Goal: Task Accomplishment & Management: Use online tool/utility

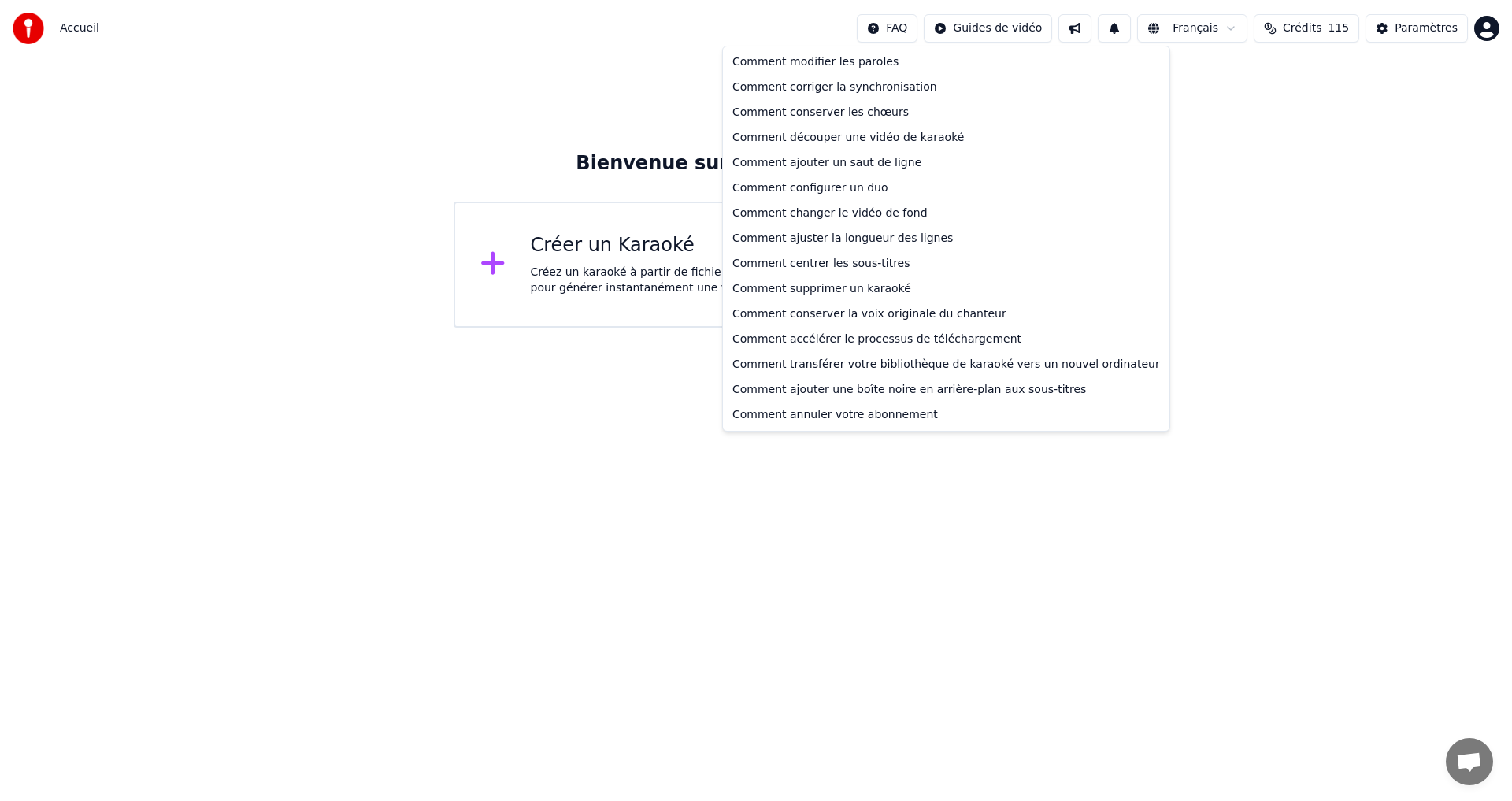
drag, startPoint x: 900, startPoint y: 578, endPoint x: 910, endPoint y: 568, distance: 14.1
click at [900, 328] on html "Accueil FAQ Guides de vidéo Français Crédits 115 Paramètres Bienvenue sur Youka…" at bounding box center [756, 163] width 1512 height 328
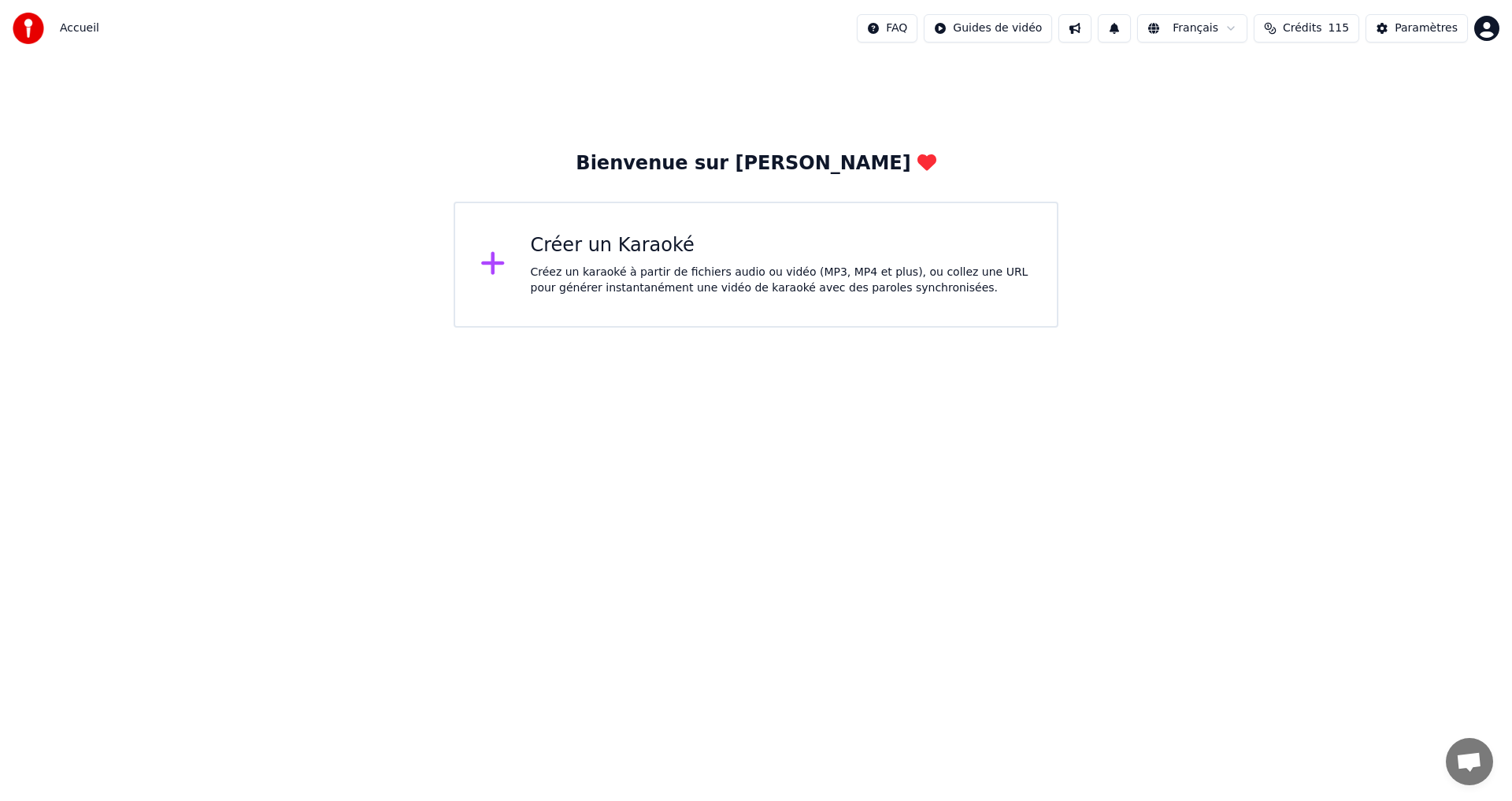
click at [754, 284] on div "Créez un karaoké à partir de fichiers audio ou vidéo (MP3, MP4 et plus), ou col…" at bounding box center [782, 280] width 502 height 32
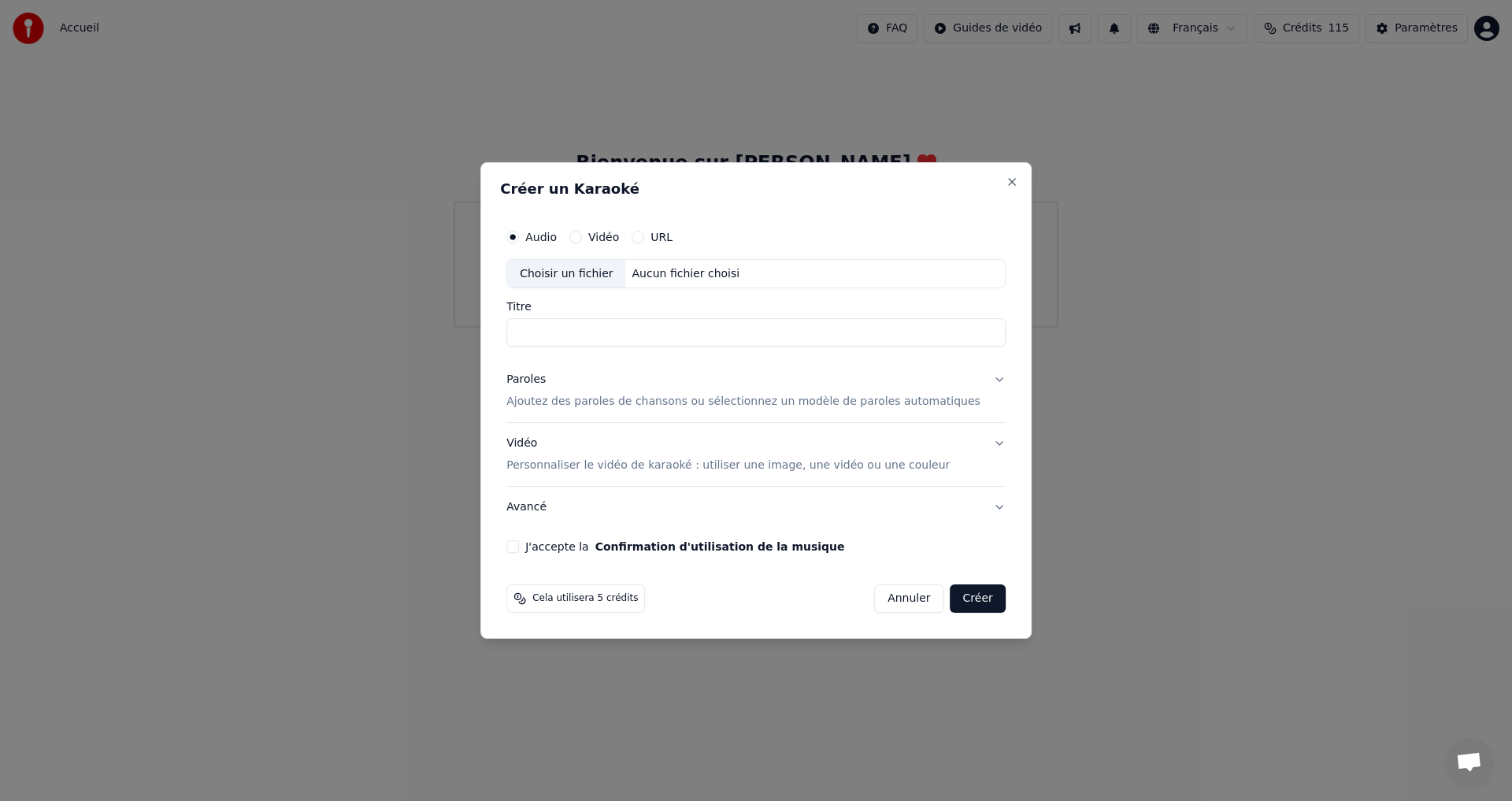
paste input "**********"
type input "**********"
click at [608, 235] on div "Vidéo" at bounding box center [594, 237] width 50 height 13
click at [582, 233] on button "Vidéo" at bounding box center [576, 237] width 13 height 13
click at [519, 238] on button "Audio" at bounding box center [513, 237] width 13 height 13
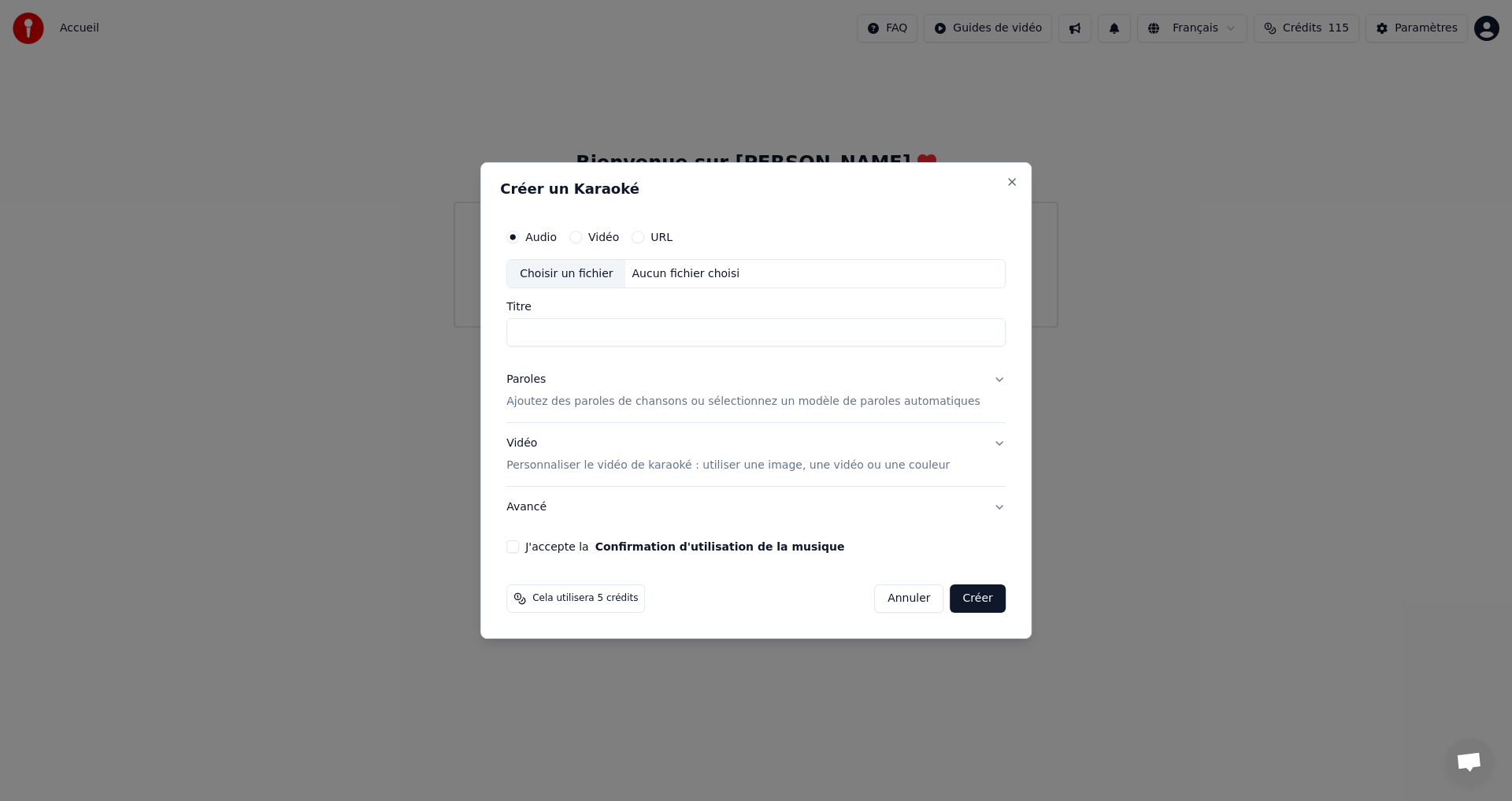
click at [597, 272] on div "Choisir un fichier" at bounding box center [567, 274] width 118 height 28
drag, startPoint x: 608, startPoint y: 333, endPoint x: 519, endPoint y: 333, distance: 89.0
click at [519, 333] on div "**********" at bounding box center [756, 401] width 552 height 477
click at [631, 353] on div "**********" at bounding box center [756, 387] width 512 height 345
drag, startPoint x: 541, startPoint y: 335, endPoint x: 627, endPoint y: 334, distance: 86.0
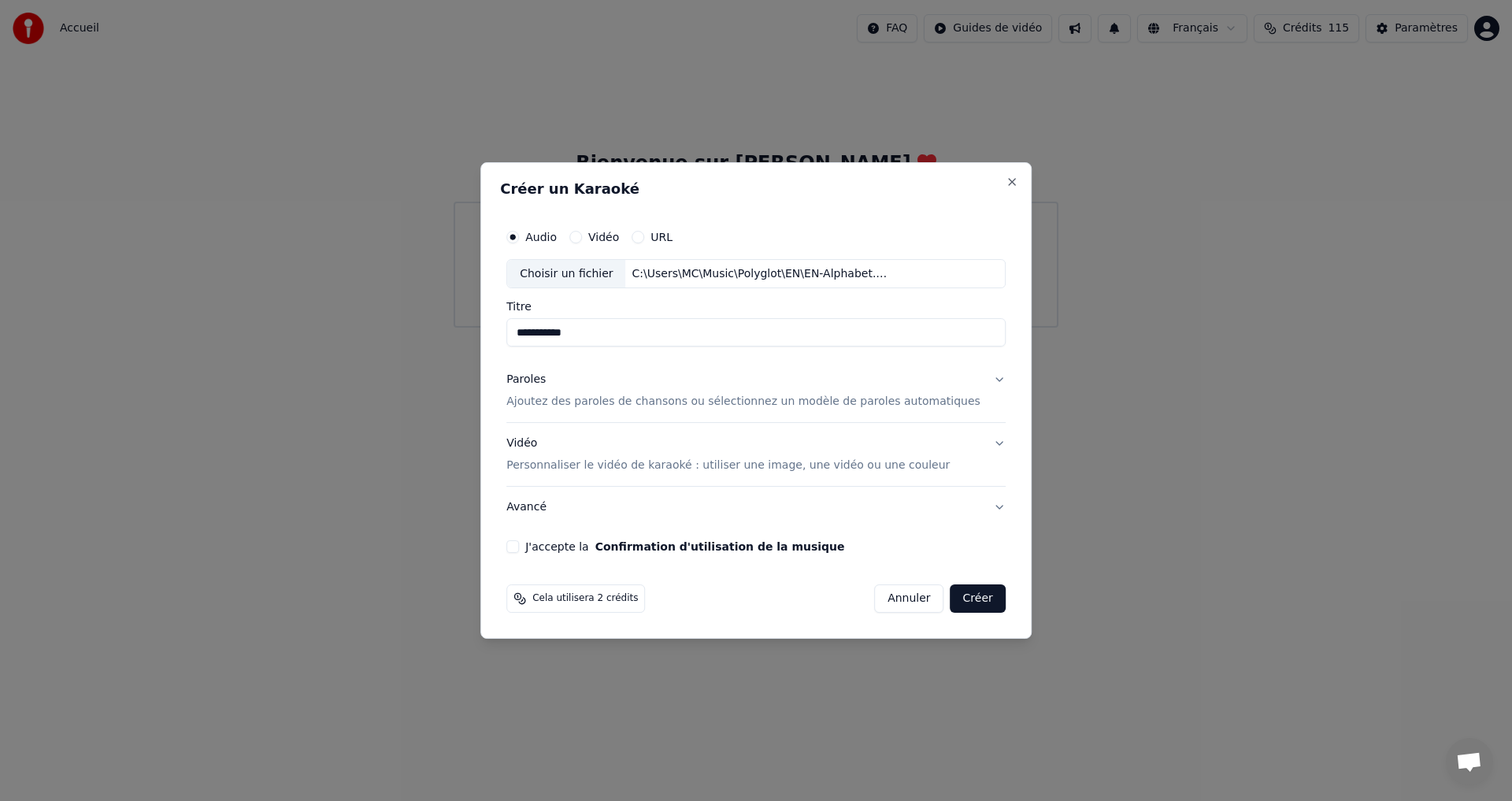
click at [627, 334] on input "**********" at bounding box center [756, 333] width 500 height 28
paste input "*********"
type input "**********"
click at [586, 402] on p "Ajoutez des paroles de chansons ou sélectionnez un modèle de paroles automatiqu…" at bounding box center [743, 402] width 474 height 16
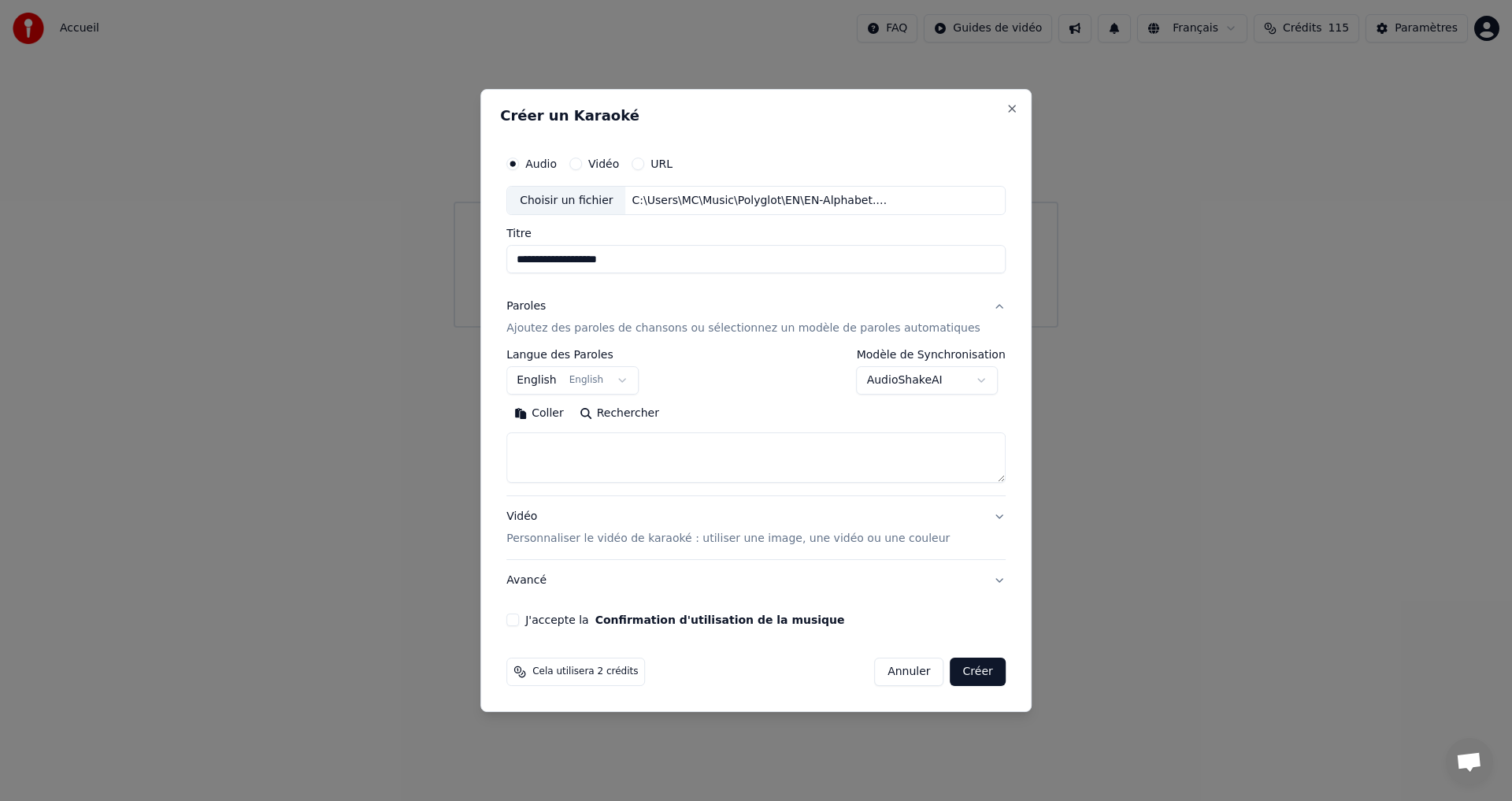
click at [927, 328] on body "**********" at bounding box center [756, 163] width 1512 height 328
drag, startPoint x: 926, startPoint y: 380, endPoint x: 630, endPoint y: 380, distance: 296.0
click at [924, 328] on body "**********" at bounding box center [756, 163] width 1512 height 328
click at [577, 444] on textarea at bounding box center [756, 459] width 500 height 51
paste textarea "**********"
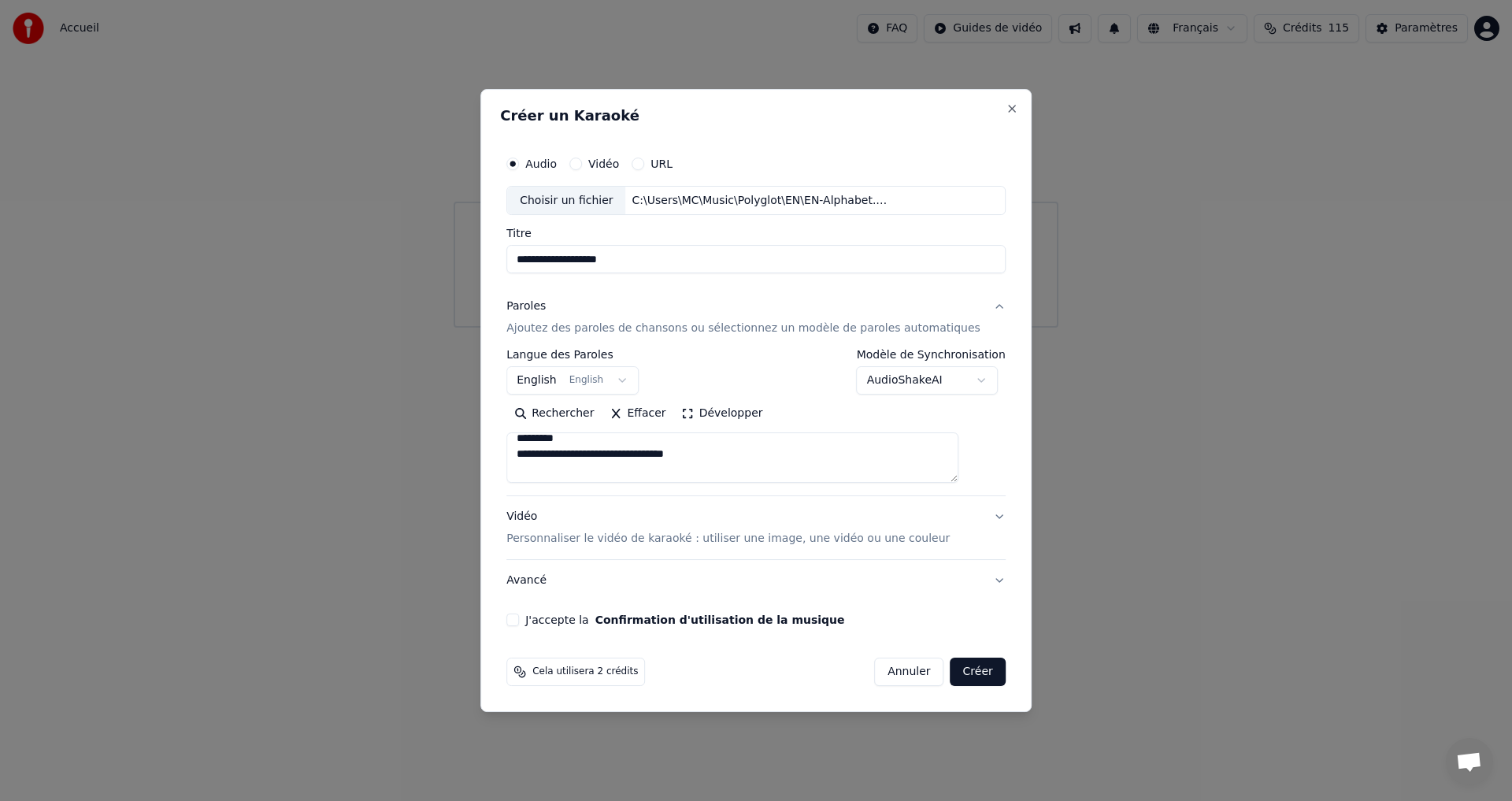
scroll to position [640, 0]
type textarea "**********"
click at [604, 539] on p "Personnaliser le vidéo de karaoké : utiliser une image, une vidéo ou une couleur" at bounding box center [728, 539] width 443 height 16
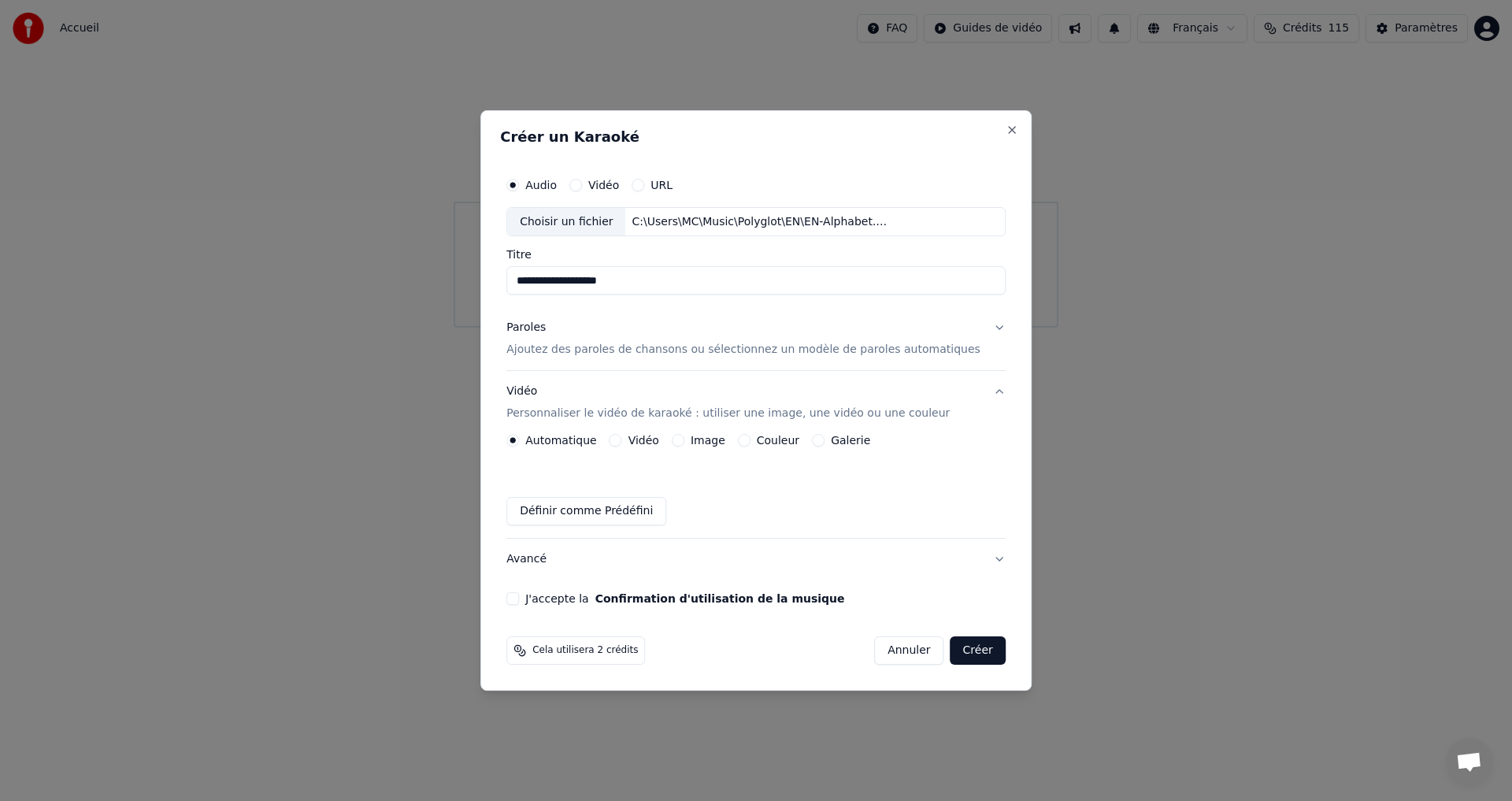
click at [684, 440] on button "Image" at bounding box center [678, 440] width 13 height 13
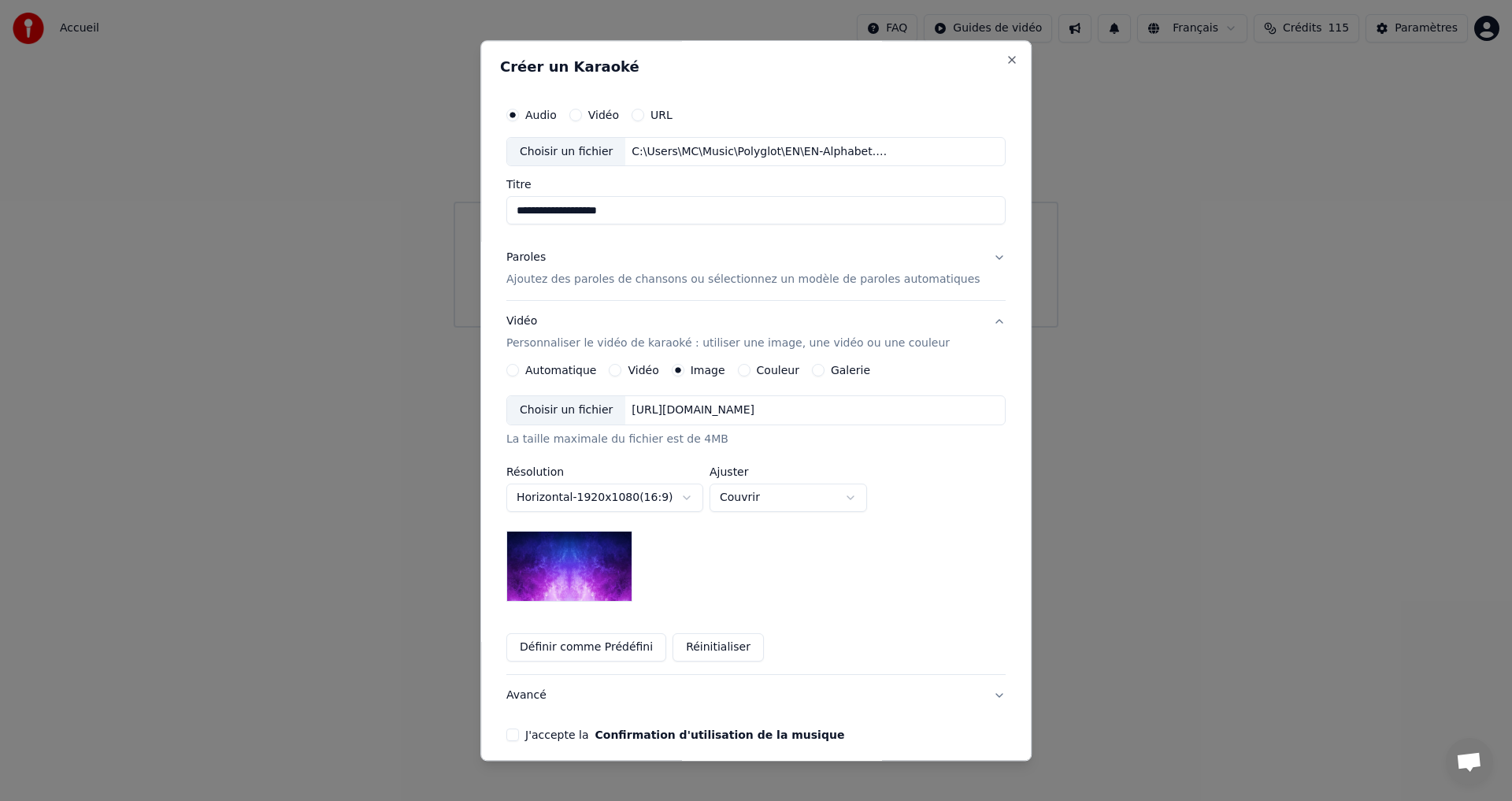
click at [551, 551] on img at bounding box center [570, 567] width 126 height 71
click at [601, 411] on div "Choisir un fichier" at bounding box center [567, 411] width 118 height 28
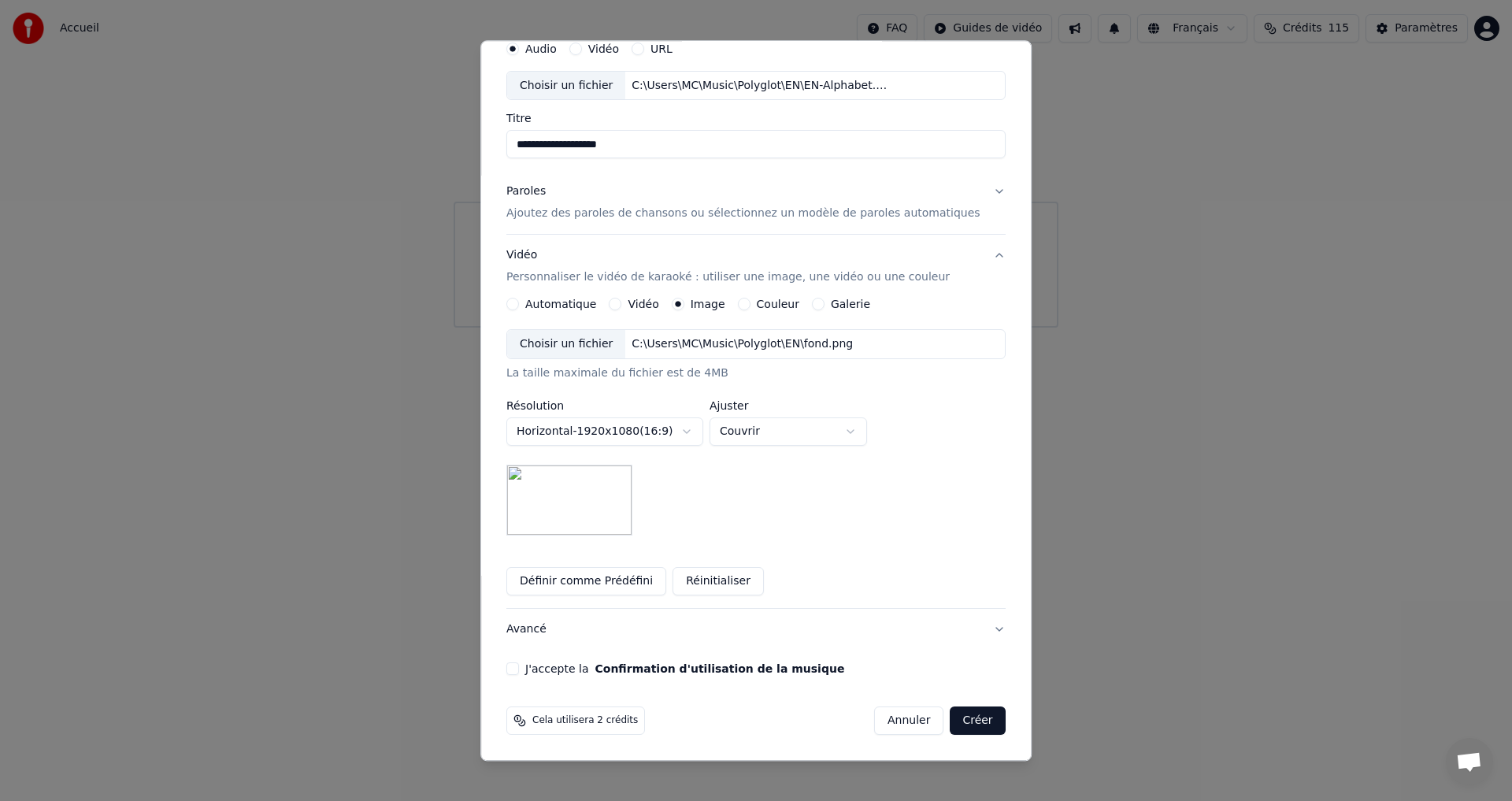
click at [519, 666] on button "J'accepte la Confirmation d'utilisation de la musique" at bounding box center [513, 669] width 13 height 13
click at [951, 717] on button "Créer" at bounding box center [979, 721] width 55 height 28
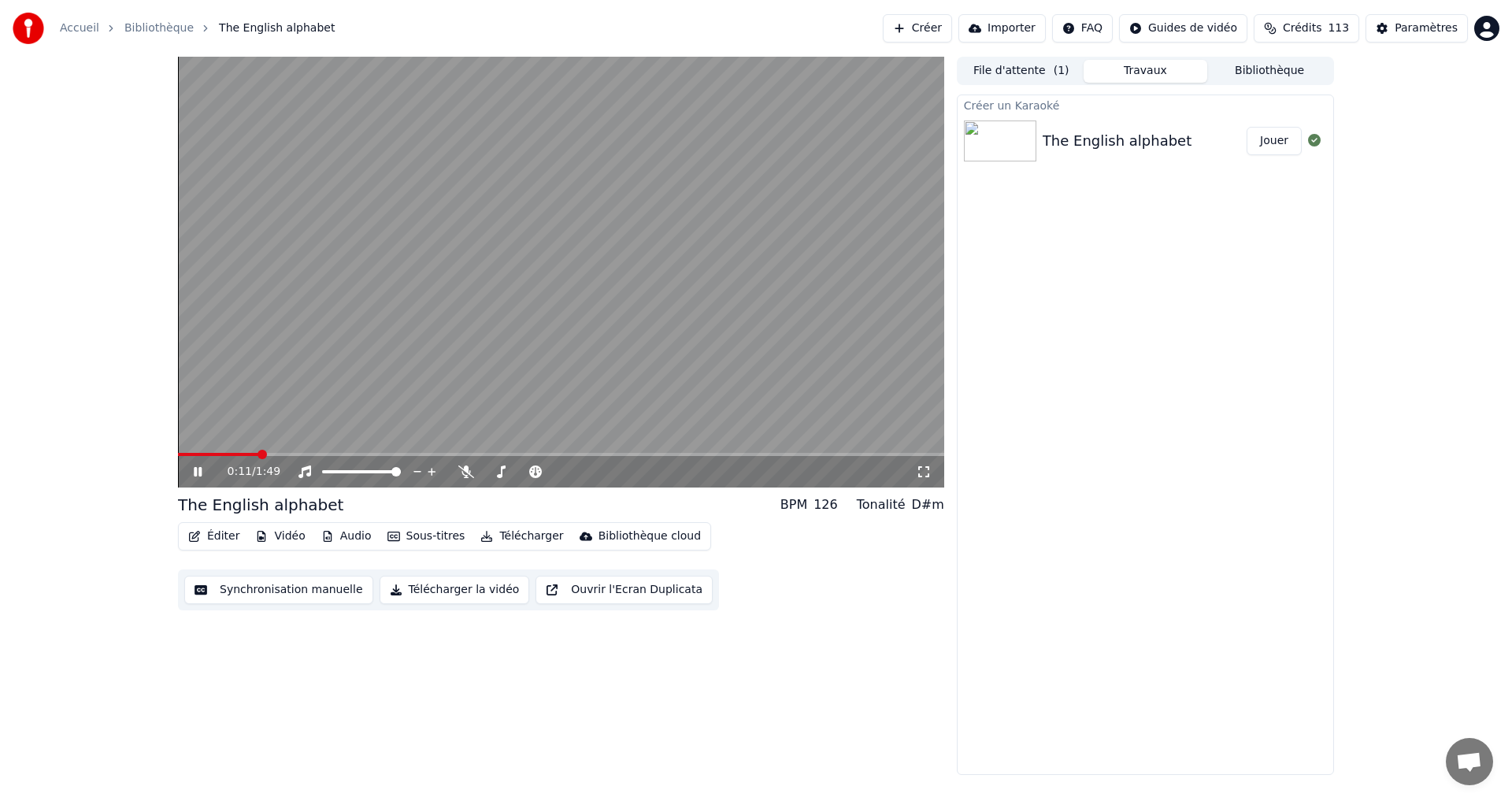
click at [193, 473] on icon at bounding box center [209, 472] width 37 height 13
click at [334, 541] on button "Audio" at bounding box center [346, 537] width 63 height 22
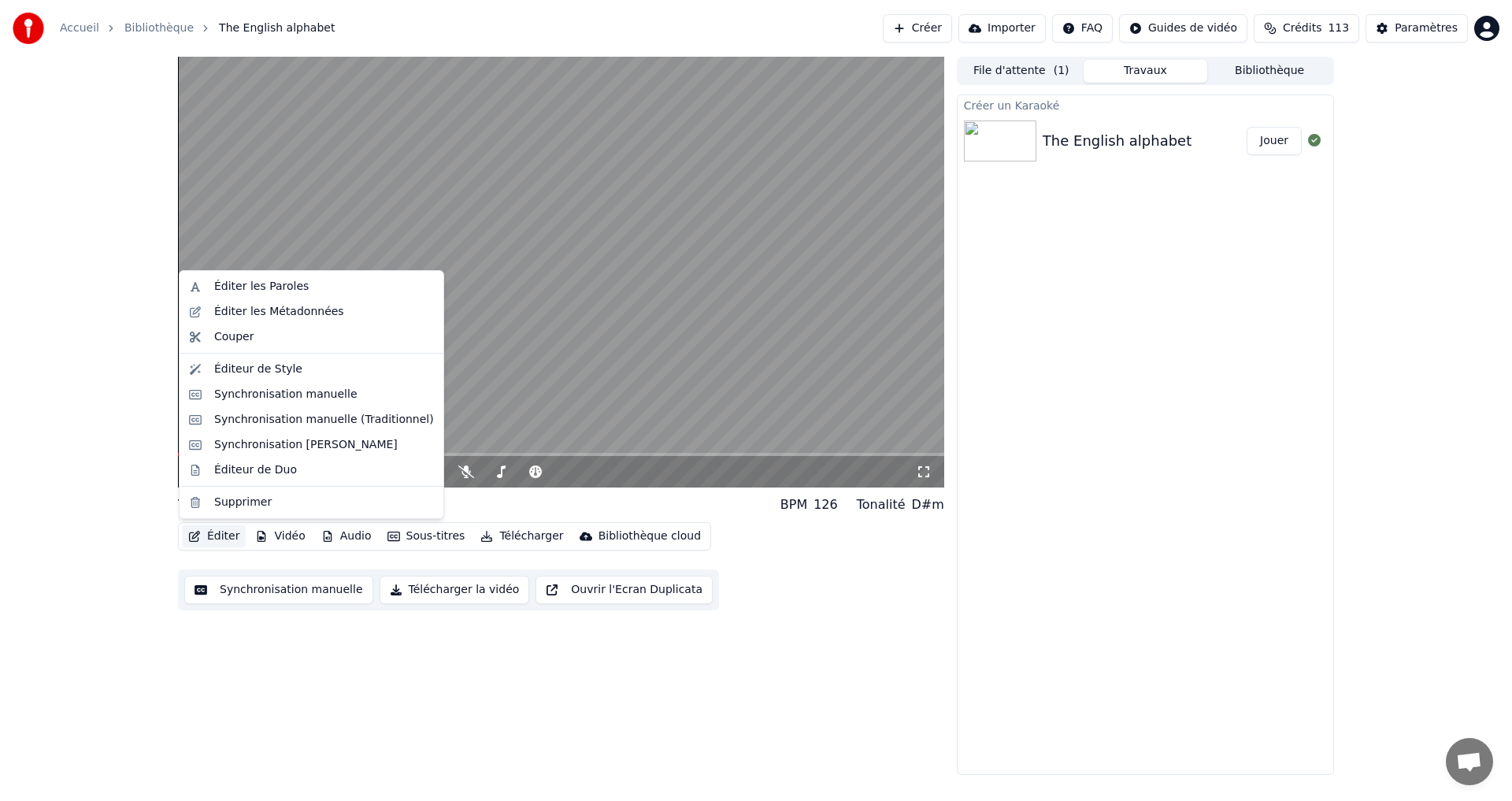
click at [237, 672] on div "0:11 / 1:49 The English alphabet BPM 126 Tonalité D#m Éditer Vidéo Audio Sous-t…" at bounding box center [561, 416] width 766 height 718
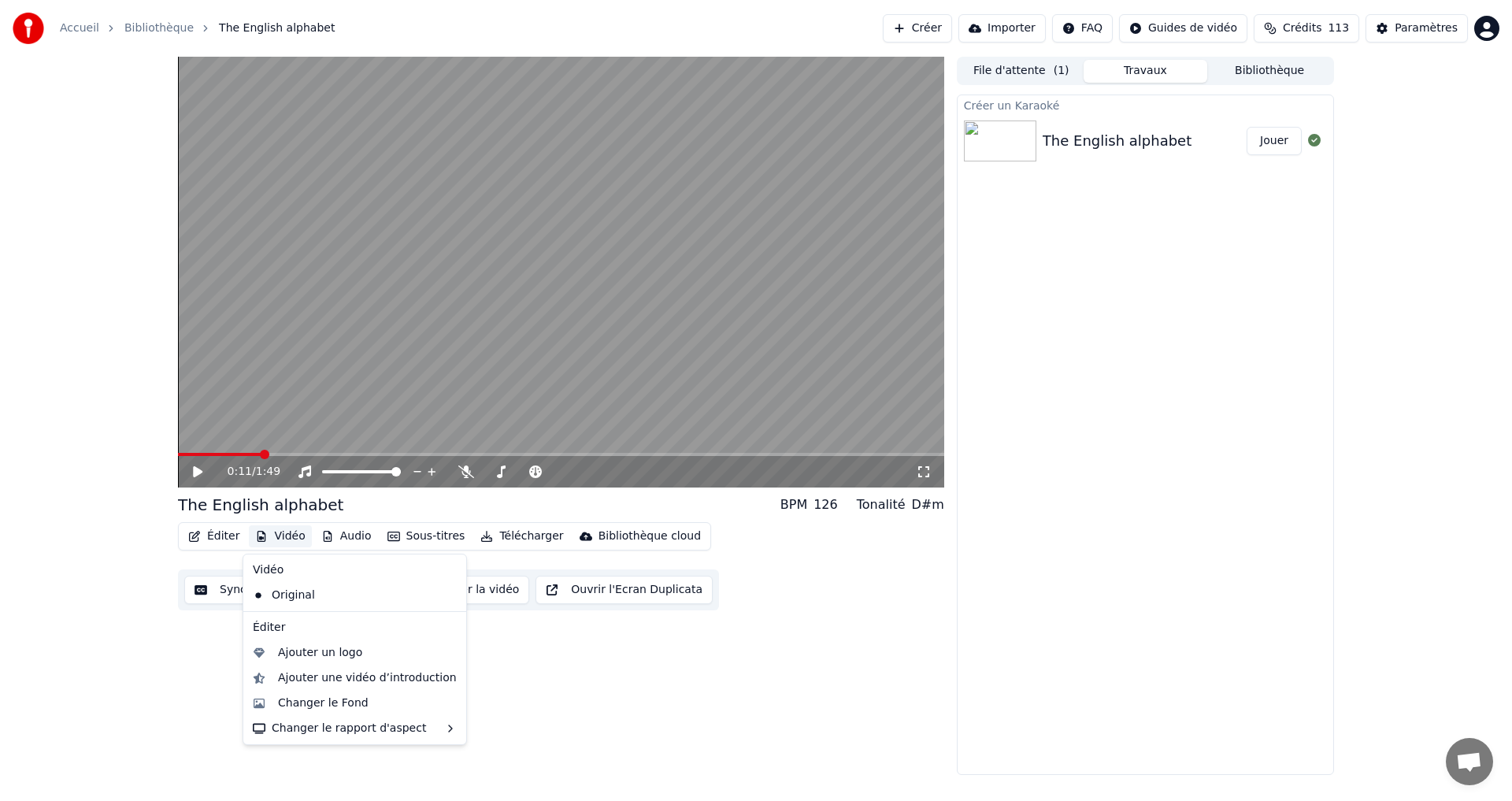
click at [273, 536] on button "Vidéo" at bounding box center [279, 537] width 62 height 22
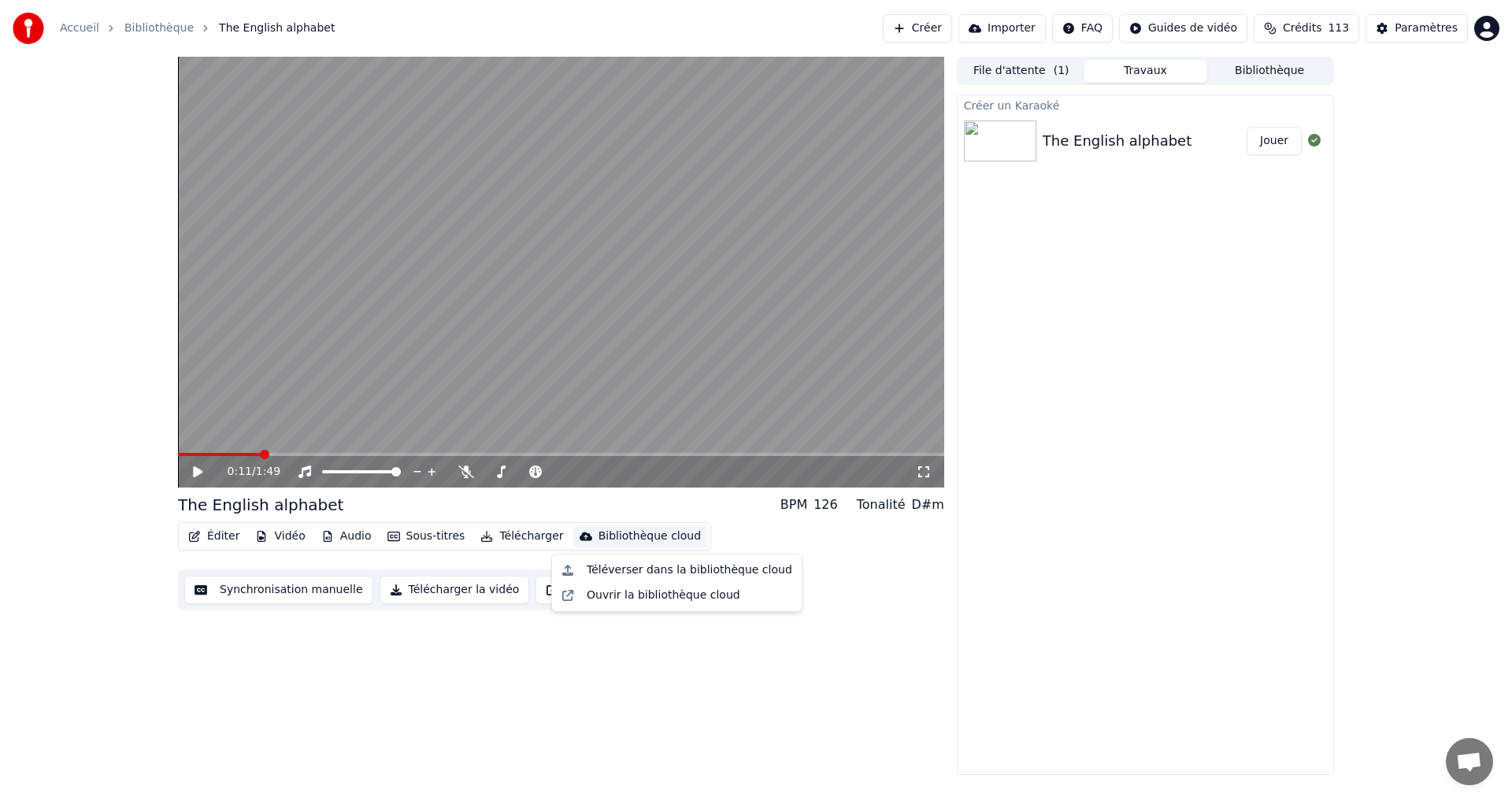
click at [495, 655] on div "0:11 / 1:49 The English alphabet BPM 126 Tonalité D#m Éditer Vidéo Audio Sous-t…" at bounding box center [561, 416] width 766 height 718
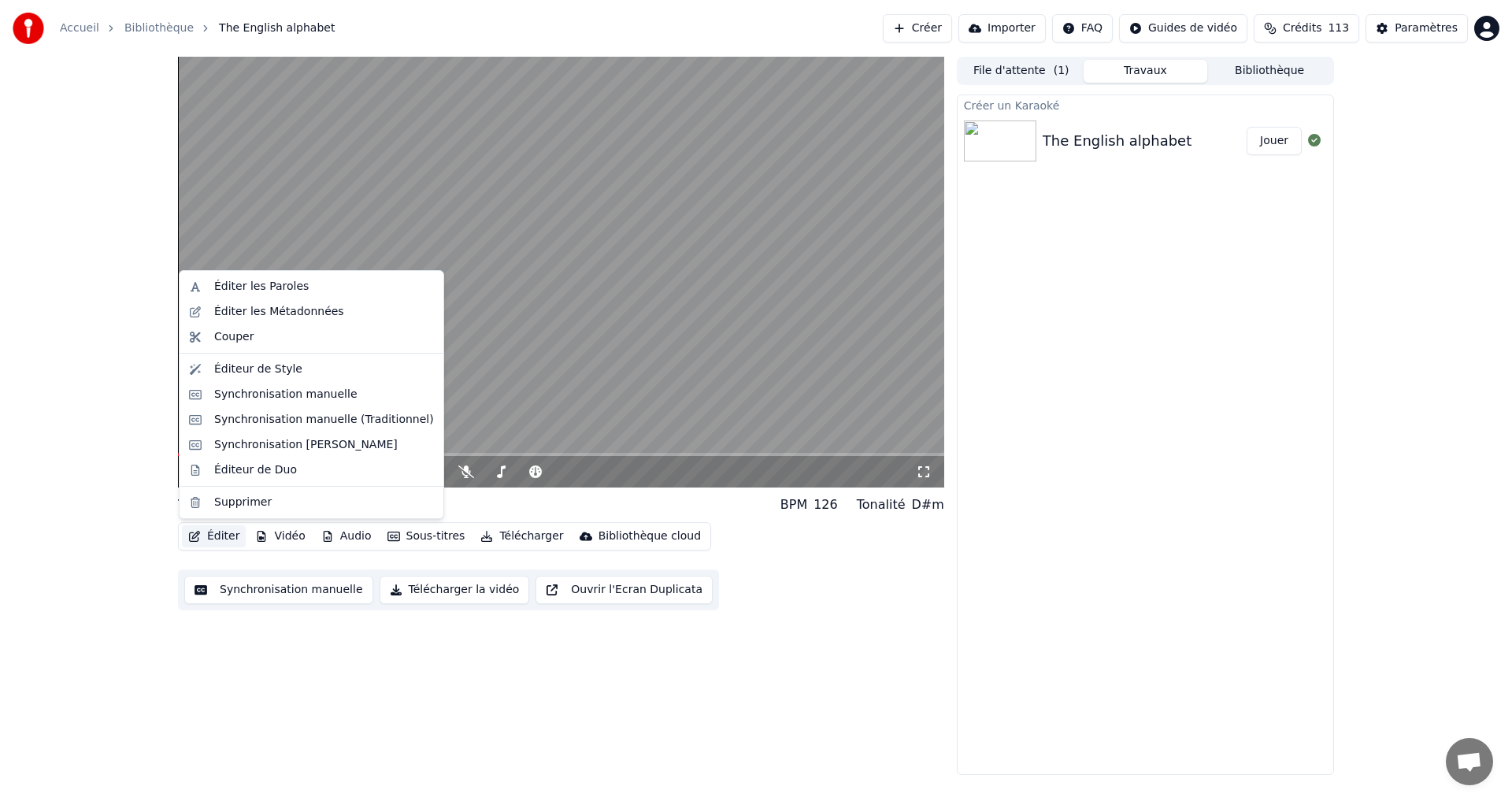
click at [203, 535] on button "Éditer" at bounding box center [214, 537] width 64 height 22
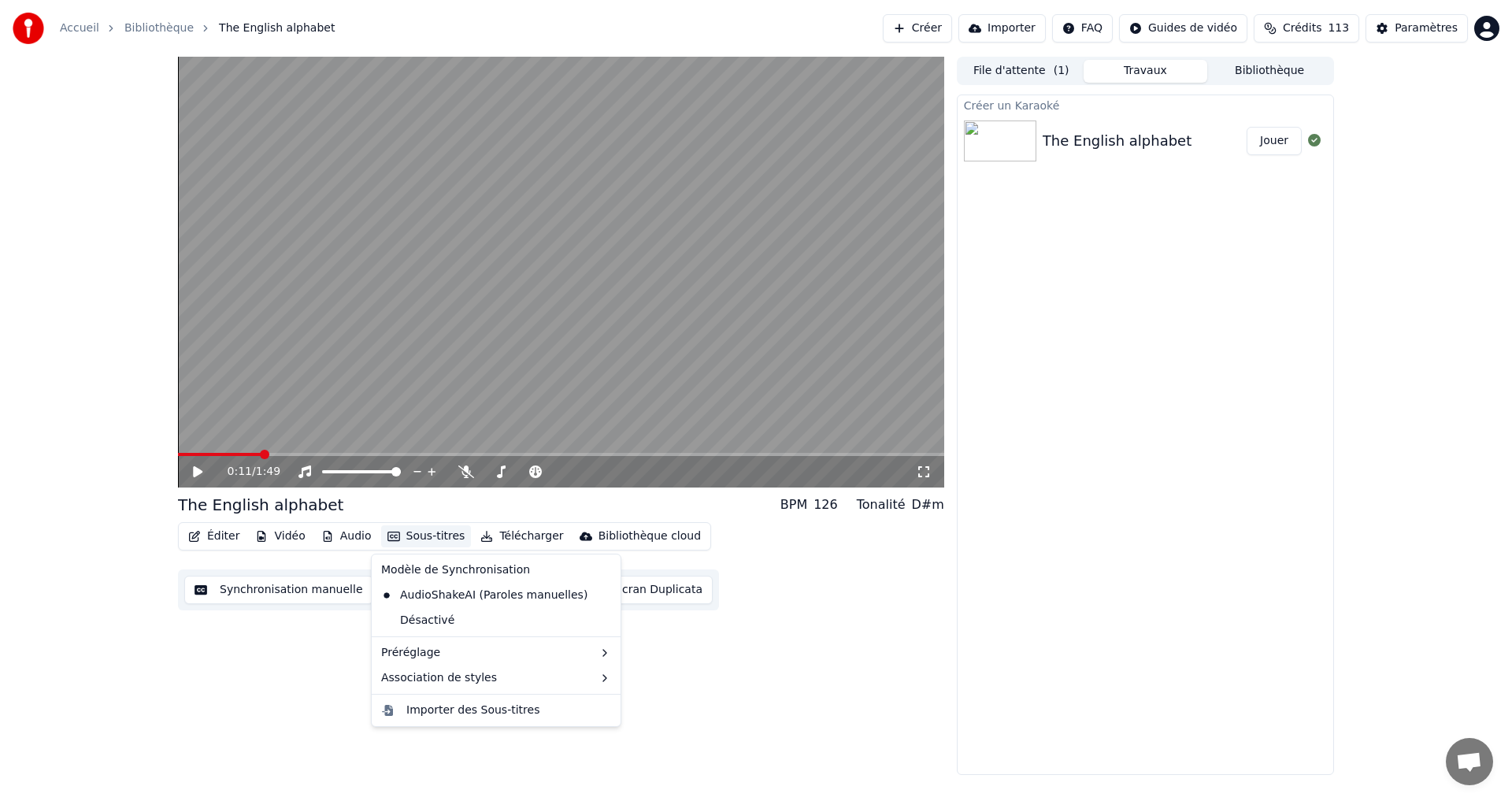
click at [405, 537] on button "Sous-titres" at bounding box center [426, 537] width 91 height 22
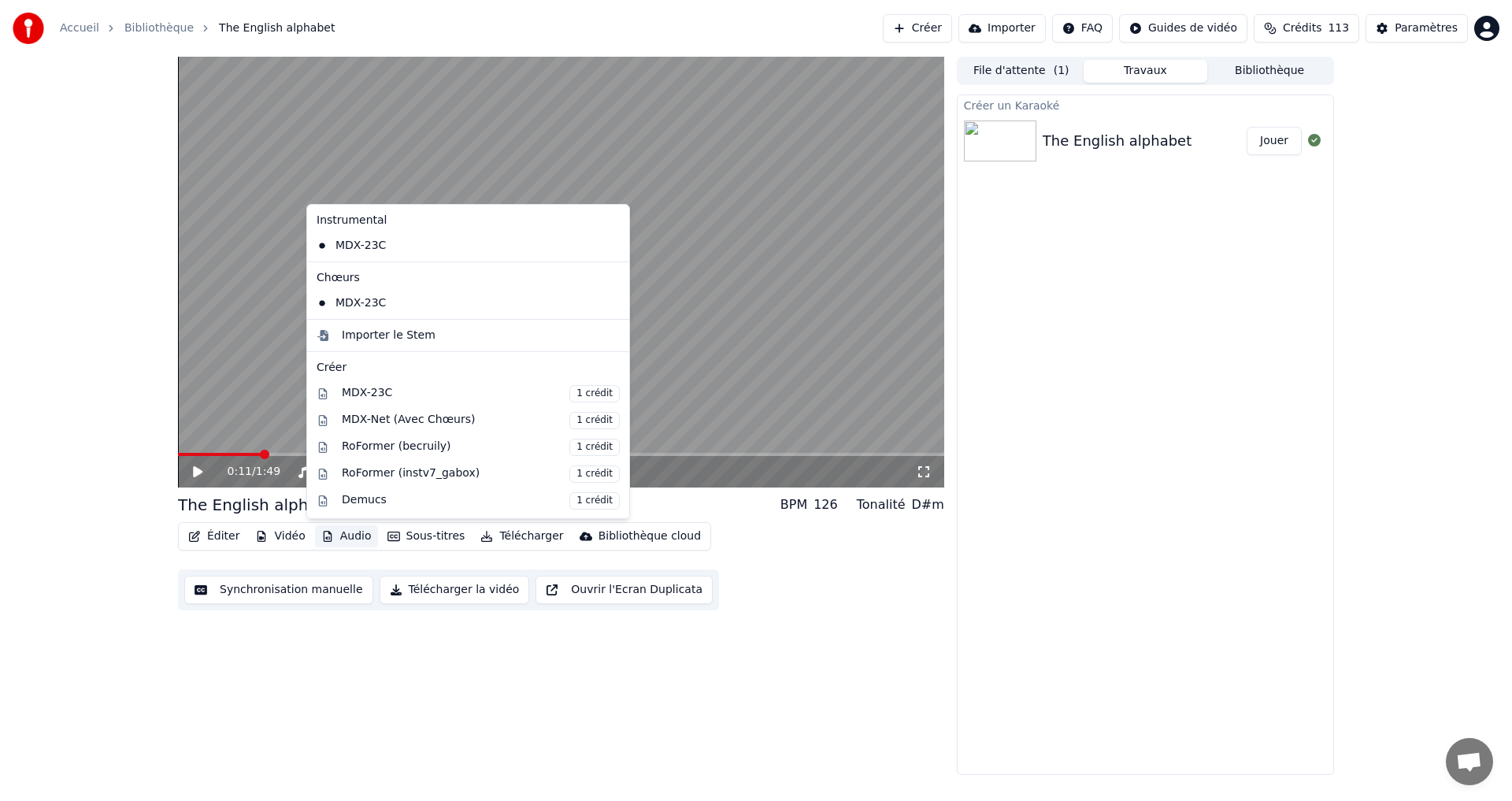
click at [334, 539] on button "Audio" at bounding box center [346, 537] width 63 height 22
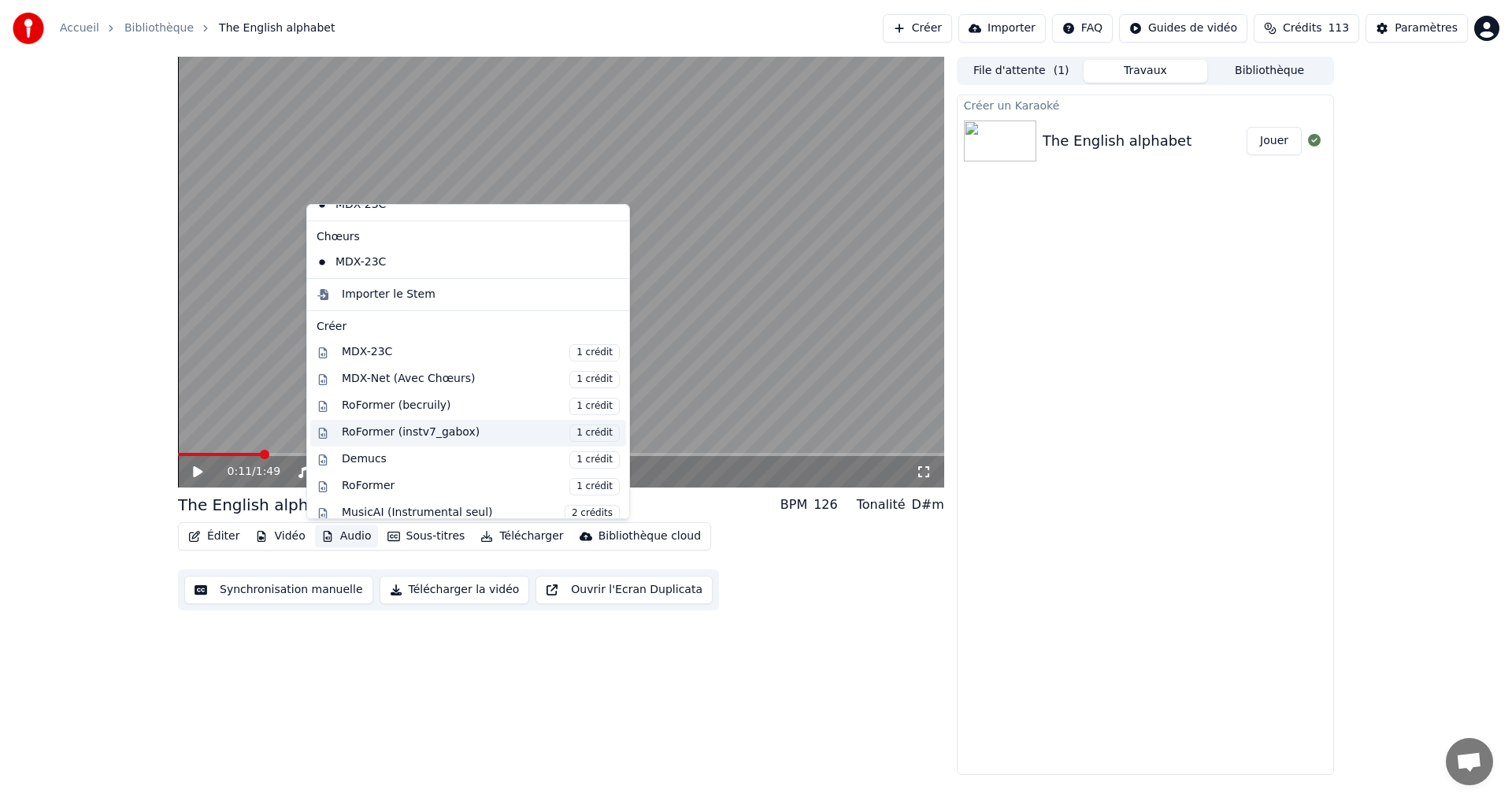
scroll to position [2, 0]
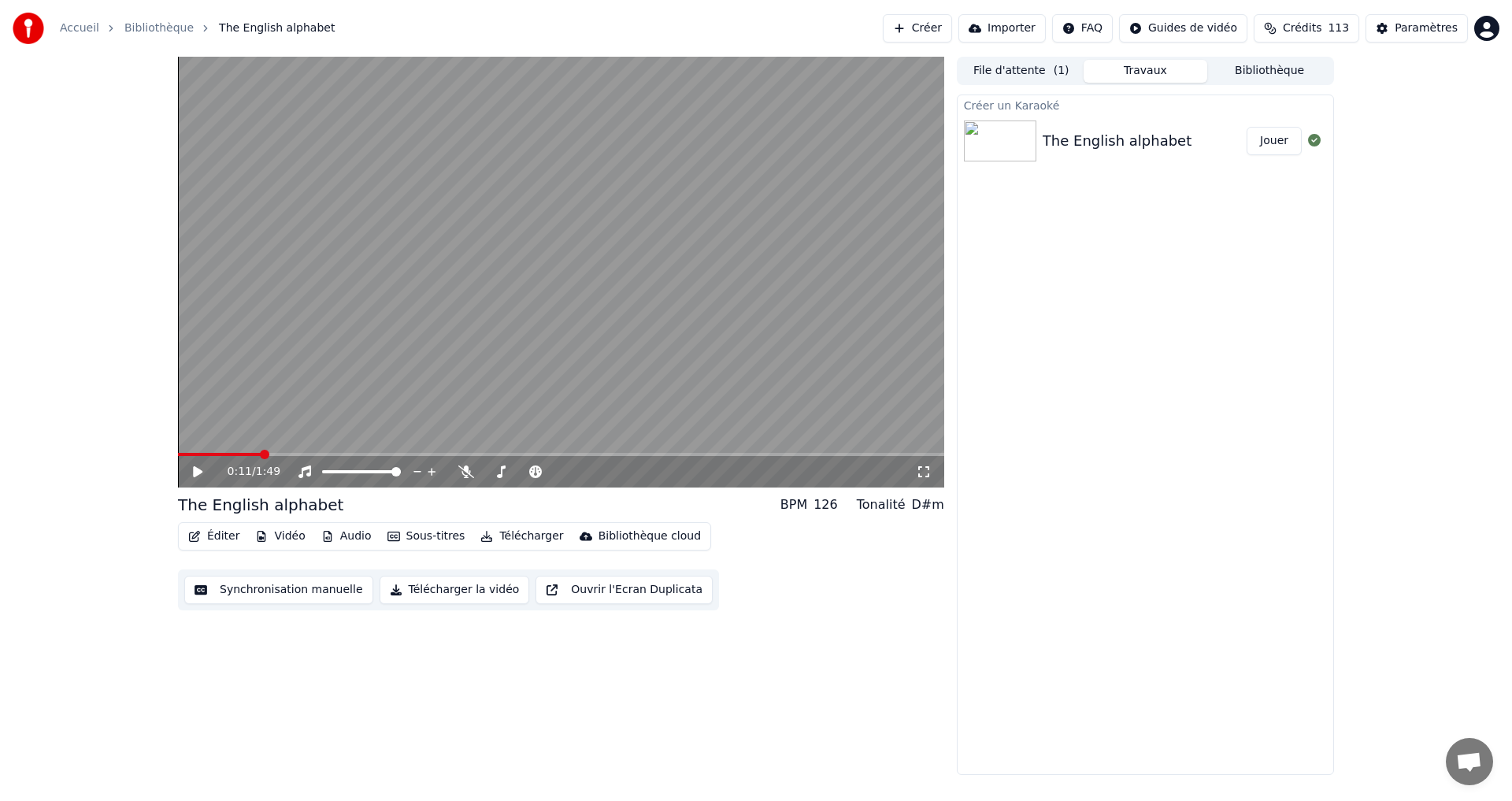
click at [1104, 469] on div "Créer un Karaoké The English alphabet Jouer" at bounding box center [1146, 435] width 377 height 680
click at [1103, 29] on html "Accueil Bibliothèque The English alphabet Créer Importer FAQ Guides de vidéo Cr…" at bounding box center [756, 400] width 1512 height 801
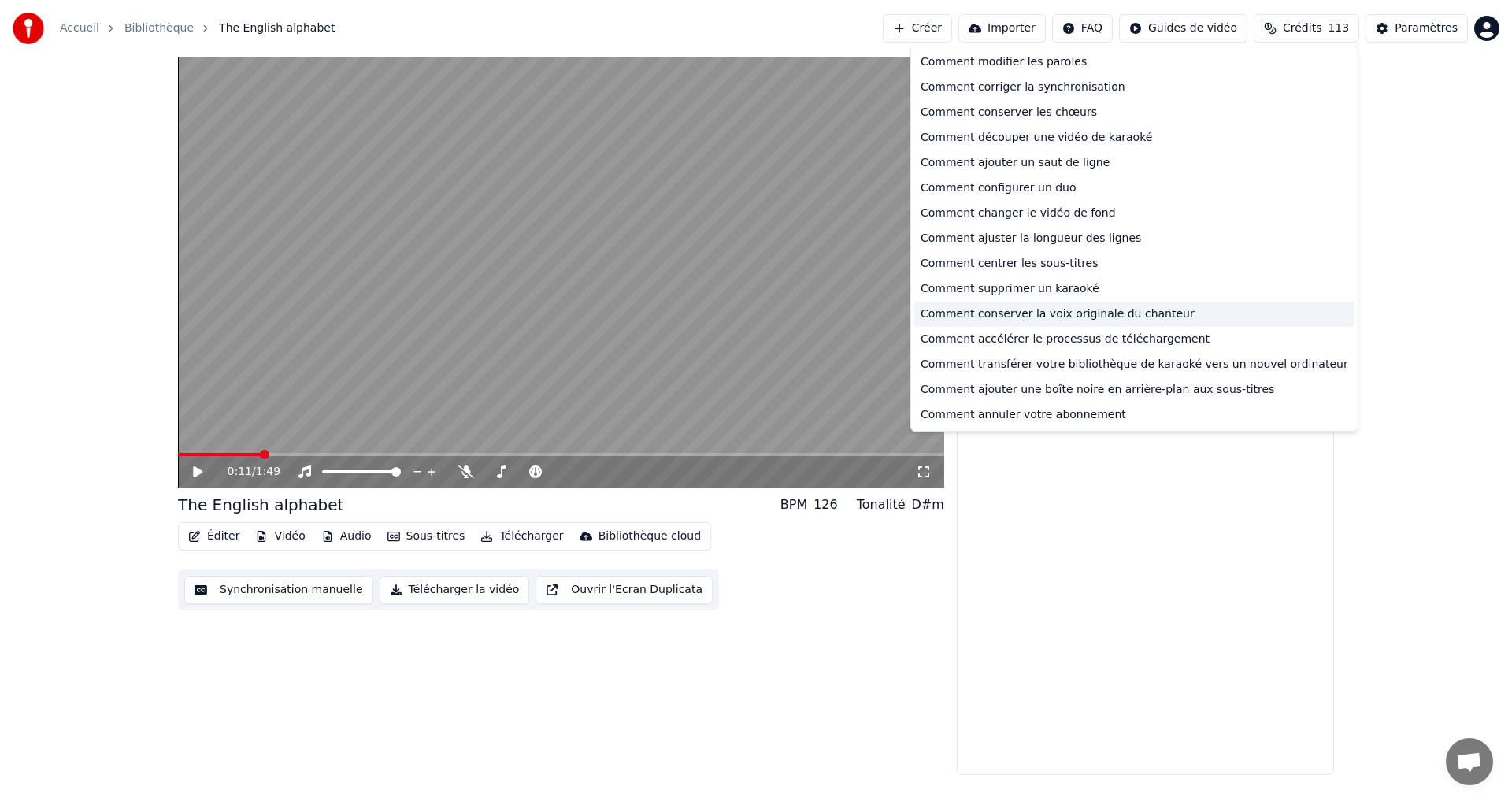
click at [961, 316] on div "Comment conserver la voix originale du chanteur" at bounding box center [1135, 314] width 440 height 25
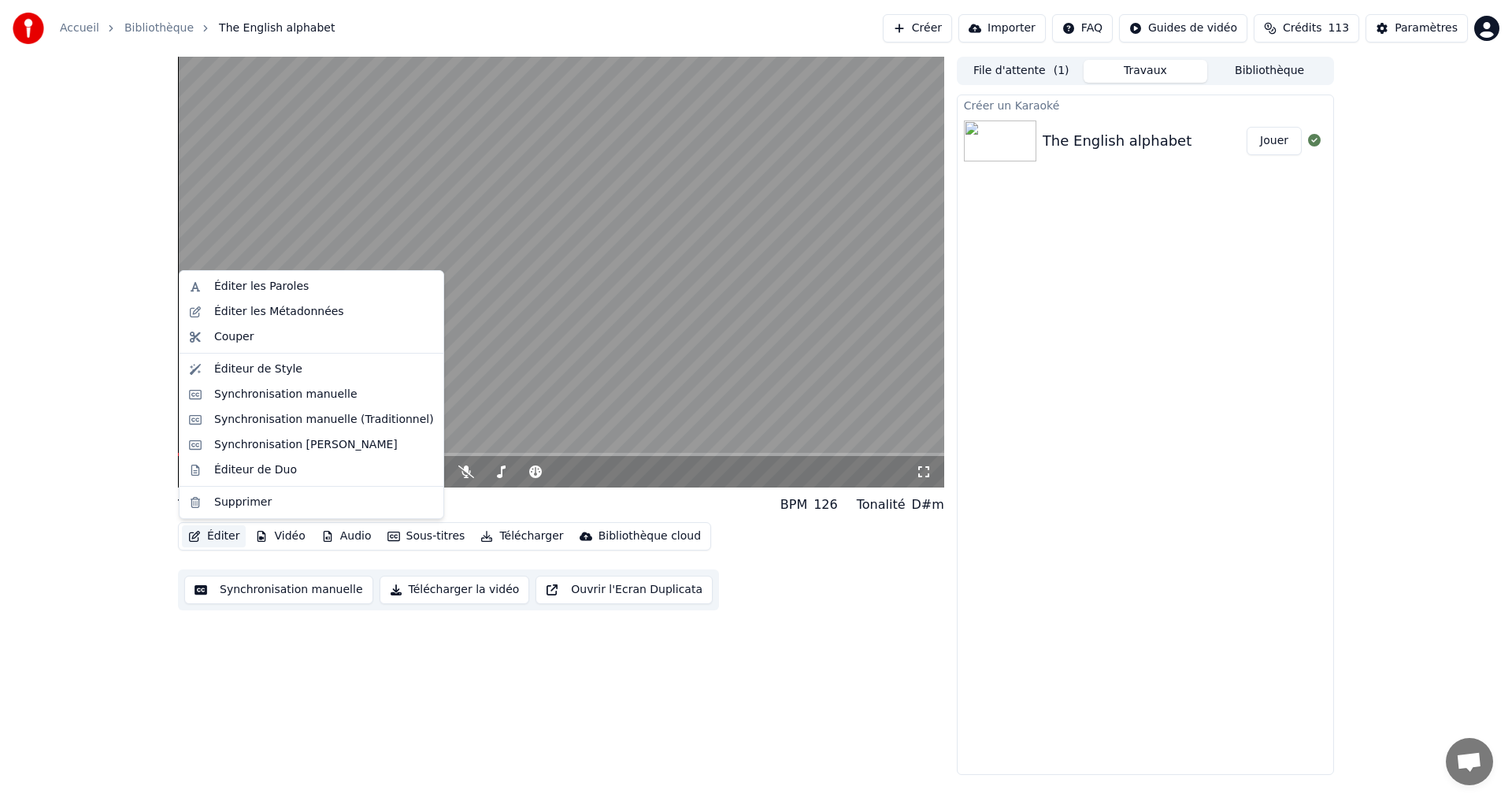
click at [200, 541] on button "Éditer" at bounding box center [214, 537] width 64 height 22
click at [289, 371] on div "Éditeur de Style" at bounding box center [258, 369] width 88 height 16
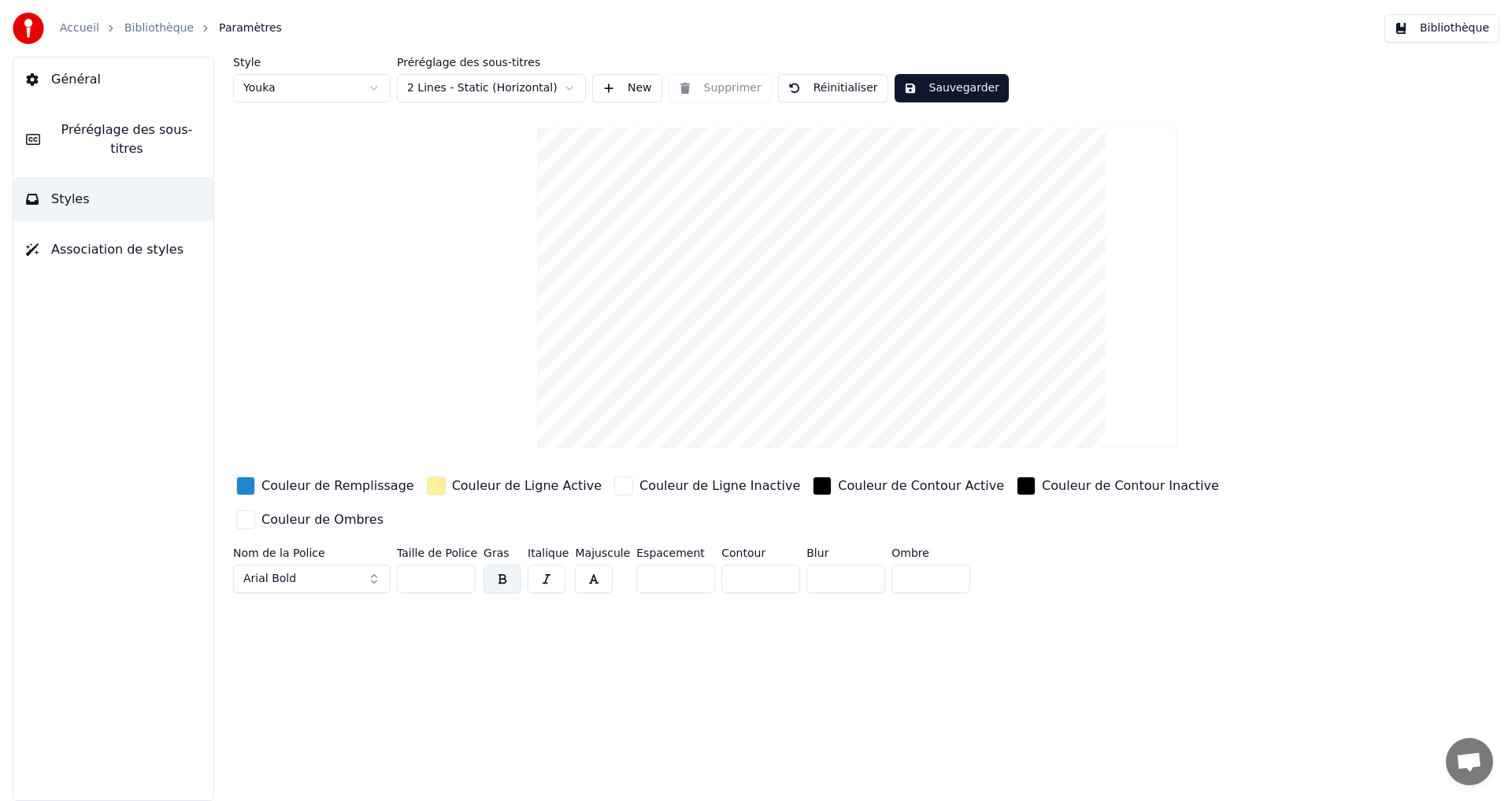
click at [569, 93] on html "Accueil Bibliothèque Paramètres Bibliothèque Général Préréglage des sous-titres…" at bounding box center [756, 400] width 1512 height 801
click at [569, 94] on html "Accueil Bibliothèque Paramètres Bibliothèque Général Préréglage des sous-titres…" at bounding box center [756, 400] width 1512 height 801
click at [72, 24] on link "Accueil" at bounding box center [80, 28] width 39 height 16
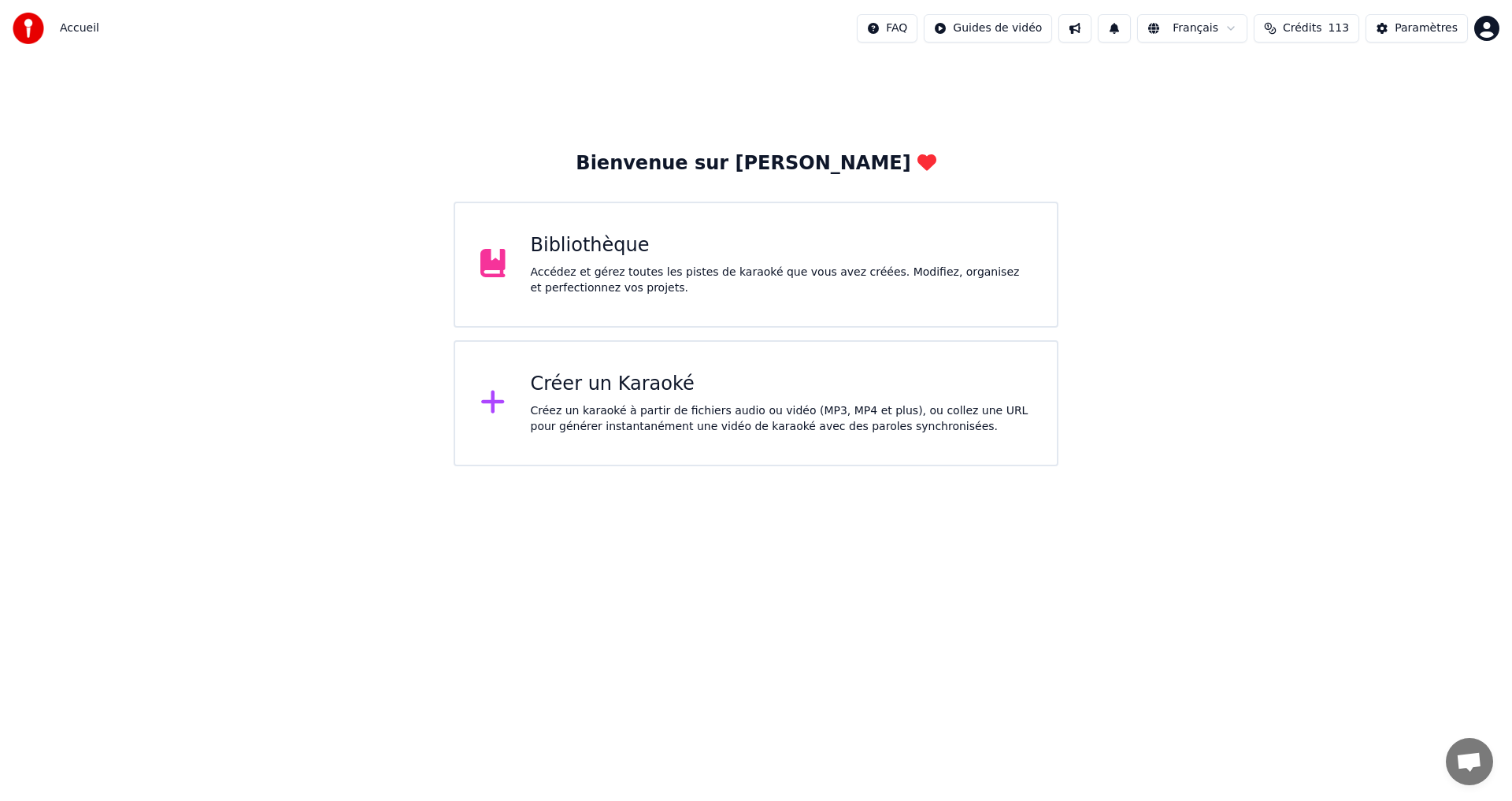
click at [743, 273] on div "Accédez et gérez toutes les pistes de karaoké que vous avez créées. Modifiez, o…" at bounding box center [782, 280] width 502 height 32
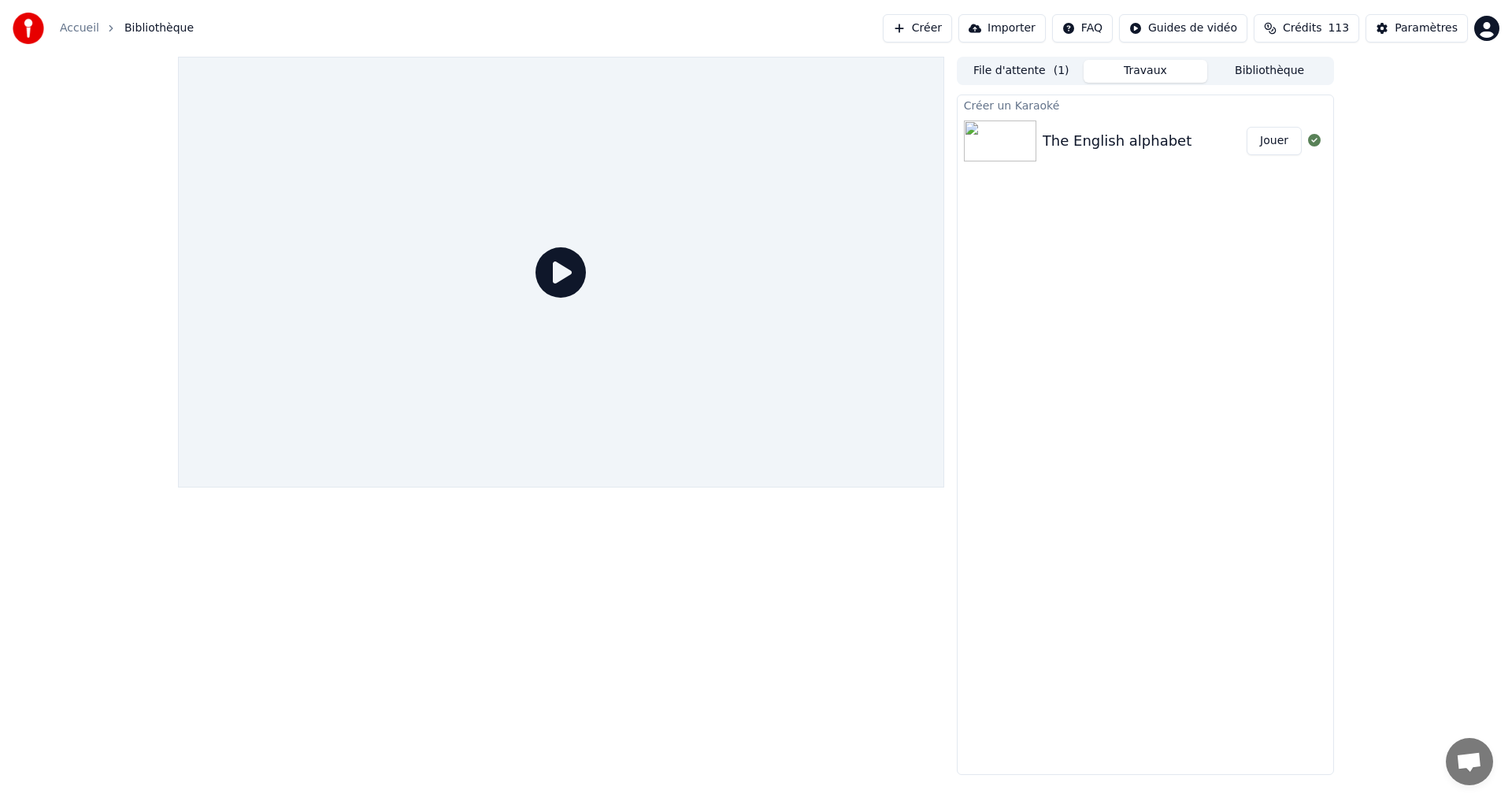
click at [1025, 125] on img at bounding box center [1001, 141] width 73 height 41
click at [1145, 114] on div "The English alphabet Jouer" at bounding box center [1146, 141] width 376 height 54
click at [556, 281] on icon at bounding box center [561, 272] width 51 height 51
click at [975, 152] on img at bounding box center [1001, 141] width 73 height 41
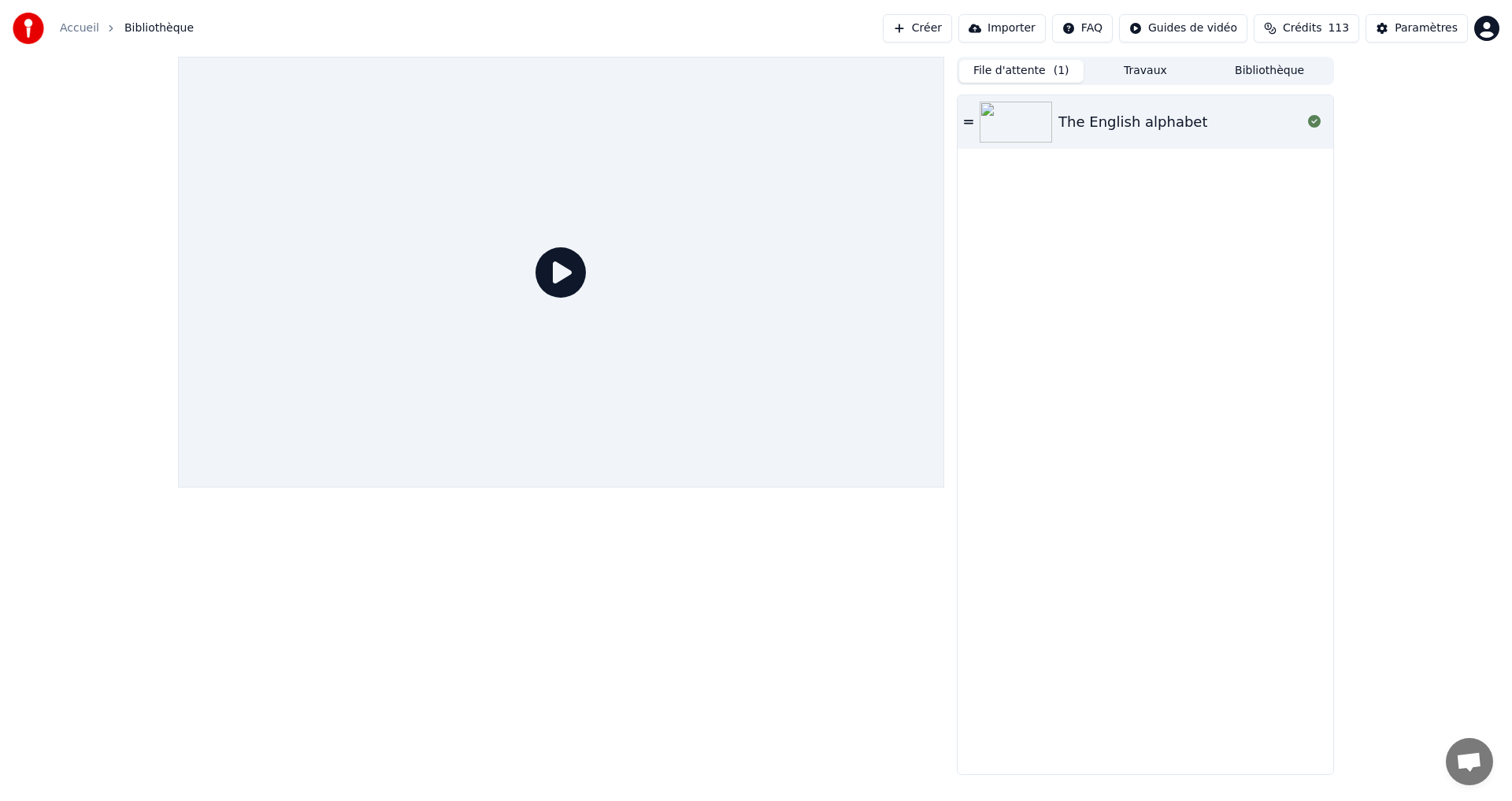
click at [1009, 72] on button "File d'attente ( 1 )" at bounding box center [1022, 71] width 125 height 23
click at [1135, 129] on div "The English alphabet" at bounding box center [1132, 122] width 149 height 22
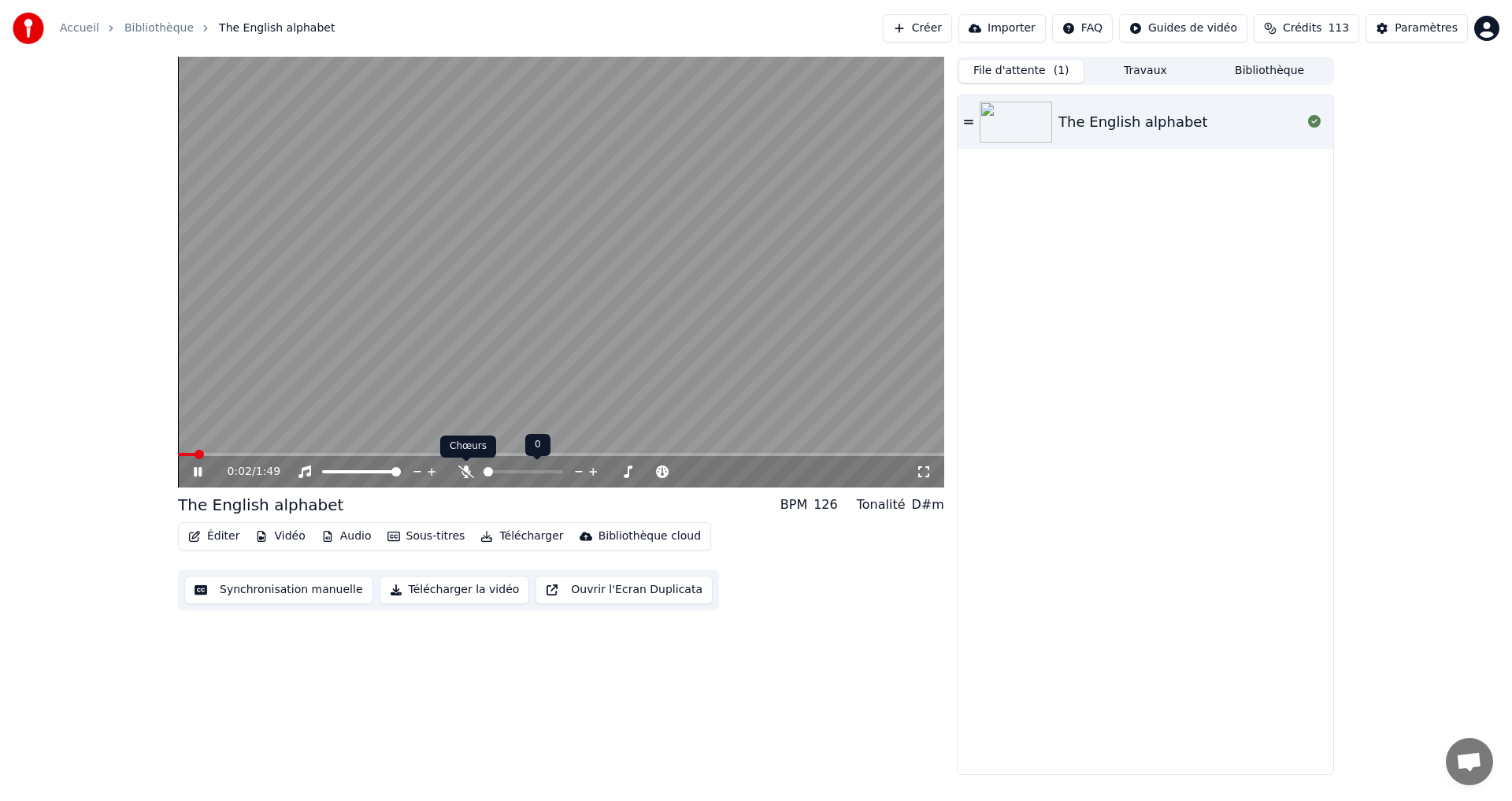
drag, startPoint x: 466, startPoint y: 469, endPoint x: 247, endPoint y: 507, distance: 222.3
click at [466, 471] on icon at bounding box center [466, 472] width 16 height 13
click at [324, 470] on div at bounding box center [376, 472] width 127 height 16
click at [322, 477] on span at bounding box center [327, 472] width 9 height 9
click at [195, 467] on icon at bounding box center [209, 472] width 37 height 13
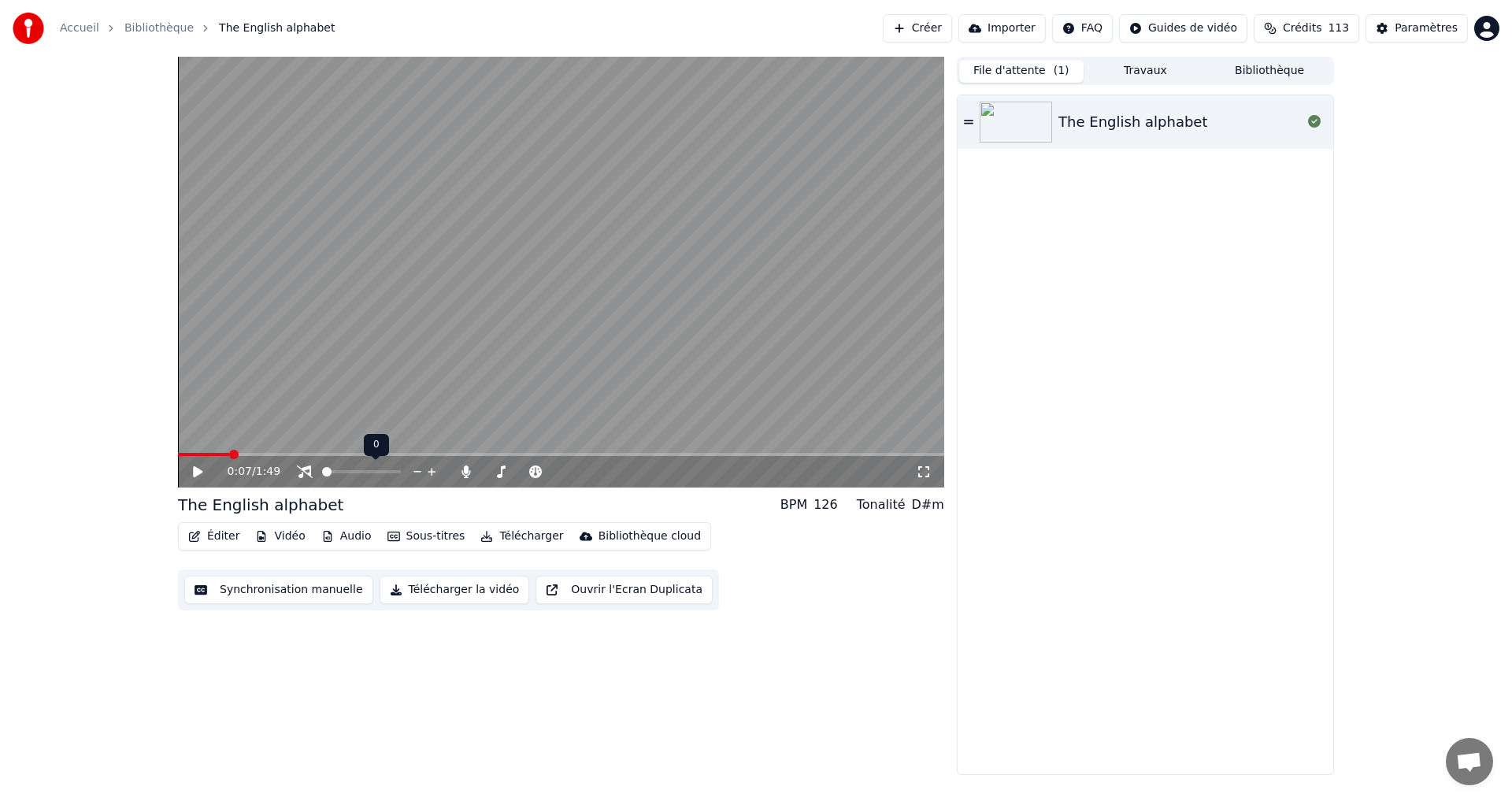
click at [314, 482] on div "0:07 / 1:49" at bounding box center [561, 472] width 766 height 32
click at [306, 474] on icon at bounding box center [305, 472] width 16 height 13
click at [194, 477] on icon at bounding box center [198, 472] width 9 height 11
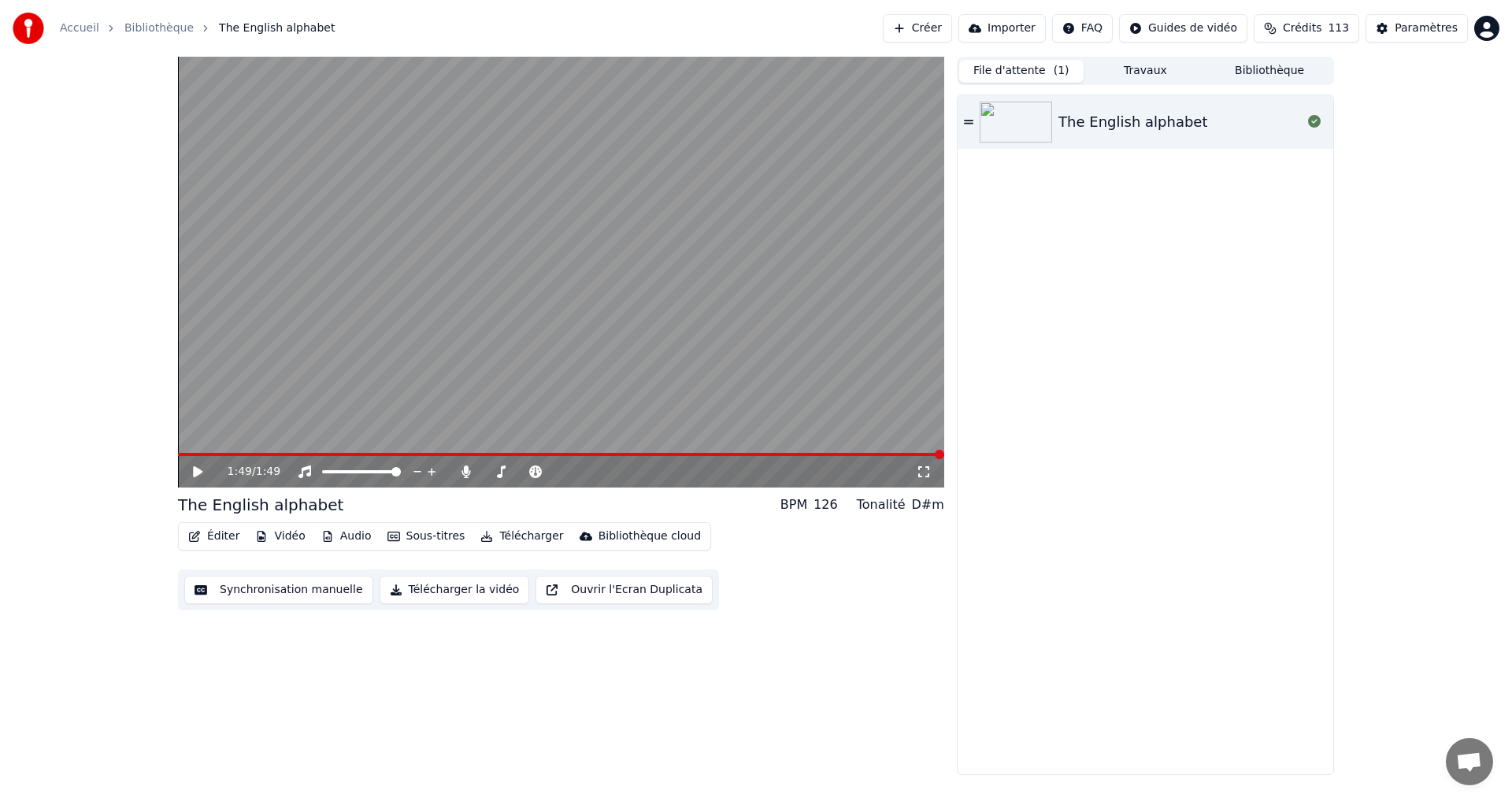
click at [215, 537] on button "Éditer" at bounding box center [214, 537] width 64 height 22
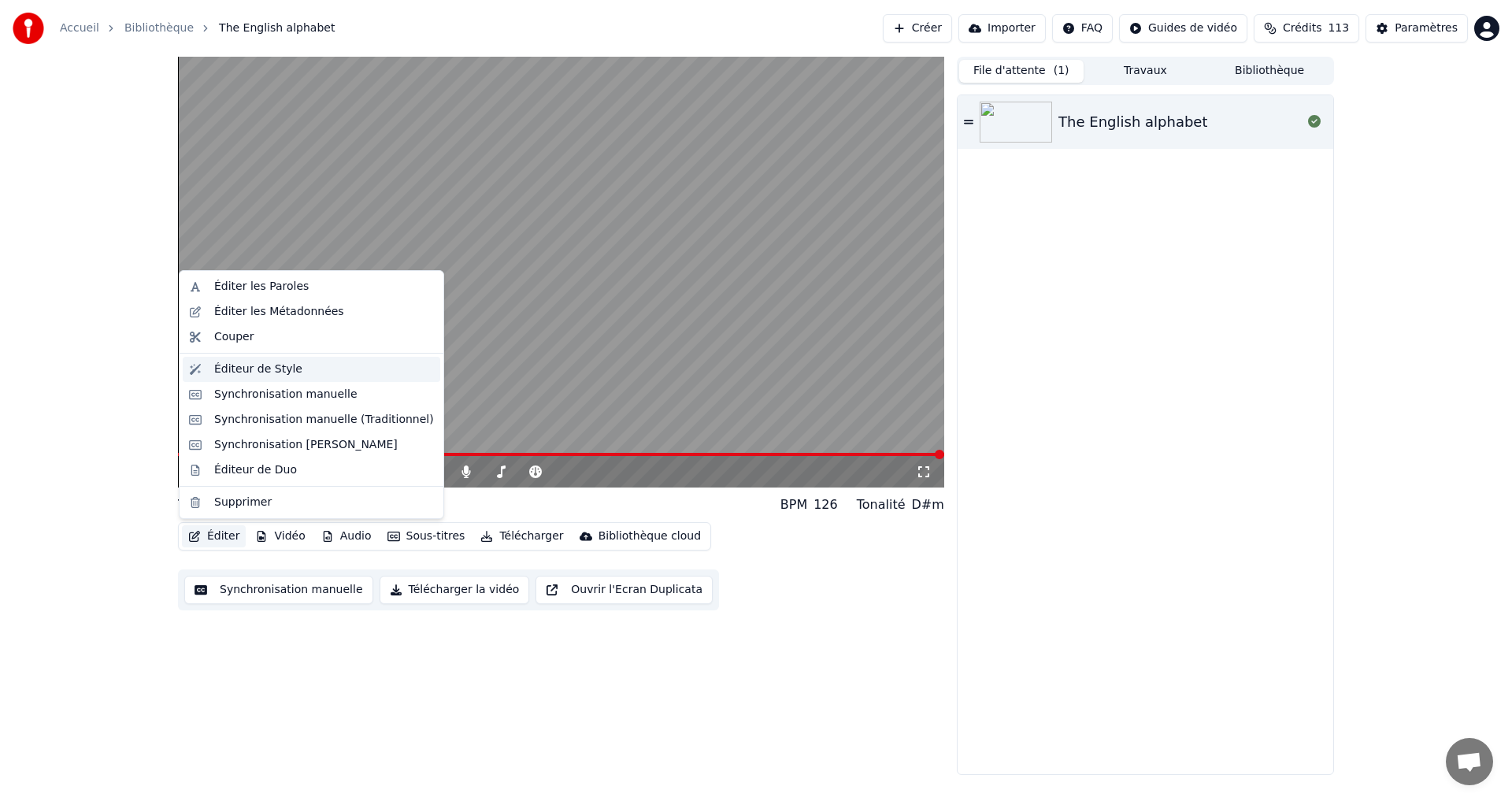
click at [274, 367] on div "Éditeur de Style" at bounding box center [258, 369] width 88 height 16
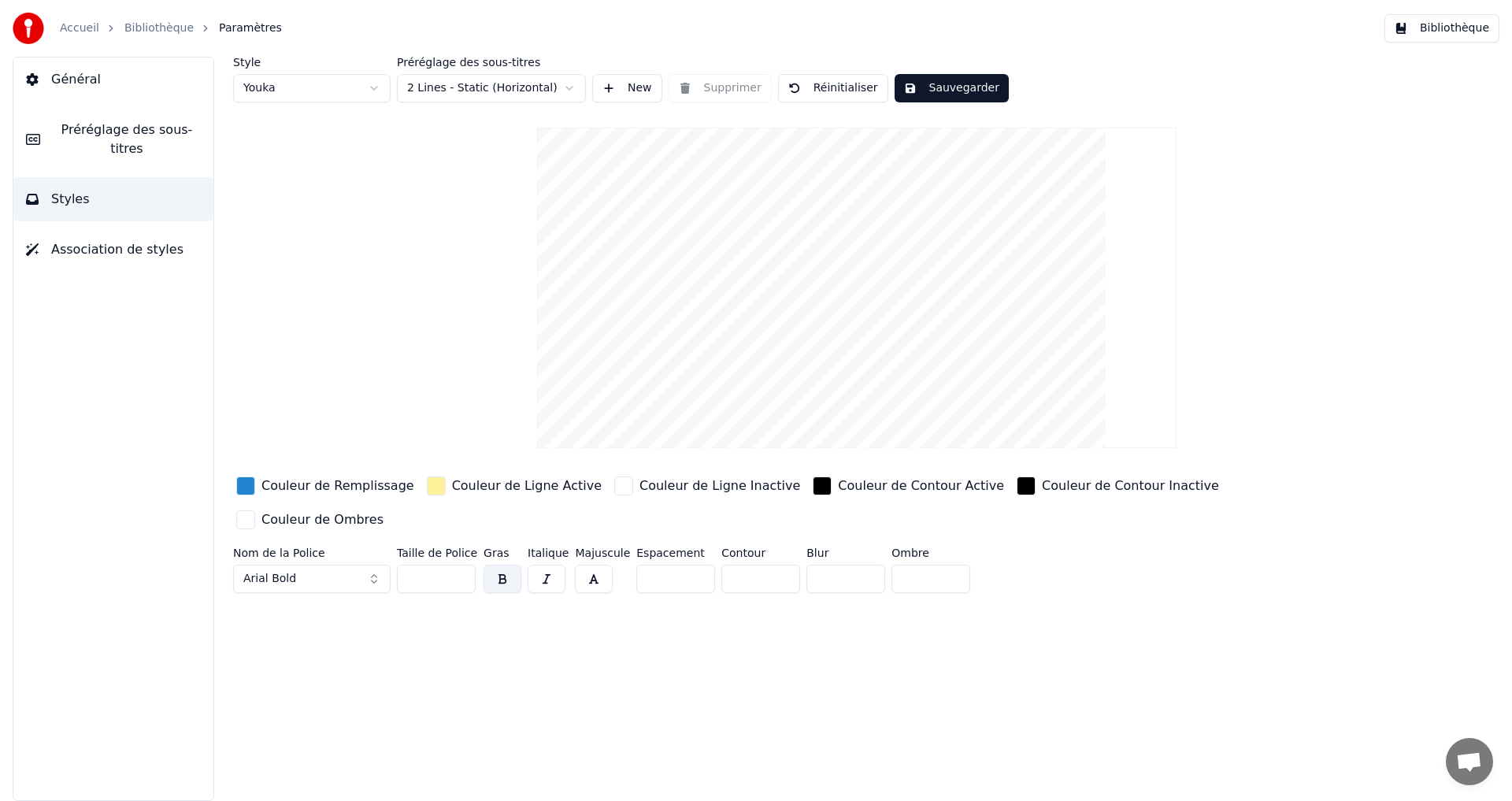
click at [427, 486] on div "button" at bounding box center [436, 486] width 19 height 19
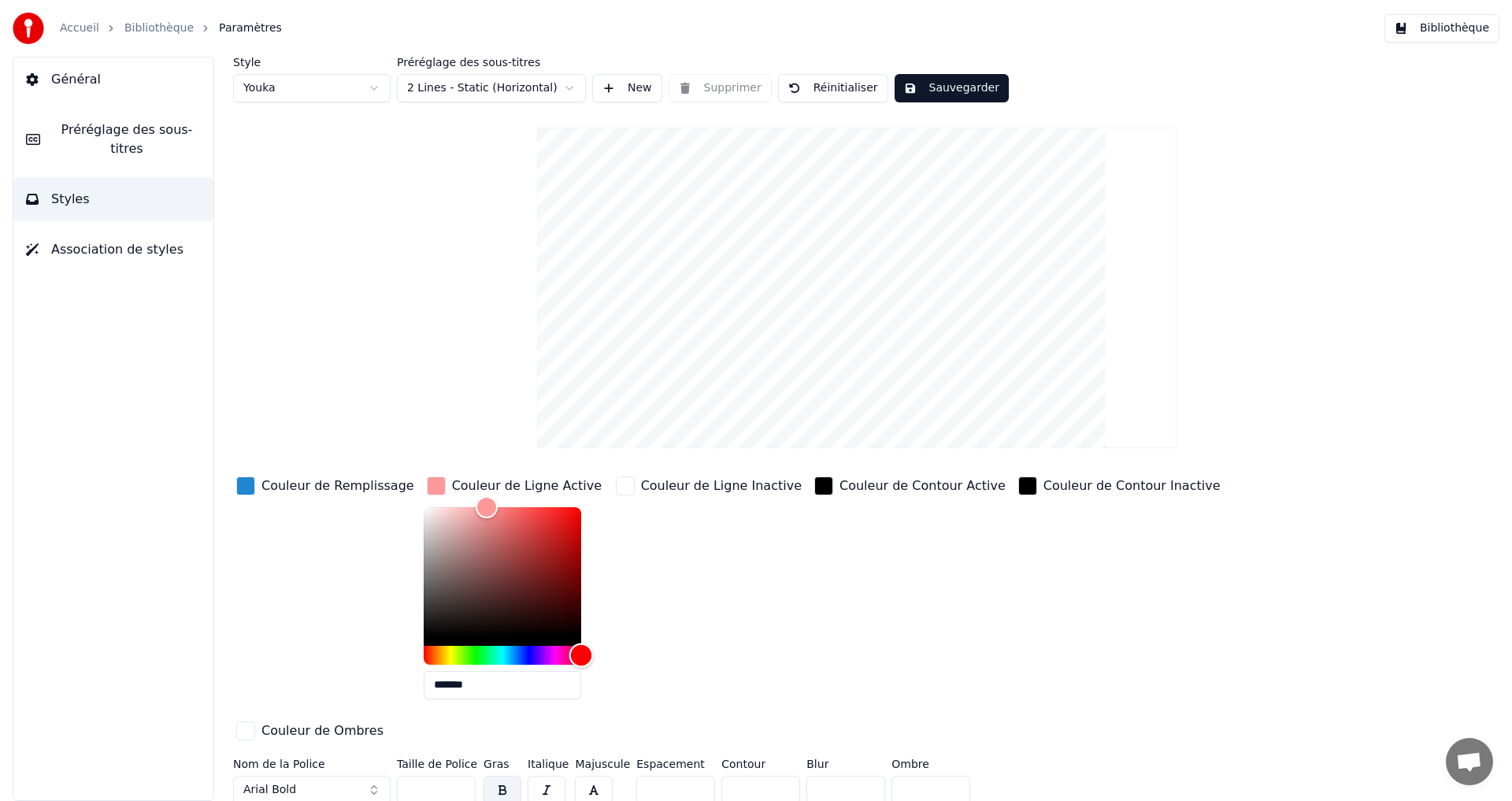
drag, startPoint x: 552, startPoint y: 657, endPoint x: 577, endPoint y: 650, distance: 26.0
click at [582, 659] on div "*******" at bounding box center [515, 607] width 183 height 199
drag, startPoint x: 492, startPoint y: 517, endPoint x: 538, endPoint y: 531, distance: 48.1
click at [540, 524] on div "Color" at bounding box center [503, 572] width 158 height 129
click at [524, 518] on div "Color" at bounding box center [503, 572] width 158 height 129
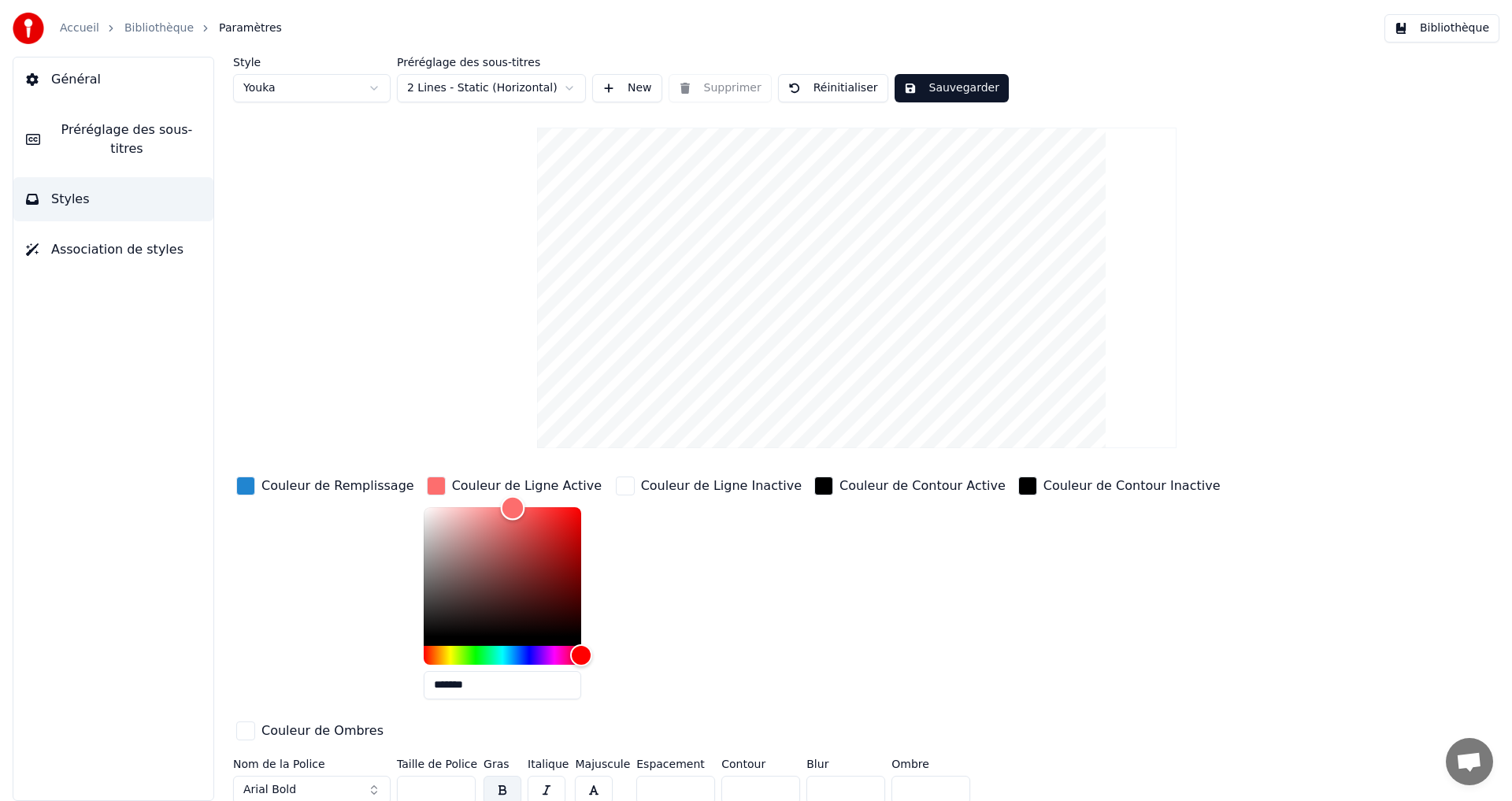
click at [495, 507] on div "Color" at bounding box center [503, 572] width 158 height 129
drag, startPoint x: 521, startPoint y: 510, endPoint x: 534, endPoint y: 514, distance: 13.6
click at [534, 514] on div "Color" at bounding box center [503, 572] width 158 height 129
click at [542, 515] on div "Color" at bounding box center [554, 515] width 24 height 24
click at [532, 524] on div "Color" at bounding box center [544, 525] width 24 height 24
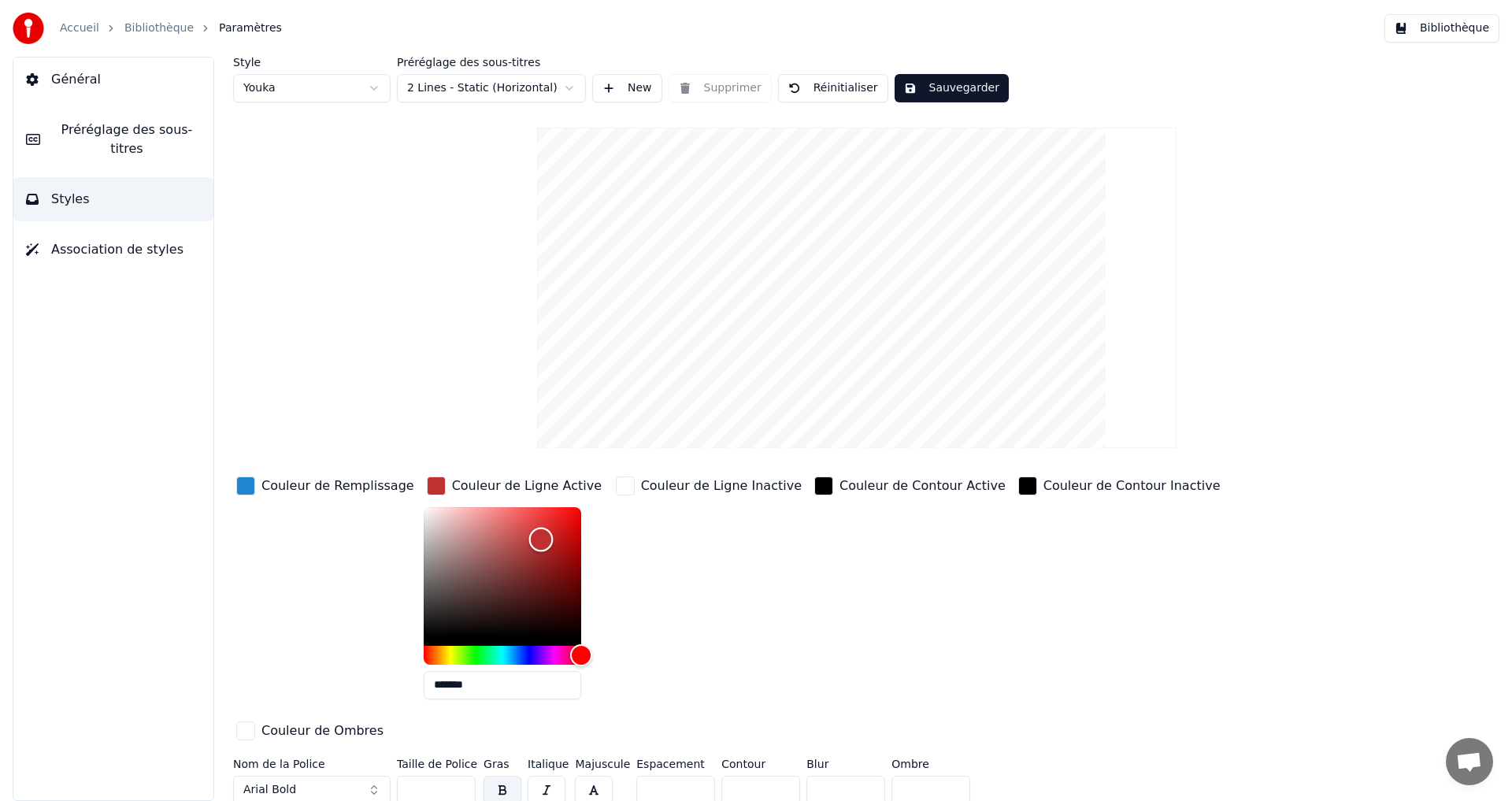
click at [522, 541] on div "Color" at bounding box center [503, 572] width 158 height 129
drag, startPoint x: 527, startPoint y: 542, endPoint x: 536, endPoint y: 545, distance: 9.5
click at [537, 545] on div "Color" at bounding box center [549, 544] width 24 height 24
click at [533, 524] on div "Color" at bounding box center [503, 572] width 158 height 129
click at [552, 512] on div "Color" at bounding box center [563, 513] width 24 height 24
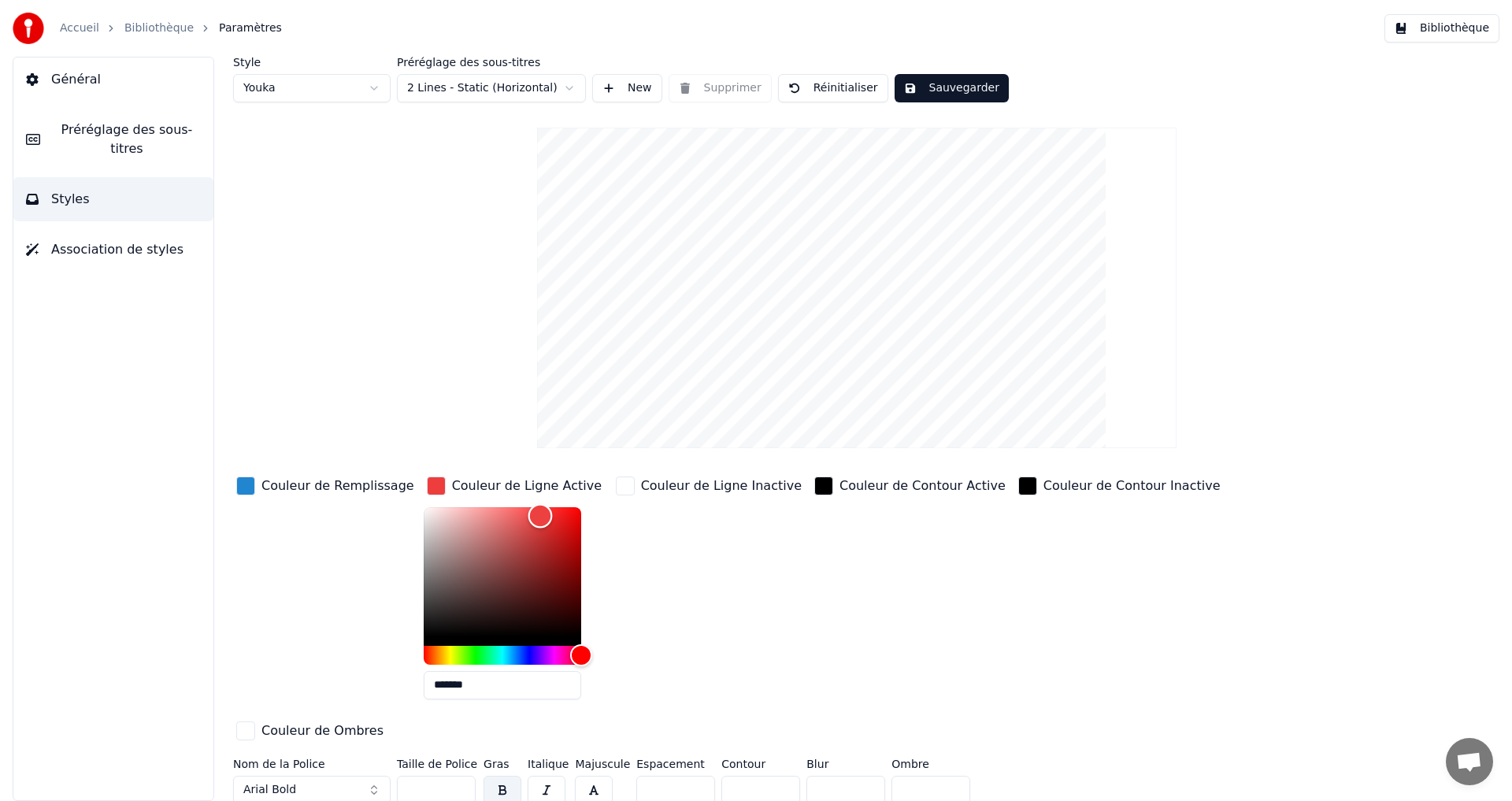
click at [522, 515] on div "Color" at bounding box center [503, 572] width 158 height 129
click at [530, 515] on div "Color" at bounding box center [541, 516] width 24 height 24
click at [515, 511] on div "Color" at bounding box center [503, 572] width 158 height 129
drag, startPoint x: 525, startPoint y: 516, endPoint x: 514, endPoint y: 512, distance: 11.7
click at [522, 516] on div "Color" at bounding box center [533, 512] width 24 height 24
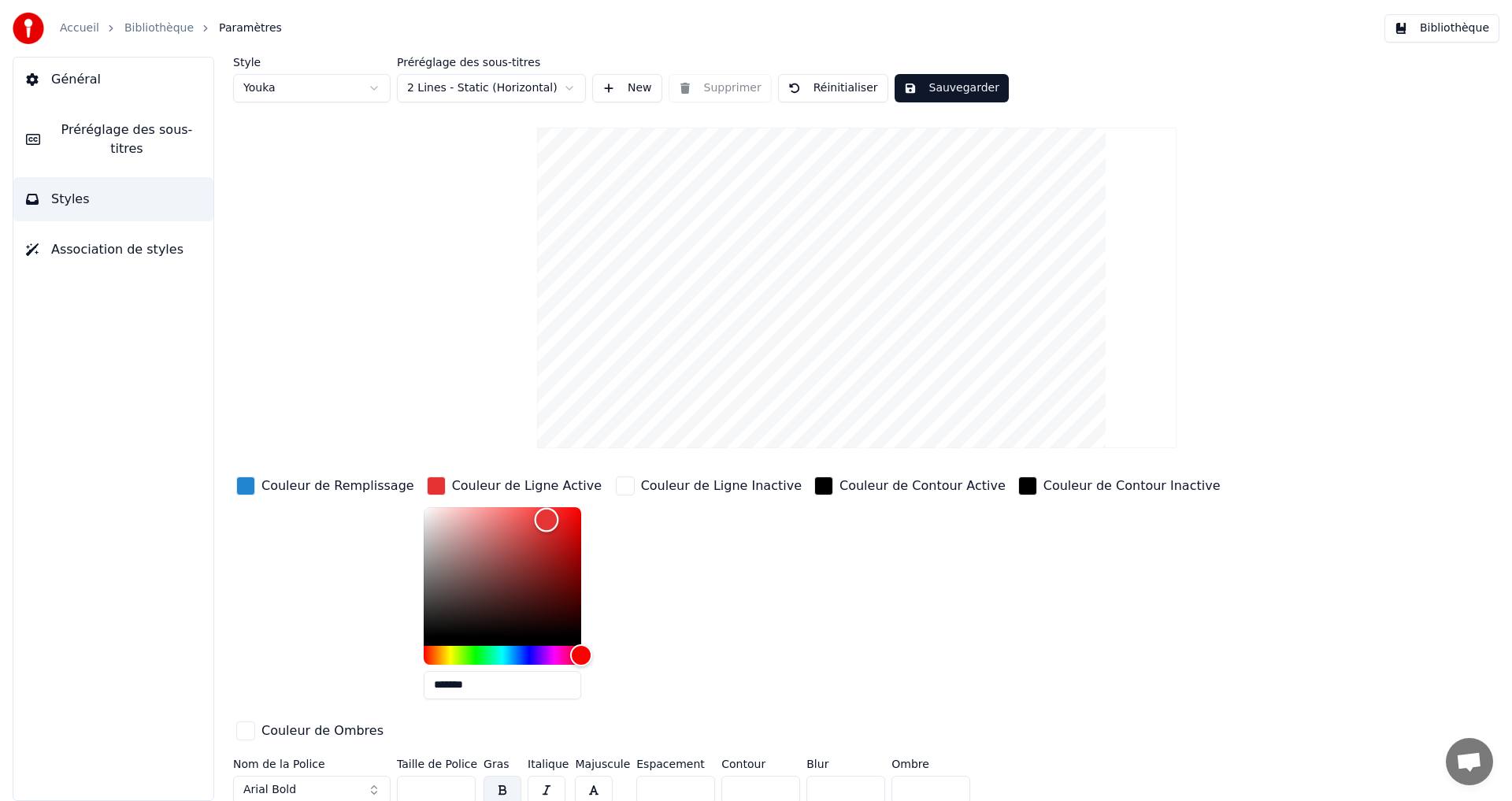
click at [535, 520] on div "Color" at bounding box center [547, 520] width 24 height 24
click at [526, 520] on div "Color" at bounding box center [538, 521] width 24 height 24
click at [526, 523] on div "Color" at bounding box center [538, 521] width 24 height 24
click at [538, 524] on div "Color" at bounding box center [550, 525] width 24 height 24
type input "*******"
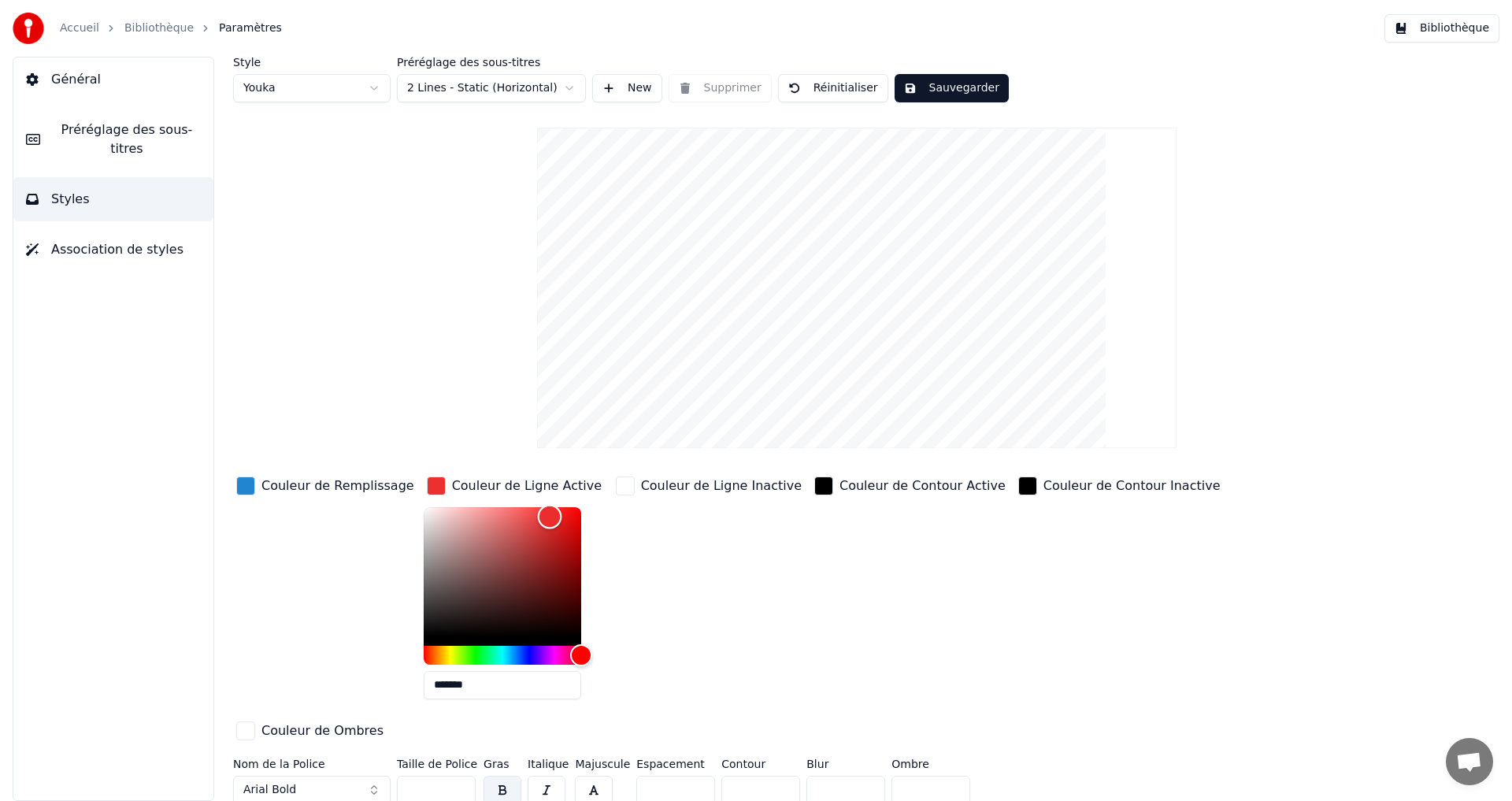
click at [538, 516] on div "Color" at bounding box center [550, 517] width 24 height 24
click at [683, 563] on div "Couleur de Ligne Inactive" at bounding box center [709, 593] width 193 height 238
click at [552, 89] on html "Accueil Bibliothèque Paramètres Bibliothèque Général Préréglage des sous-titres…" at bounding box center [756, 400] width 1512 height 801
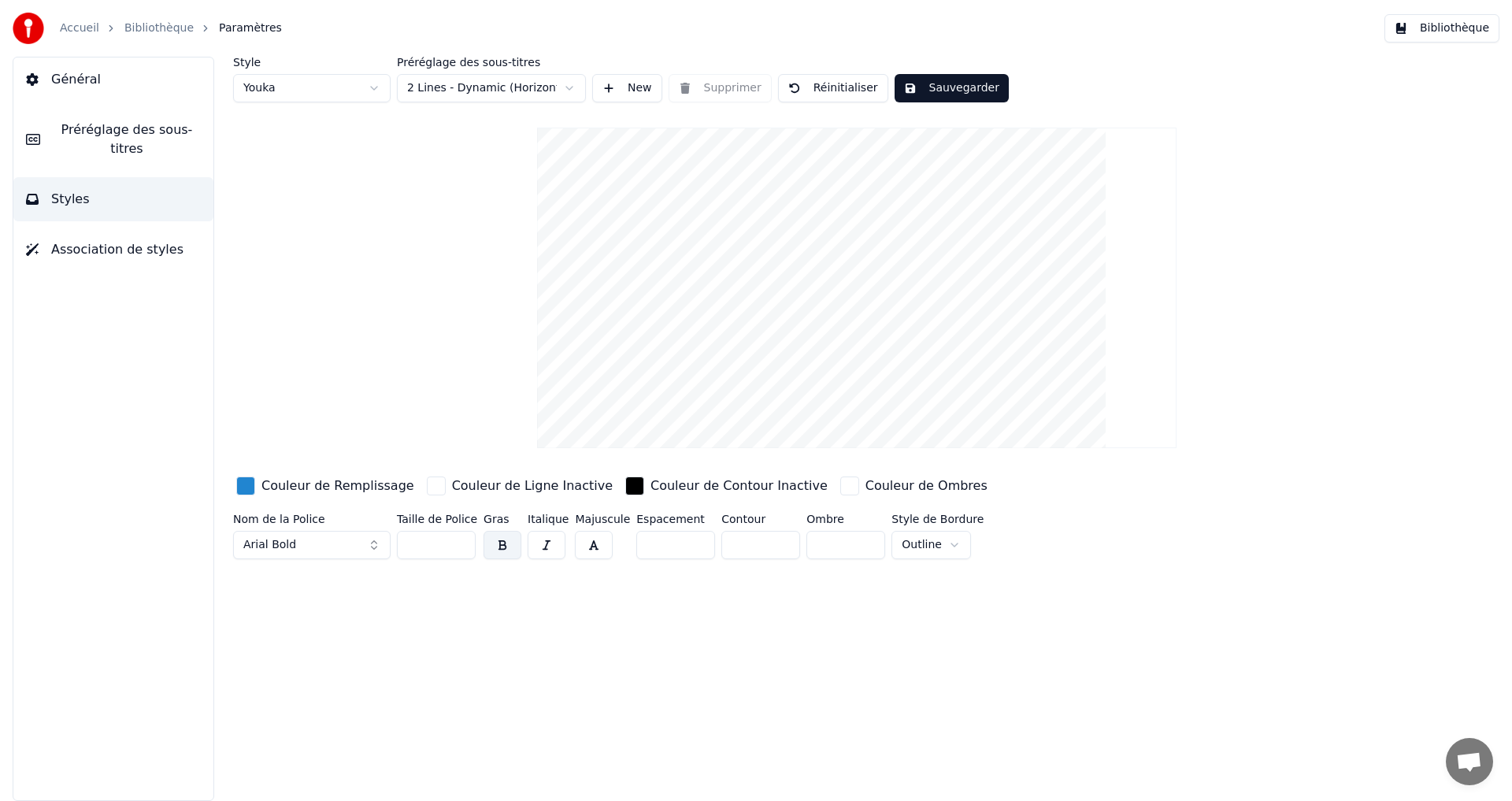
click at [516, 91] on html "Accueil Bibliothèque Paramètres Bibliothèque Général Préréglage des sous-titres…" at bounding box center [756, 400] width 1512 height 801
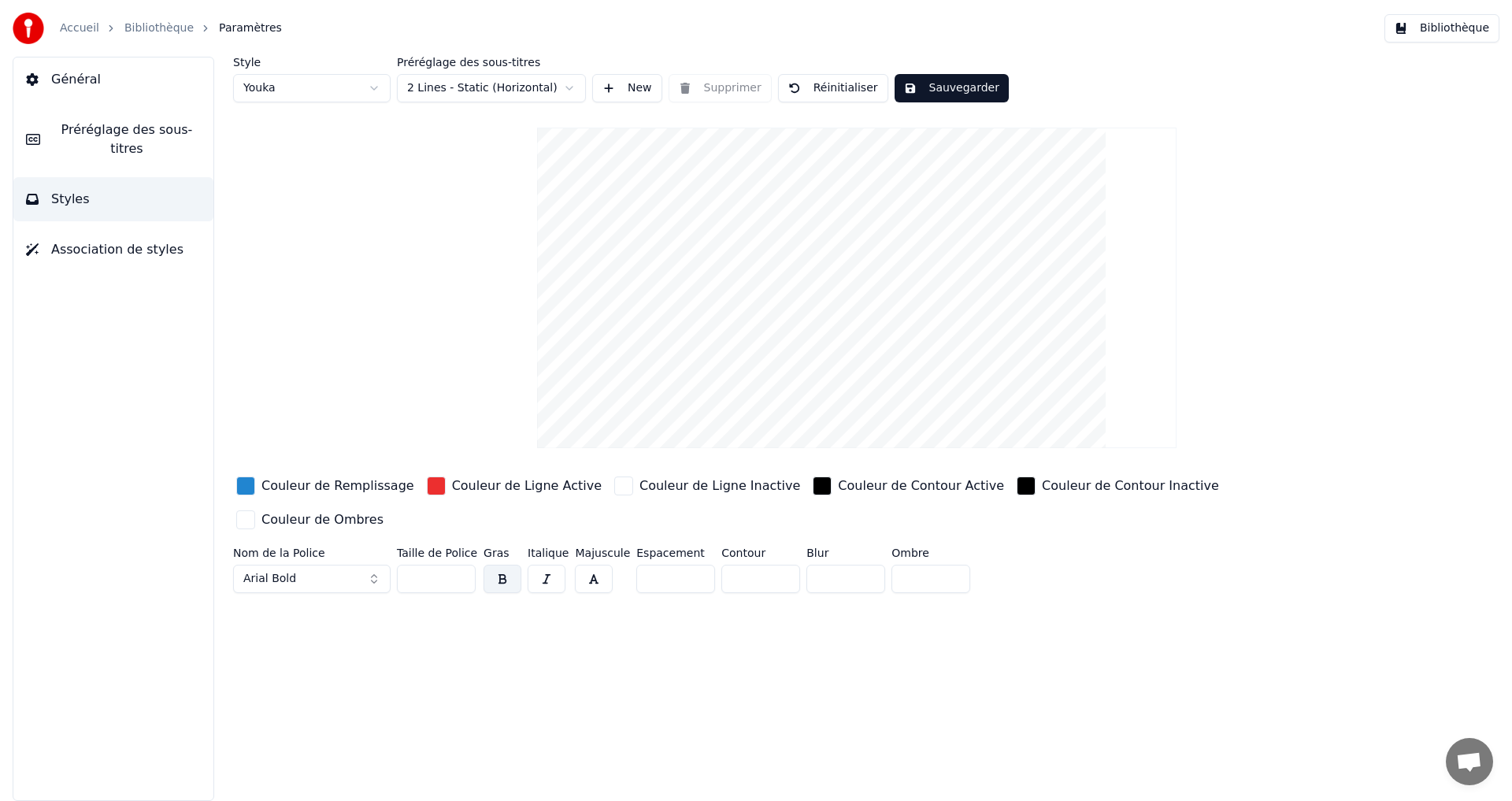
click at [255, 511] on div "button" at bounding box center [245, 520] width 19 height 19
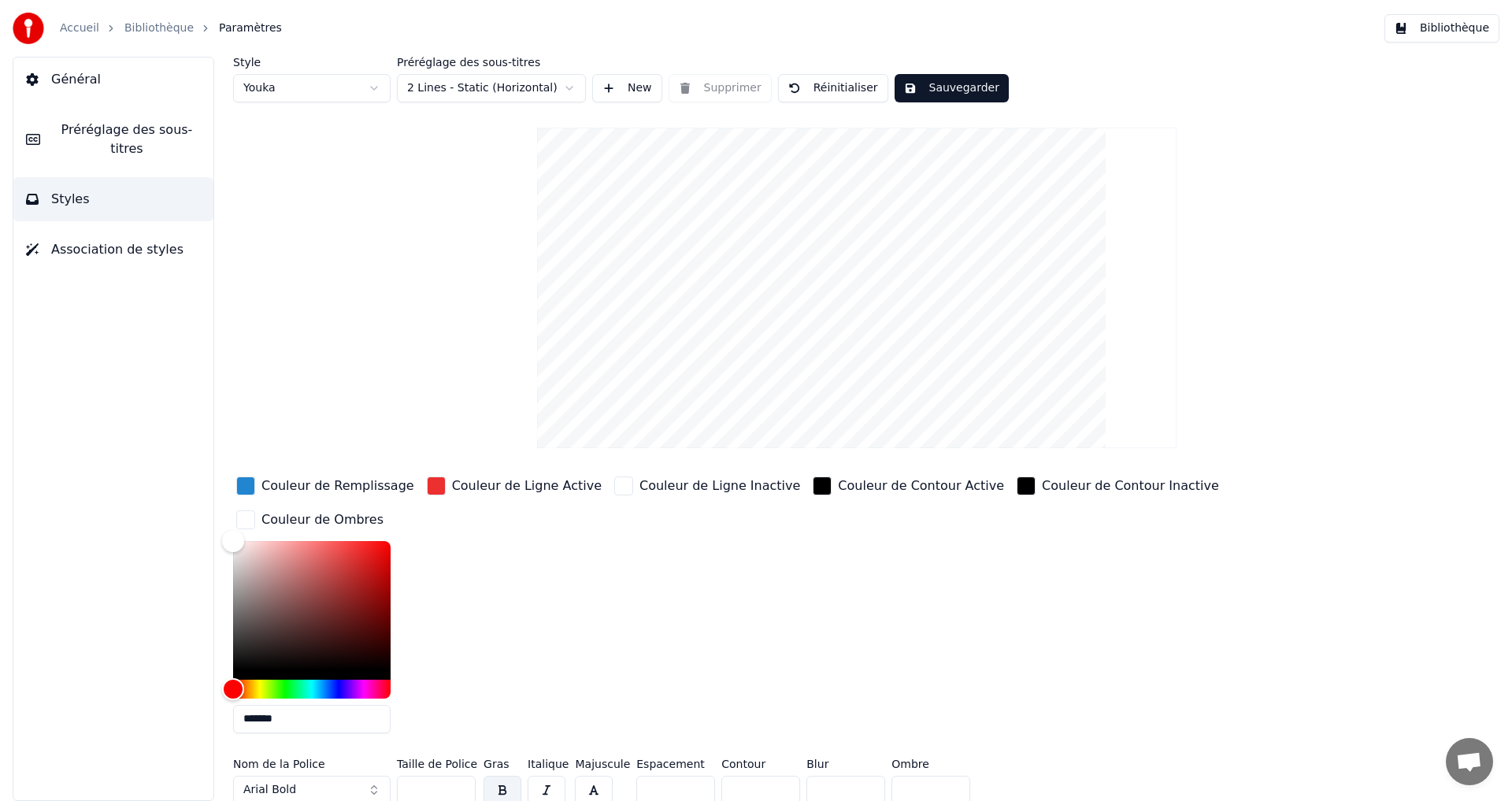
click at [513, 545] on div "Couleur de Remplissage Couleur de Ligne Active Couleur de Ligne Inactive Couleu…" at bounding box center [762, 609] width 1058 height 272
click at [97, 182] on button "Styles" at bounding box center [114, 200] width 200 height 44
click at [138, 118] on button "Préréglage des sous-titres" at bounding box center [114, 140] width 200 height 63
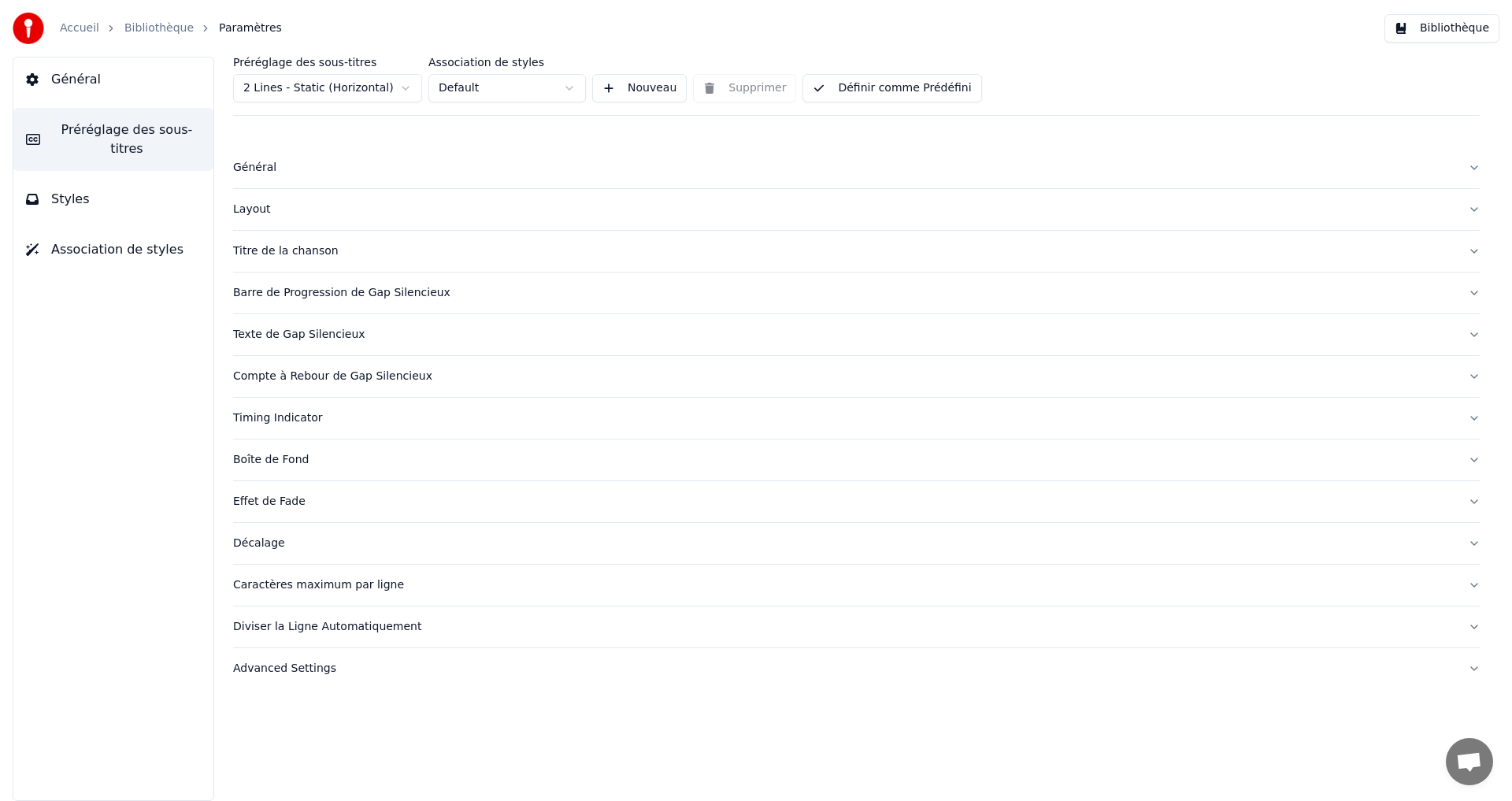
click at [107, 184] on button "Styles" at bounding box center [114, 200] width 200 height 44
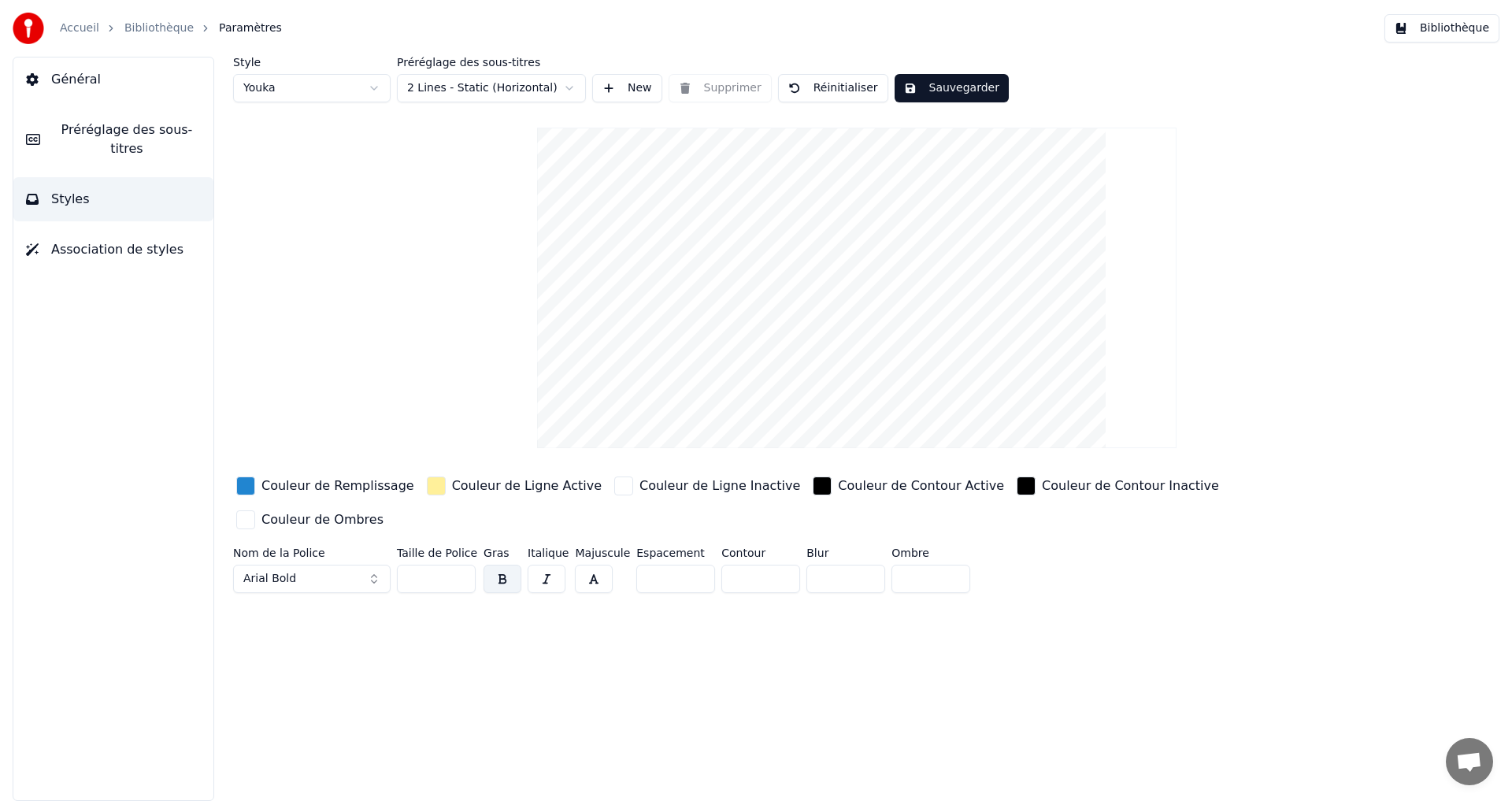
click at [143, 29] on link "Bibliothèque" at bounding box center [159, 28] width 69 height 16
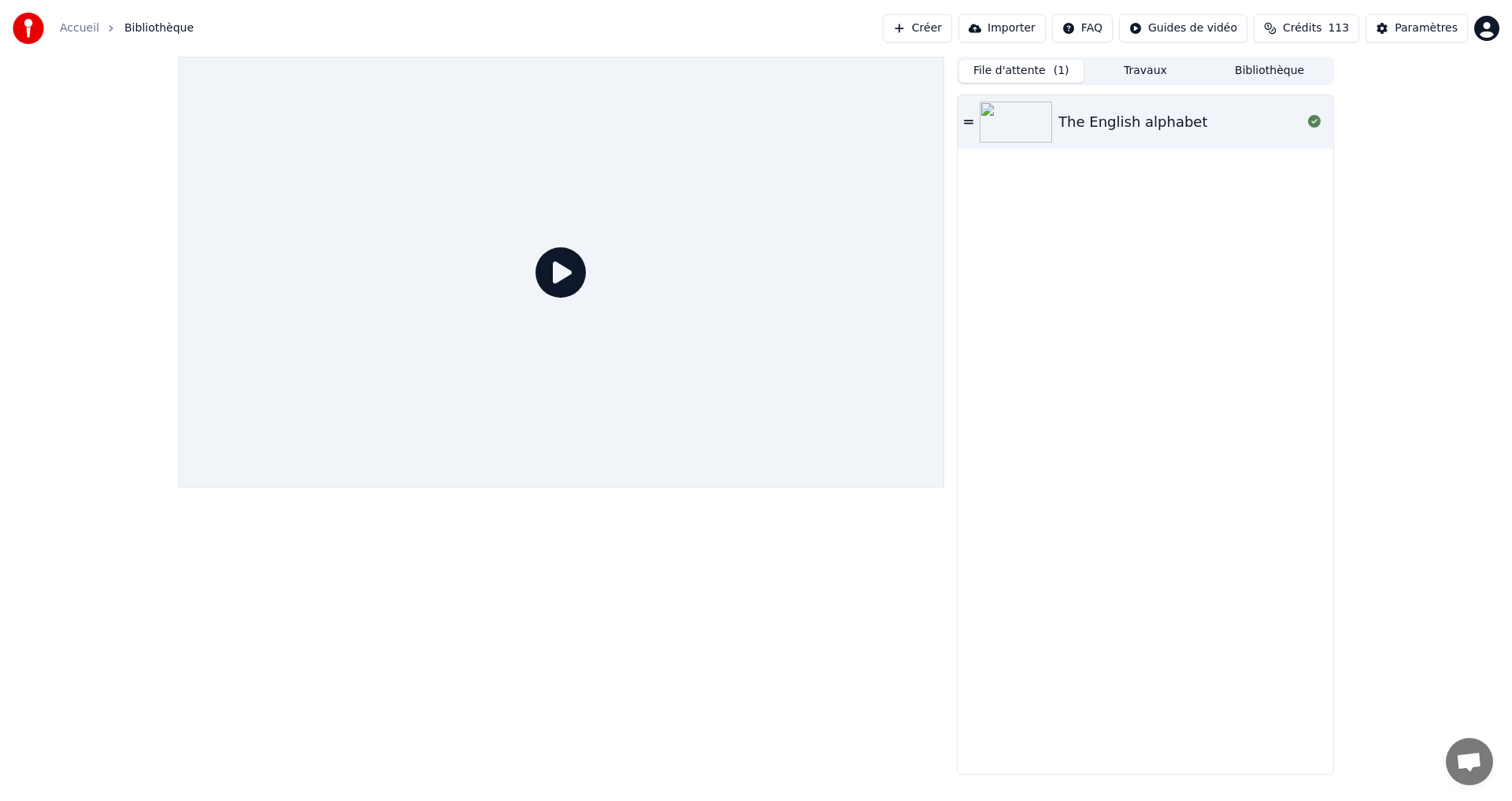
click at [1091, 111] on div "The English alphabet" at bounding box center [1132, 122] width 149 height 22
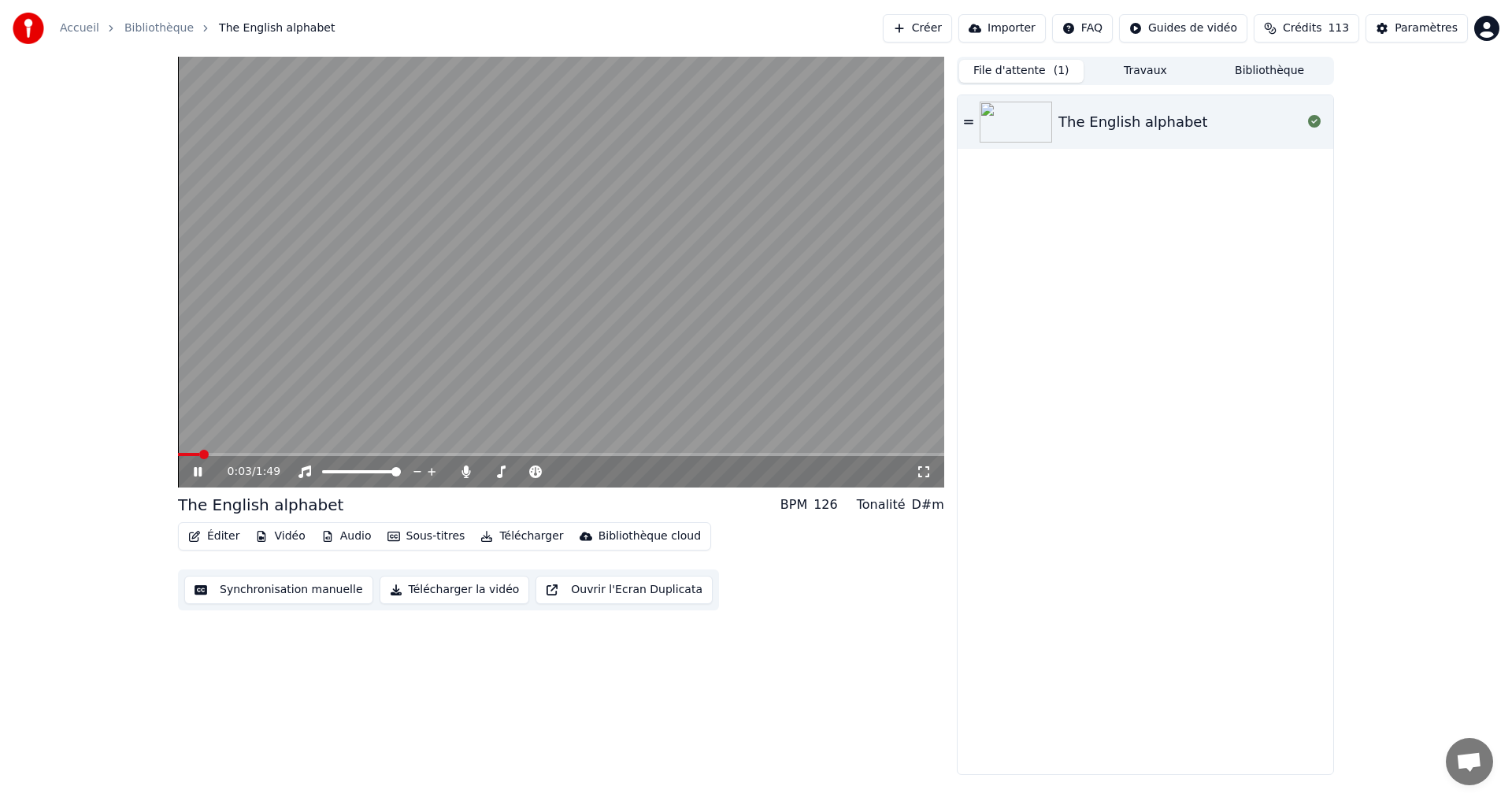
click at [215, 537] on button "Éditer" at bounding box center [214, 537] width 64 height 22
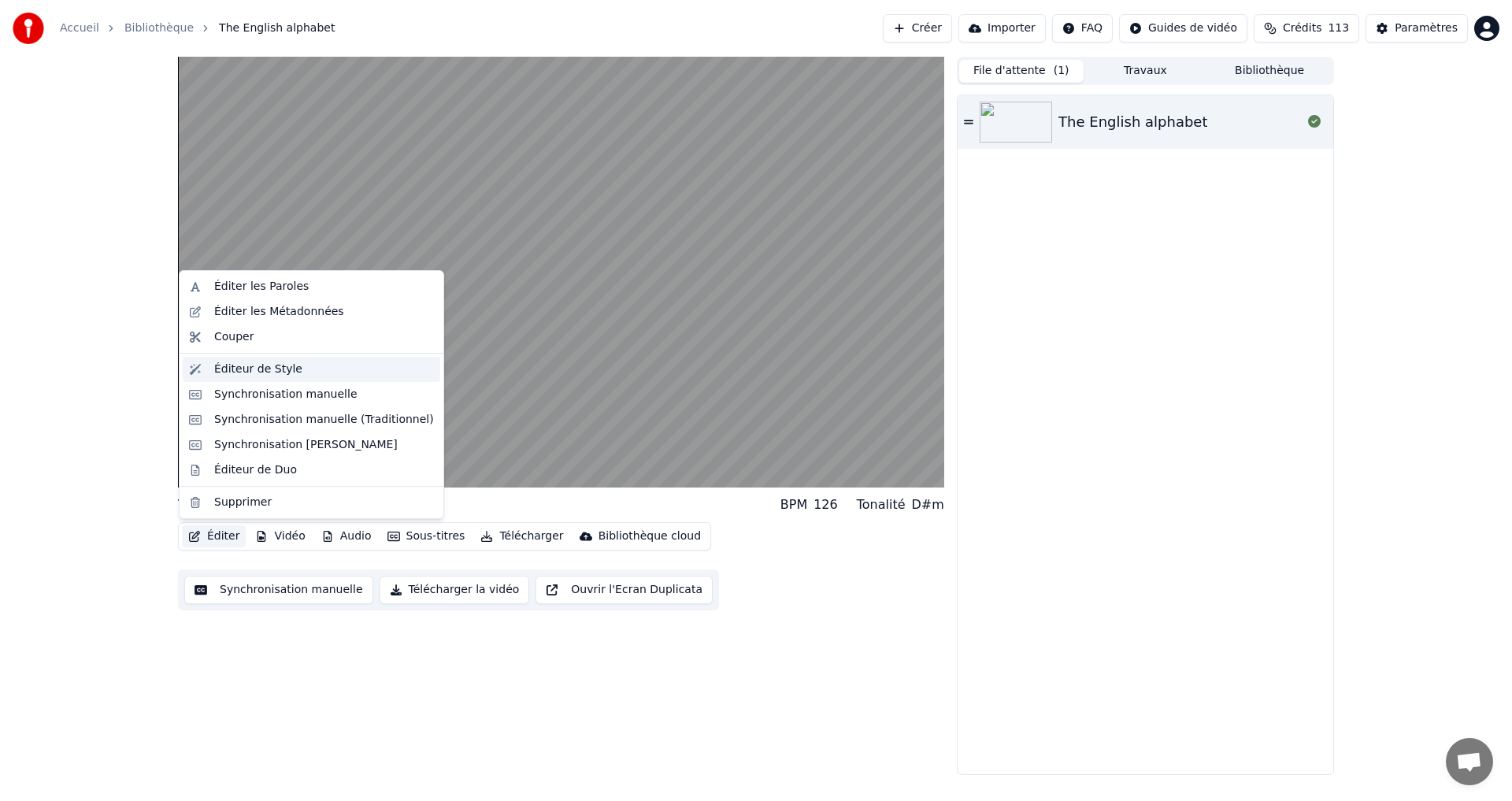
click at [259, 361] on div "Éditeur de Style" at bounding box center [258, 369] width 88 height 16
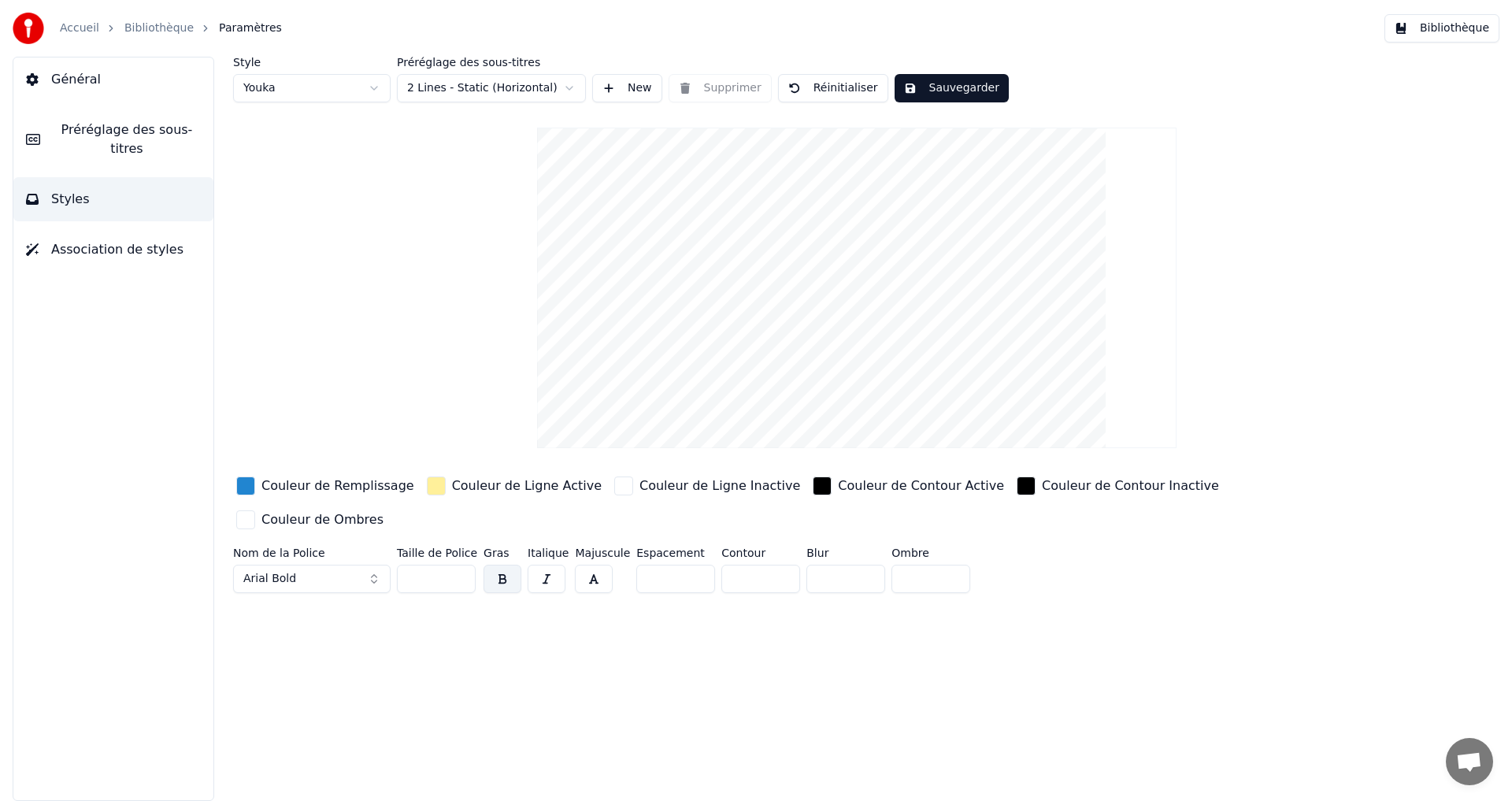
click at [427, 485] on div "button" at bounding box center [436, 486] width 19 height 19
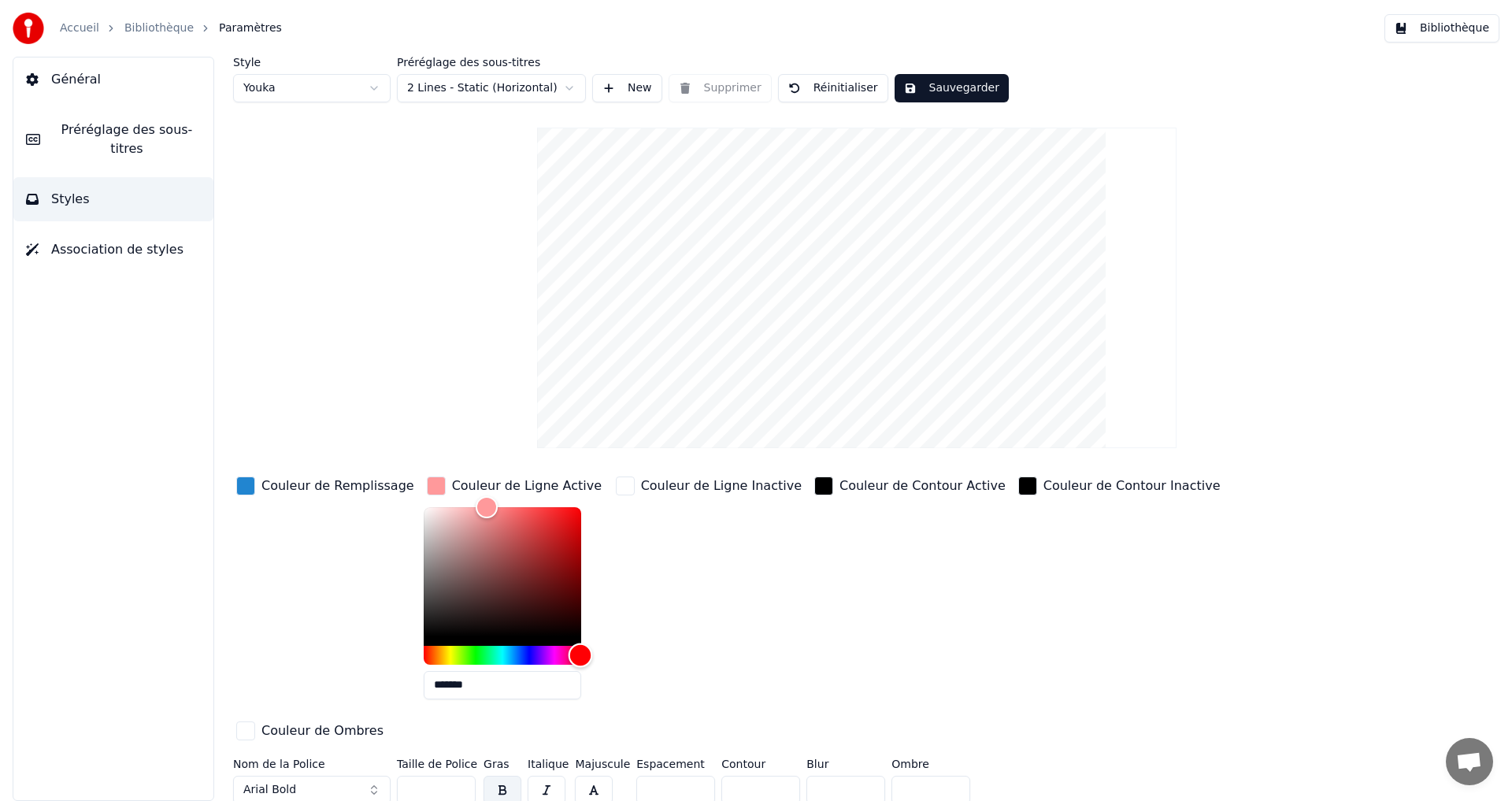
drag, startPoint x: 563, startPoint y: 649, endPoint x: 574, endPoint y: 654, distance: 12.1
click at [574, 654] on div "Hue" at bounding box center [503, 655] width 158 height 19
drag, startPoint x: 496, startPoint y: 511, endPoint x: 528, endPoint y: 499, distance: 34.2
click at [522, 509] on div "Color" at bounding box center [503, 572] width 158 height 129
drag, startPoint x: 537, startPoint y: 513, endPoint x: 546, endPoint y: 517, distance: 9.8
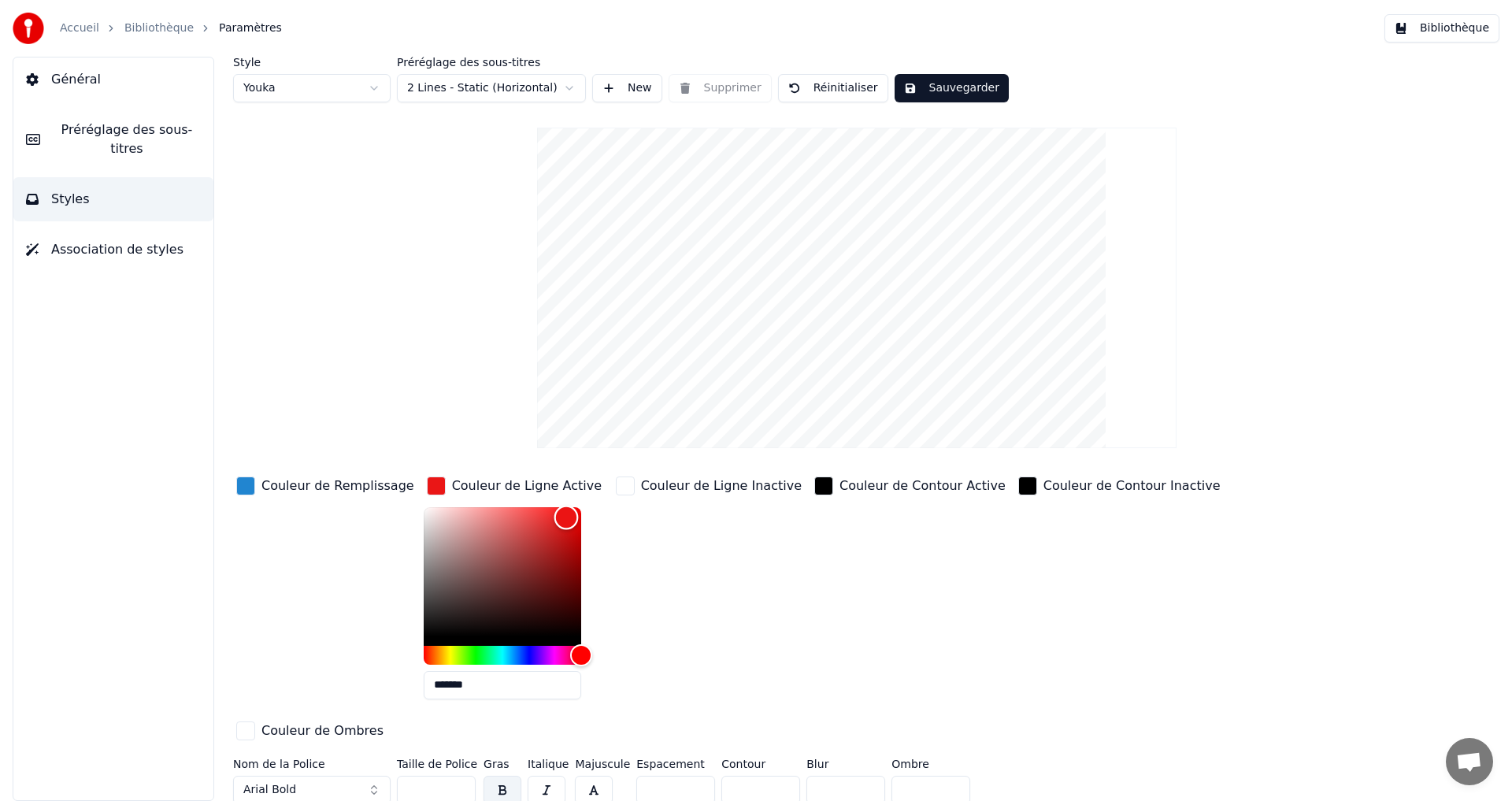
click at [546, 517] on div "Color" at bounding box center [503, 572] width 158 height 129
click at [545, 514] on div "Color" at bounding box center [557, 515] width 24 height 24
click at [742, 566] on div "Couleur de Ligne Inactive" at bounding box center [709, 593] width 193 height 238
click at [930, 88] on button "Sauvegarder" at bounding box center [952, 88] width 114 height 28
click at [534, 515] on div "Color" at bounding box center [546, 515] width 24 height 24
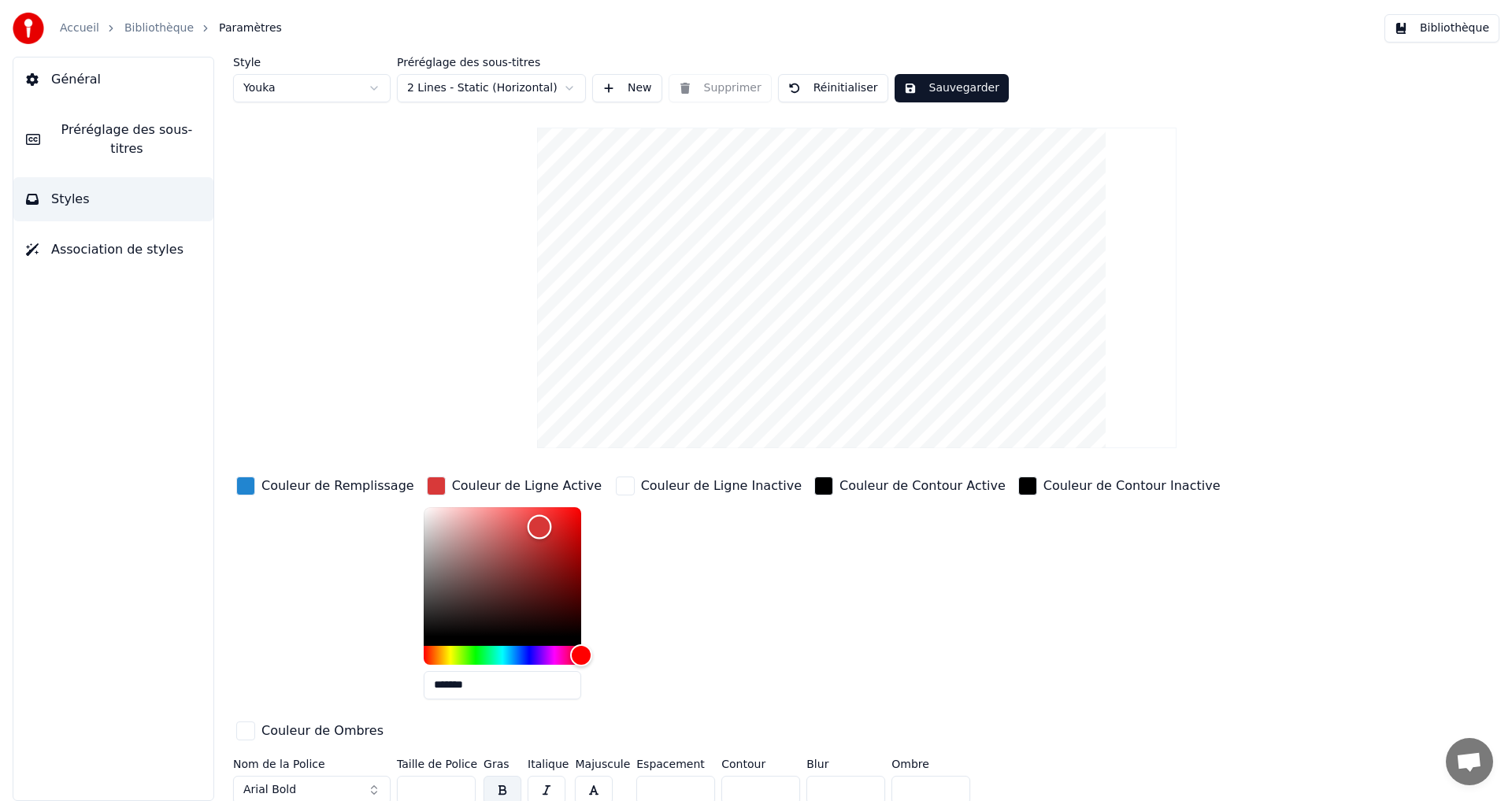
click at [528, 526] on div "Color" at bounding box center [540, 527] width 24 height 24
type input "*******"
drag, startPoint x: 531, startPoint y: 532, endPoint x: 535, endPoint y: 522, distance: 10.8
click at [542, 522] on div "Color" at bounding box center [554, 522] width 24 height 24
click at [940, 91] on button "Sauvegarder" at bounding box center [952, 88] width 114 height 28
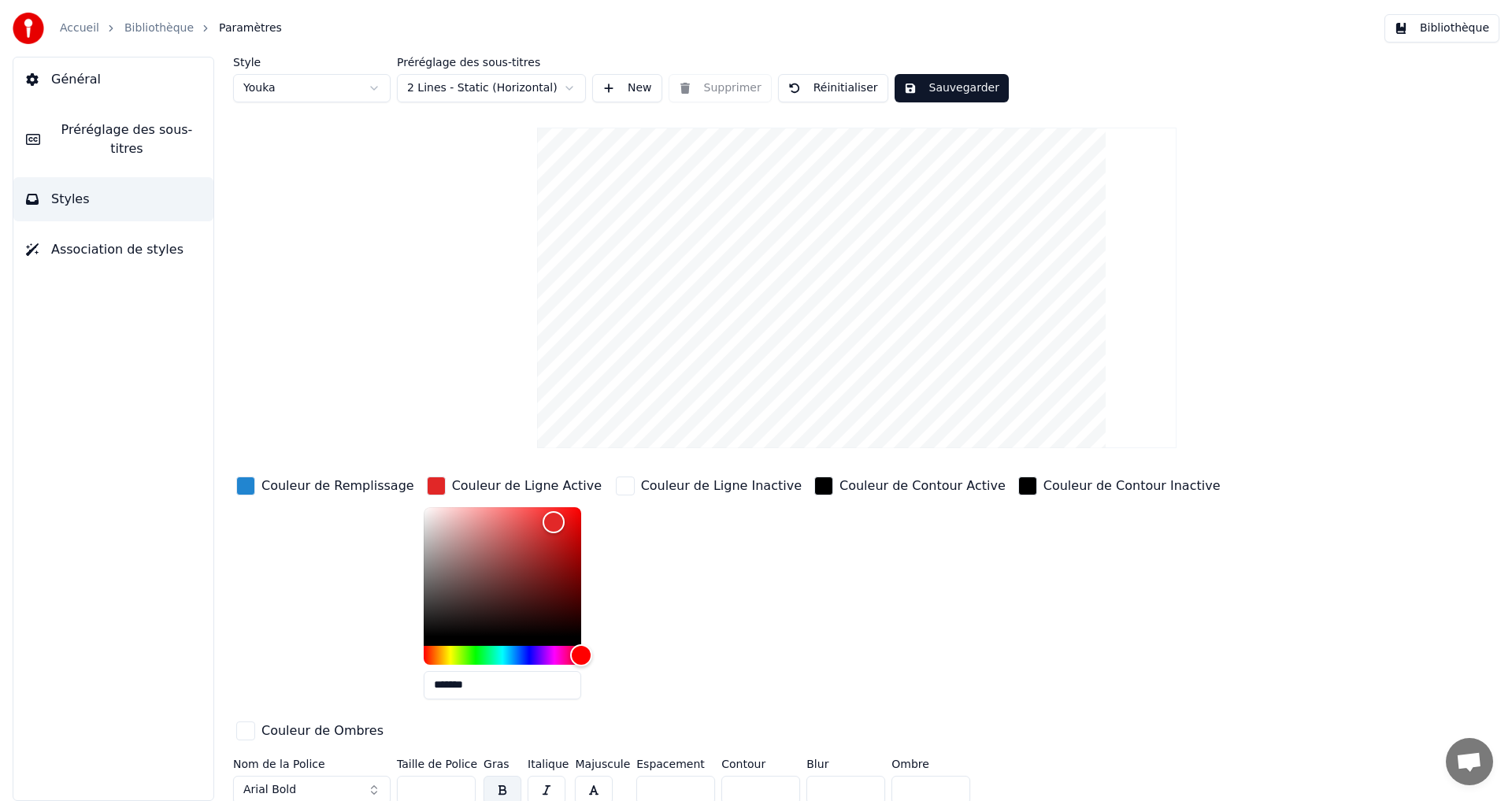
click at [76, 80] on span "Général" at bounding box center [76, 80] width 50 height 19
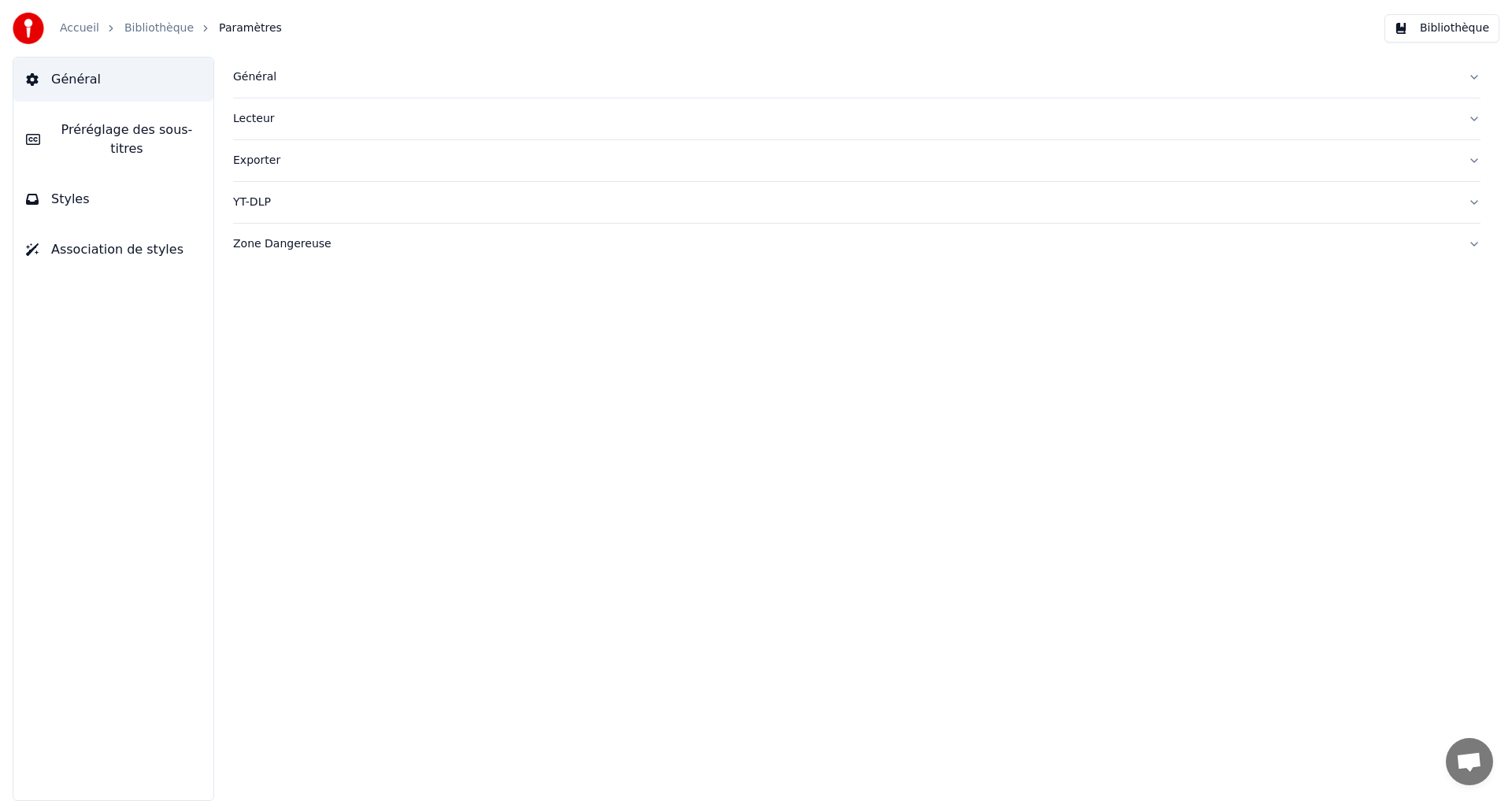
click at [92, 194] on button "Styles" at bounding box center [114, 200] width 200 height 44
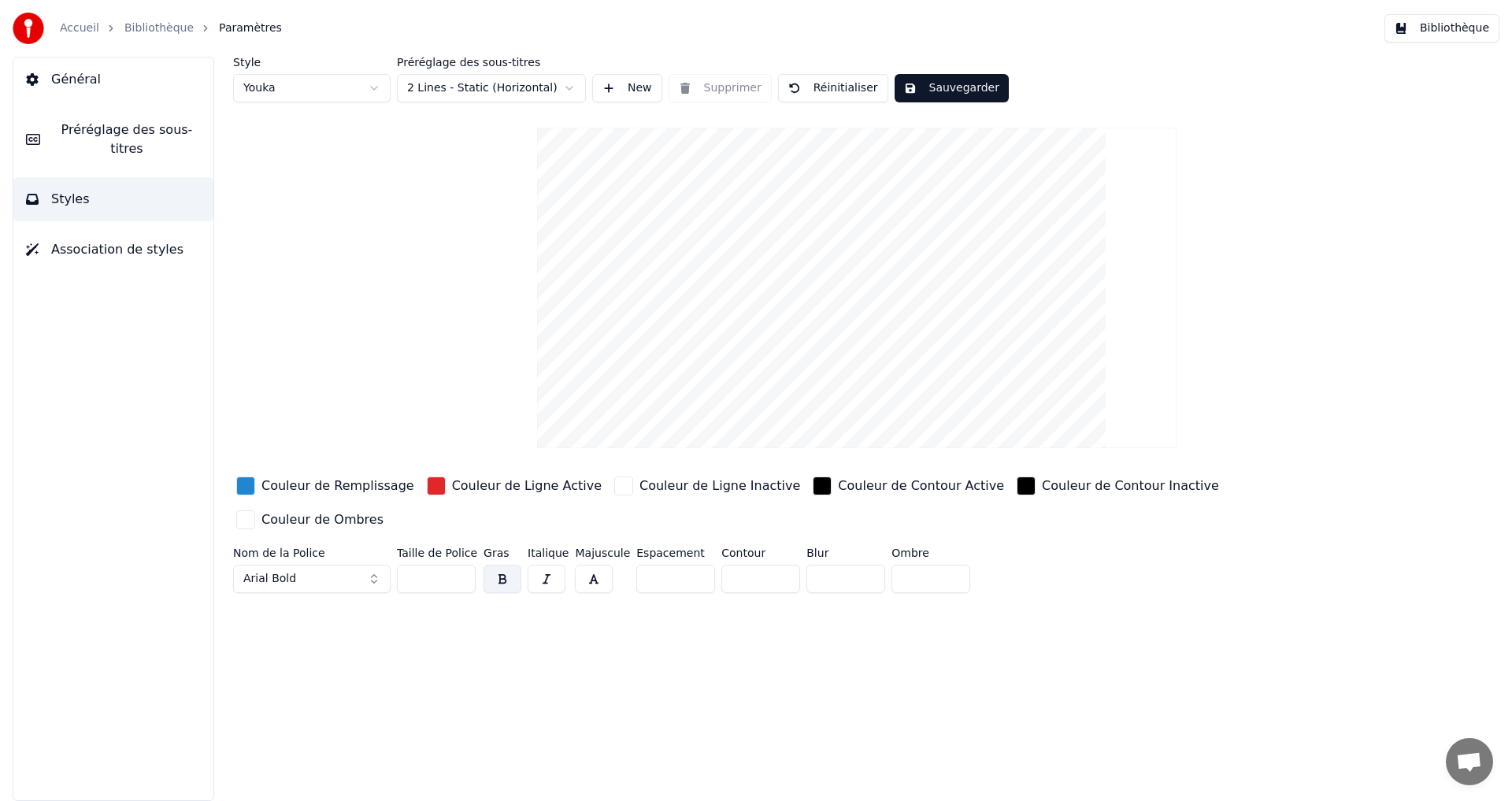
click at [374, 95] on html "Accueil Bibliothèque Paramètres Bibliothèque Général Préréglage des sous-titres…" at bounding box center [756, 400] width 1512 height 801
click at [373, 95] on html "Accueil Bibliothèque Paramètres Bibliothèque Général Préréglage des sous-titres…" at bounding box center [756, 400] width 1512 height 801
click at [813, 495] on div "button" at bounding box center [822, 486] width 19 height 19
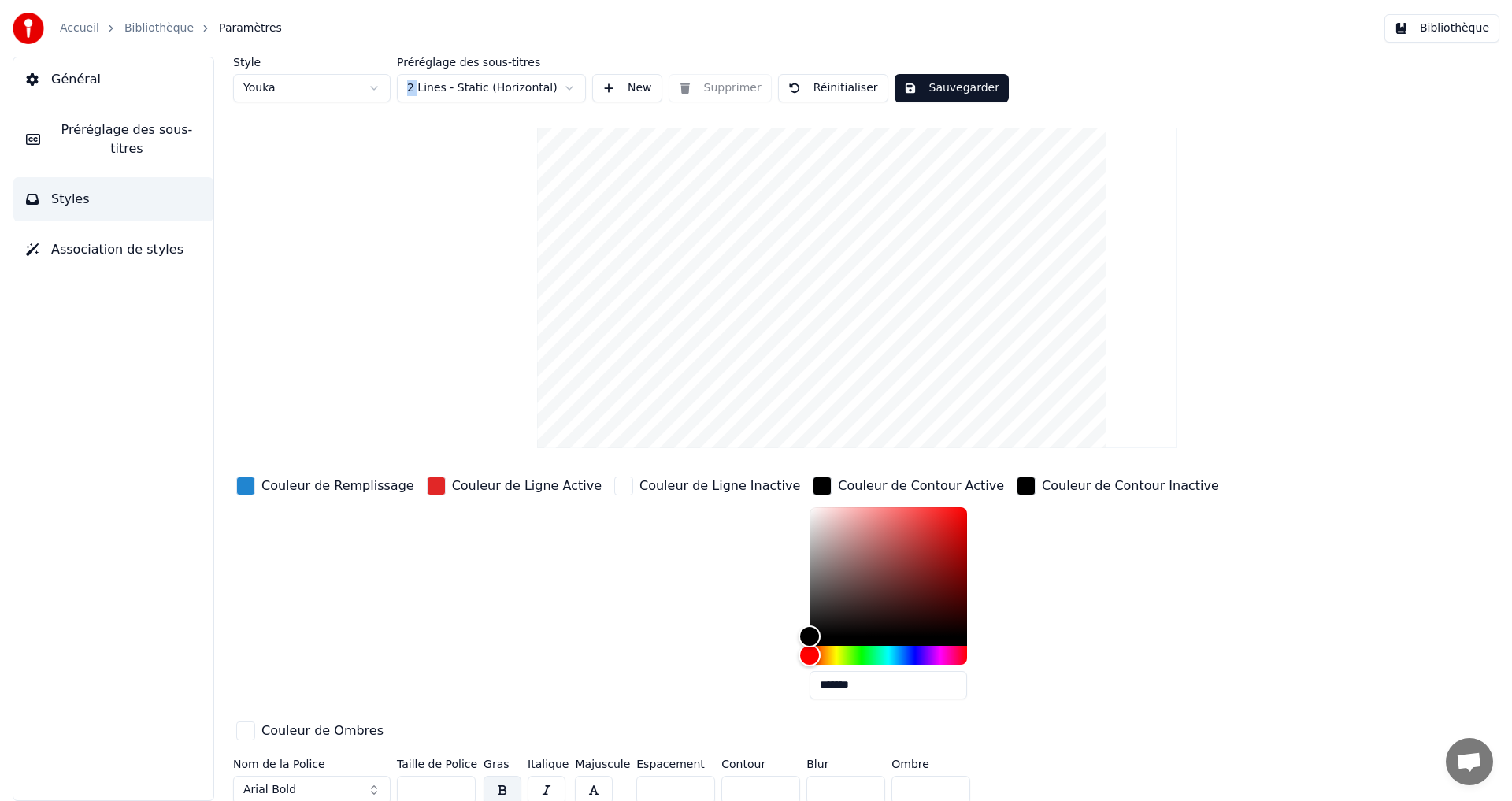
click at [813, 485] on div "button" at bounding box center [822, 486] width 19 height 19
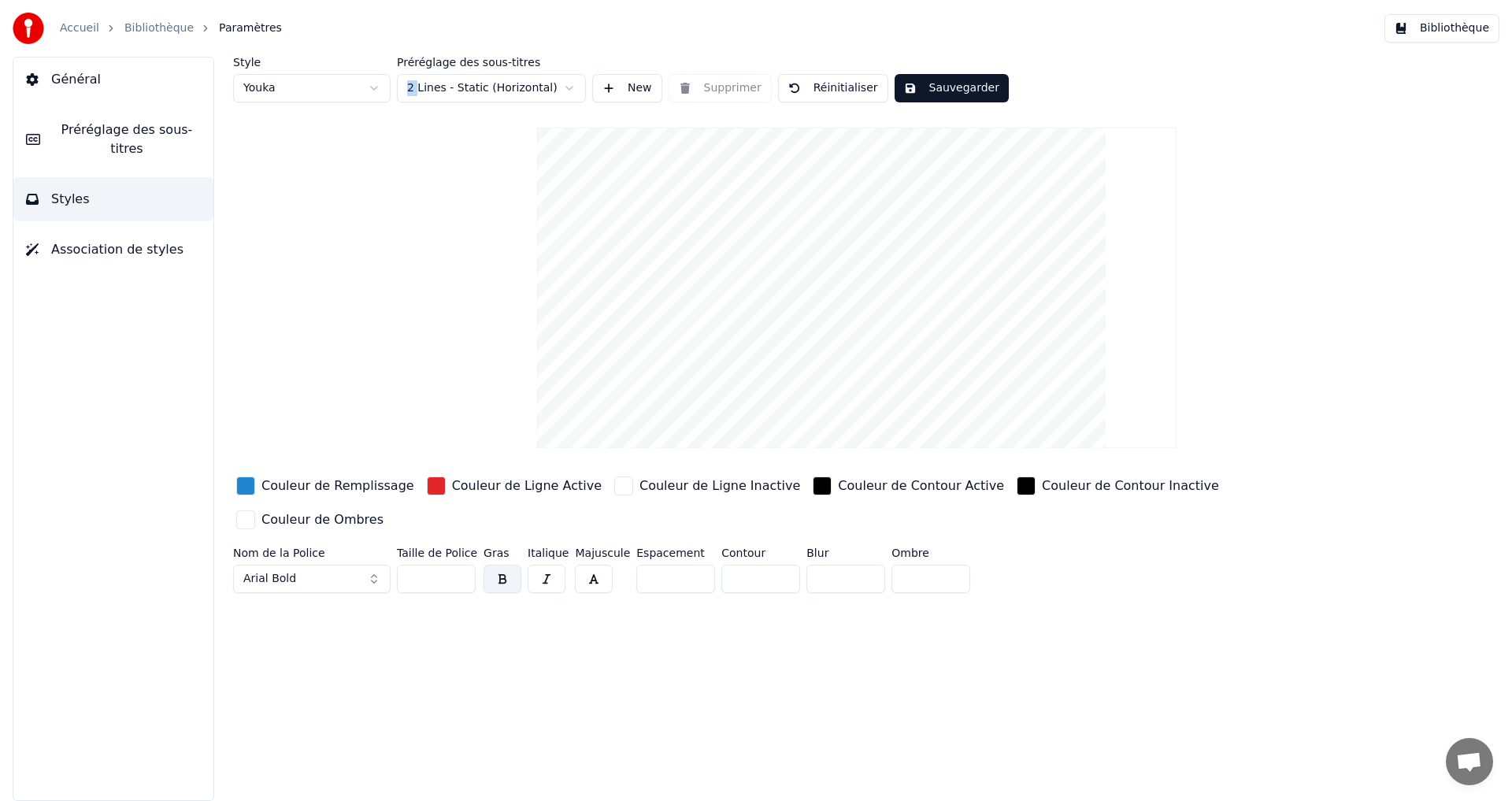
click at [133, 21] on link "Bibliothèque" at bounding box center [159, 28] width 69 height 16
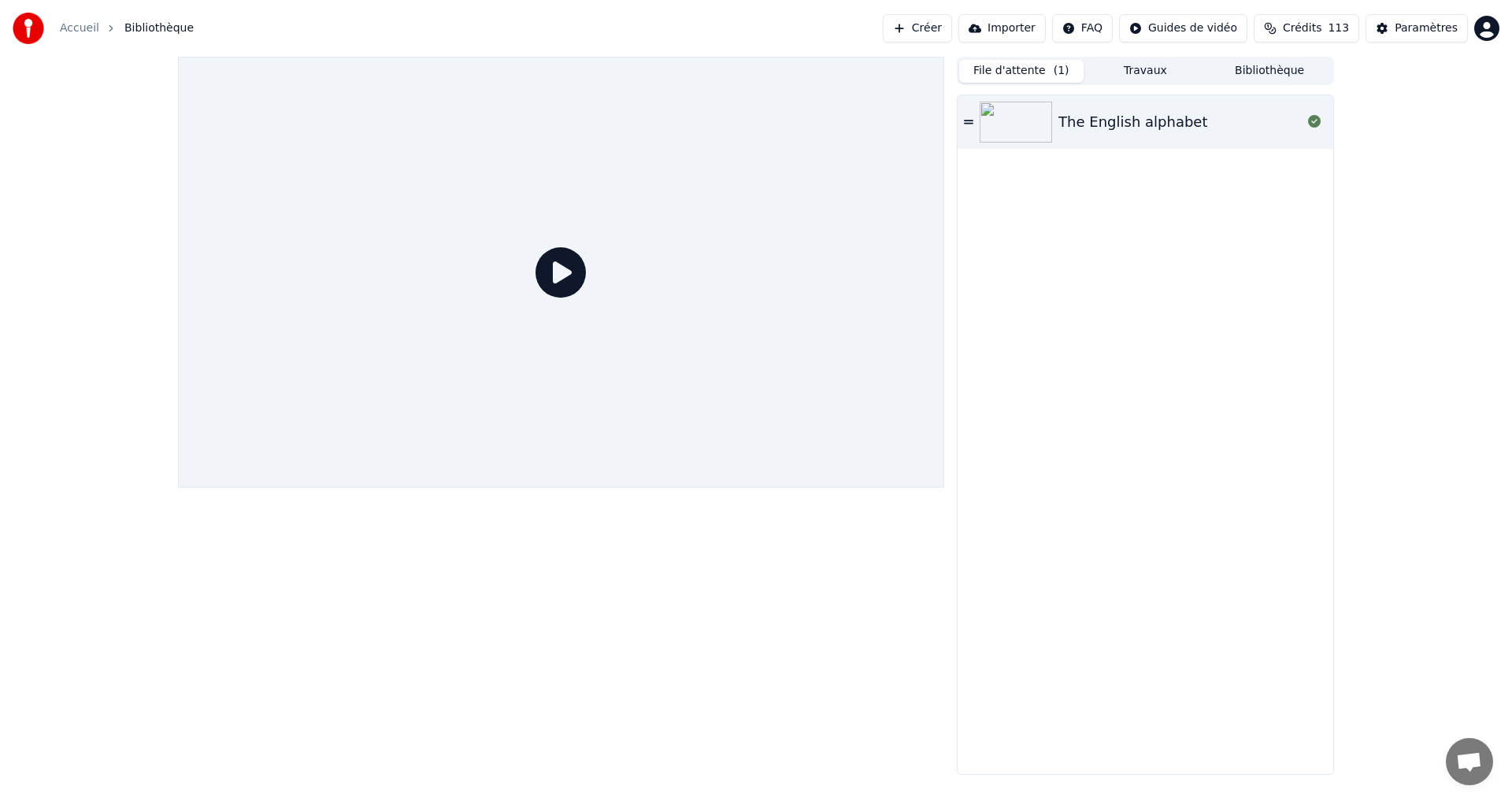
click at [1098, 109] on div "The English alphabet" at bounding box center [1146, 122] width 376 height 54
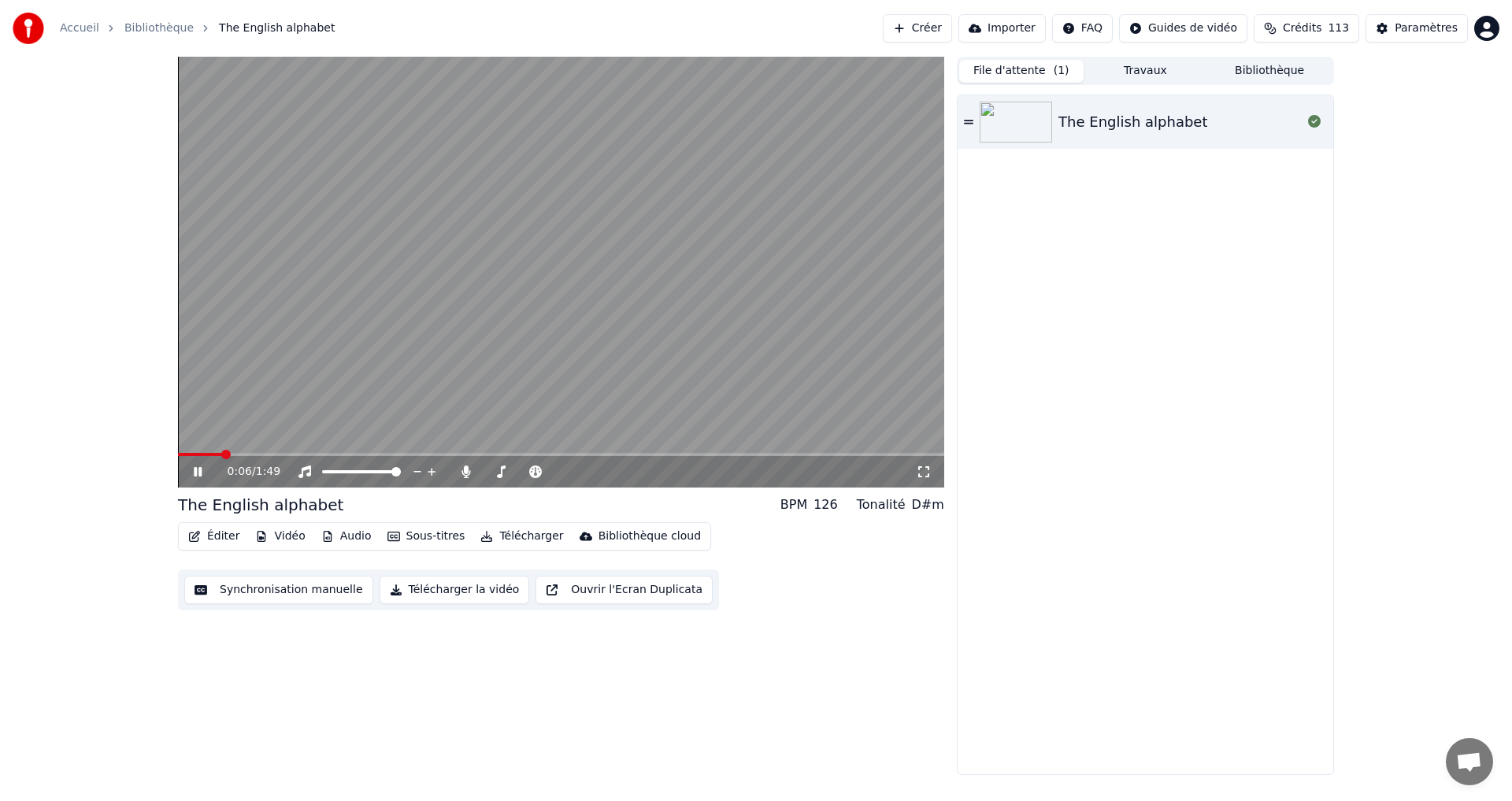
click at [209, 539] on button "Éditer" at bounding box center [214, 537] width 64 height 22
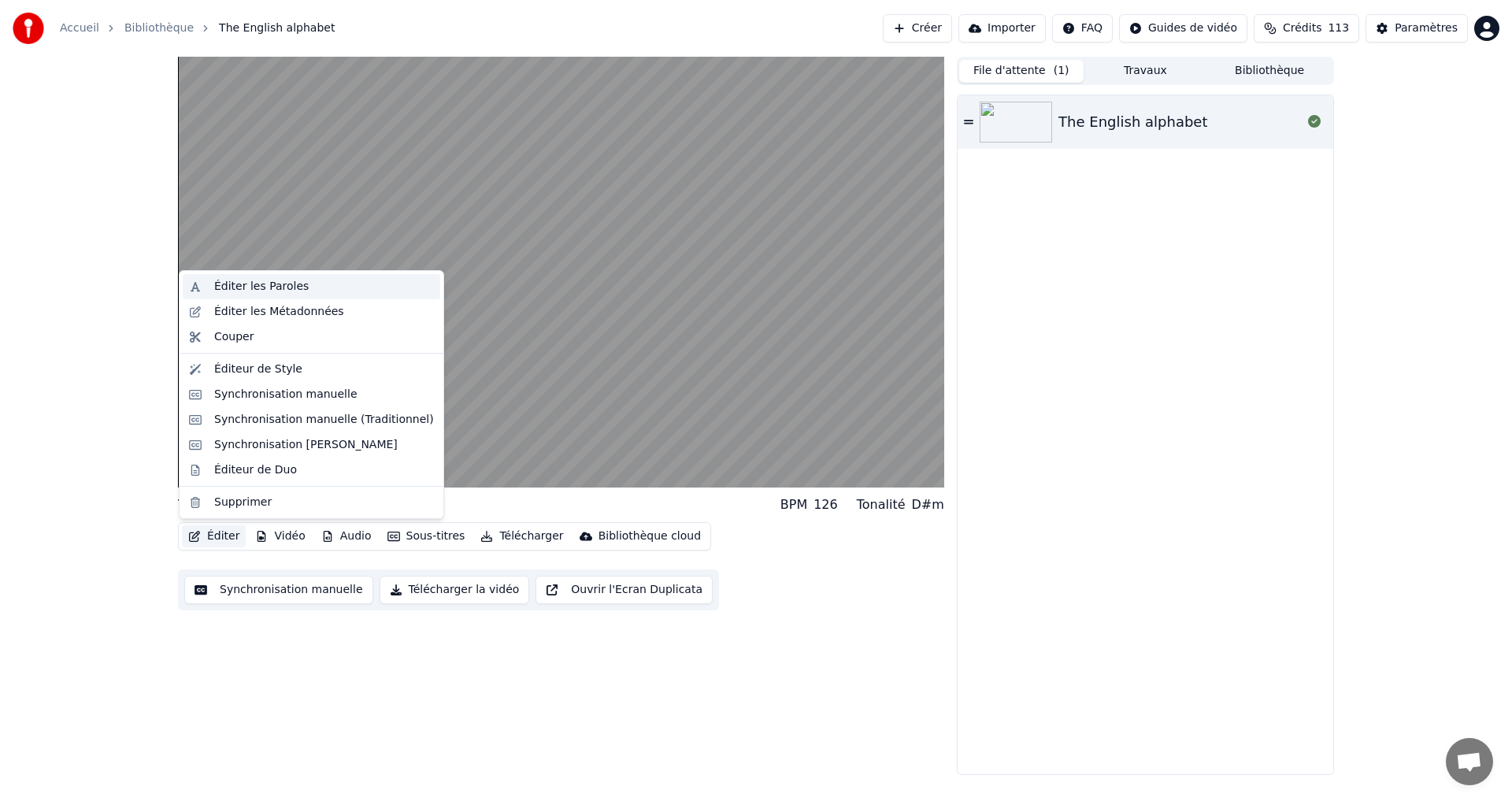
click at [269, 287] on div "Éditer les Paroles" at bounding box center [261, 286] width 95 height 16
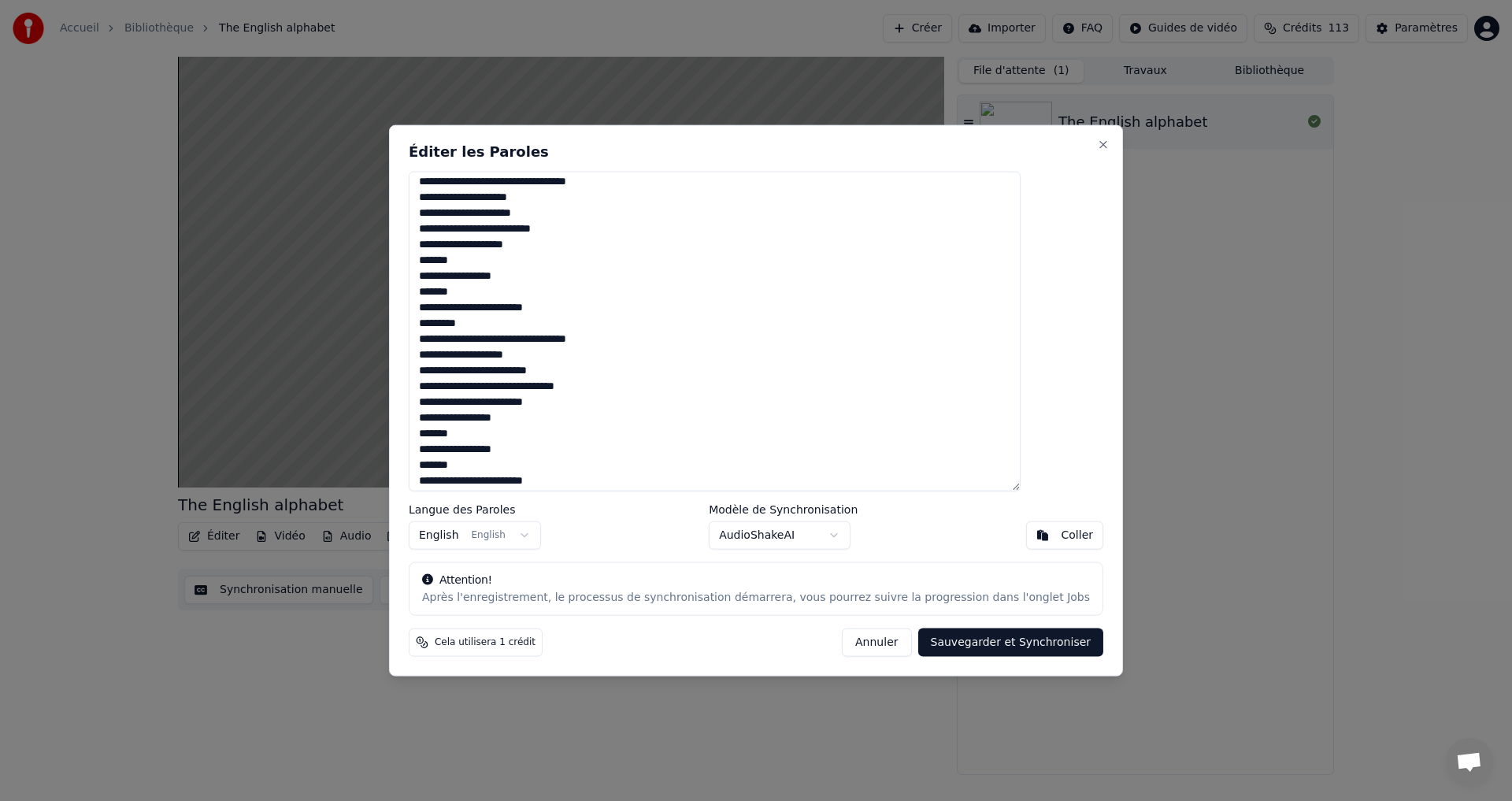
scroll to position [275, 0]
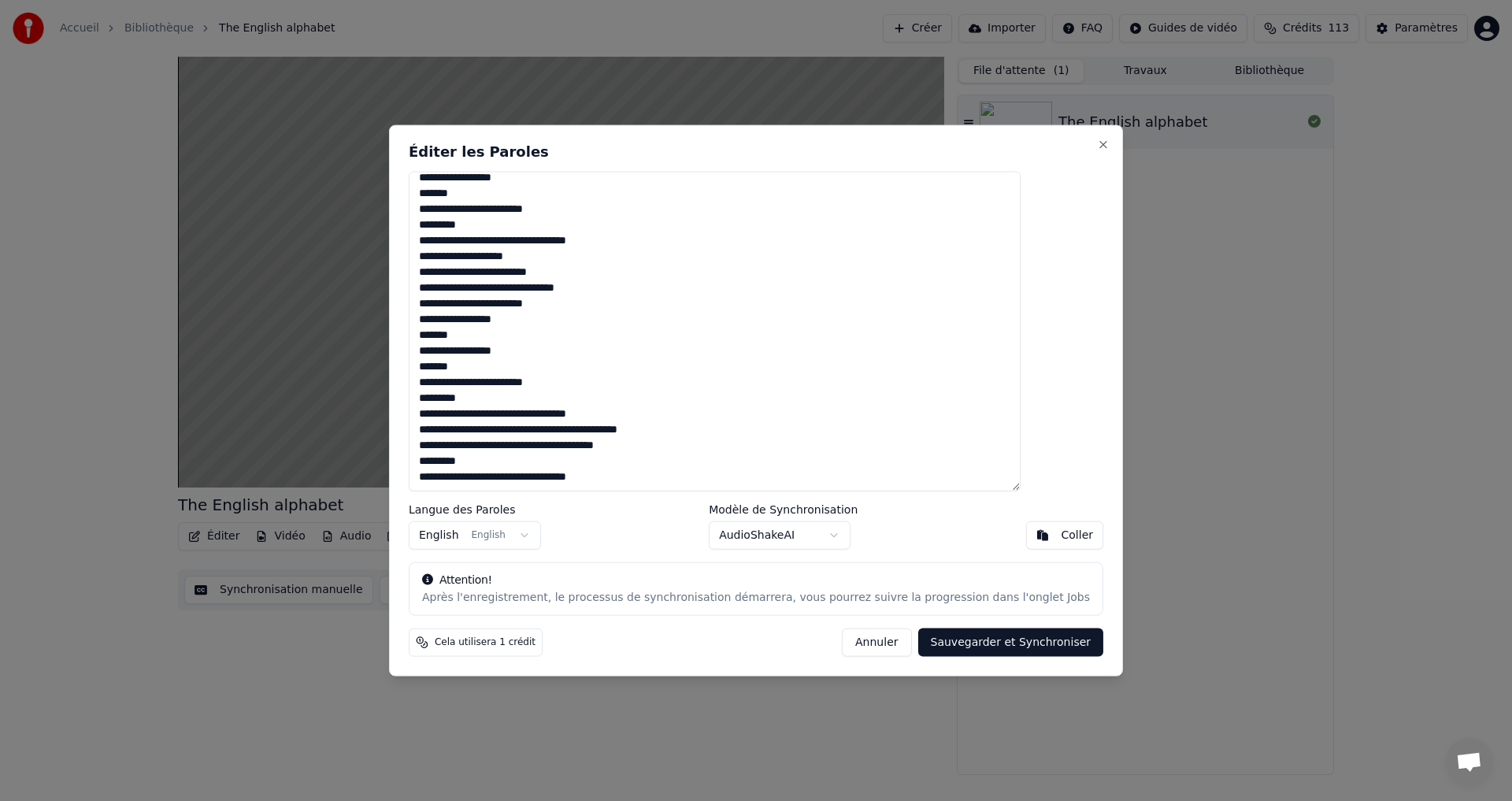
click at [785, 540] on body "Accueil Bibliothèque The English alphabet Créer Importer FAQ Guides de vidéo Cr…" at bounding box center [756, 400] width 1512 height 801
click at [847, 641] on button "Annuler" at bounding box center [877, 642] width 69 height 28
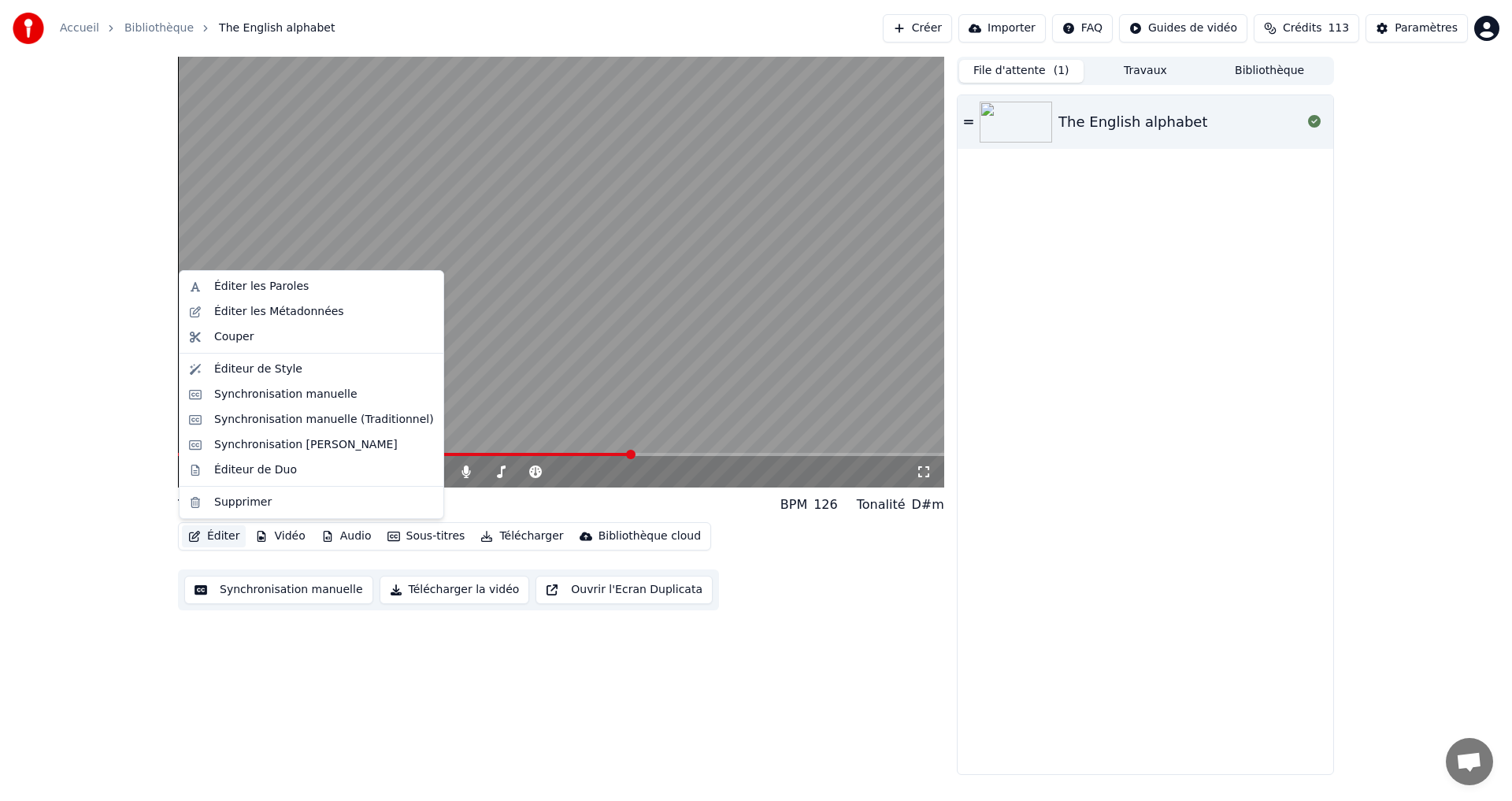
click at [204, 533] on button "Éditer" at bounding box center [214, 537] width 64 height 22
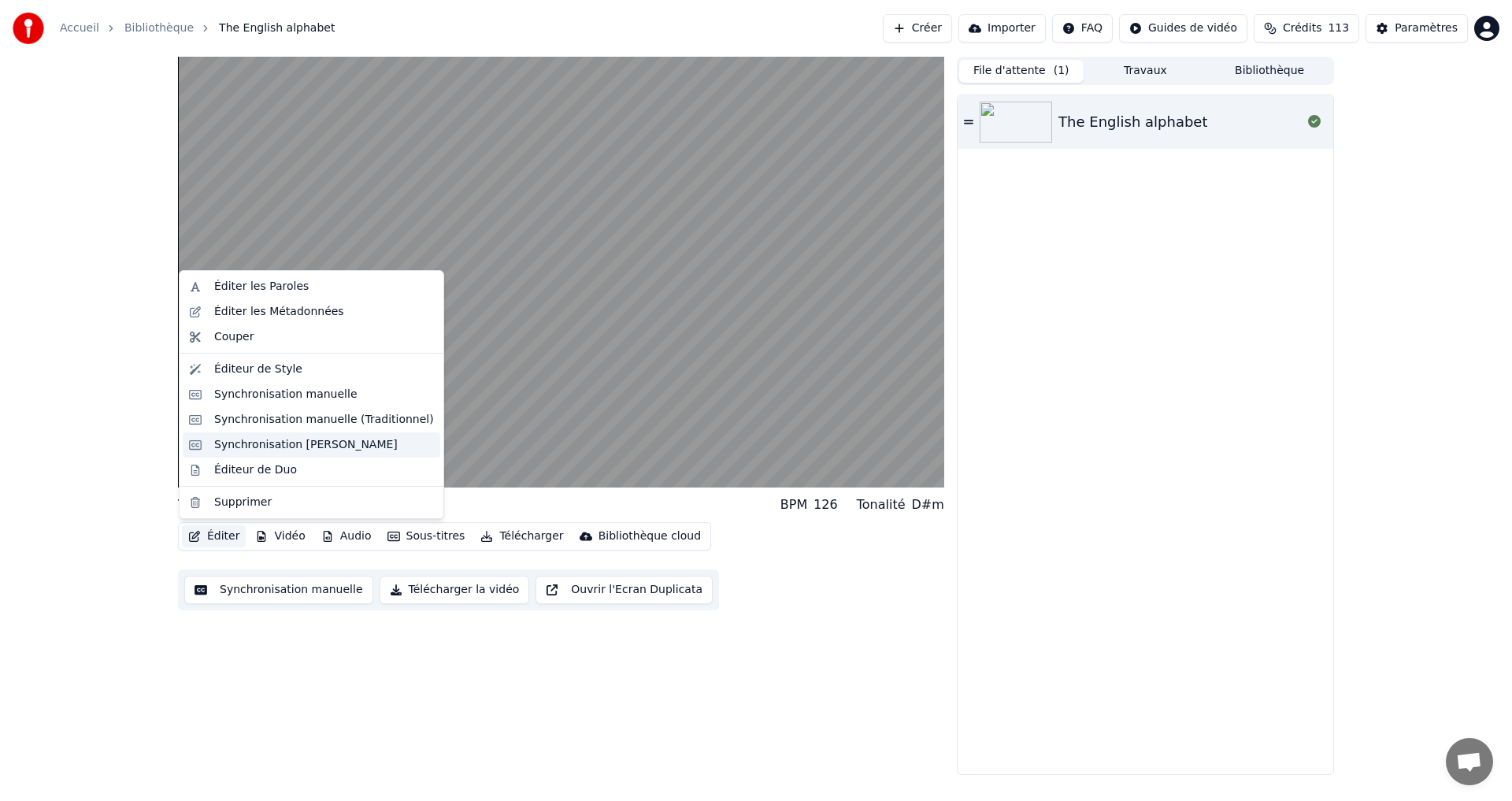
click at [301, 445] on div "Synchronisation Manuelle de Ligne" at bounding box center [305, 445] width 184 height 16
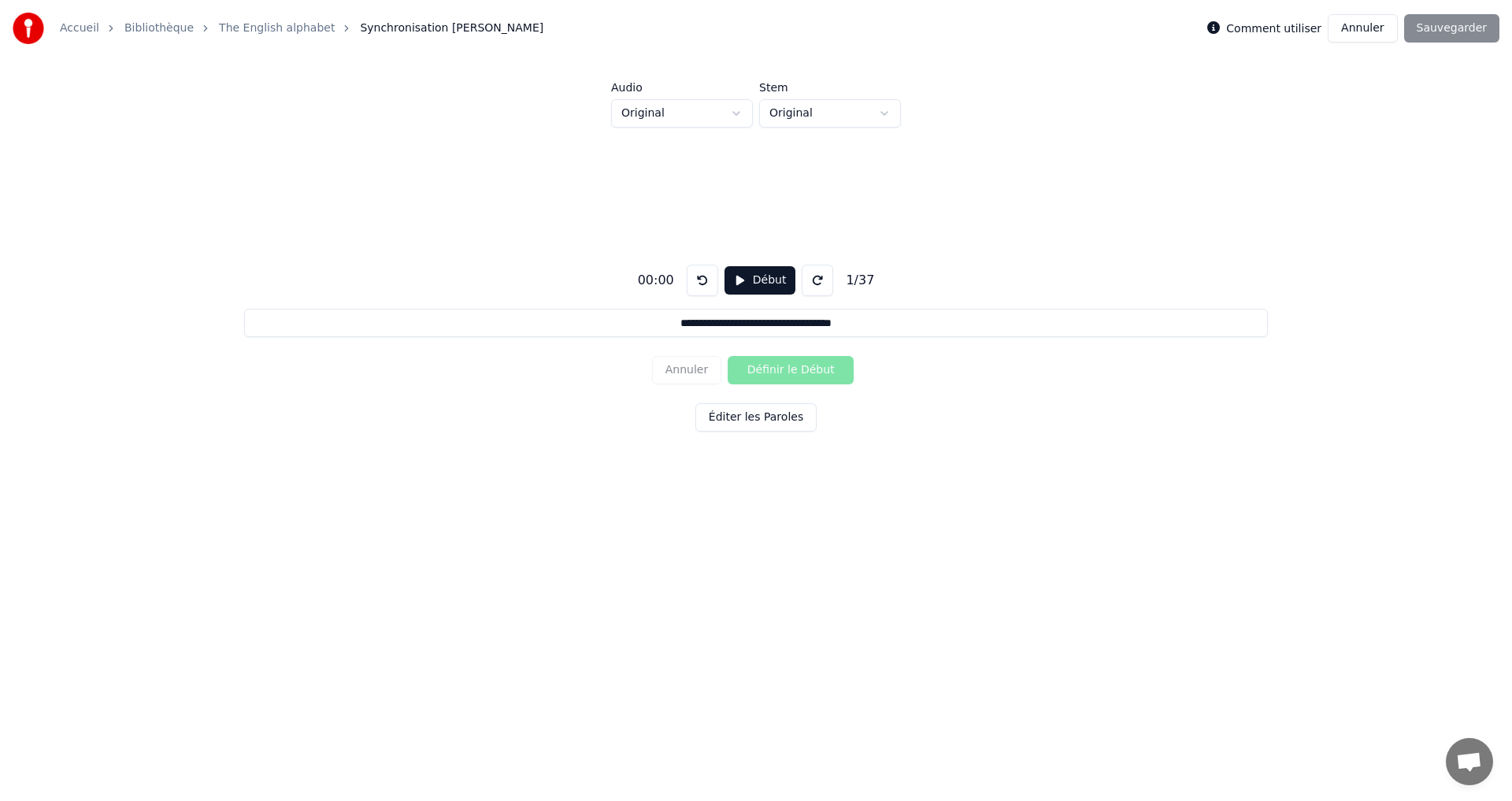
click at [1378, 30] on button "Annuler" at bounding box center [1363, 28] width 69 height 28
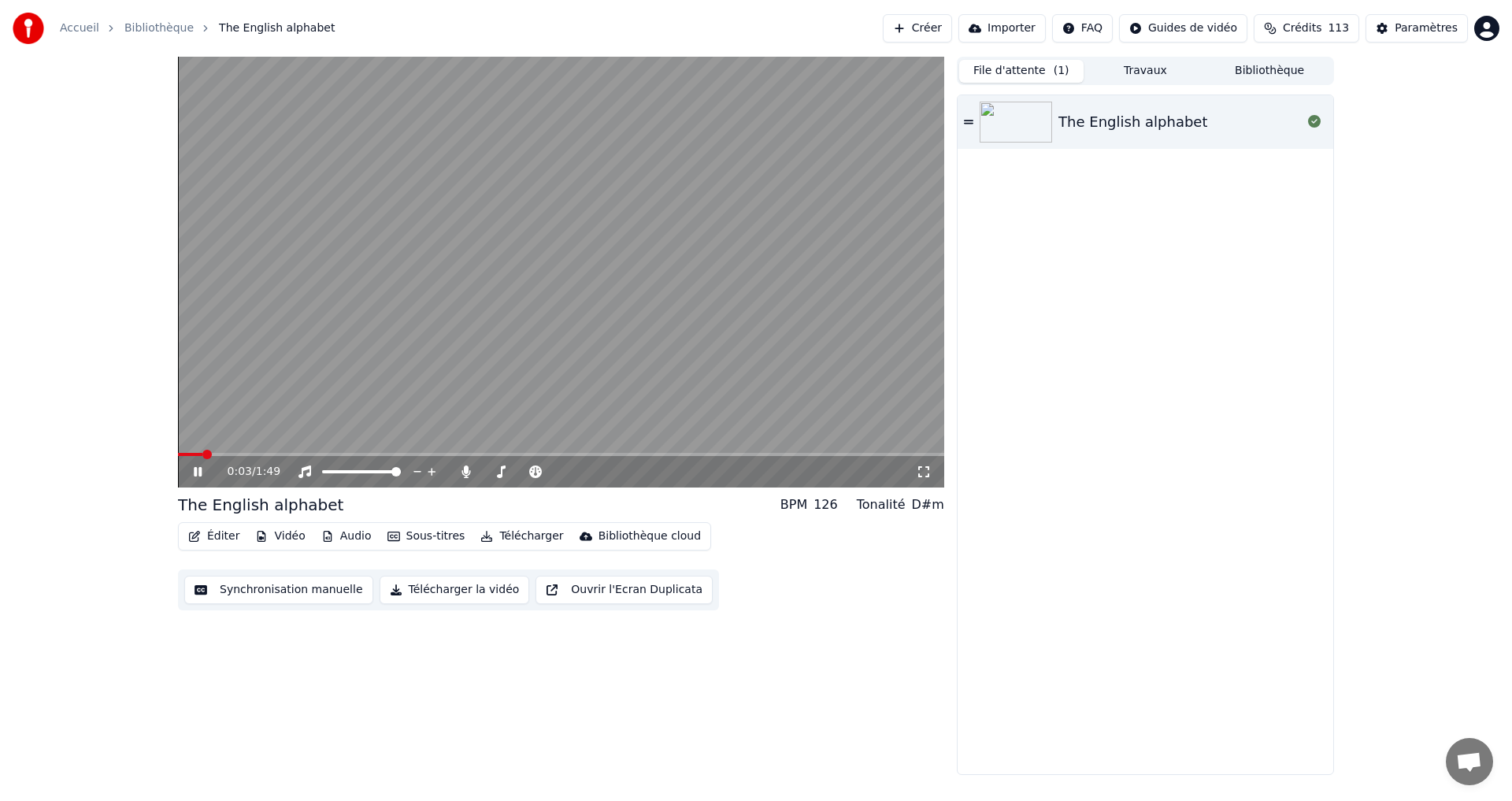
drag, startPoint x: 193, startPoint y: 470, endPoint x: 128, endPoint y: 470, distance: 65.0
click at [193, 470] on icon at bounding box center [209, 472] width 37 height 13
click at [199, 476] on icon at bounding box center [209, 472] width 37 height 13
click at [200, 474] on icon at bounding box center [209, 472] width 37 height 13
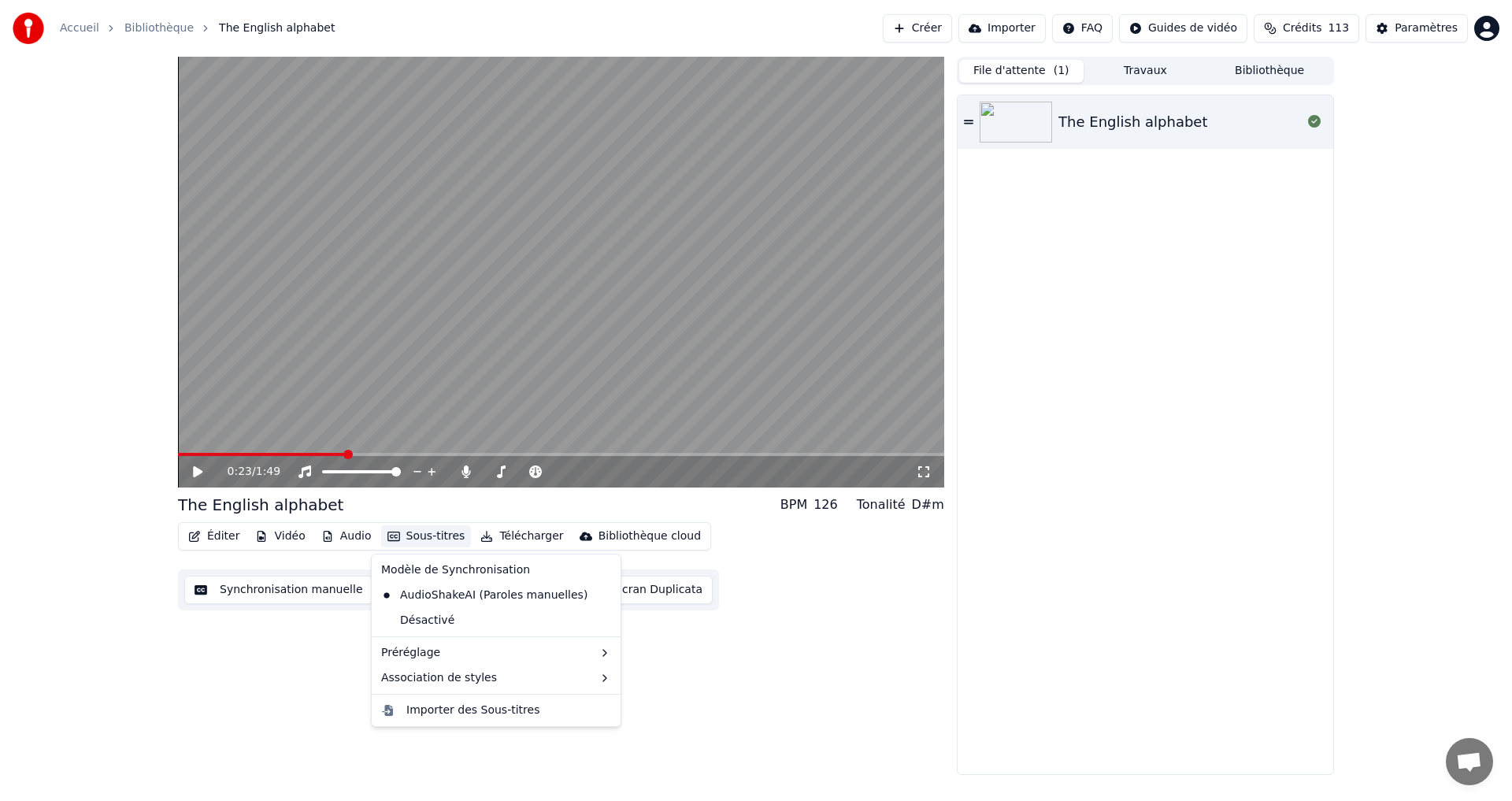
click at [402, 533] on button "Sous-titres" at bounding box center [426, 537] width 91 height 22
click at [198, 530] on button "Éditer" at bounding box center [214, 537] width 64 height 22
click at [203, 532] on button "Éditer" at bounding box center [214, 537] width 64 height 22
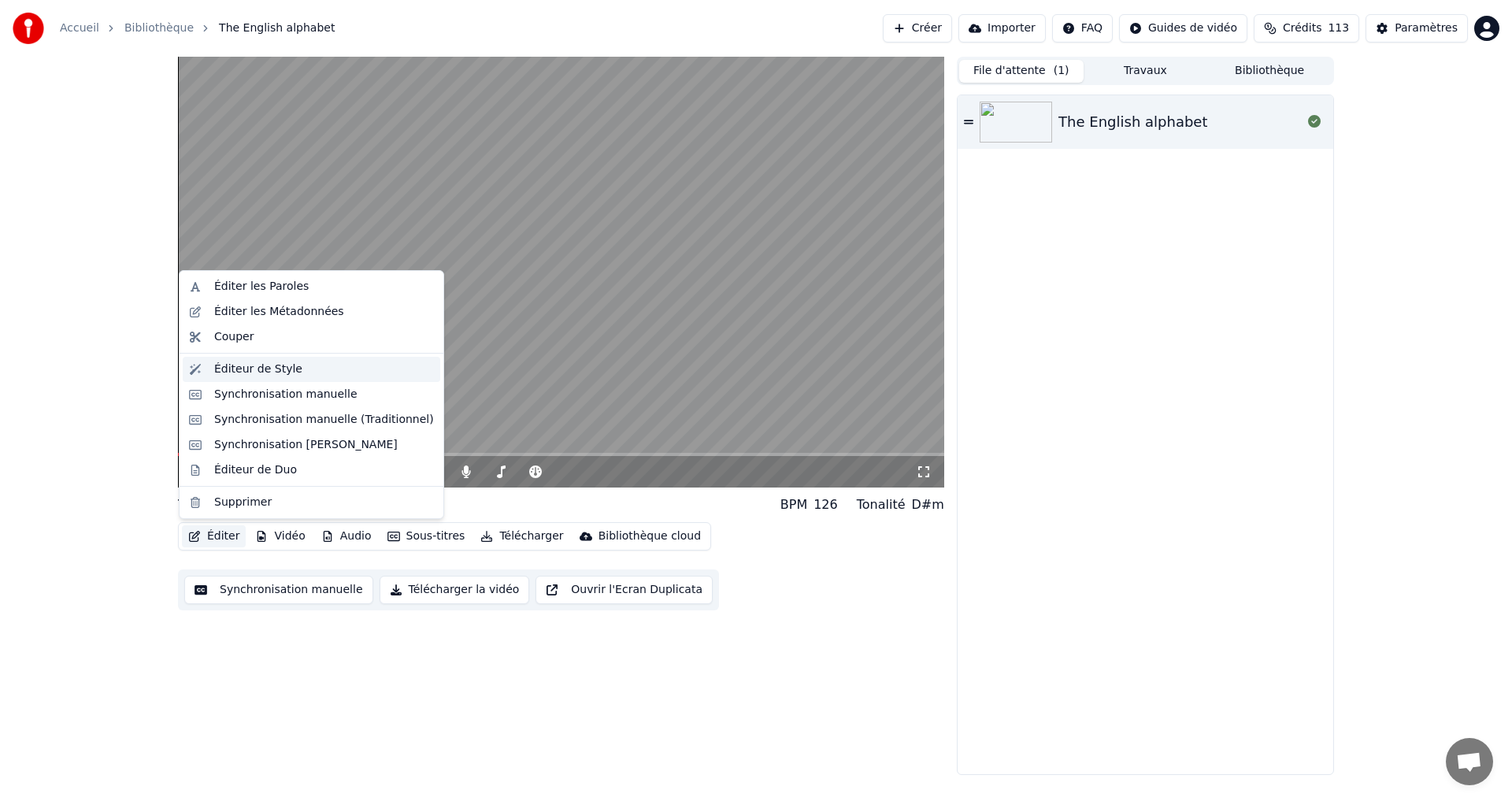
click at [291, 365] on div "Éditeur de Style" at bounding box center [324, 369] width 219 height 16
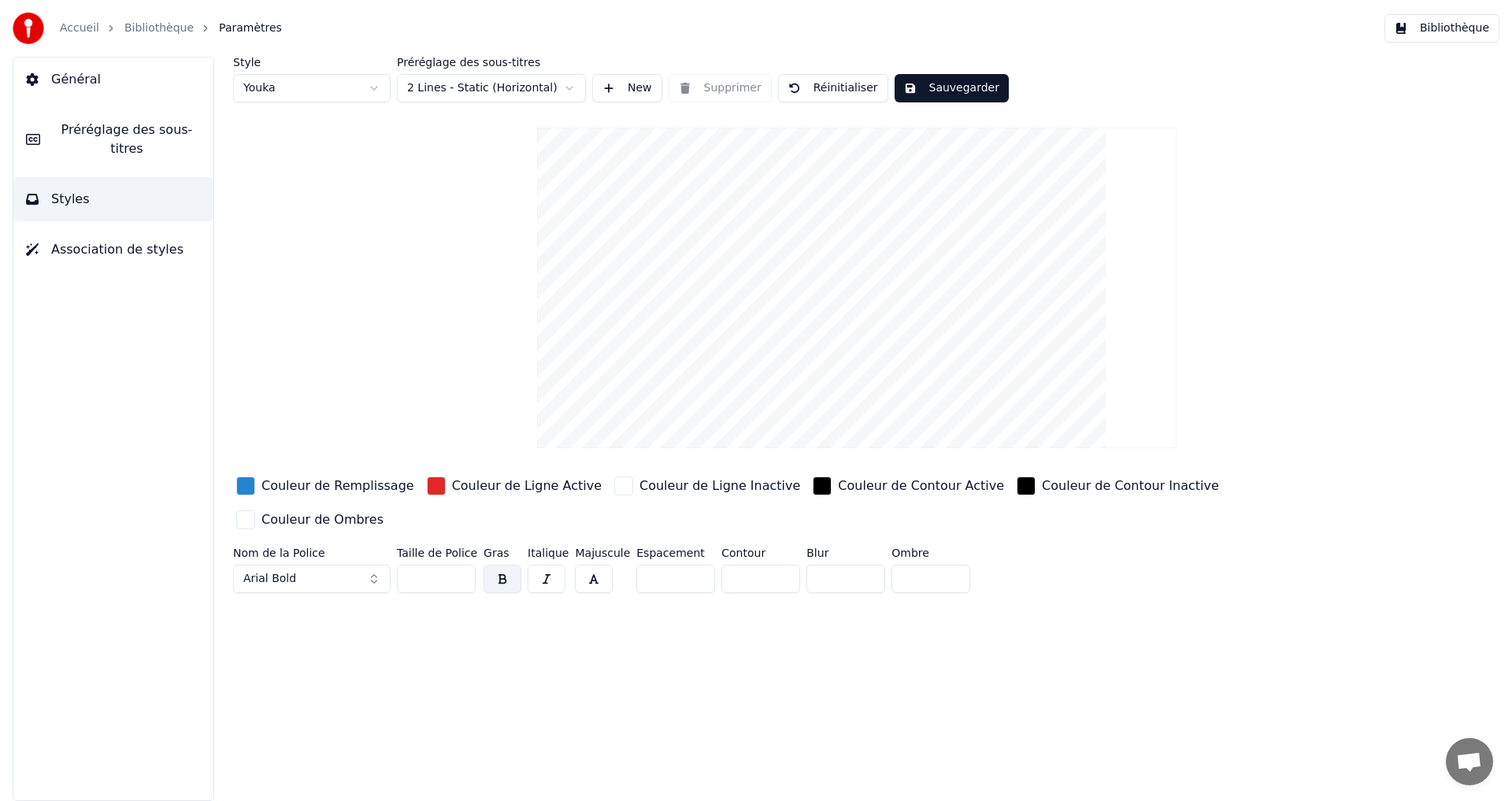
click at [77, 240] on span "Association de styles" at bounding box center [118, 249] width 133 height 19
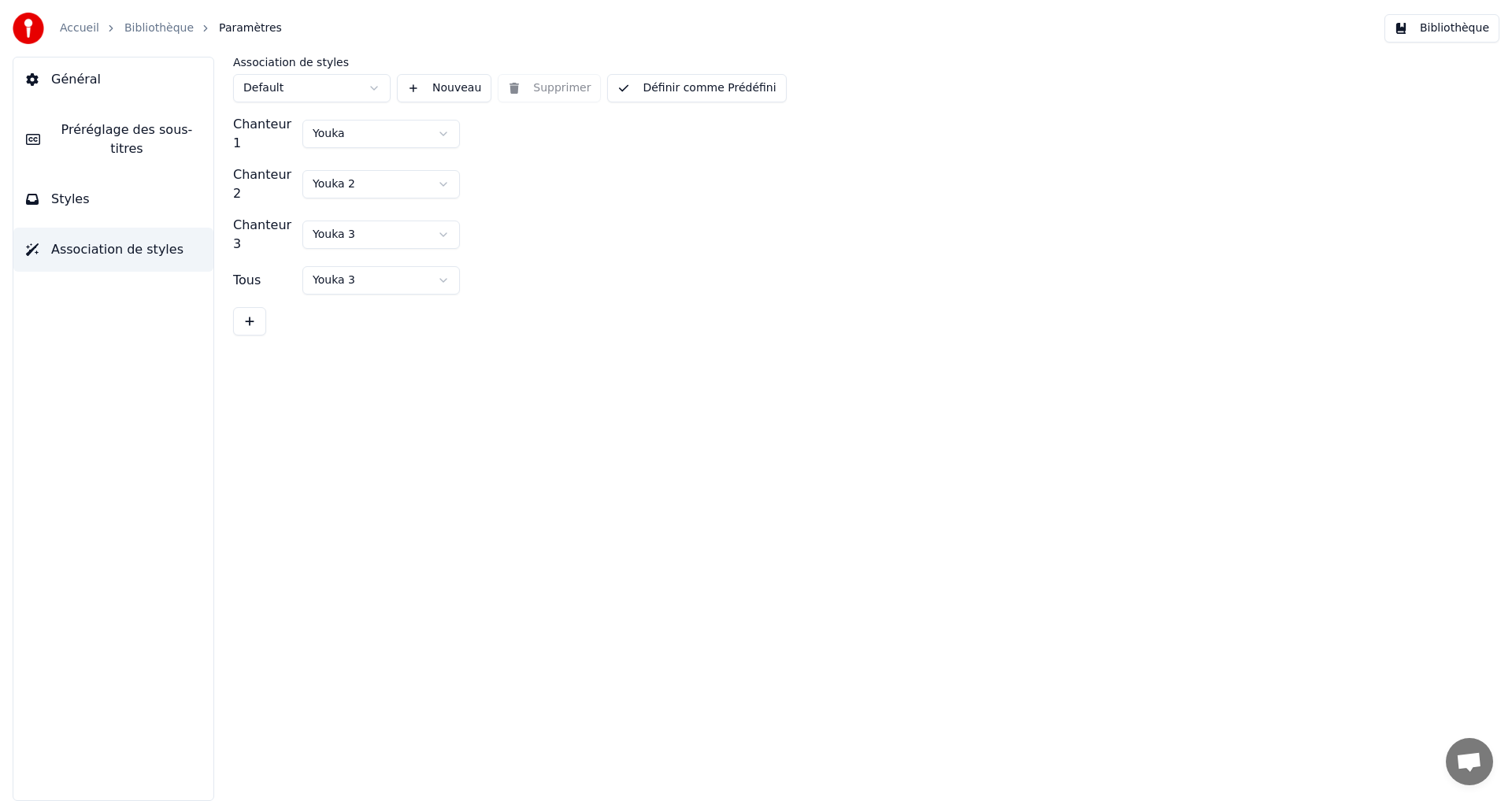
click at [104, 181] on button "Styles" at bounding box center [114, 200] width 200 height 44
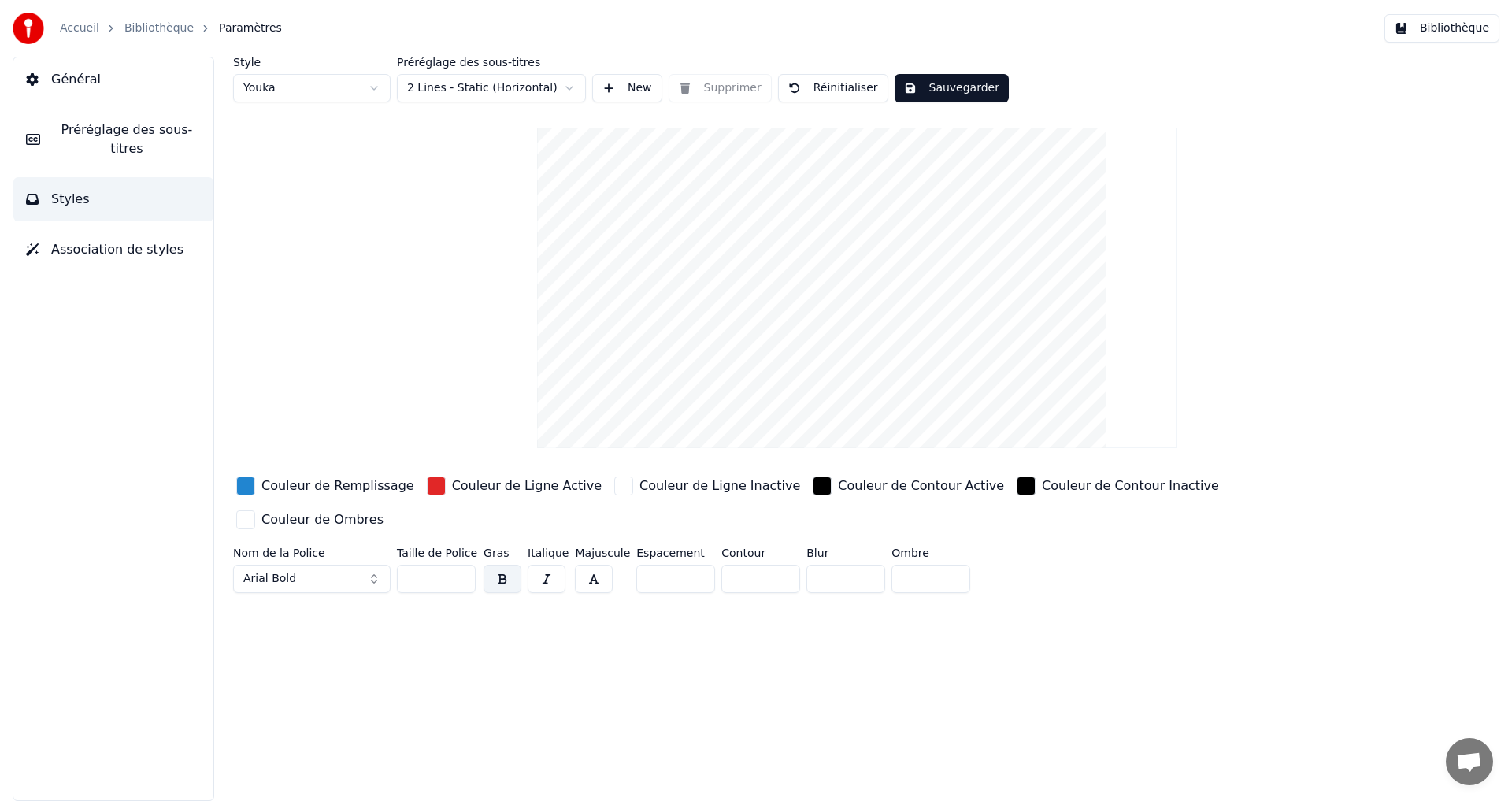
click at [133, 129] on span "Préréglage des sous-titres" at bounding box center [127, 140] width 148 height 38
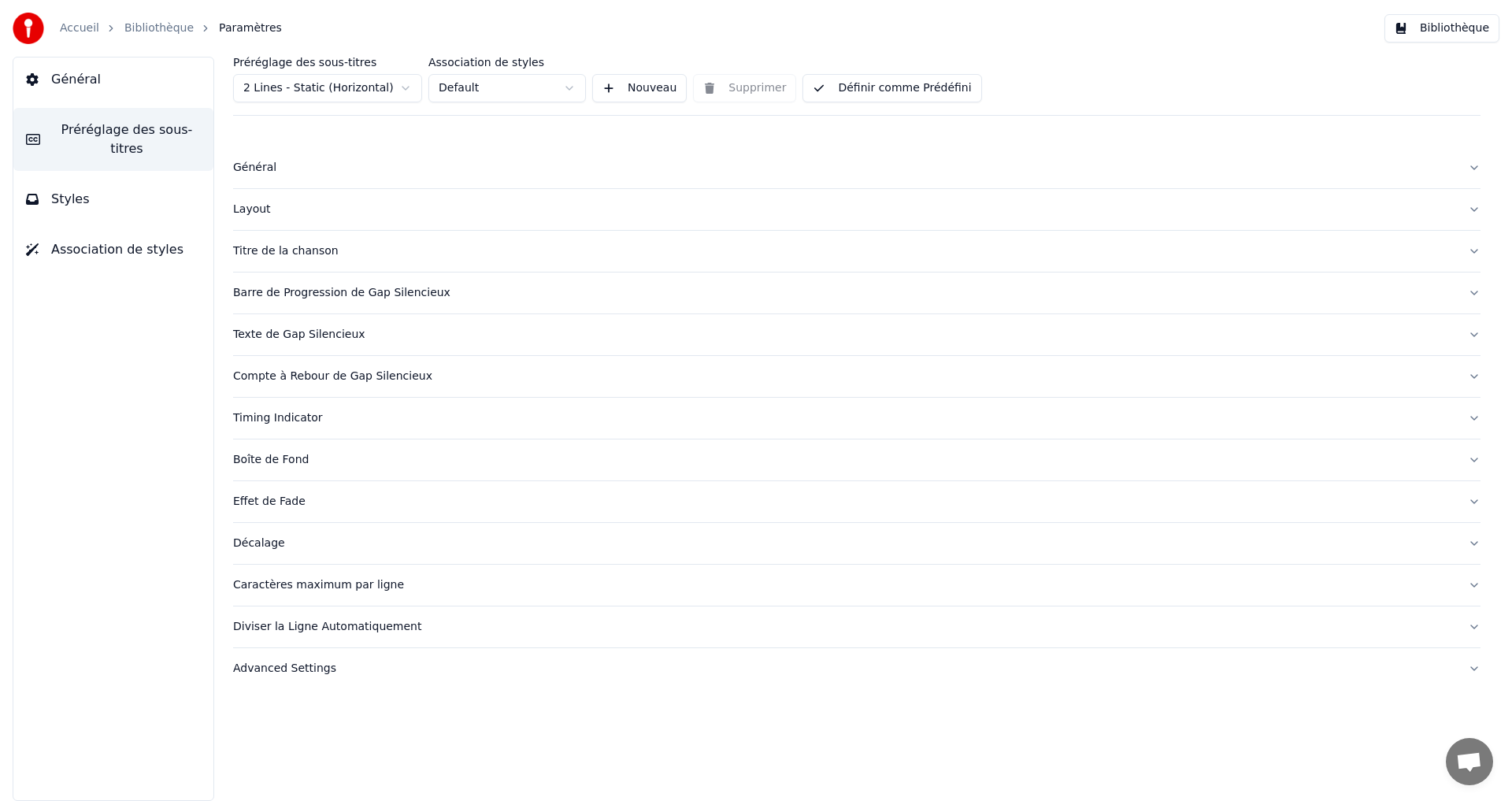
click at [288, 170] on div "Général" at bounding box center [844, 168] width 1222 height 16
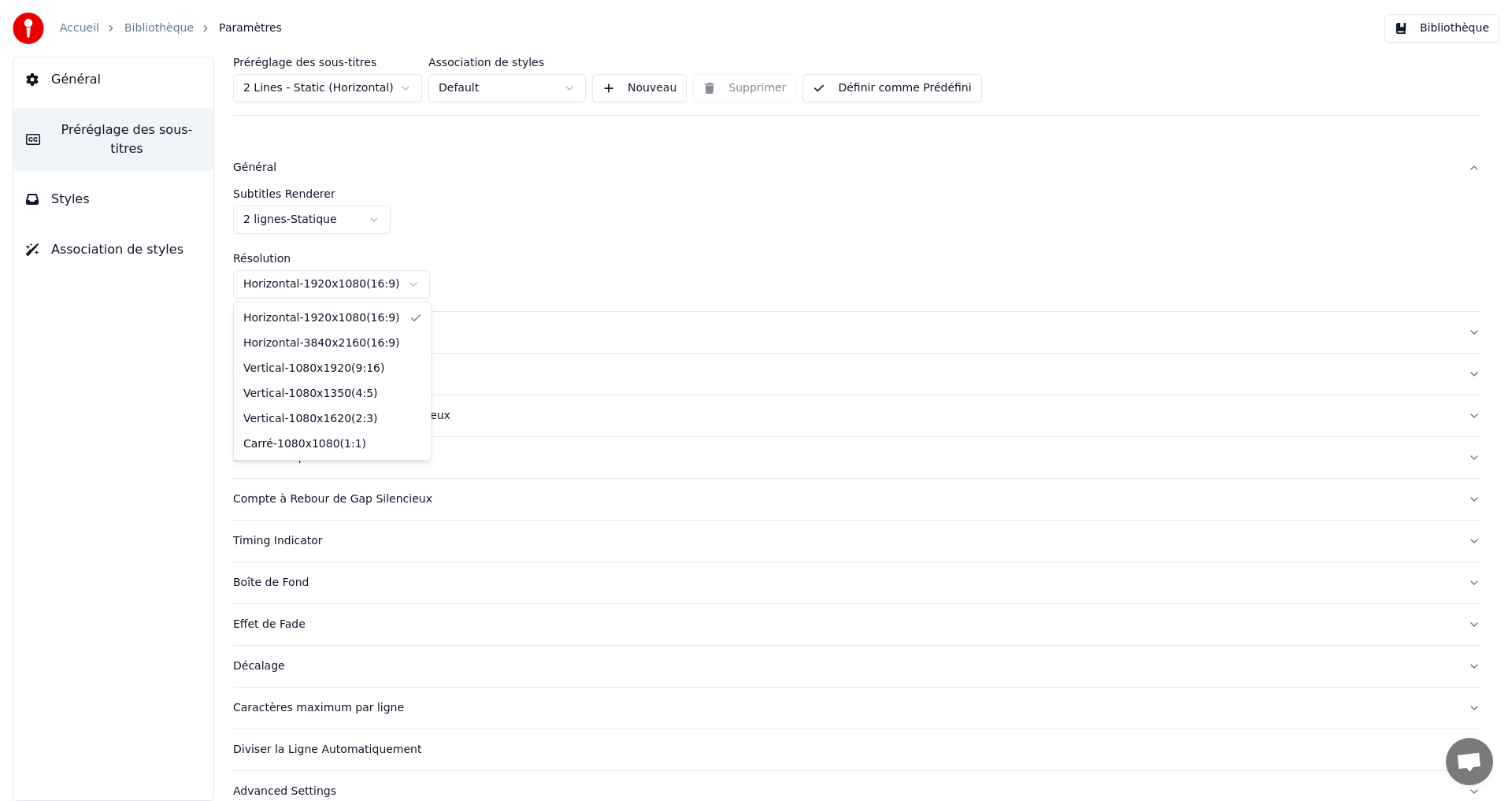
click at [365, 284] on html "Accueil Bibliothèque Paramètres Bibliothèque Général Préréglage des sous-titres…" at bounding box center [756, 400] width 1512 height 801
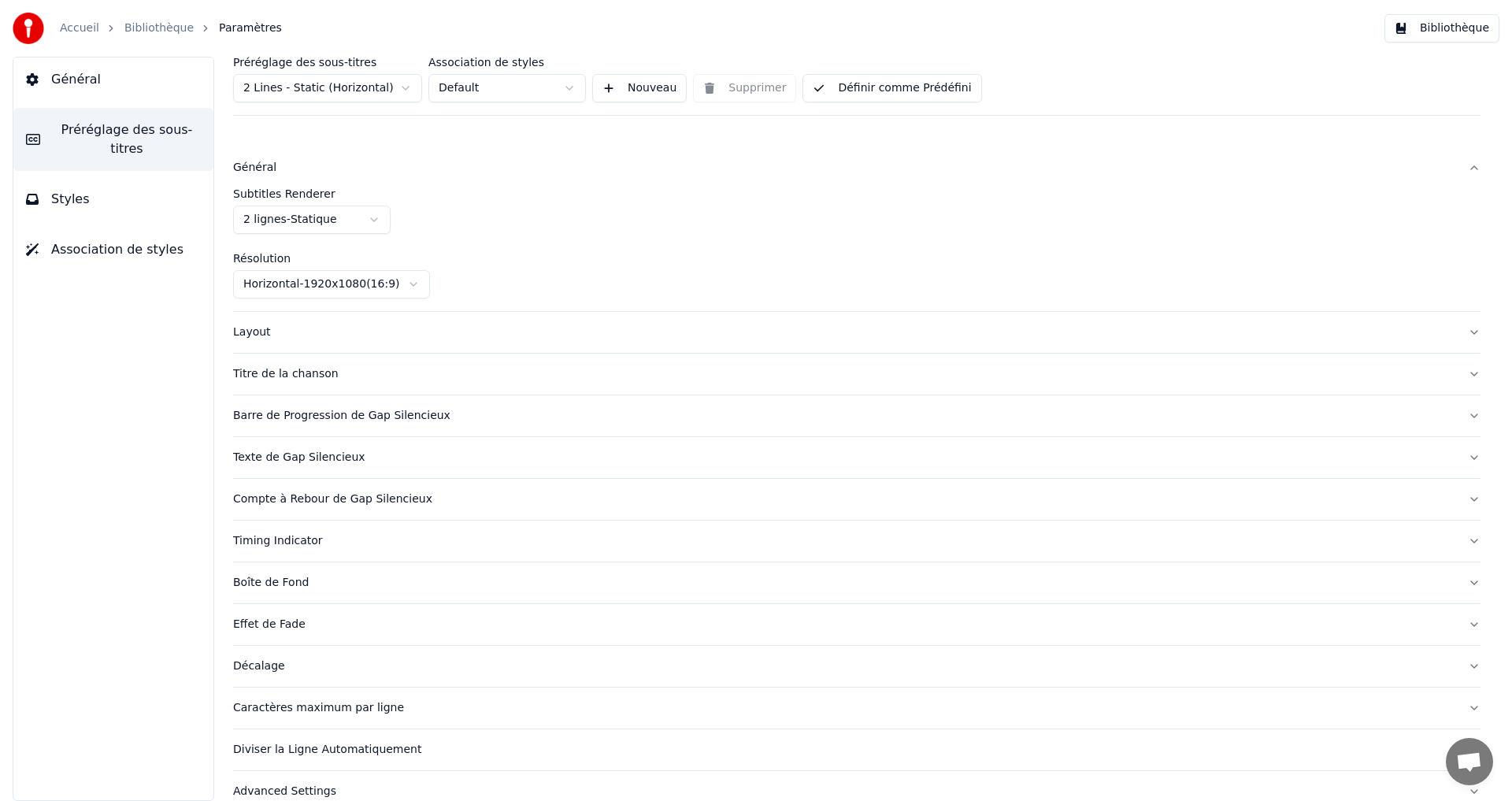
click at [365, 276] on html "Accueil Bibliothèque Paramètres Bibliothèque Général Préréglage des sous-titres…" at bounding box center [756, 400] width 1512 height 801
click at [332, 331] on div "Layout" at bounding box center [844, 332] width 1222 height 16
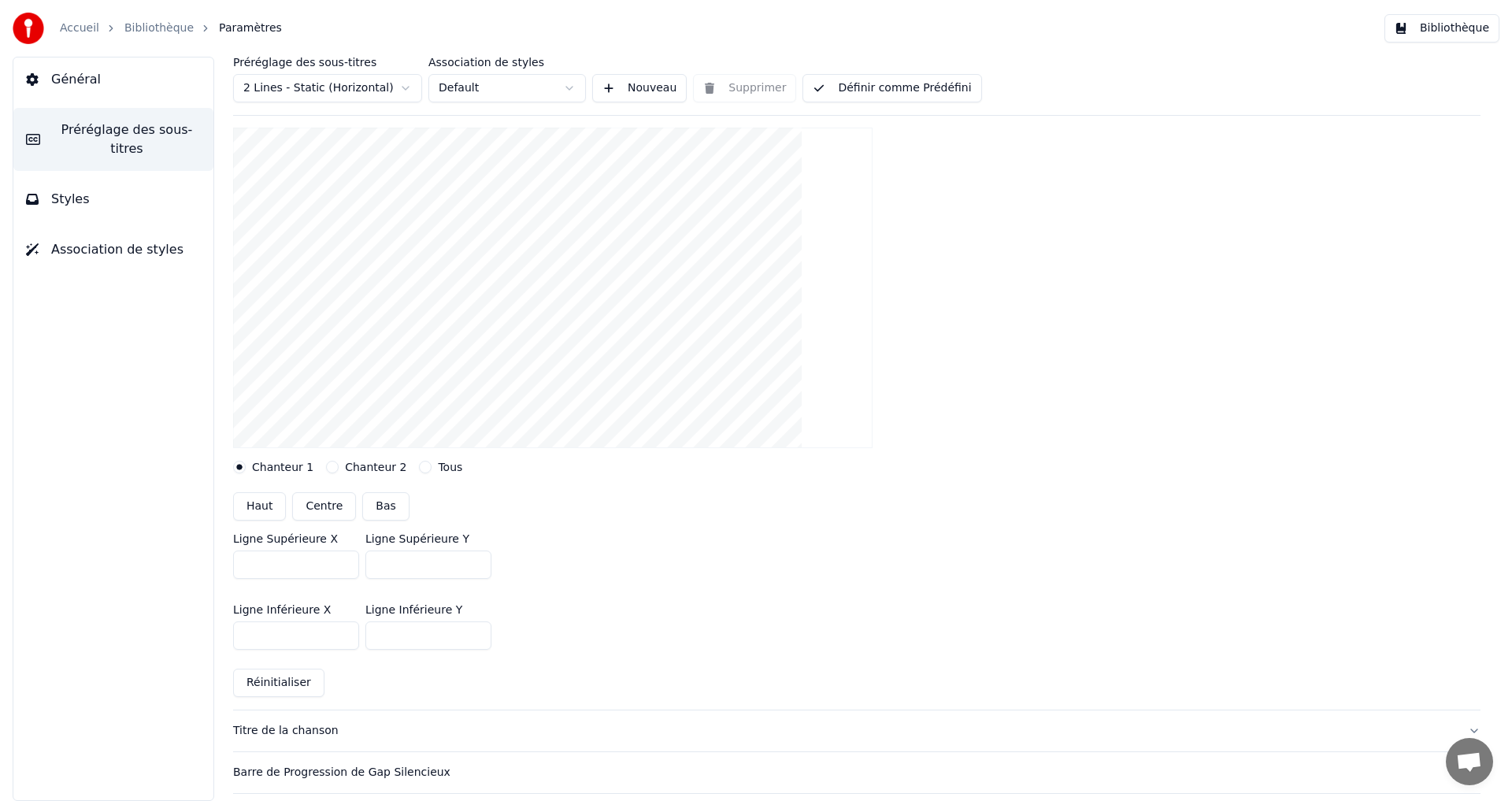
scroll to position [315, 0]
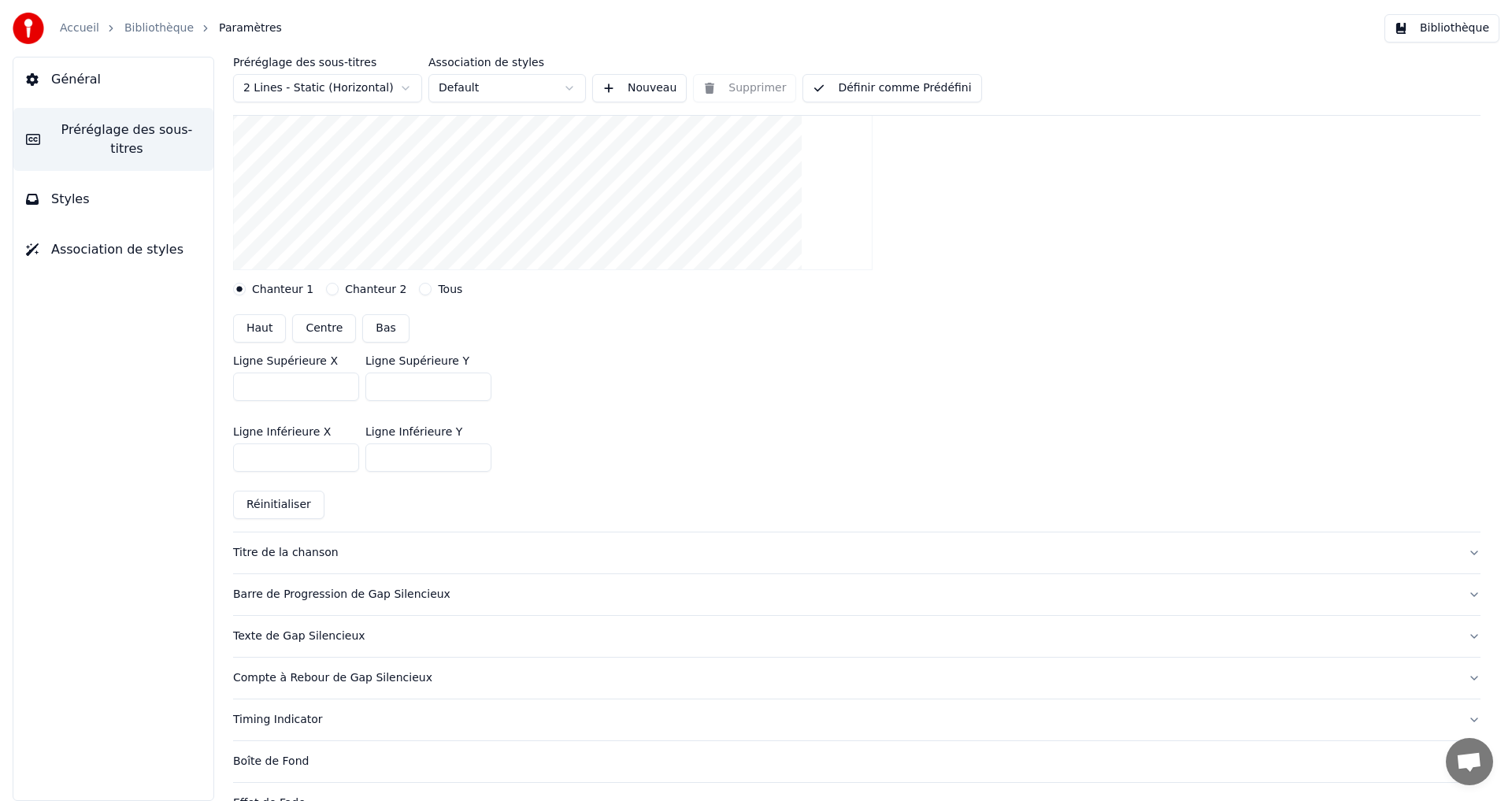
click at [308, 330] on button "Centre" at bounding box center [324, 328] width 64 height 28
type input "***"
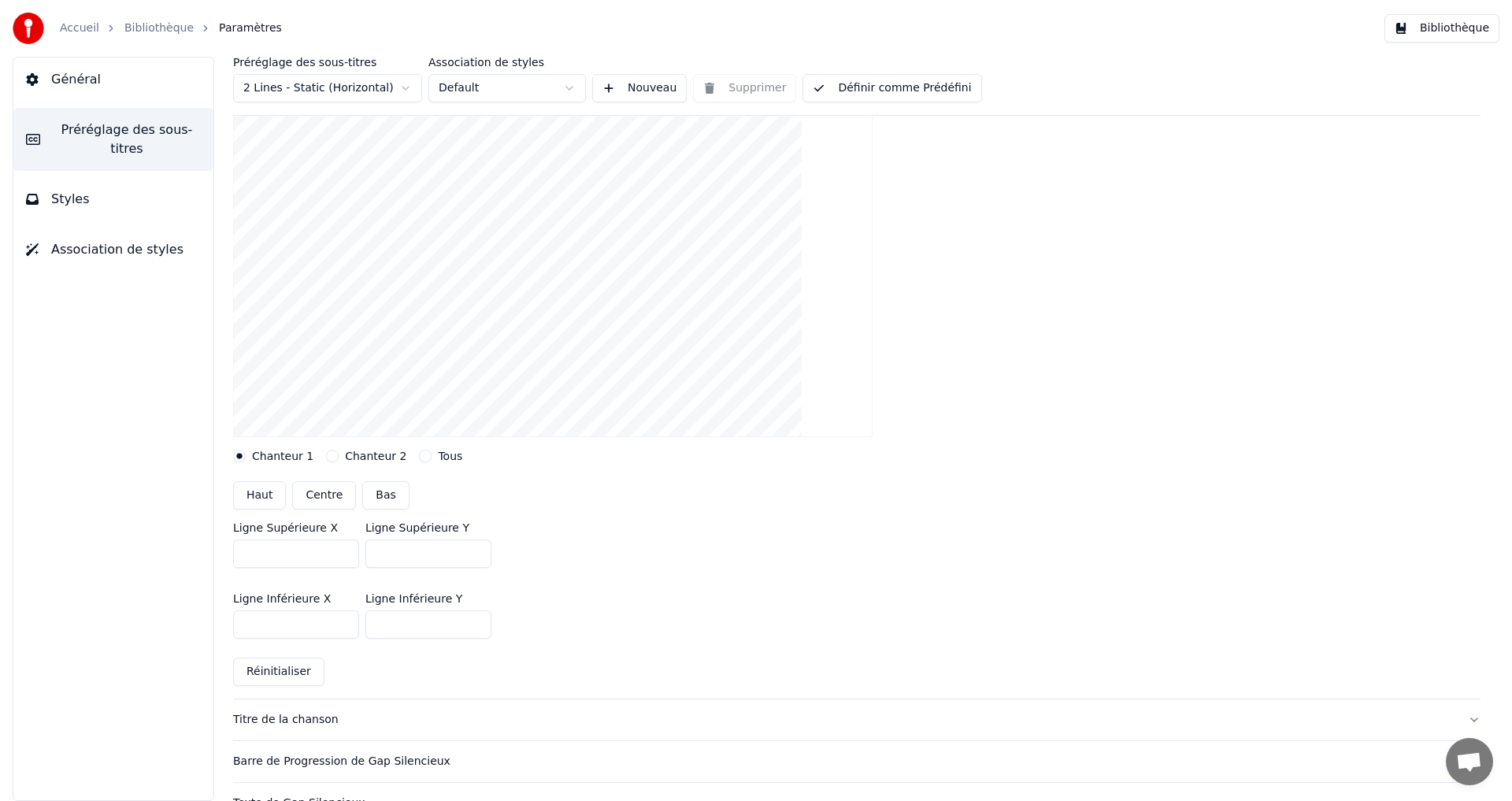
scroll to position [0, 0]
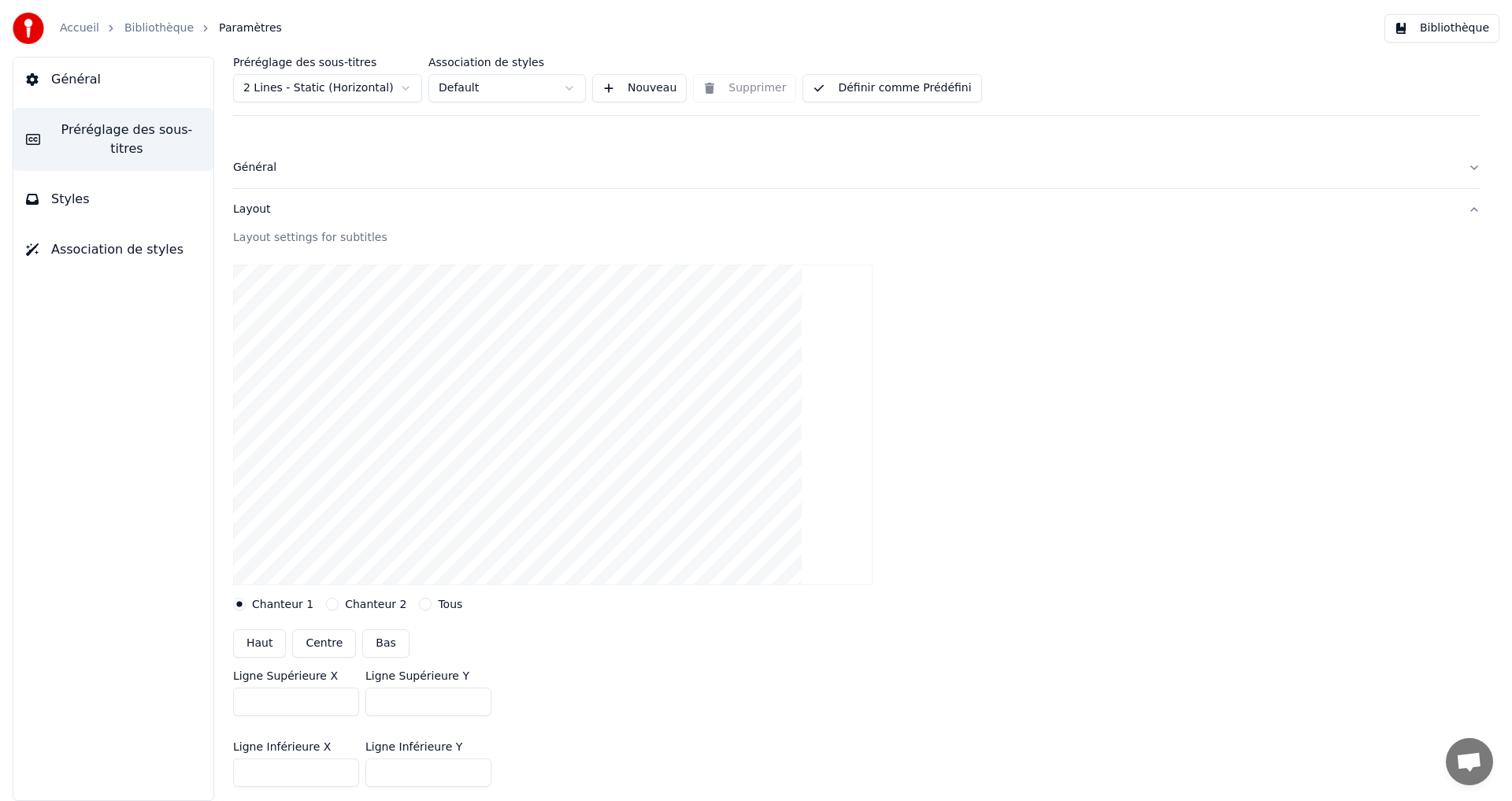
click at [260, 211] on div "Layout" at bounding box center [844, 210] width 1222 height 16
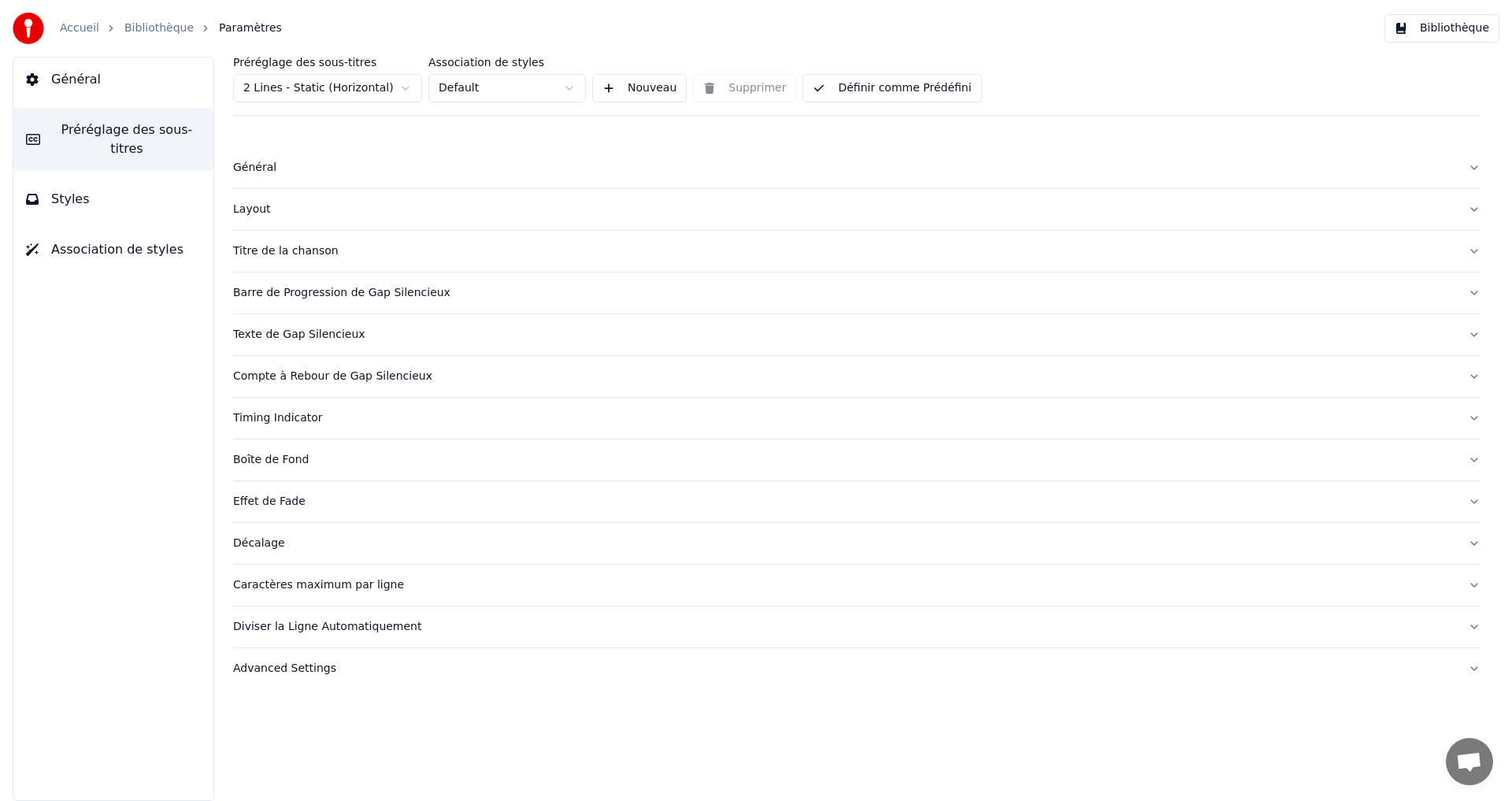
click at [280, 372] on div "Compte à Rebour de Gap Silencieux" at bounding box center [844, 376] width 1222 height 16
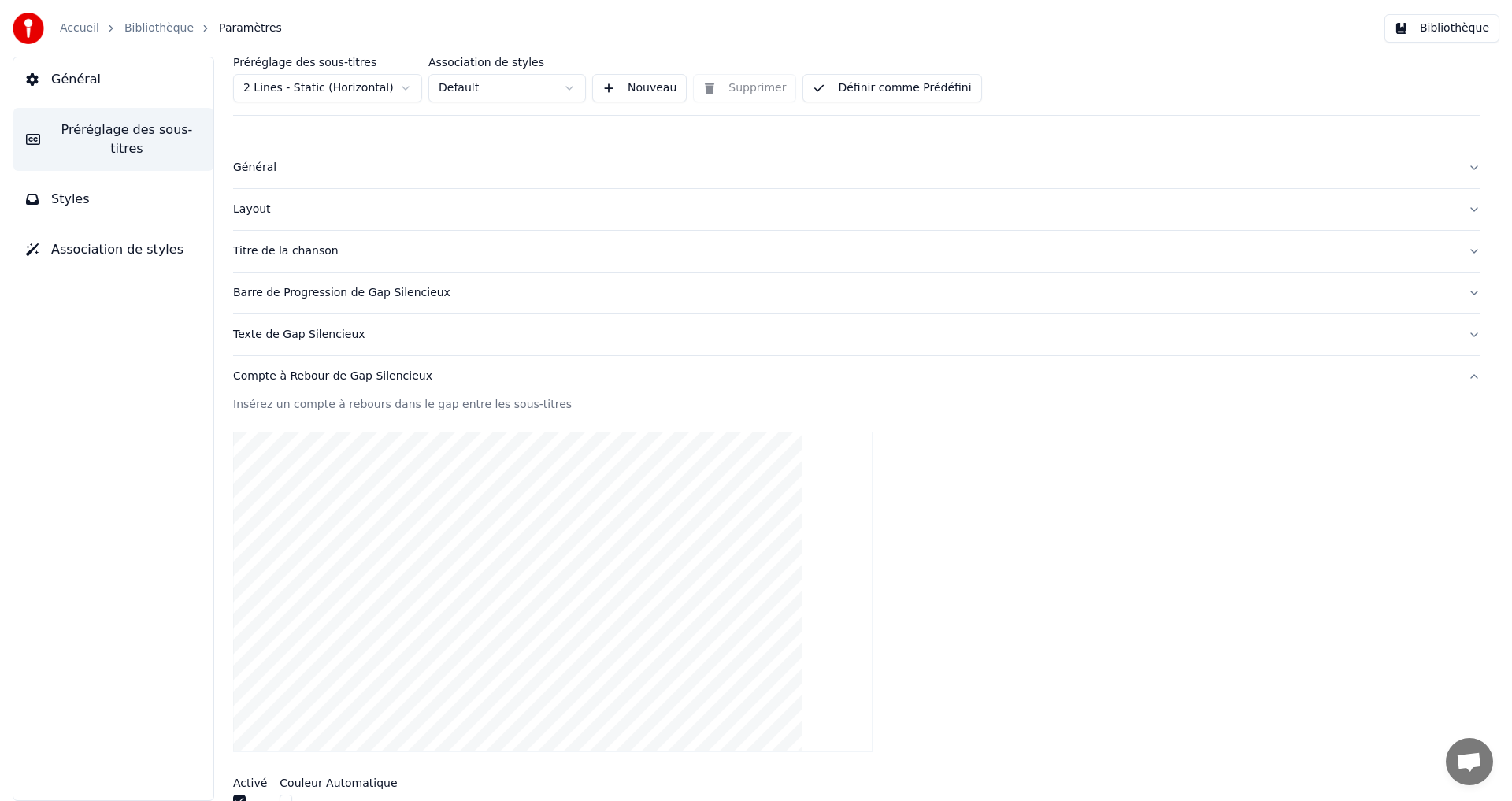
click at [279, 372] on div "Compte à Rebour de Gap Silencieux" at bounding box center [844, 376] width 1222 height 16
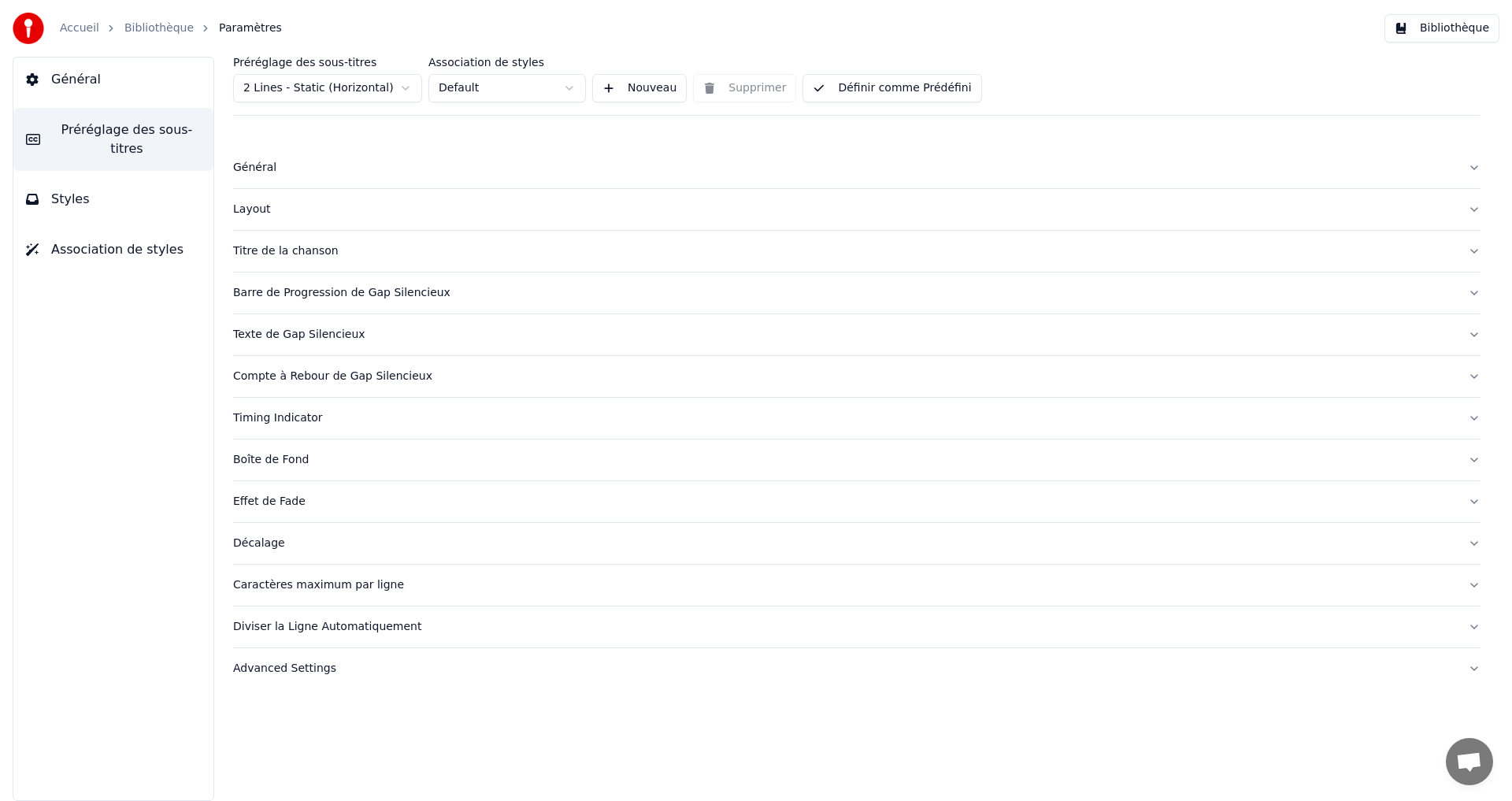
click at [296, 339] on div "Texte de Gap Silencieux" at bounding box center [844, 335] width 1222 height 16
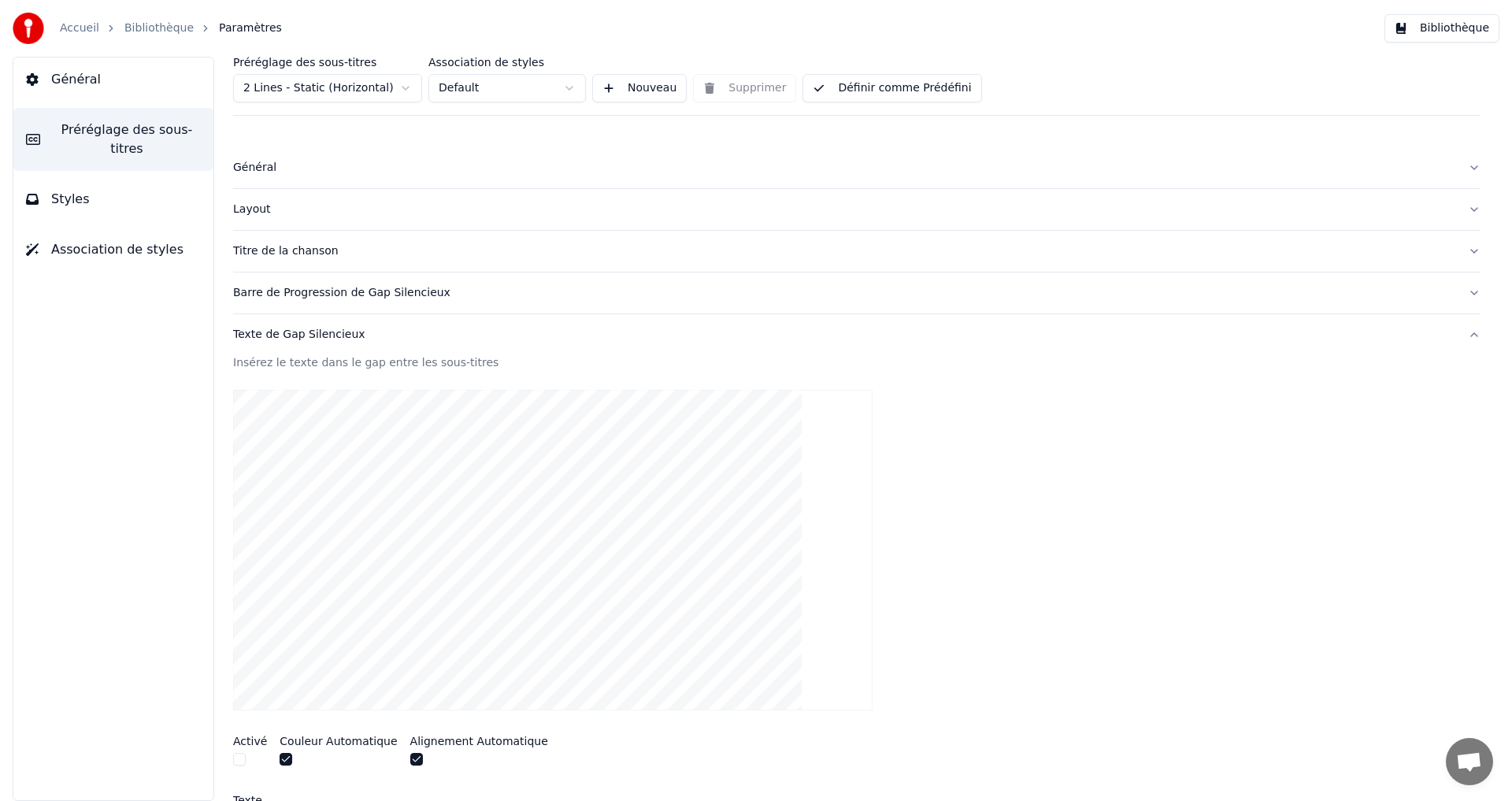
click at [294, 331] on div "Texte de Gap Silencieux" at bounding box center [844, 335] width 1222 height 16
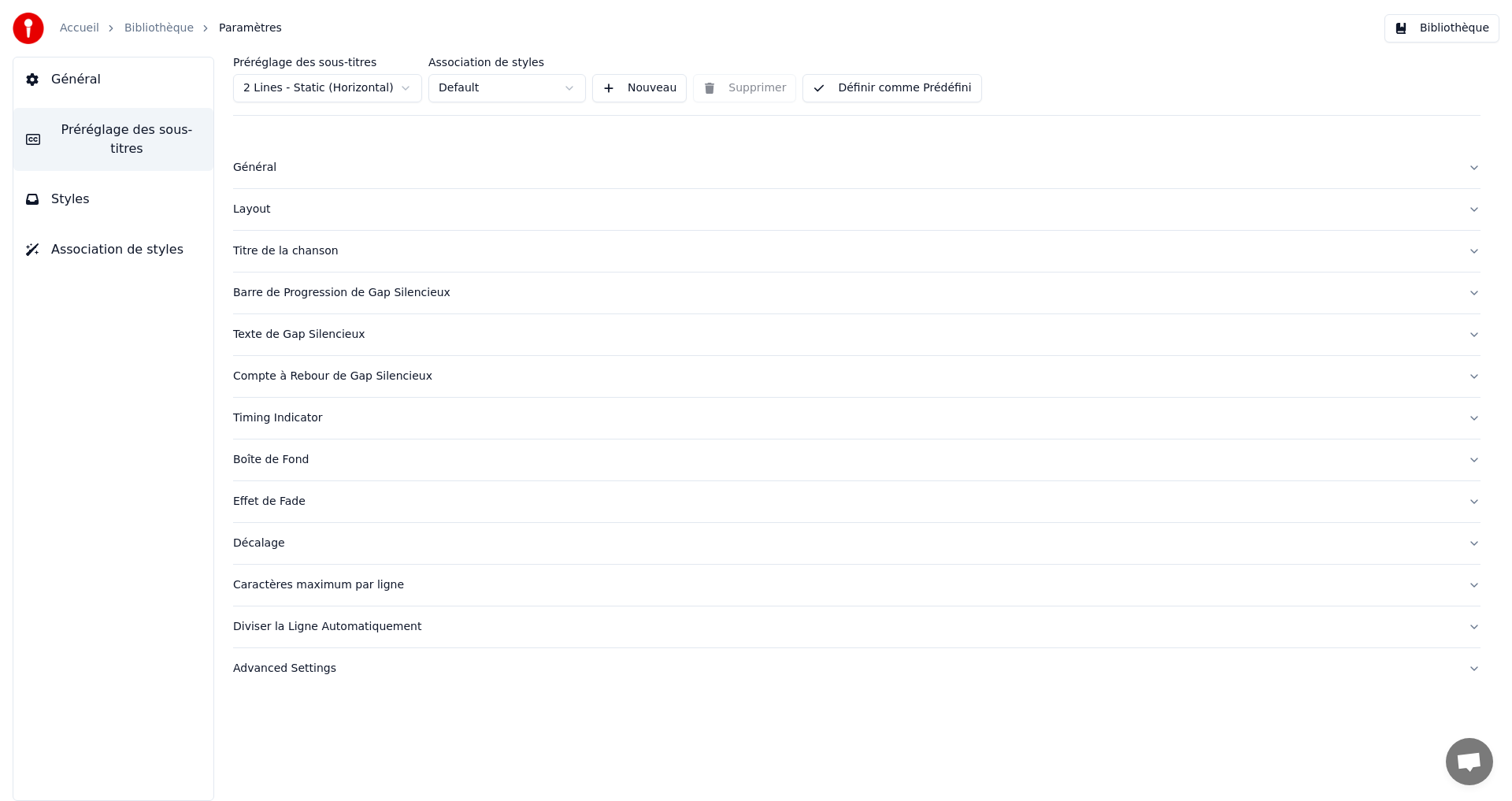
click at [237, 455] on div "Boîte de Fond" at bounding box center [844, 460] width 1222 height 16
click at [238, 455] on div "Boîte de Fond" at bounding box center [844, 460] width 1222 height 16
click at [257, 500] on div "Effet de Fade" at bounding box center [844, 502] width 1222 height 16
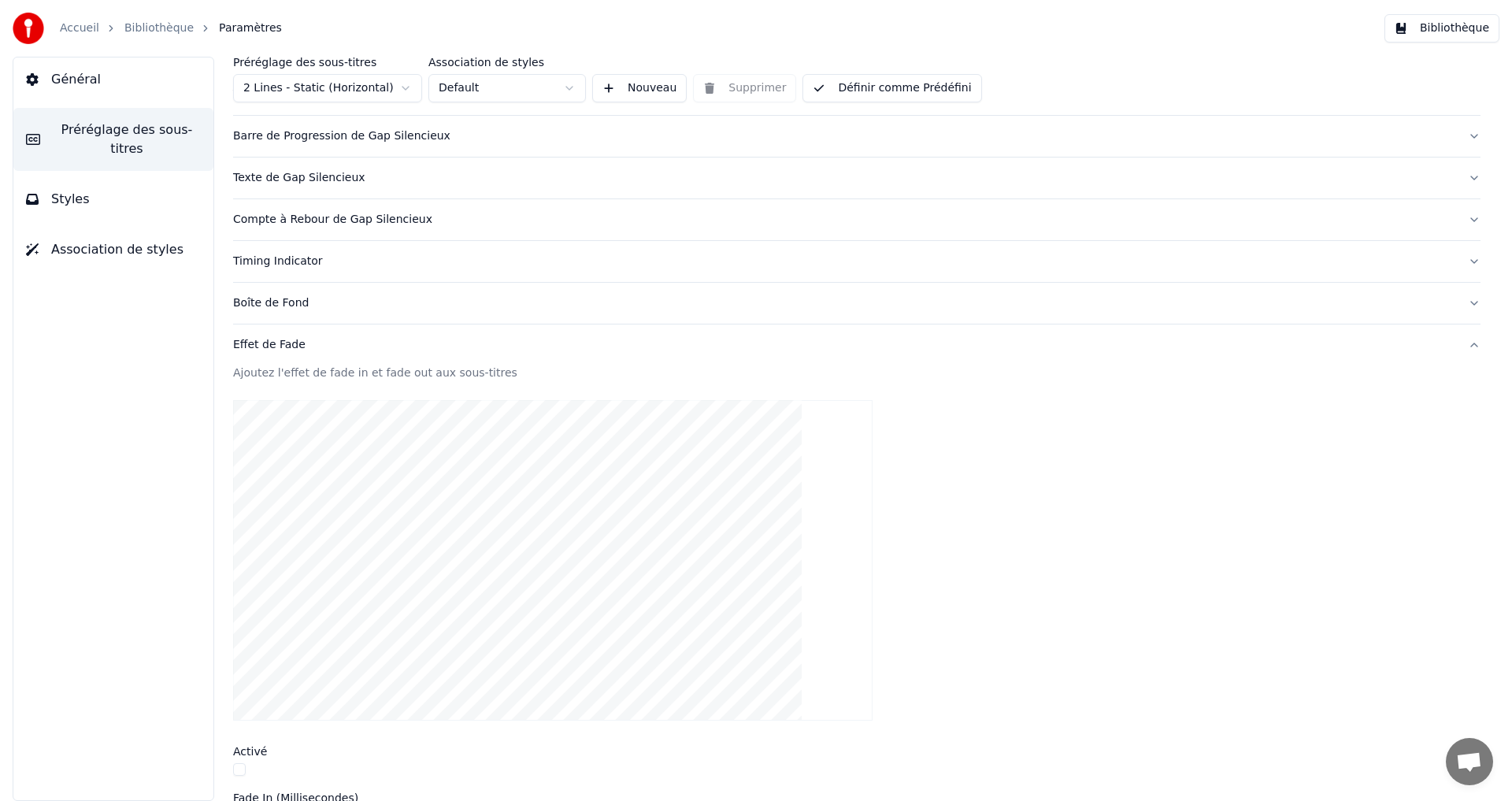
scroll to position [315, 0]
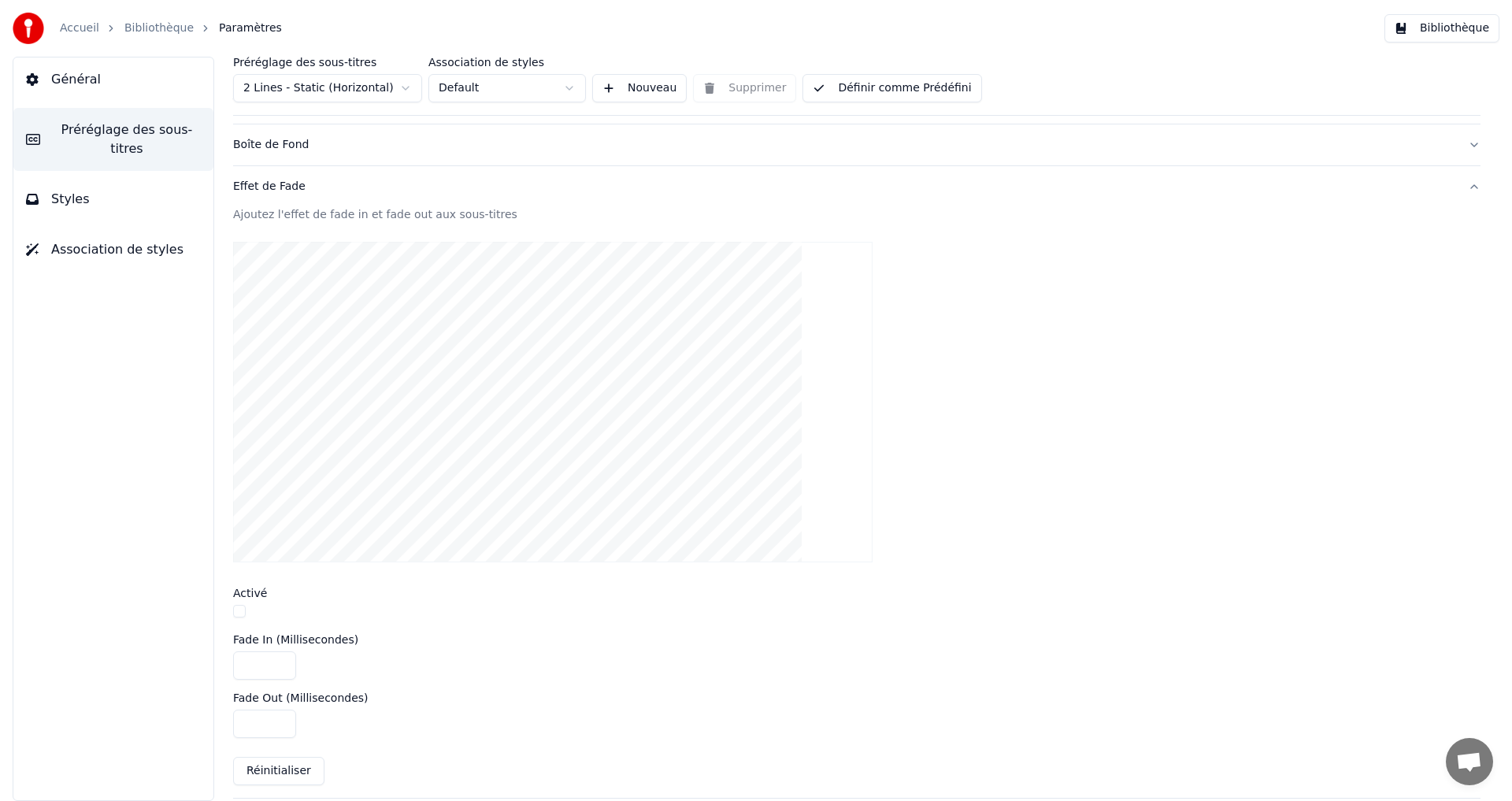
click at [286, 190] on div "Effet de Fade" at bounding box center [844, 187] width 1222 height 16
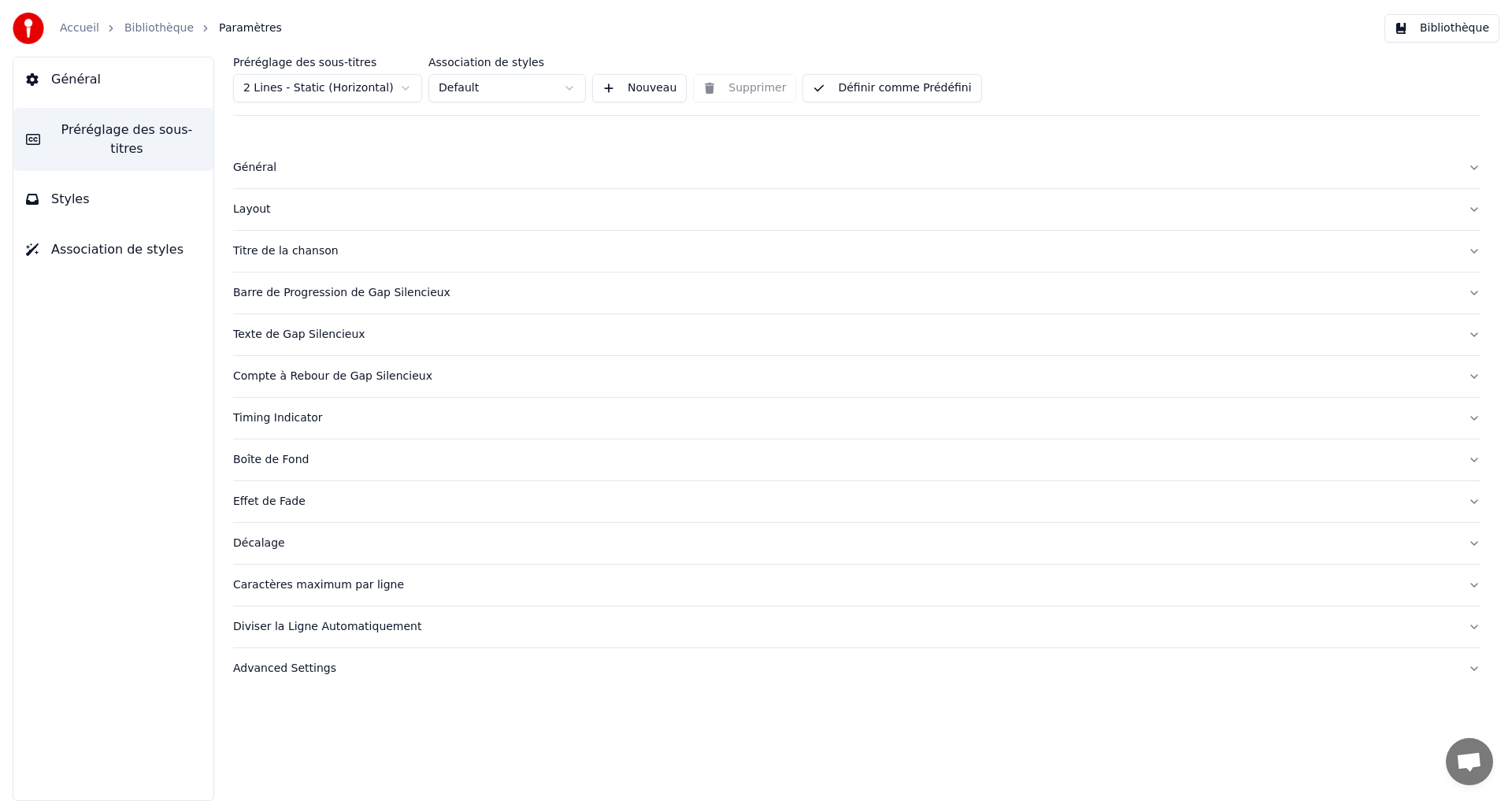
click at [275, 550] on div "Décalage" at bounding box center [844, 544] width 1222 height 16
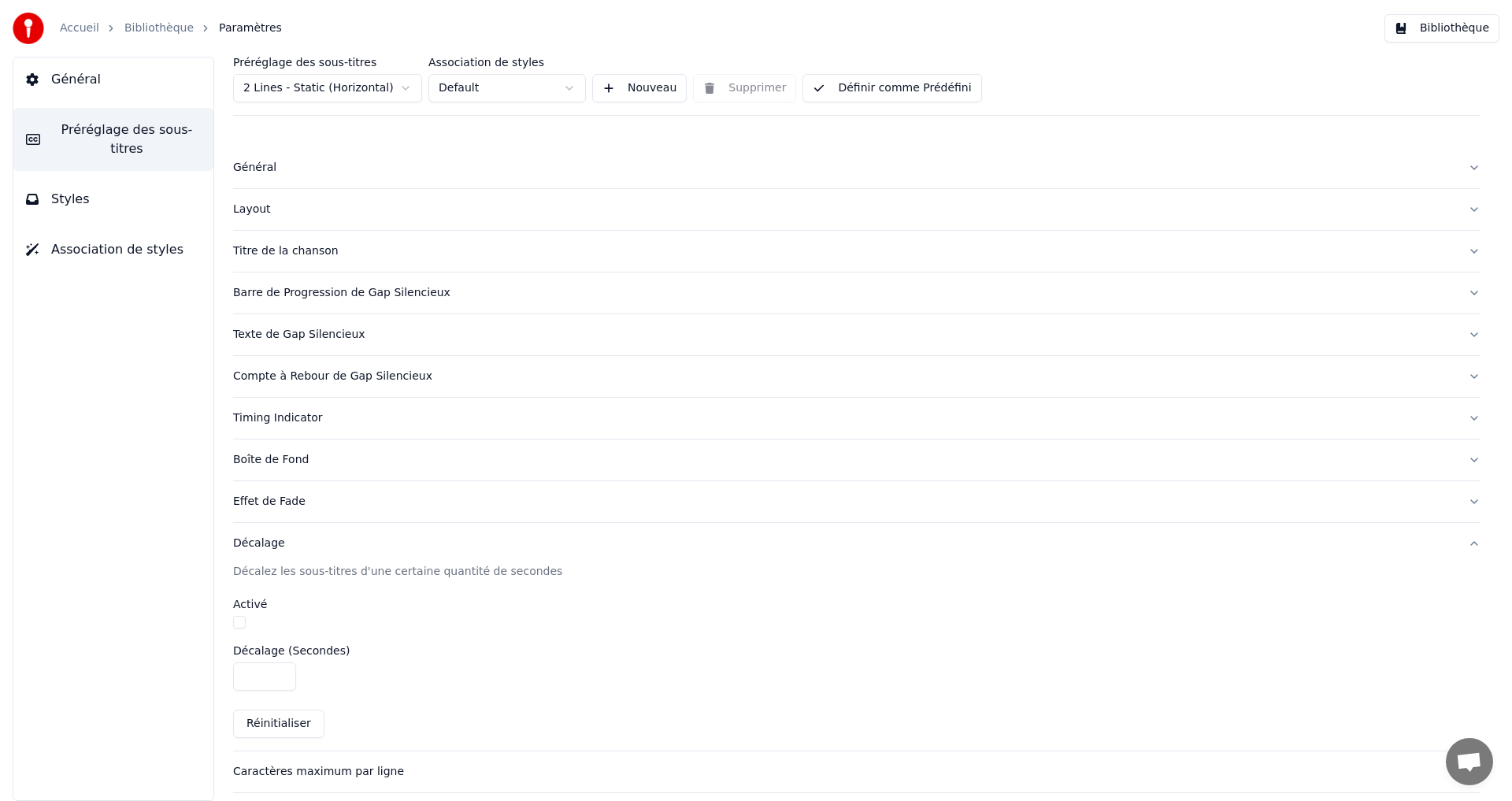
click at [275, 550] on div "Décalage" at bounding box center [844, 544] width 1222 height 16
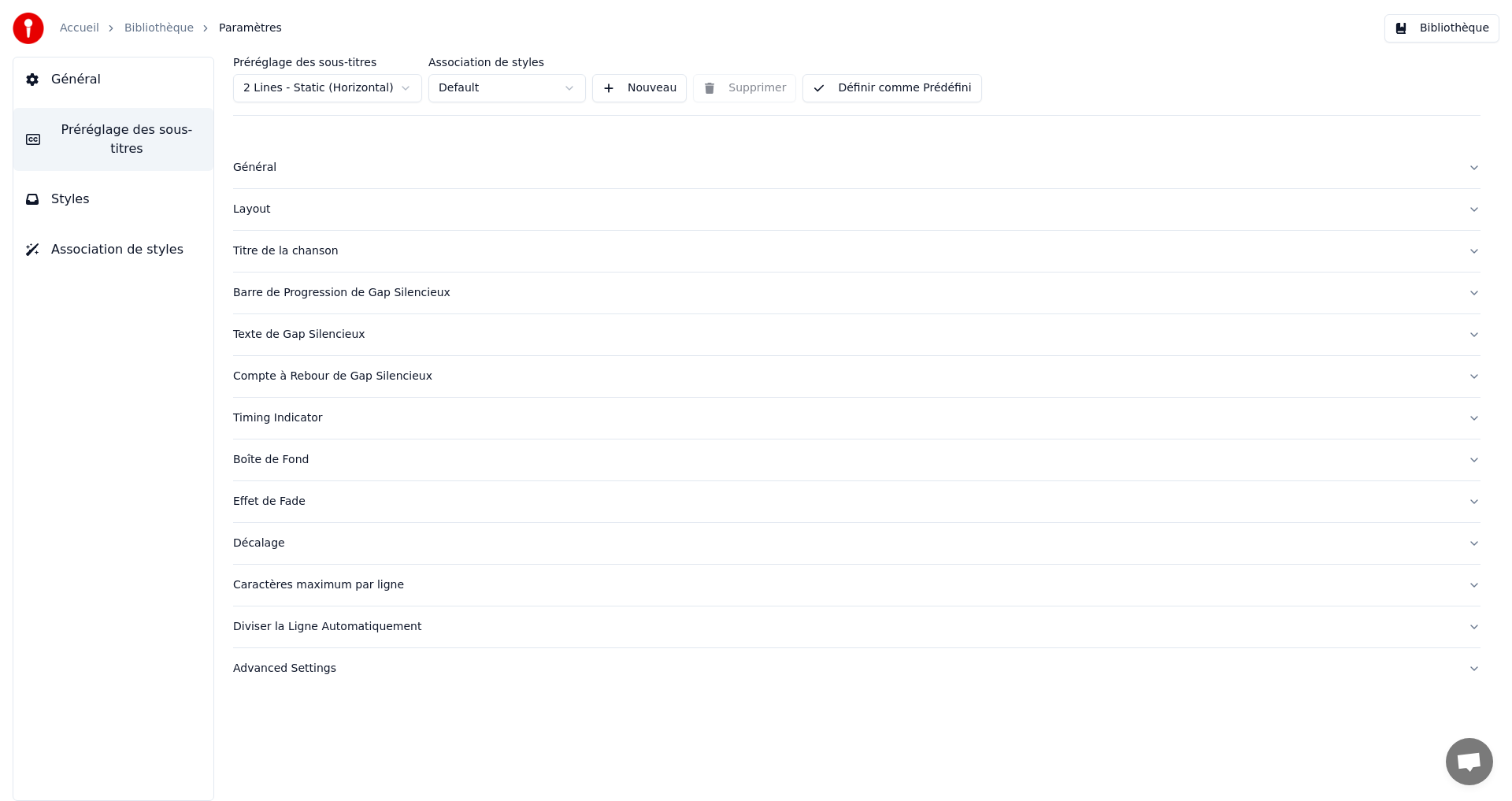
click at [376, 586] on div "Caractères maximum par ligne" at bounding box center [844, 586] width 1222 height 16
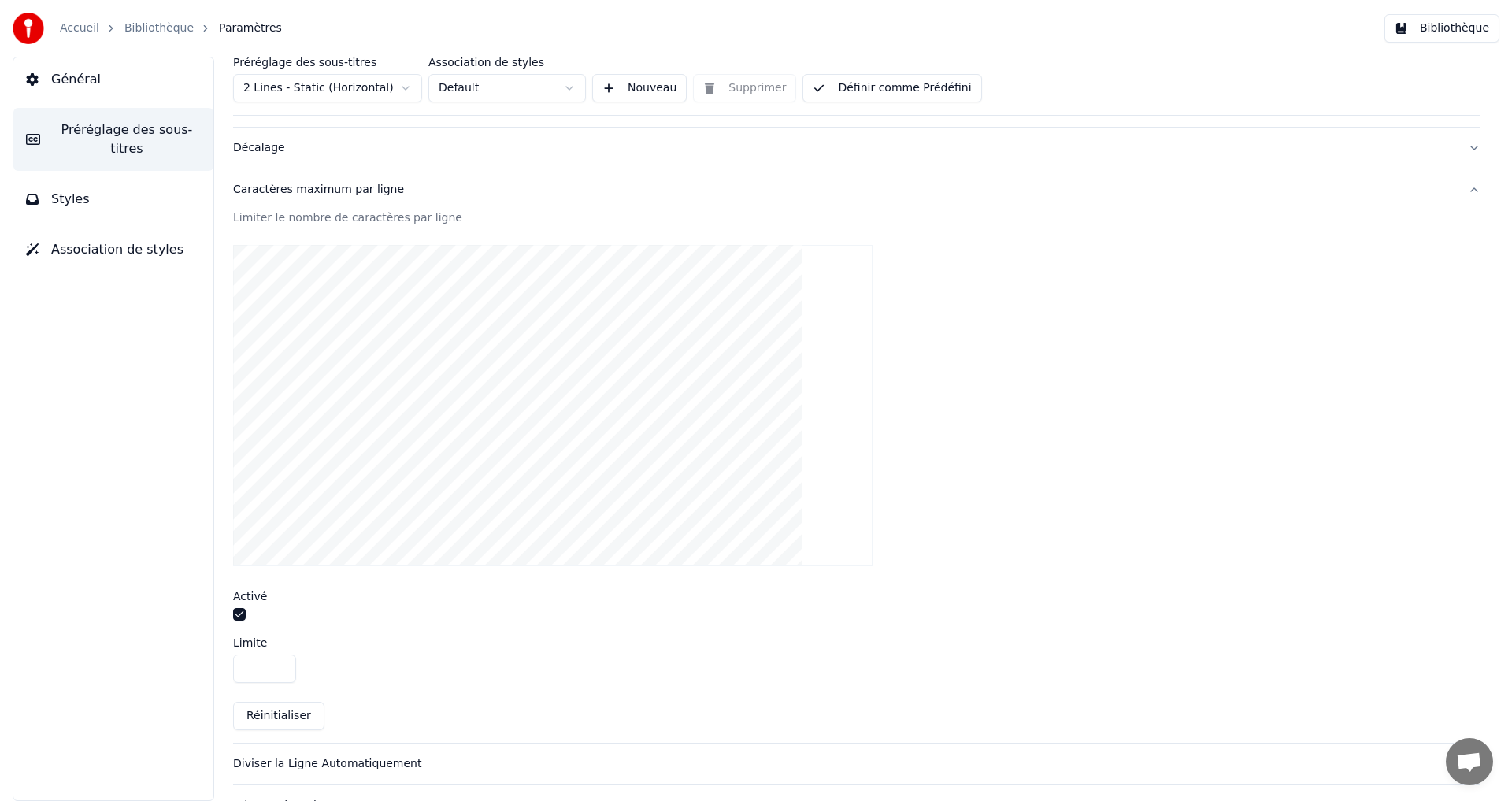
scroll to position [432, 0]
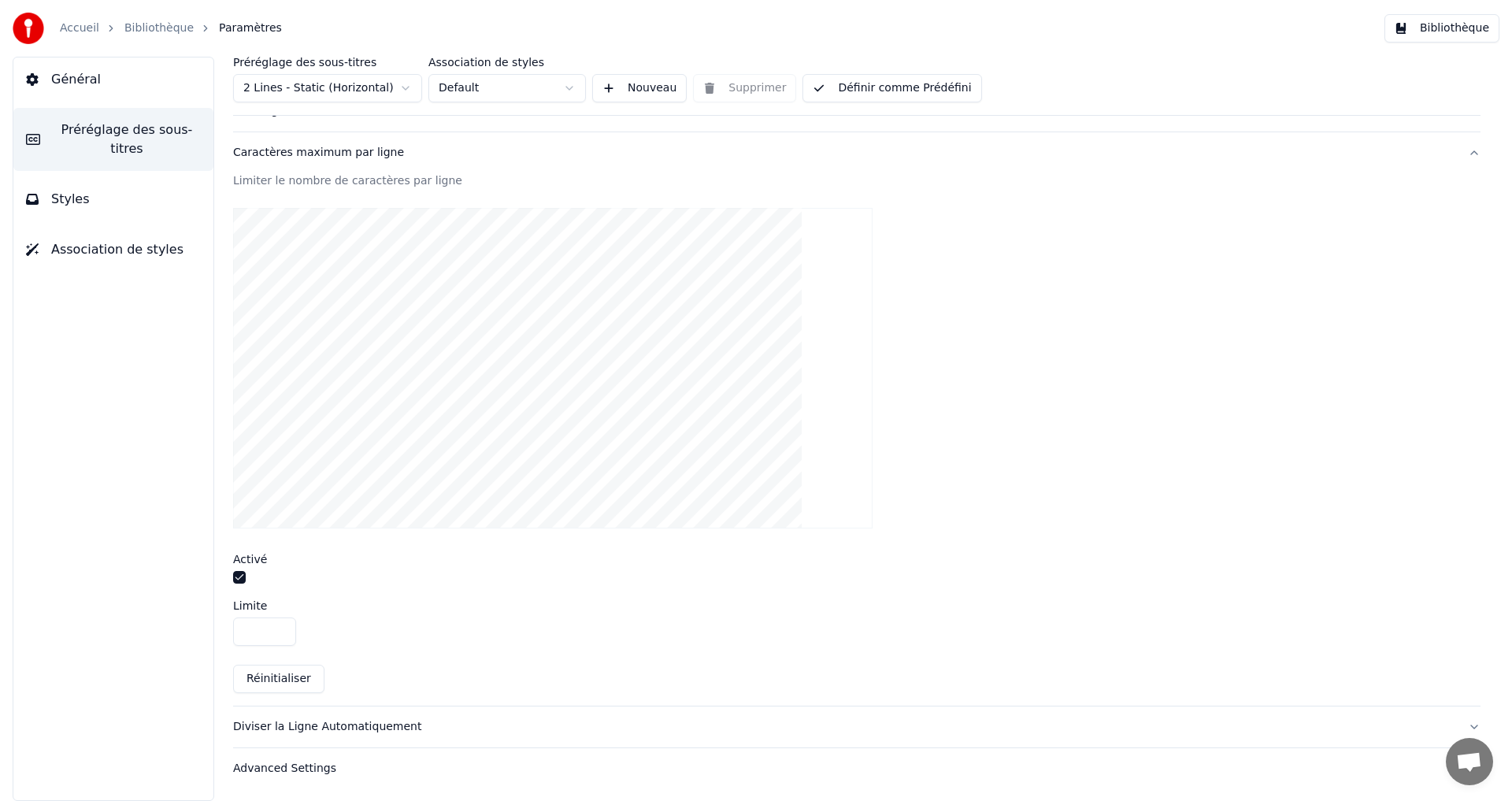
click at [238, 580] on button "button" at bounding box center [239, 578] width 13 height 13
click at [270, 776] on button "Advanced Settings" at bounding box center [856, 769] width 1248 height 41
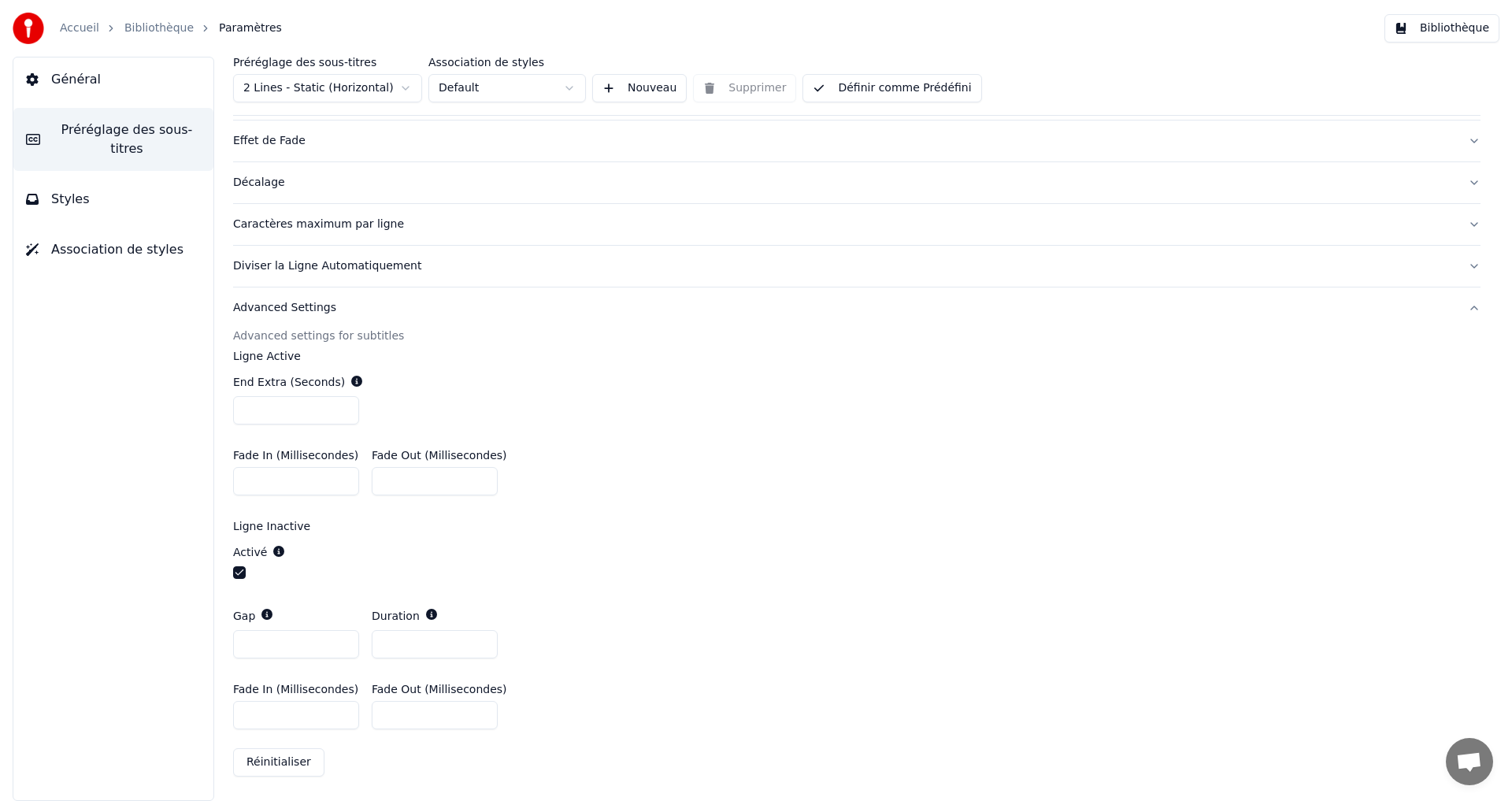
scroll to position [0, 0]
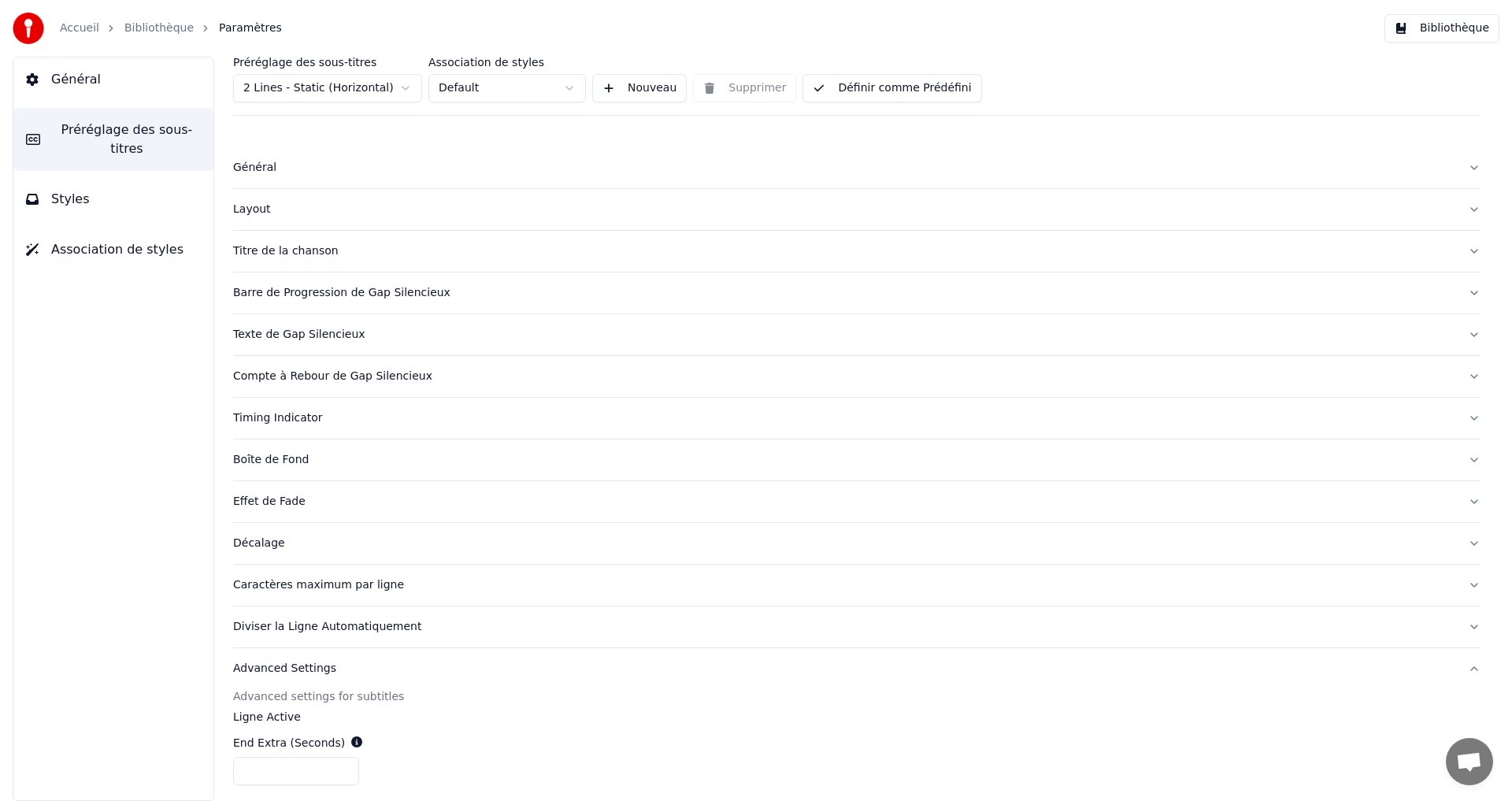
click at [890, 92] on button "Définir comme Prédéfini" at bounding box center [892, 88] width 179 height 28
click at [78, 190] on span "Styles" at bounding box center [70, 200] width 39 height 19
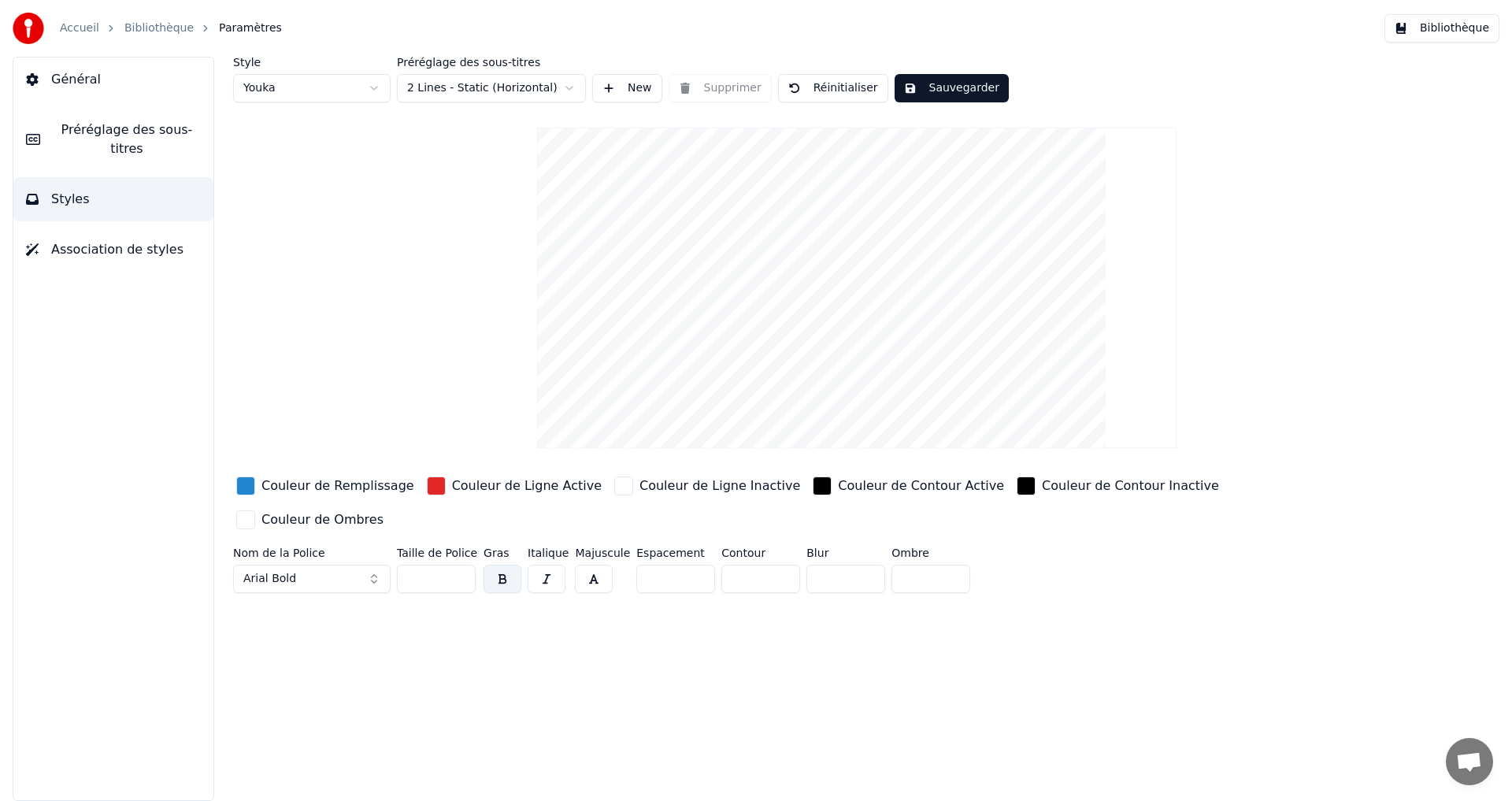
click at [75, 33] on link "Accueil" at bounding box center [80, 28] width 39 height 16
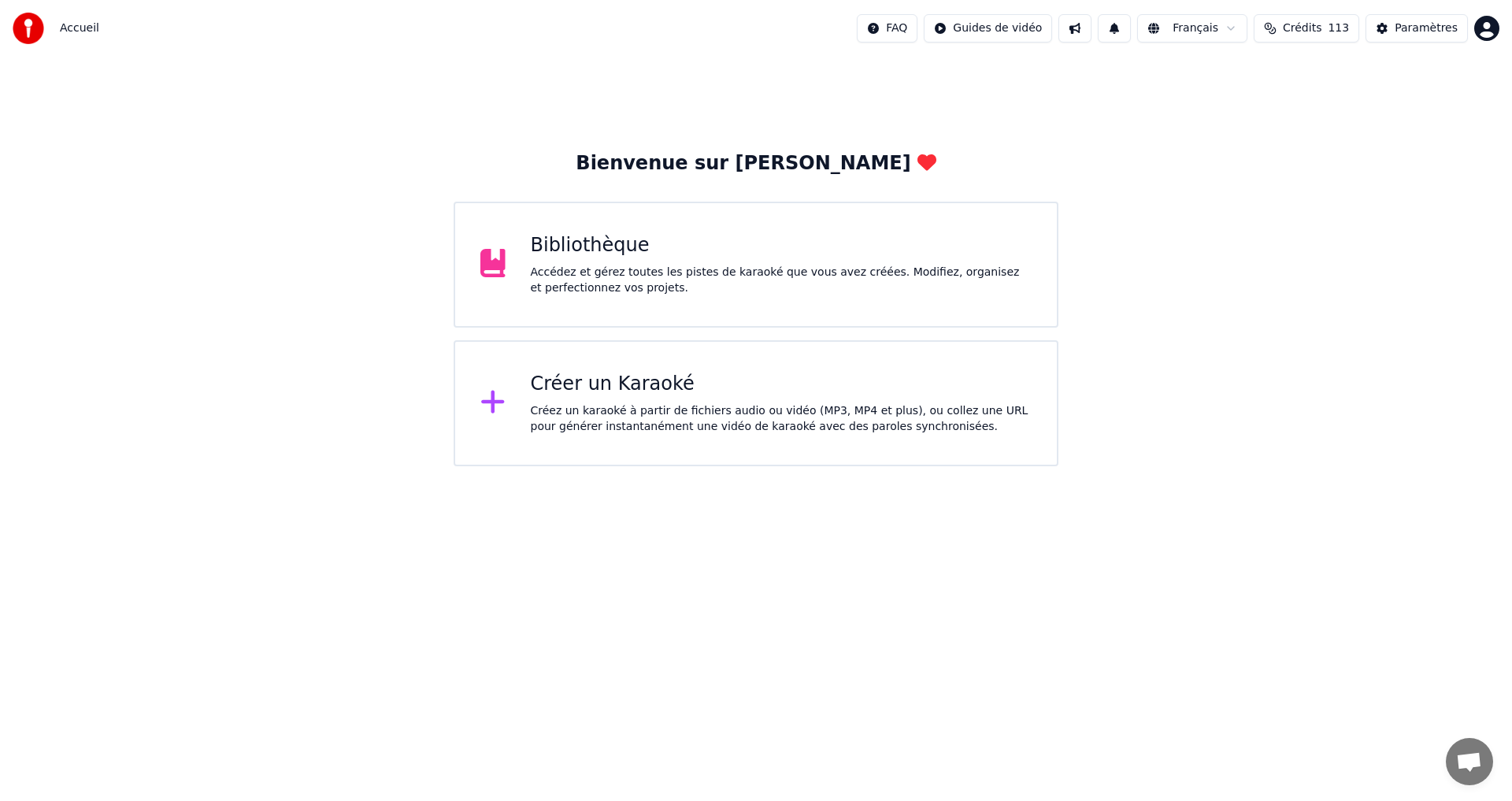
click at [756, 259] on div "Bibliothèque Accédez et gérez toutes les pistes de karaoké que vous avez créées…" at bounding box center [782, 264] width 502 height 63
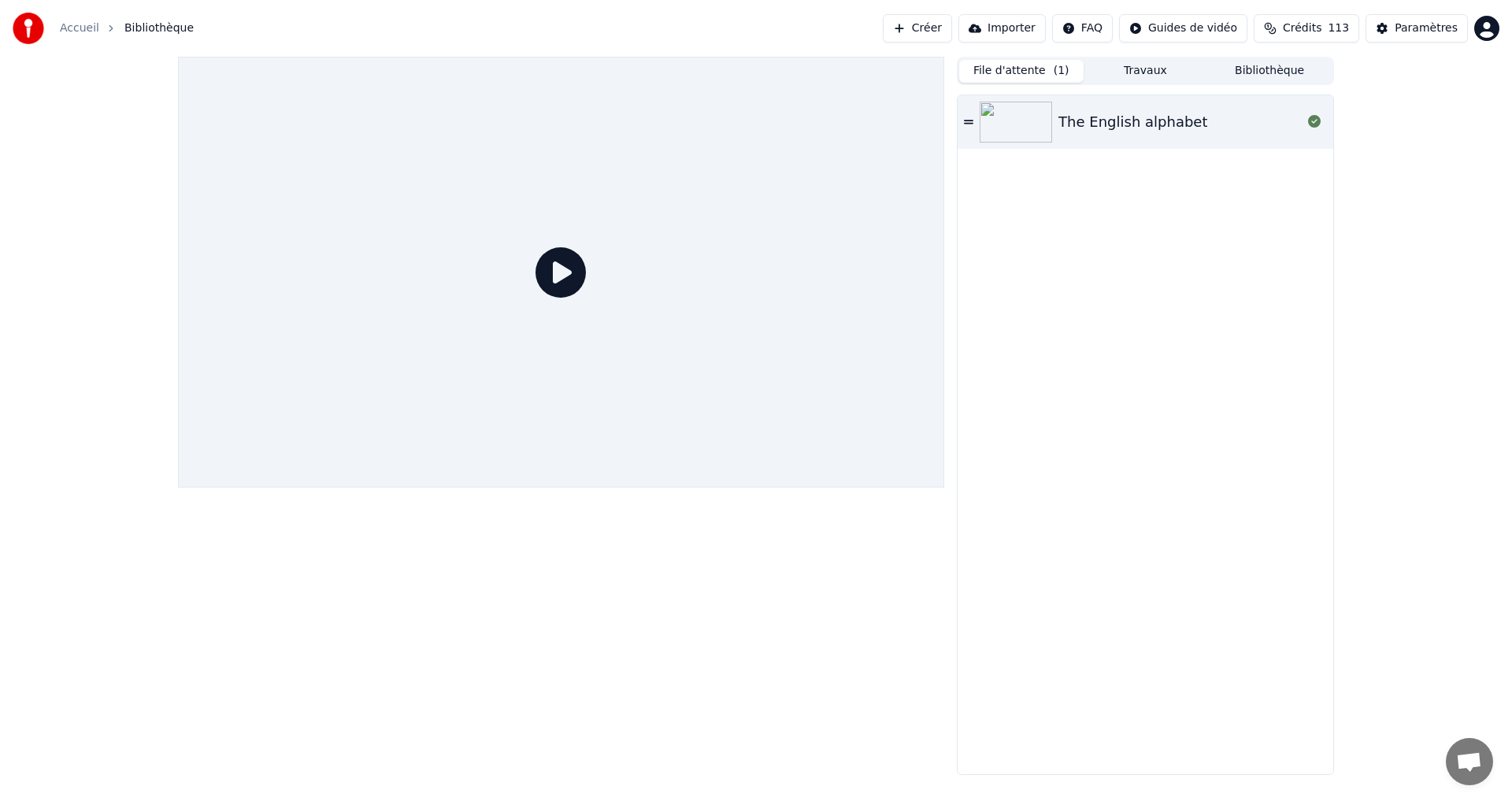
click at [1156, 114] on div "The English alphabet" at bounding box center [1132, 122] width 149 height 22
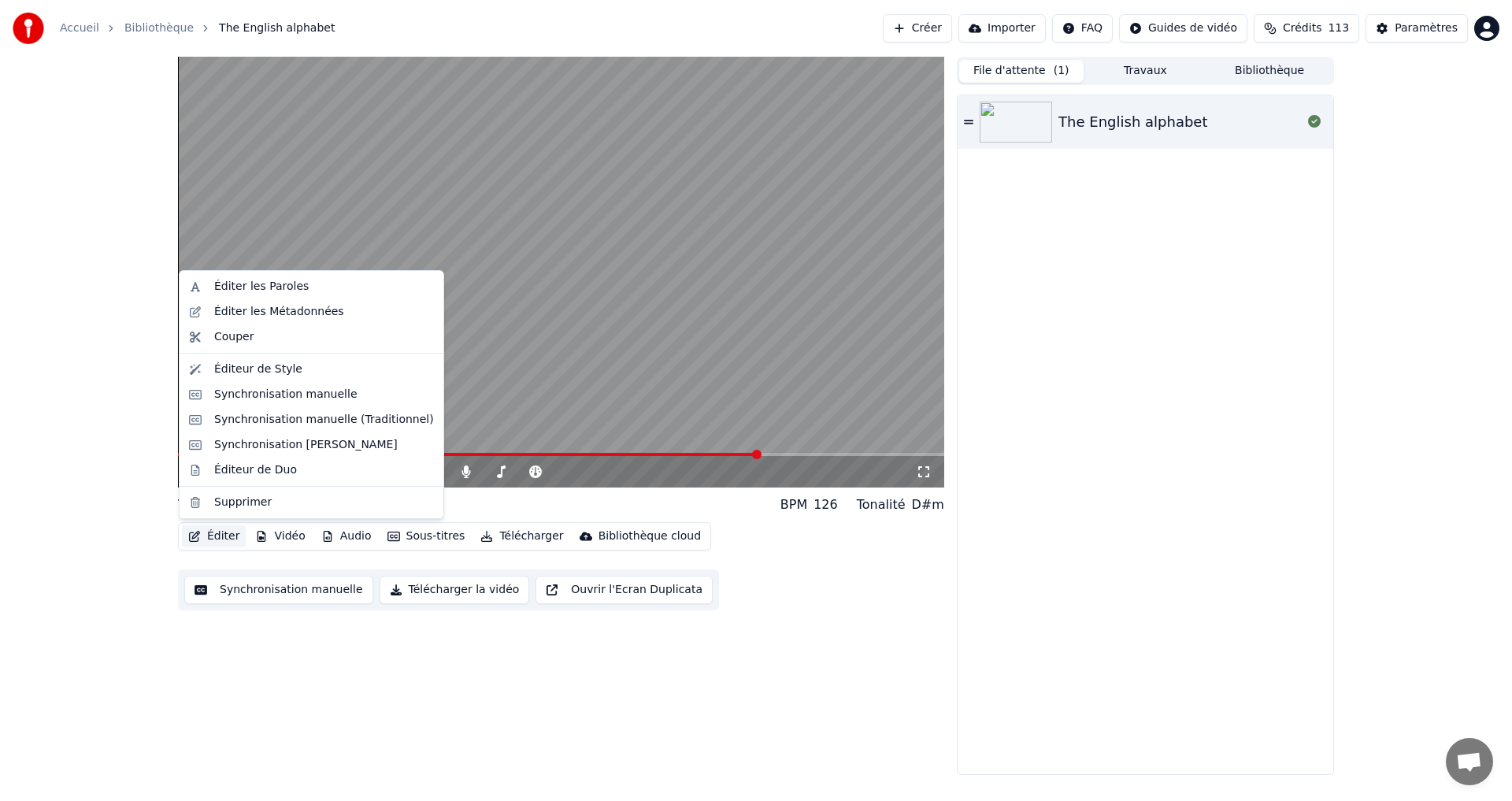
click at [218, 537] on button "Éditer" at bounding box center [214, 537] width 64 height 22
click at [261, 372] on div "Éditeur de Style" at bounding box center [258, 369] width 88 height 16
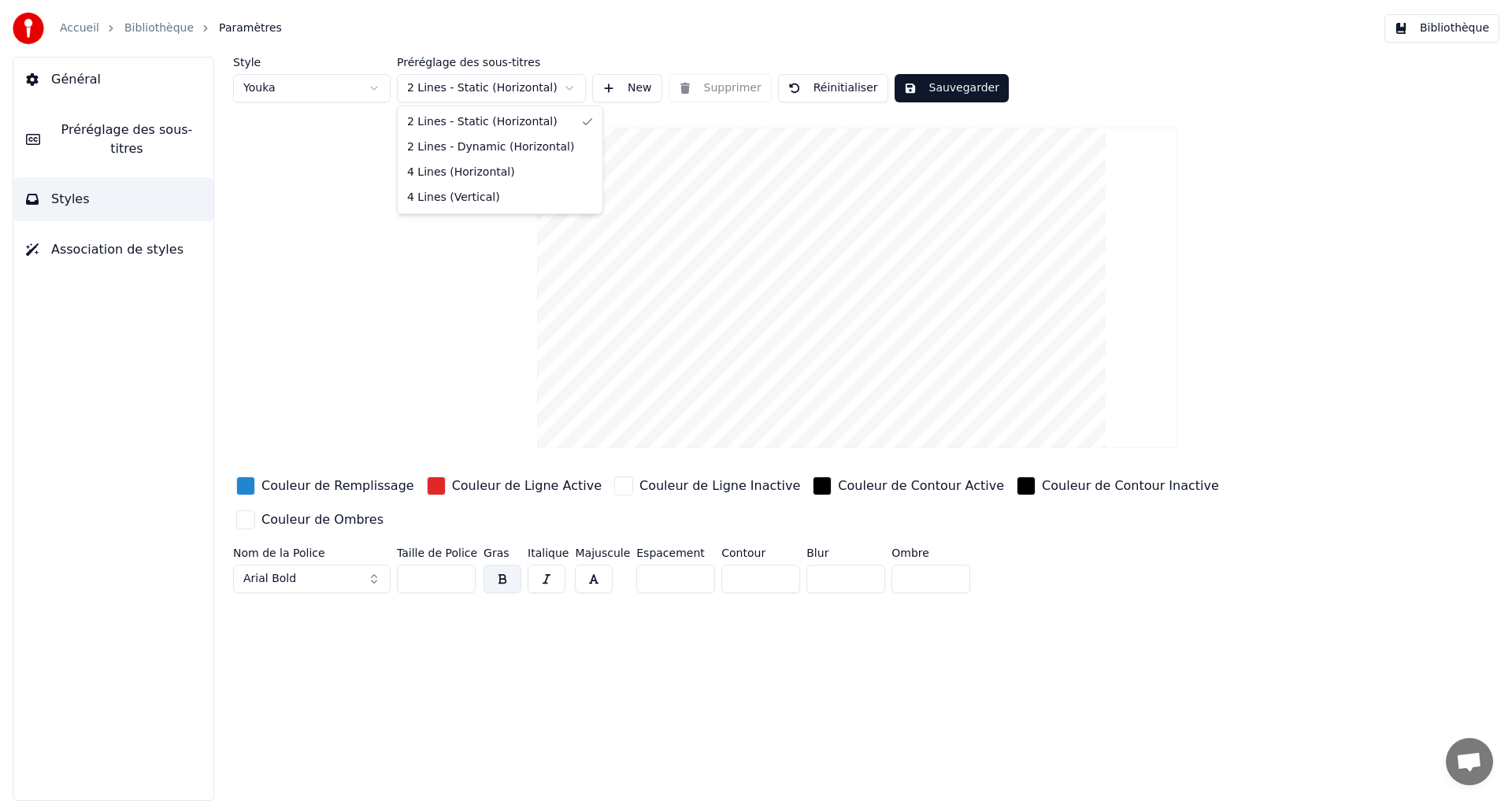
click at [513, 79] on html "Accueil Bibliothèque Paramètres Bibliothèque Général Préréglage des sous-titres…" at bounding box center [756, 400] width 1512 height 801
click at [239, 290] on html "Accueil Bibliothèque Paramètres Bibliothèque Général Préréglage des sous-titres…" at bounding box center [756, 400] width 1512 height 801
click at [152, 135] on span "Préréglage des sous-titres" at bounding box center [127, 140] width 148 height 38
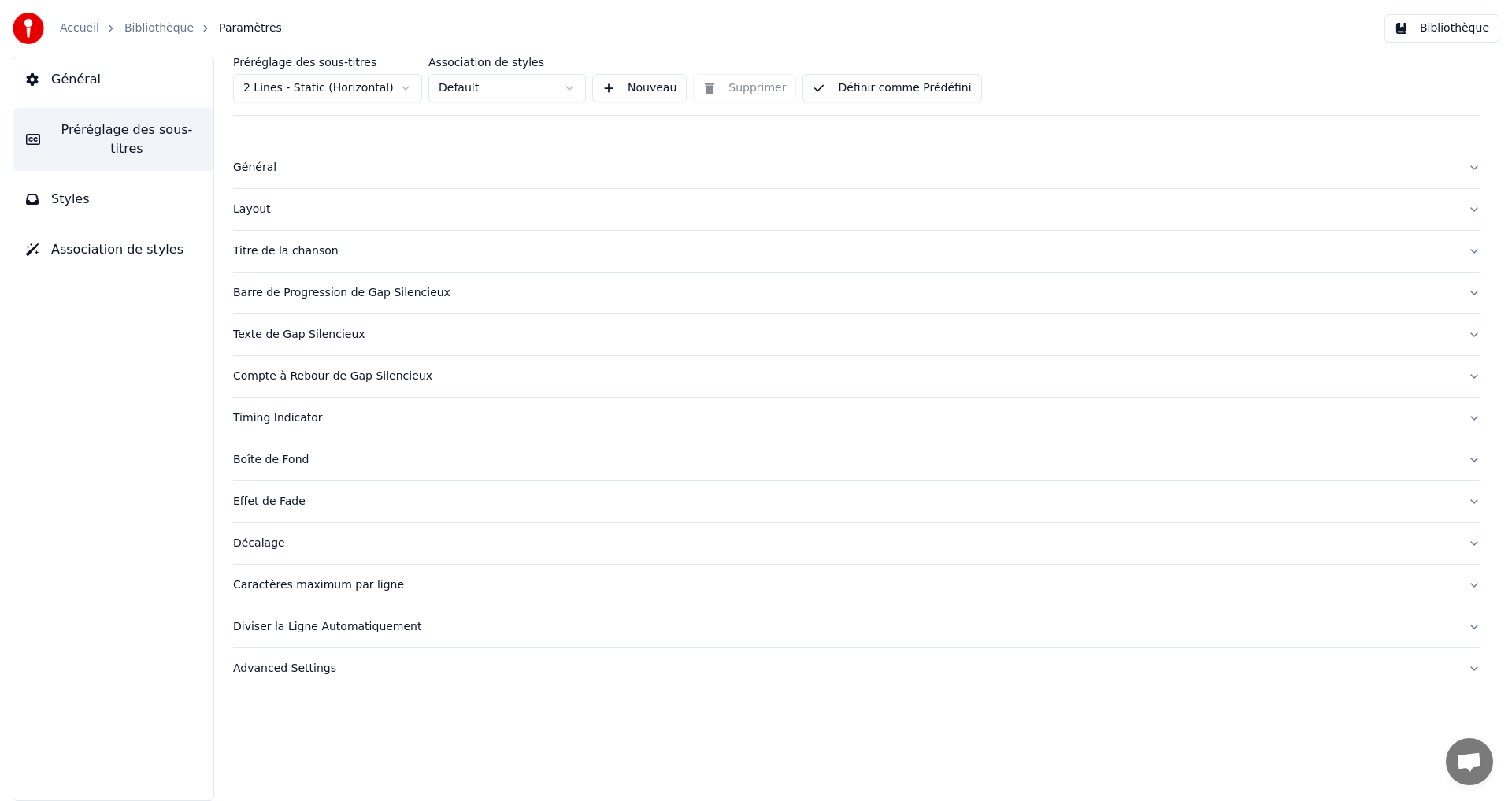
click at [264, 219] on button "Layout" at bounding box center [856, 210] width 1248 height 41
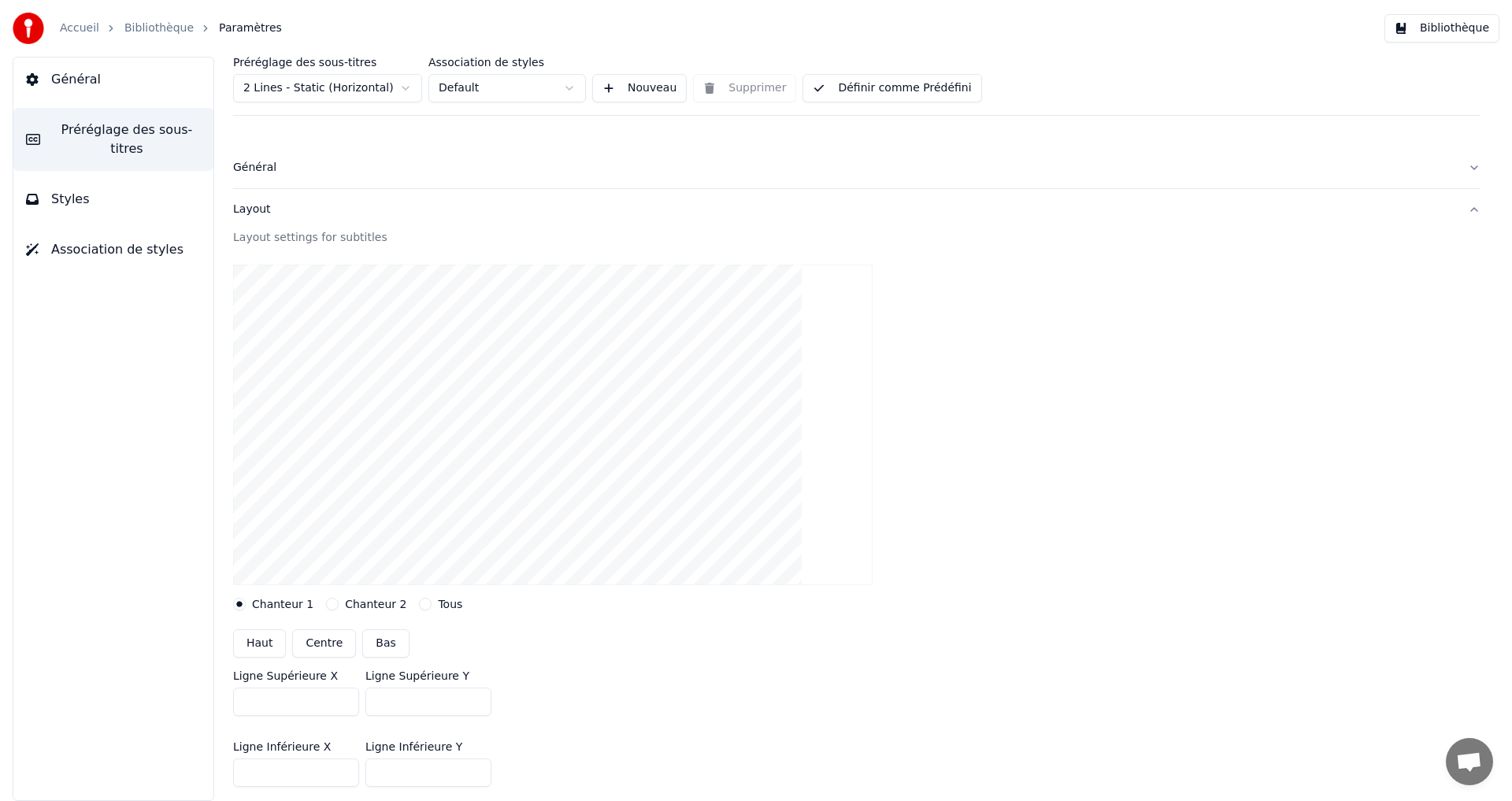
click at [264, 219] on button "Layout" at bounding box center [856, 210] width 1248 height 41
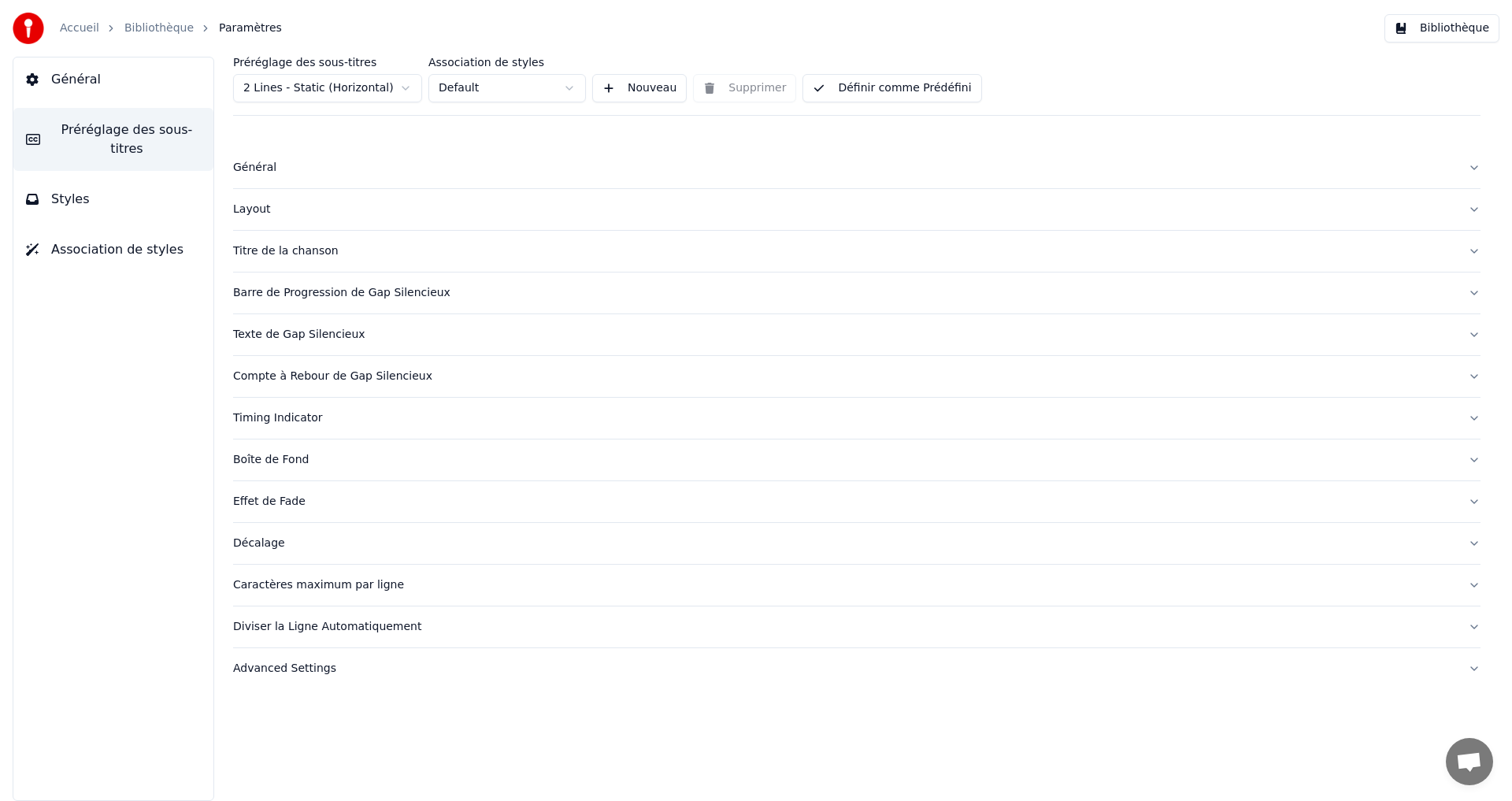
click at [258, 217] on button "Layout" at bounding box center [856, 210] width 1248 height 41
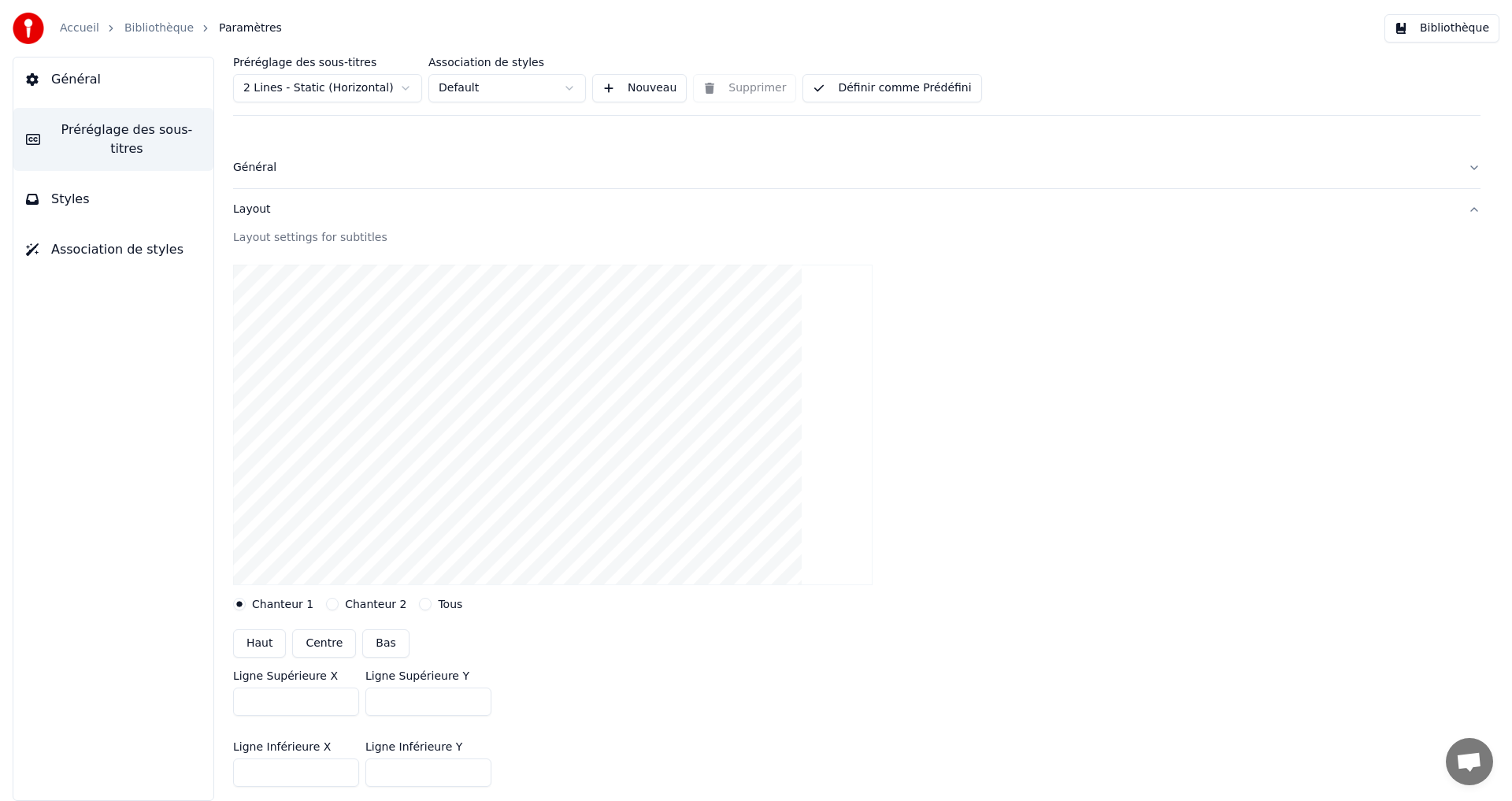
click at [237, 204] on div "Layout" at bounding box center [844, 210] width 1222 height 16
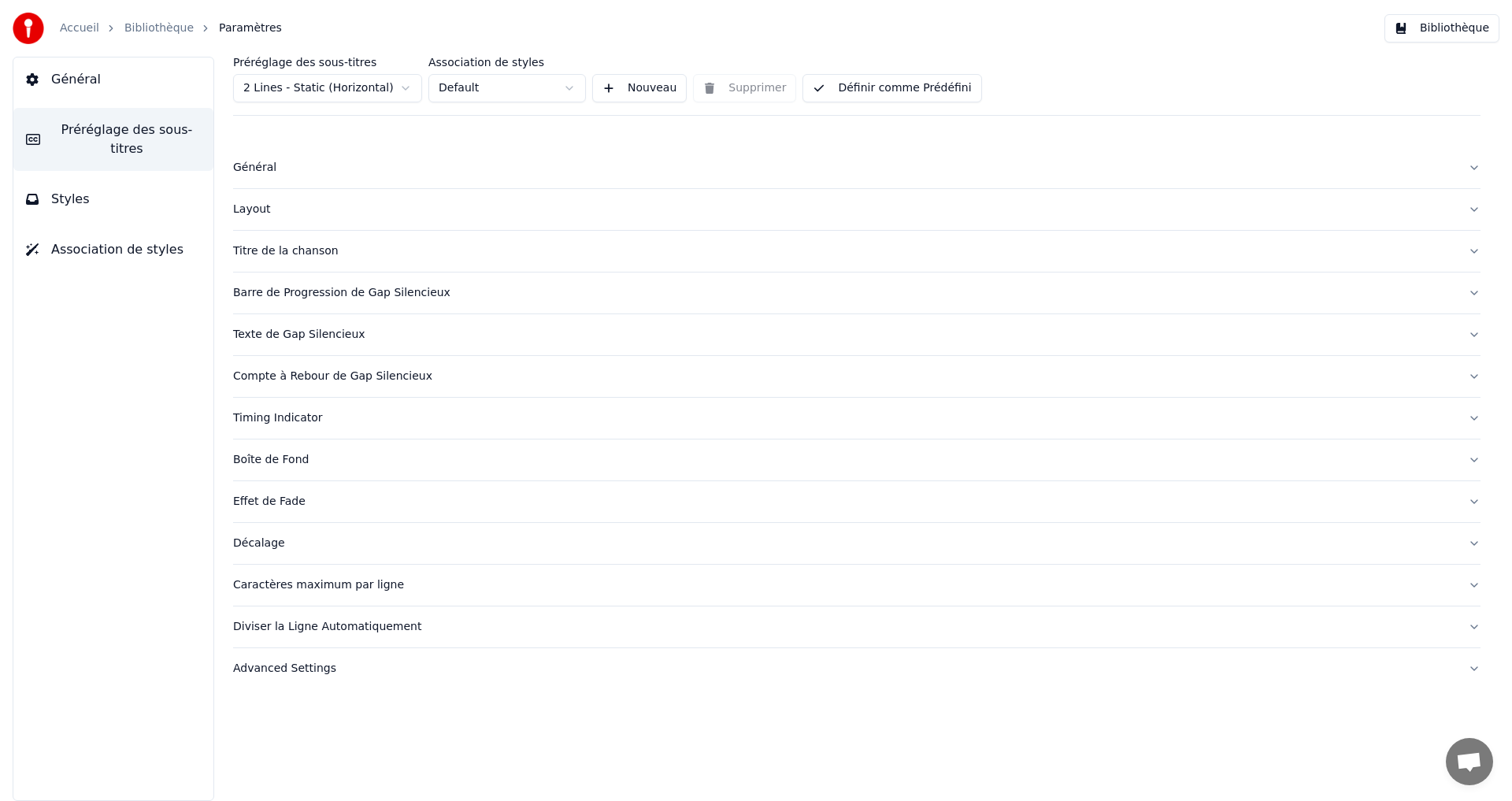
click at [288, 513] on button "Effet de Fade" at bounding box center [856, 502] width 1248 height 41
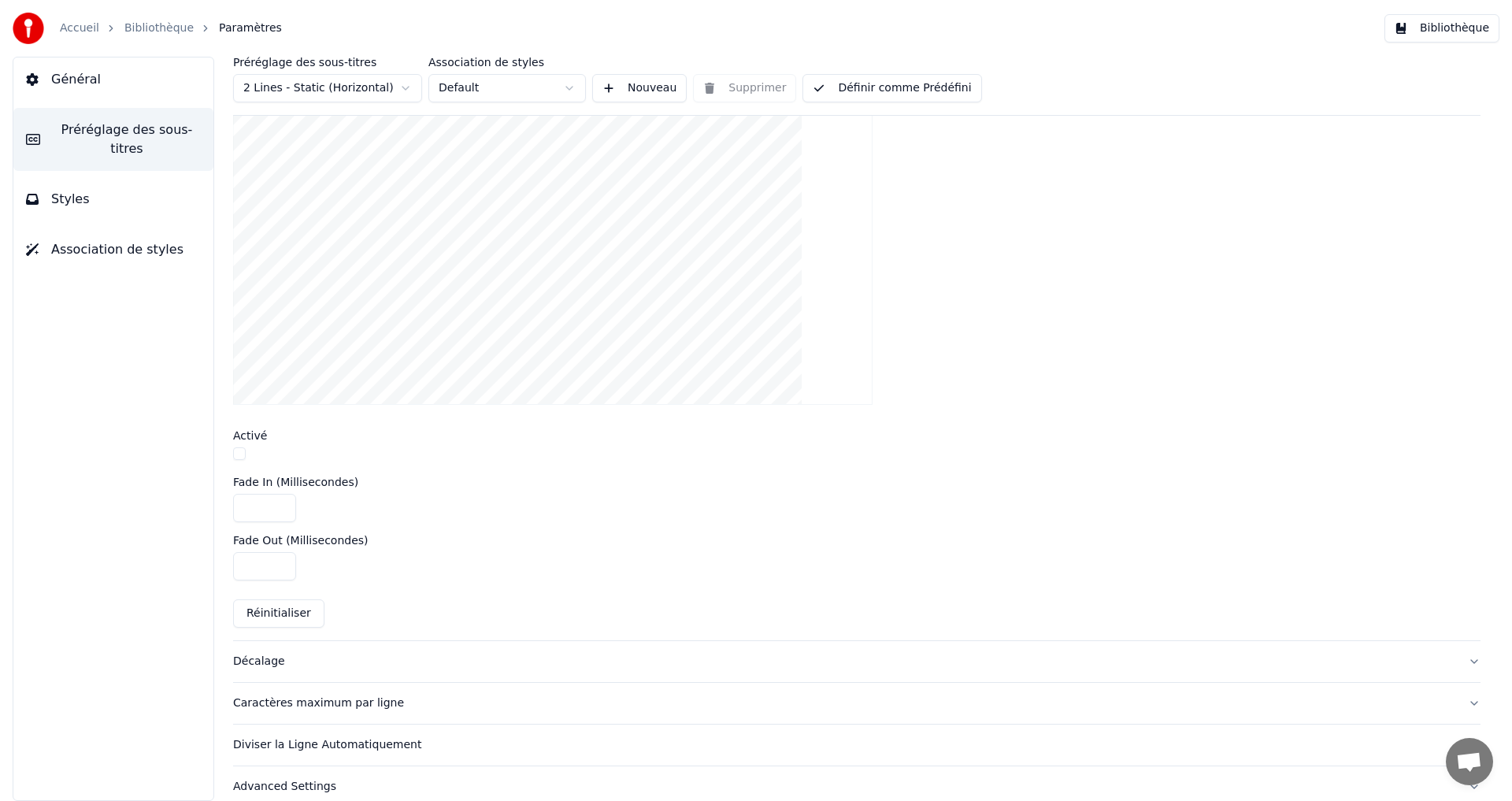
click at [241, 454] on button "button" at bounding box center [239, 454] width 13 height 13
click at [241, 454] on button "button" at bounding box center [239, 454] width 13 height 13
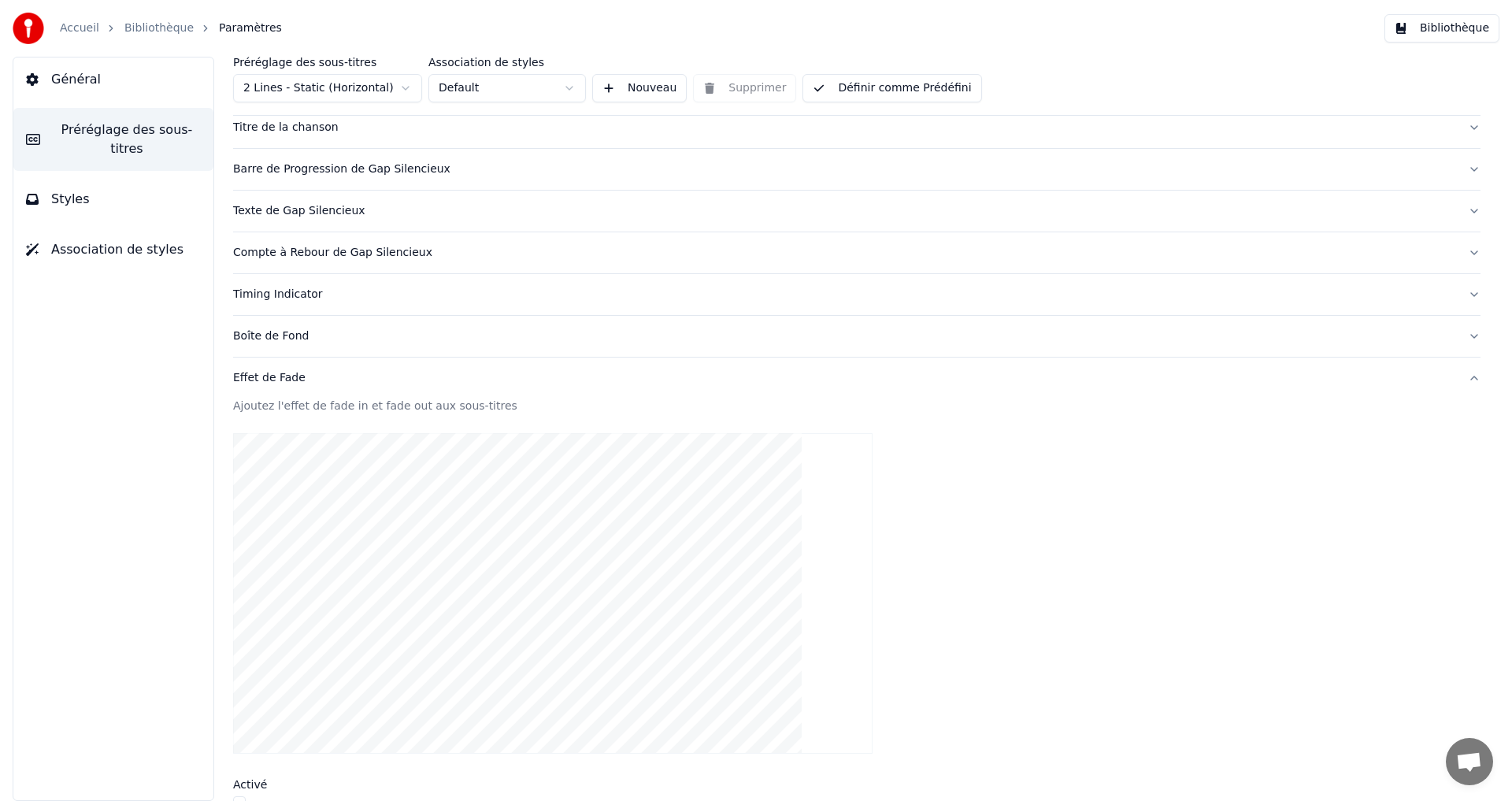
scroll to position [0, 0]
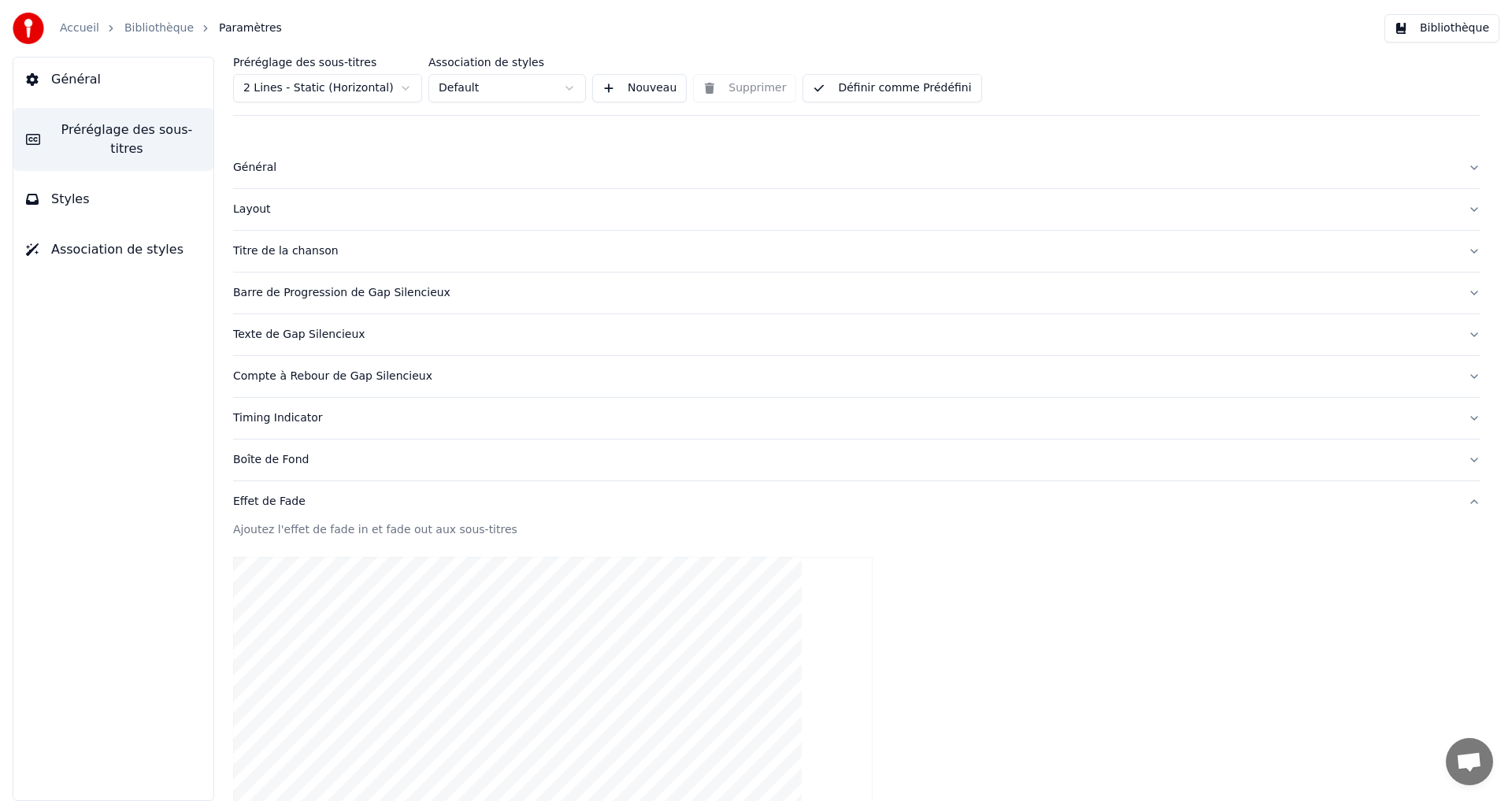
drag, startPoint x: 270, startPoint y: 507, endPoint x: 248, endPoint y: 499, distance: 23.4
click at [263, 506] on div "Effet de Fade" at bounding box center [844, 502] width 1222 height 16
click at [304, 382] on div "Compte à Rebour de Gap Silencieux" at bounding box center [844, 376] width 1222 height 16
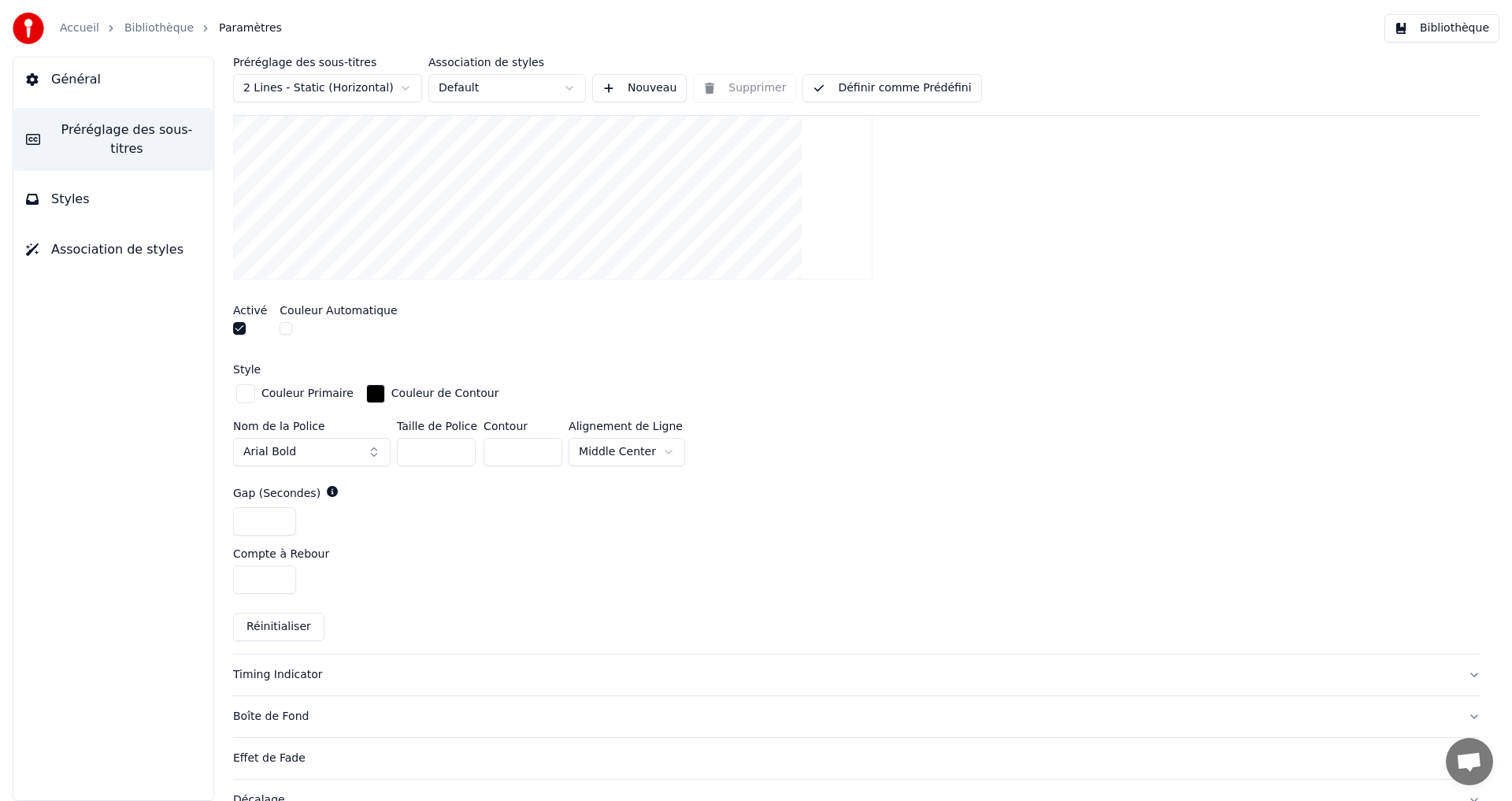
scroll to position [158, 0]
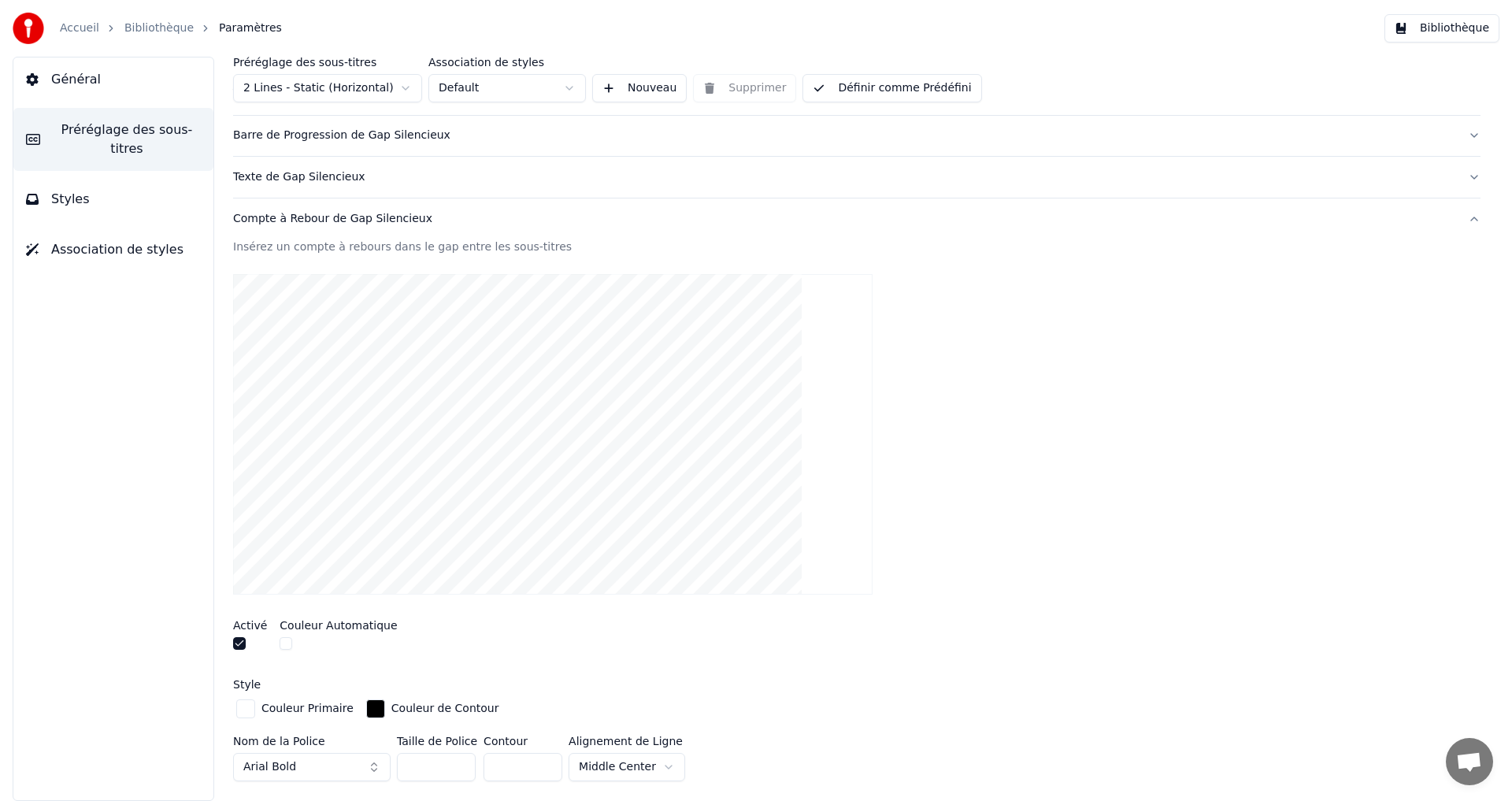
click at [243, 646] on button "button" at bounding box center [239, 643] width 13 height 13
click at [929, 94] on button "Définir comme Prédéfini" at bounding box center [892, 88] width 179 height 28
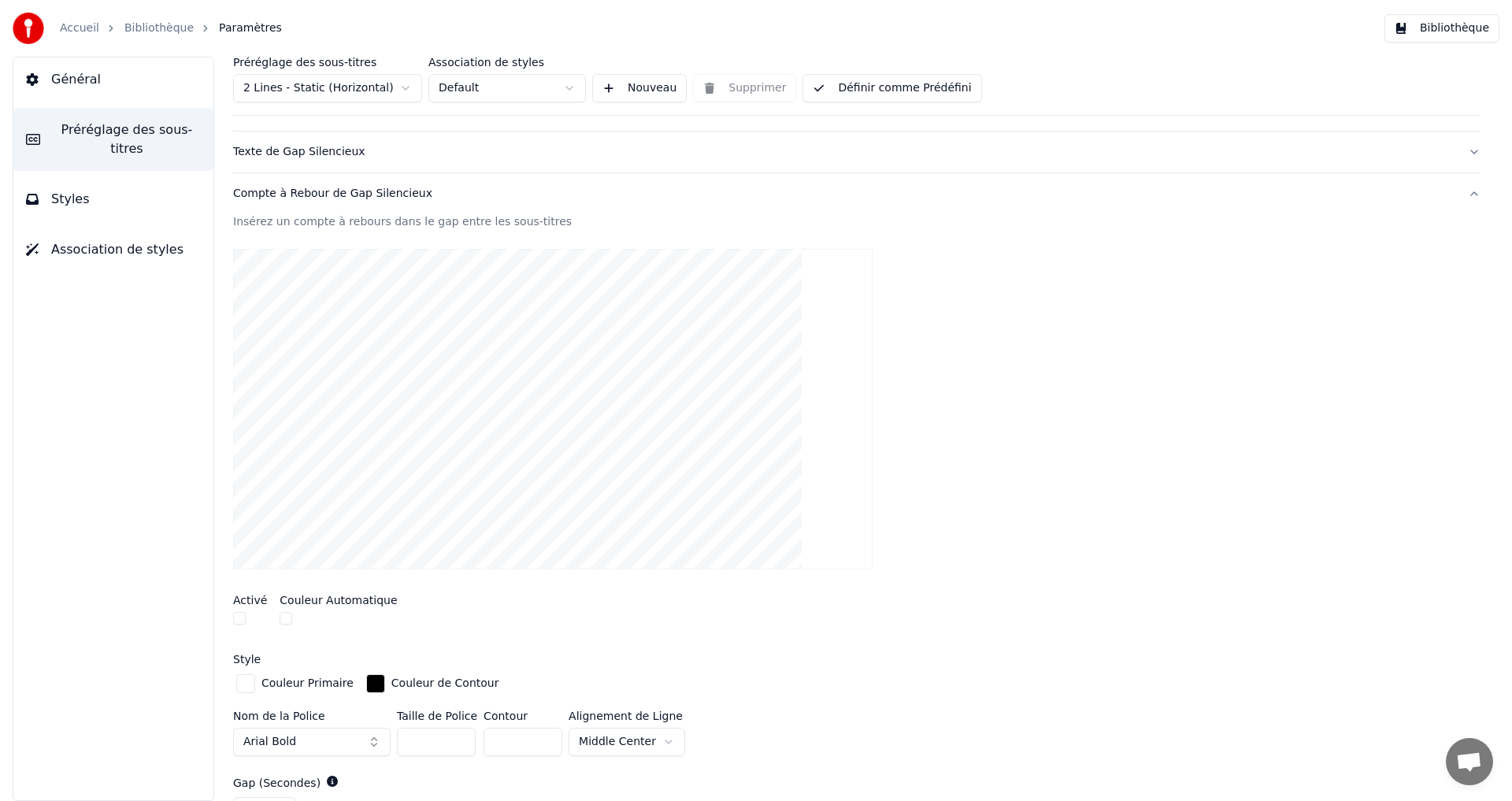
scroll to position [0, 0]
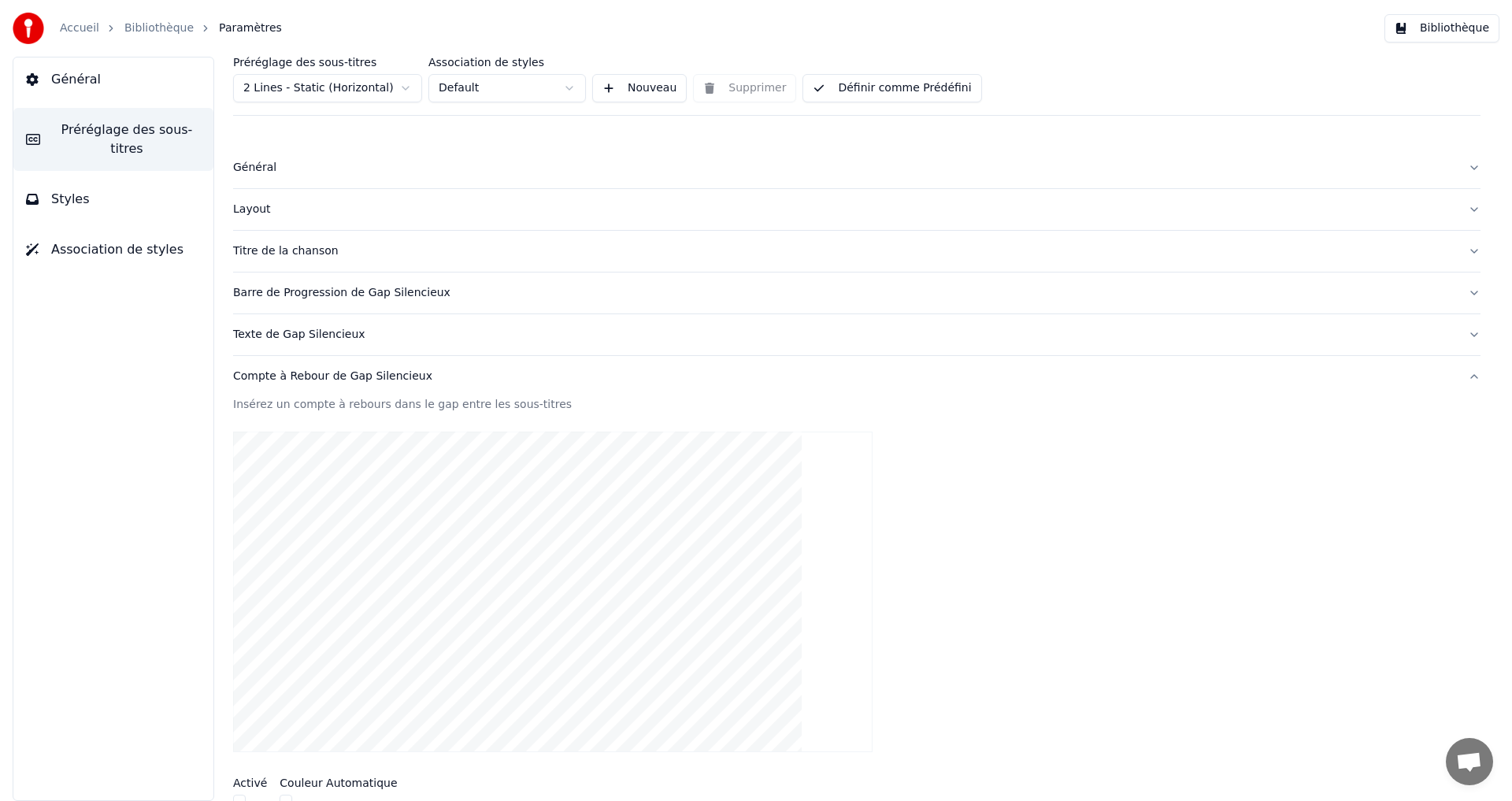
click at [71, 84] on span "Général" at bounding box center [76, 80] width 50 height 19
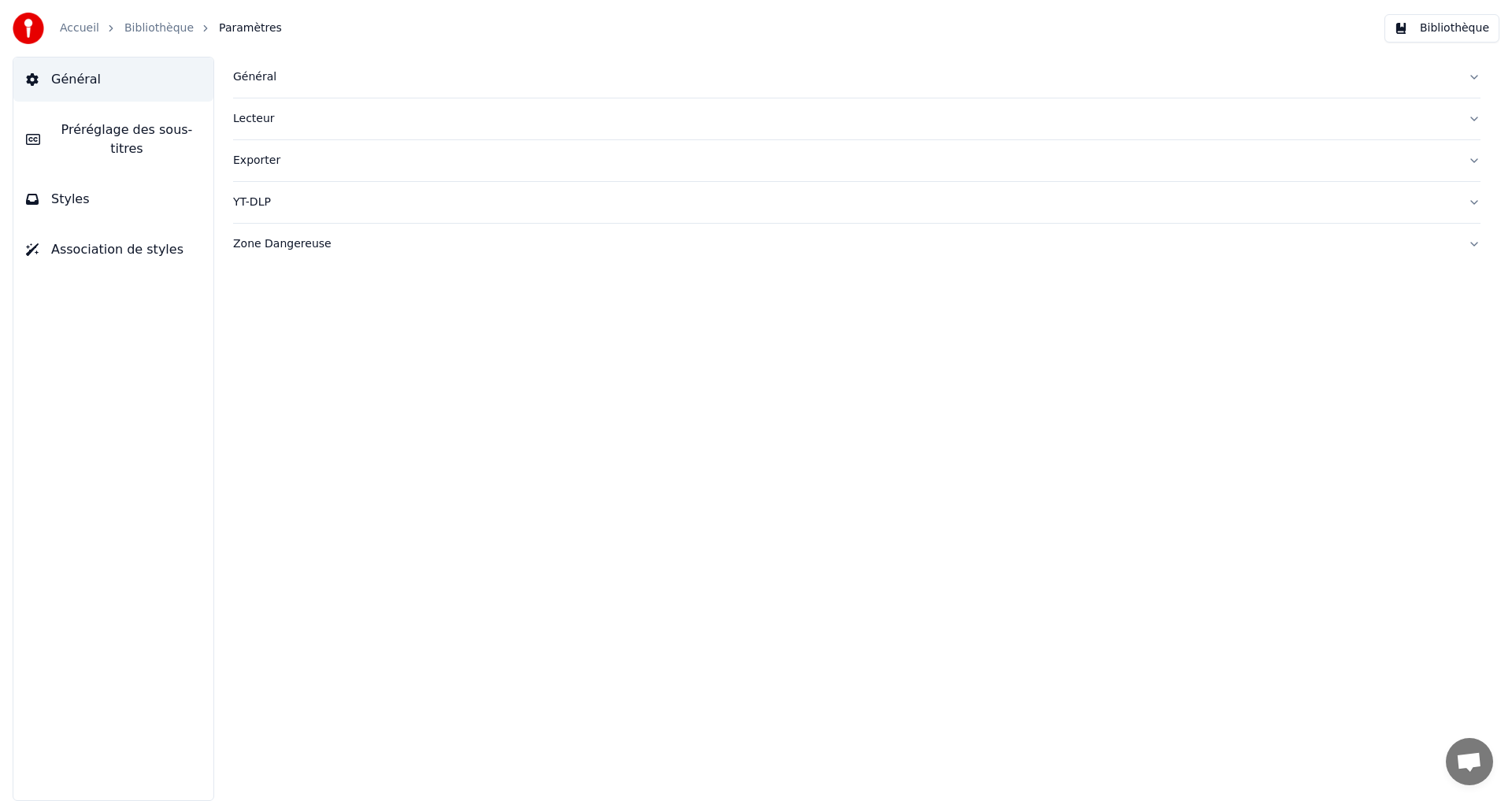
drag, startPoint x: 1249, startPoint y: 90, endPoint x: 1218, endPoint y: 198, distance: 112.4
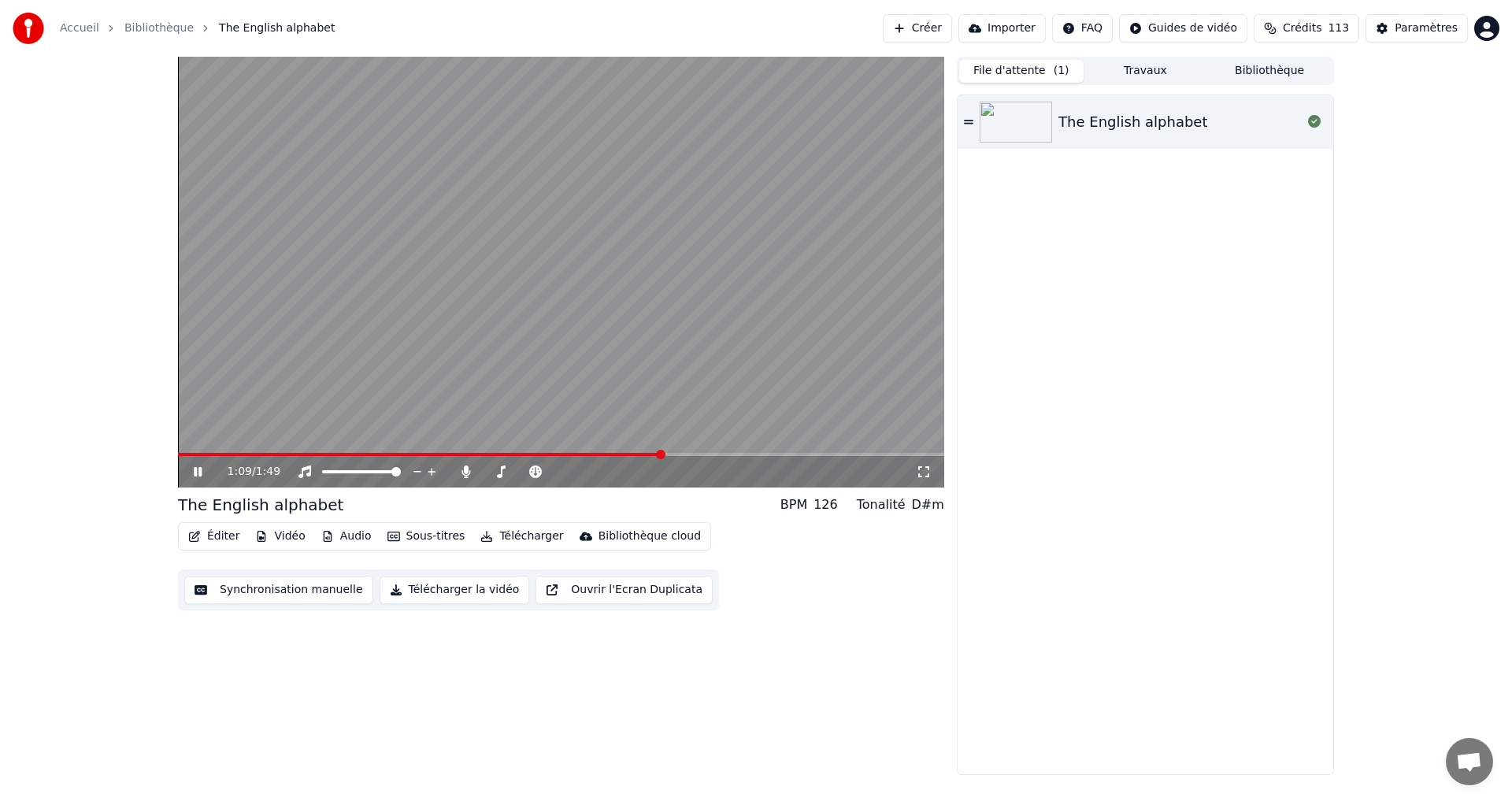
click at [195, 472] on icon at bounding box center [198, 472] width 8 height 9
click at [646, 453] on div "1:09 / 1:49" at bounding box center [561, 272] width 766 height 431
click at [649, 454] on span at bounding box center [646, 455] width 9 height 9
click at [193, 464] on div "1:07 / 1:49" at bounding box center [561, 472] width 754 height 16
click at [201, 468] on icon at bounding box center [209, 472] width 37 height 13
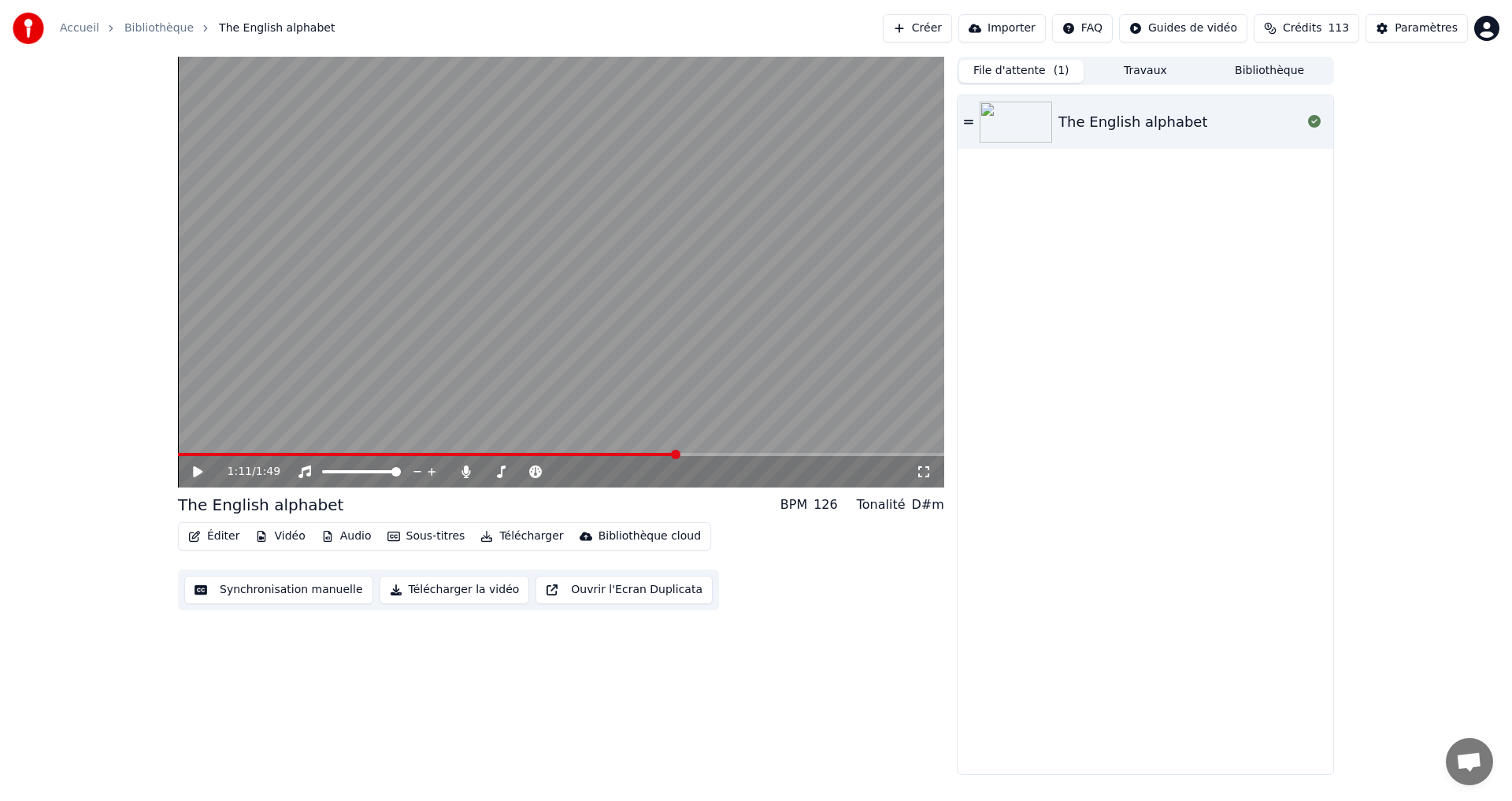
click at [194, 469] on icon at bounding box center [198, 472] width 9 height 11
click at [192, 473] on icon at bounding box center [209, 472] width 37 height 13
click at [803, 459] on div "1:32 / 1:49" at bounding box center [561, 472] width 766 height 32
click at [793, 456] on span at bounding box center [486, 455] width 616 height 3
click at [200, 474] on icon at bounding box center [198, 472] width 9 height 11
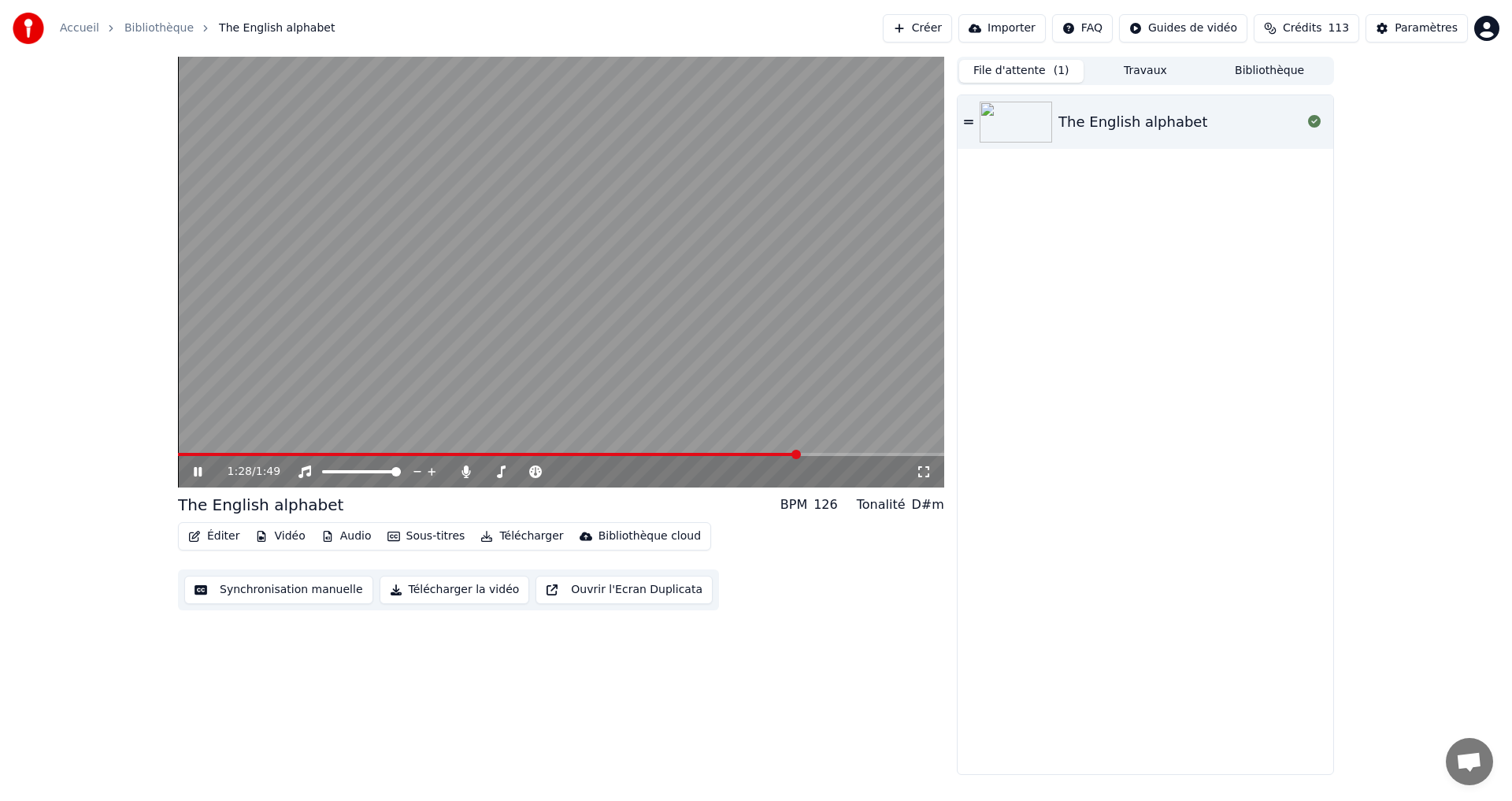
click at [197, 471] on icon at bounding box center [198, 472] width 8 height 9
click at [754, 455] on span at bounding box center [489, 455] width 623 height 3
click at [200, 472] on icon at bounding box center [198, 472] width 9 height 11
click at [185, 473] on div "1:28 / 1:49" at bounding box center [561, 472] width 754 height 16
click at [193, 473] on icon at bounding box center [209, 472] width 37 height 13
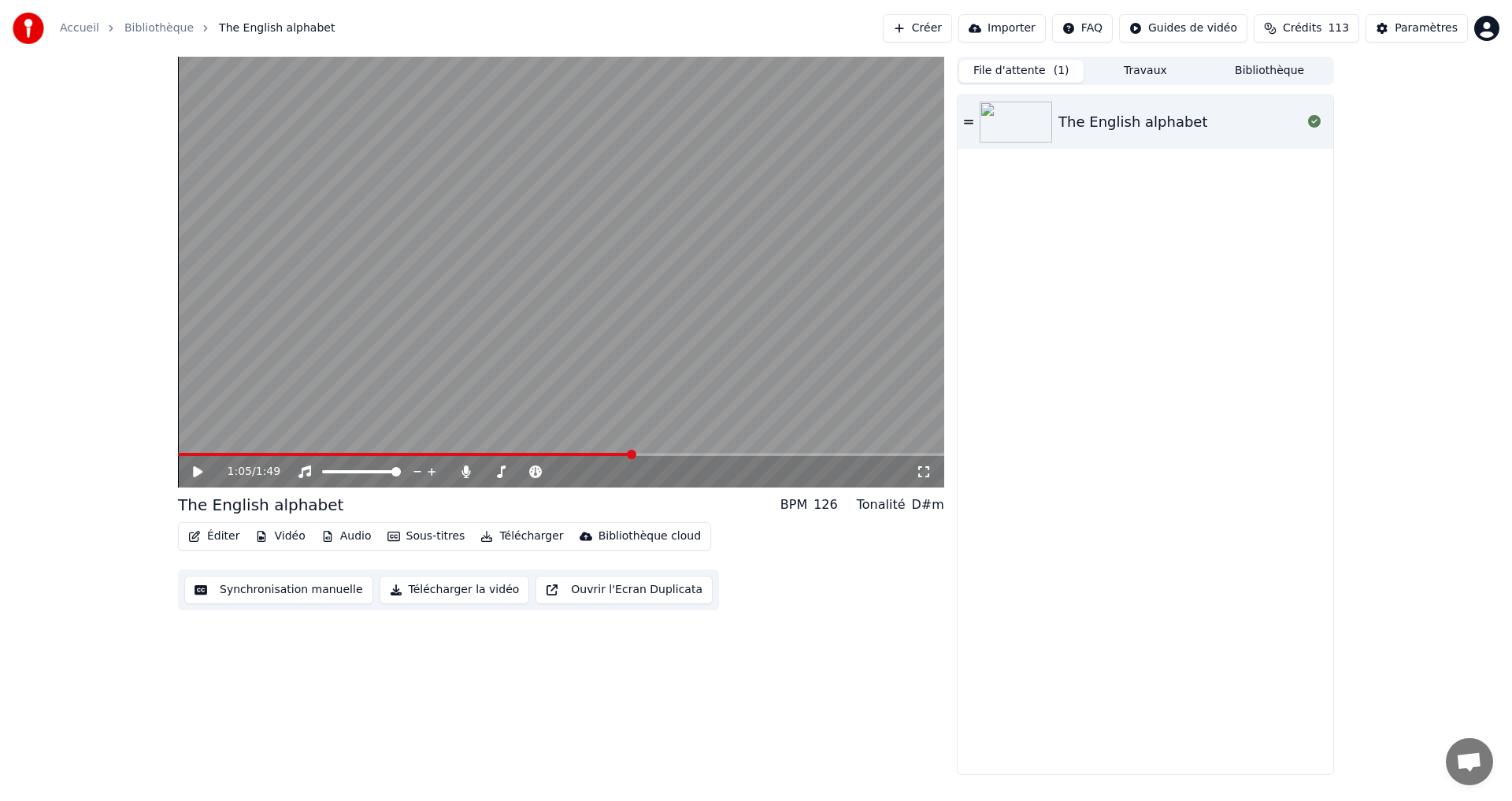
click at [631, 459] on span at bounding box center [631, 455] width 9 height 9
click at [200, 470] on icon at bounding box center [209, 472] width 37 height 13
click at [657, 452] on video at bounding box center [561, 272] width 766 height 431
click at [193, 473] on icon at bounding box center [209, 472] width 37 height 13
click at [187, 472] on div "1:11 / 1:49" at bounding box center [561, 472] width 754 height 16
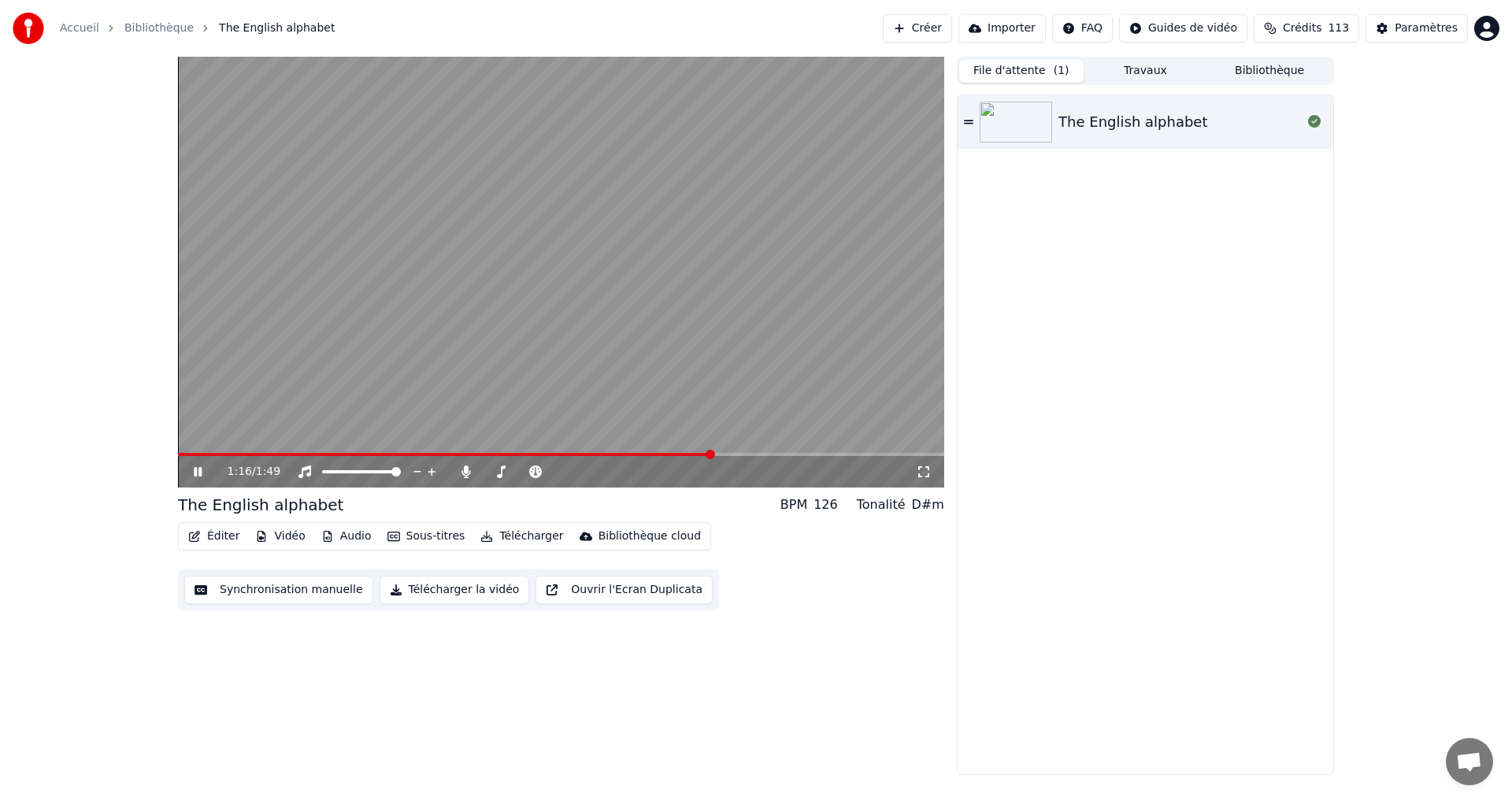
click at [192, 470] on icon at bounding box center [209, 472] width 37 height 13
click at [189, 472] on div "1:16 / 1:49" at bounding box center [561, 472] width 754 height 16
click at [192, 473] on icon at bounding box center [209, 472] width 37 height 13
click at [189, 473] on div "1:17 / 1:49" at bounding box center [561, 472] width 754 height 16
click at [199, 467] on icon at bounding box center [209, 472] width 37 height 13
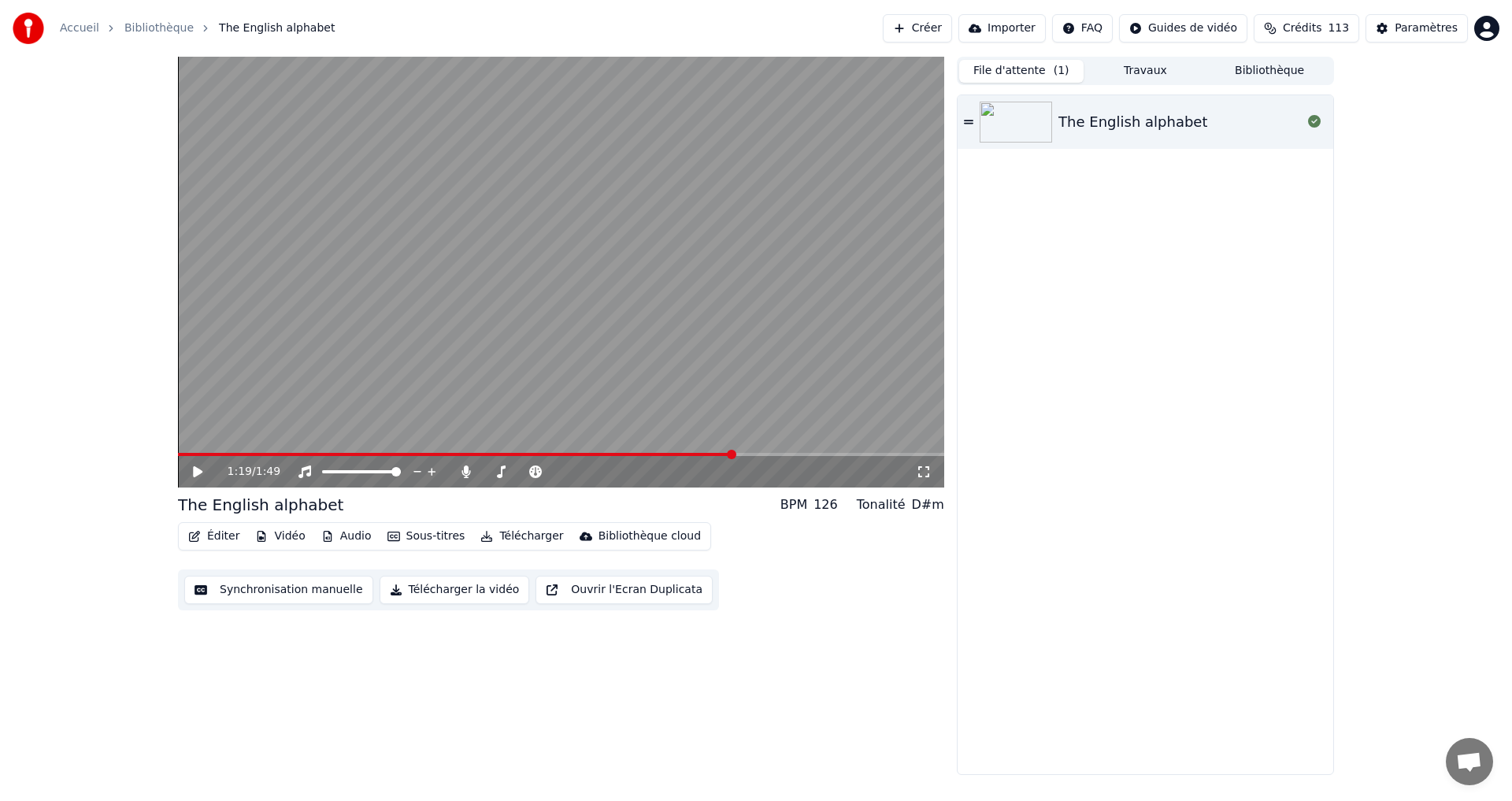
click at [206, 537] on button "Éditer" at bounding box center [214, 537] width 64 height 22
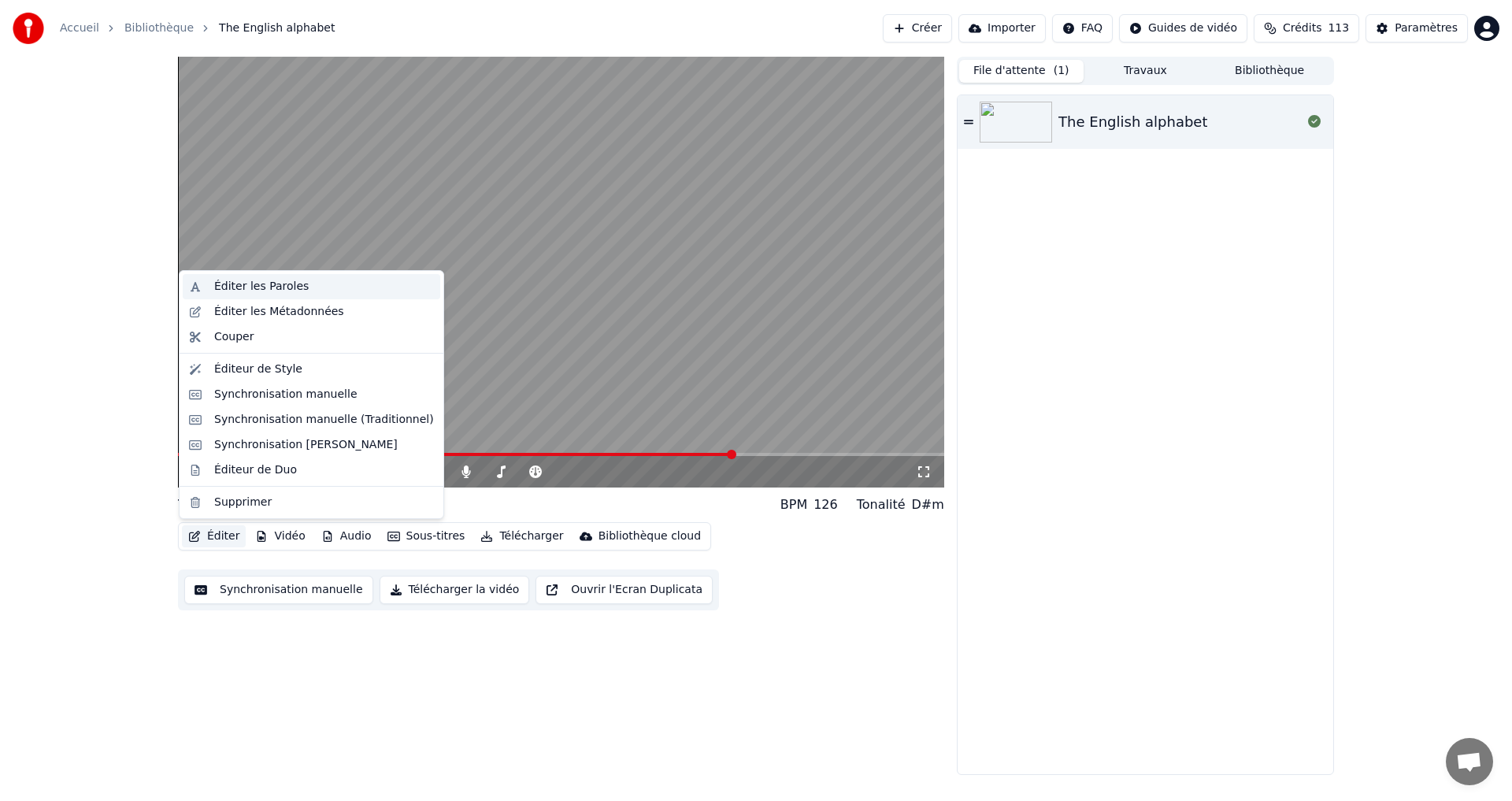
click at [289, 290] on div "Éditer les Paroles" at bounding box center [261, 286] width 95 height 16
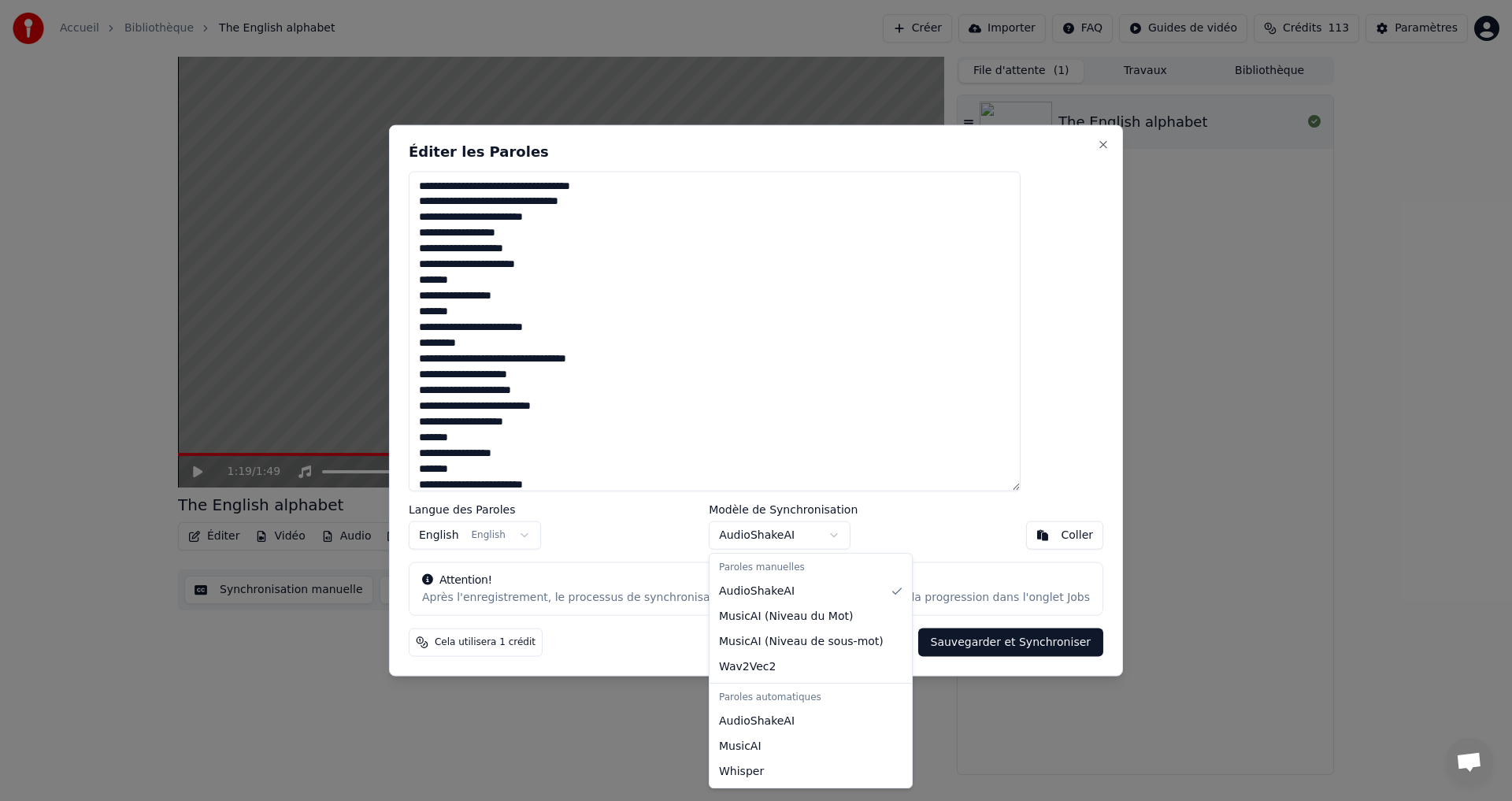
click at [818, 539] on body "Accueil Bibliothèque The English alphabet Créer Importer FAQ Guides de vidéo Cr…" at bounding box center [756, 400] width 1512 height 801
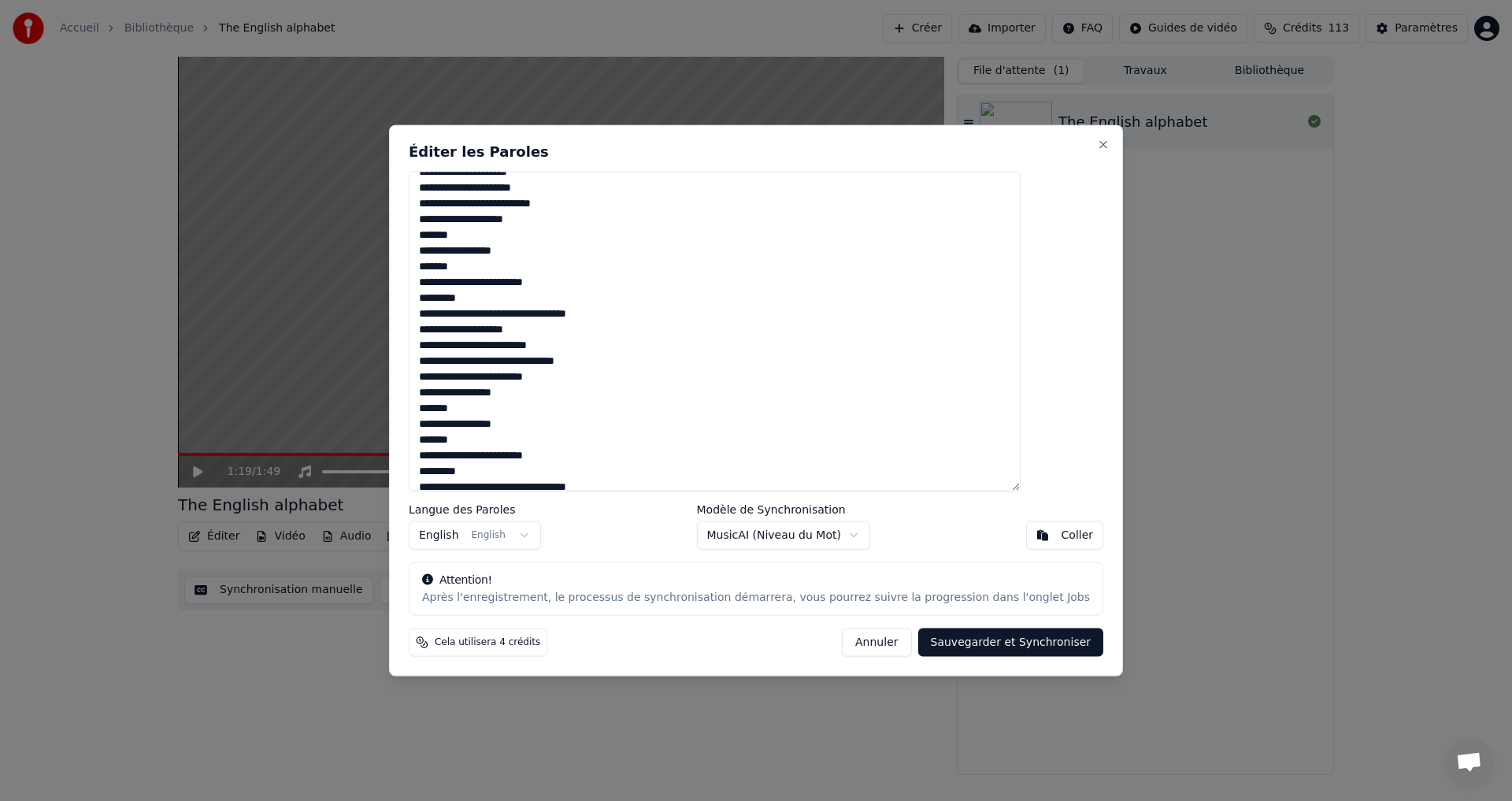
scroll to position [275, 0]
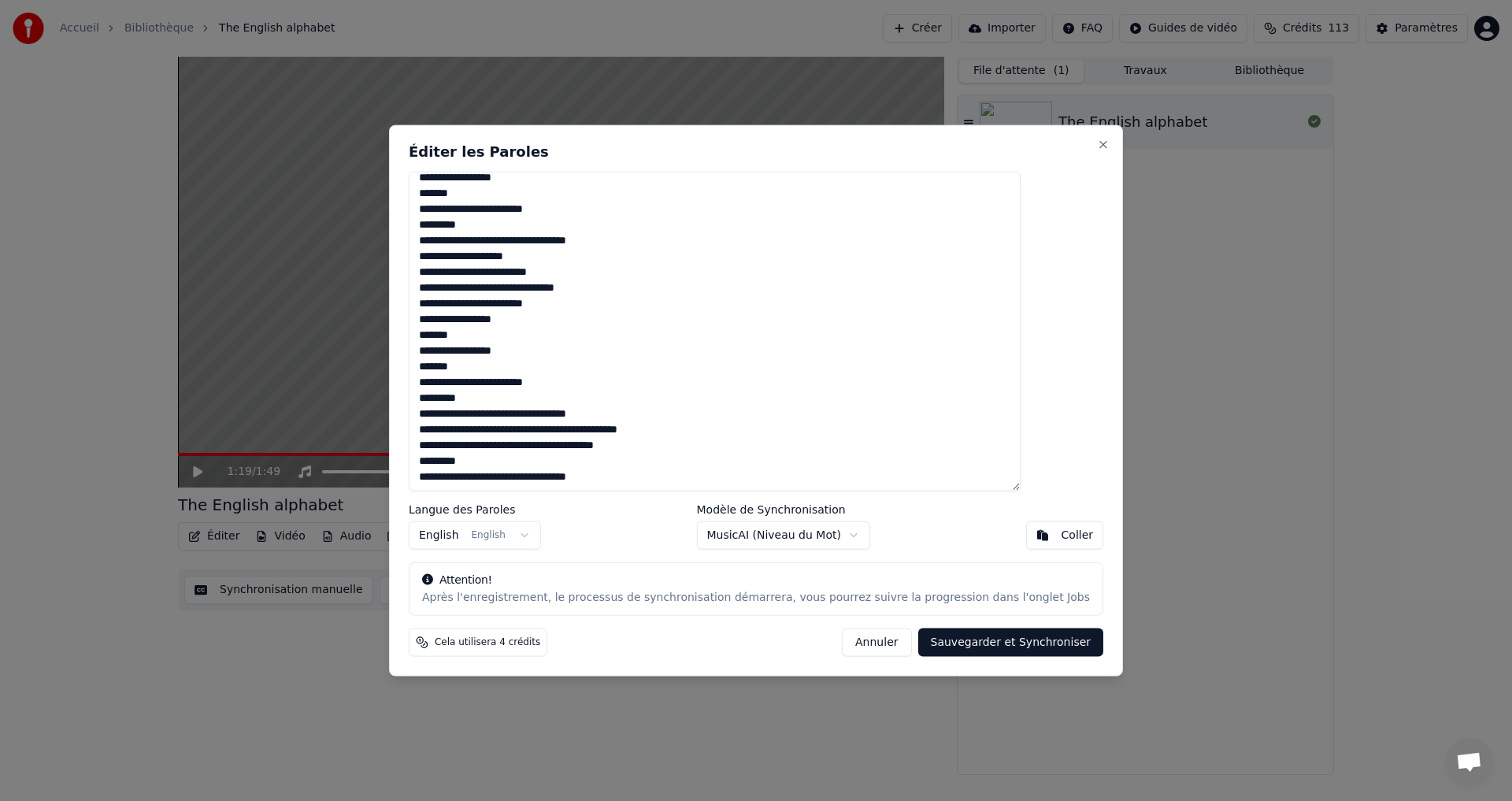
drag, startPoint x: 458, startPoint y: 185, endPoint x: 741, endPoint y: 532, distance: 447.8
click at [793, 535] on div "**********" at bounding box center [756, 401] width 734 height 552
paste textarea "**********"
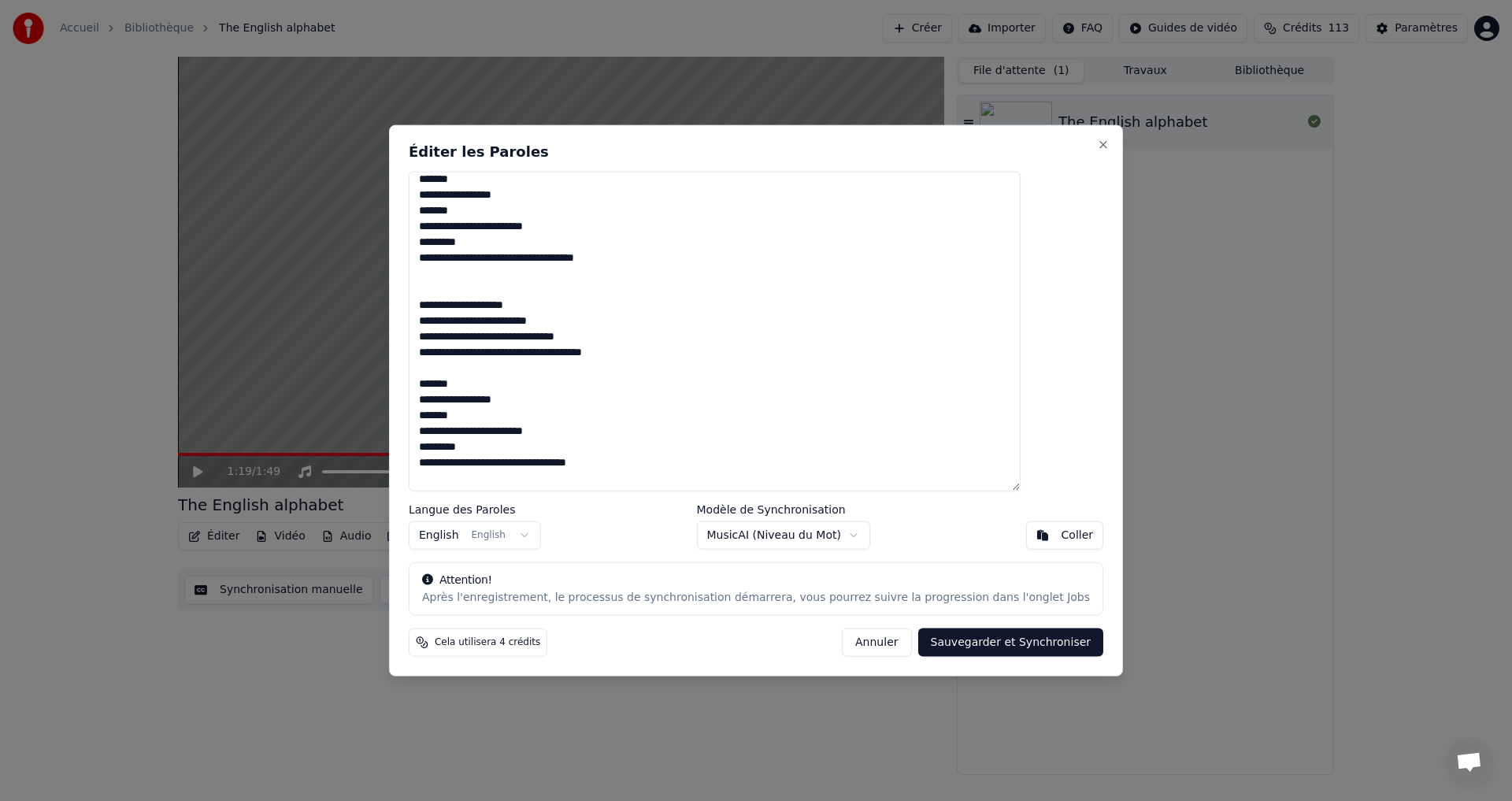
scroll to position [316, 0]
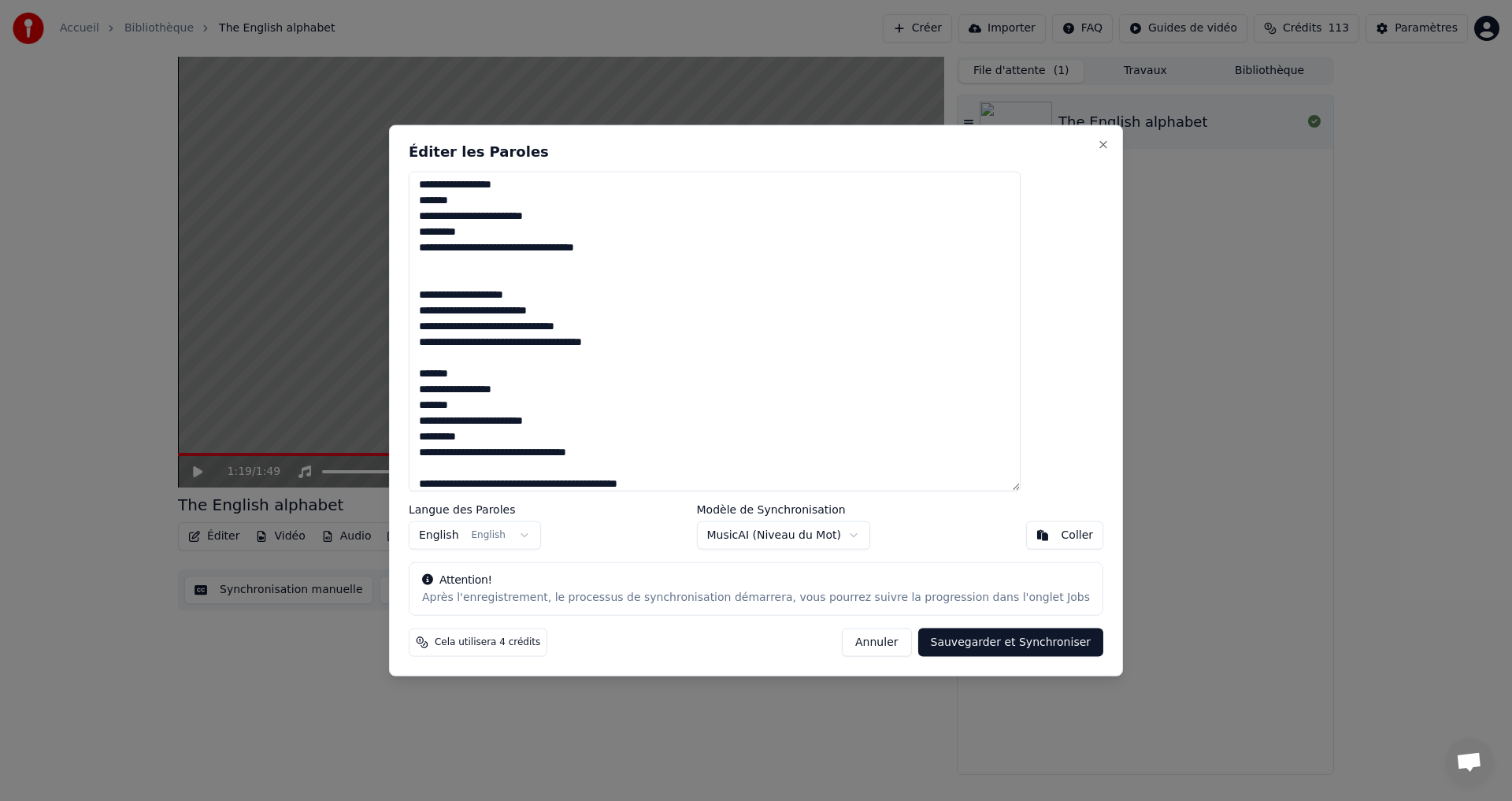
click at [487, 430] on textarea "**********" at bounding box center [715, 331] width 612 height 320
click at [489, 429] on textarea "**********" at bounding box center [715, 331] width 612 height 320
click at [492, 440] on textarea "**********" at bounding box center [715, 331] width 612 height 320
type textarea "**********"
click at [983, 639] on button "Sauvegarder et Synchroniser" at bounding box center [1012, 642] width 186 height 28
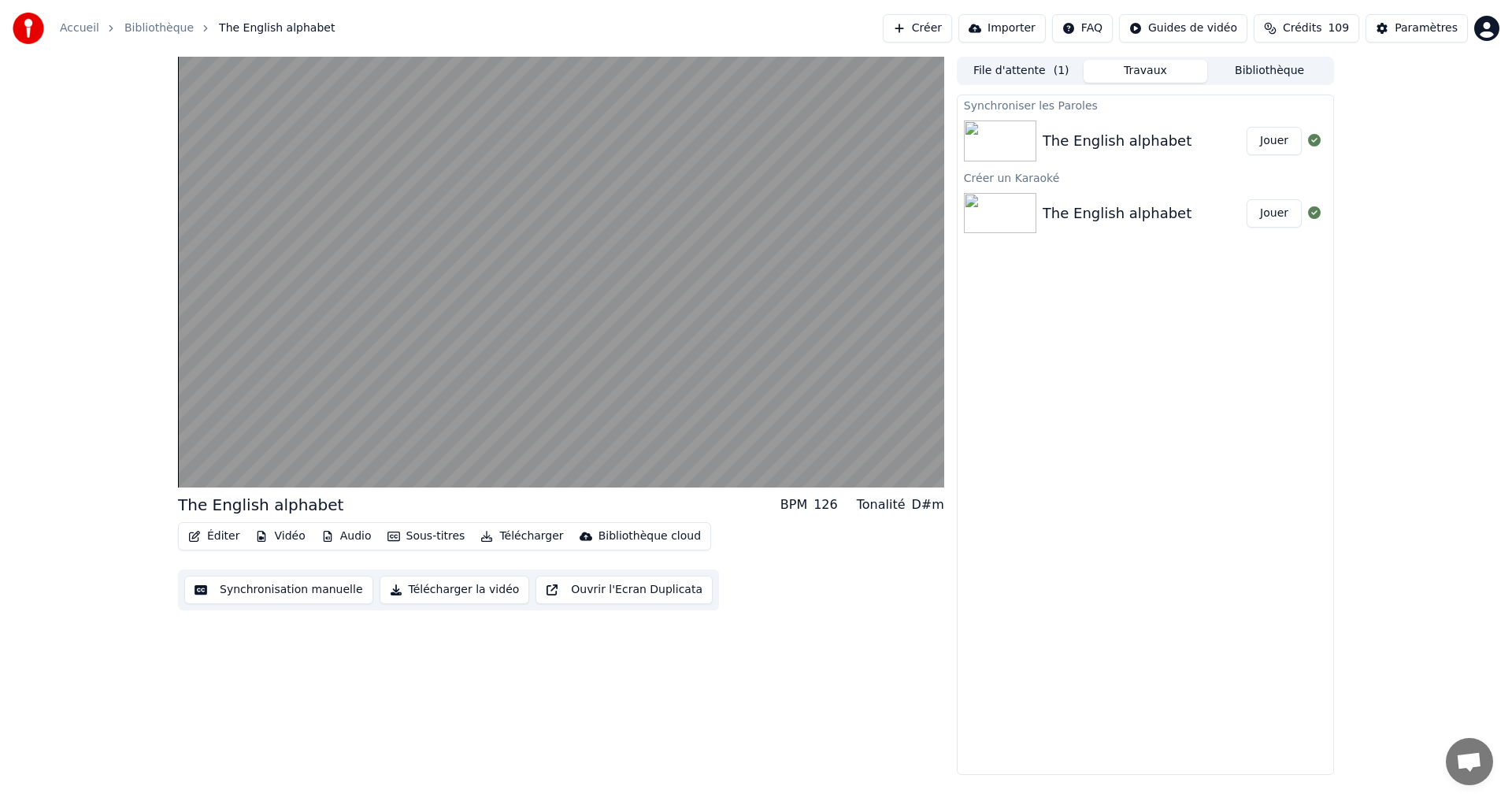
click at [1084, 155] on div "The English alphabet Jouer" at bounding box center [1146, 141] width 376 height 54
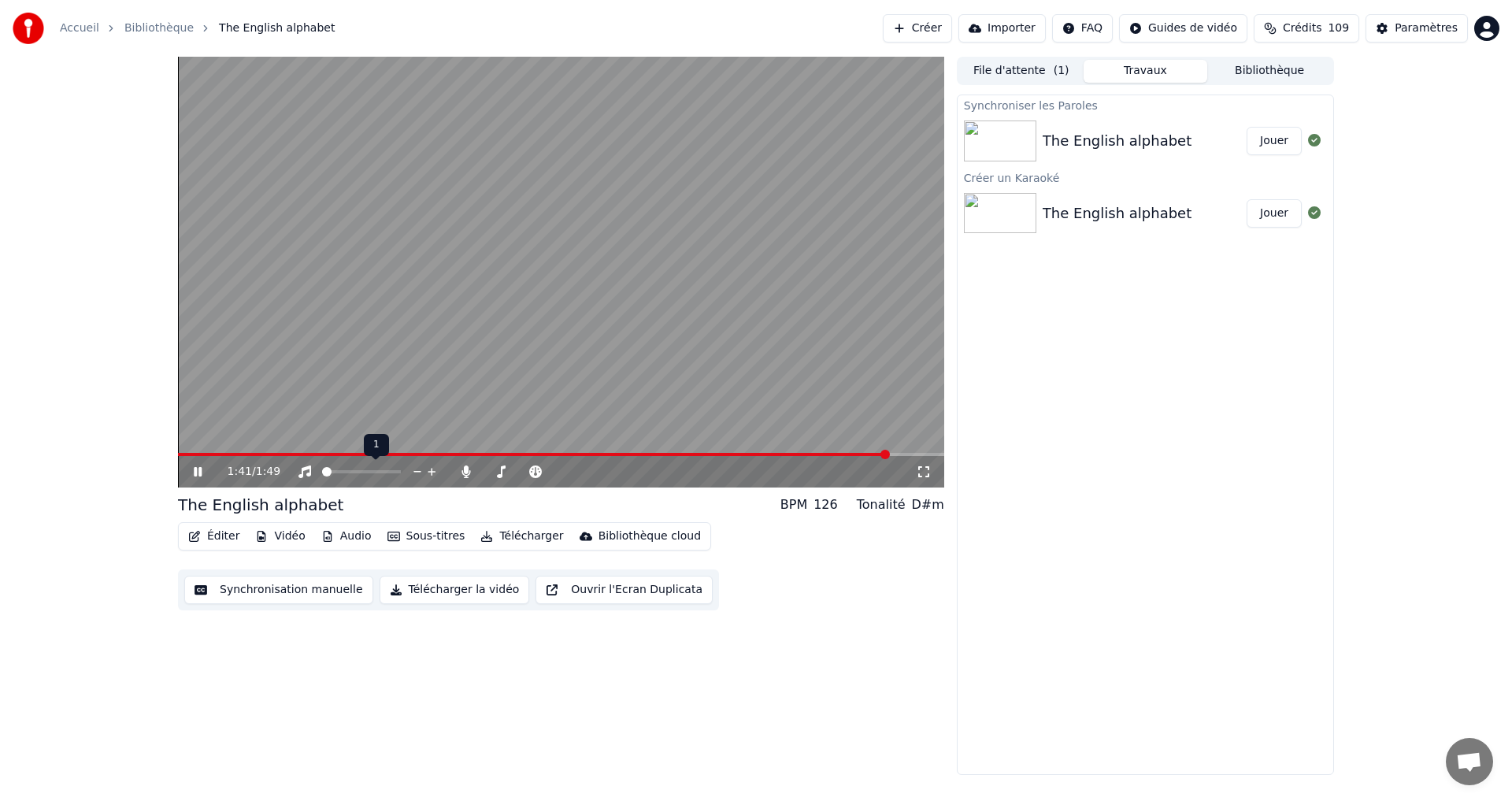
click at [323, 472] on span at bounding box center [322, 472] width 1 height 3
click at [358, 477] on span at bounding box center [358, 472] width 9 height 9
click at [190, 472] on div "1:49 / 1:49" at bounding box center [561, 472] width 754 height 16
click at [201, 472] on icon at bounding box center [198, 472] width 9 height 11
click at [1076, 190] on div "The English alphabet Jouer" at bounding box center [1146, 214] width 376 height 54
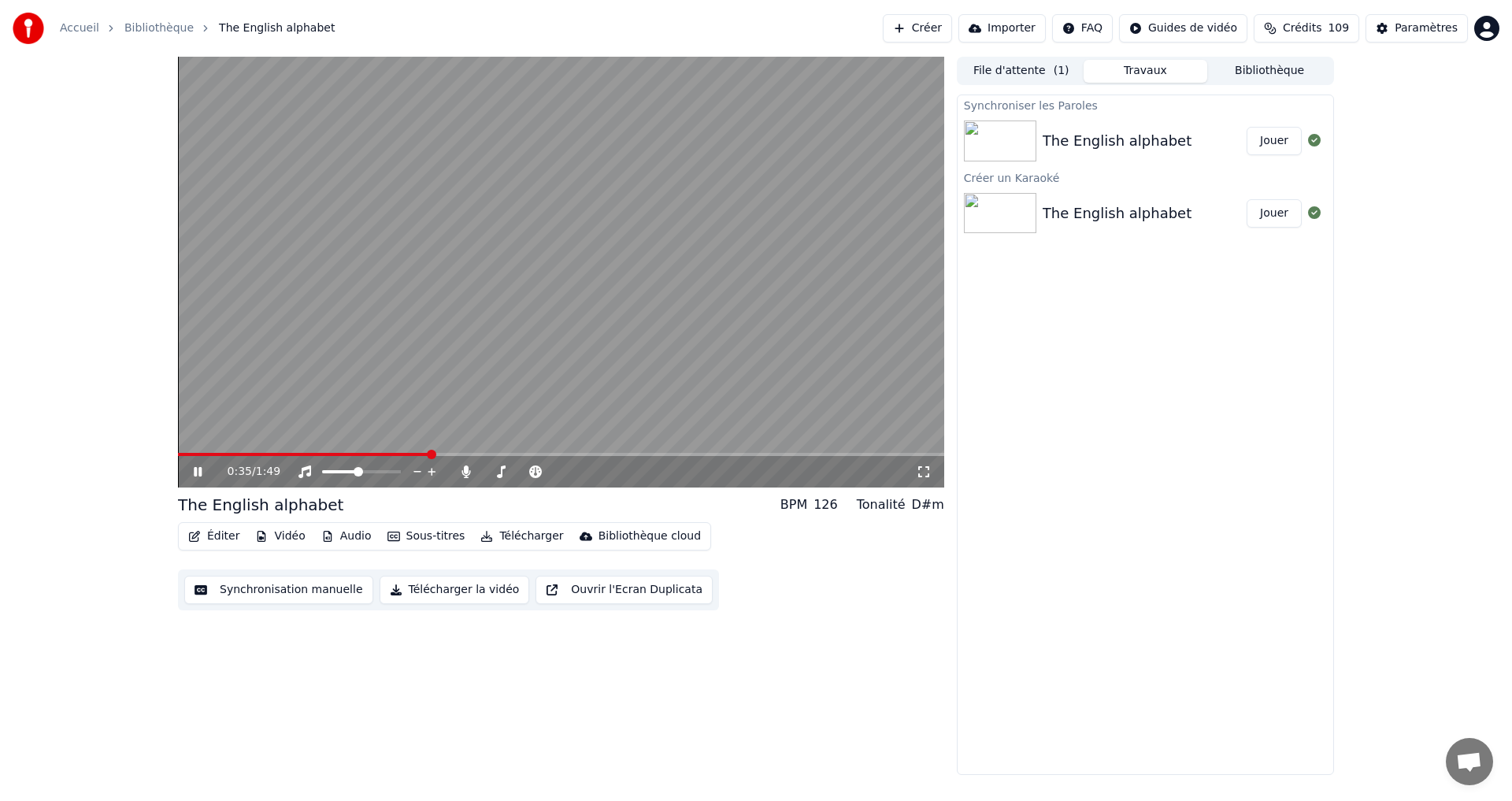
click at [1091, 208] on div "The English alphabet" at bounding box center [1117, 214] width 149 height 22
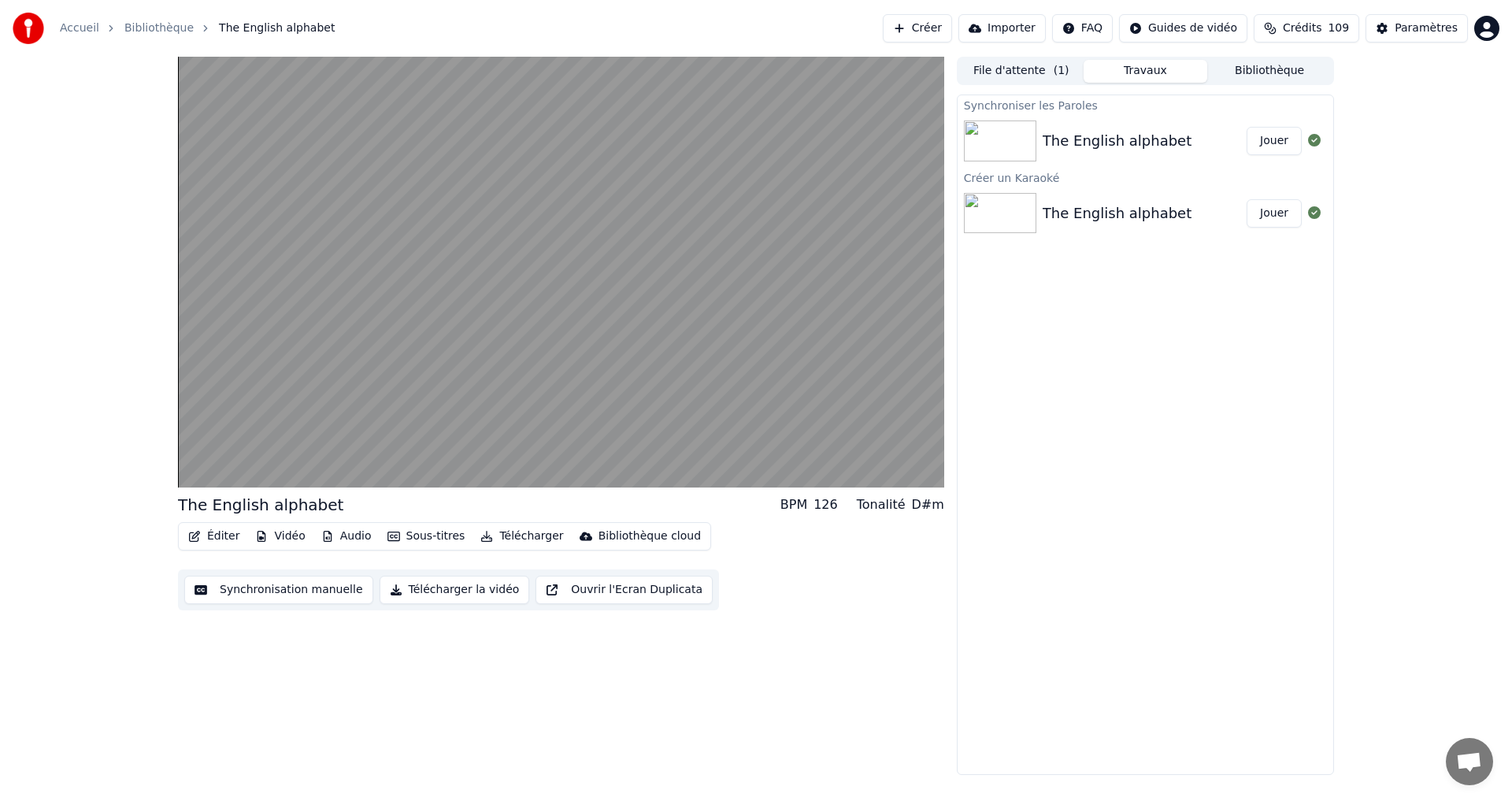
click at [1181, 131] on div "The English alphabet" at bounding box center [1144, 141] width 204 height 22
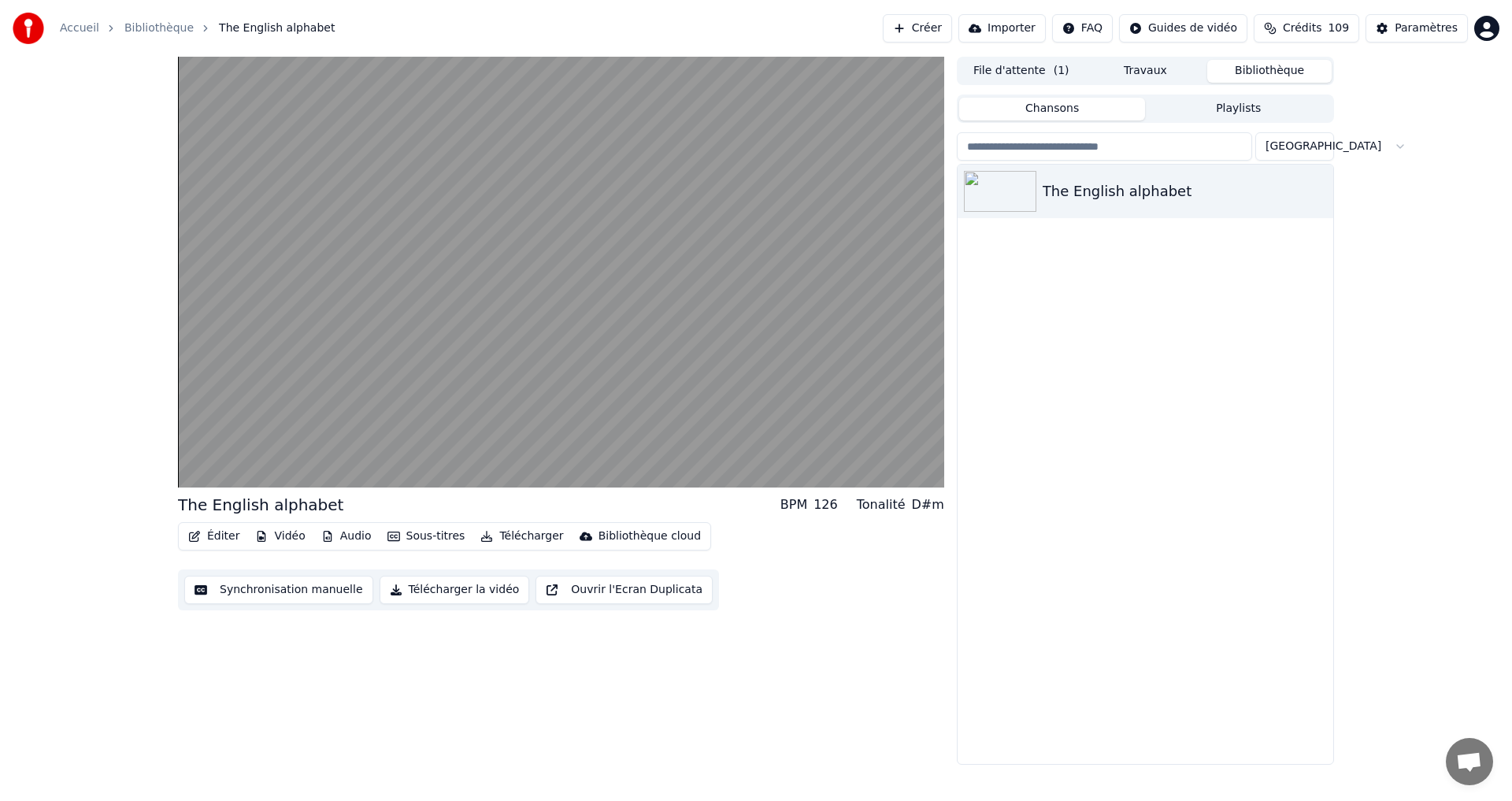
click at [1261, 65] on button "Bibliothèque" at bounding box center [1270, 71] width 125 height 23
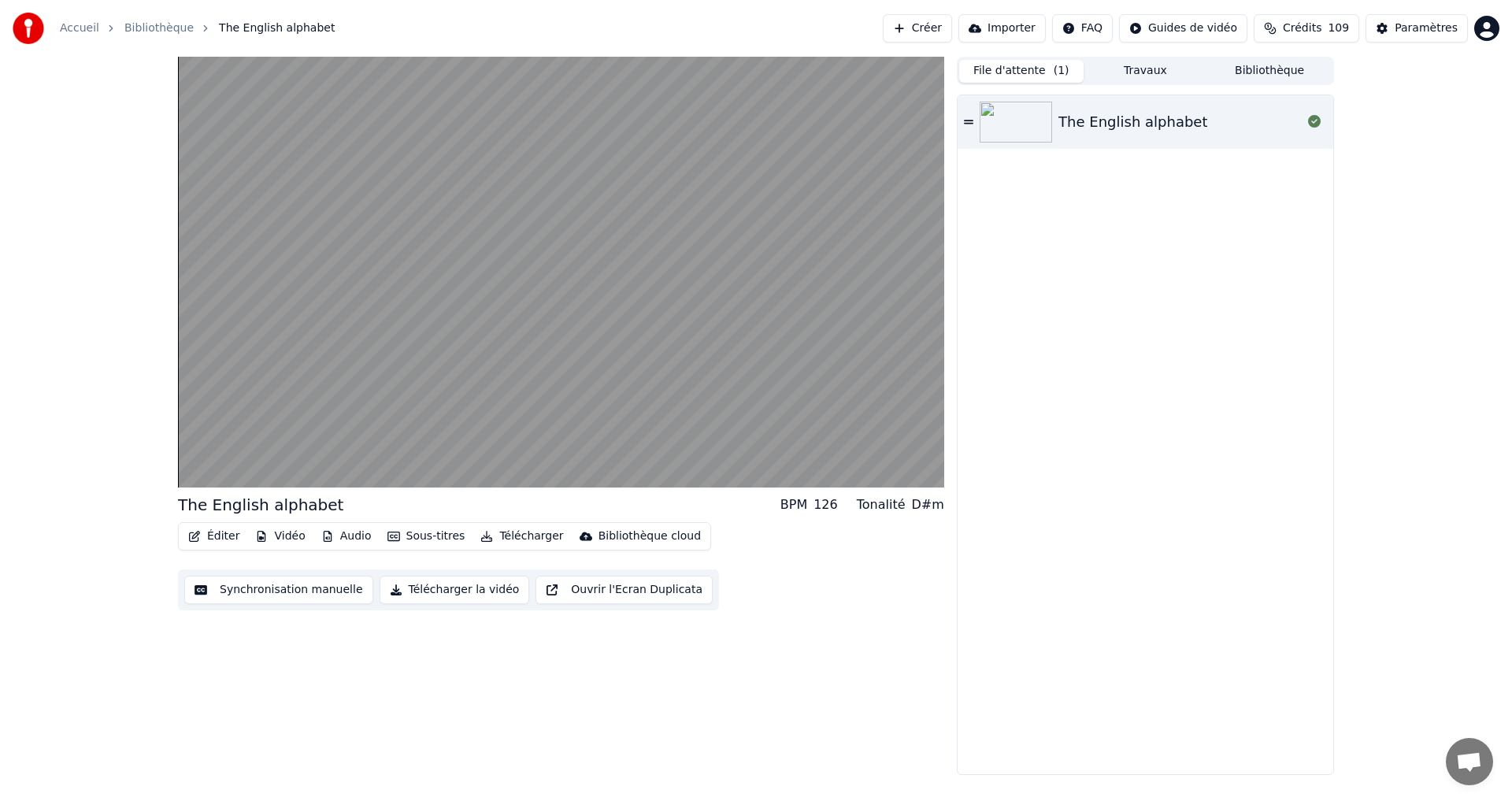
click at [1024, 64] on button "File d'attente ( 1 )" at bounding box center [1022, 71] width 125 height 23
click at [1128, 114] on div "The English alphabet" at bounding box center [1132, 122] width 149 height 22
click at [1154, 78] on button "Travaux" at bounding box center [1146, 71] width 125 height 23
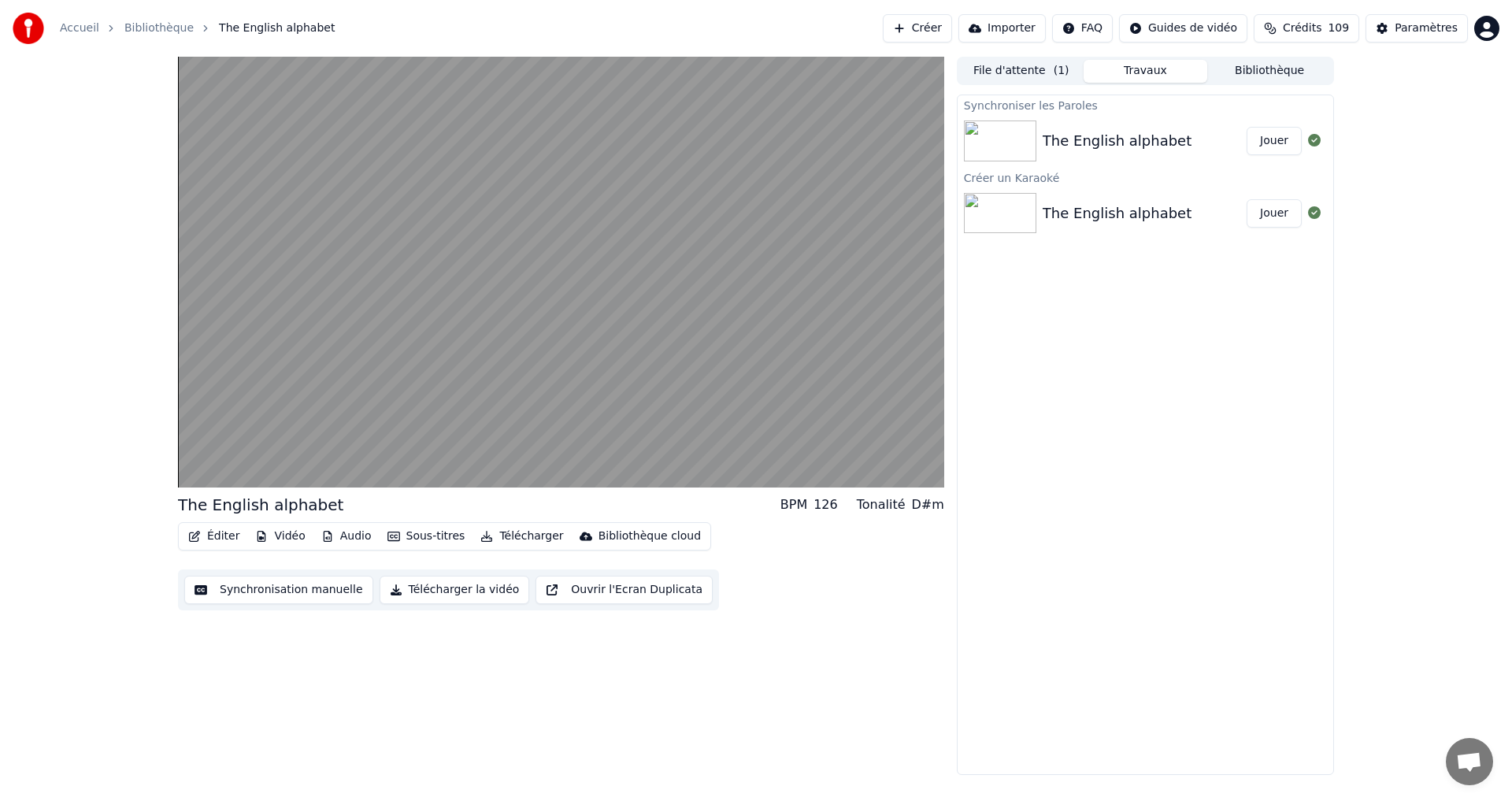
click at [1173, 115] on div "The English alphabet Jouer" at bounding box center [1146, 141] width 376 height 54
click at [1105, 197] on div "The English alphabet Jouer" at bounding box center [1146, 214] width 376 height 54
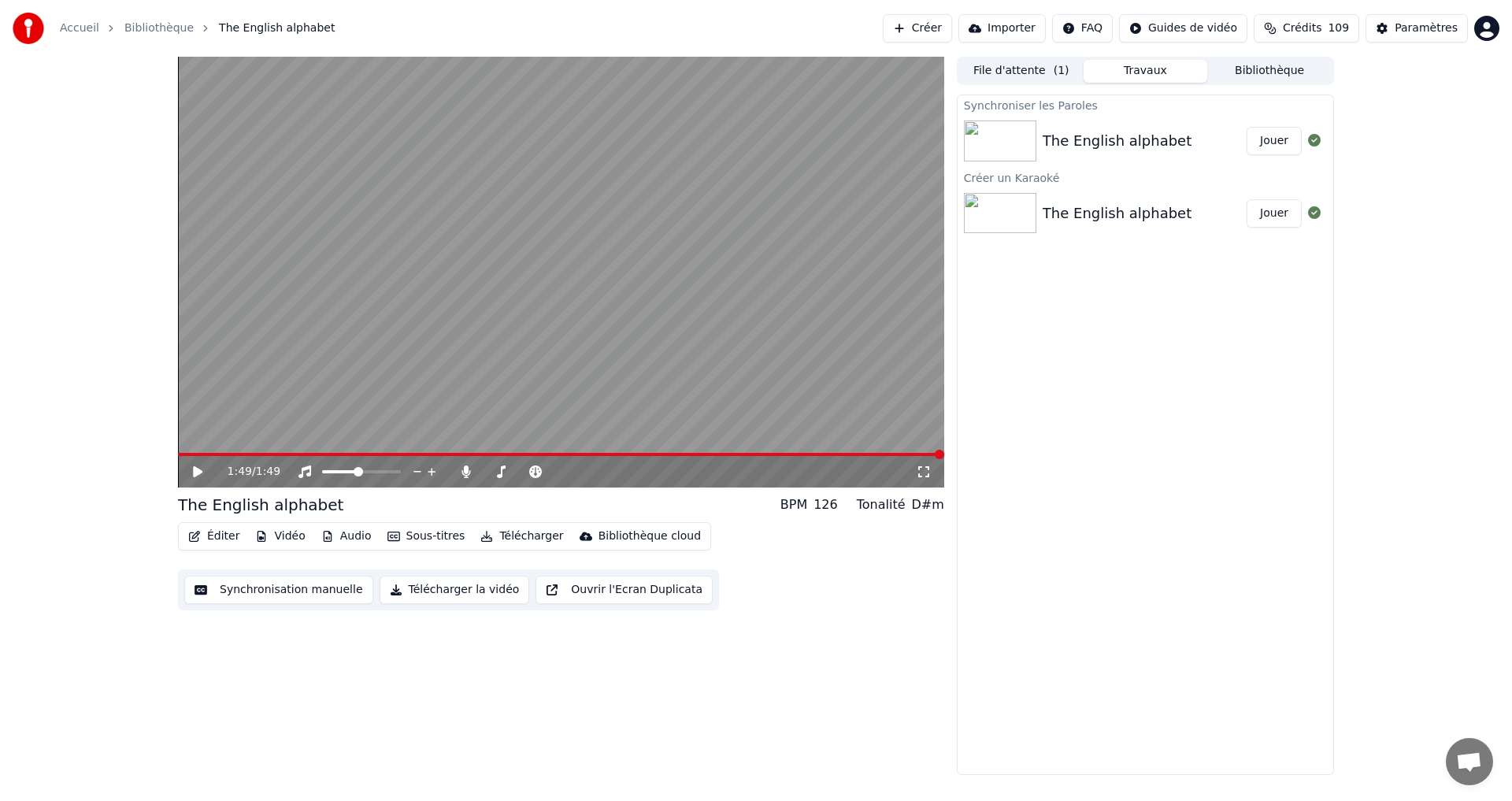
click at [193, 470] on icon at bounding box center [209, 472] width 37 height 13
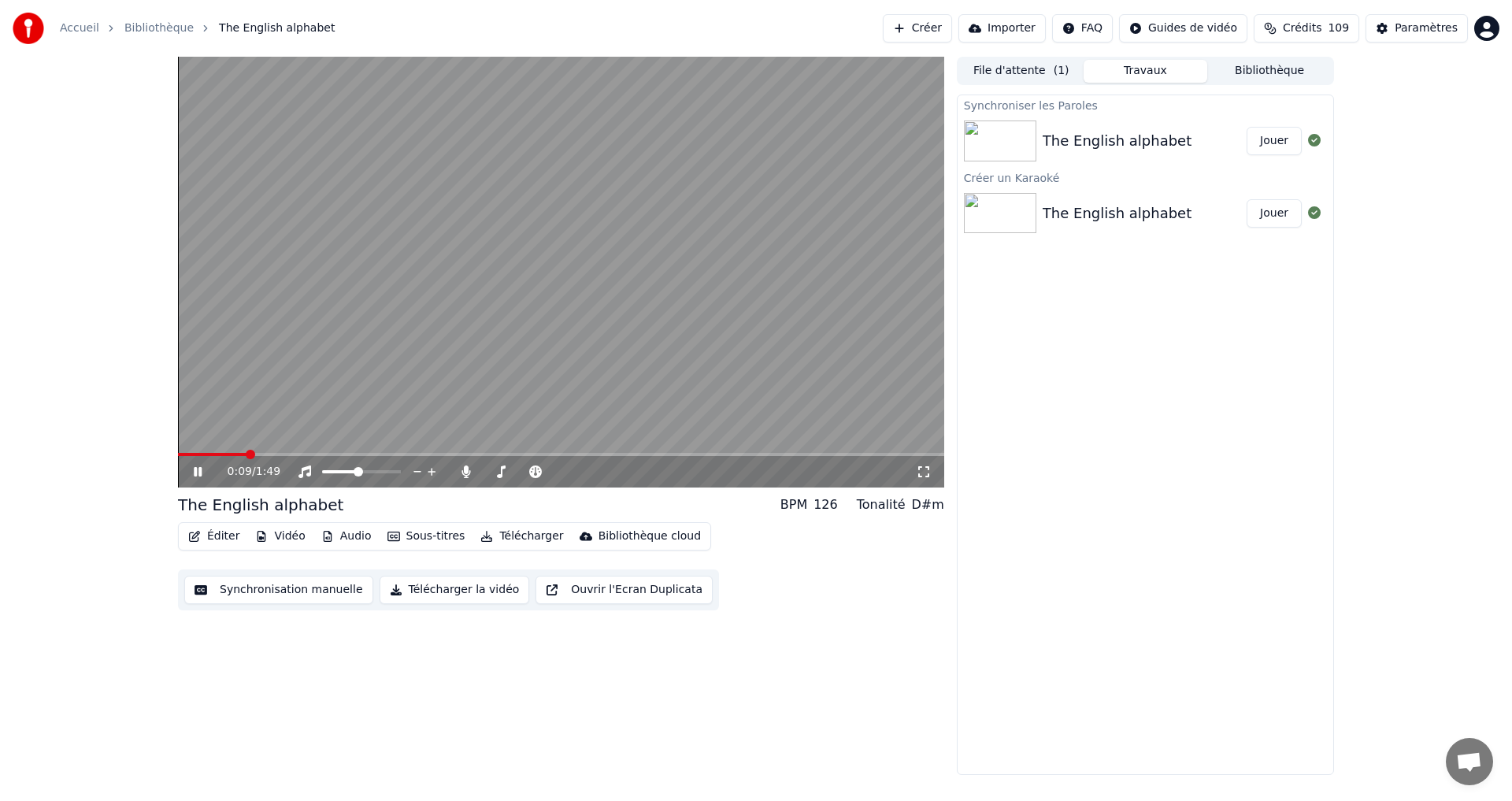
click at [190, 472] on div "0:09 / 1:49" at bounding box center [561, 472] width 754 height 16
click at [212, 541] on button "Éditer" at bounding box center [214, 537] width 64 height 22
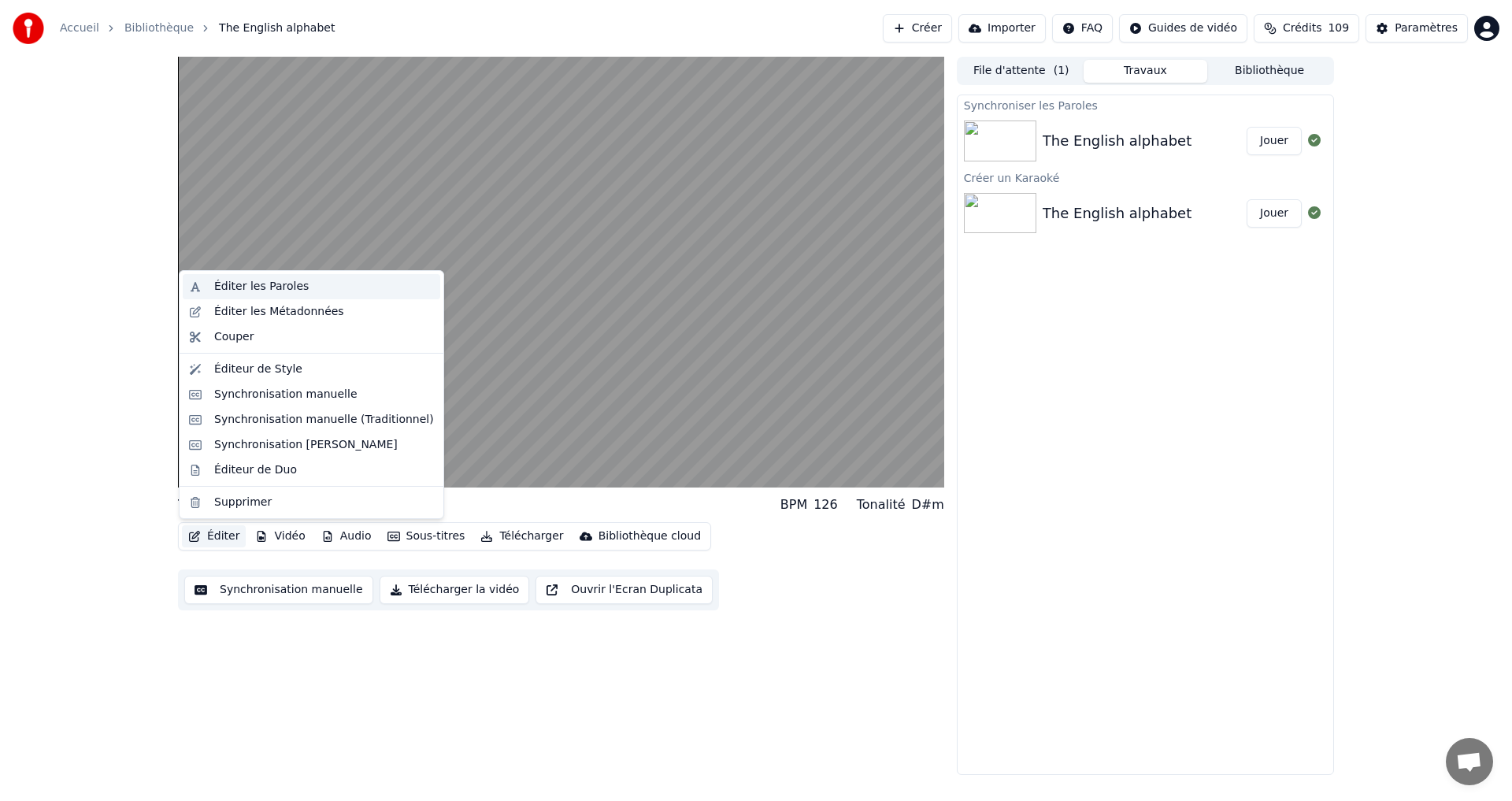
click at [284, 294] on div "Éditer les Paroles" at bounding box center [312, 286] width 257 height 25
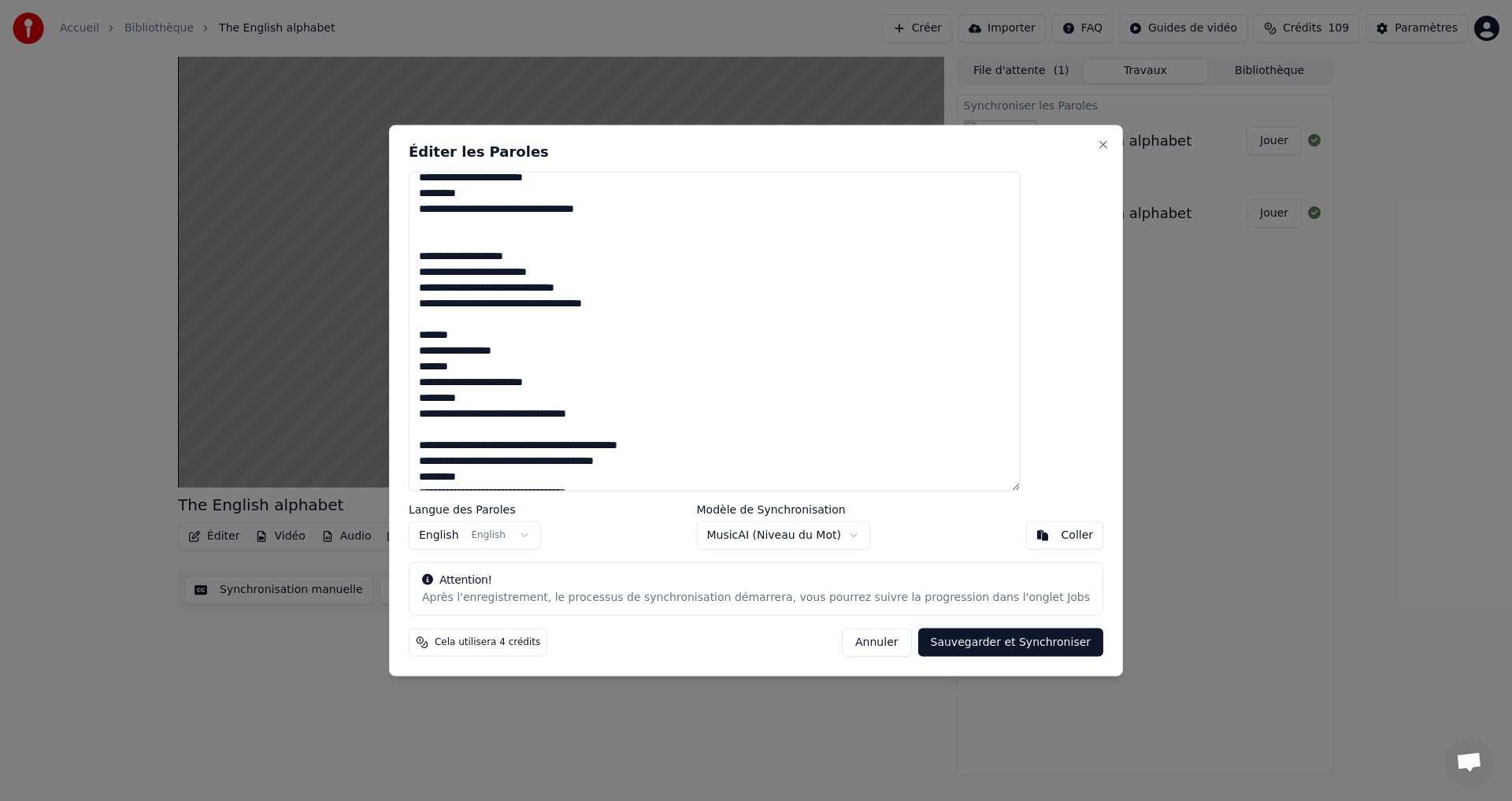
scroll to position [370, 0]
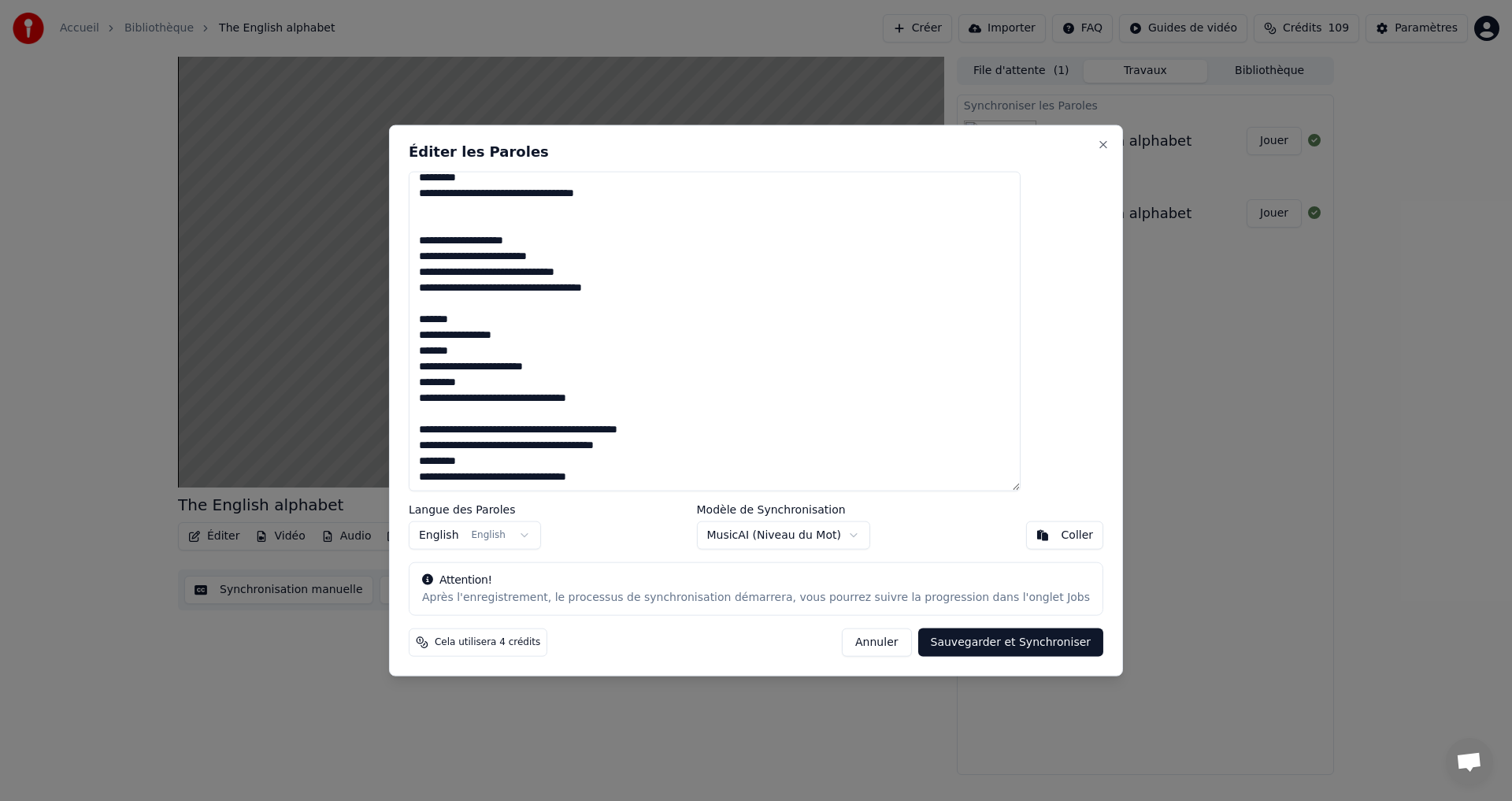
drag, startPoint x: 461, startPoint y: 187, endPoint x: 704, endPoint y: 479, distance: 379.9
click at [704, 479] on textarea "**********" at bounding box center [715, 331] width 612 height 320
drag, startPoint x: 589, startPoint y: 367, endPoint x: 584, endPoint y: 377, distance: 11.2
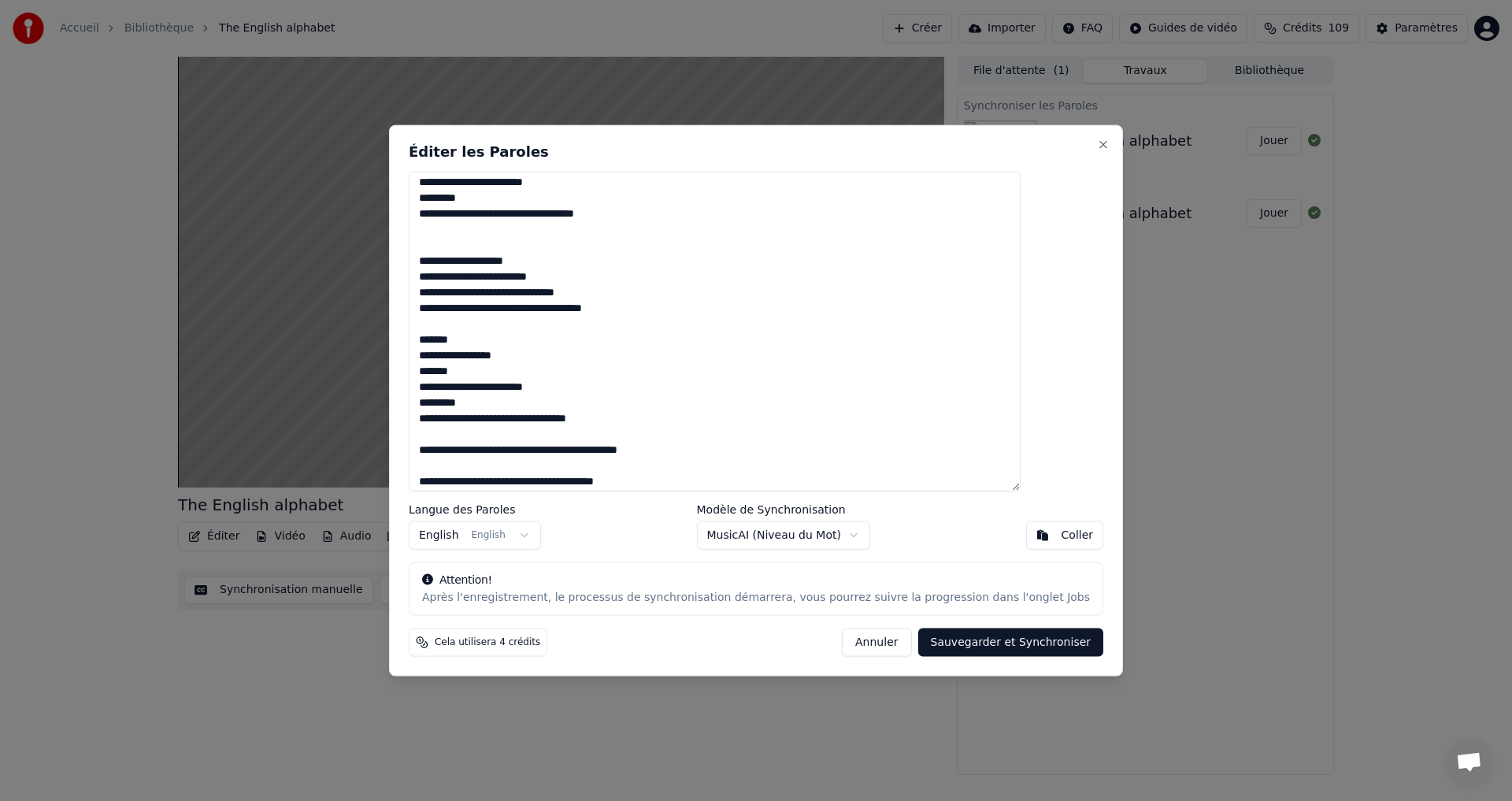
scroll to position [402, 0]
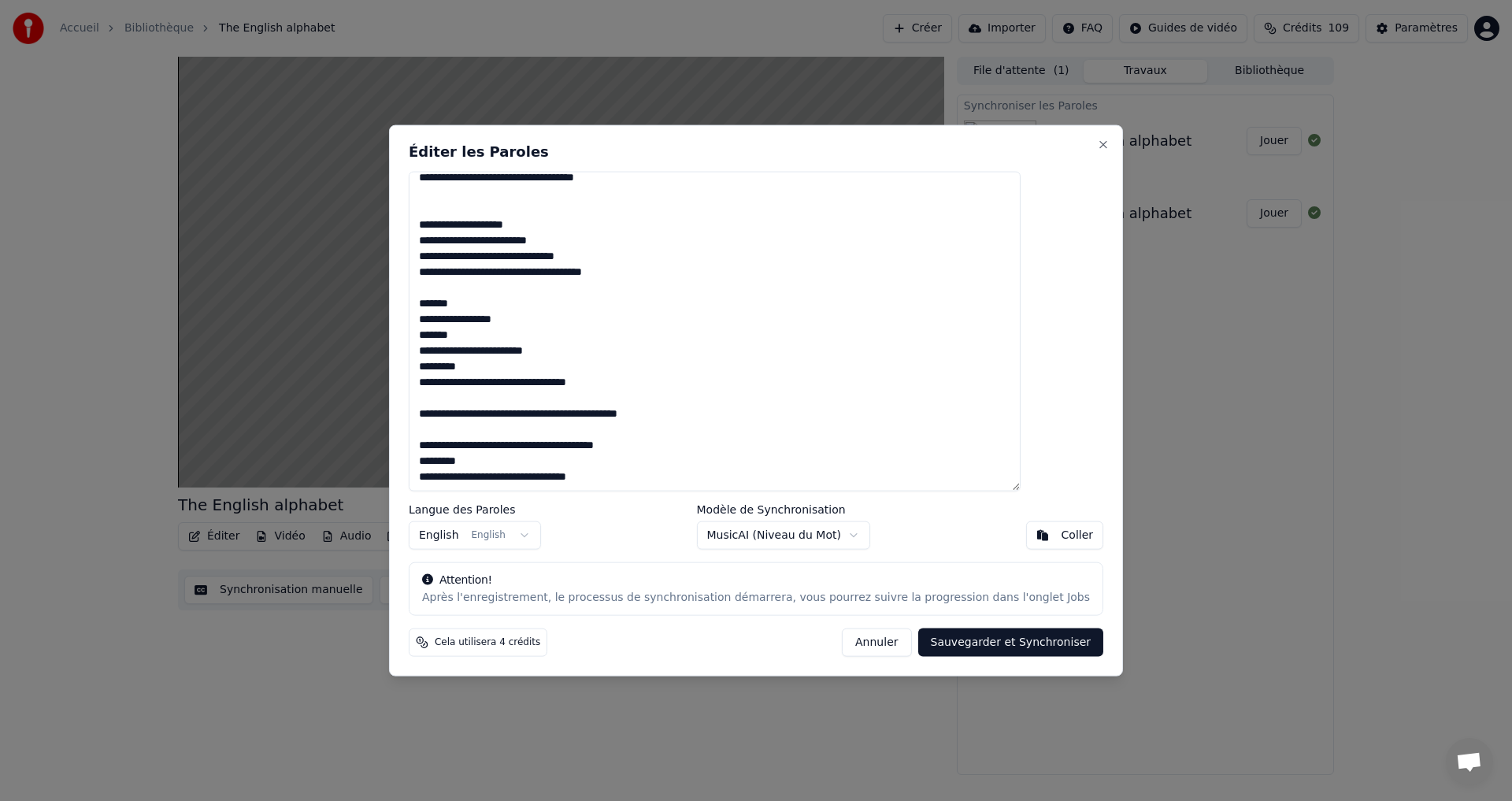
type textarea "**********"
click at [829, 537] on body "Accueil Bibliothèque The English alphabet Créer Importer FAQ Guides de vidéo Cr…" at bounding box center [756, 400] width 1512 height 801
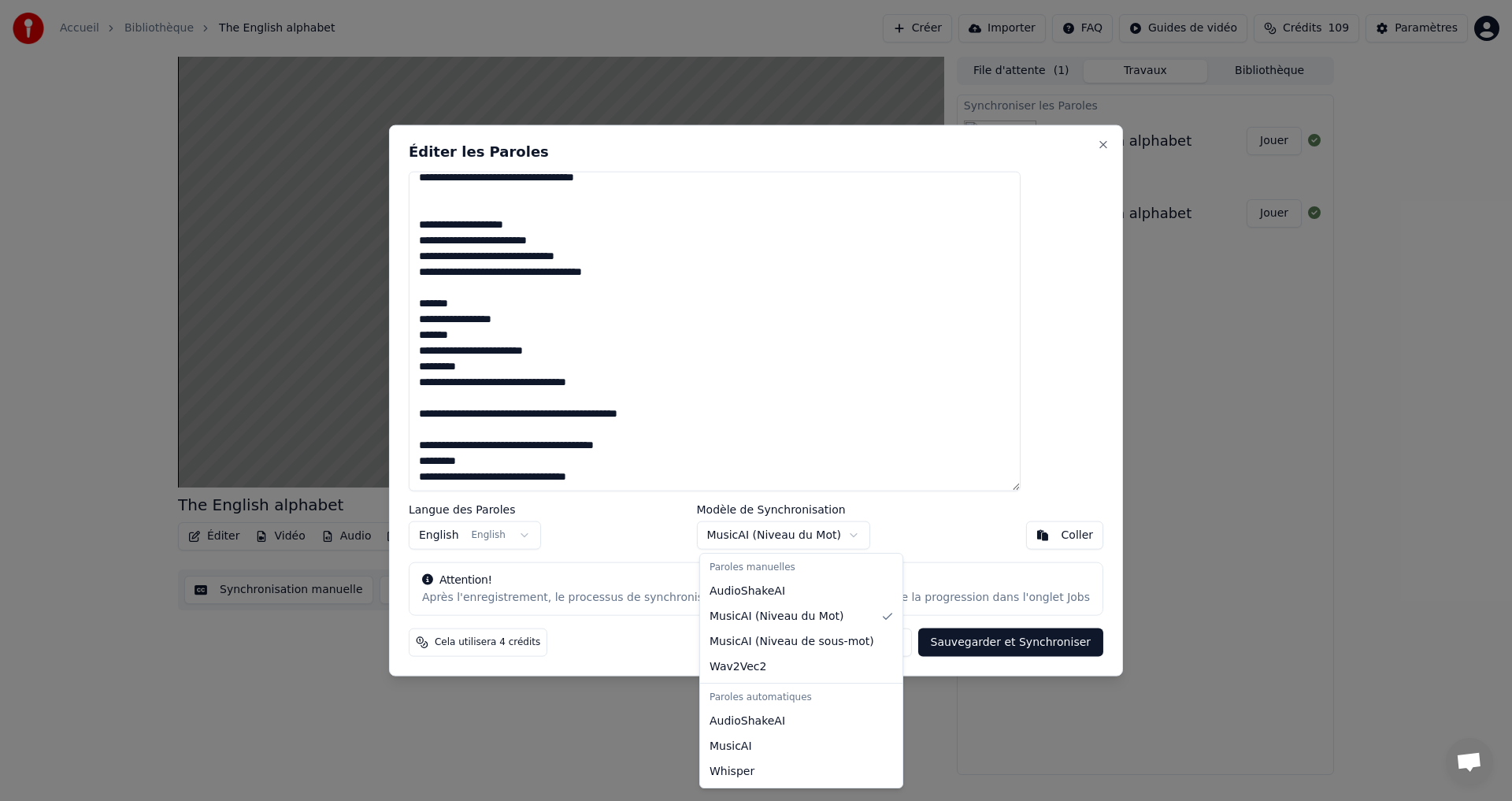
click at [782, 567] on div "Paroles manuelles" at bounding box center [801, 568] width 196 height 22
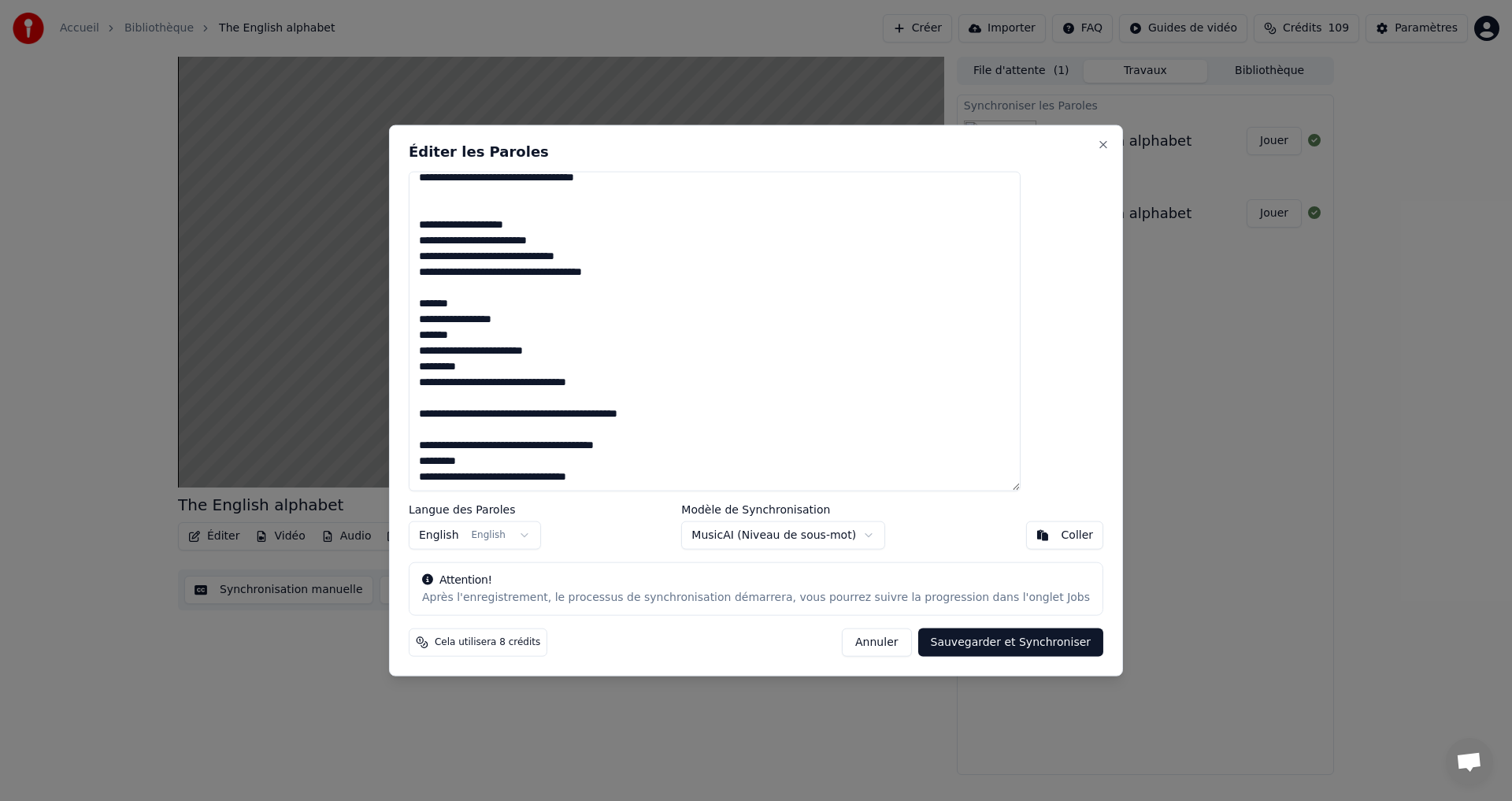
click at [804, 536] on body "Accueil Bibliothèque The English alphabet Créer Importer FAQ Guides de vidéo Cr…" at bounding box center [756, 400] width 1512 height 801
click at [948, 639] on button "Sauvegarder et Synchroniser" at bounding box center [1012, 642] width 186 height 28
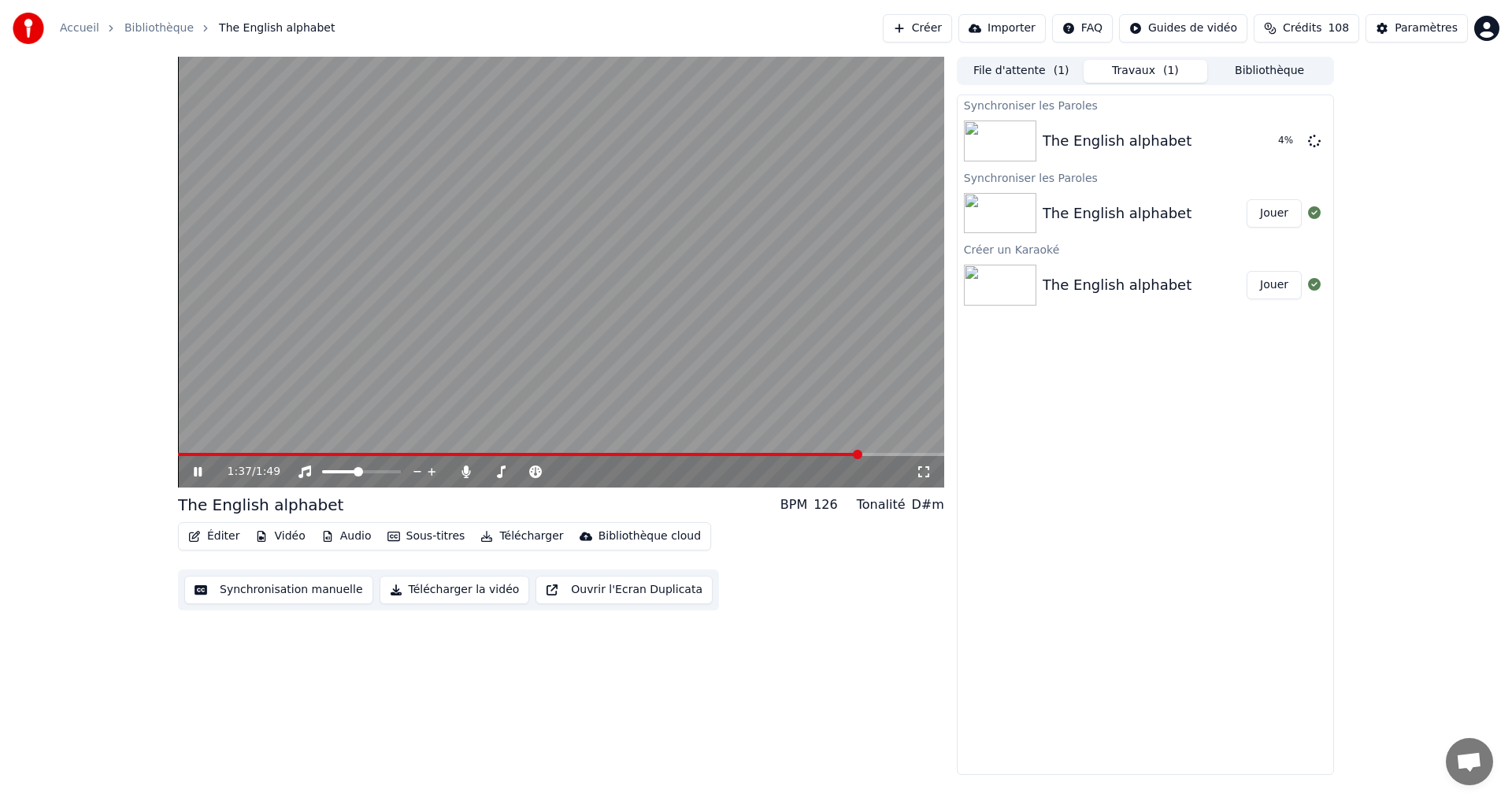
click at [196, 472] on icon at bounding box center [198, 472] width 8 height 9
click at [200, 470] on icon at bounding box center [198, 472] width 8 height 9
click at [1143, 137] on div "The English alphabet" at bounding box center [1117, 141] width 149 height 22
click at [1271, 145] on button "Jouer" at bounding box center [1274, 141] width 55 height 28
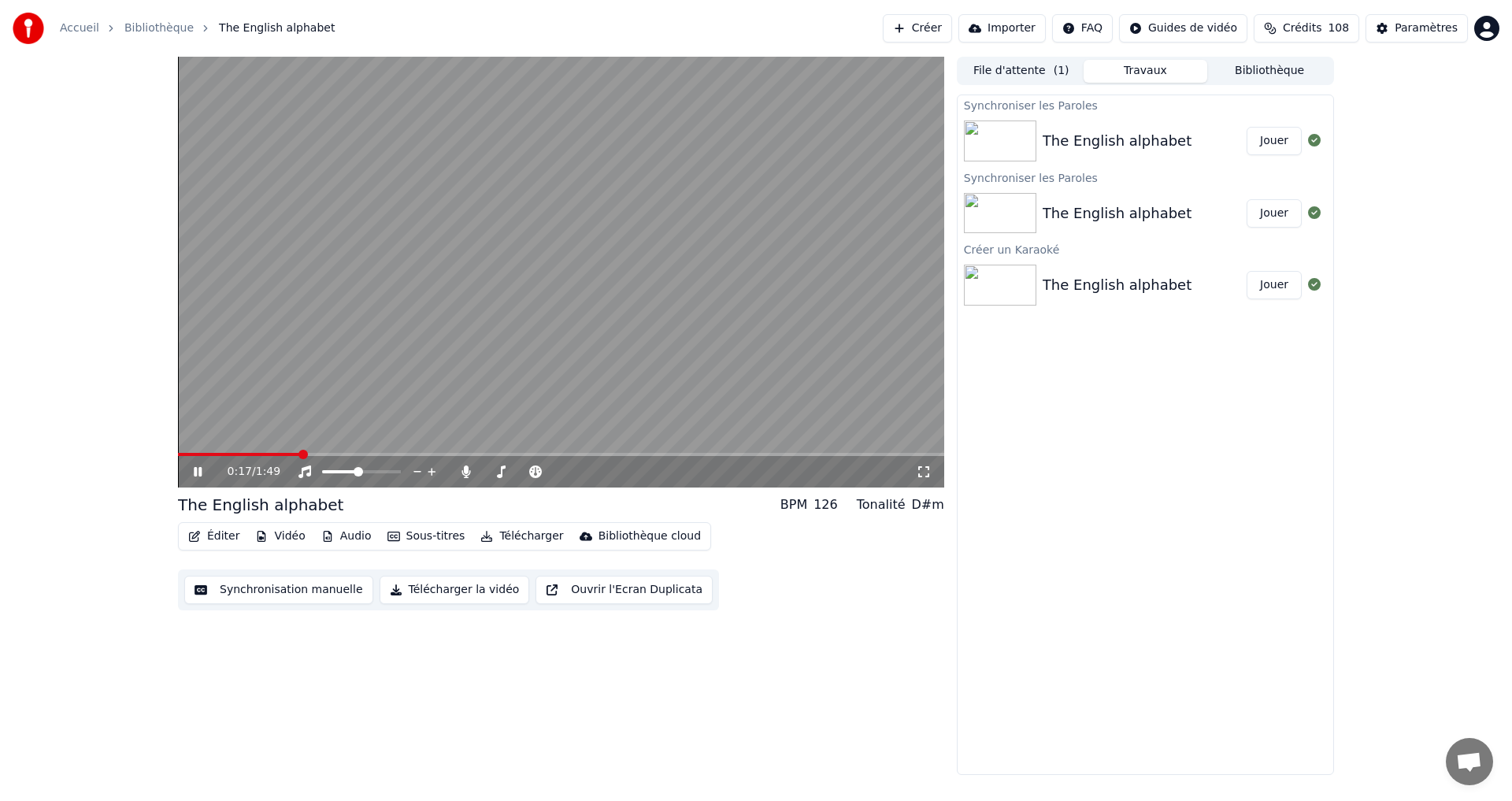
click at [196, 477] on icon at bounding box center [198, 472] width 8 height 9
click at [1128, 272] on div "The English alphabet Jouer" at bounding box center [1146, 285] width 376 height 54
click at [1258, 282] on button "Jouer" at bounding box center [1274, 285] width 55 height 28
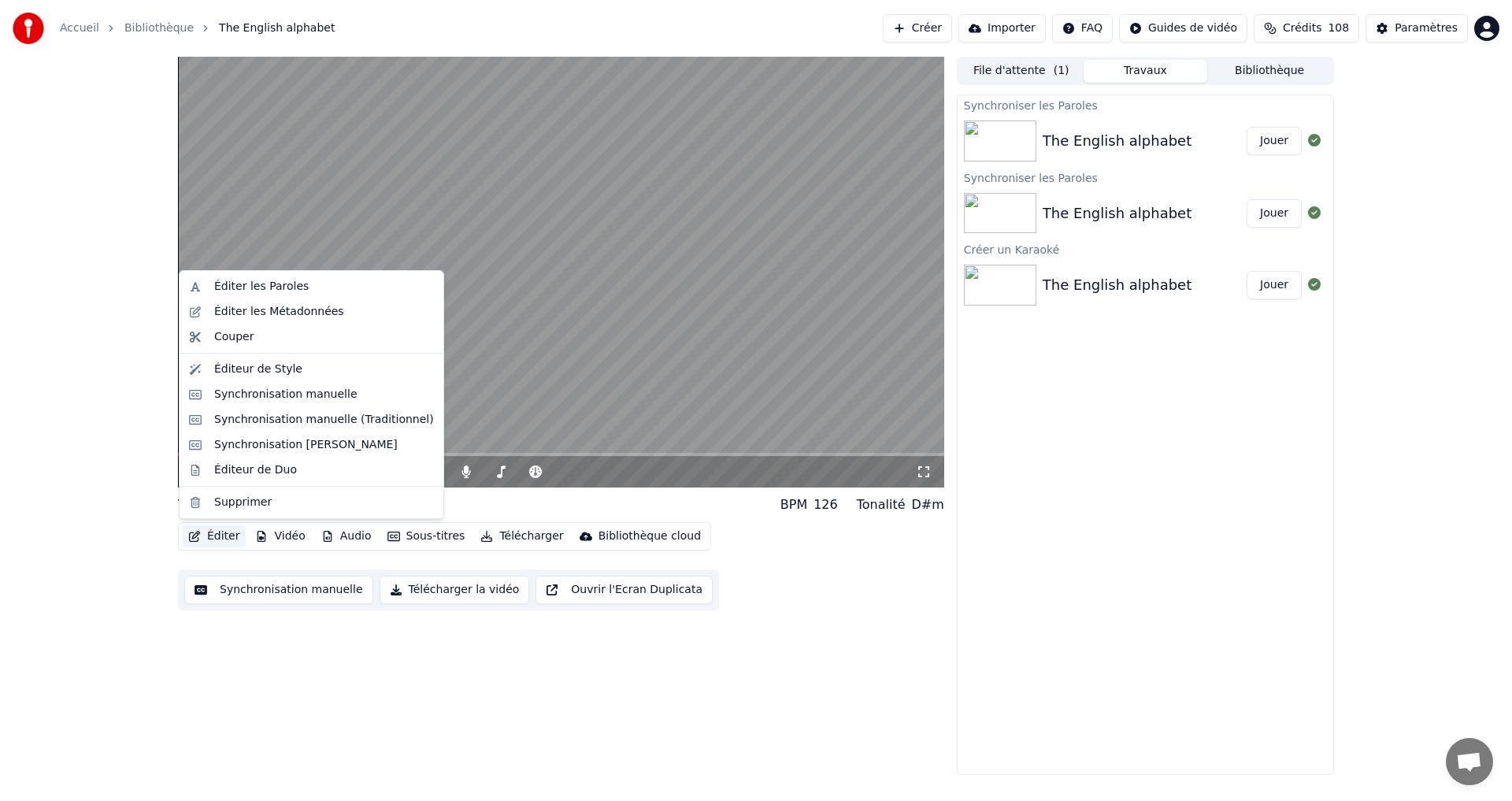
click at [207, 536] on button "Éditer" at bounding box center [214, 537] width 64 height 22
click at [279, 290] on div "Éditer les Paroles" at bounding box center [261, 286] width 95 height 16
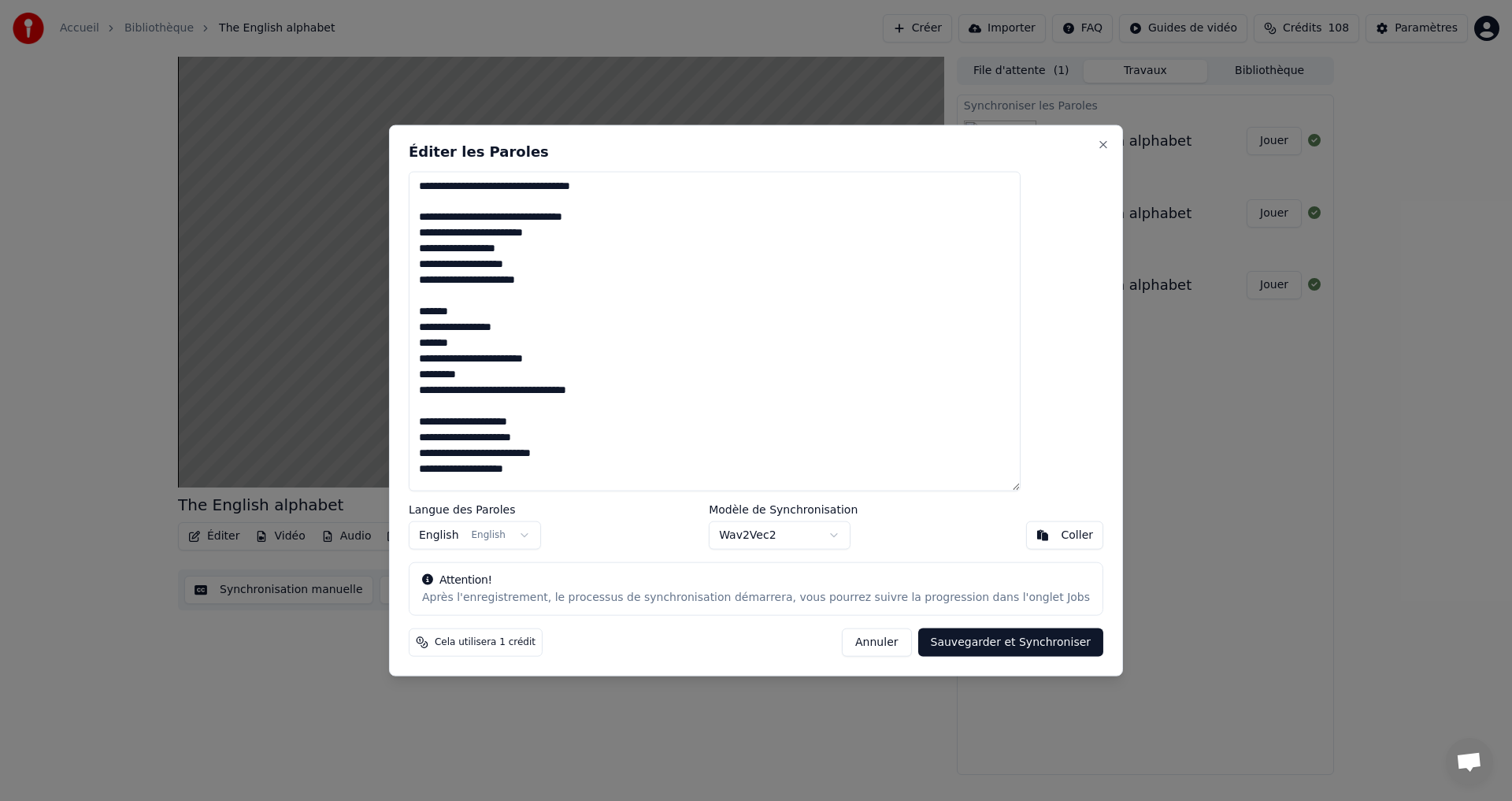
scroll to position [402, 0]
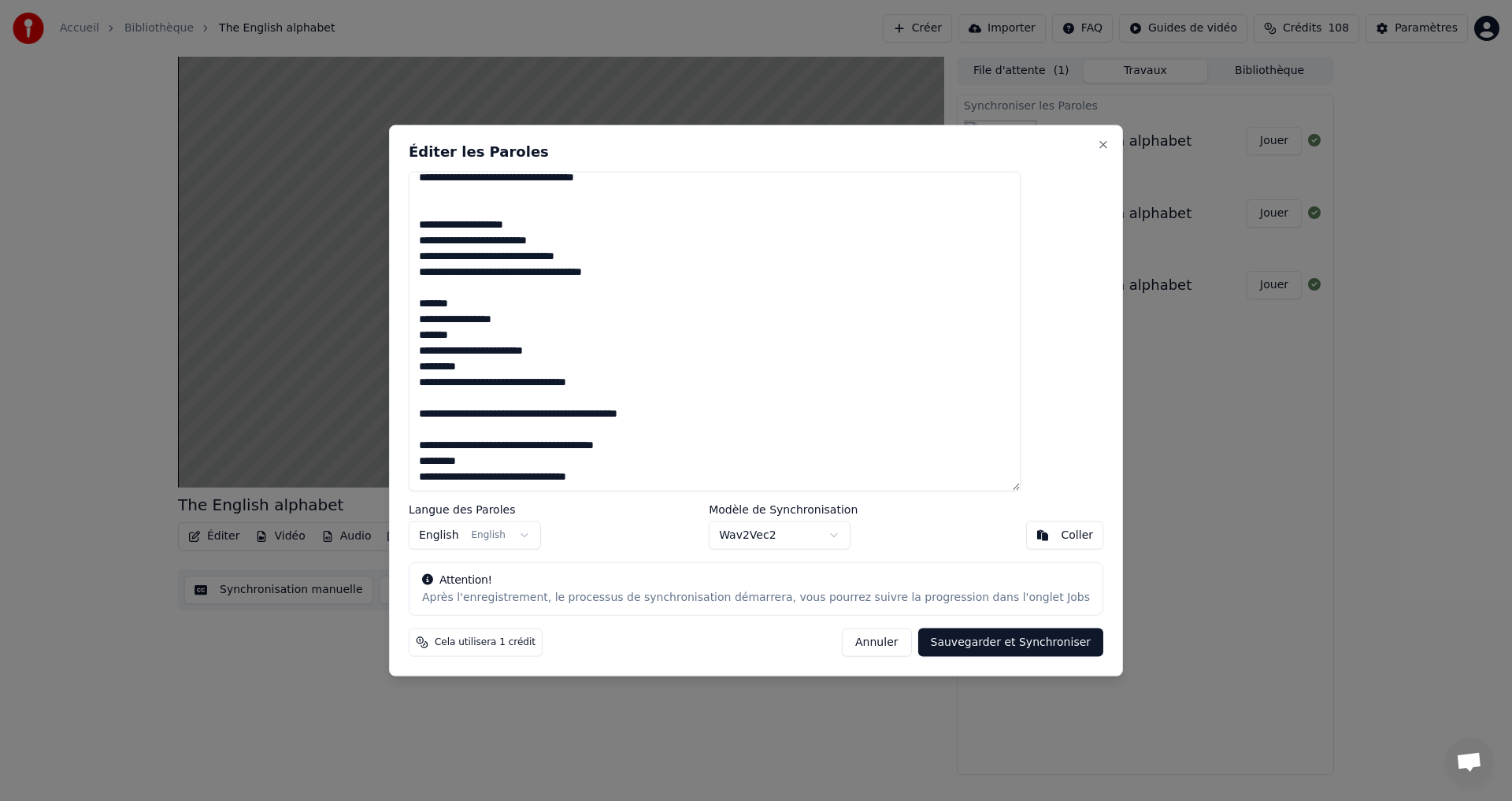
drag, startPoint x: 470, startPoint y: 233, endPoint x: 611, endPoint y: 462, distance: 268.9
click at [694, 560] on div "**********" at bounding box center [756, 401] width 734 height 552
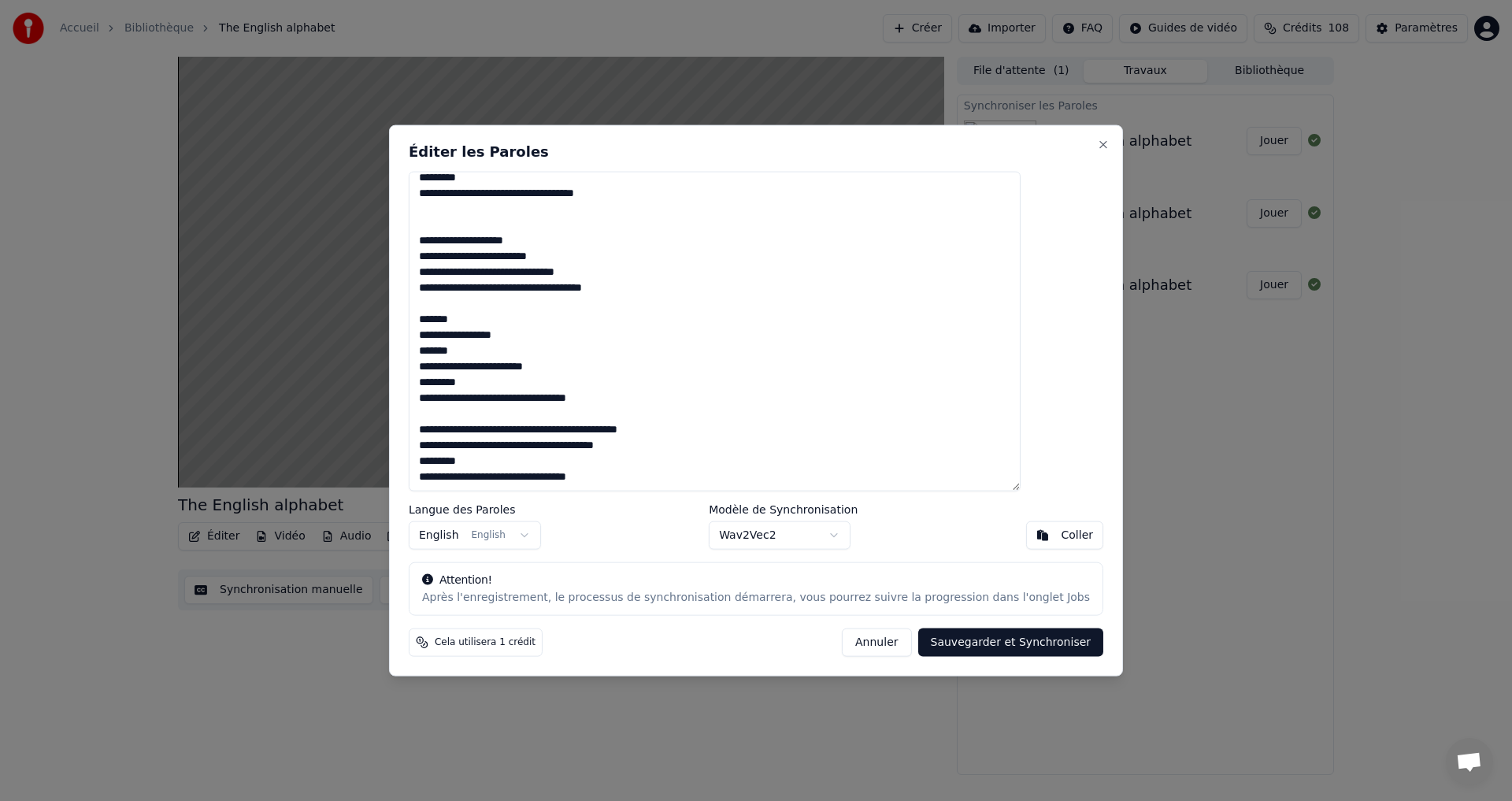
scroll to position [370, 0]
type textarea "**********"
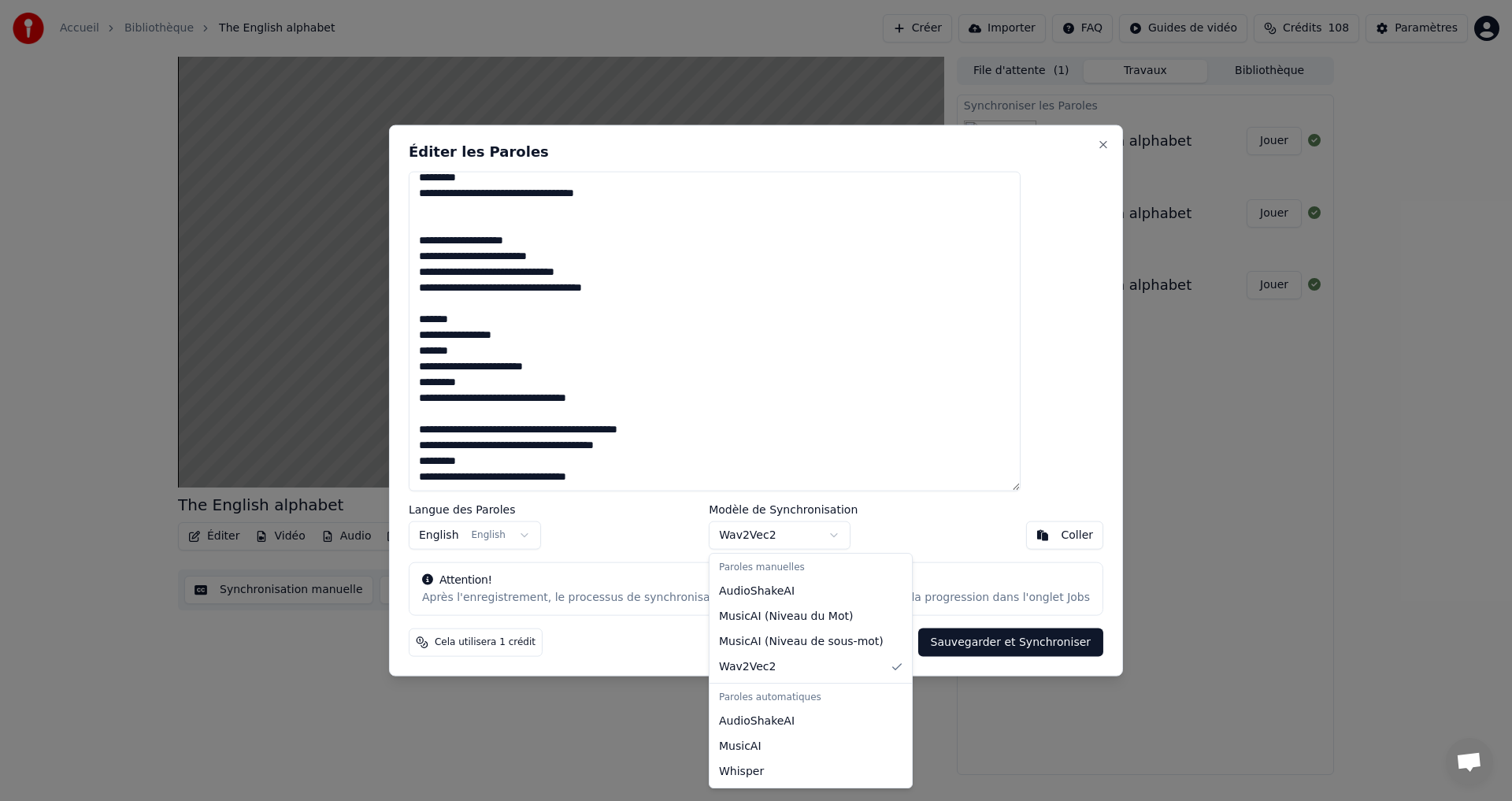
click at [827, 537] on body "Accueil Bibliothèque The English alphabet Créer Importer FAQ Guides de vidéo Cr…" at bounding box center [756, 400] width 1512 height 801
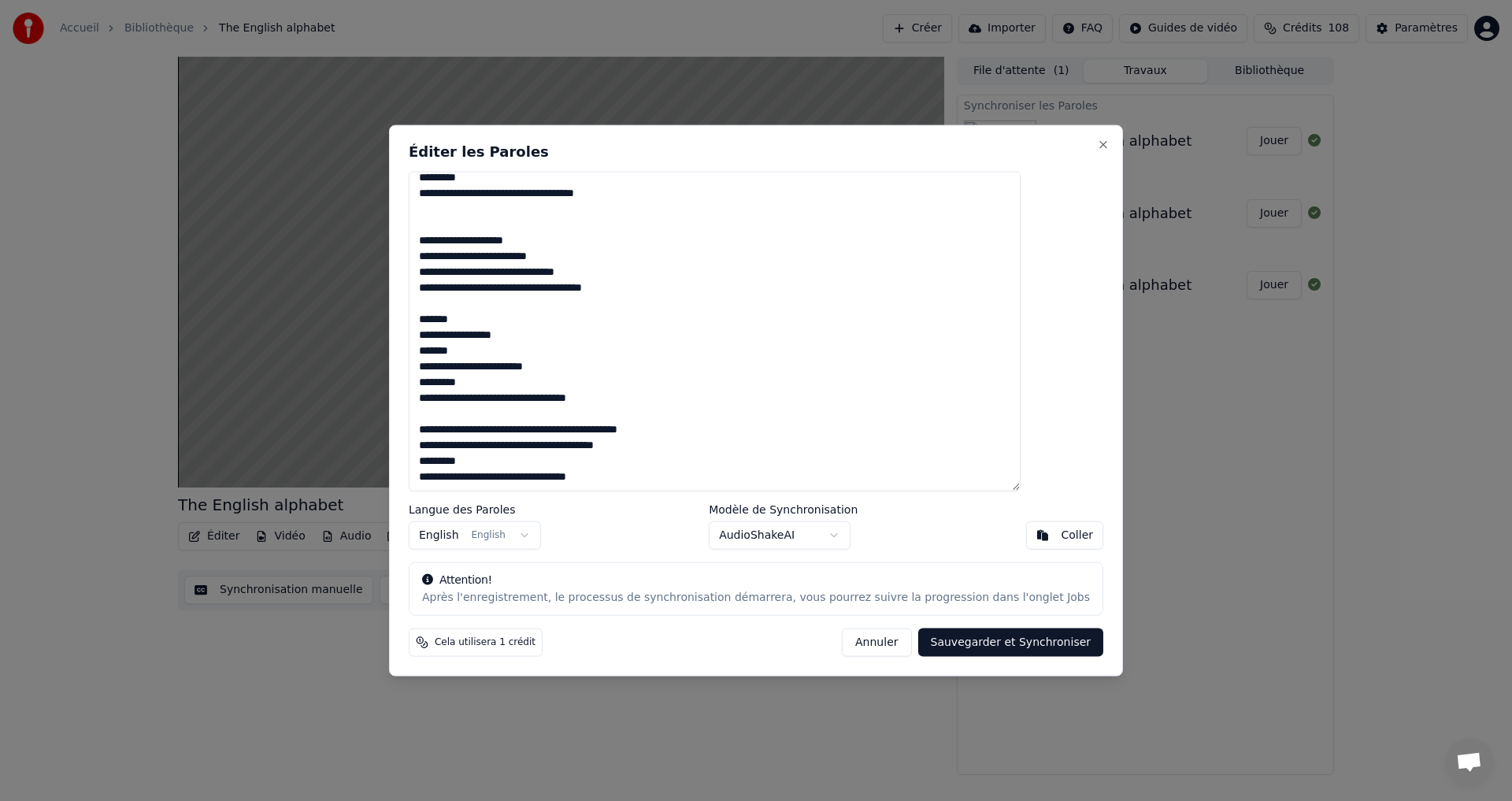
click at [946, 646] on button "Sauvegarder et Synchroniser" at bounding box center [1012, 642] width 186 height 28
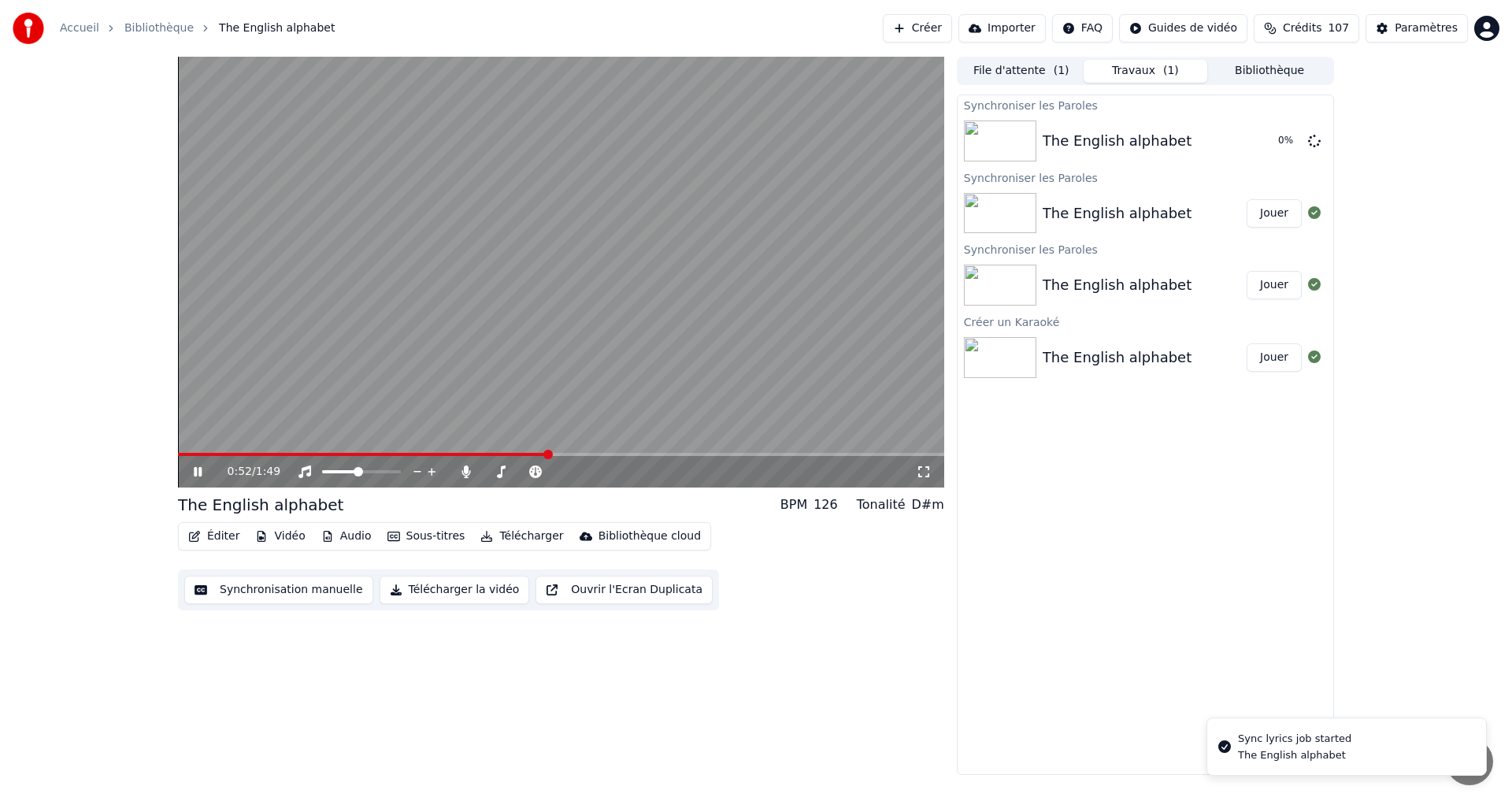
click at [976, 200] on img at bounding box center [1001, 214] width 73 height 41
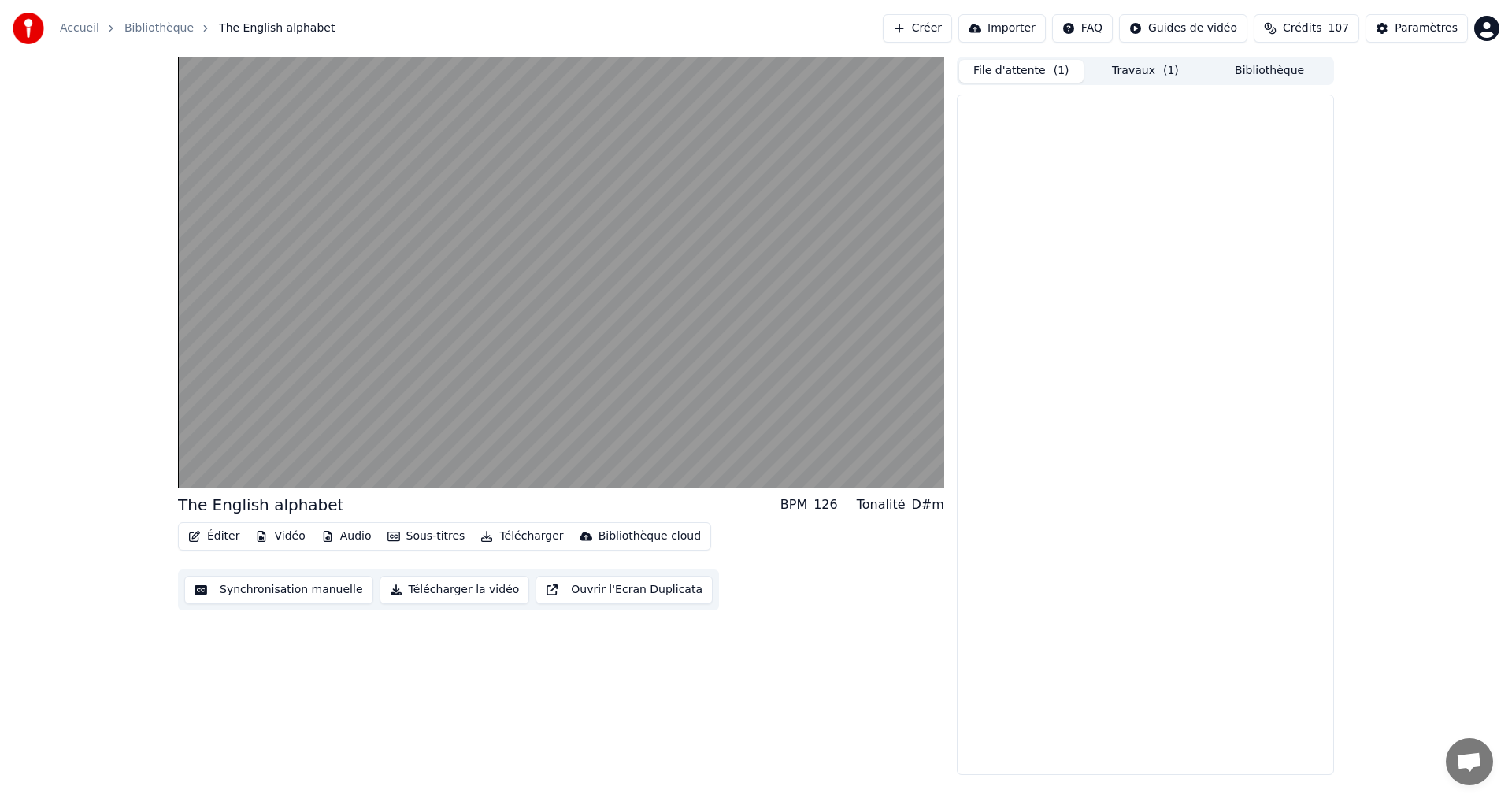
click at [1037, 70] on button "File d'attente ( 1 )" at bounding box center [1022, 71] width 125 height 23
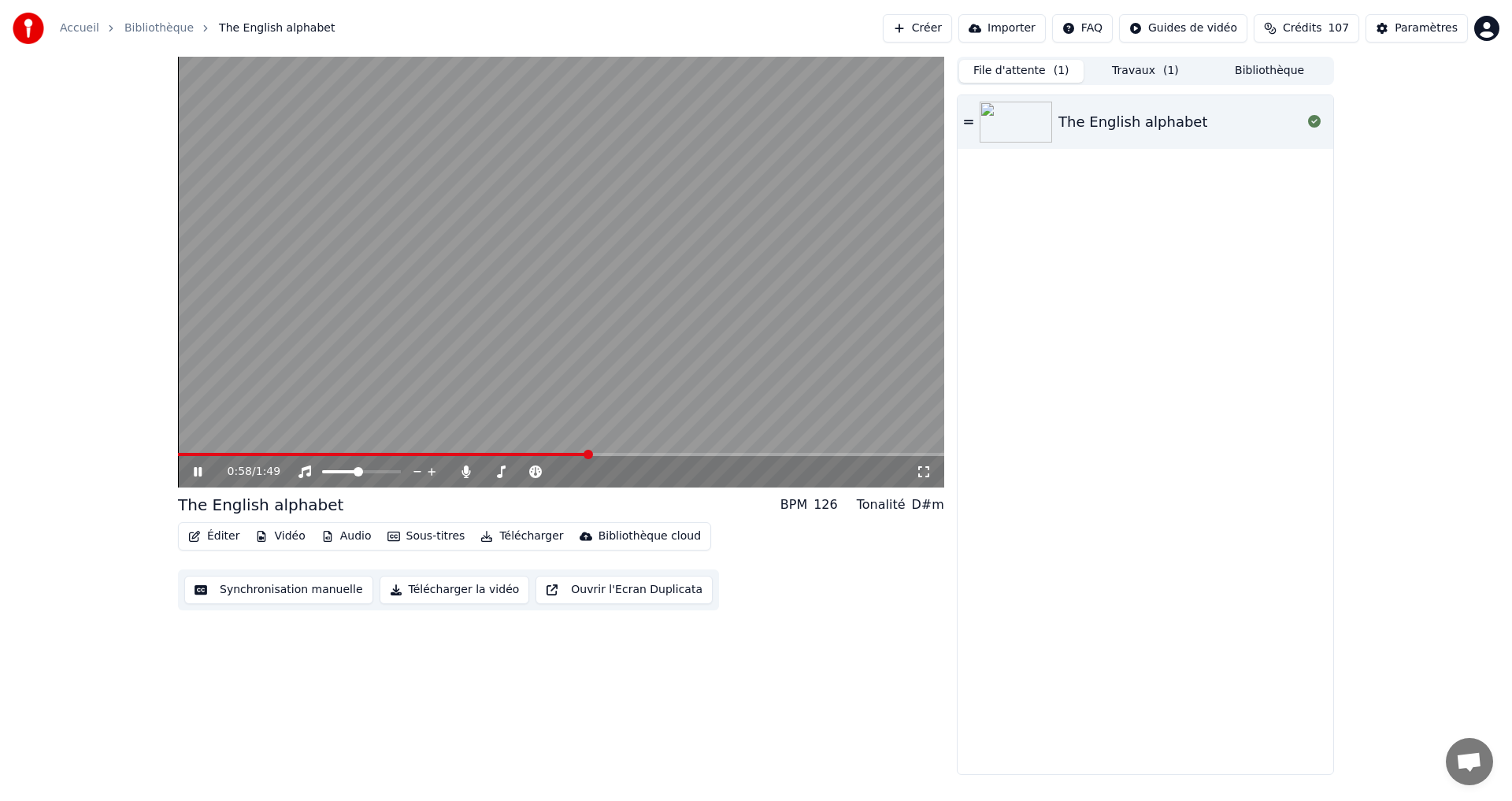
click at [1138, 61] on button "Travaux ( 1 )" at bounding box center [1146, 71] width 125 height 23
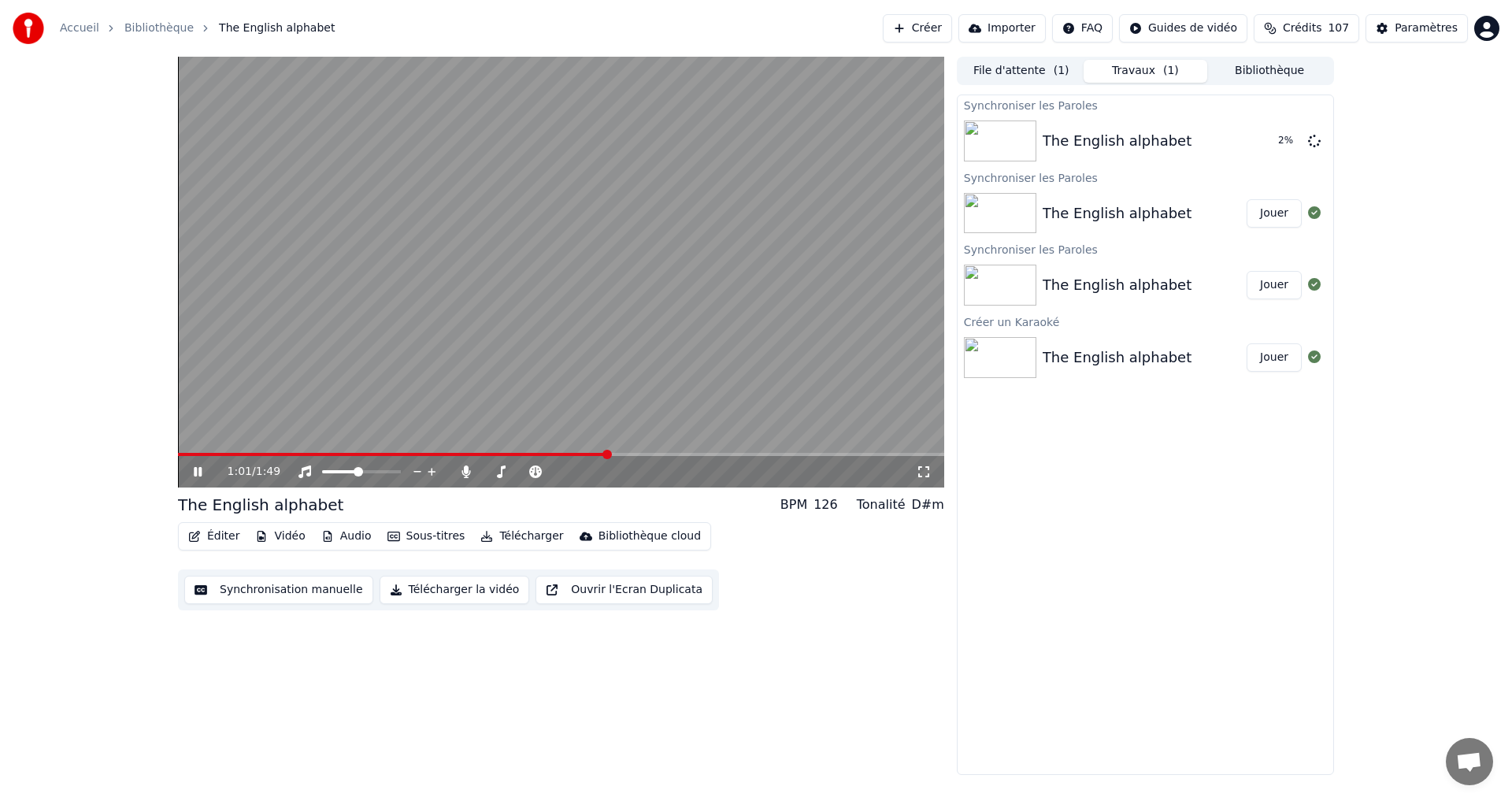
click at [198, 468] on icon at bounding box center [209, 472] width 37 height 13
click at [327, 471] on span at bounding box center [324, 472] width 6 height 3
click at [345, 474] on span at bounding box center [346, 472] width 9 height 9
click at [192, 455] on span at bounding box center [416, 455] width 476 height 3
click at [1263, 136] on button "Jouer" at bounding box center [1274, 141] width 55 height 28
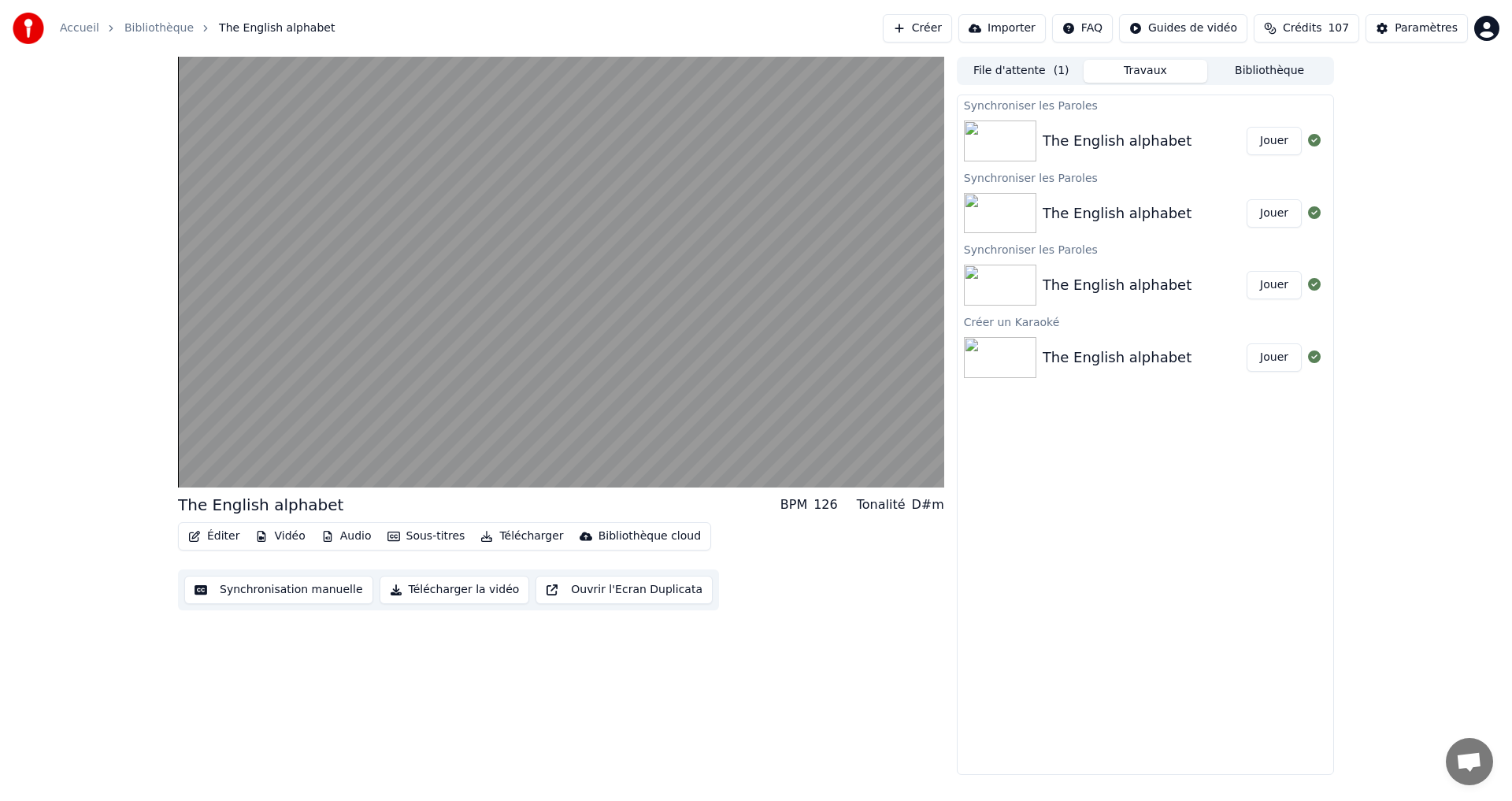
click at [207, 542] on button "Éditer" at bounding box center [214, 537] width 64 height 22
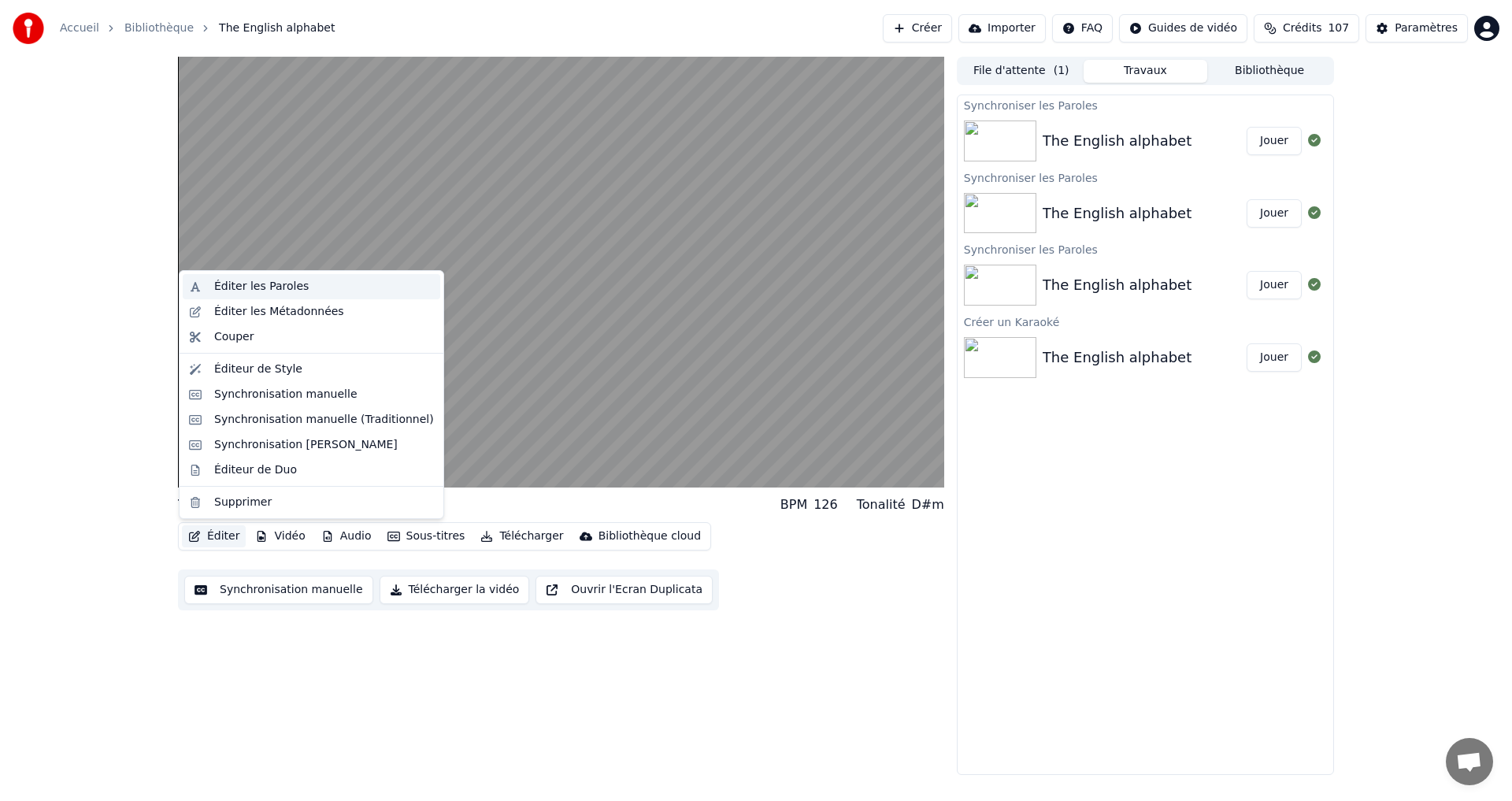
click at [238, 280] on div "Éditer les Paroles" at bounding box center [261, 286] width 95 height 16
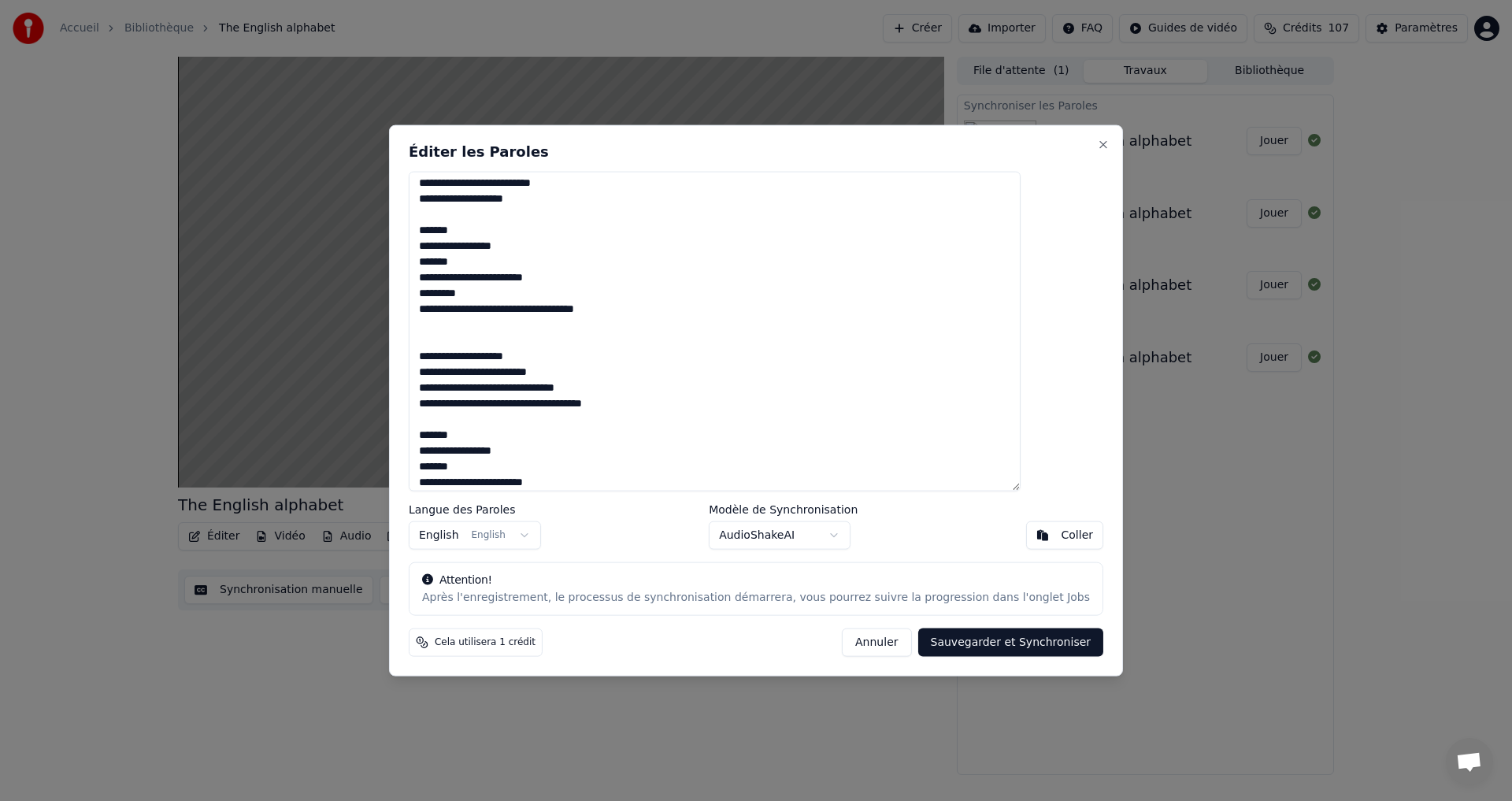
scroll to position [315, 0]
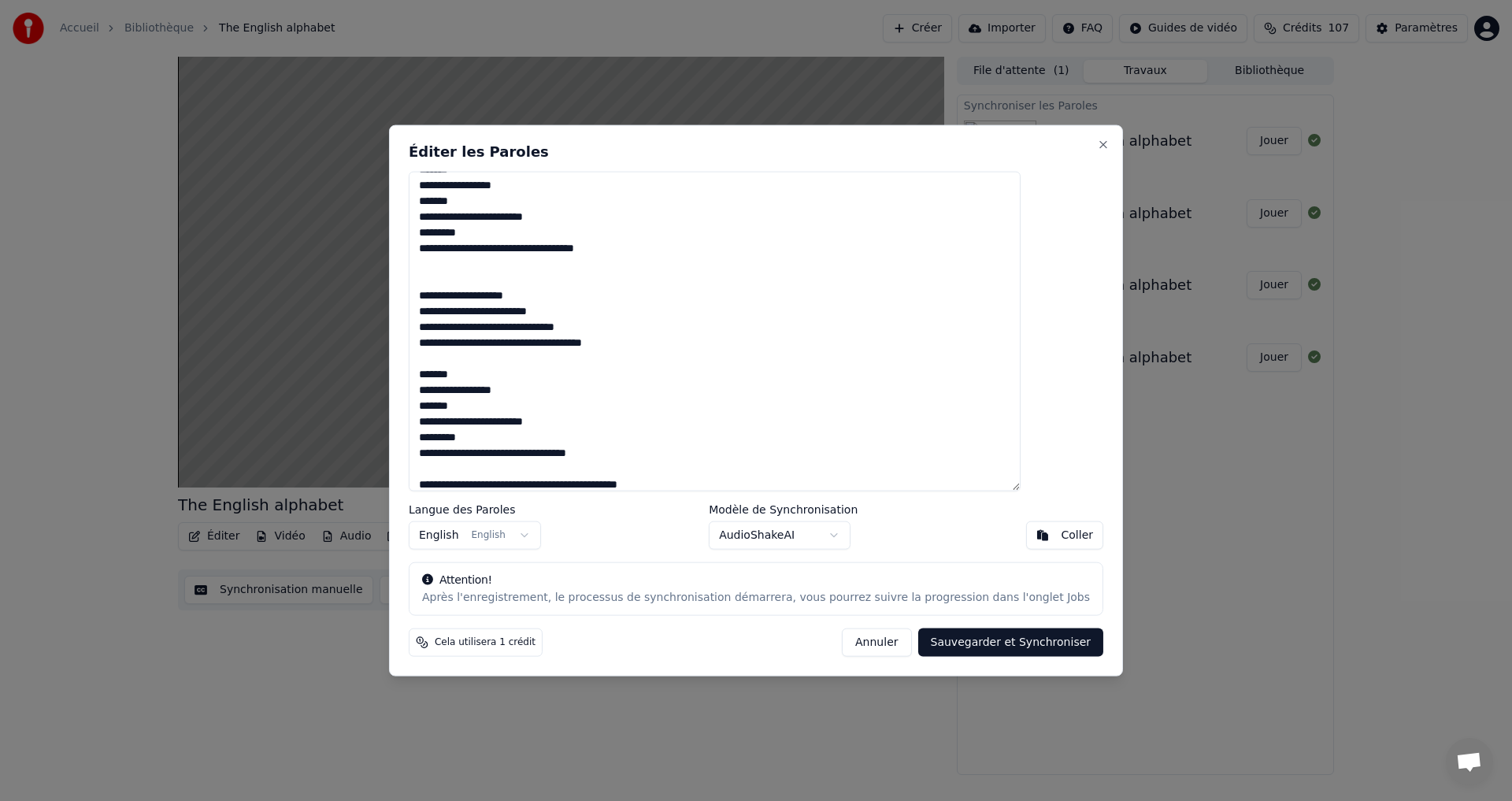
click at [635, 346] on textarea "**********" at bounding box center [715, 331] width 612 height 320
click at [661, 339] on textarea "**********" at bounding box center [715, 331] width 612 height 320
click at [628, 344] on textarea "**********" at bounding box center [715, 331] width 612 height 320
click at [615, 344] on textarea "**********" at bounding box center [715, 331] width 612 height 320
click at [606, 342] on textarea "**********" at bounding box center [715, 331] width 612 height 320
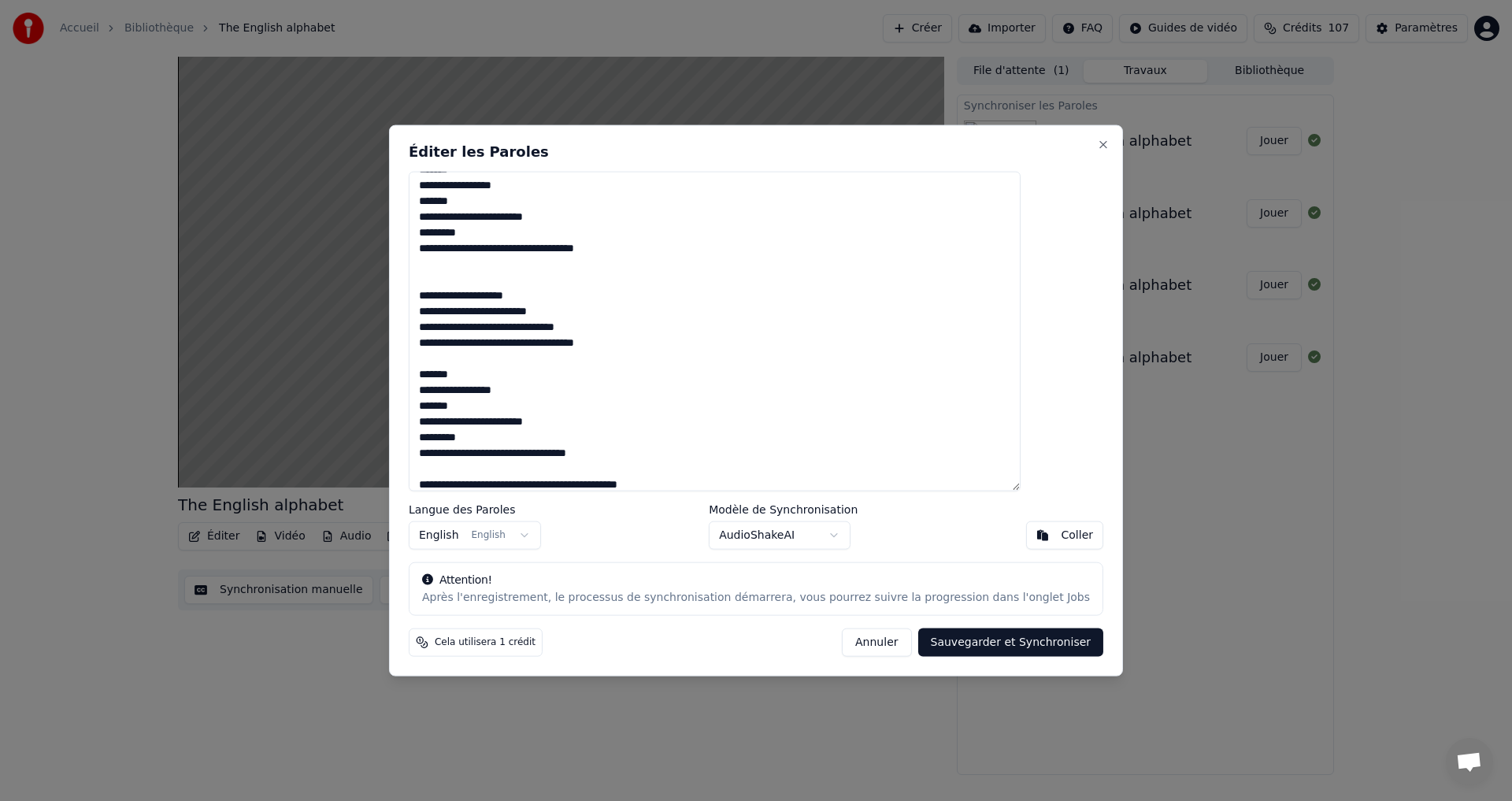
click at [615, 344] on textarea "**********" at bounding box center [715, 331] width 612 height 320
drag, startPoint x: 611, startPoint y: 342, endPoint x: 615, endPoint y: 351, distance: 9.8
click at [611, 343] on textarea "**********" at bounding box center [715, 331] width 612 height 320
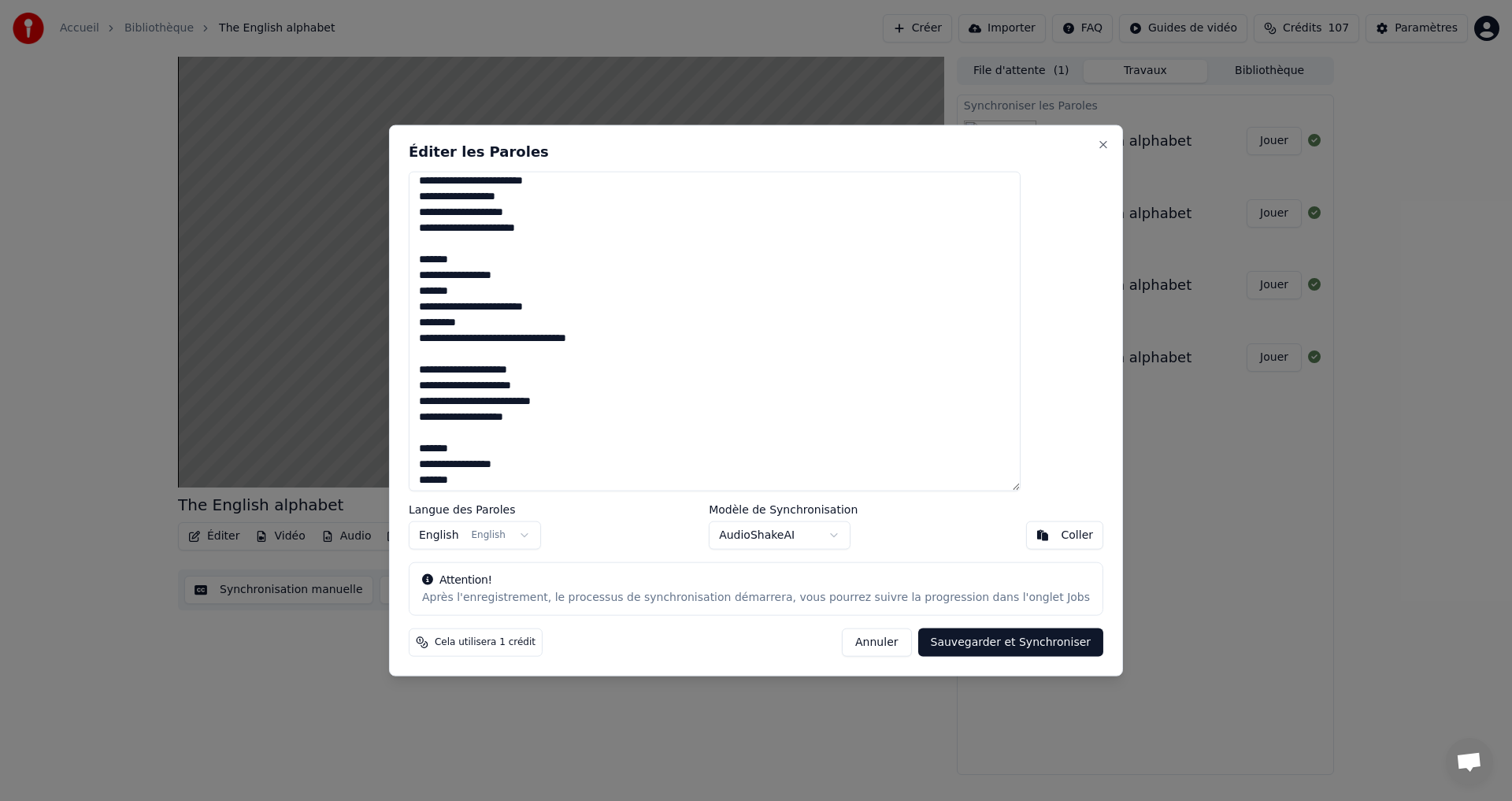
scroll to position [0, 0]
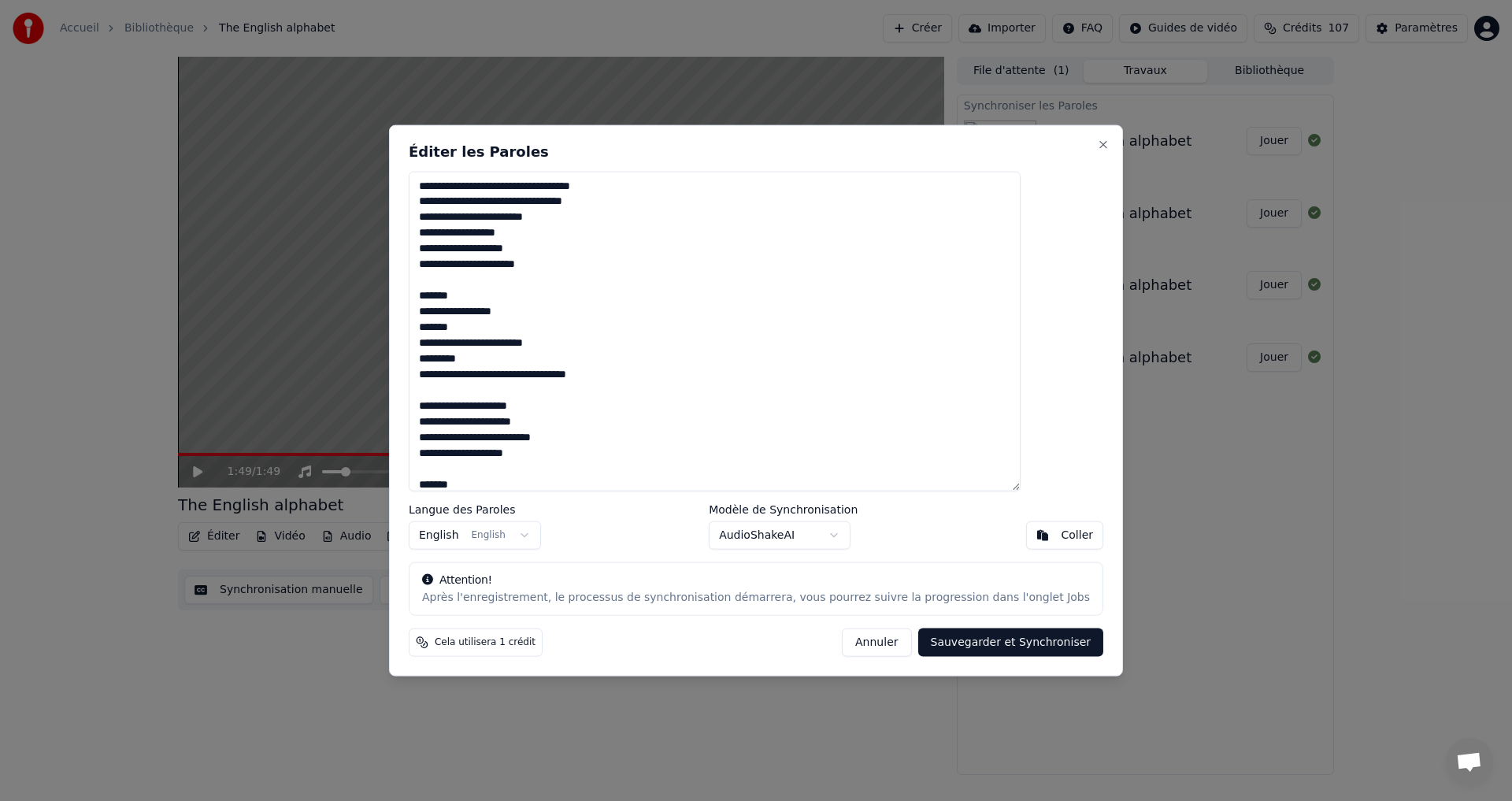
type textarea "**********"
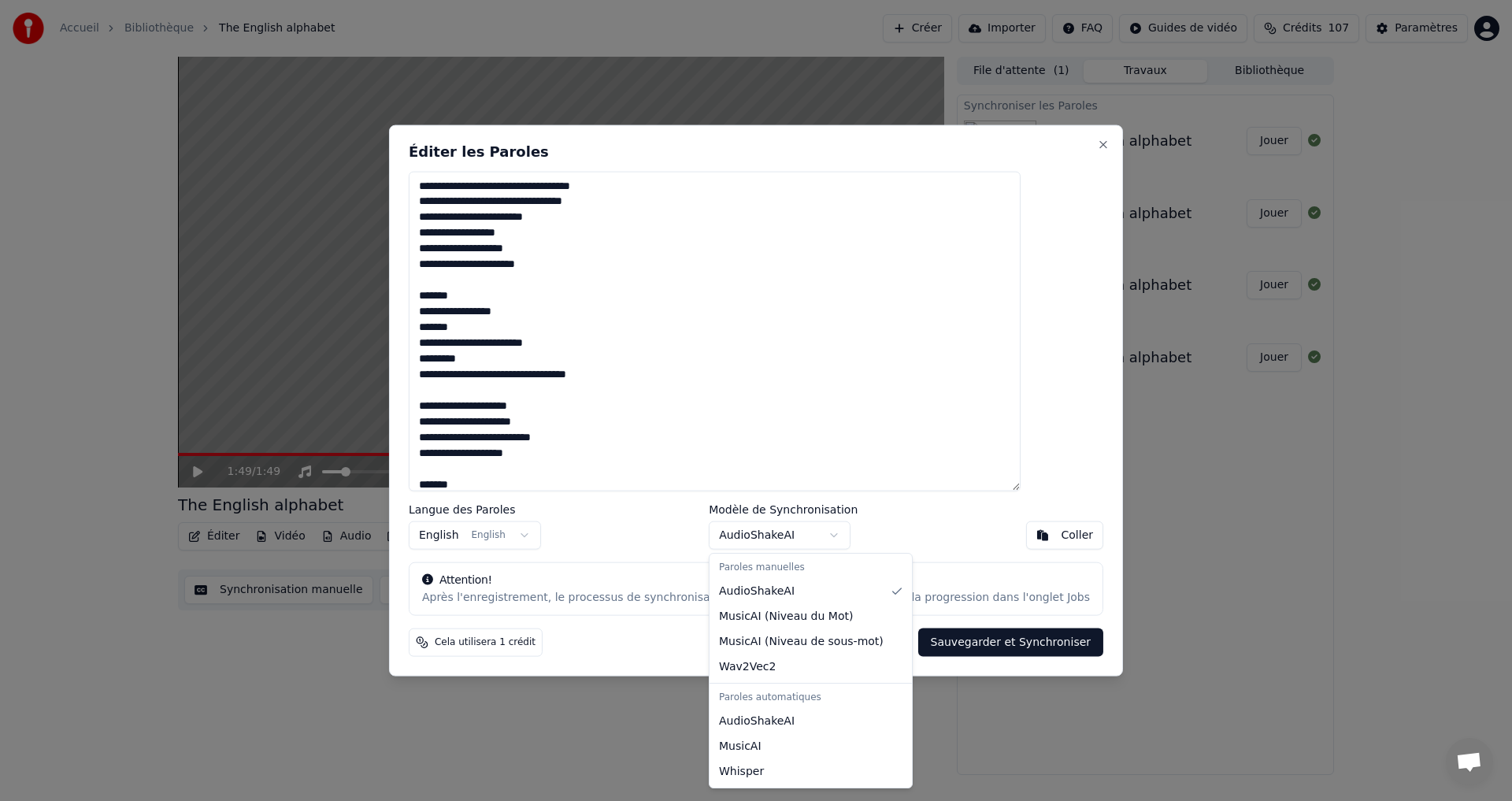
click at [819, 532] on body "Accueil Bibliothèque The English alphabet Créer Importer FAQ Guides de vidéo Cr…" at bounding box center [756, 400] width 1512 height 801
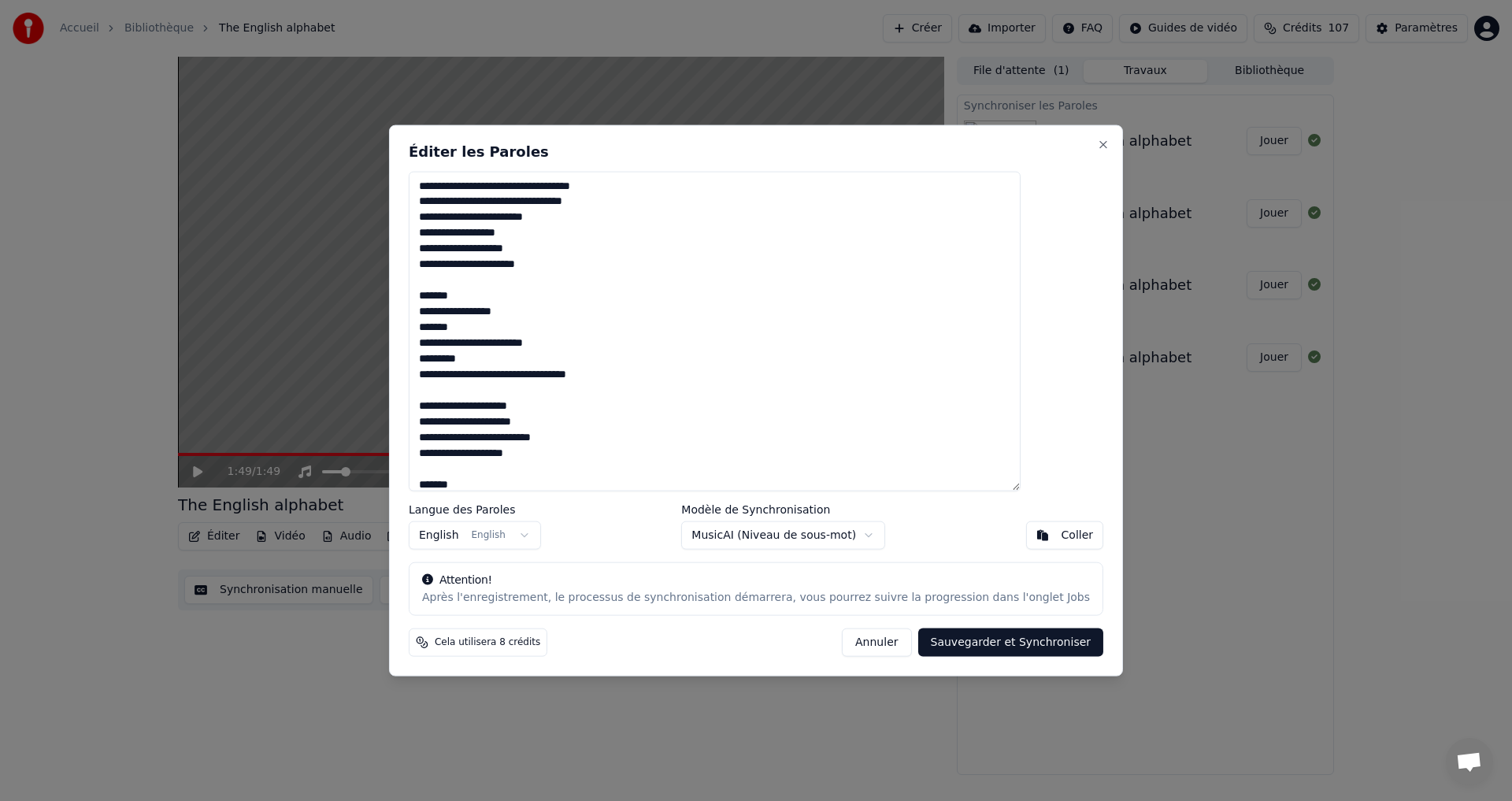
click at [959, 636] on button "Sauvegarder et Synchroniser" at bounding box center [1012, 642] width 186 height 28
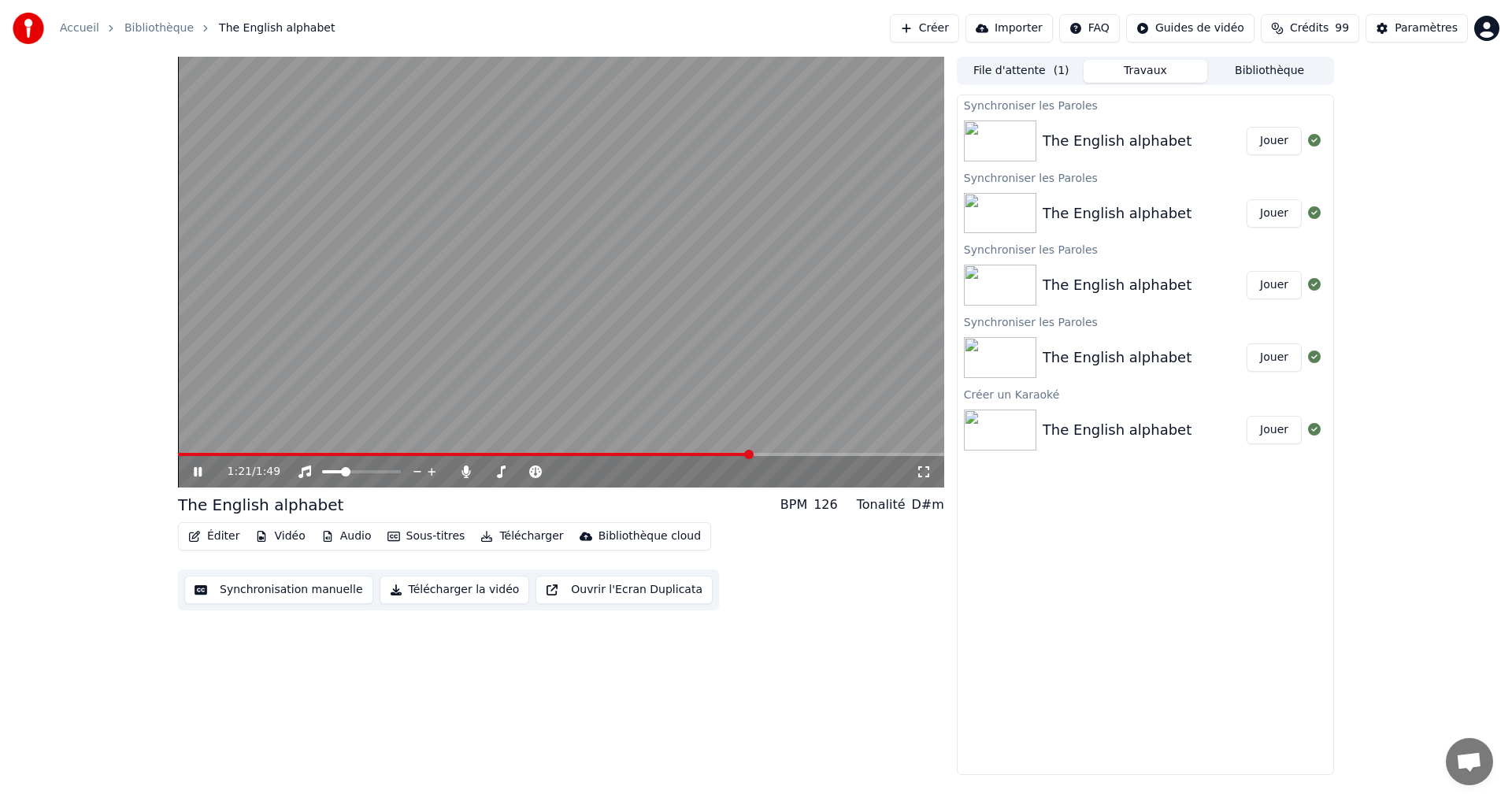
click at [200, 533] on icon "button" at bounding box center [195, 537] width 13 height 11
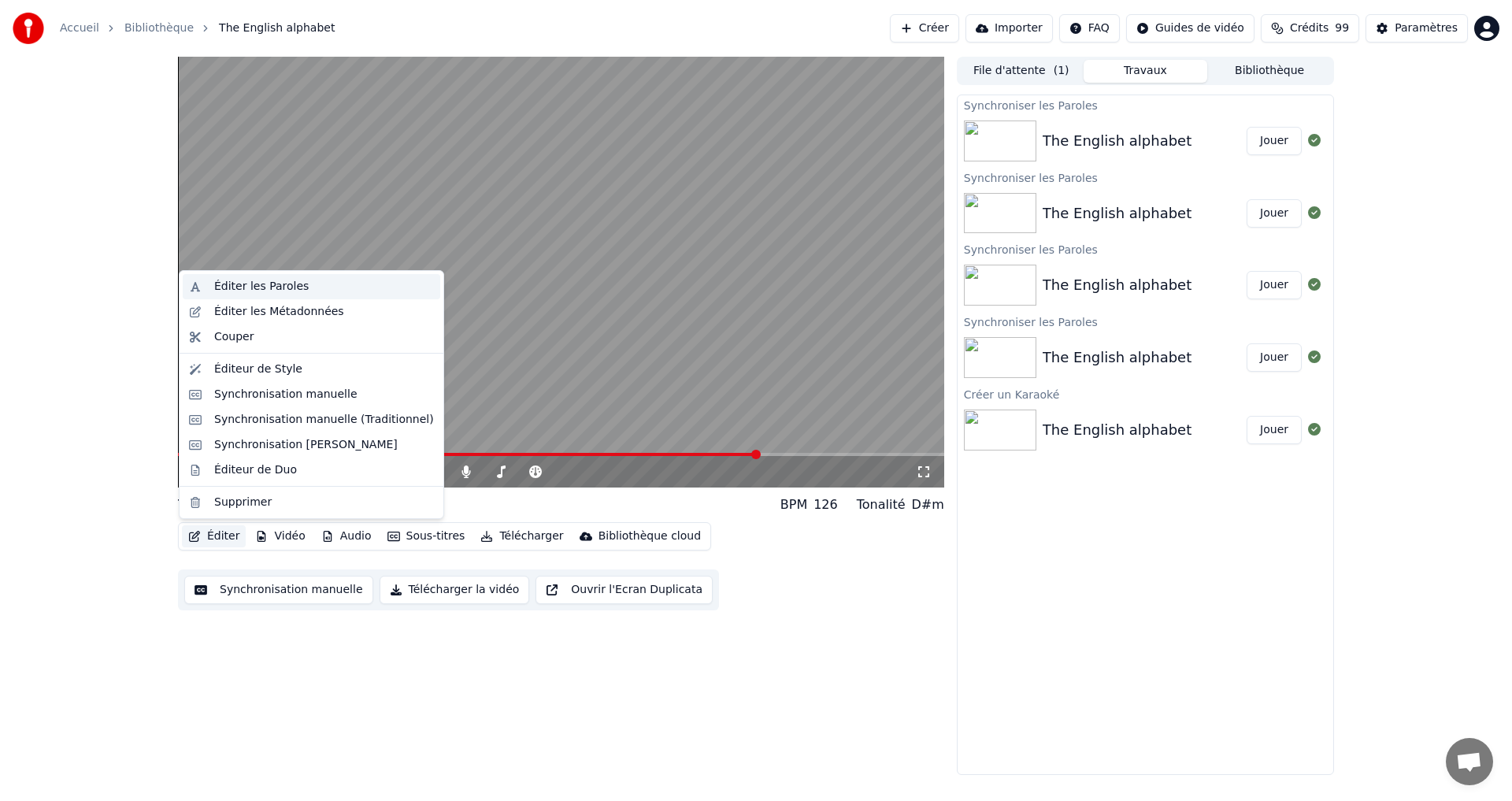
click at [245, 280] on div "Éditer les Paroles" at bounding box center [261, 286] width 95 height 16
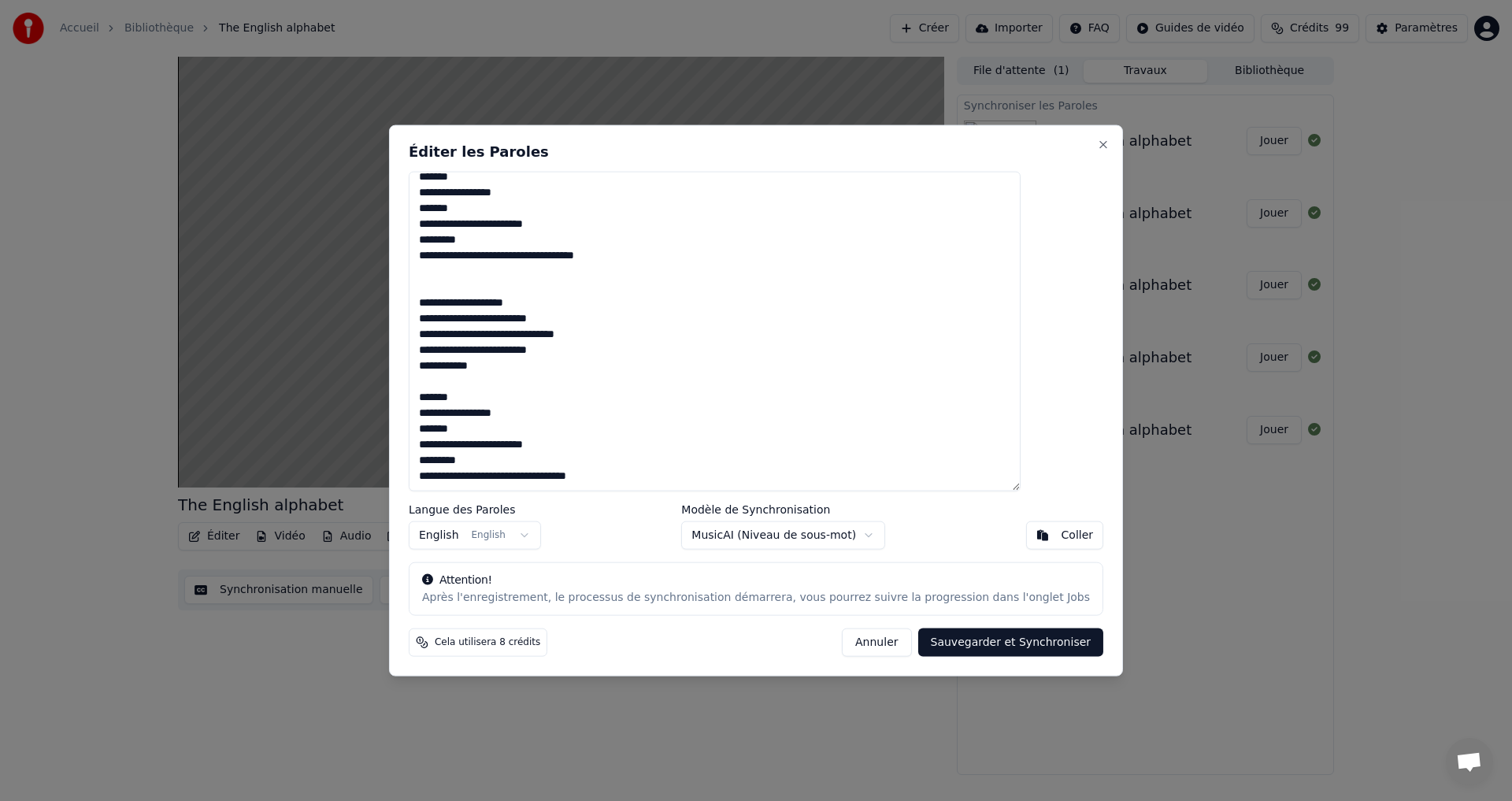
scroll to position [386, 0]
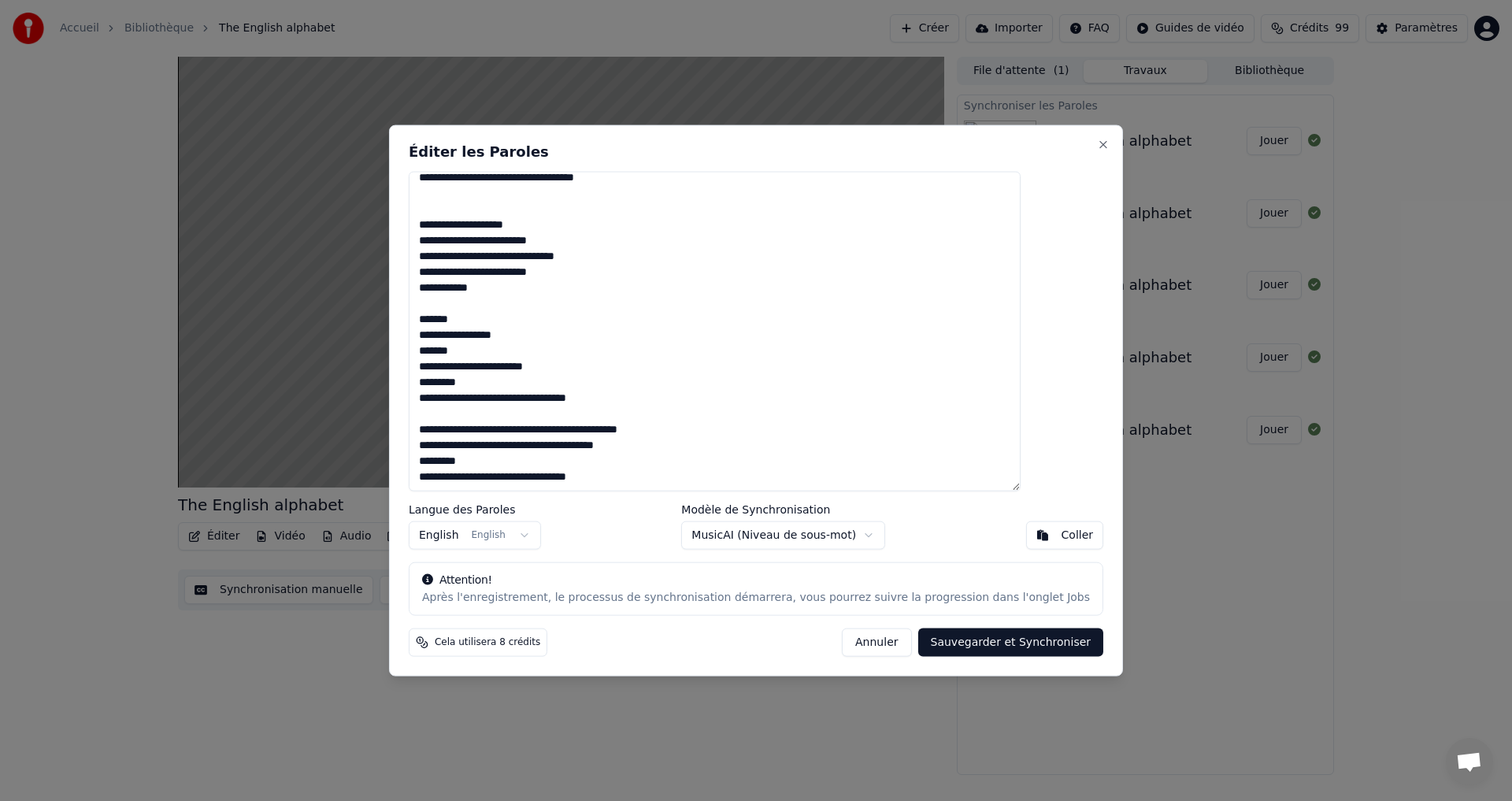
click at [829, 533] on body "Accueil Bibliothèque The English alphabet Créer Importer FAQ Guides de vidéo Cr…" at bounding box center [756, 400] width 1512 height 801
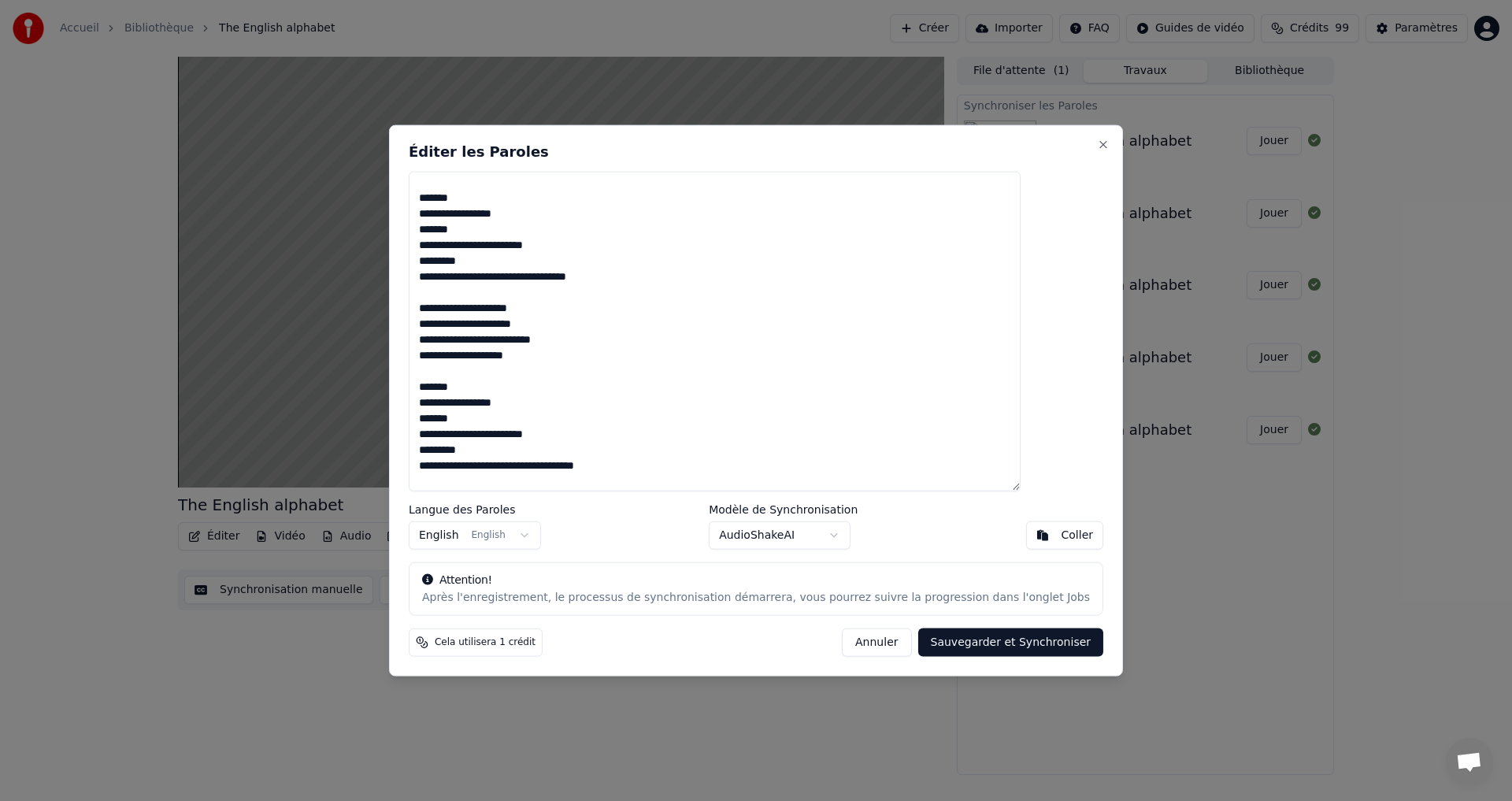
scroll to position [0, 0]
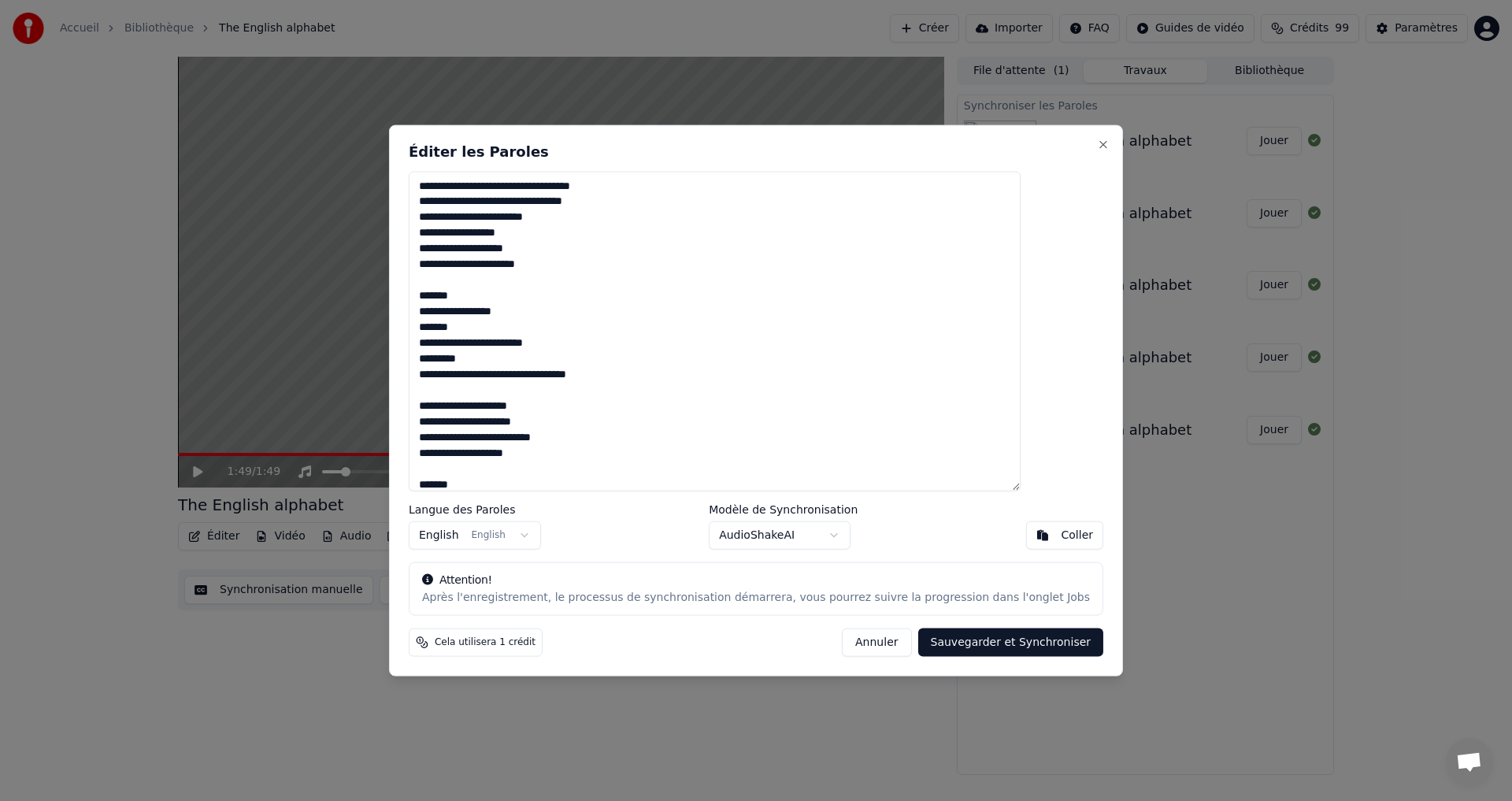
click at [674, 188] on textarea "**********" at bounding box center [715, 331] width 612 height 320
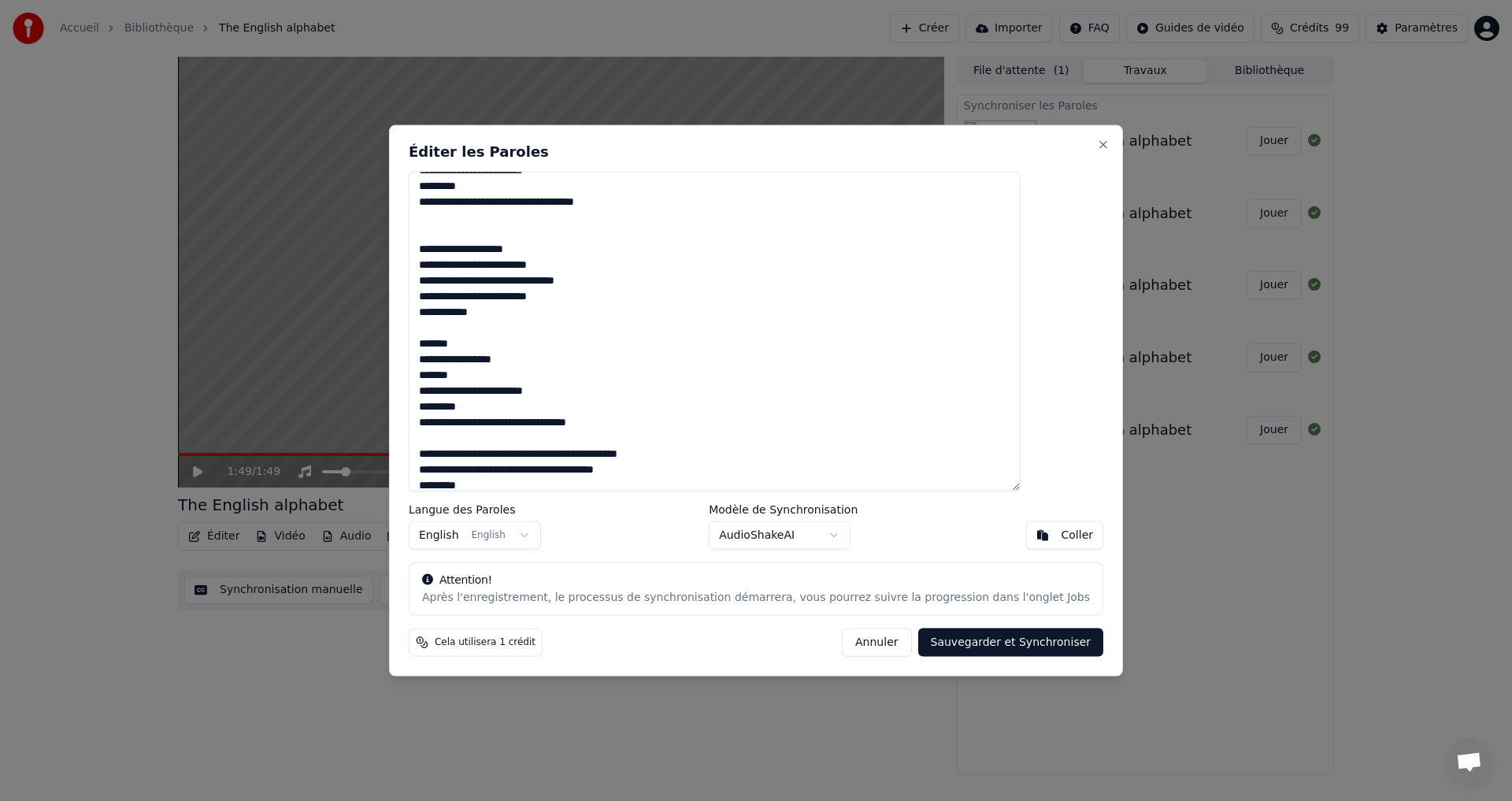
scroll to position [402, 0]
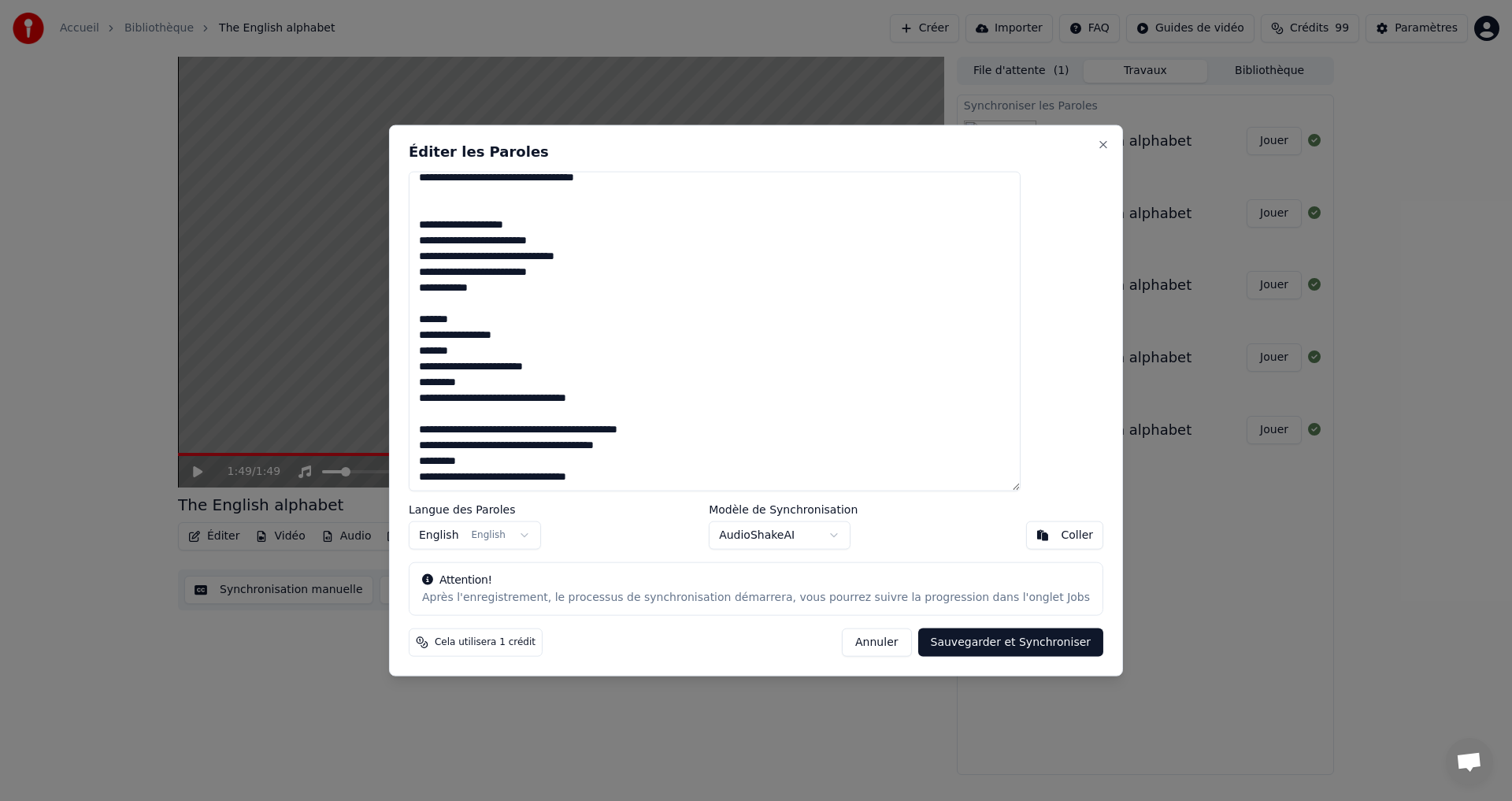
click at [670, 429] on textarea "**********" at bounding box center [715, 331] width 612 height 320
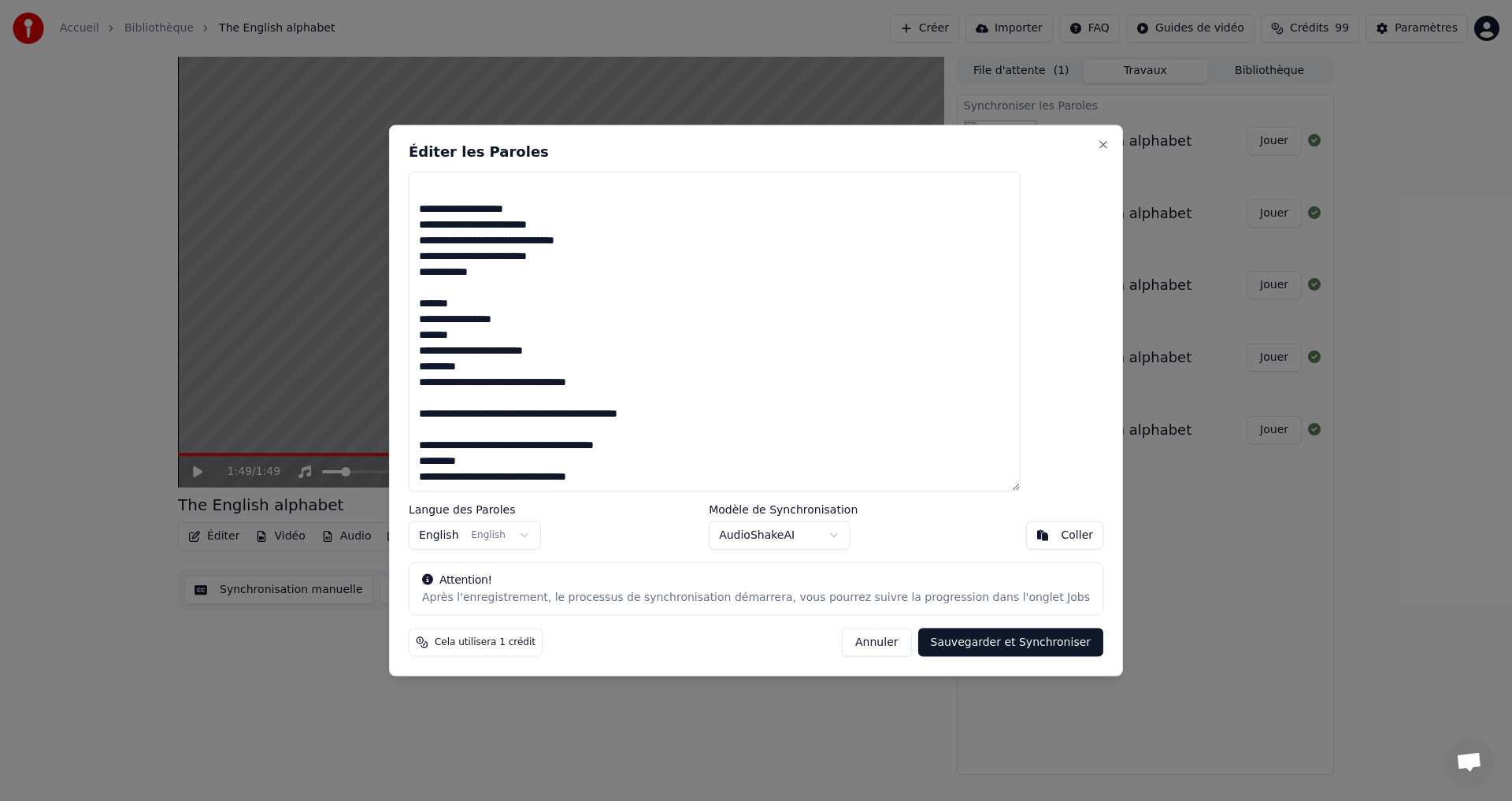
type textarea "**********"
click at [948, 636] on button "Sauvegarder et Synchroniser" at bounding box center [1012, 642] width 186 height 28
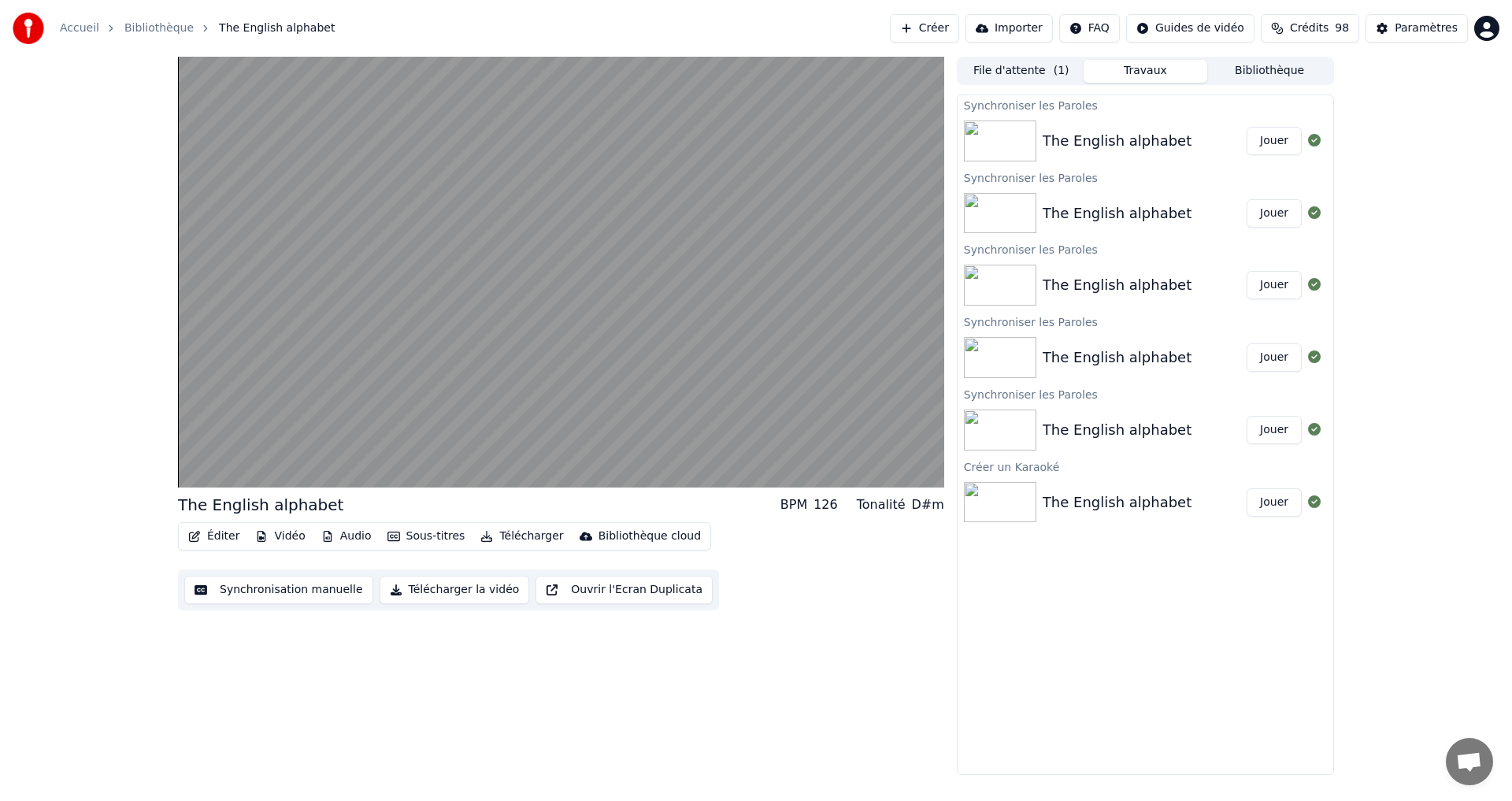
click at [214, 533] on button "Éditer" at bounding box center [214, 537] width 64 height 22
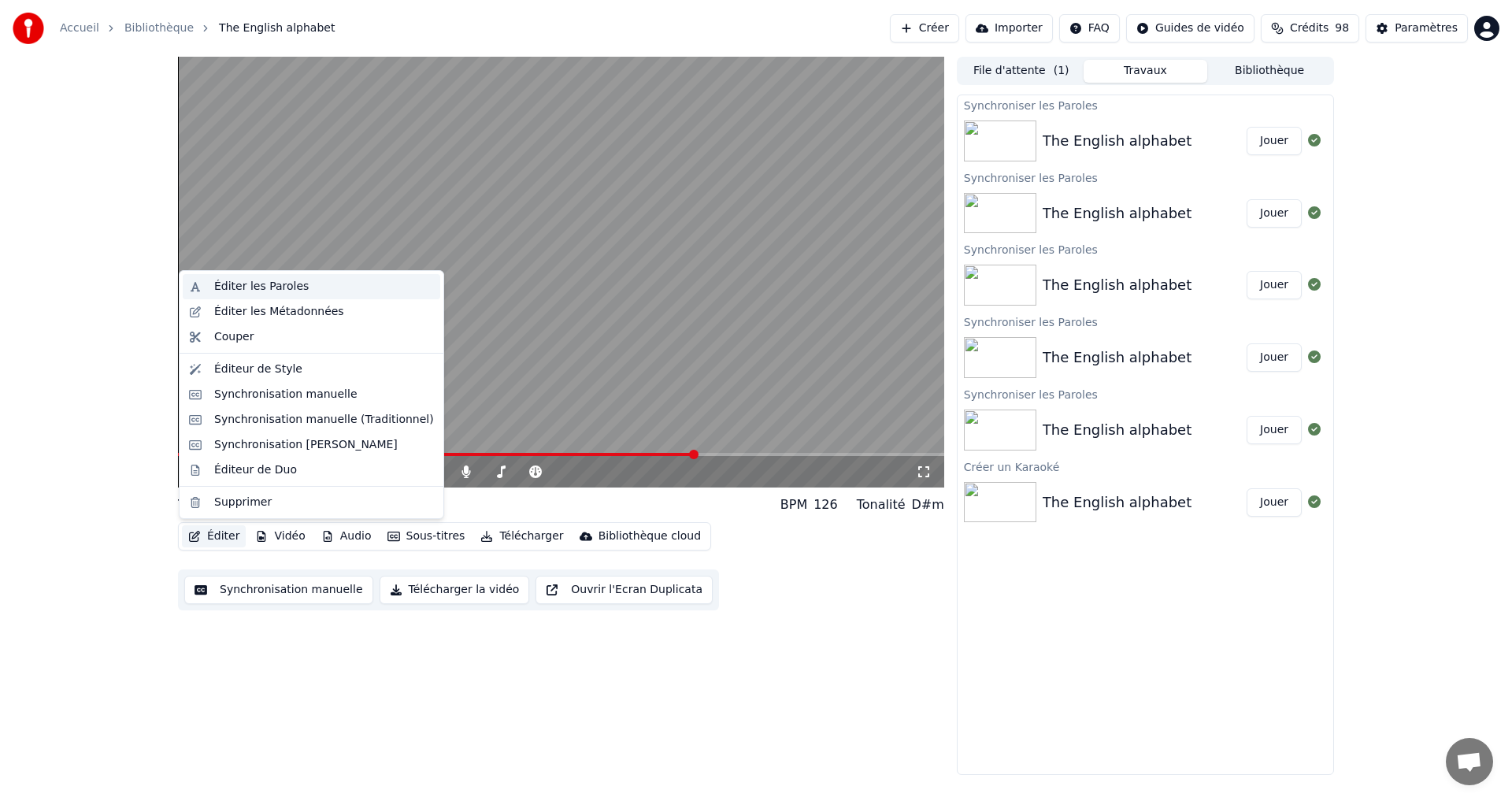
click at [309, 291] on div "Éditer les Paroles" at bounding box center [324, 286] width 219 height 16
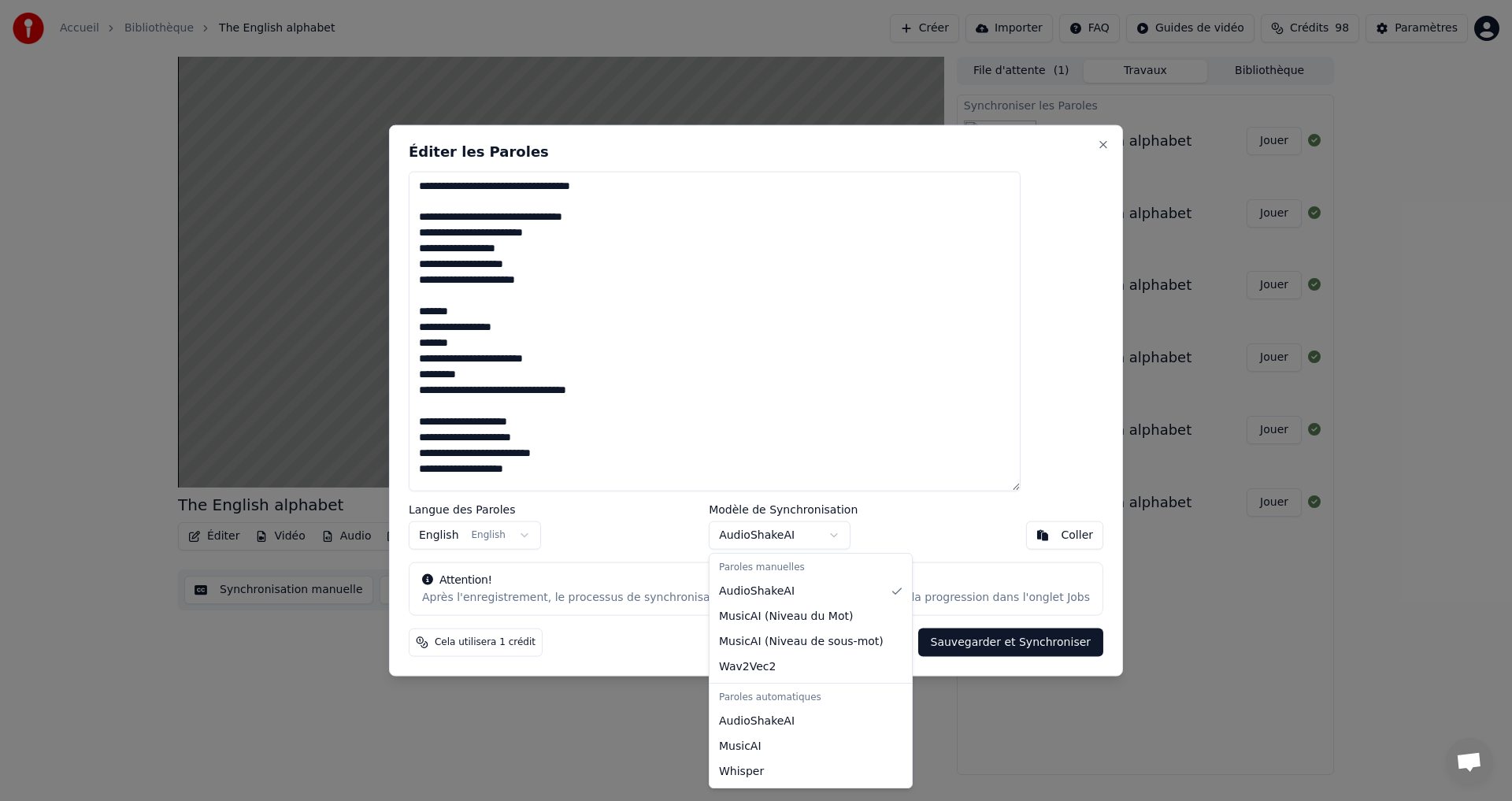
click at [836, 526] on body "Accueil Bibliothèque The English alphabet Créer Importer FAQ Guides de vidéo Cr…" at bounding box center [756, 400] width 1512 height 801
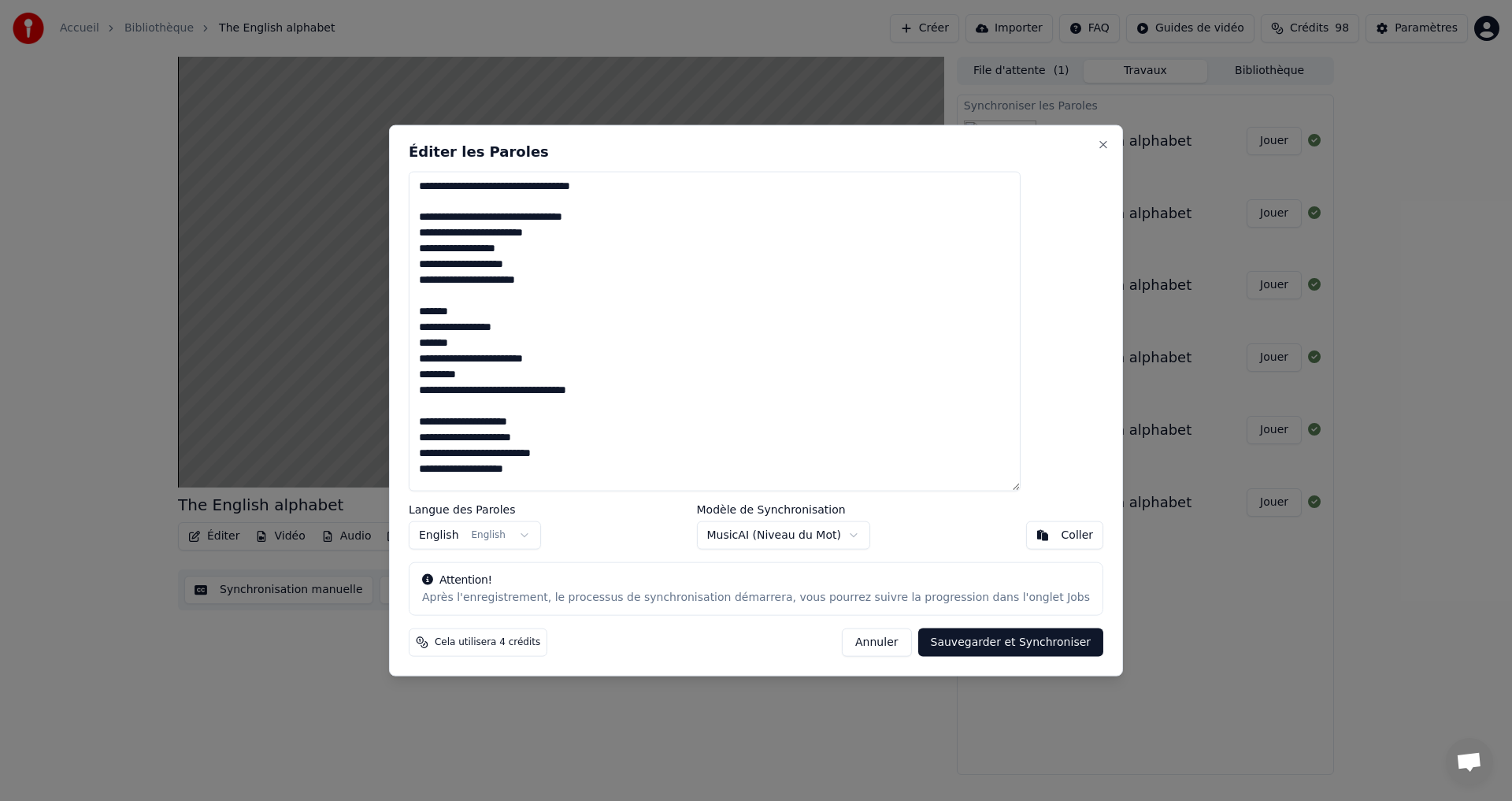
click at [976, 639] on button "Sauvegarder et Synchroniser" at bounding box center [1012, 642] width 186 height 28
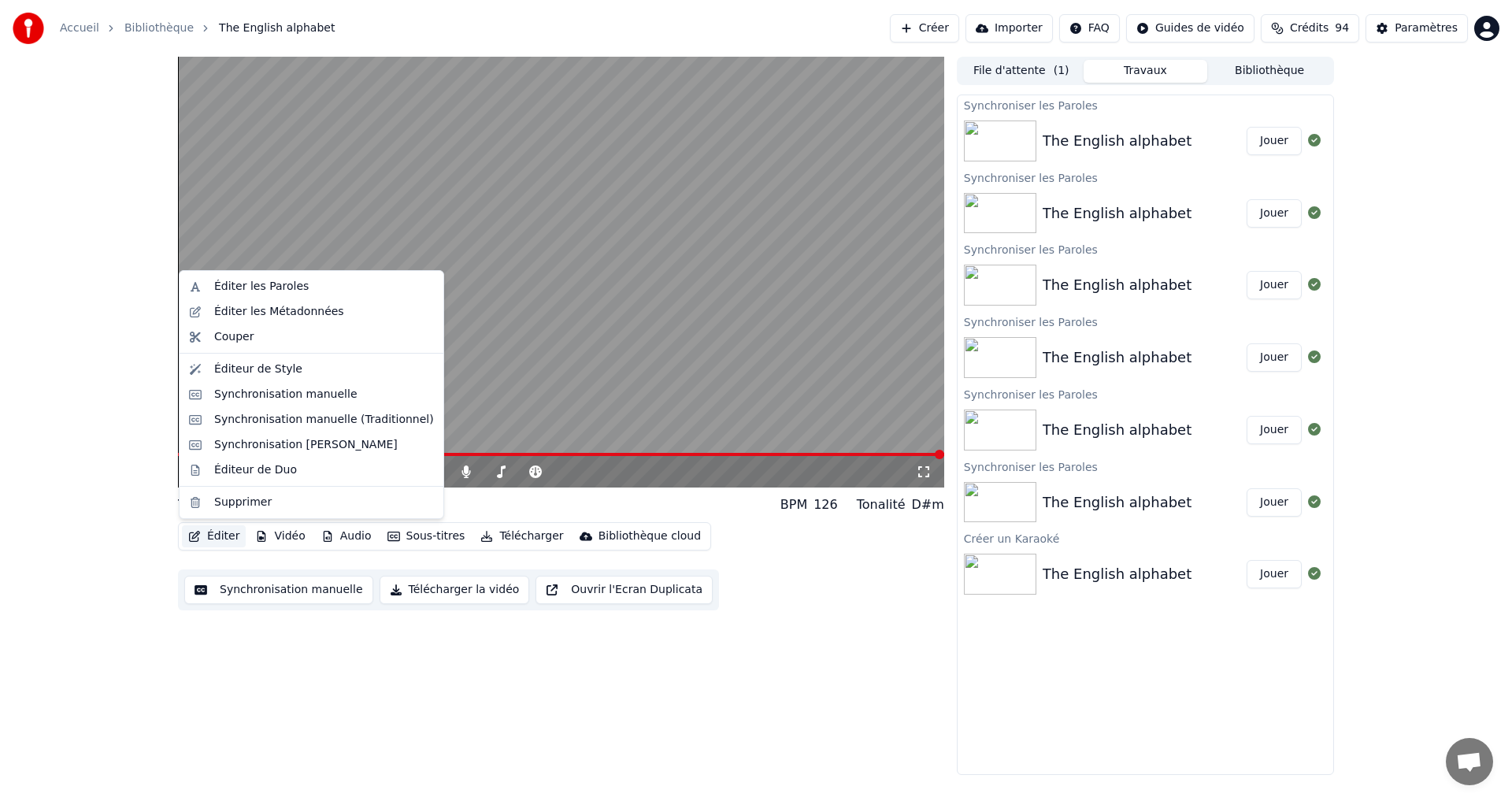
click at [205, 538] on button "Éditer" at bounding box center [214, 537] width 64 height 22
click at [241, 369] on div "Éditeur de Style" at bounding box center [258, 369] width 88 height 16
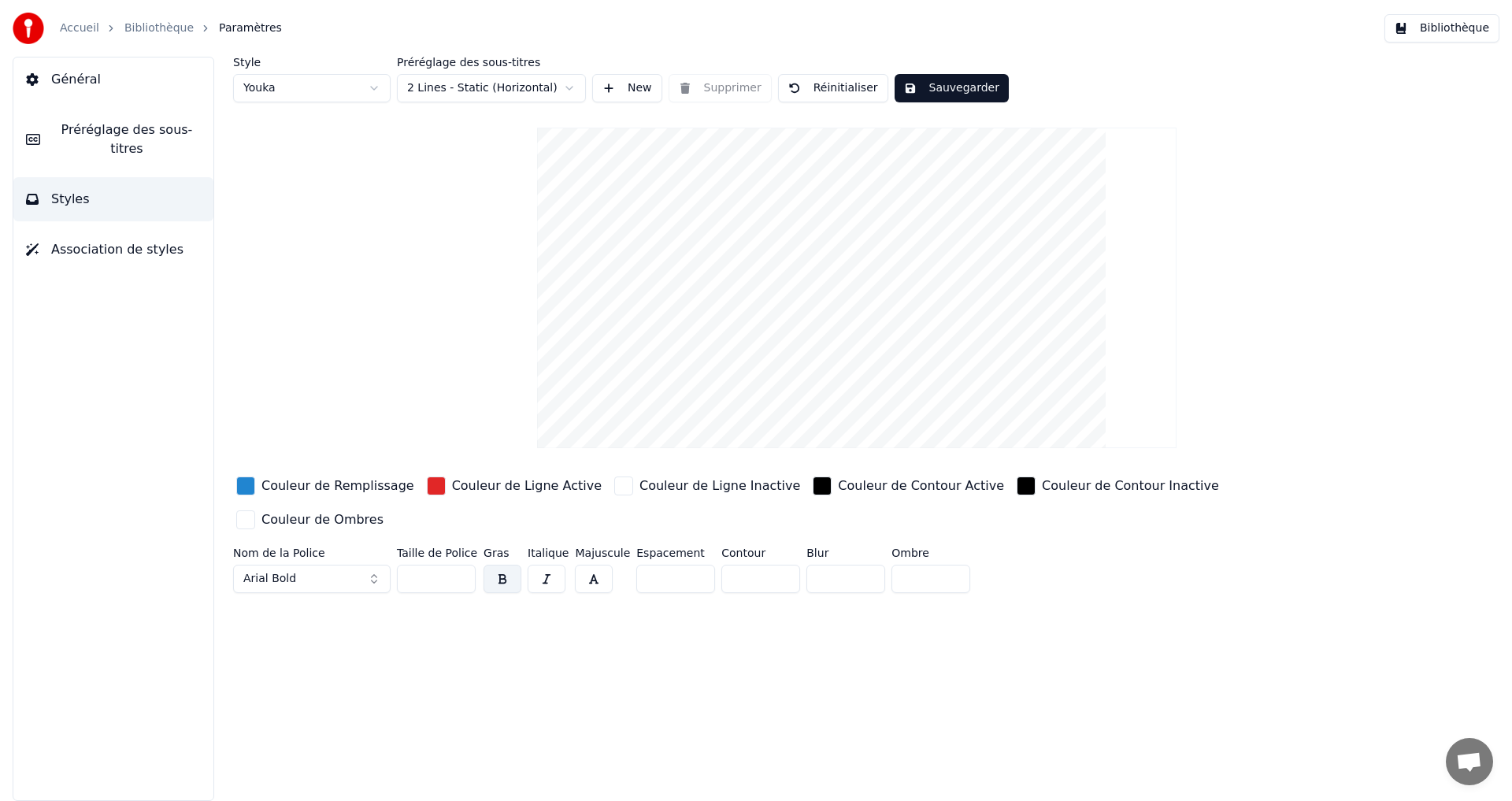
click at [104, 131] on span "Préréglage des sous-titres" at bounding box center [127, 140] width 148 height 38
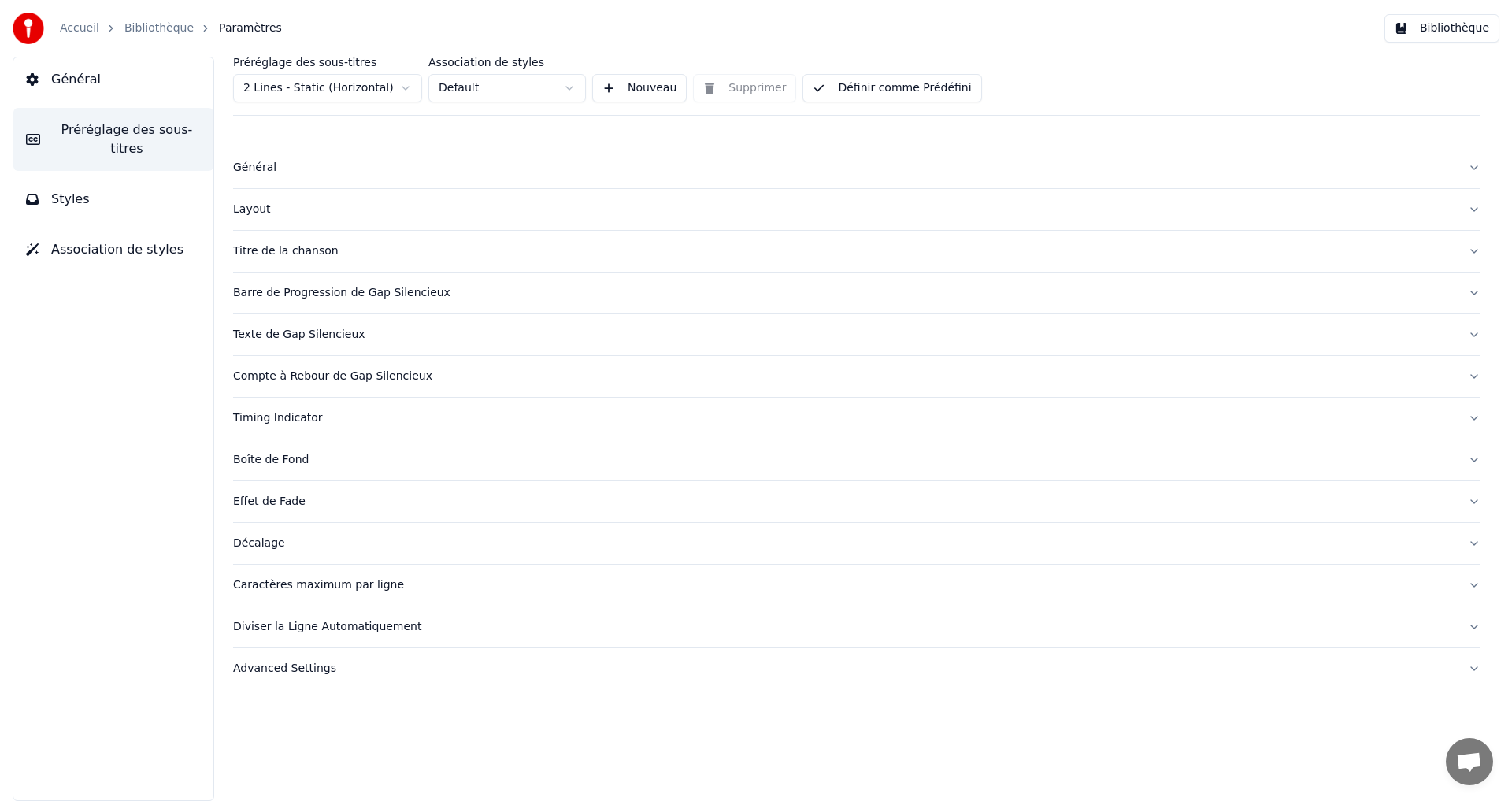
click at [253, 665] on div "Advanced Settings" at bounding box center [844, 668] width 1222 height 16
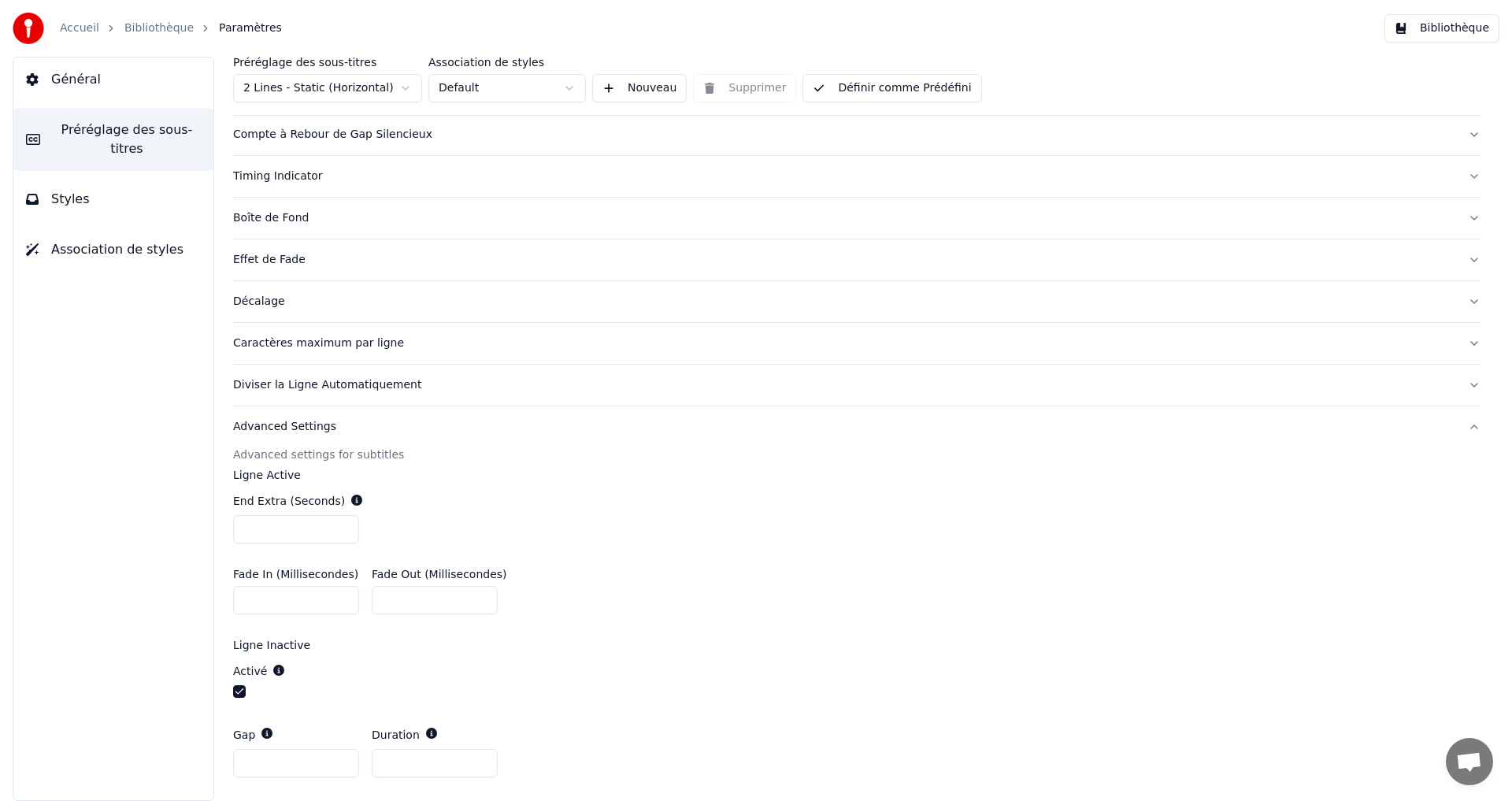
scroll to position [204, 0]
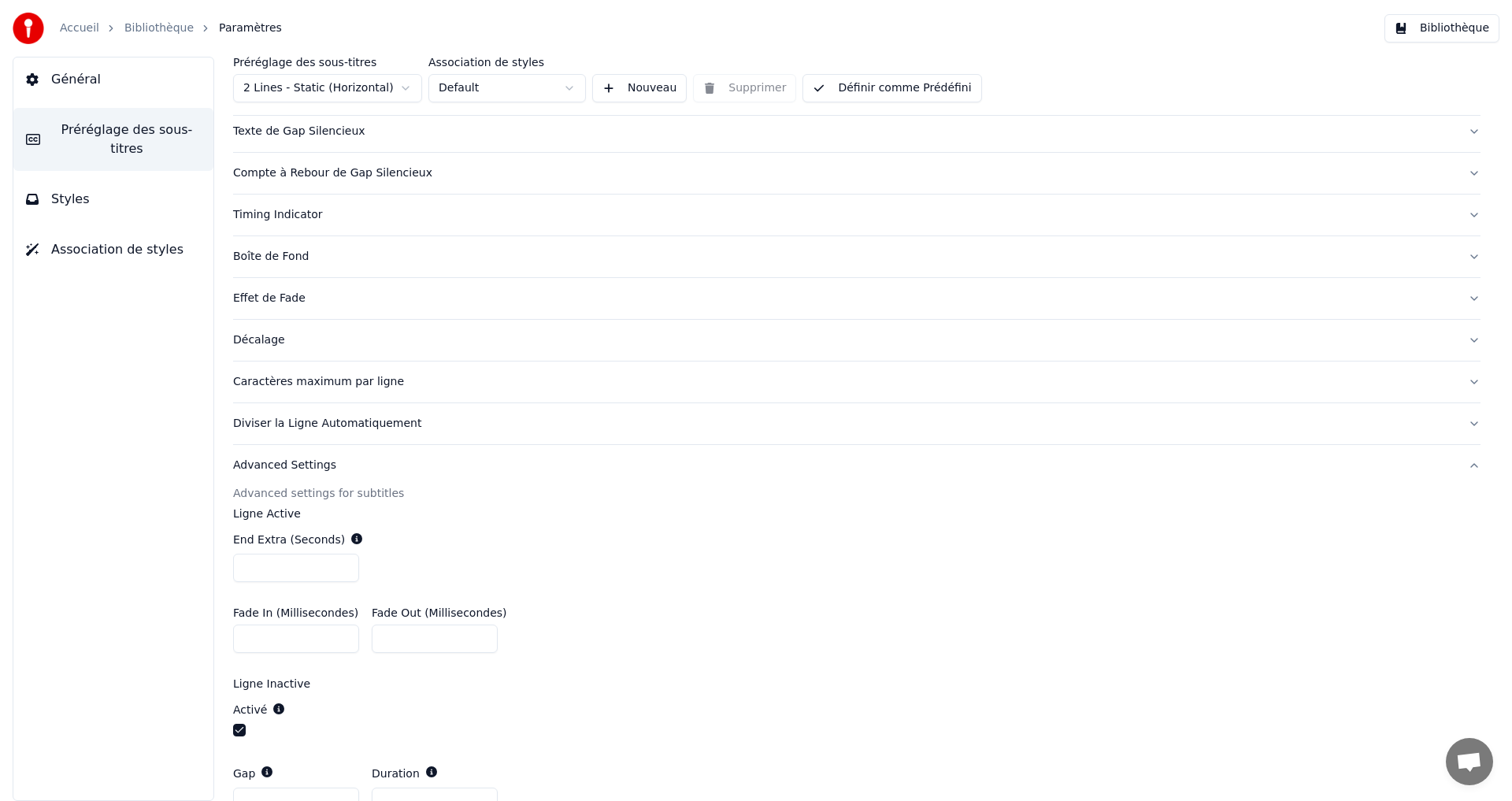
click at [311, 464] on div "Advanced Settings" at bounding box center [844, 466] width 1222 height 16
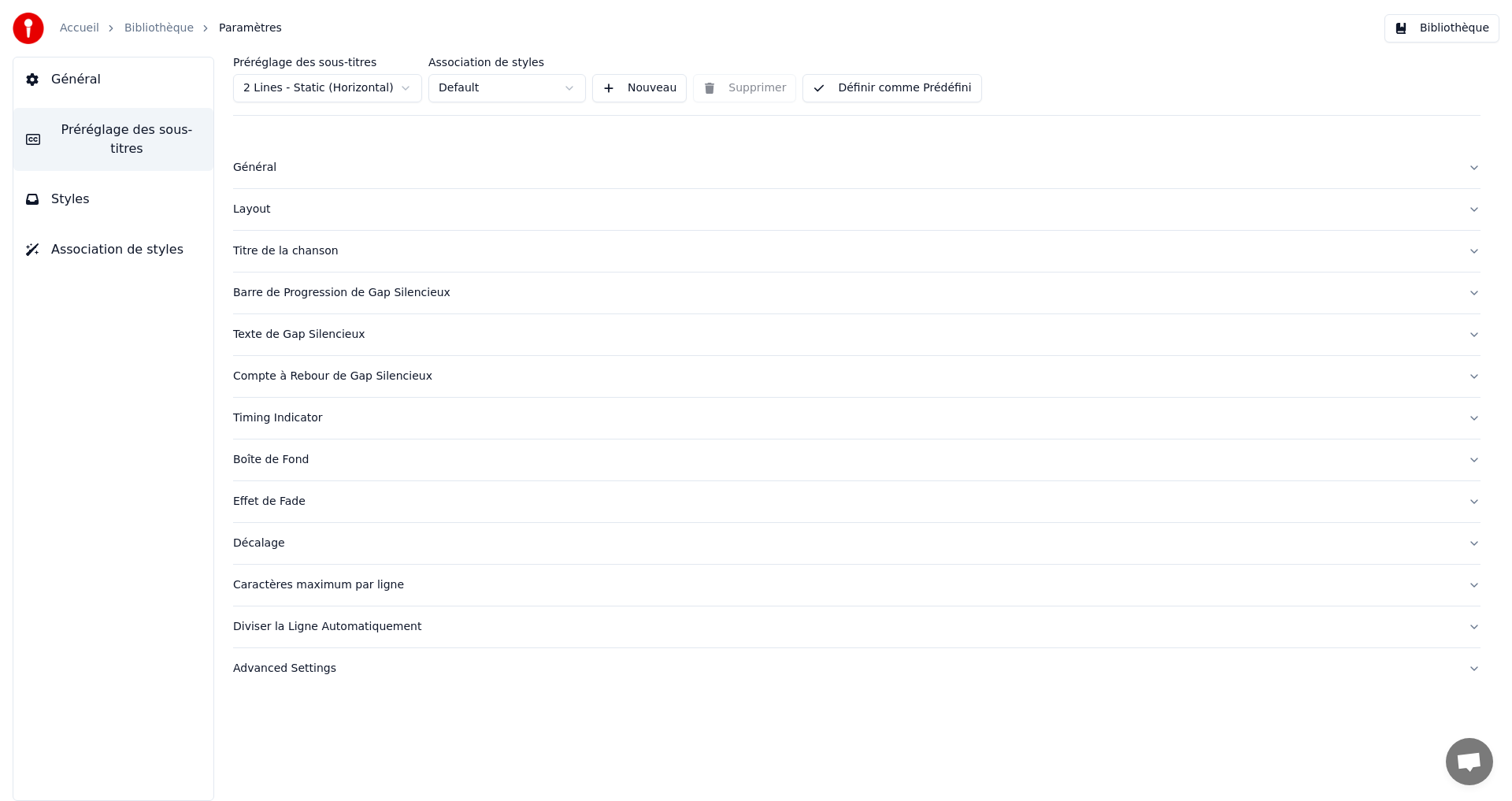
click at [256, 169] on div "Général" at bounding box center [844, 168] width 1222 height 16
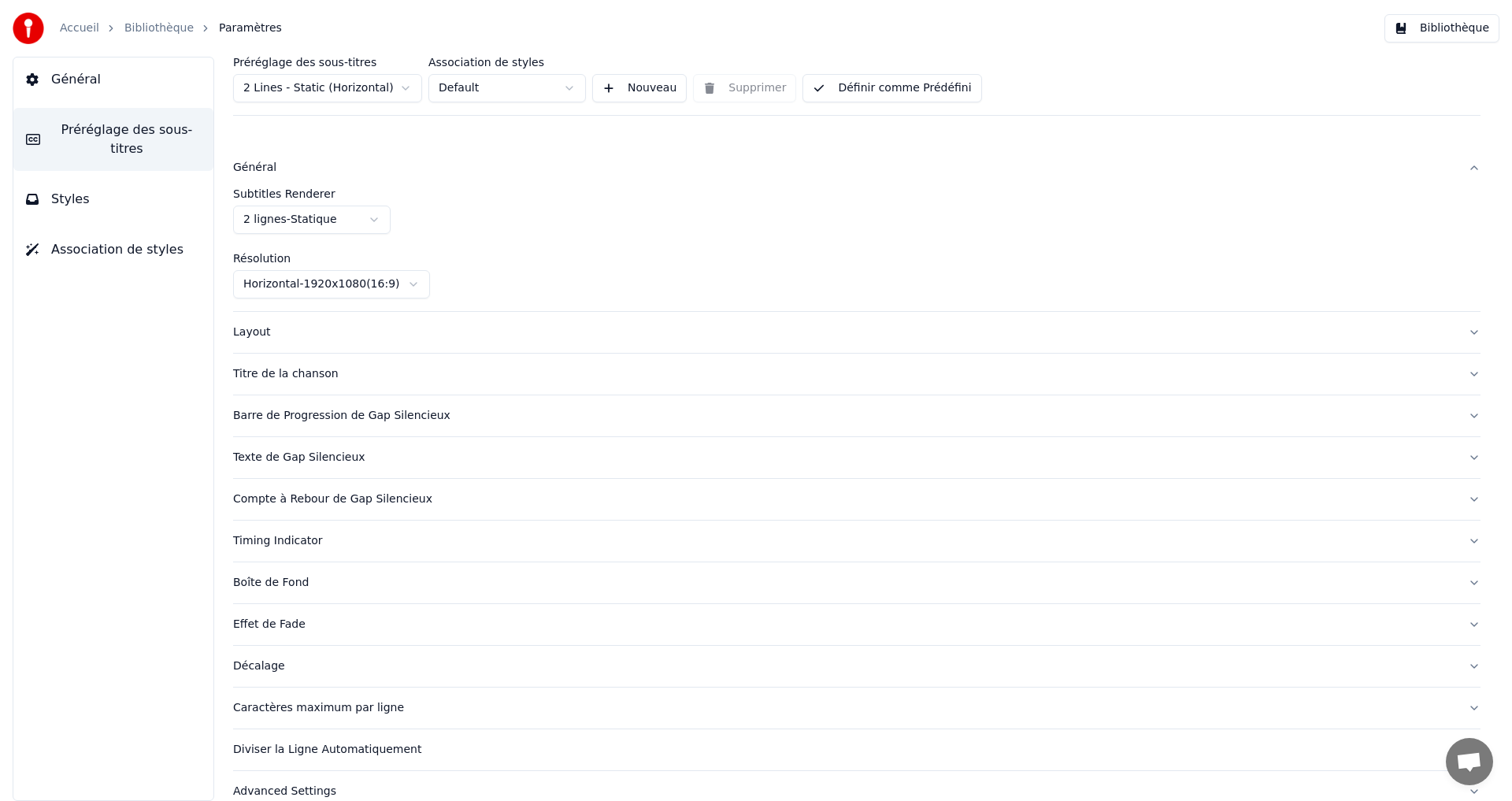
click at [257, 159] on button "Général" at bounding box center [856, 168] width 1248 height 41
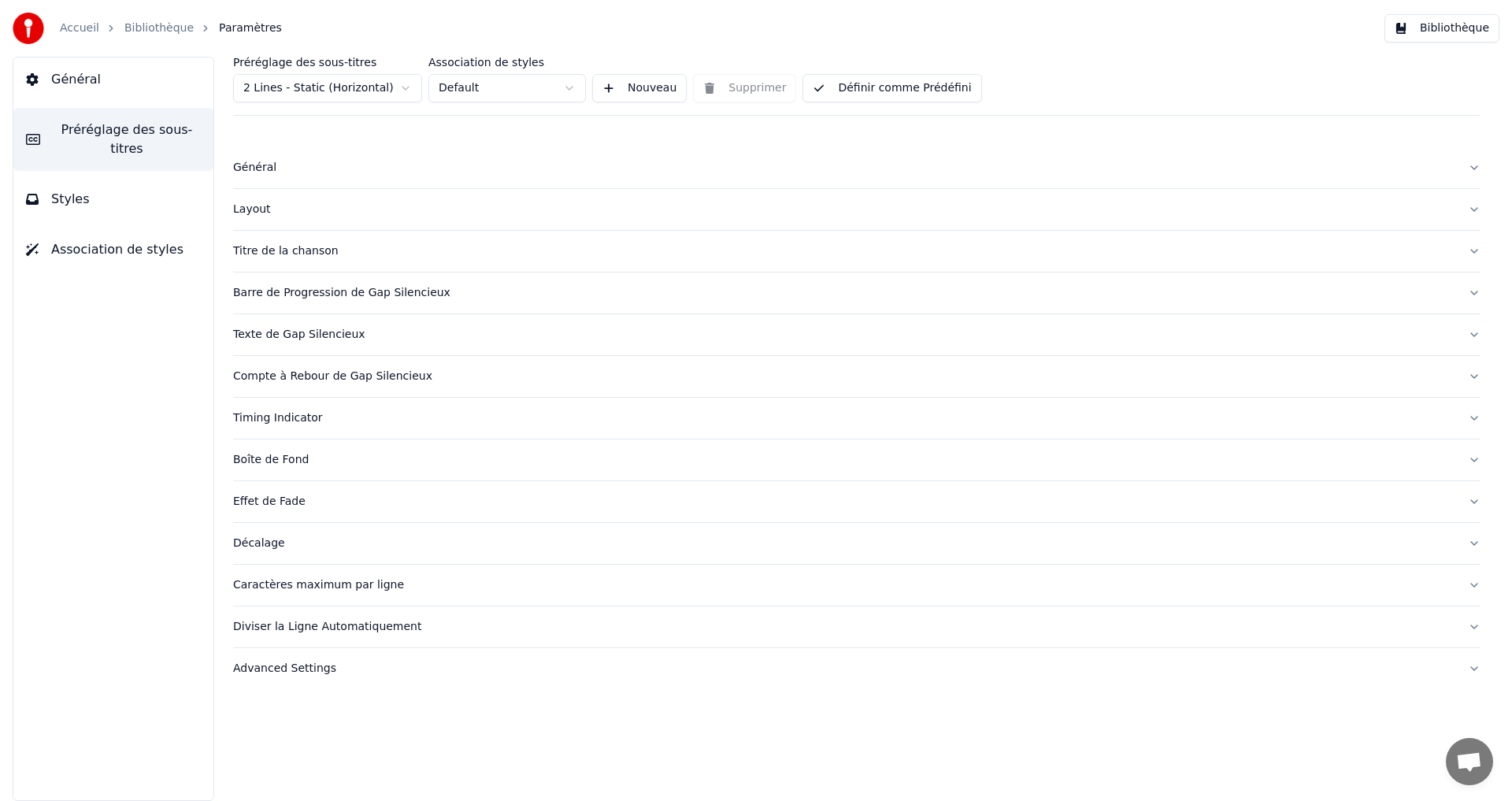
click at [76, 190] on span "Styles" at bounding box center [70, 200] width 39 height 19
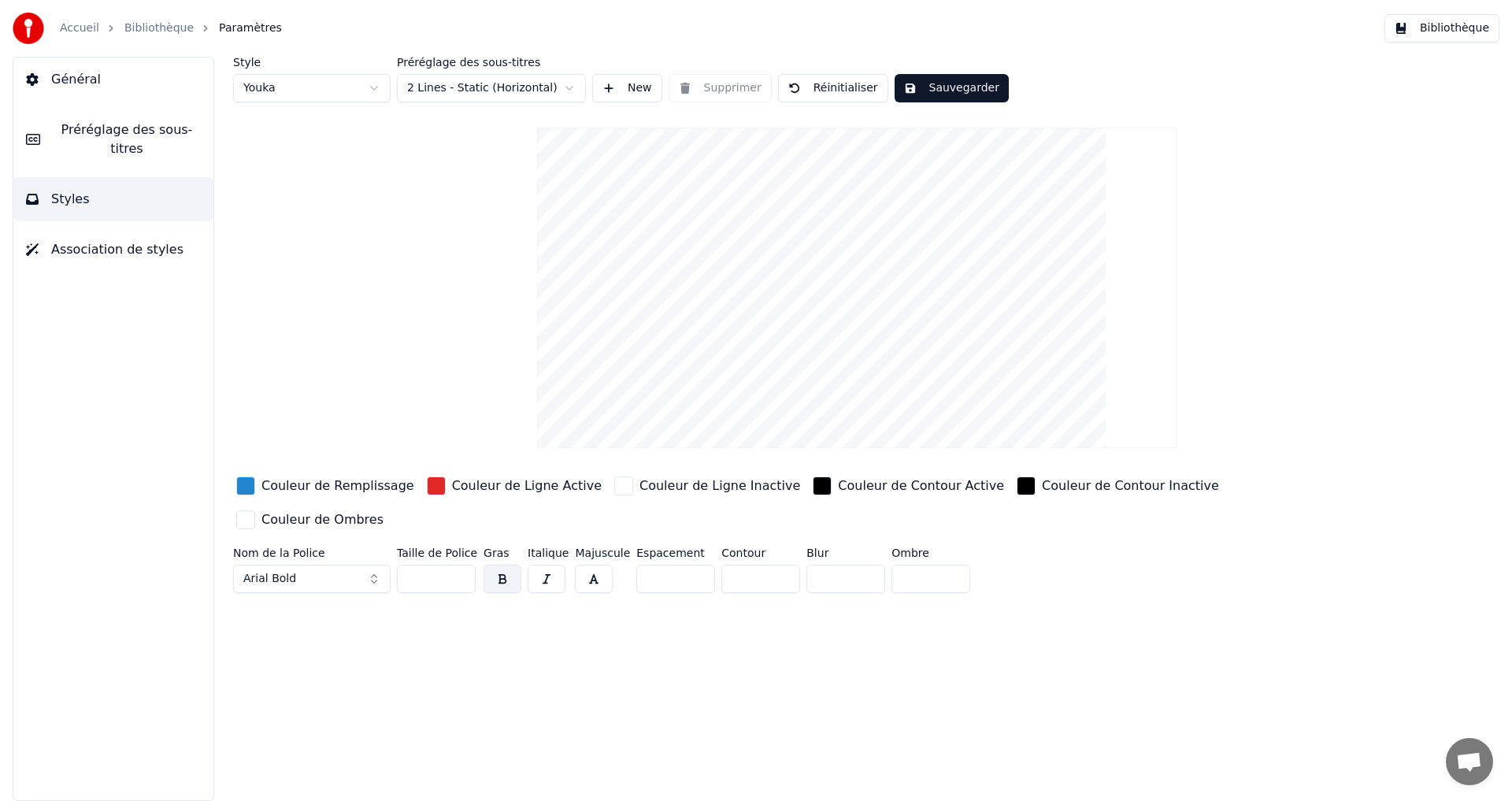
click at [100, 93] on button "Général" at bounding box center [114, 80] width 200 height 44
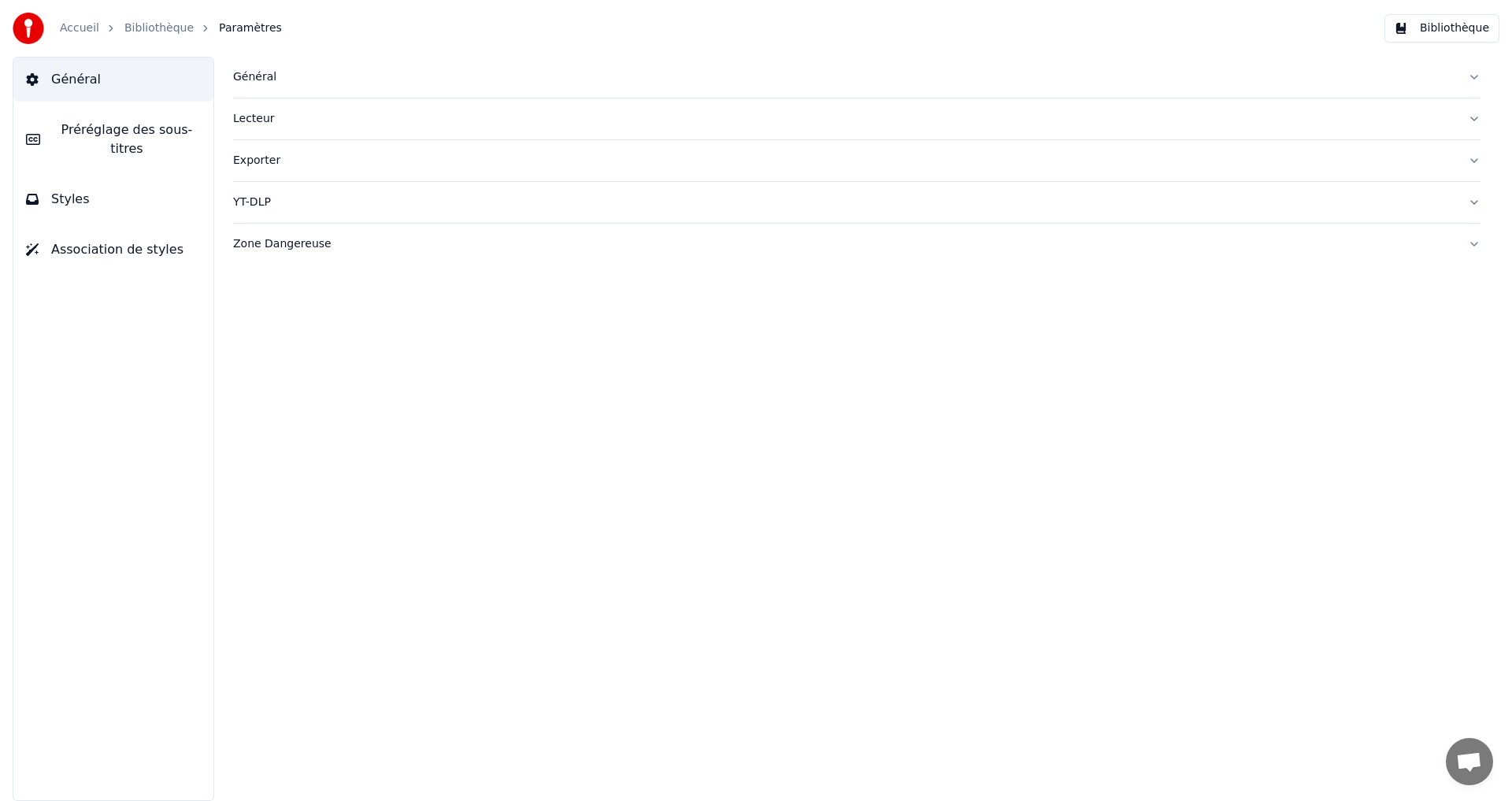
click at [85, 240] on span "Association de styles" at bounding box center [118, 249] width 133 height 19
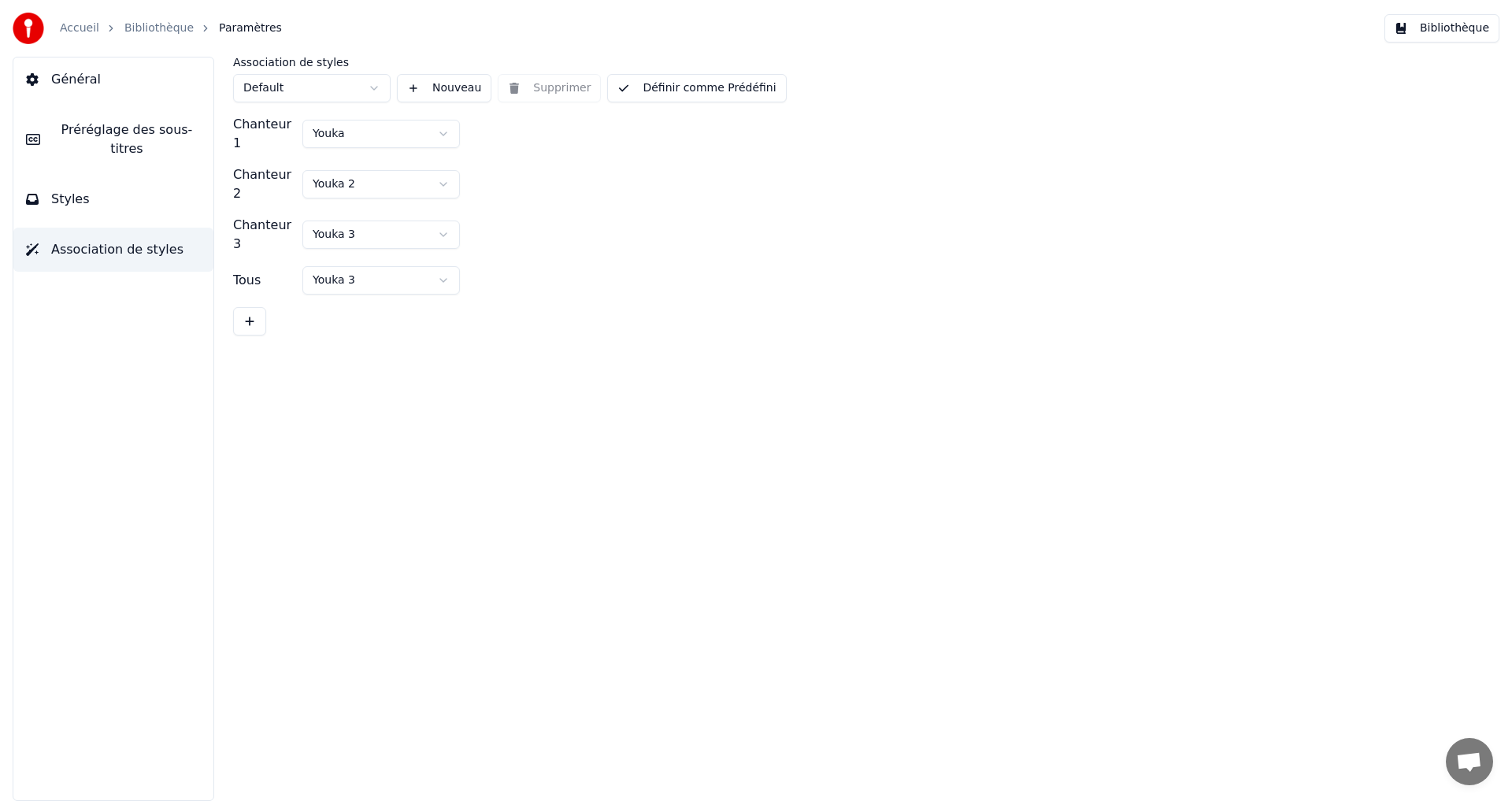
click at [84, 182] on button "Styles" at bounding box center [114, 200] width 200 height 44
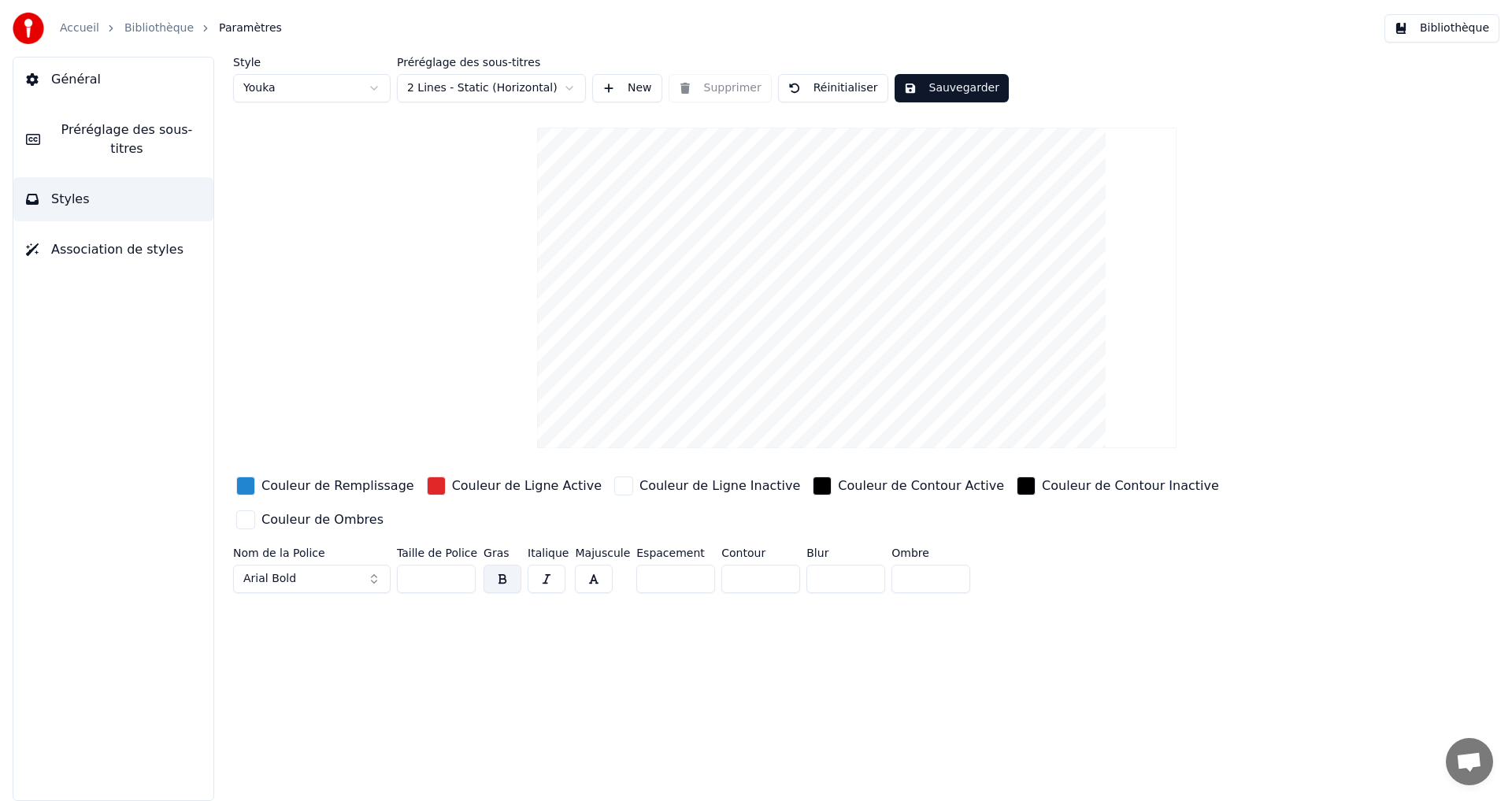
click at [813, 490] on div "button" at bounding box center [822, 486] width 19 height 19
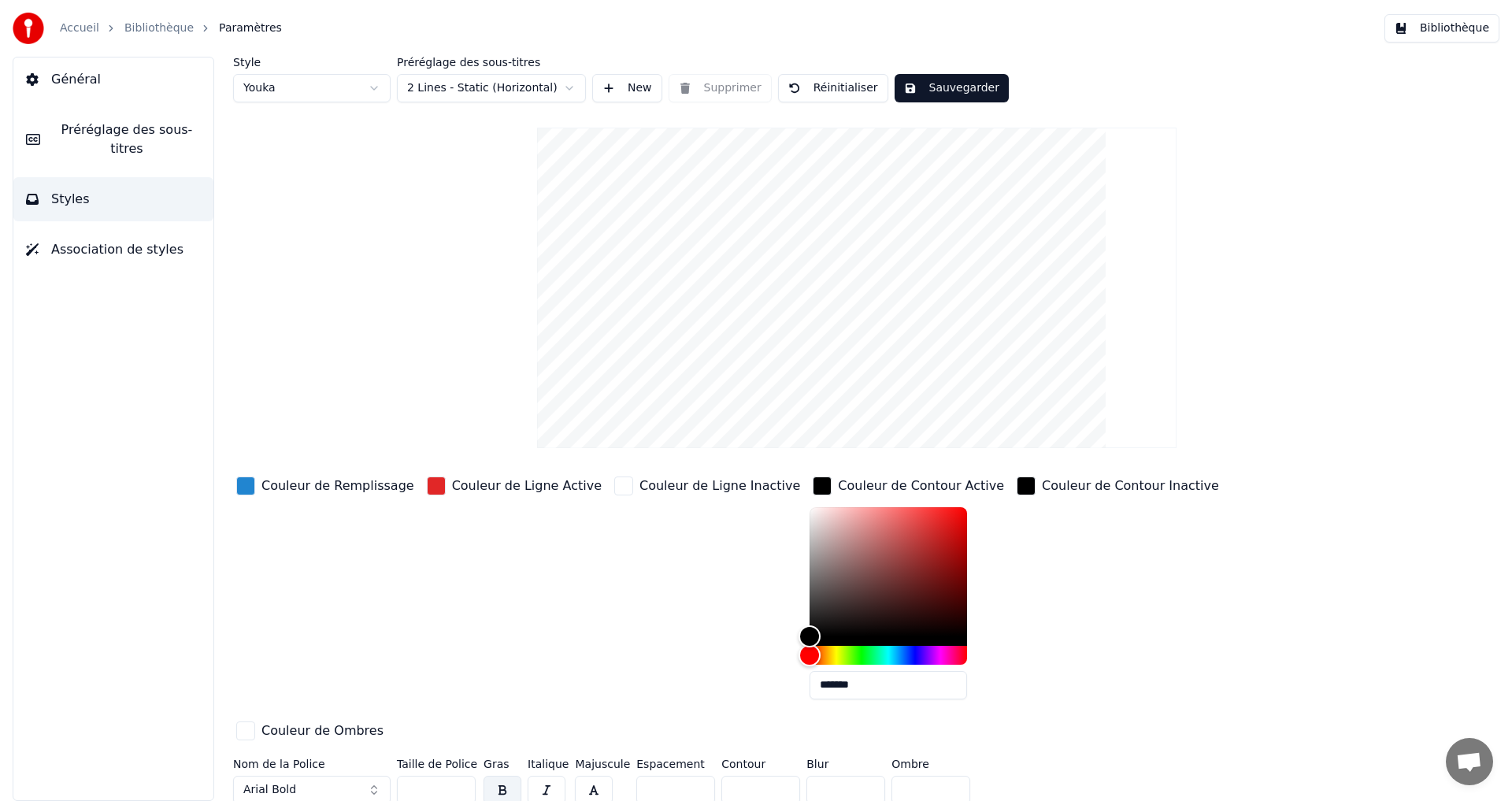
click at [241, 488] on div "button" at bounding box center [245, 486] width 19 height 19
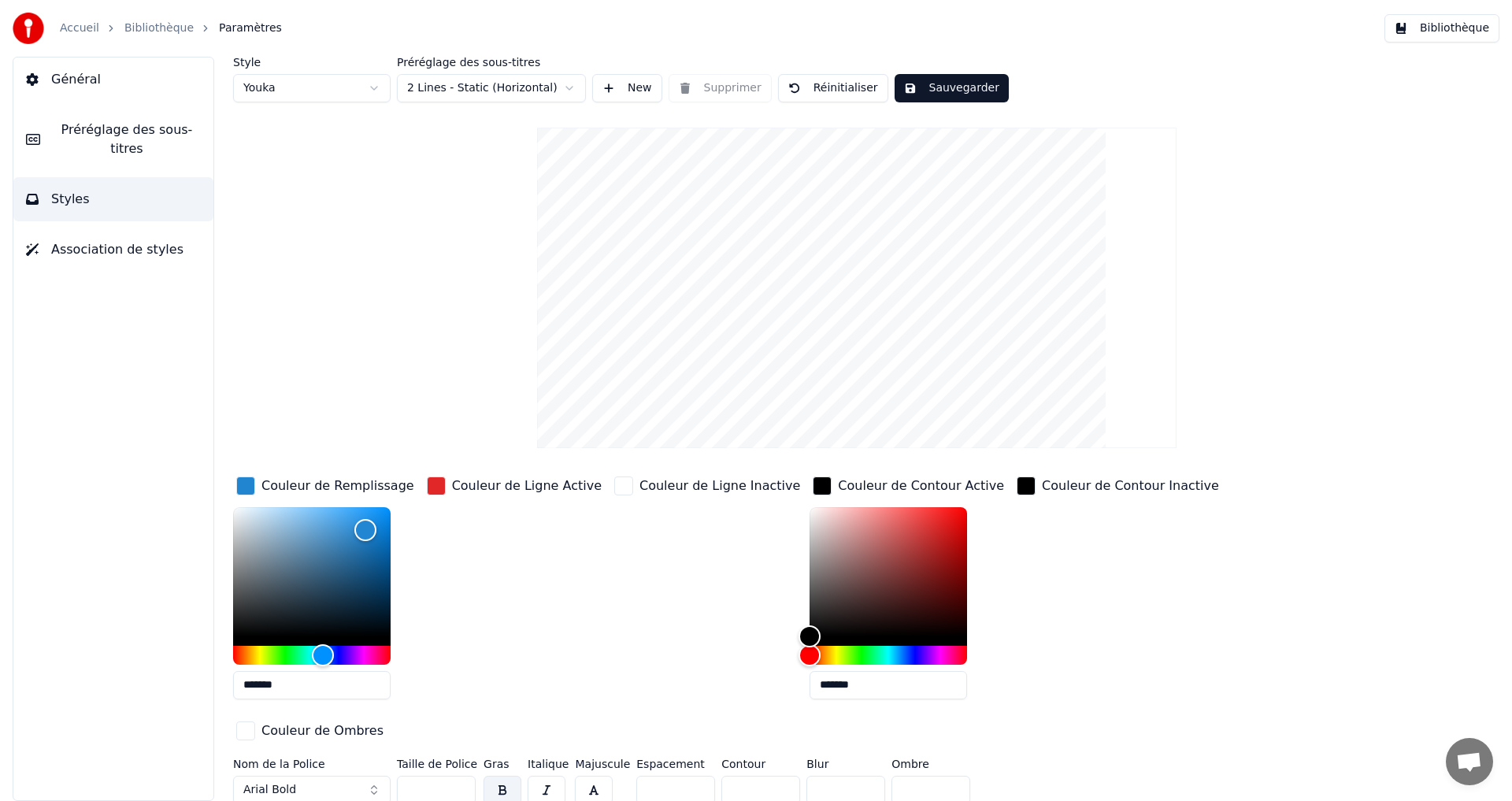
drag, startPoint x: 302, startPoint y: 691, endPoint x: 206, endPoint y: 689, distance: 96.0
click at [206, 689] on div "Style Youka Préréglage des sous-titres 2 Lines - Static (Horizontal) New Suppri…" at bounding box center [857, 429] width 1311 height 744
click at [829, 695] on input "*******" at bounding box center [889, 685] width 158 height 28
drag, startPoint x: 831, startPoint y: 689, endPoint x: 710, endPoint y: 685, distance: 121.1
click at [739, 691] on div "Couleur de Remplissage ******* Couleur de Ligne Active Couleur de Ligne Inactiv…" at bounding box center [762, 609] width 1058 height 272
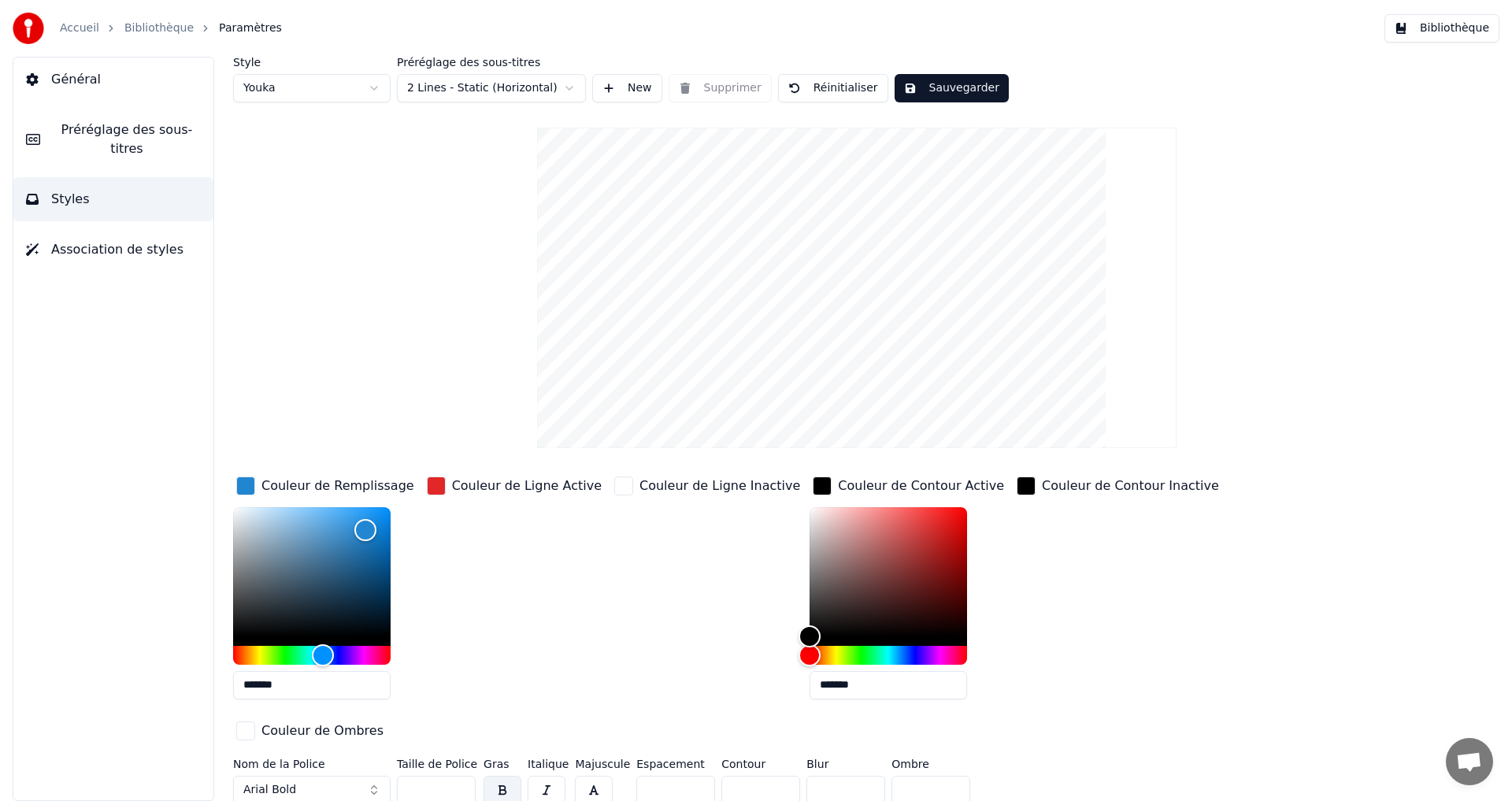
paste input "text"
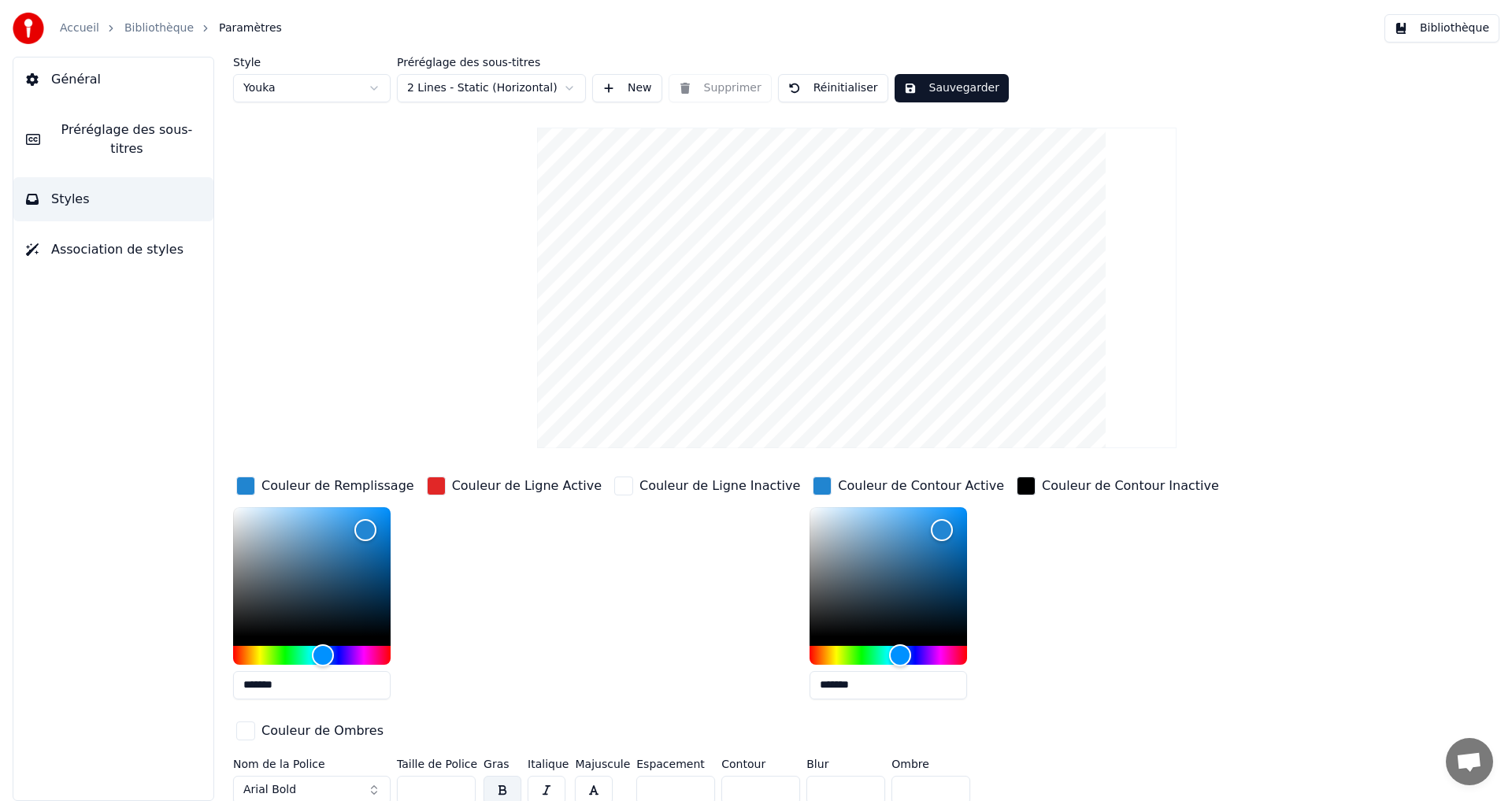
click at [556, 656] on div "Couleur de Ligne Active" at bounding box center [515, 593] width 182 height 238
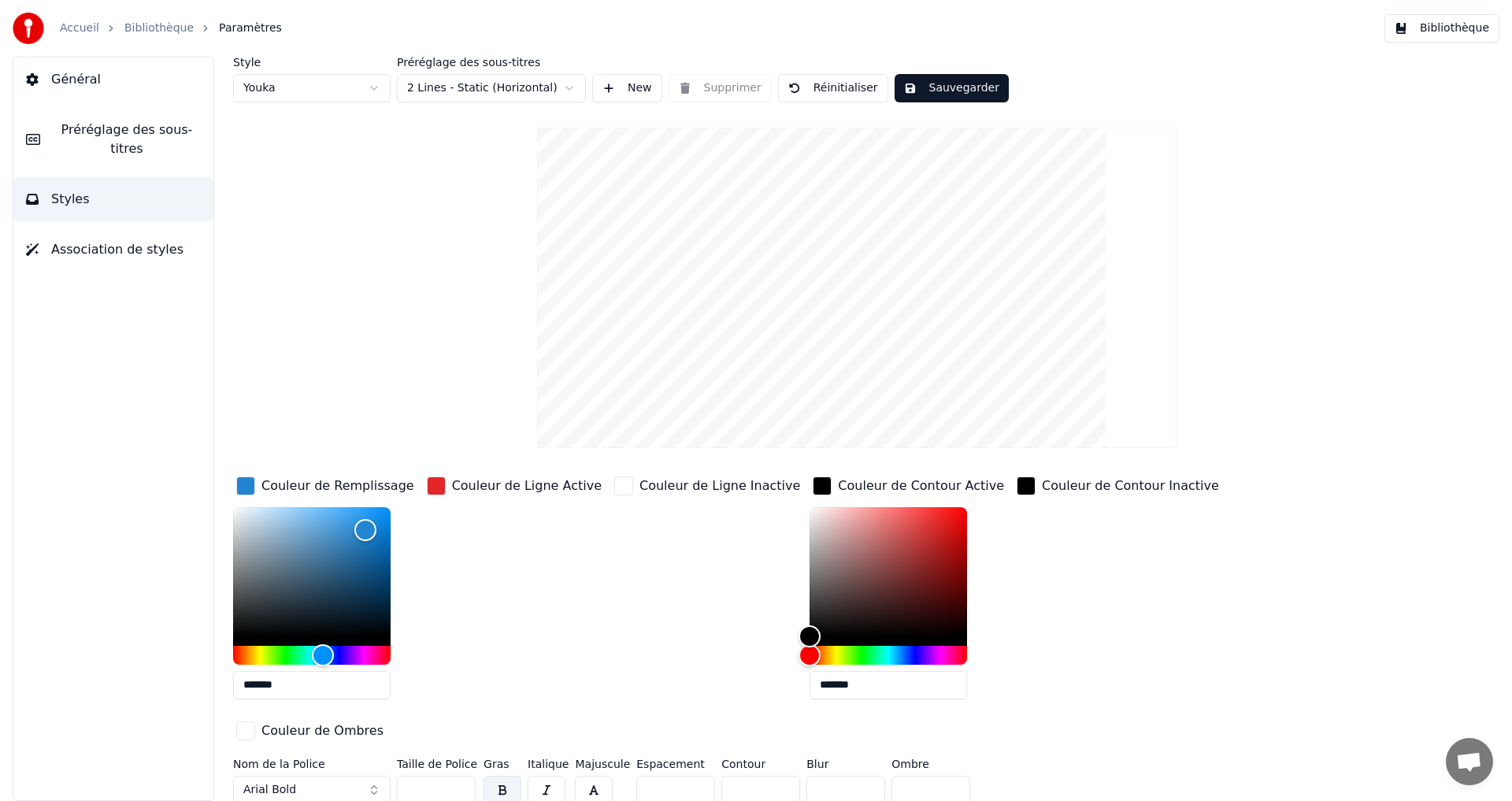
type input "*******"
drag, startPoint x: 570, startPoint y: 603, endPoint x: 525, endPoint y: 611, distance: 45.7
click at [570, 602] on div "Couleur de Ligne Active" at bounding box center [515, 593] width 182 height 238
click at [531, 608] on div "Couleur de Ligne Active" at bounding box center [515, 593] width 182 height 238
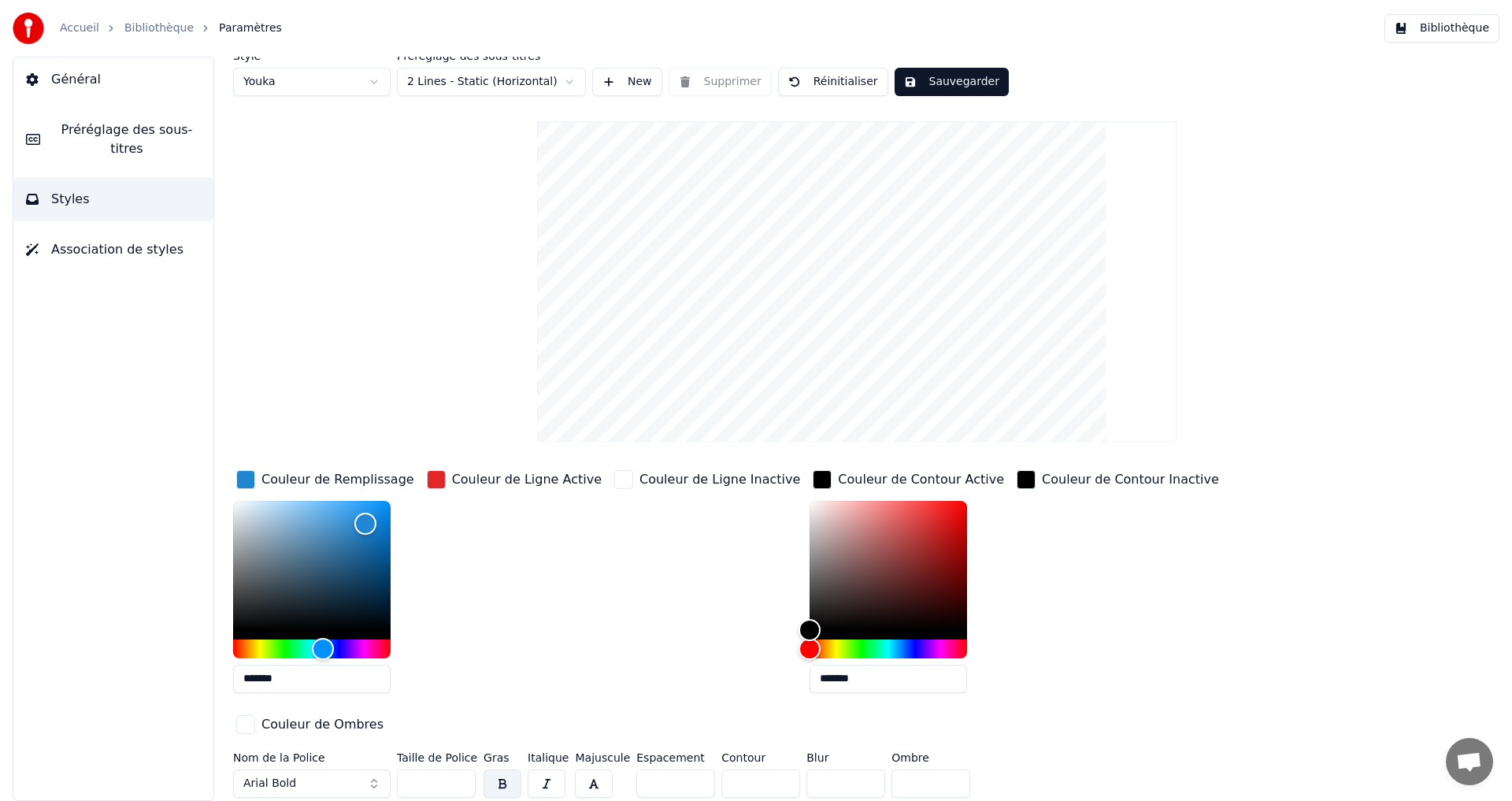
scroll to position [8, 0]
click at [833, 683] on input "*******" at bounding box center [889, 677] width 158 height 28
click at [492, 665] on div "Couleur de Ligne Active" at bounding box center [515, 585] width 182 height 238
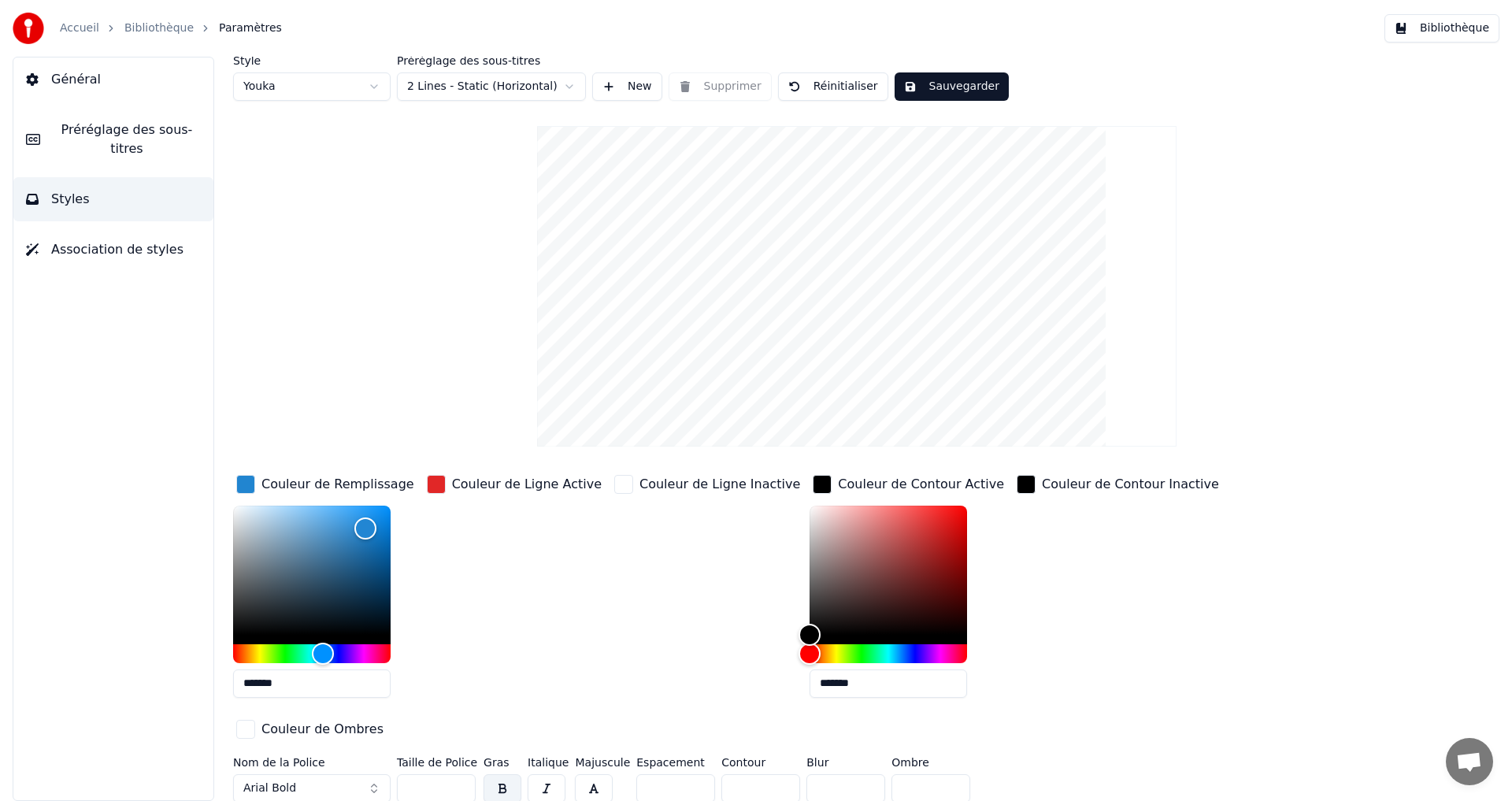
scroll to position [0, 0]
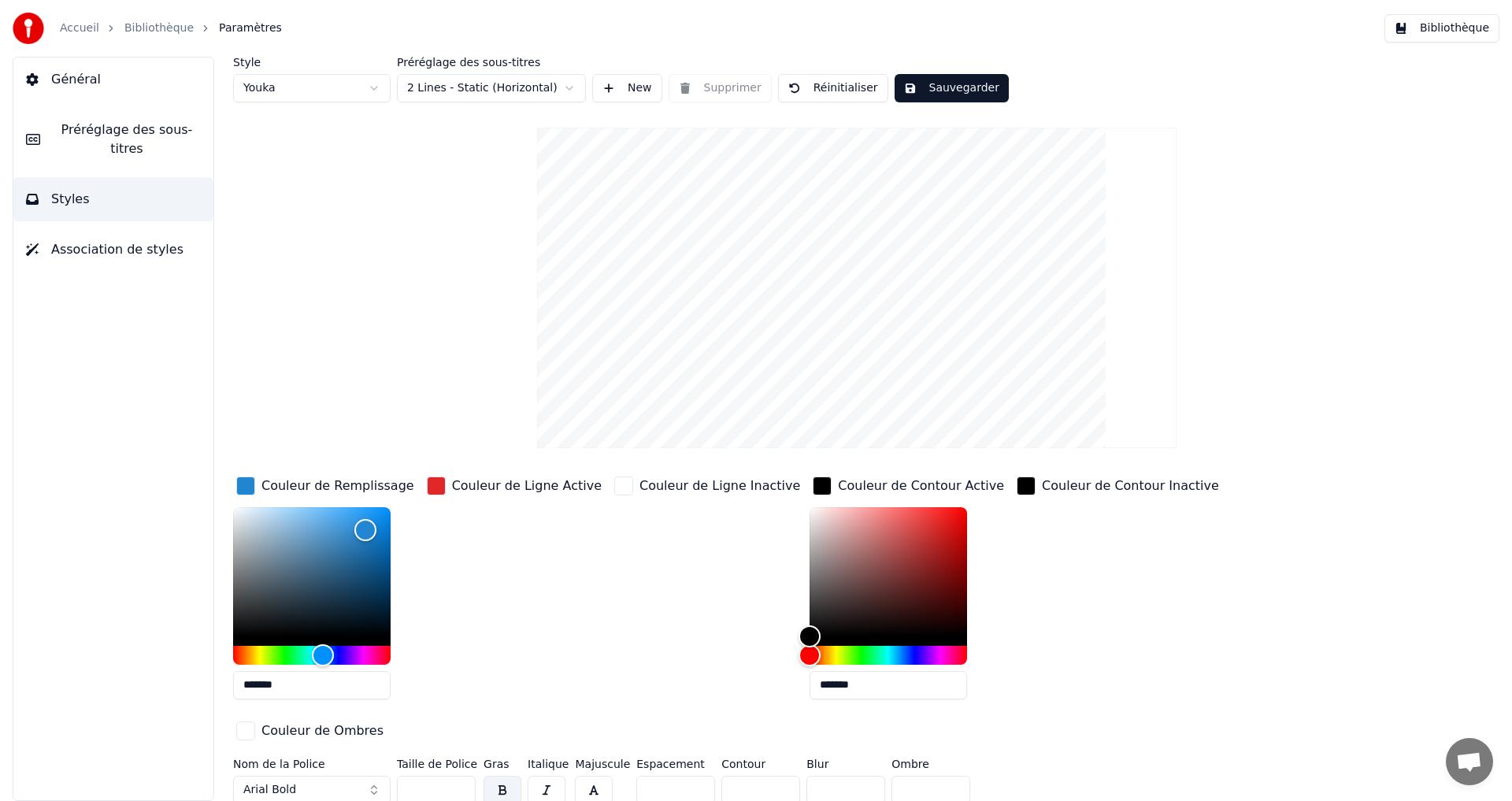
click at [143, 28] on link "Bibliothèque" at bounding box center [159, 28] width 69 height 16
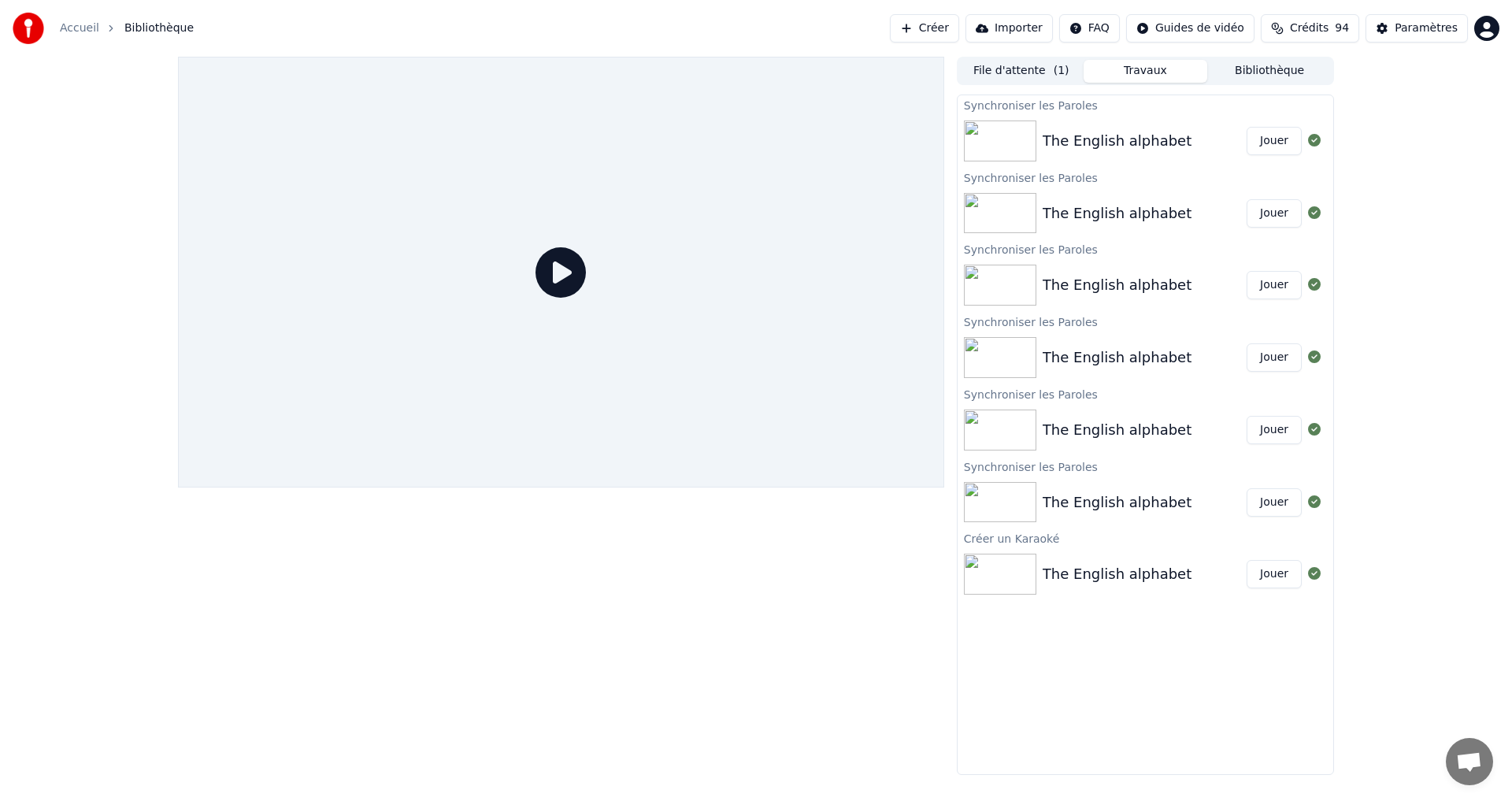
drag, startPoint x: 1035, startPoint y: 72, endPoint x: 958, endPoint y: 90, distance: 79.1
click at [1035, 71] on button "File d'attente ( 1 )" at bounding box center [1022, 71] width 125 height 23
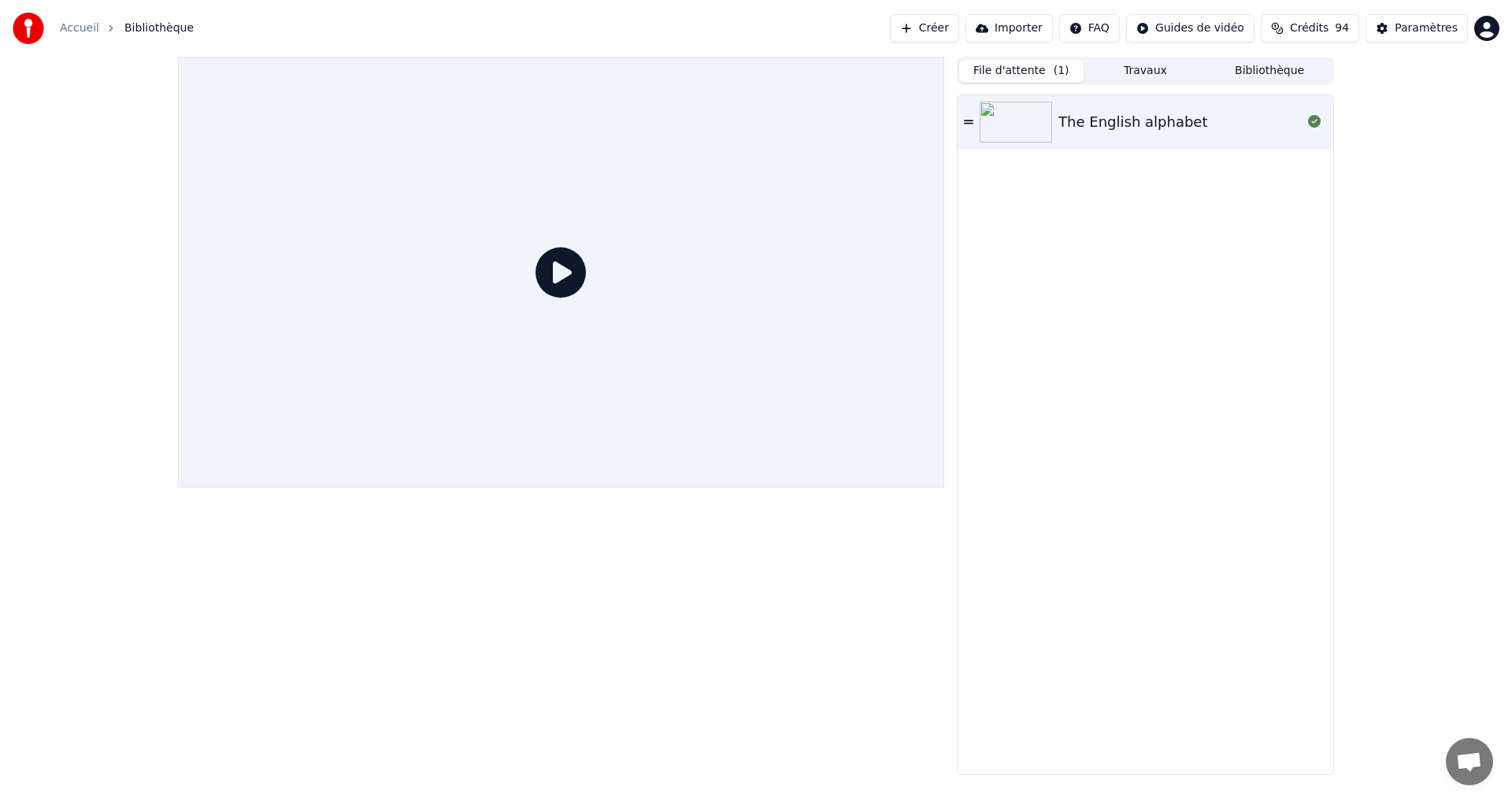
click at [1089, 113] on div "The English alphabet" at bounding box center [1132, 122] width 149 height 22
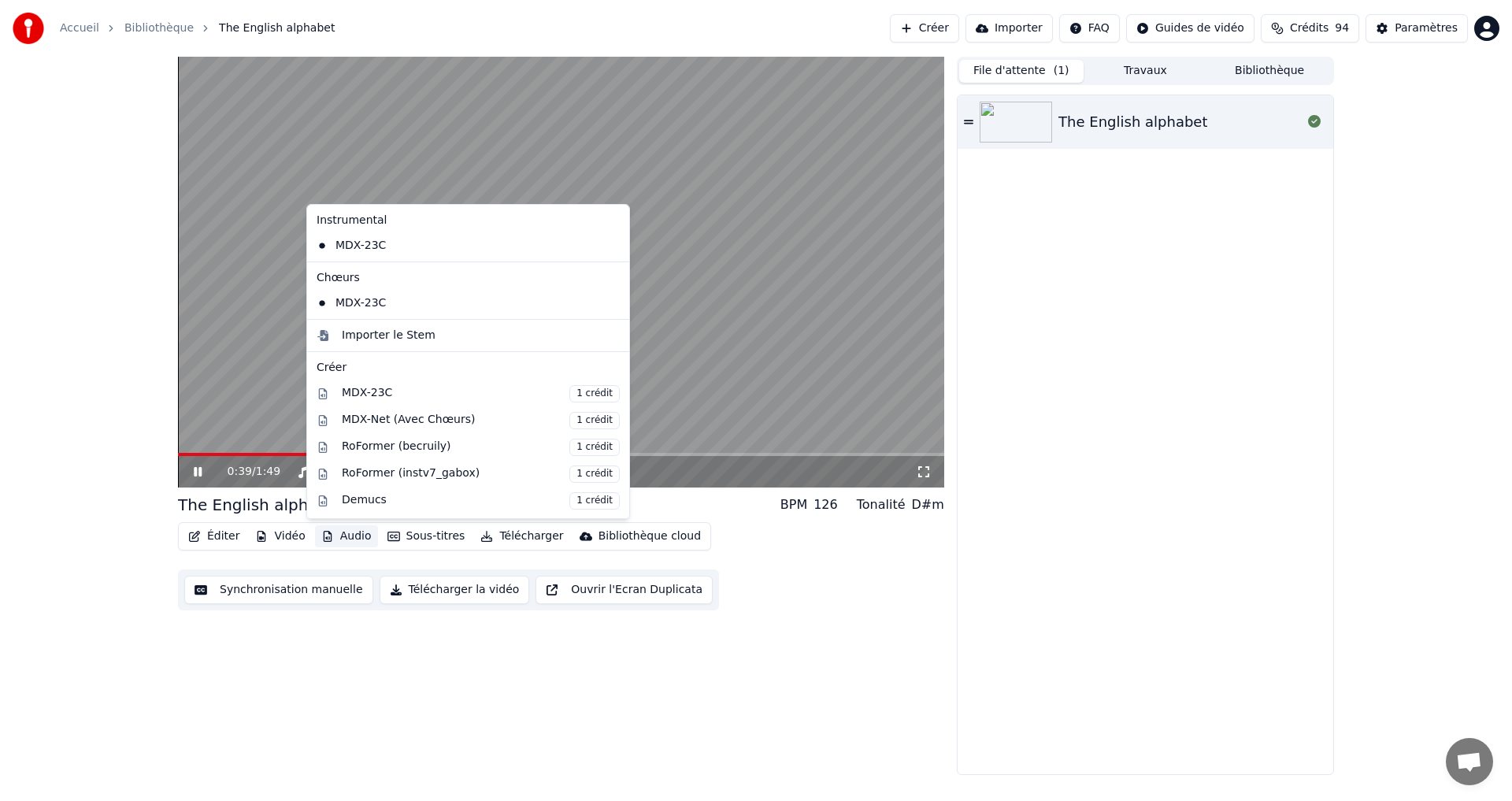
click at [343, 541] on button "Audio" at bounding box center [346, 537] width 63 height 22
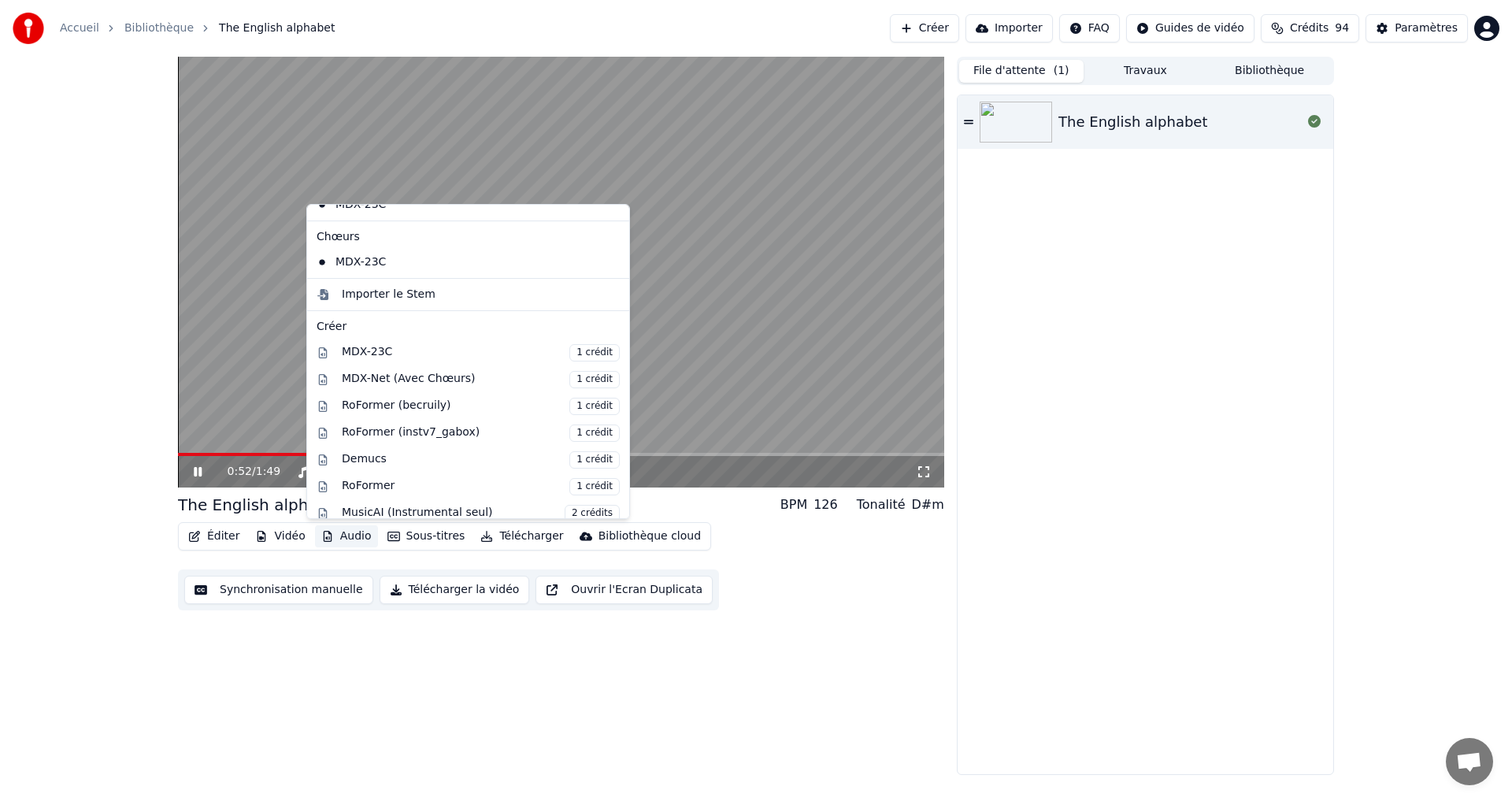
scroll to position [2, 0]
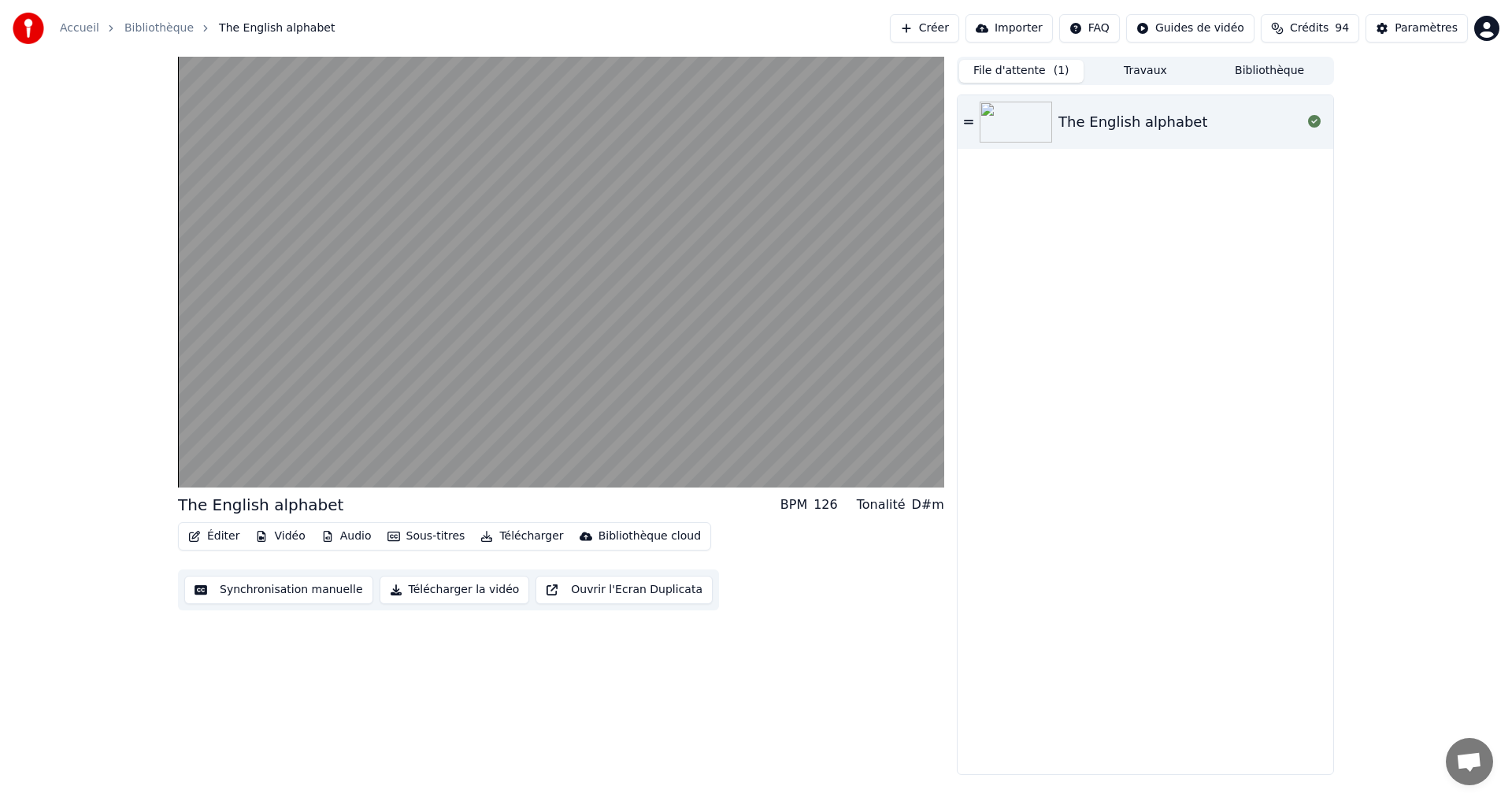
click at [1072, 480] on div "The English alphabet" at bounding box center [1146, 435] width 376 height 679
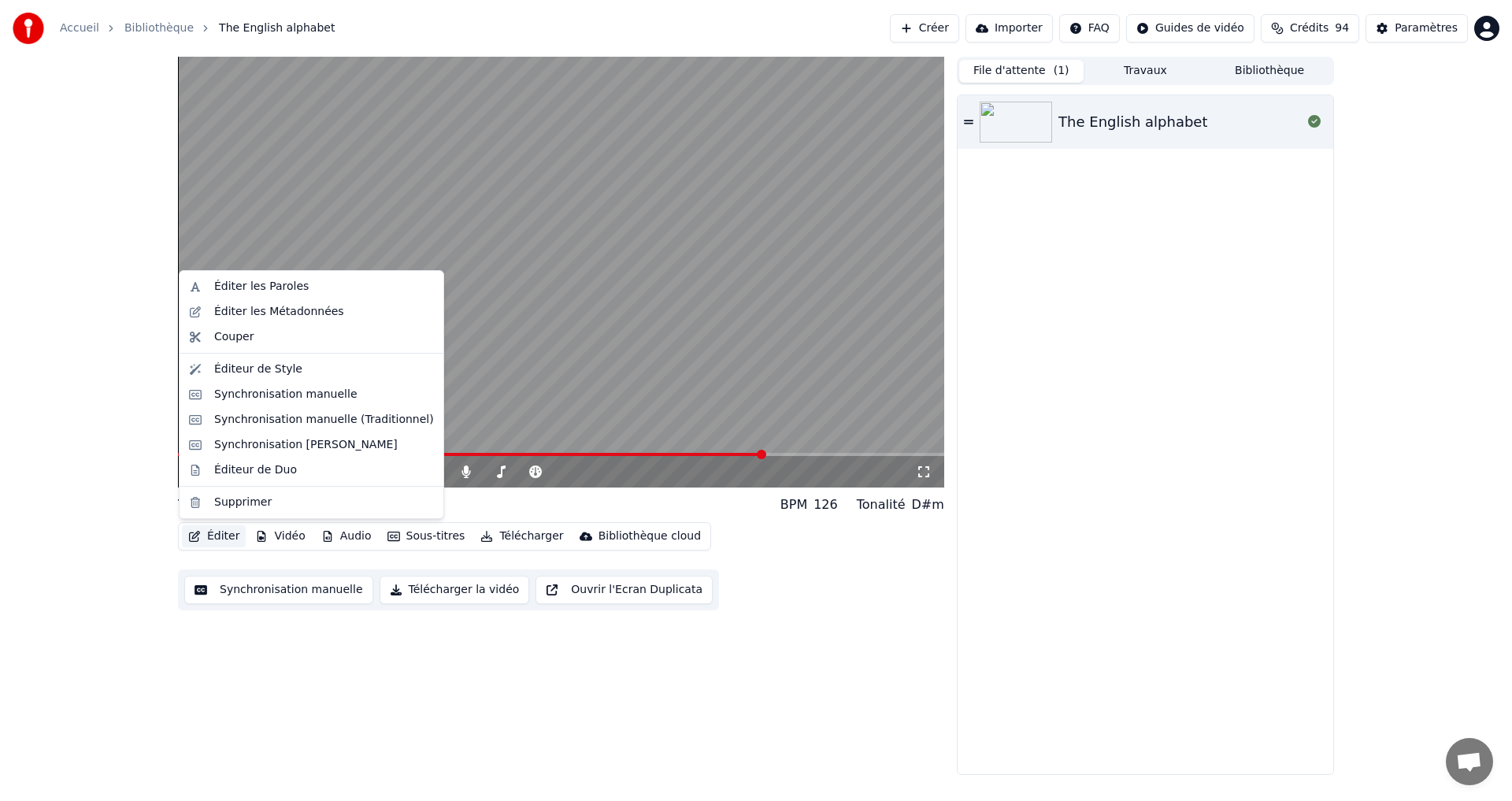
click at [212, 538] on button "Éditer" at bounding box center [214, 537] width 64 height 22
click at [279, 288] on div "Éditer les Paroles" at bounding box center [261, 286] width 95 height 16
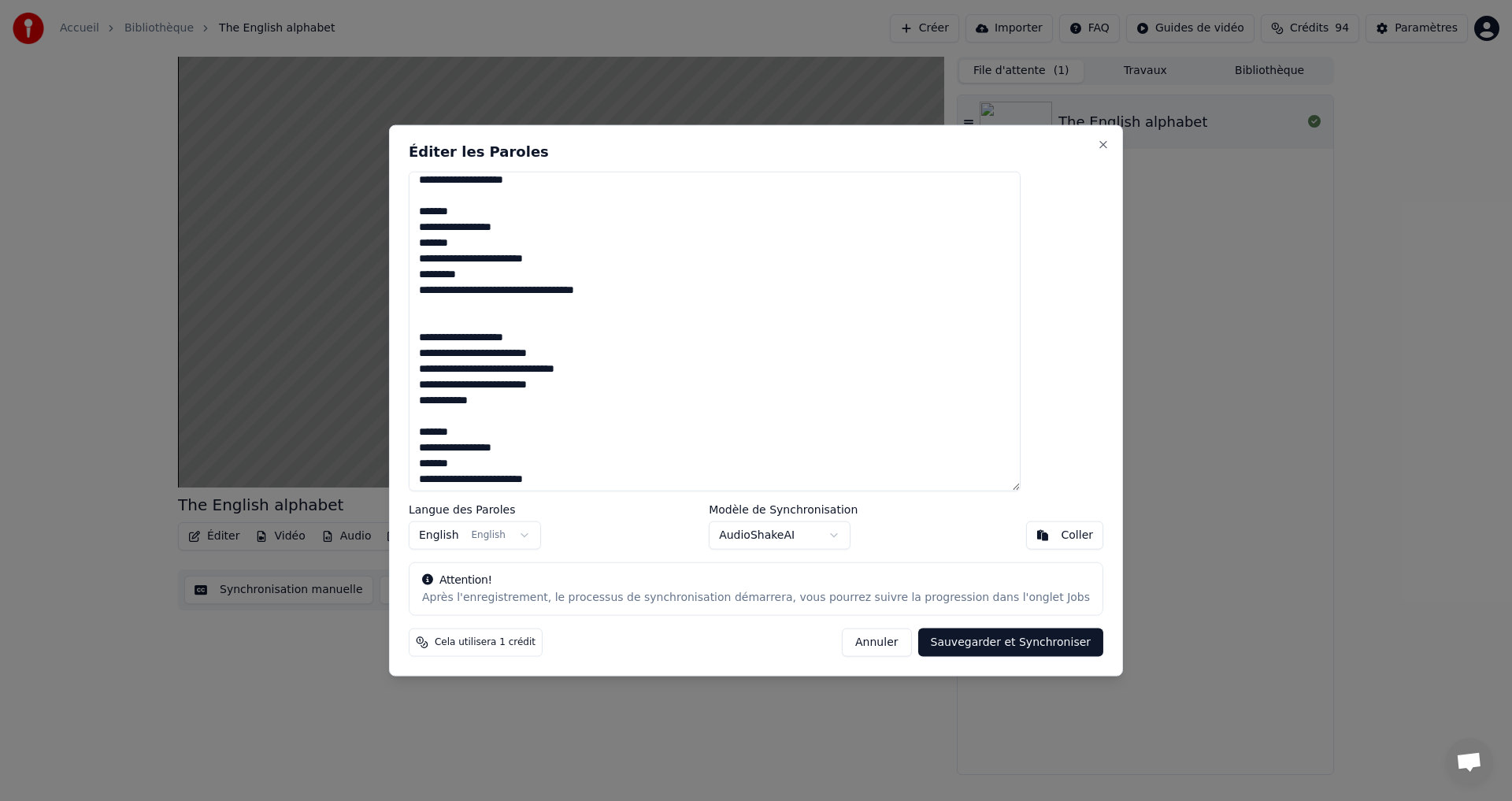
scroll to position [315, 0]
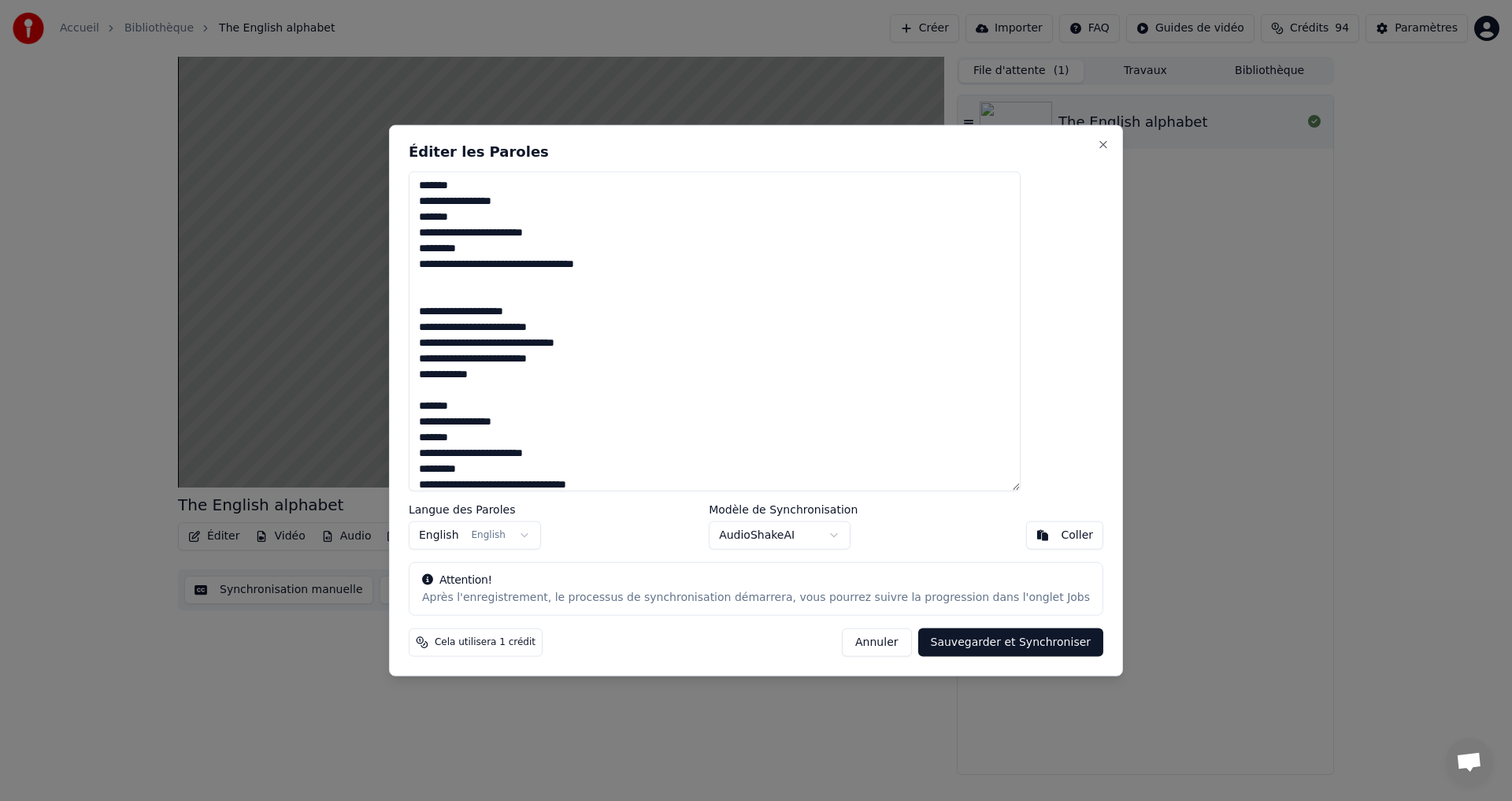
click at [564, 378] on textarea "**********" at bounding box center [715, 331] width 612 height 320
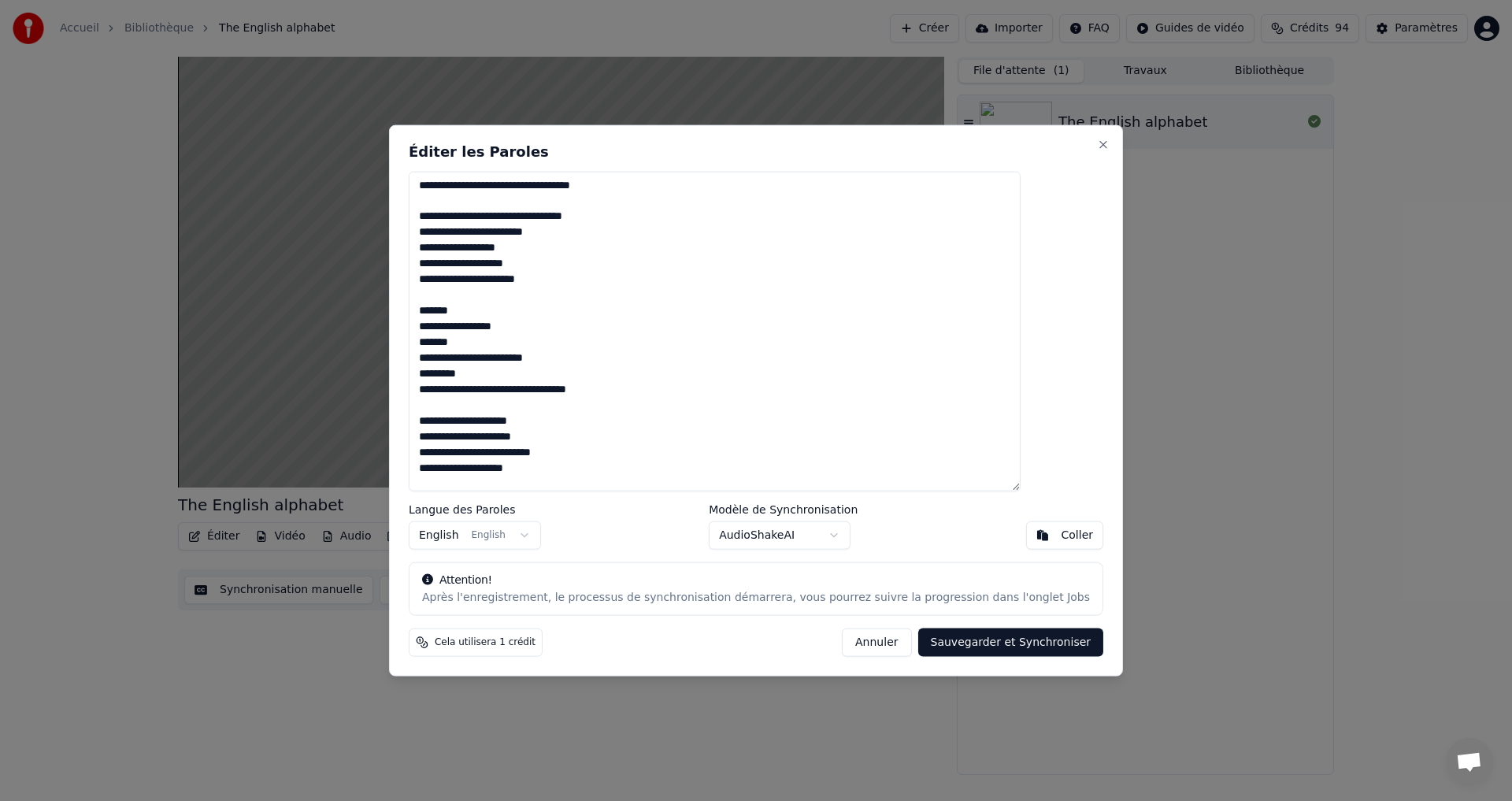
scroll to position [0, 0]
click at [465, 212] on textarea "**********" at bounding box center [715, 331] width 612 height 320
click at [518, 198] on textarea "**********" at bounding box center [715, 331] width 612 height 320
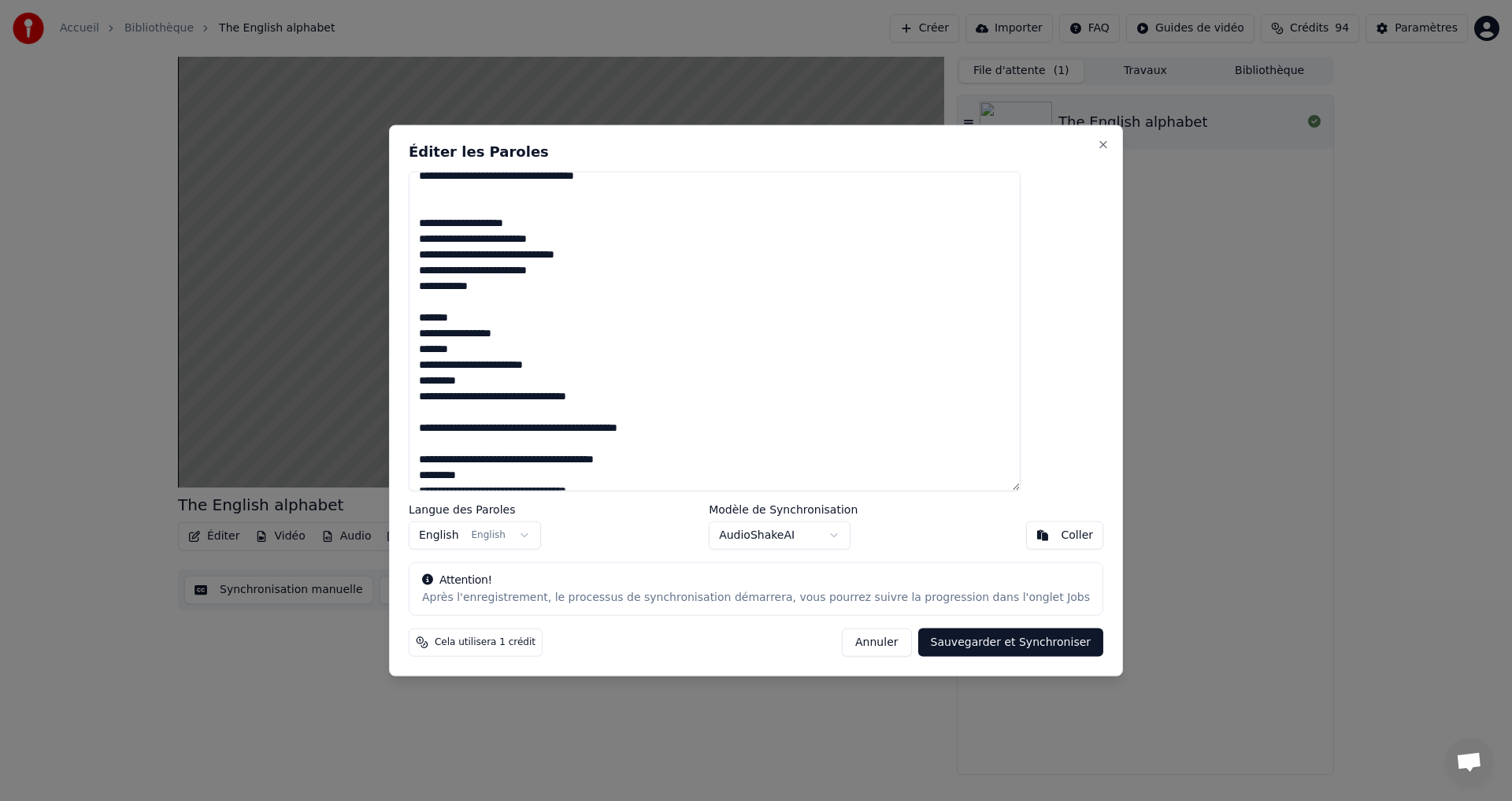
scroll to position [402, 0]
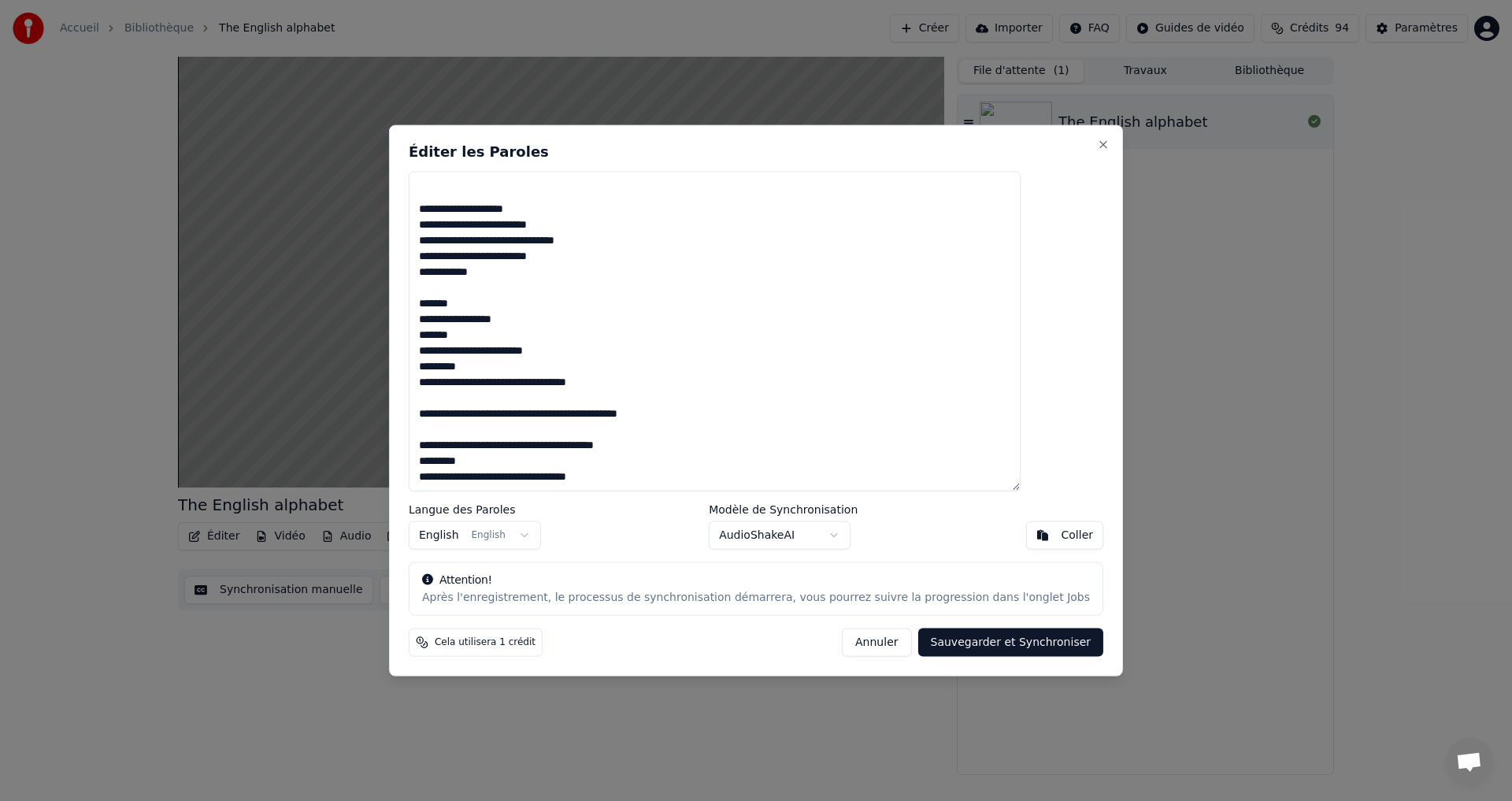
click at [463, 444] on textarea "**********" at bounding box center [715, 331] width 612 height 320
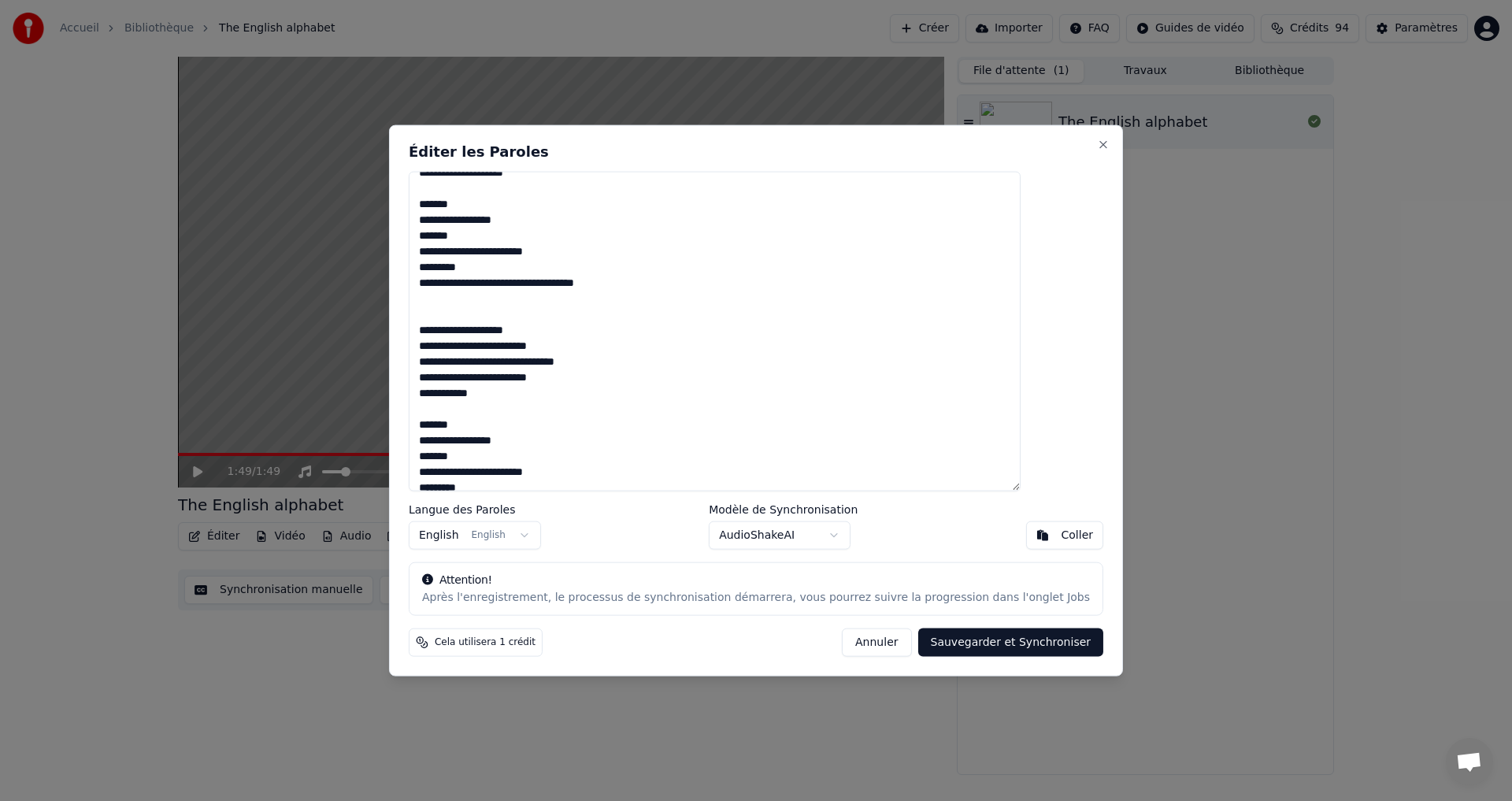
scroll to position [386, 0]
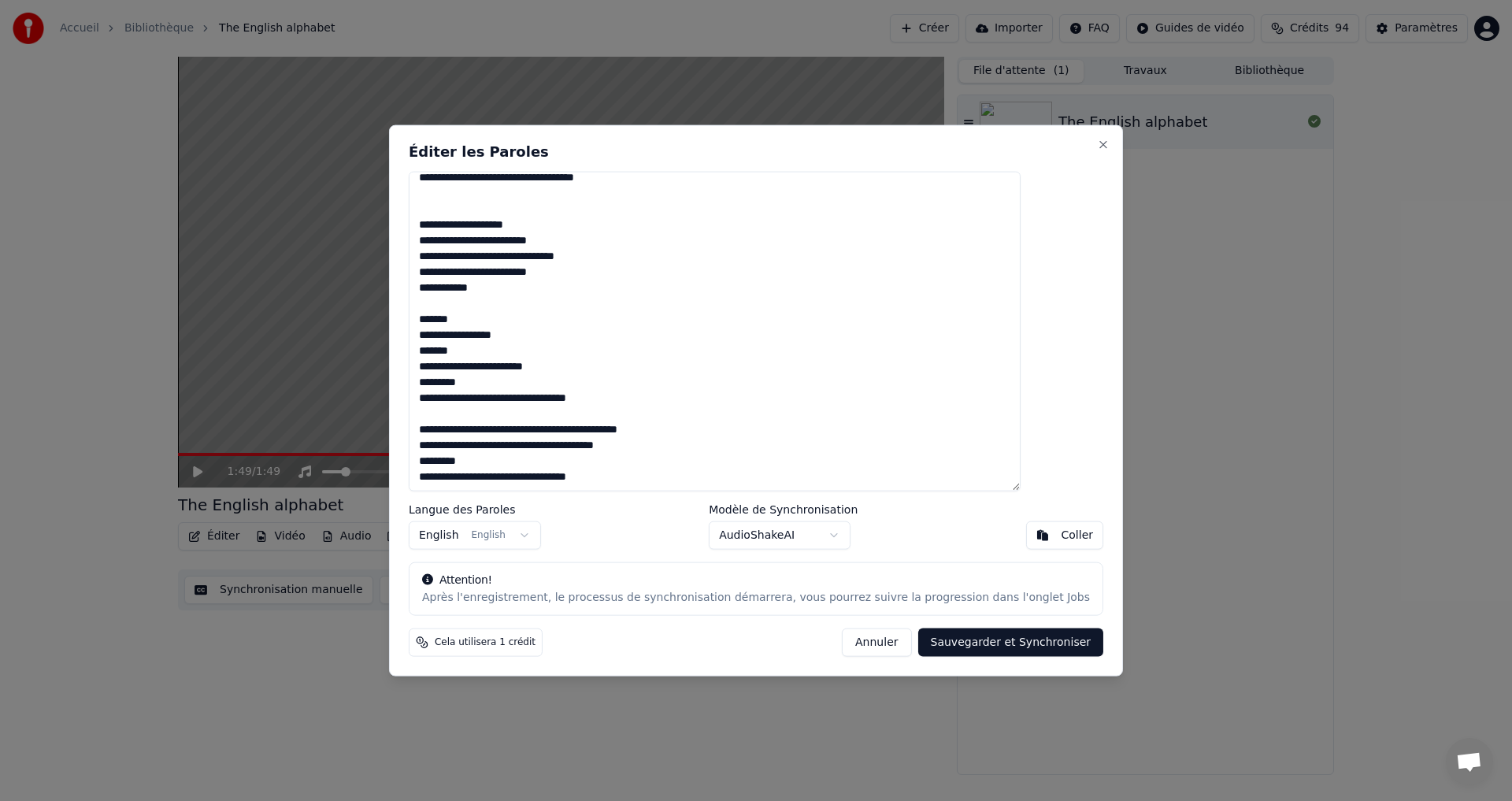
click at [562, 306] on textarea "**********" at bounding box center [715, 331] width 612 height 320
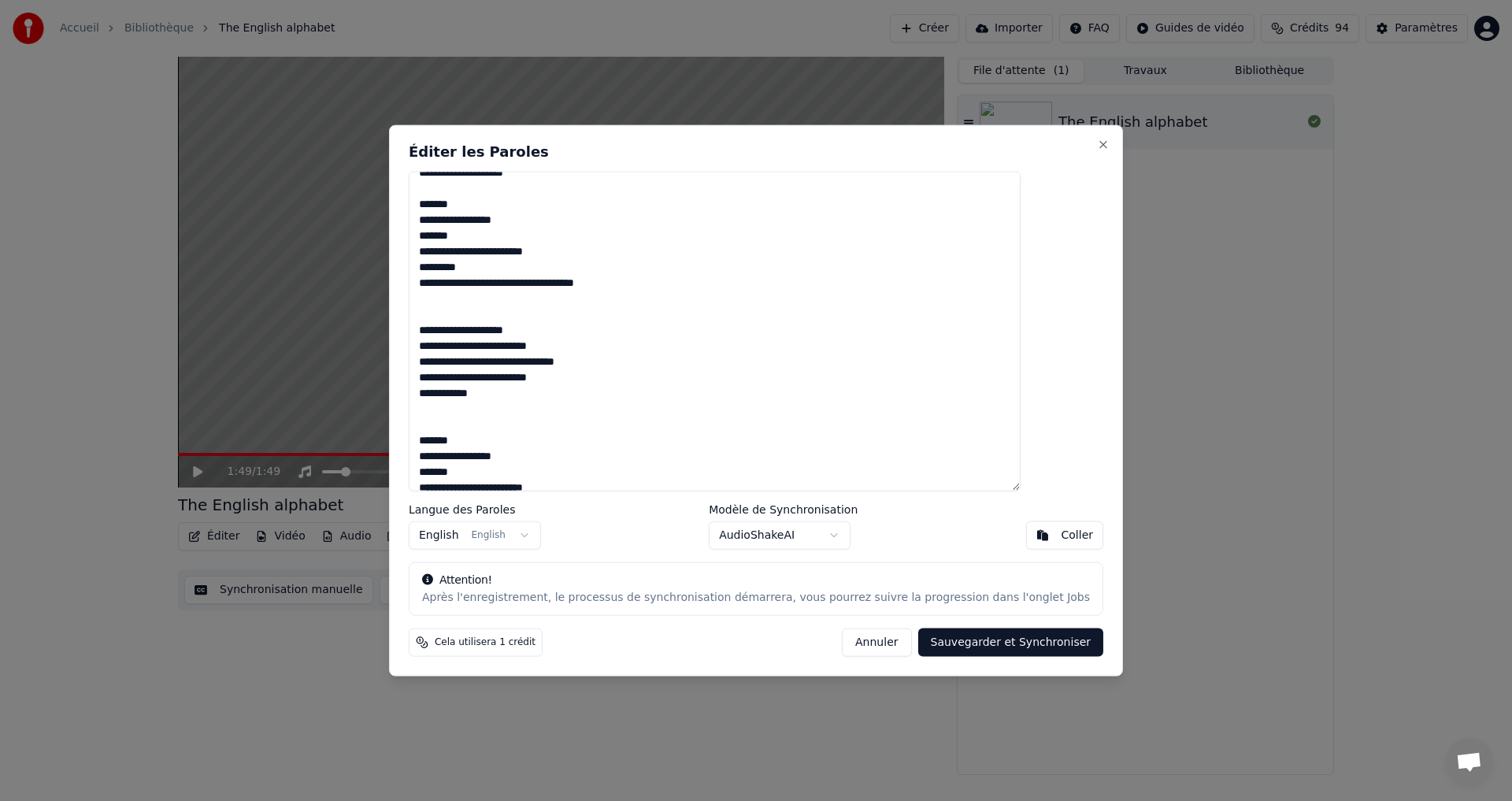
scroll to position [244, 0]
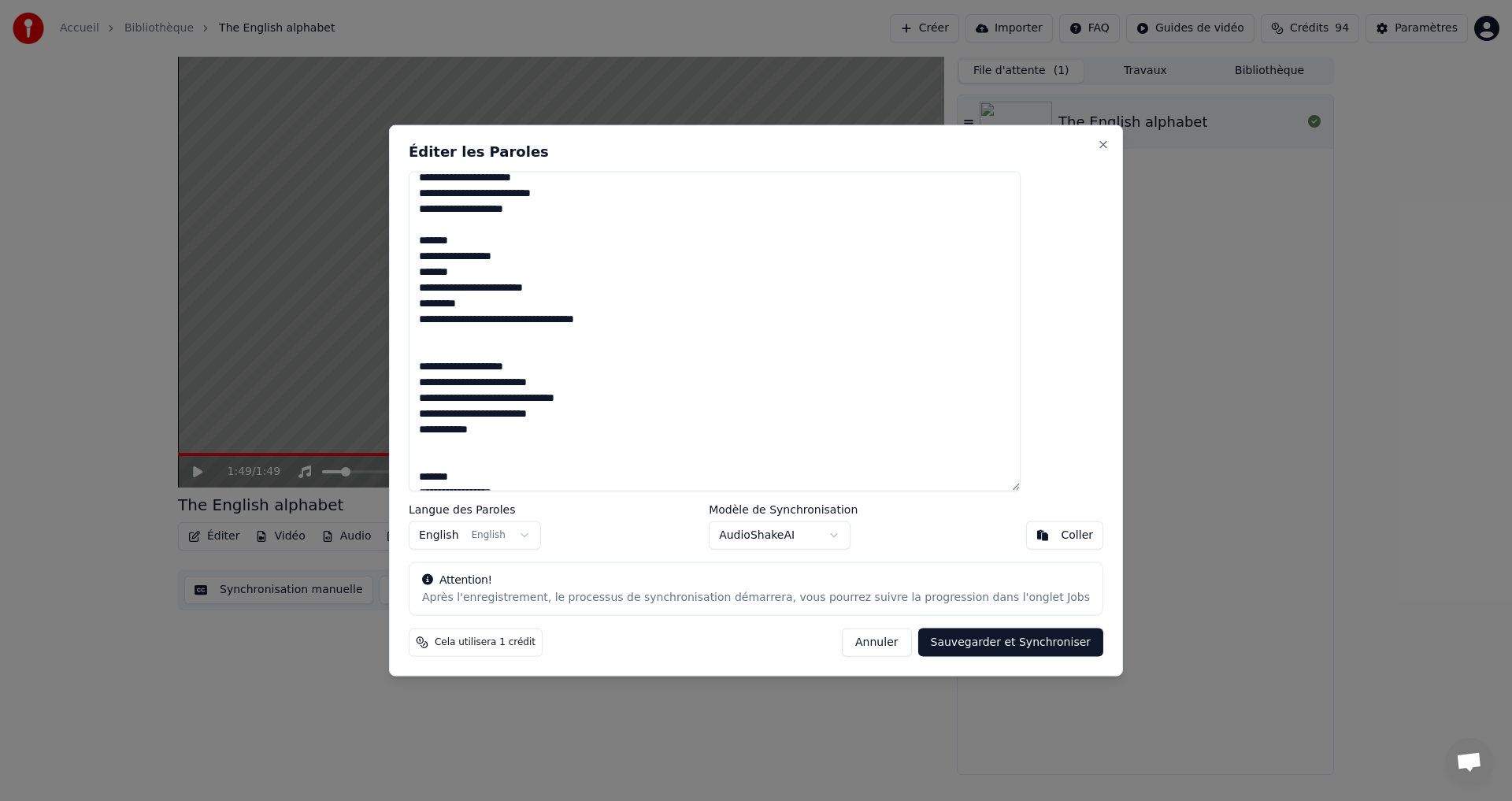
click at [474, 436] on textarea "**********" at bounding box center [715, 331] width 612 height 320
drag, startPoint x: 575, startPoint y: 411, endPoint x: 605, endPoint y: 414, distance: 30.1
click at [605, 413] on textarea "**********" at bounding box center [715, 331] width 612 height 320
drag, startPoint x: 534, startPoint y: 432, endPoint x: 461, endPoint y: 434, distance: 73.0
click at [461, 434] on textarea "**********" at bounding box center [715, 331] width 612 height 320
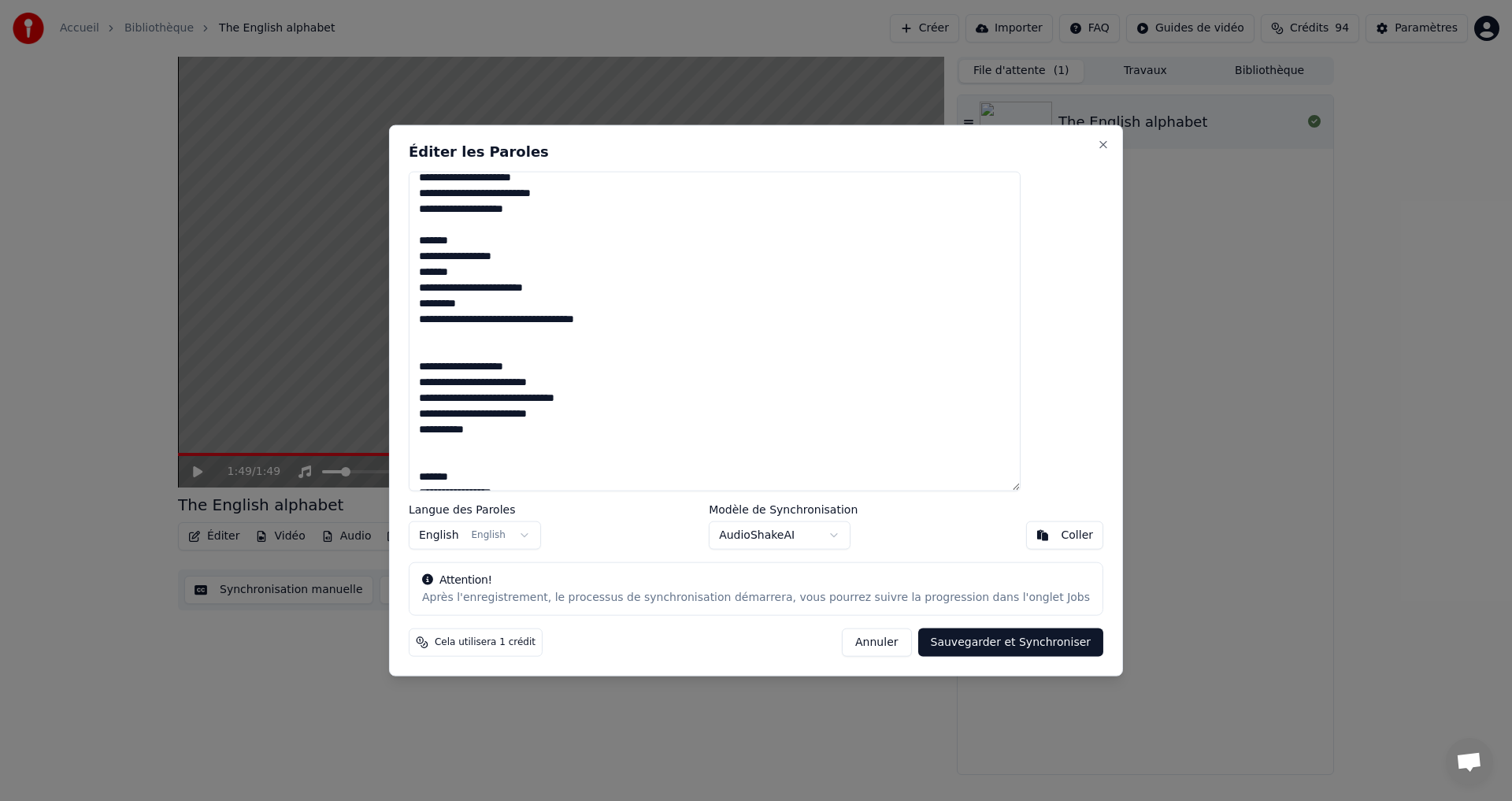
click at [534, 442] on textarea "**********" at bounding box center [715, 331] width 612 height 320
drag, startPoint x: 537, startPoint y: 432, endPoint x: 436, endPoint y: 437, distance: 101.1
click at [436, 437] on div "**********" at bounding box center [756, 401] width 734 height 552
click at [472, 429] on textarea "**********" at bounding box center [715, 331] width 612 height 320
click at [589, 455] on textarea "**********" at bounding box center [715, 331] width 612 height 320
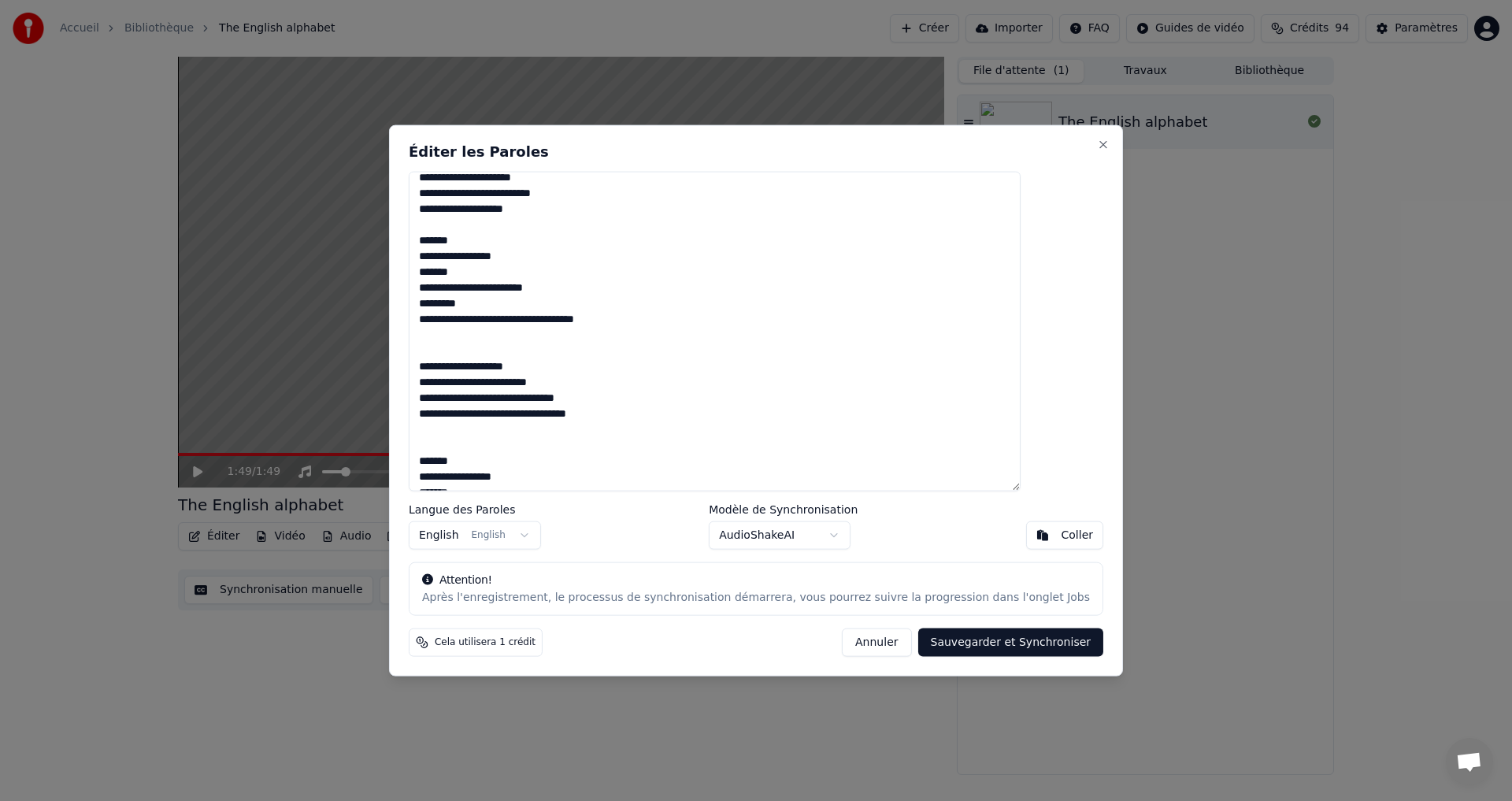
click at [577, 453] on textarea "**********" at bounding box center [715, 331] width 612 height 320
click at [609, 412] on textarea "**********" at bounding box center [715, 331] width 612 height 320
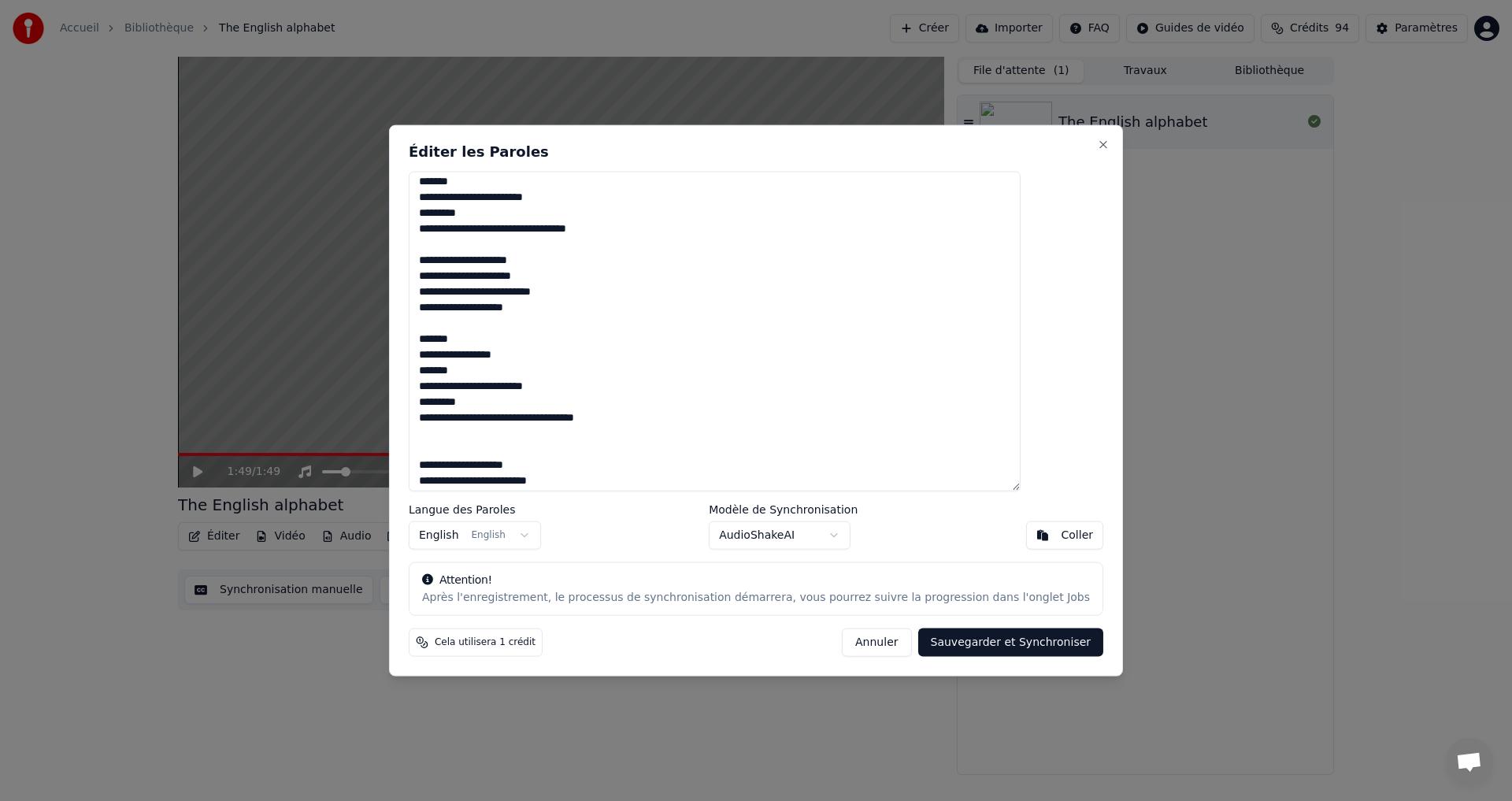
scroll to position [87, 0]
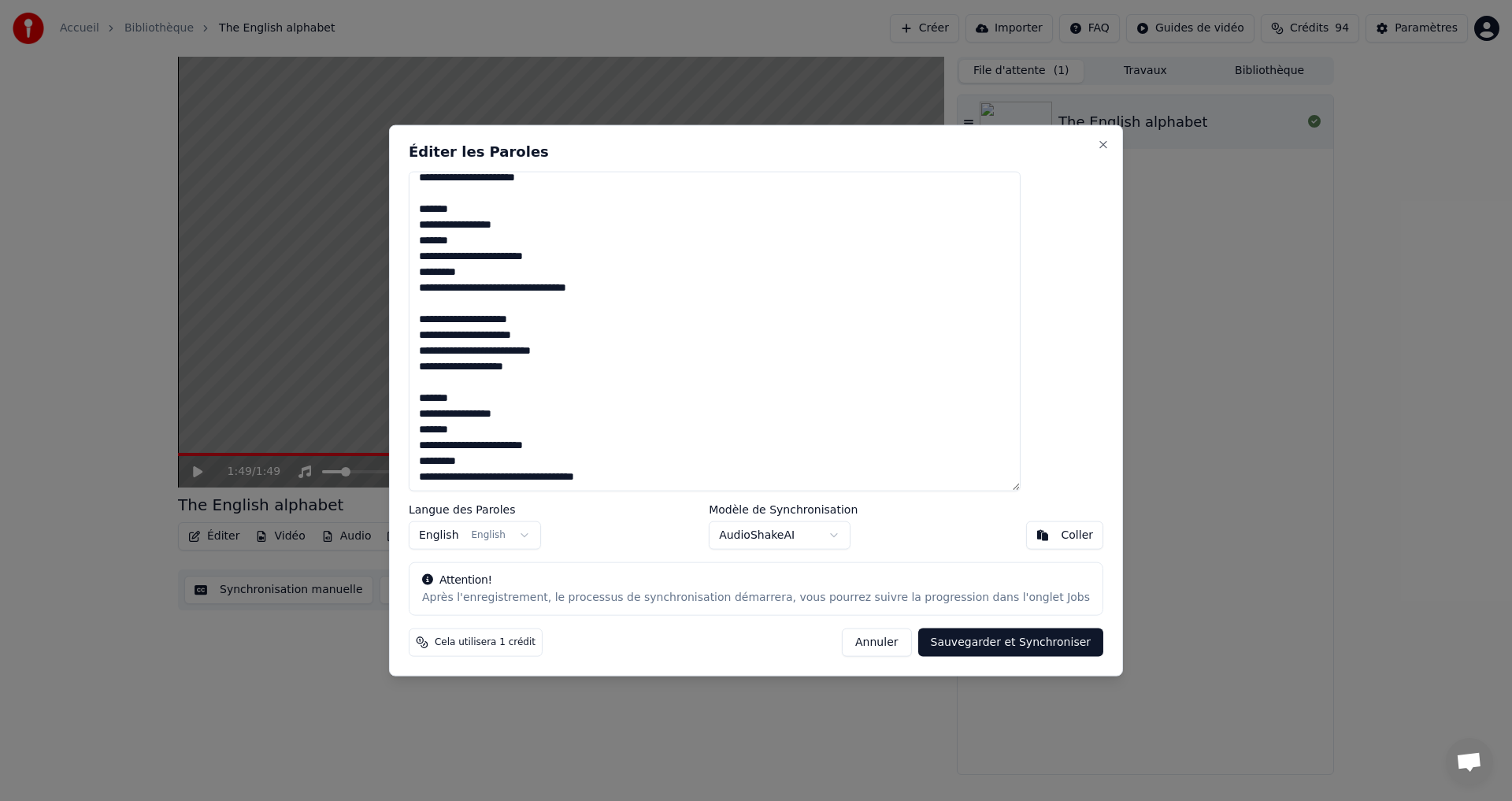
type textarea "**********"
click at [810, 530] on body "Accueil Bibliothèque The English alphabet Créer Importer FAQ Guides de vidéo Cr…" at bounding box center [756, 400] width 1512 height 801
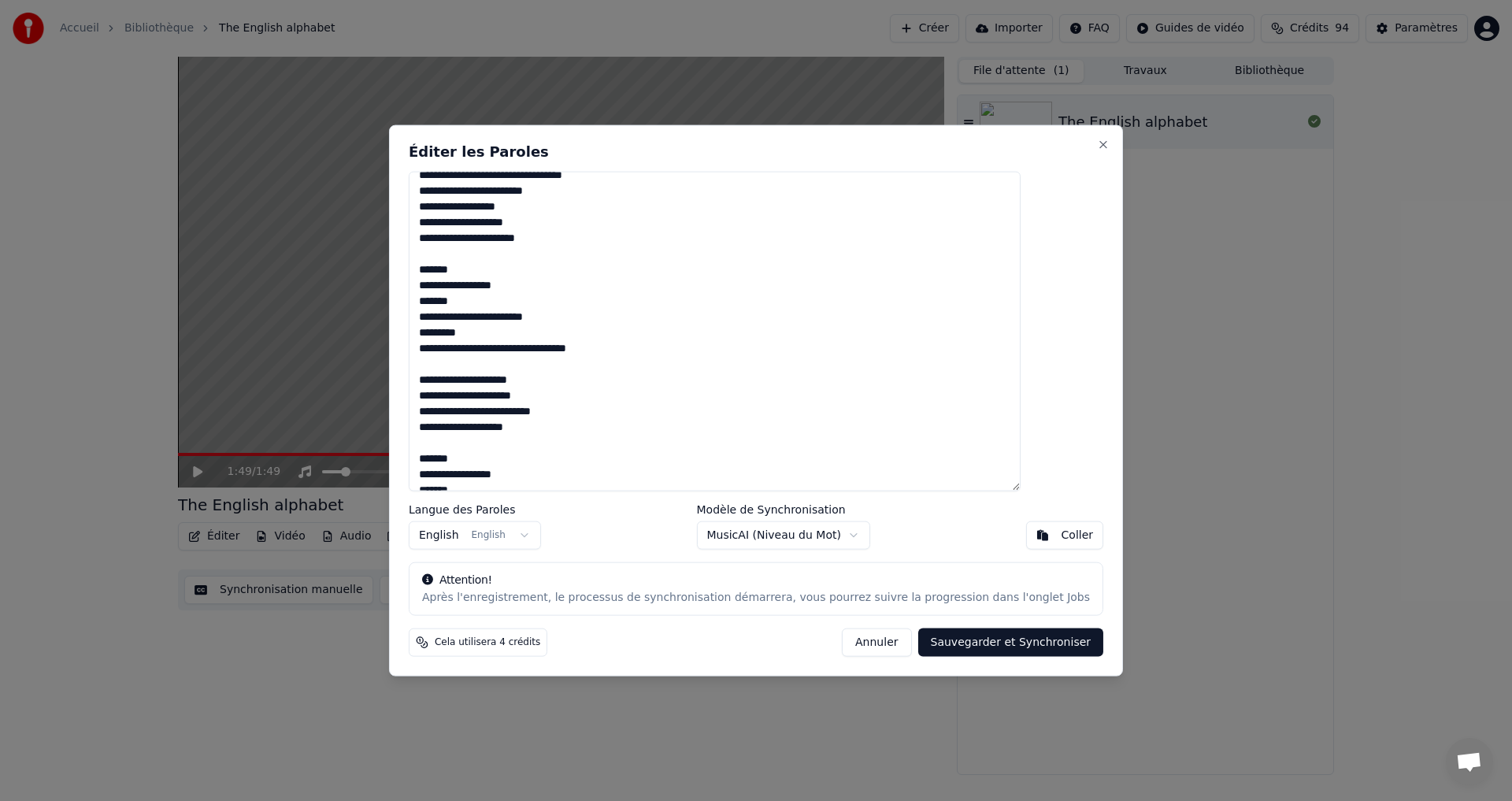
scroll to position [0, 0]
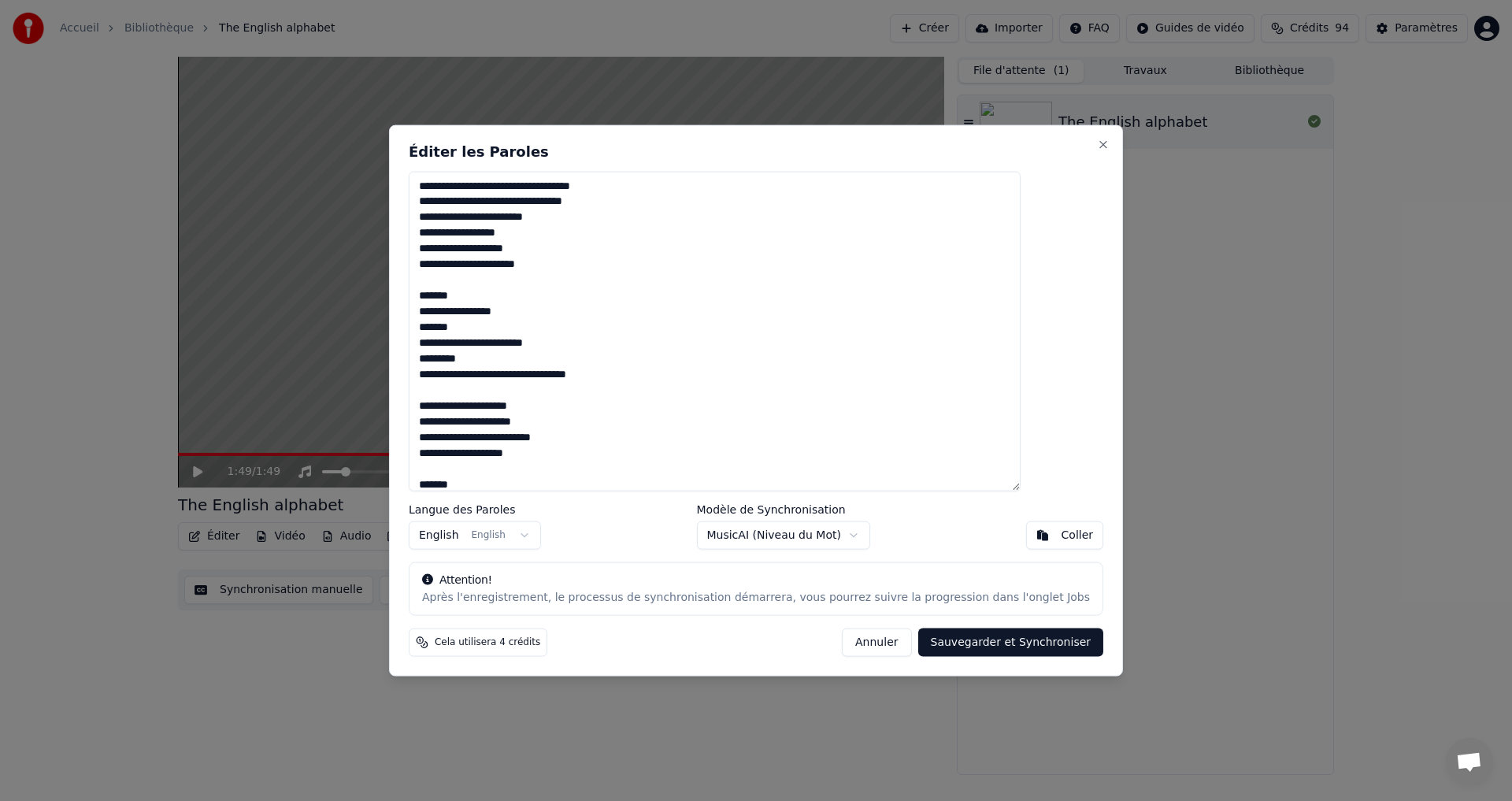
drag, startPoint x: 981, startPoint y: 644, endPoint x: 970, endPoint y: 642, distance: 11.2
click at [979, 644] on button "Sauvegarder et Synchroniser" at bounding box center [1012, 642] width 186 height 28
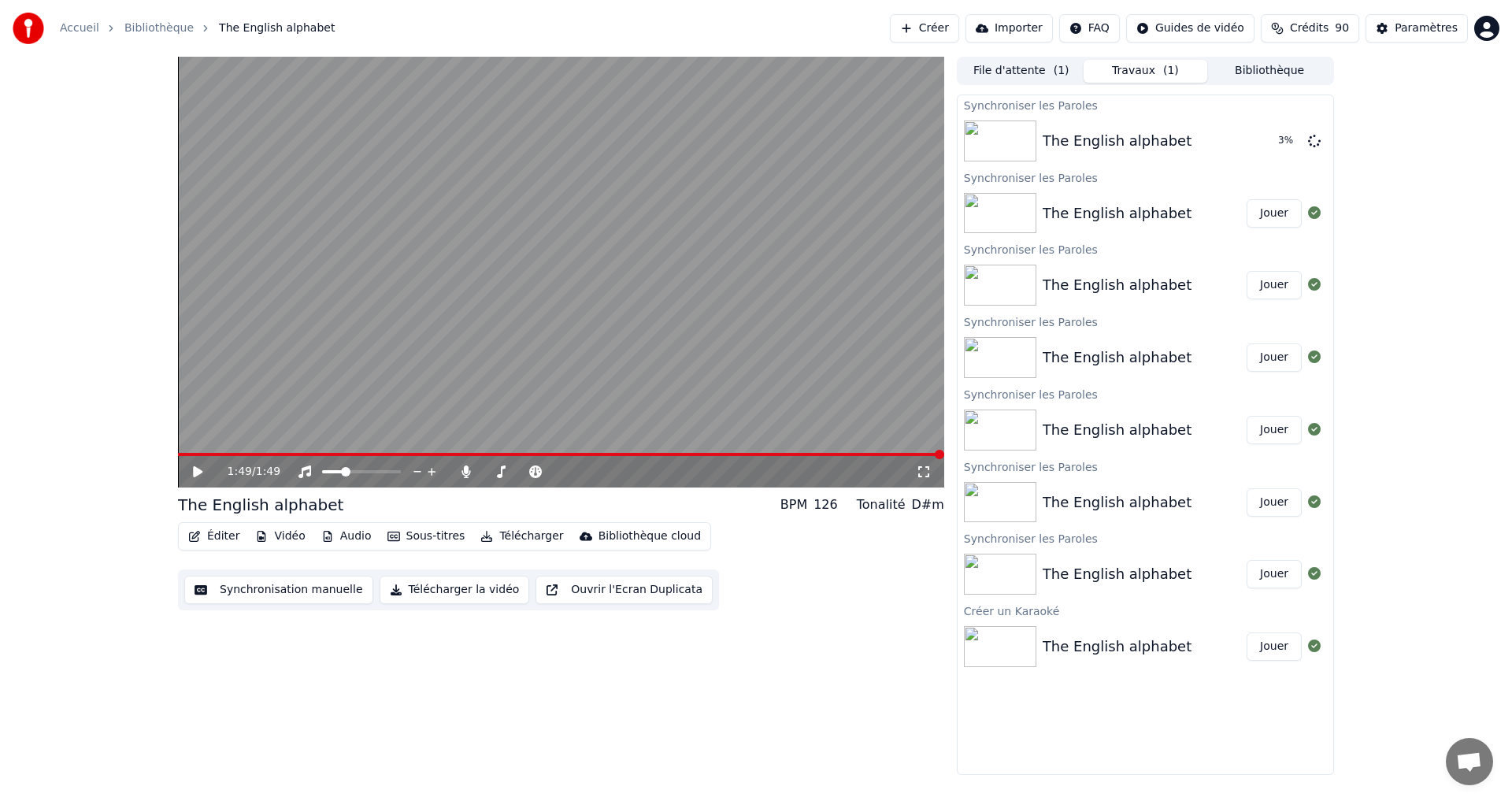
click at [1114, 34] on html "Accueil Bibliothèque The English alphabet Créer Importer FAQ Guides de vidéo Cr…" at bounding box center [756, 400] width 1512 height 801
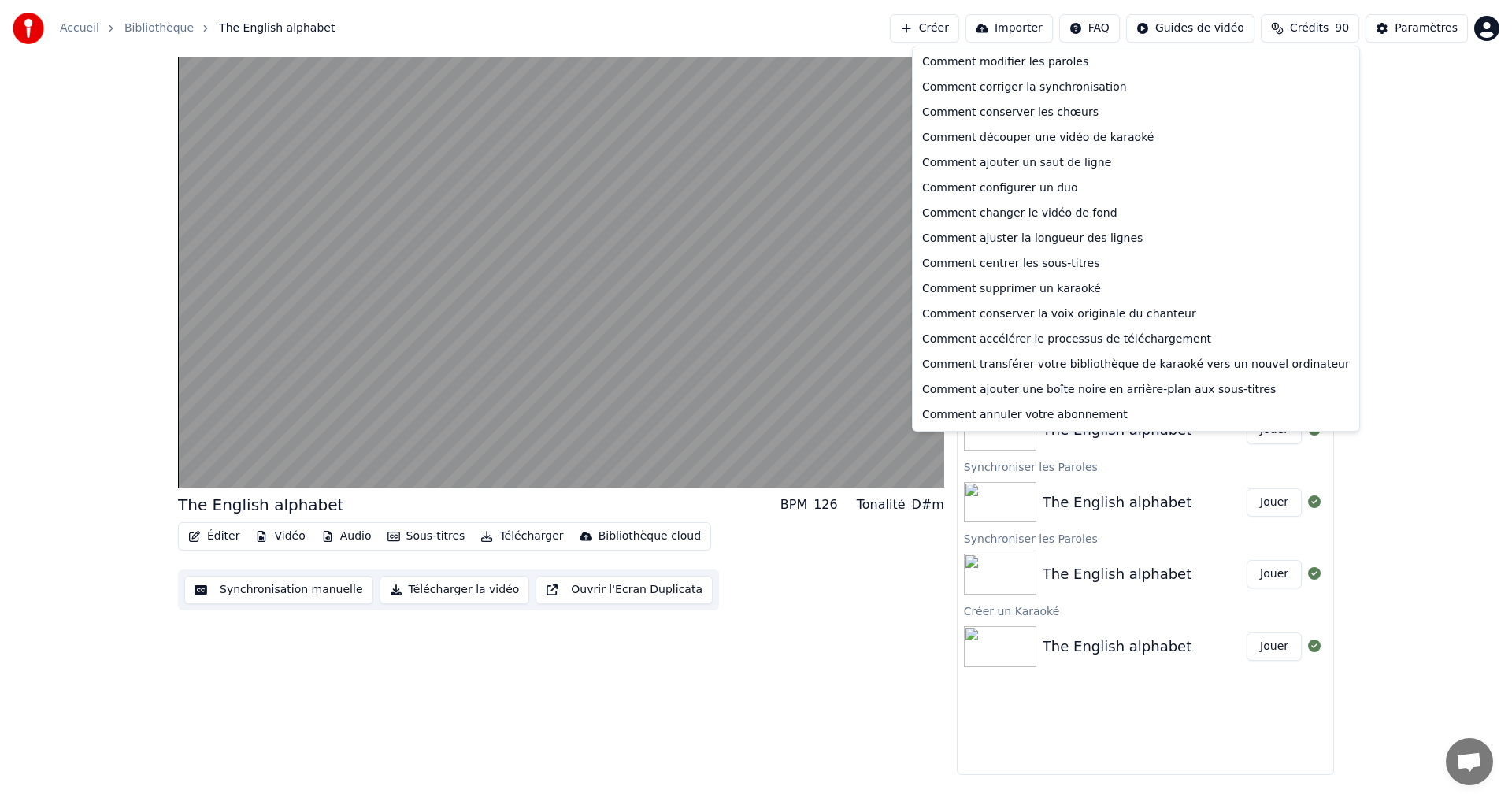
click at [1415, 200] on html "Accueil Bibliothèque The English alphabet Créer Importer FAQ Guides de vidéo Cr…" at bounding box center [756, 400] width 1512 height 801
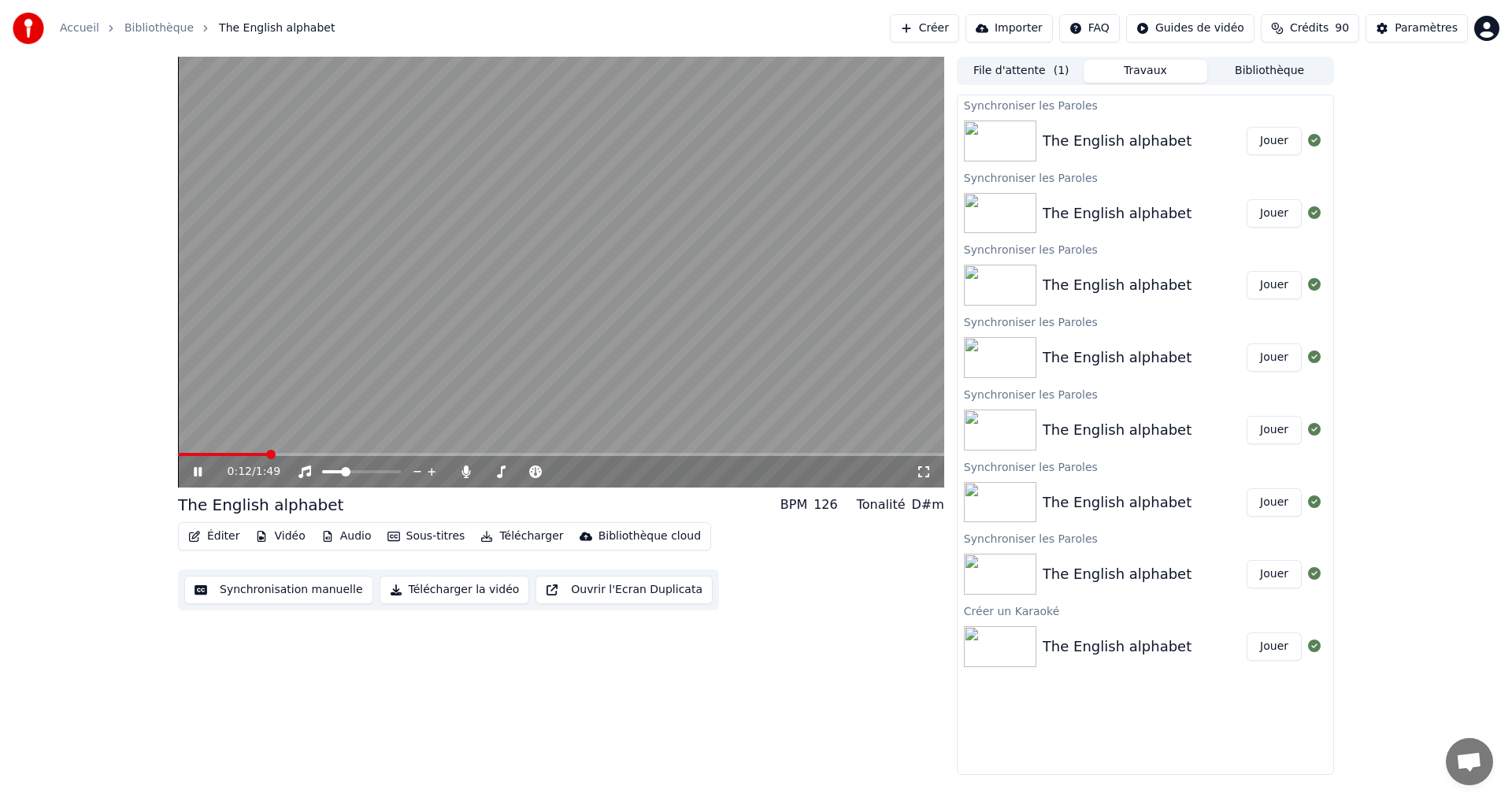
click at [209, 541] on button "Éditer" at bounding box center [214, 537] width 64 height 22
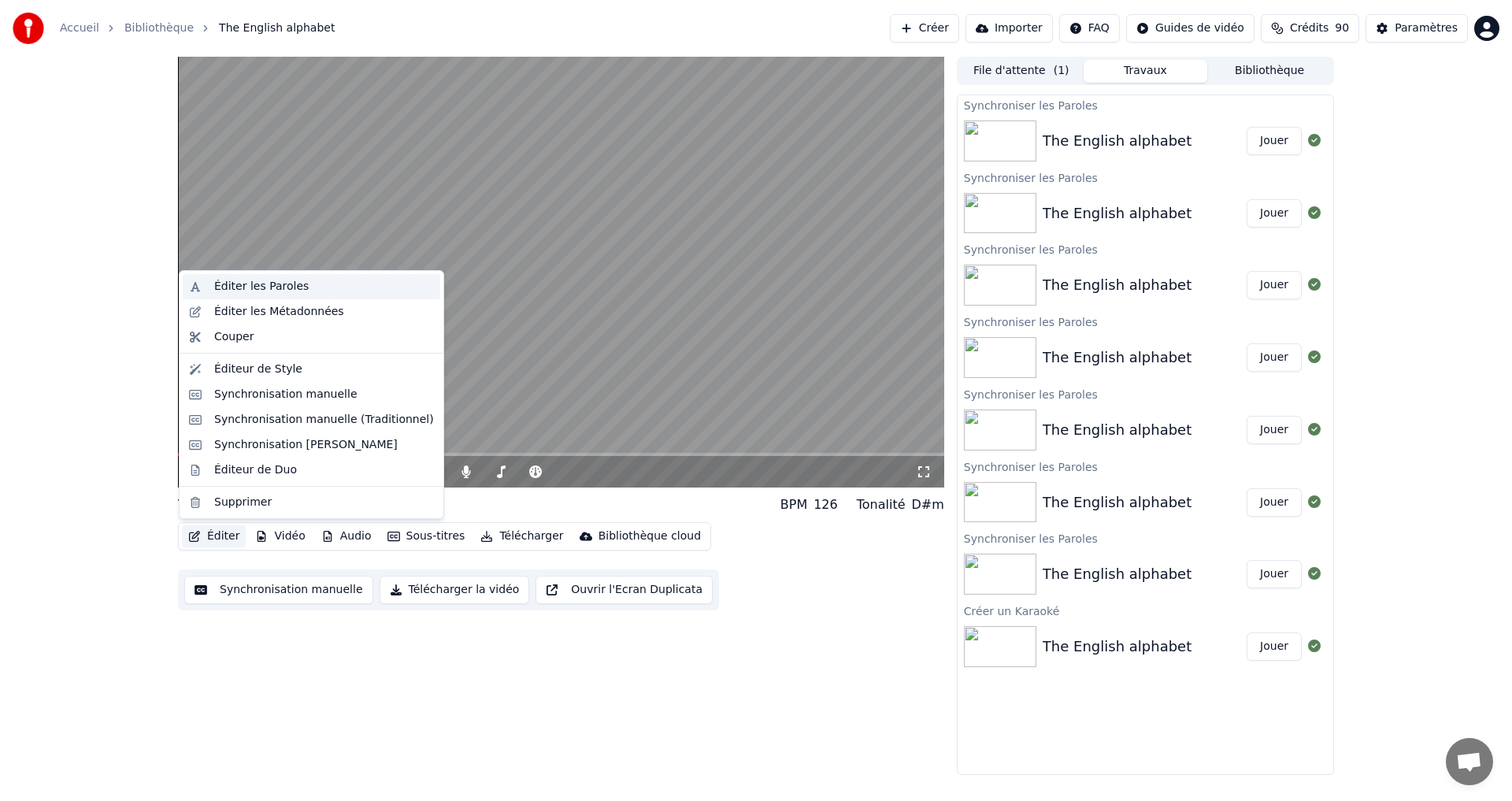
click at [285, 286] on div "Éditer les Paroles" at bounding box center [261, 286] width 95 height 16
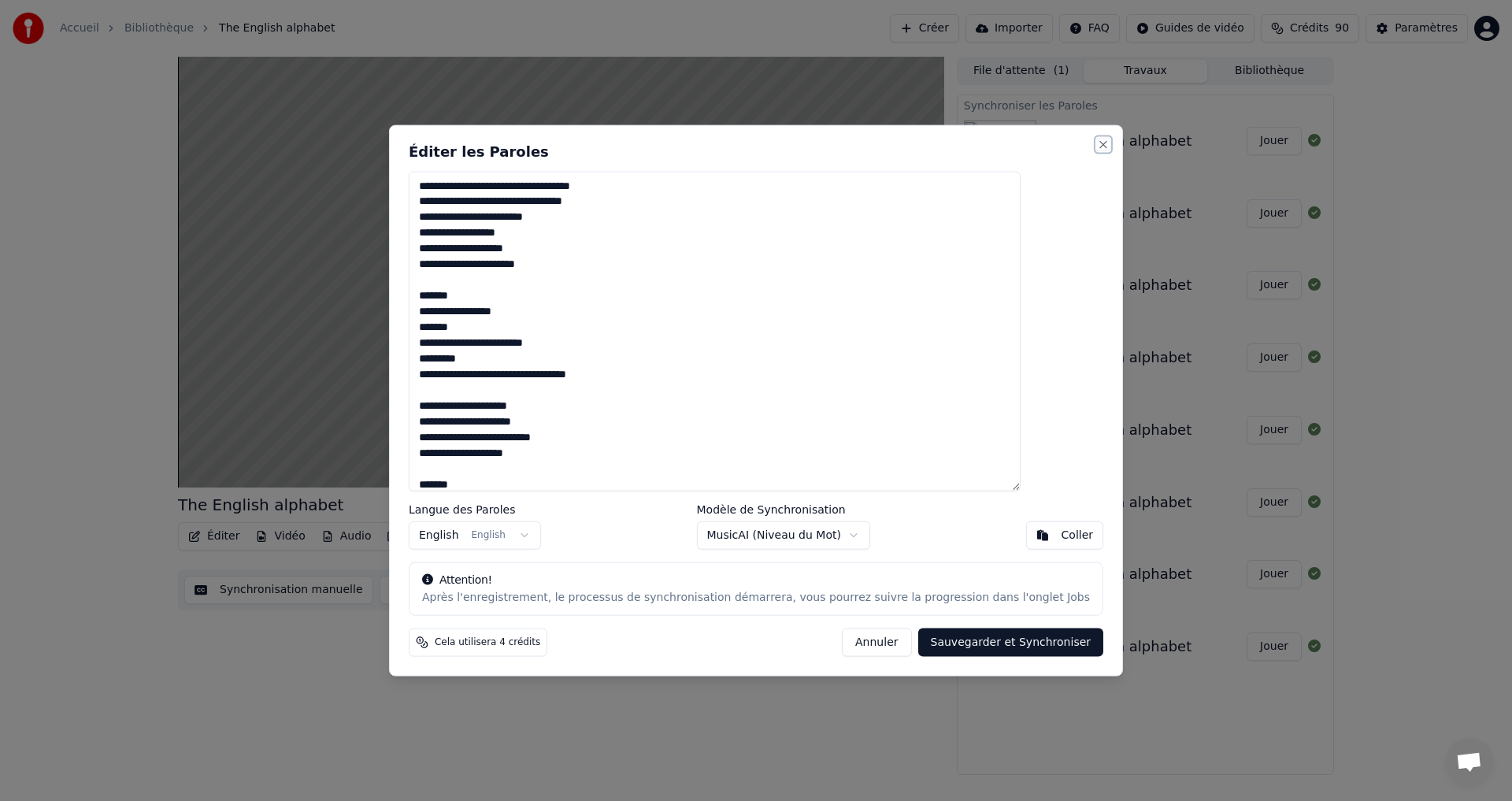
click at [1097, 142] on button "Close" at bounding box center [1103, 144] width 13 height 13
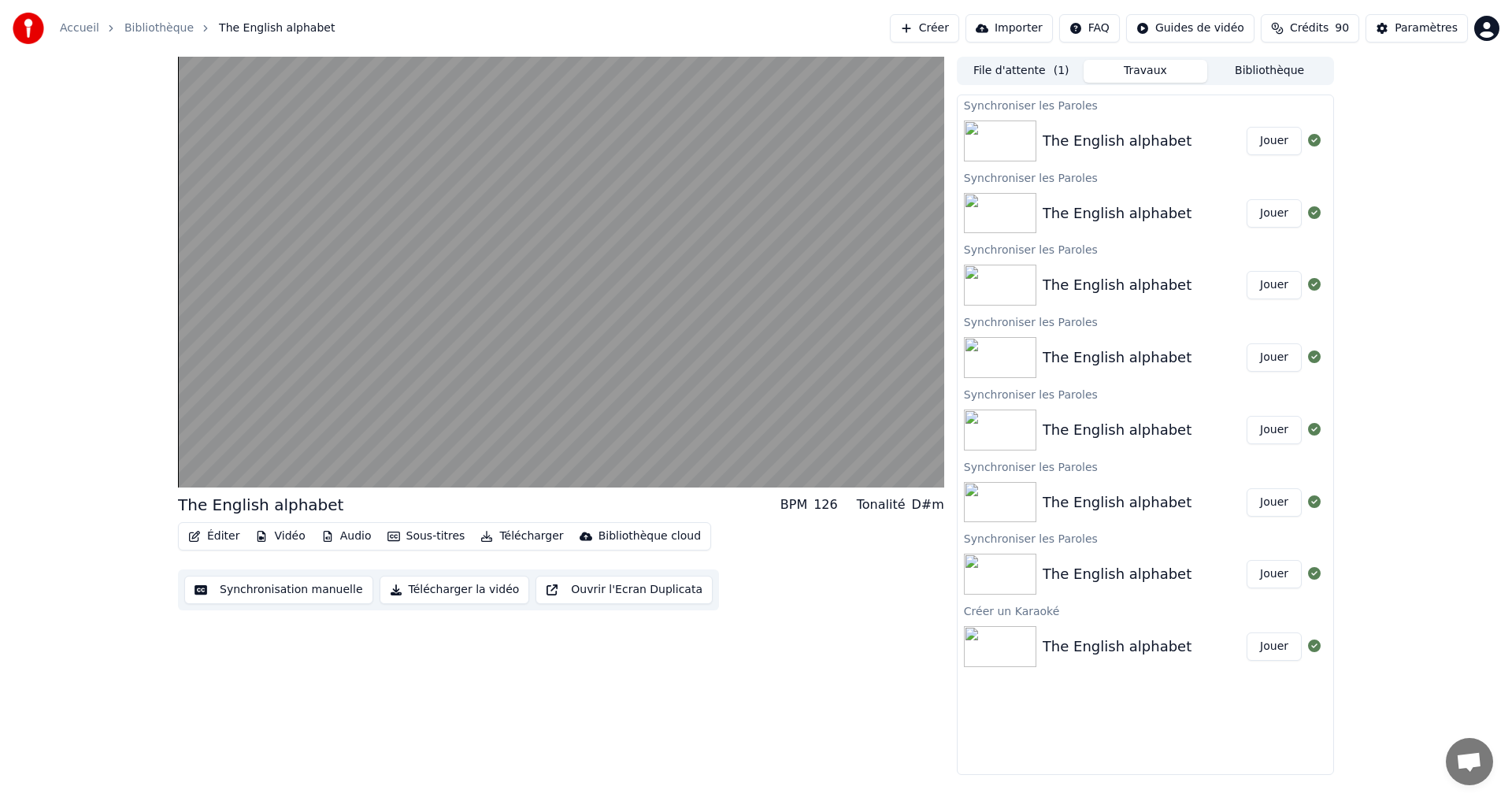
click at [1284, 148] on button "Jouer" at bounding box center [1274, 141] width 55 height 28
click at [1270, 135] on button "Jouer" at bounding box center [1274, 141] width 55 height 28
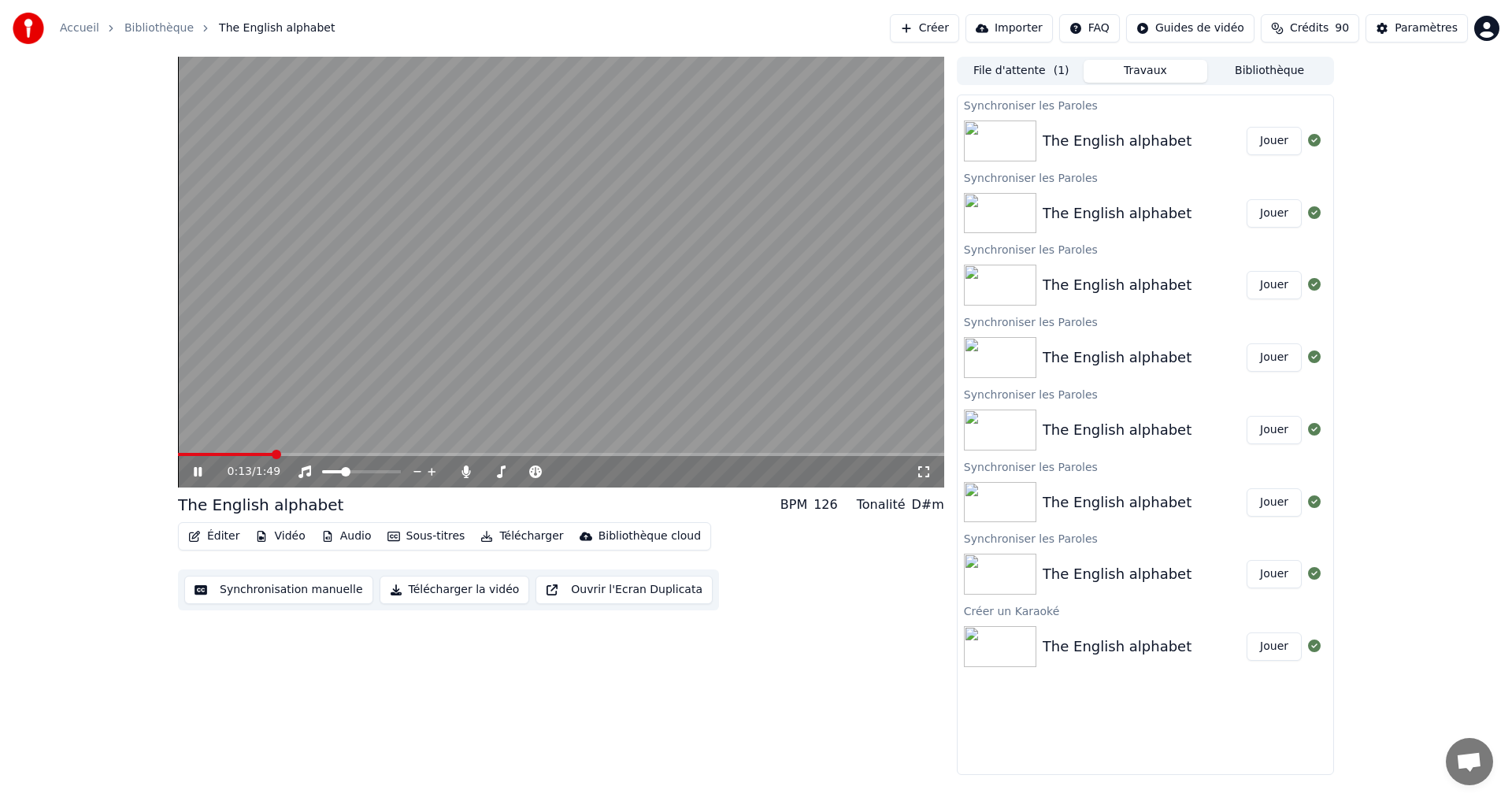
click at [150, 26] on link "Bibliothèque" at bounding box center [159, 28] width 69 height 16
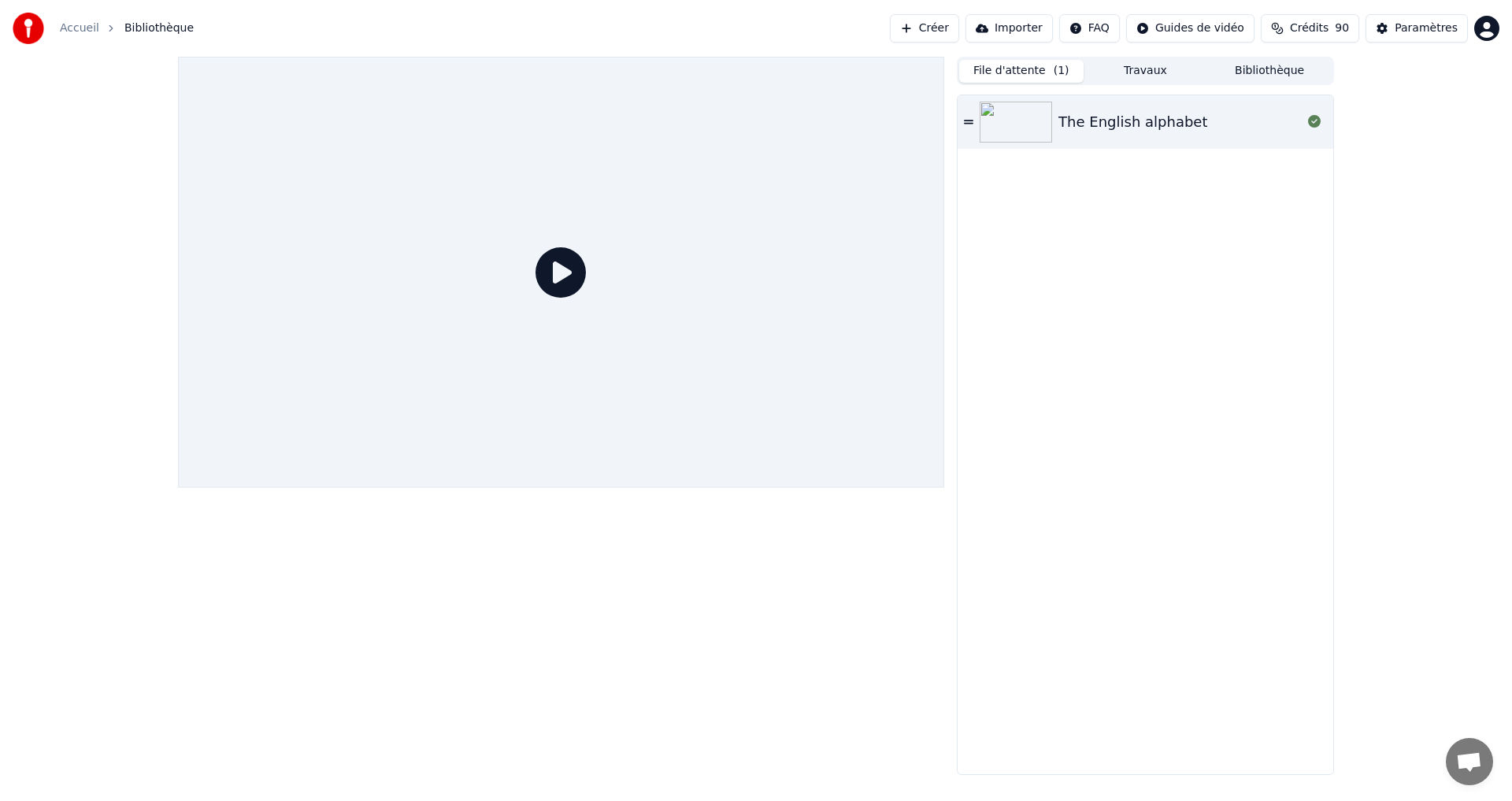
click at [1046, 62] on button "File d'attente ( 1 )" at bounding box center [1022, 71] width 125 height 23
click at [1027, 121] on img at bounding box center [1016, 122] width 73 height 41
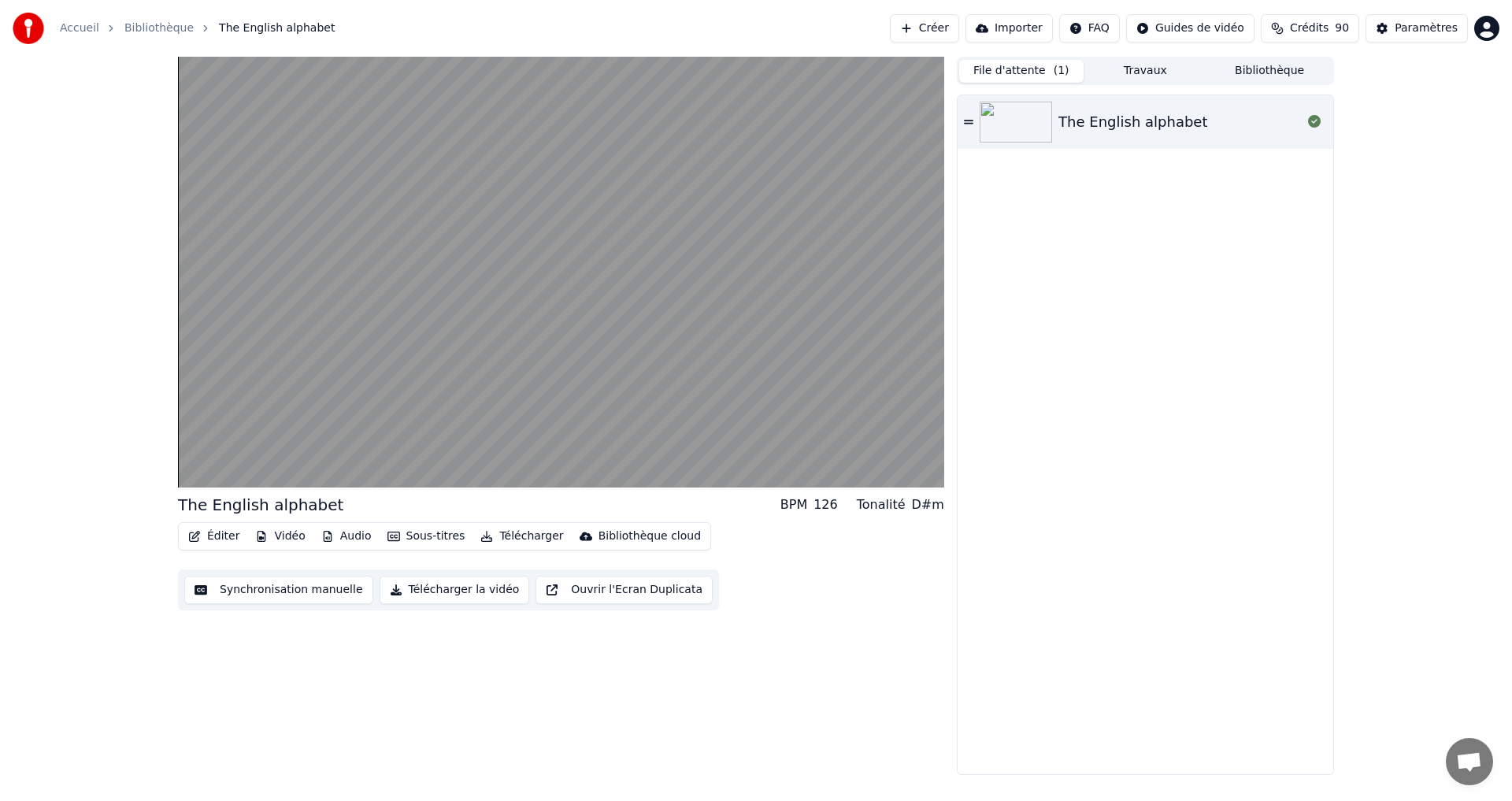
click at [1150, 76] on button "Travaux" at bounding box center [1146, 71] width 125 height 23
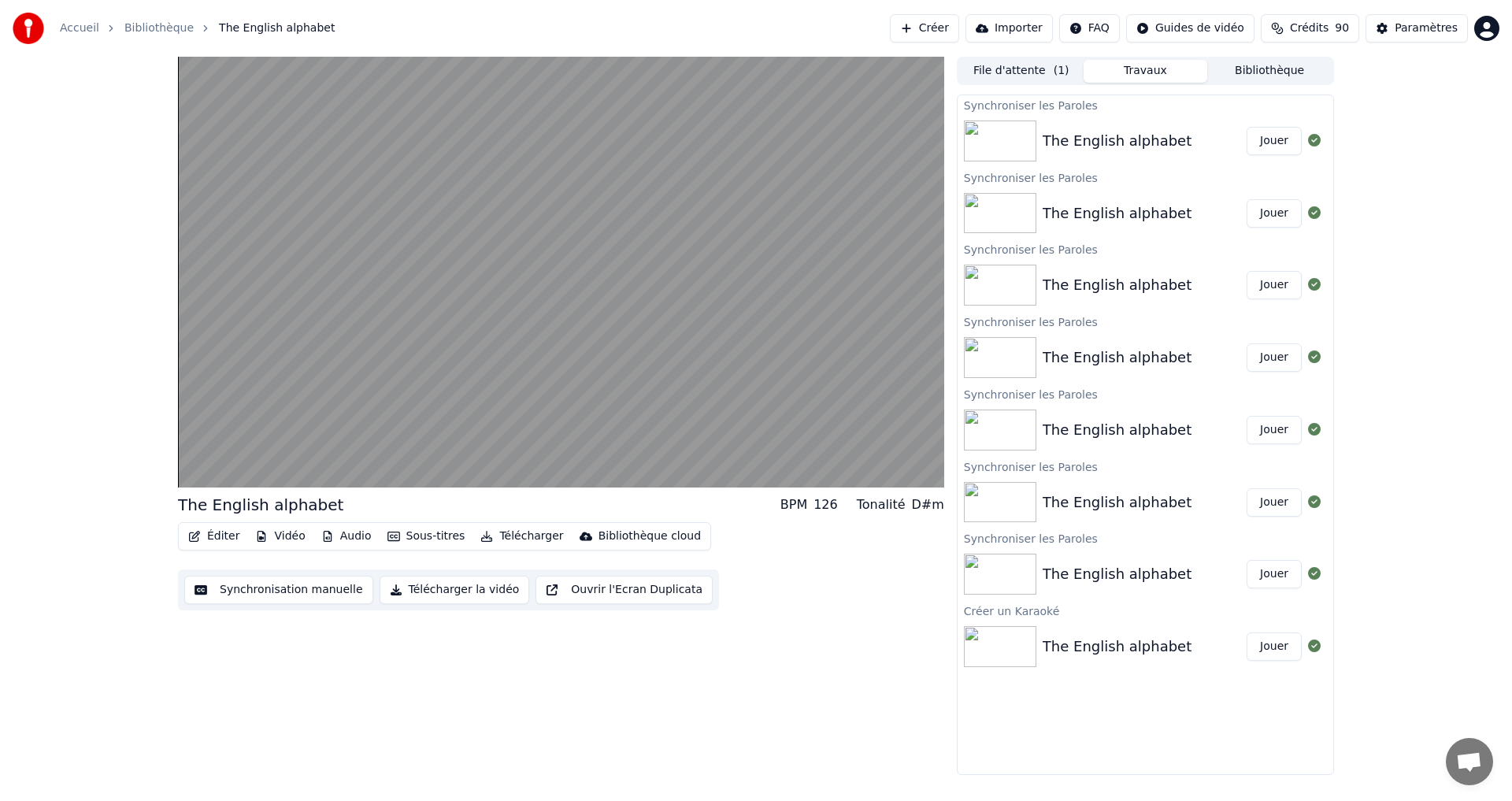
click at [1481, 34] on html "Accueil Bibliothèque The English alphabet Créer Importer FAQ Guides de vidéo Cr…" at bounding box center [756, 400] width 1512 height 801
click at [1432, 159] on span "Se Déconnecter" at bounding box center [1403, 167] width 88 height 16
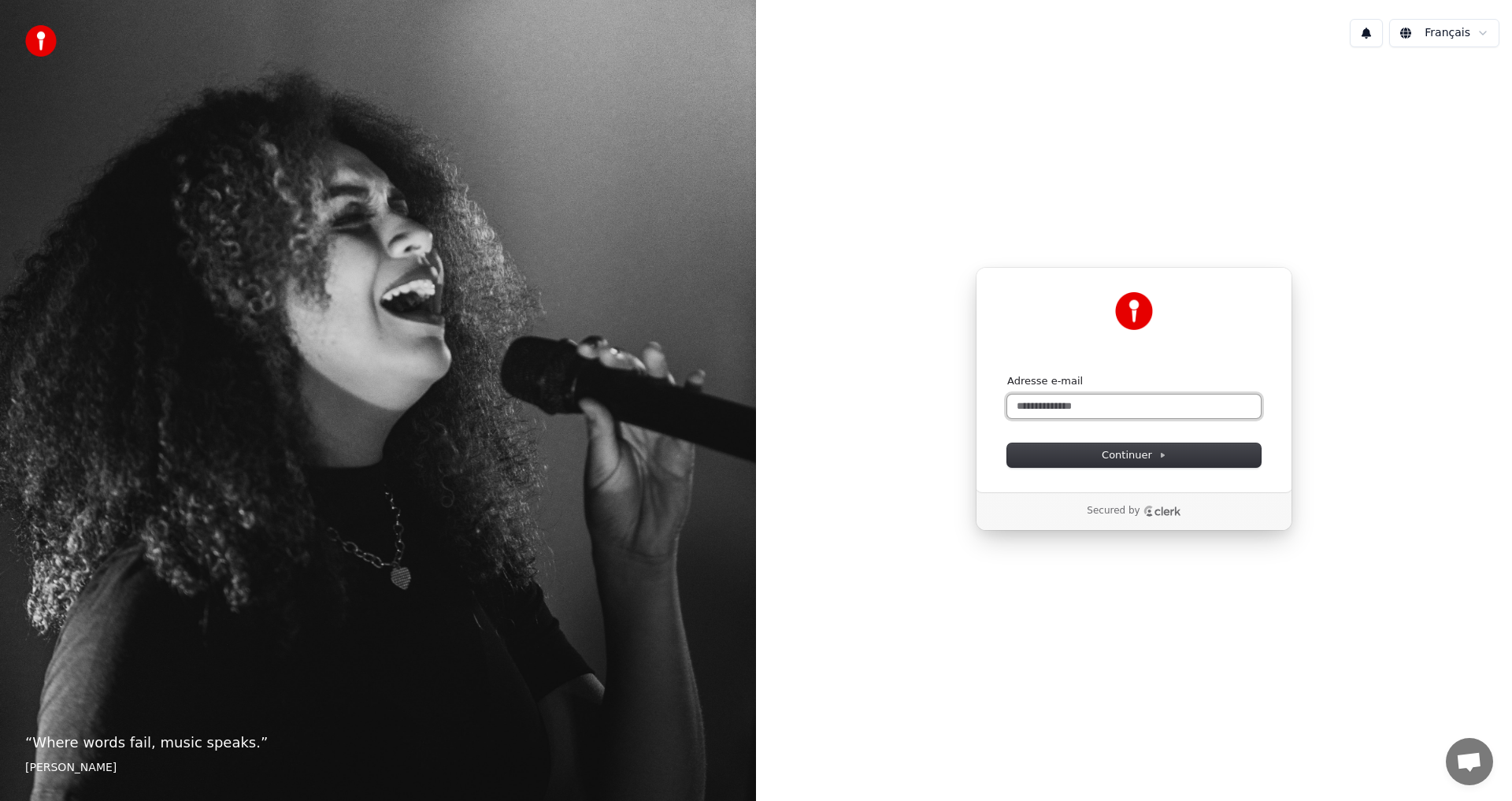
click at [1098, 417] on input "Adresse e-mail" at bounding box center [1134, 406] width 253 height 24
click at [1072, 455] on button "Continuer" at bounding box center [1134, 455] width 253 height 24
type input "**********"
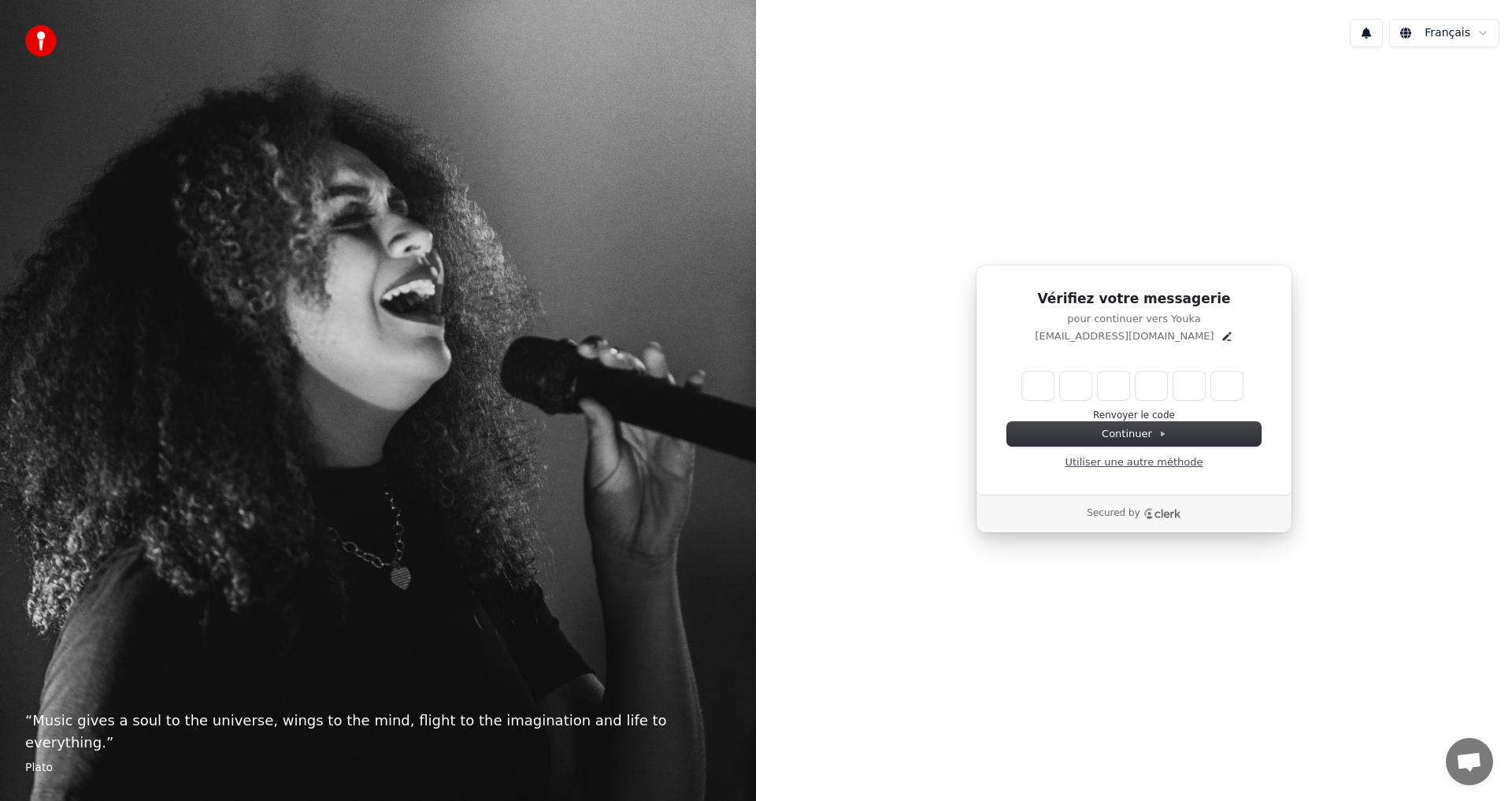
click at [1144, 466] on link "Utiliser une autre méthode" at bounding box center [1134, 462] width 138 height 14
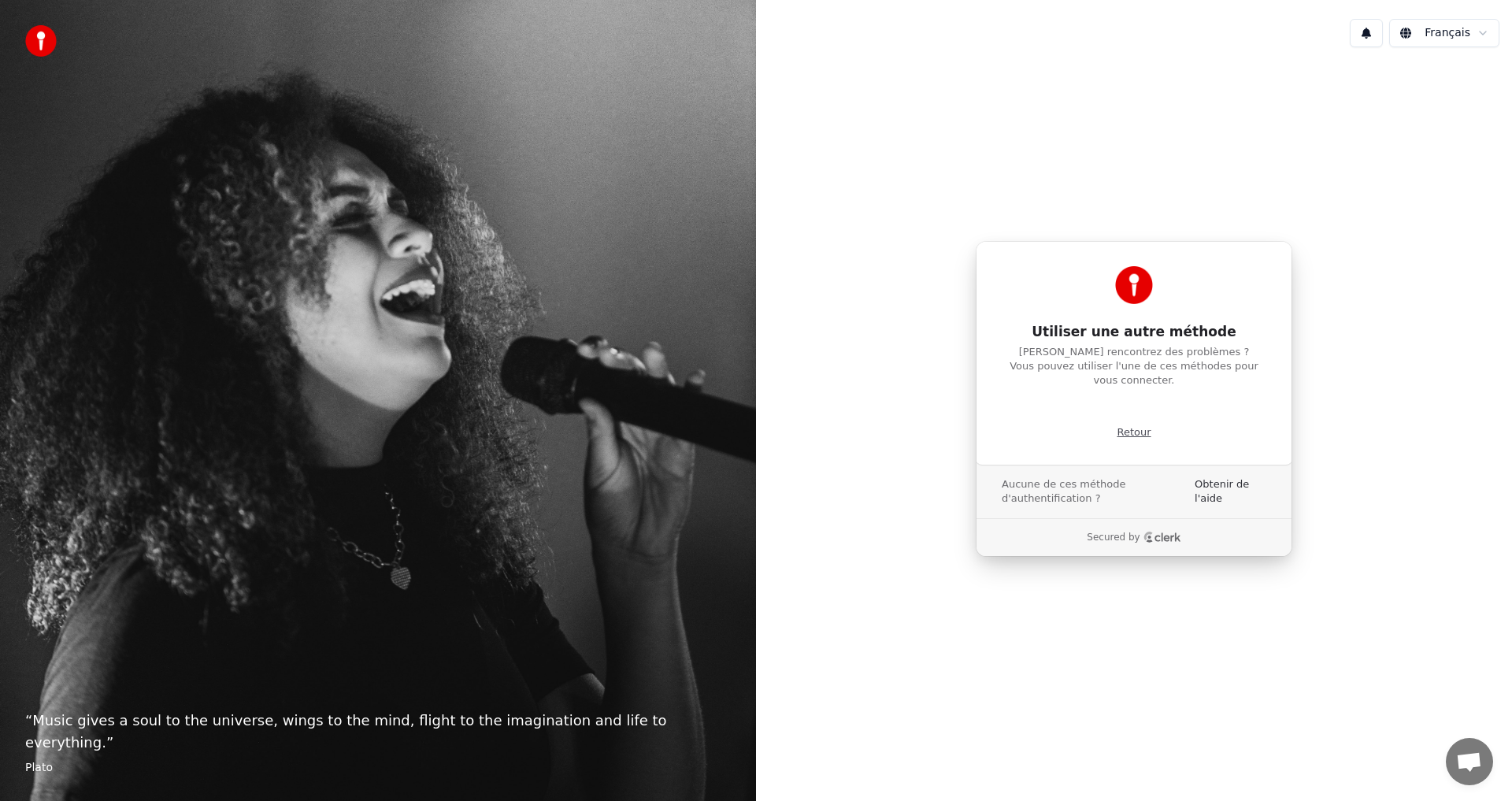
click at [1133, 425] on p "Retour" at bounding box center [1133, 432] width 34 height 14
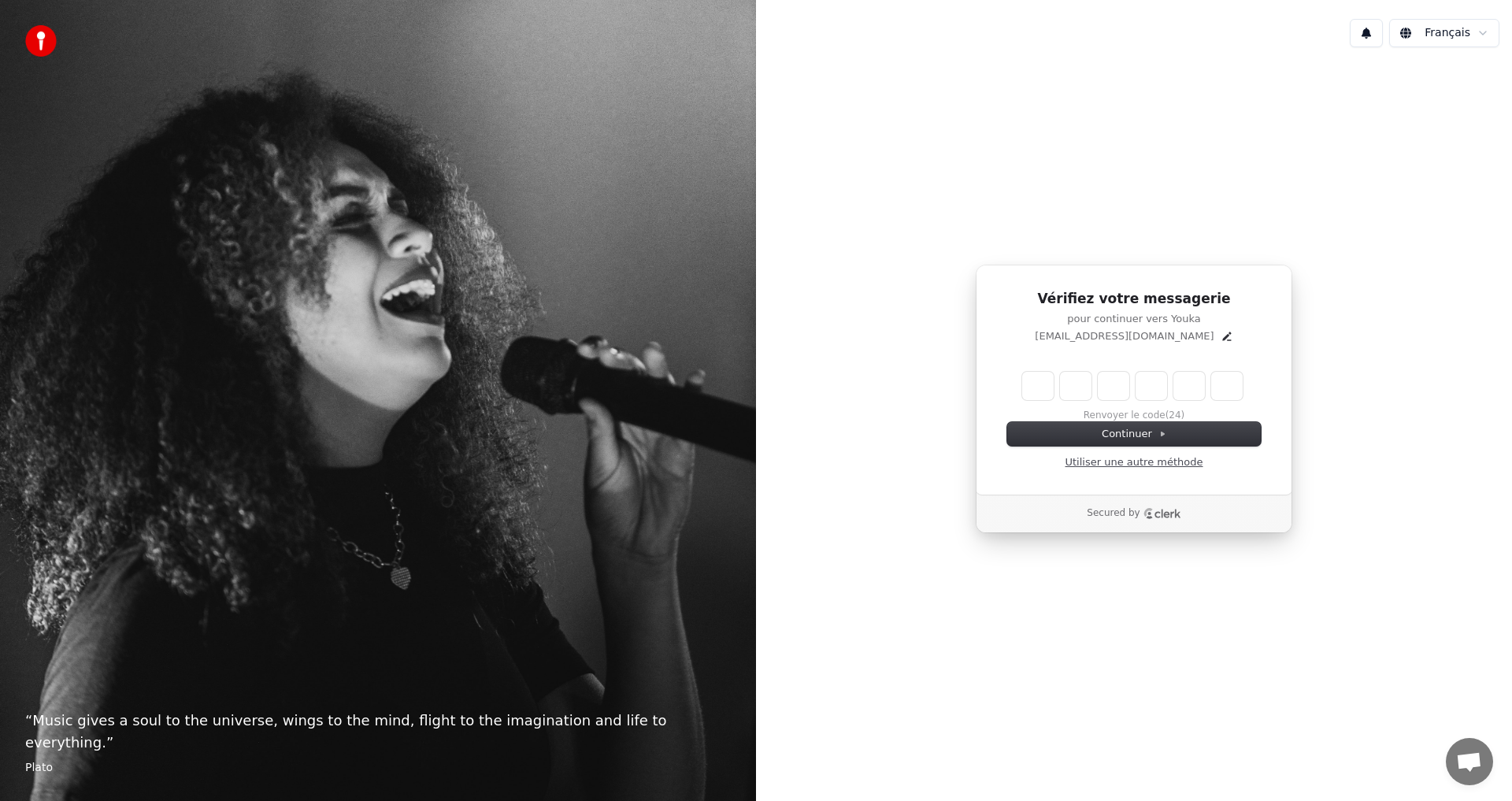
click at [1120, 466] on link "Utiliser une autre méthode" at bounding box center [1134, 462] width 138 height 14
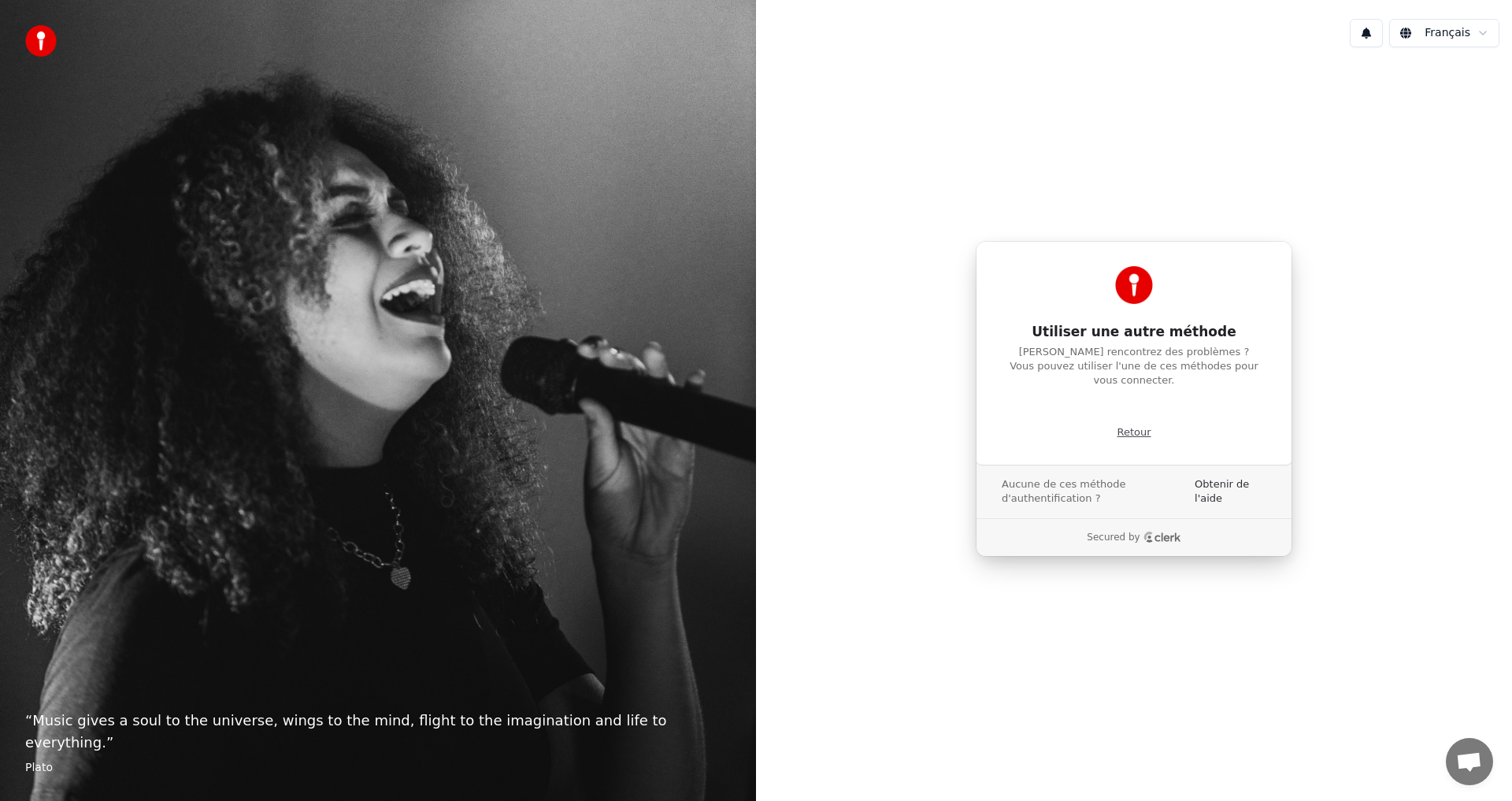
click at [1136, 425] on p "Retour" at bounding box center [1133, 432] width 34 height 14
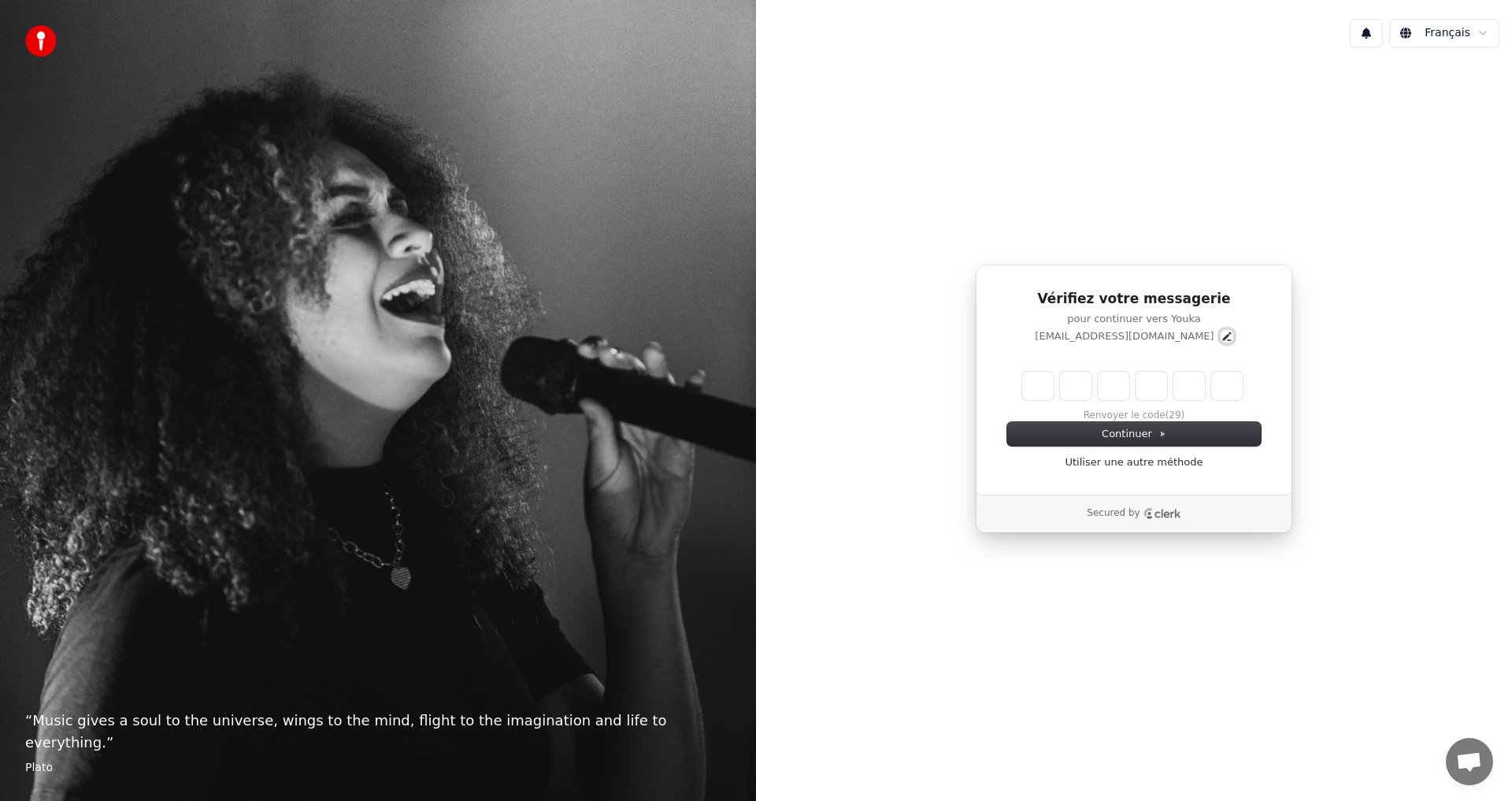
click at [1222, 337] on icon "Edit" at bounding box center [1226, 335] width 9 height 9
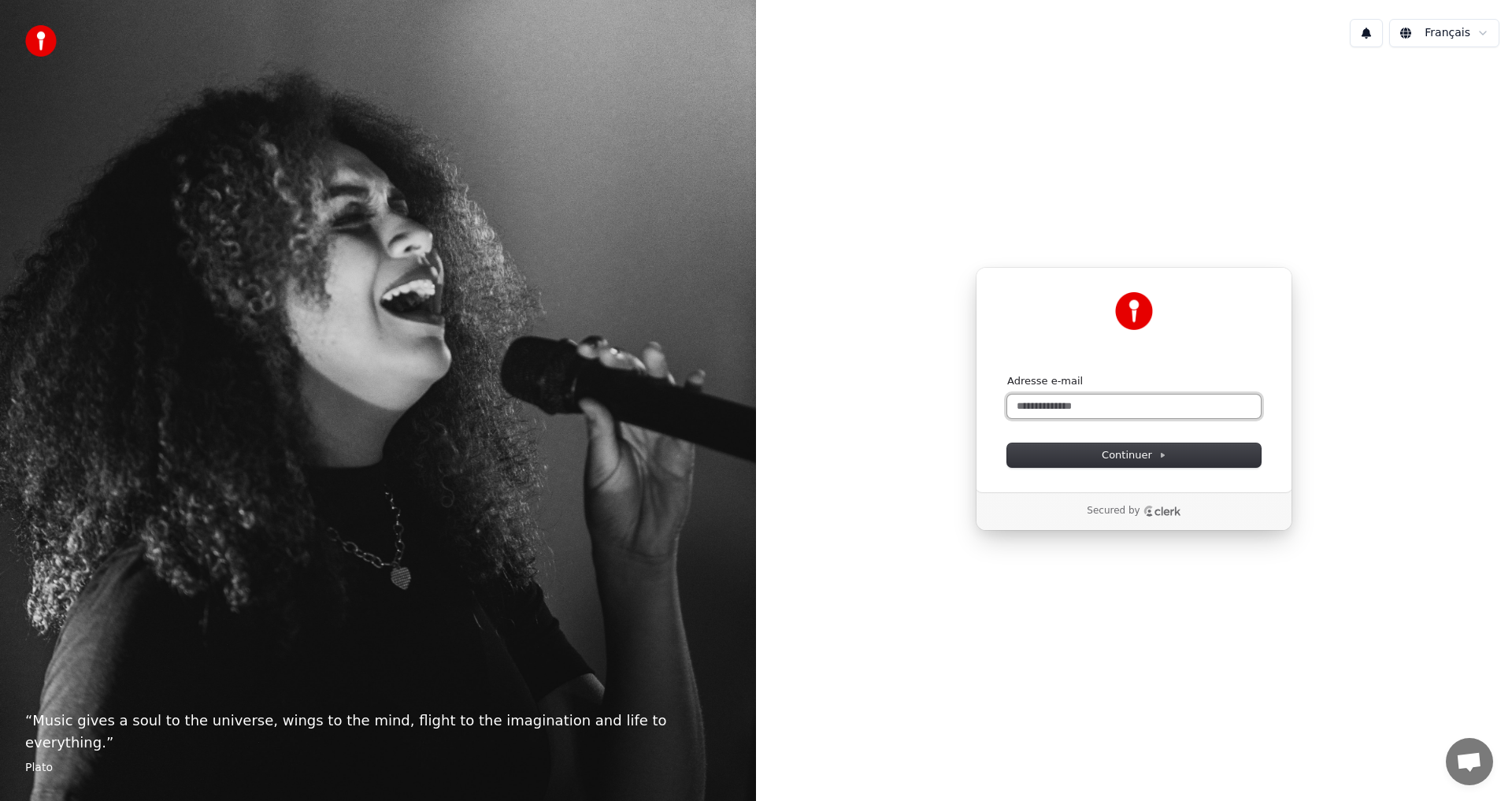
click at [1091, 403] on input "Adresse e-mail" at bounding box center [1134, 406] width 253 height 24
click at [1008, 374] on button "submit" at bounding box center [1008, 374] width 0 height 0
type input "**********"
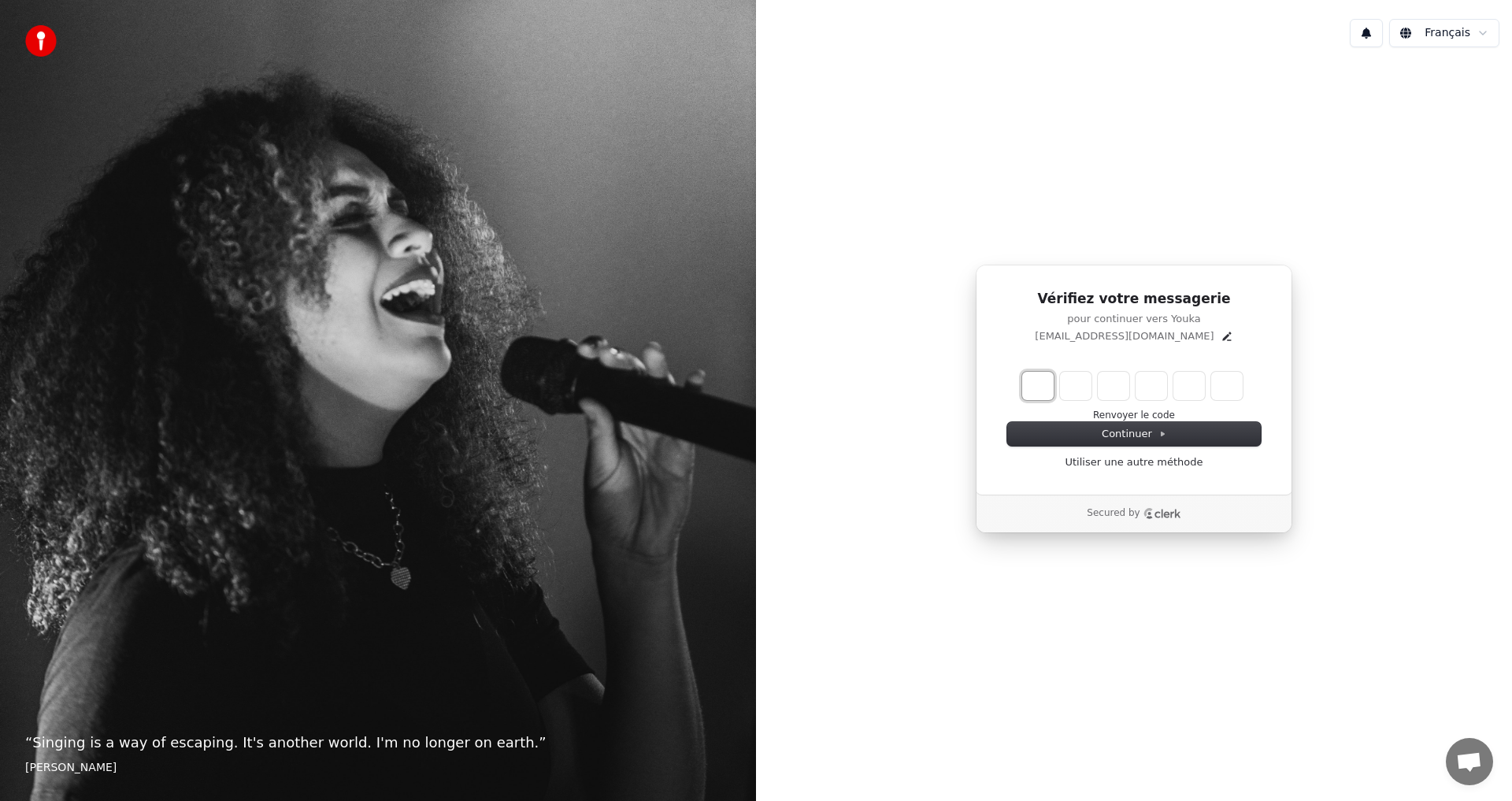
type input "*"
type input "**"
type input "*"
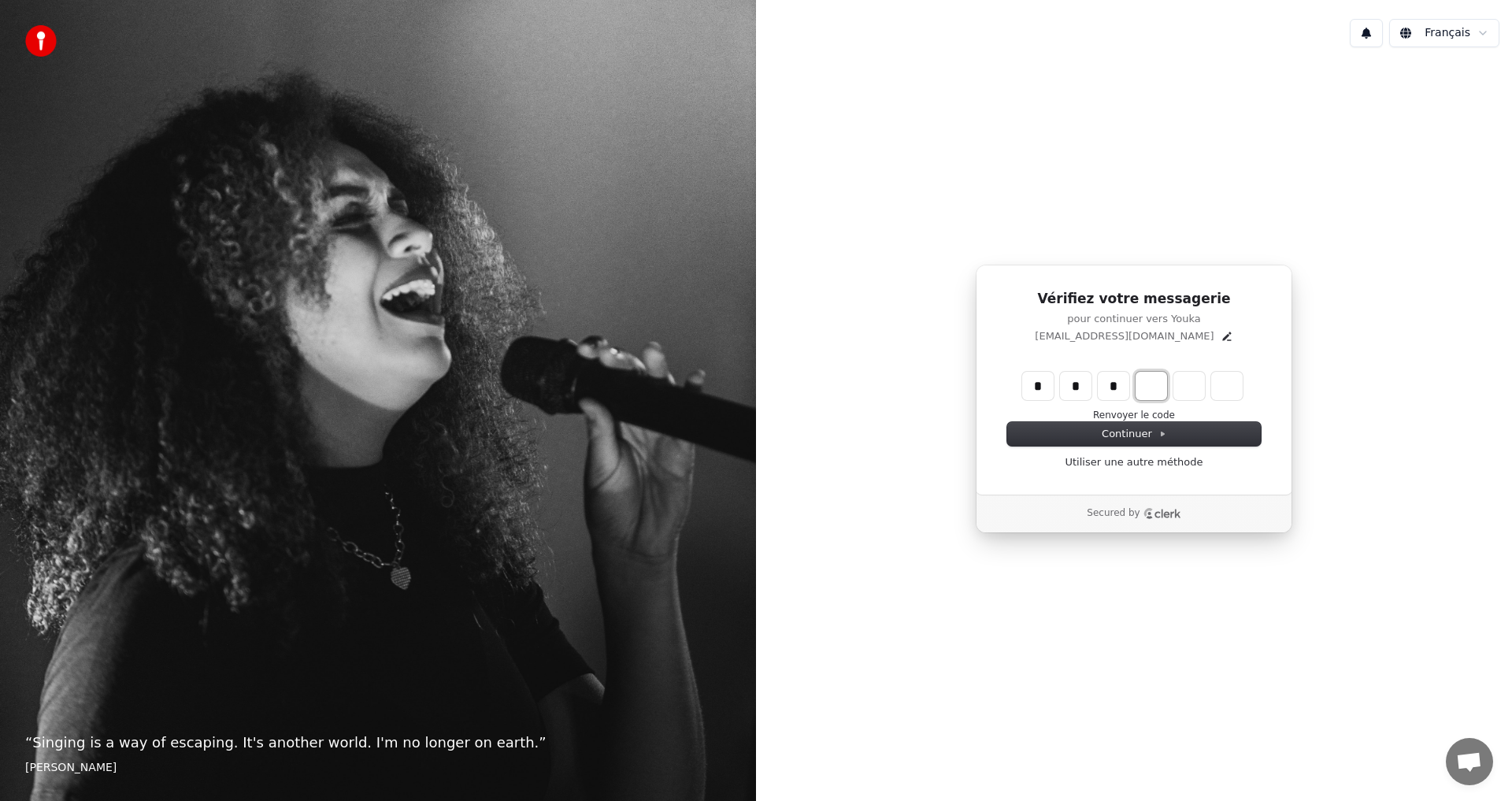
type input "***"
type input "*"
type input "****"
type input "*"
type input "******"
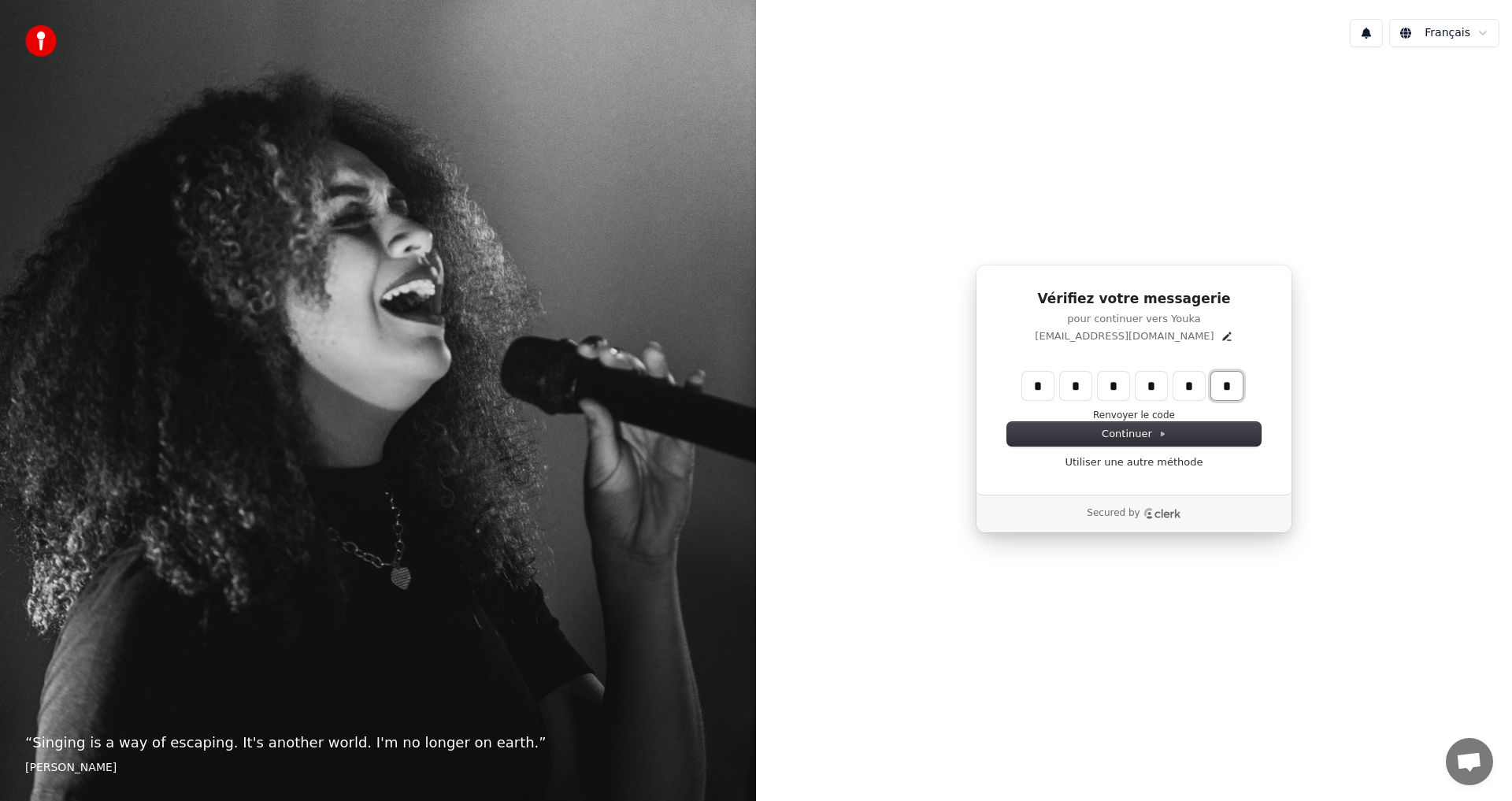
type input "*"
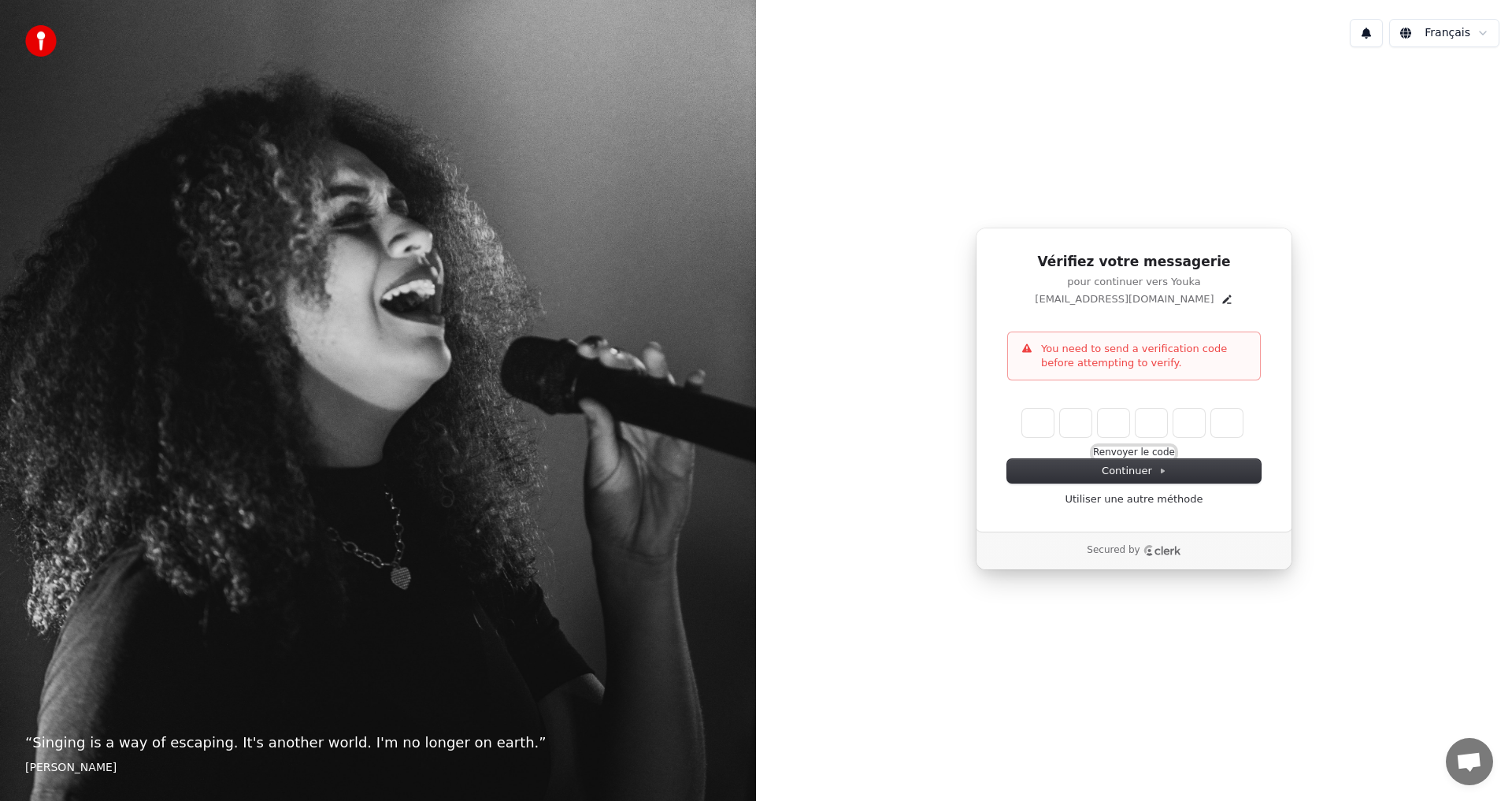
click at [1113, 455] on button "Renvoyer le code" at bounding box center [1134, 453] width 82 height 13
click at [1221, 294] on icon "Edit" at bounding box center [1227, 299] width 13 height 13
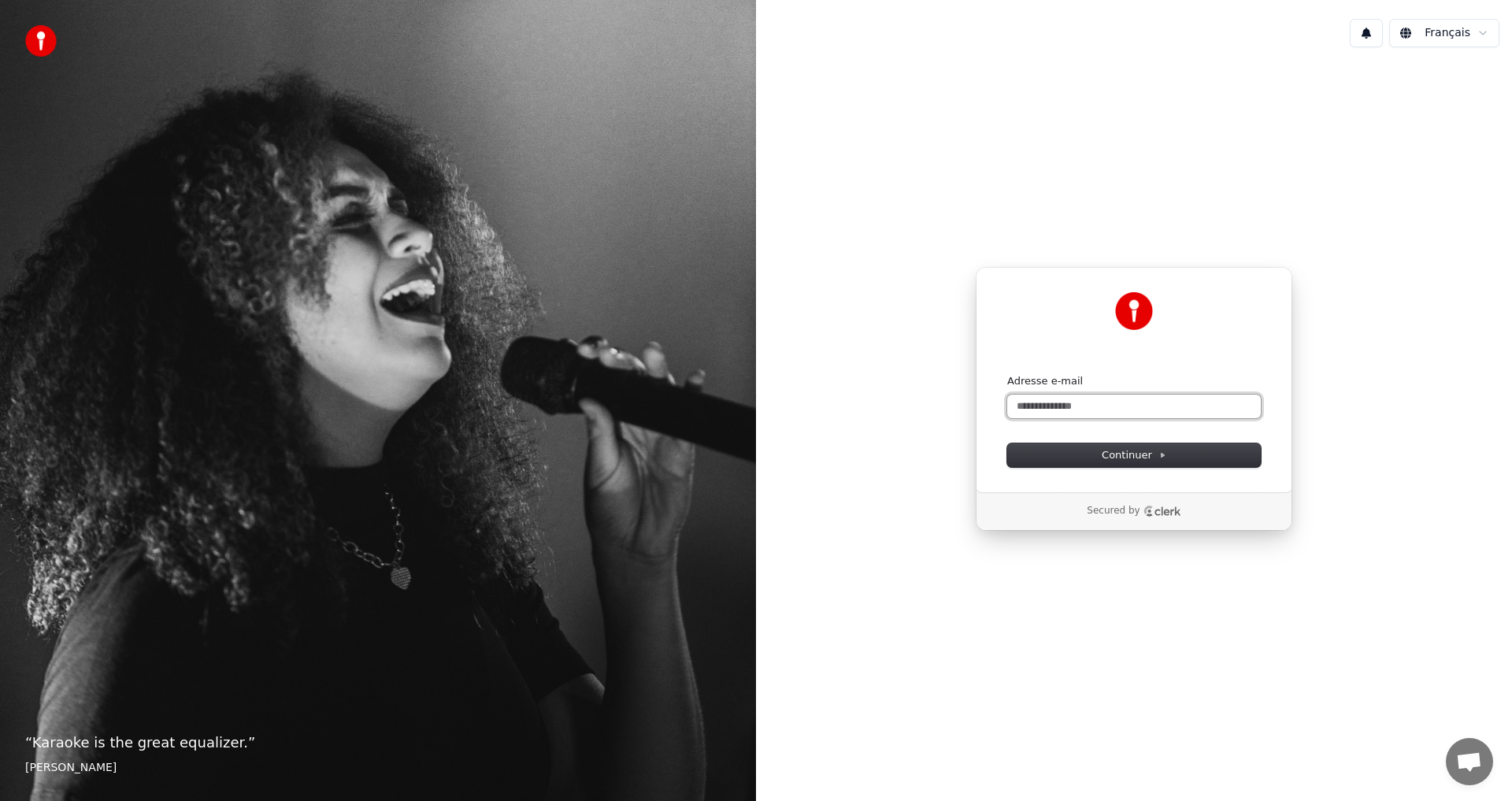
click at [1136, 400] on input "Adresse e-mail" at bounding box center [1134, 406] width 253 height 24
click at [1008, 374] on button "submit" at bounding box center [1008, 374] width 0 height 0
type input "**********"
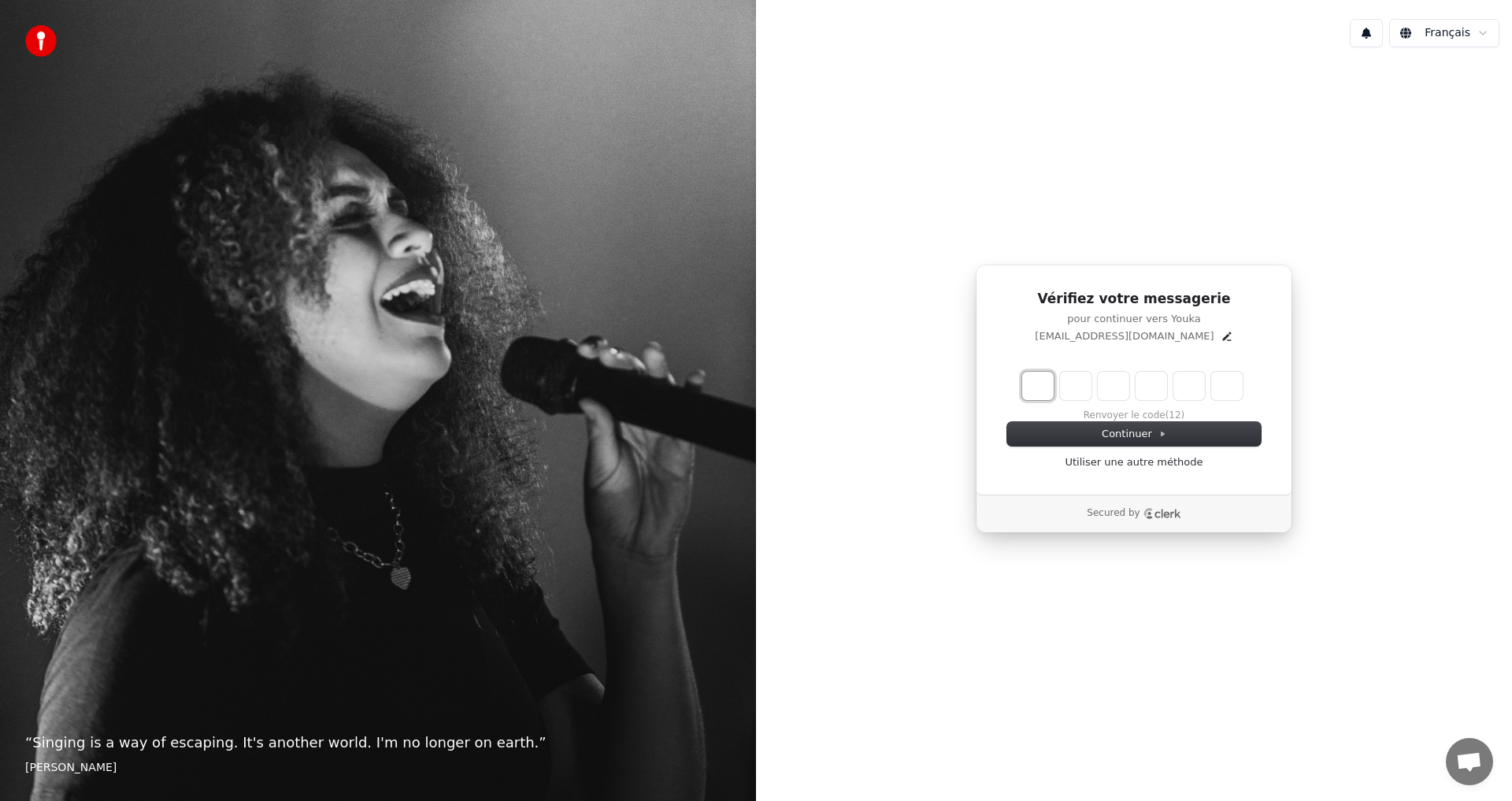
click at [1034, 383] on input "Enter verification code. Digit 1" at bounding box center [1039, 386] width 32 height 28
type input "*"
type input "**"
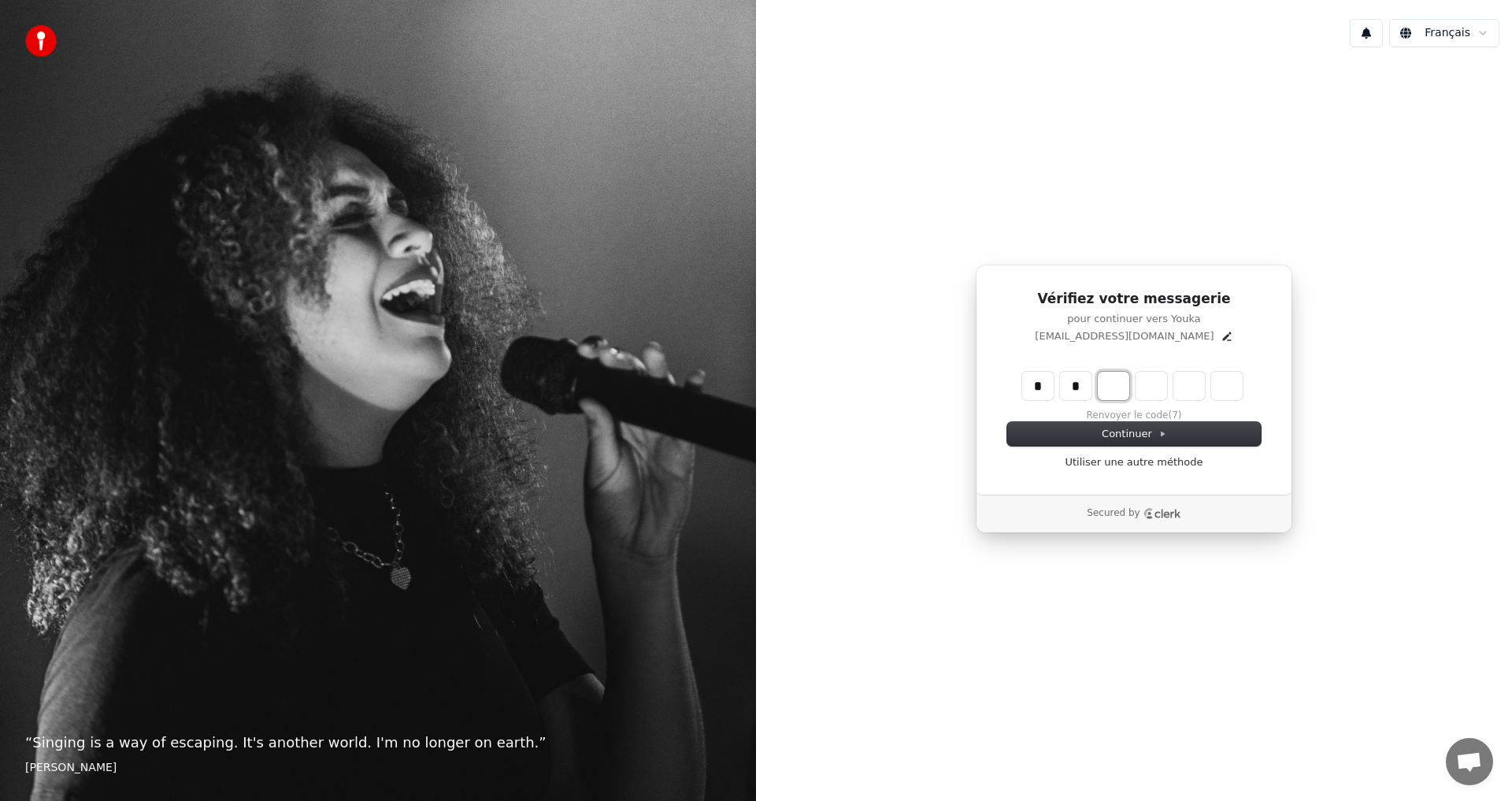
type input "*"
type input "***"
type input "*"
type input "****"
type input "*"
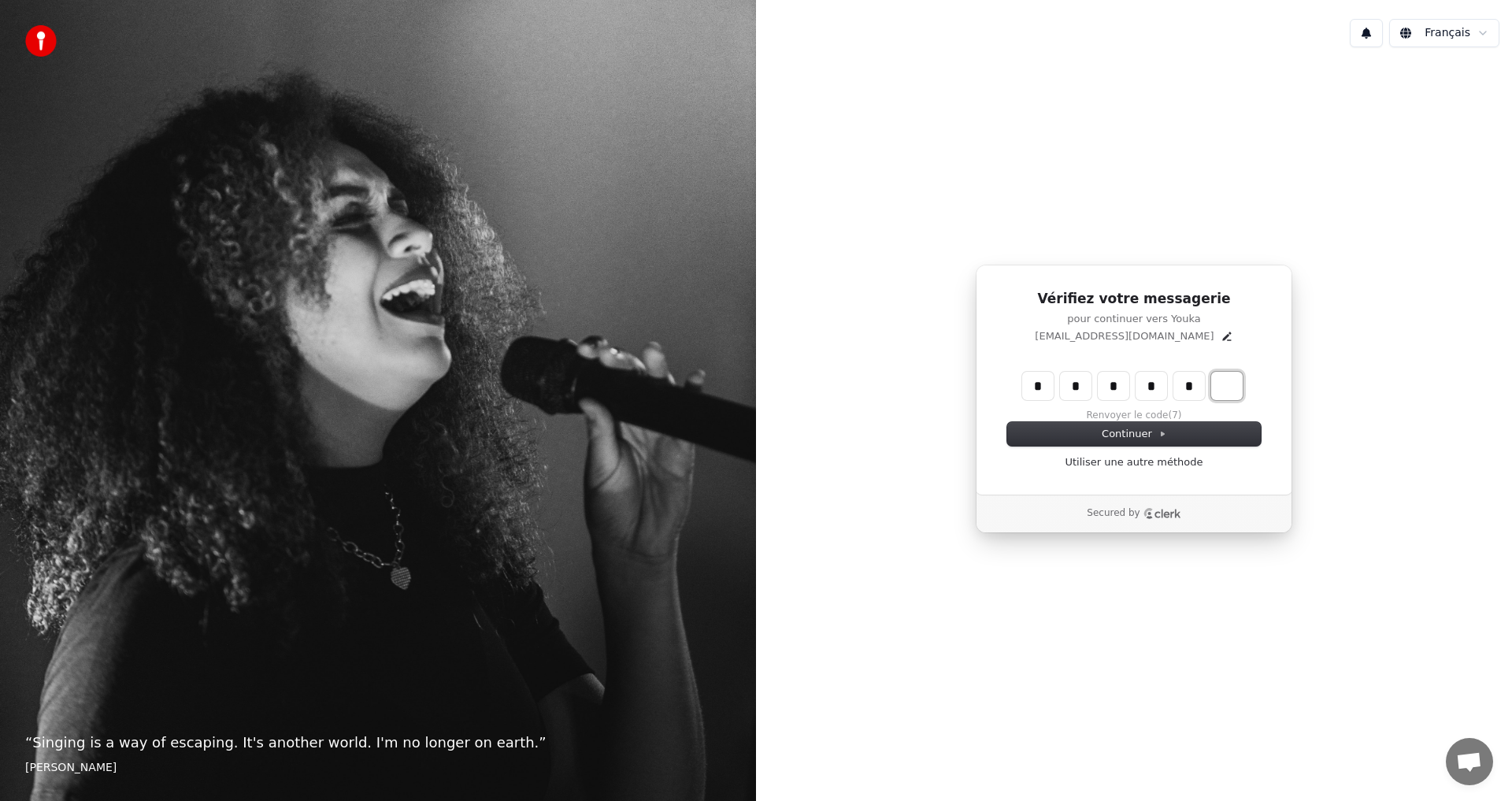
type input "******"
type input "*"
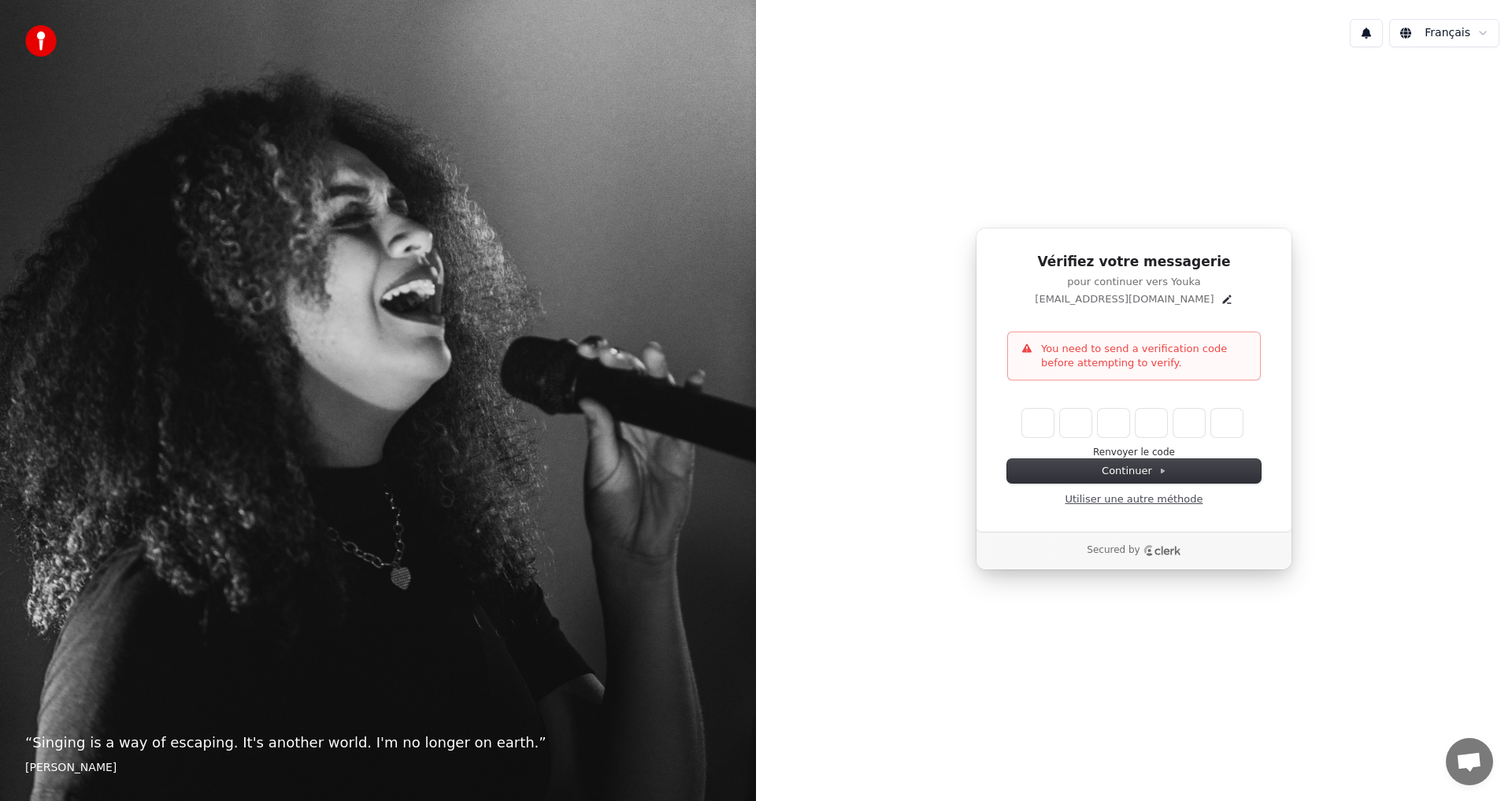
click at [1127, 501] on link "Utiliser une autre méthode" at bounding box center [1134, 500] width 138 height 14
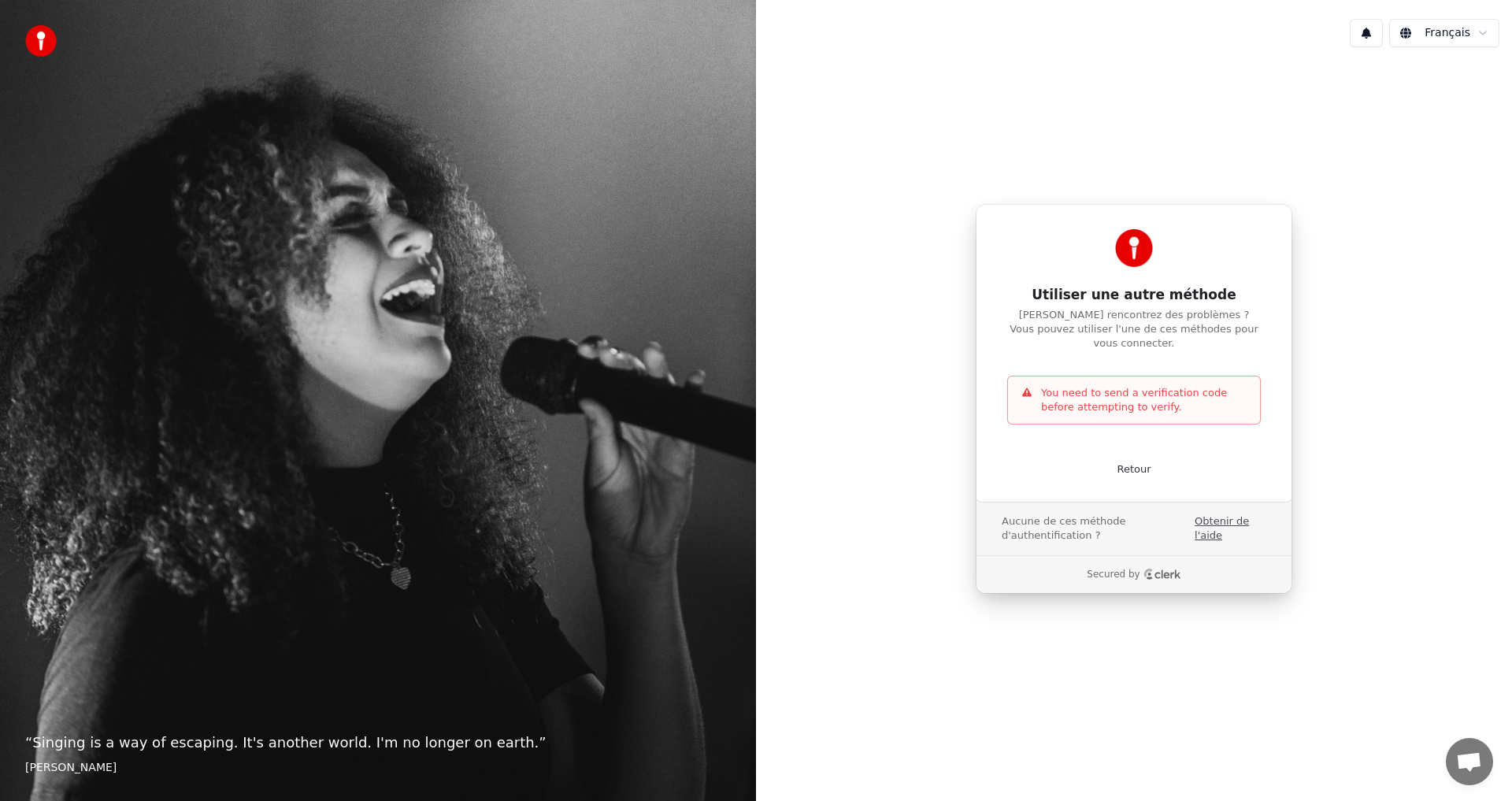
drag, startPoint x: 1205, startPoint y: 524, endPoint x: 1330, endPoint y: 507, distance: 126.2
click at [1205, 523] on link "Obtenir de l'aide" at bounding box center [1230, 529] width 72 height 28
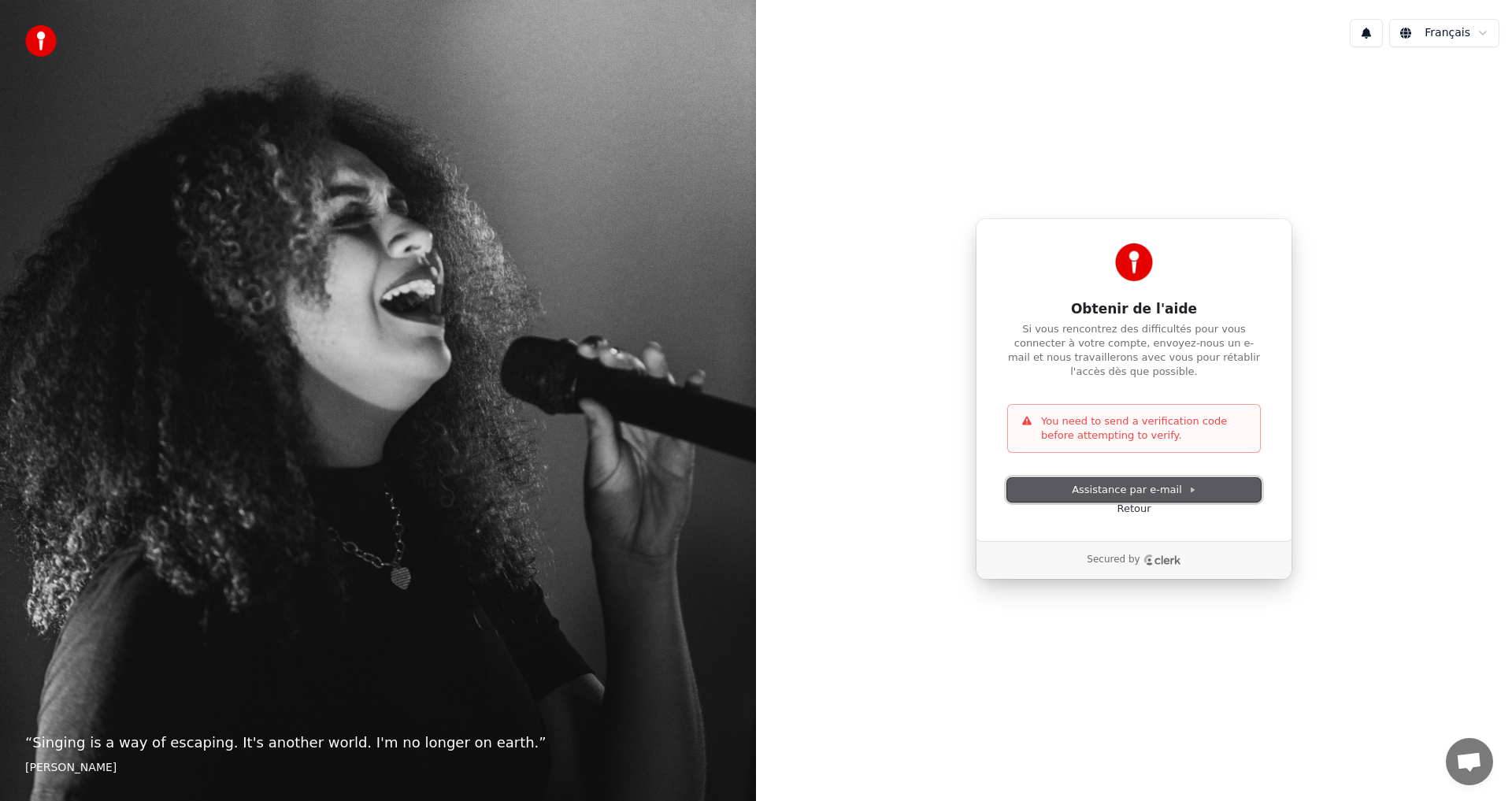
click at [1106, 488] on span "Assistance par e-mail" at bounding box center [1134, 490] width 125 height 14
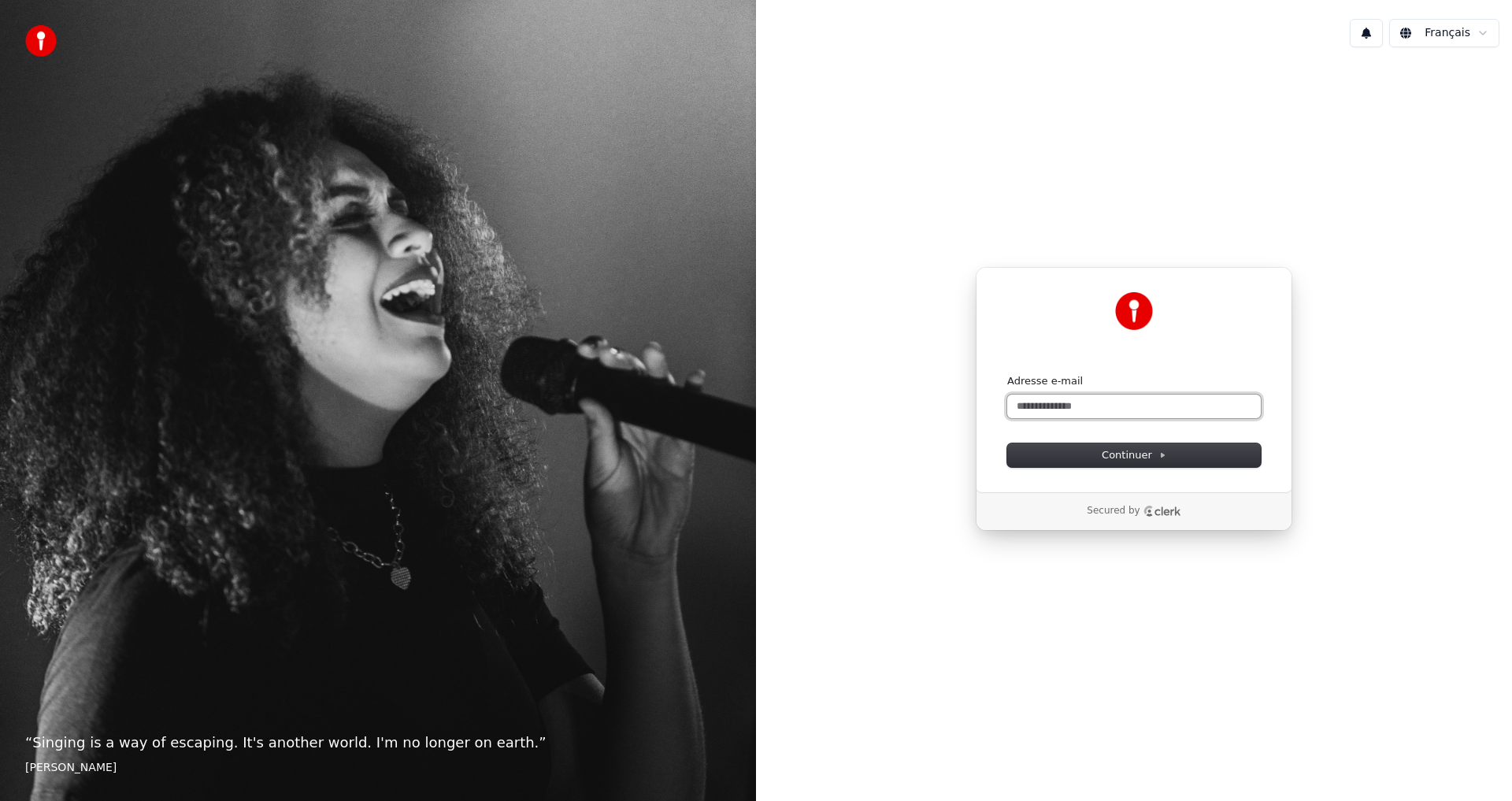
click at [1030, 399] on input "Adresse e-mail" at bounding box center [1134, 406] width 253 height 24
click at [1008, 374] on button "submit" at bounding box center [1008, 374] width 0 height 0
type input "**********"
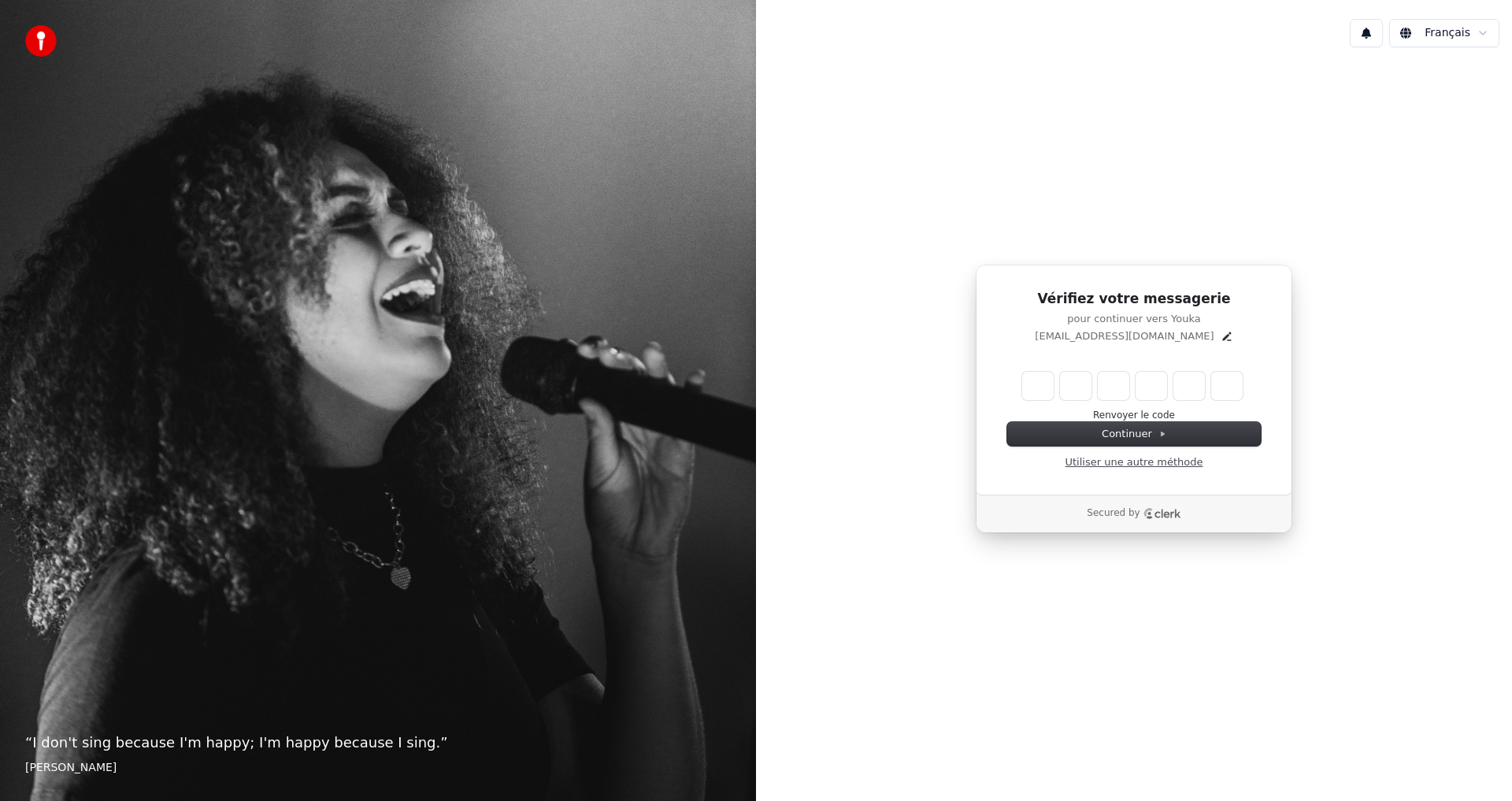
click at [1188, 463] on link "Utiliser une autre méthode" at bounding box center [1134, 462] width 138 height 14
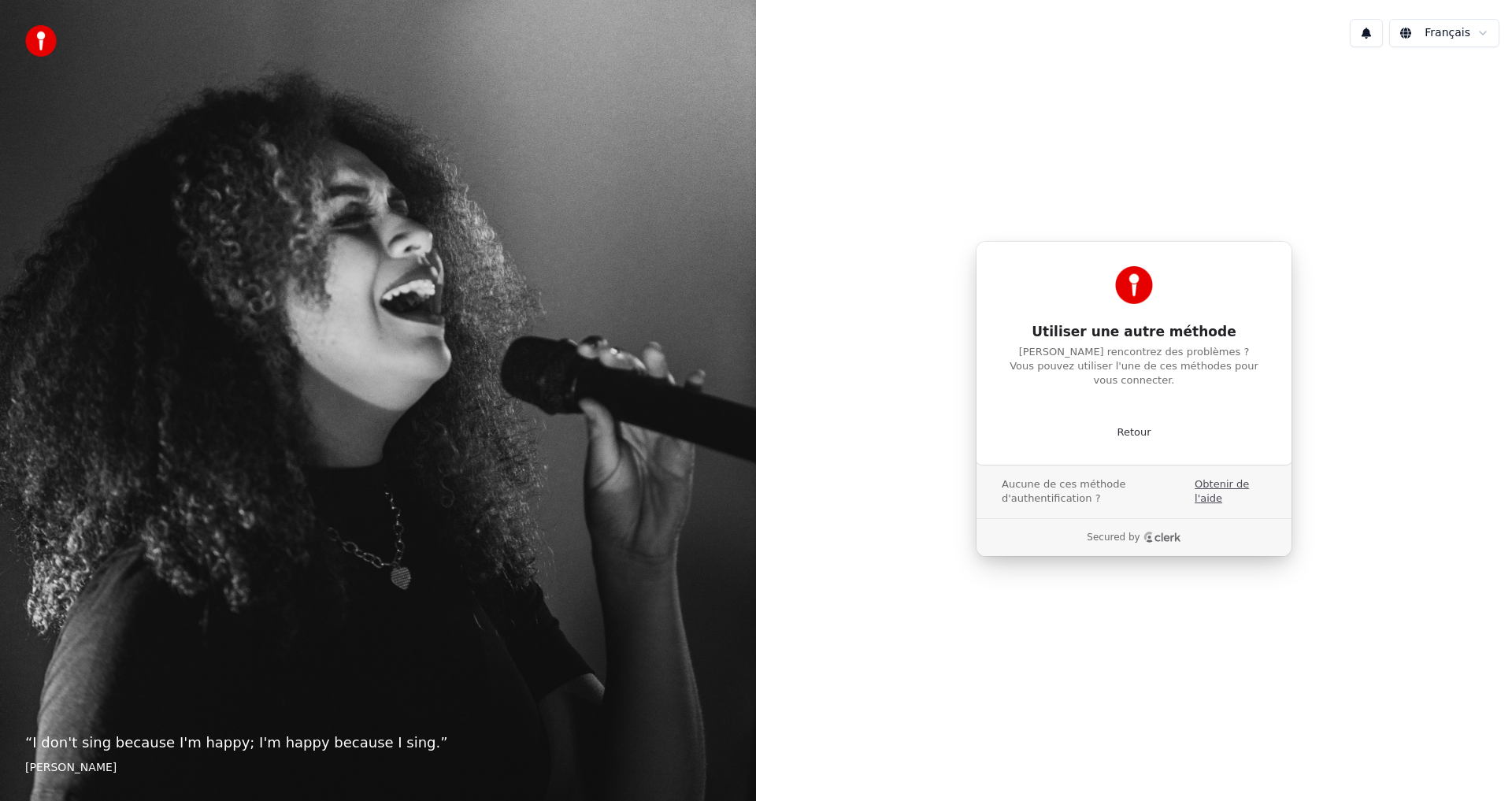
click at [1212, 480] on link "Obtenir de l'aide" at bounding box center [1230, 492] width 72 height 28
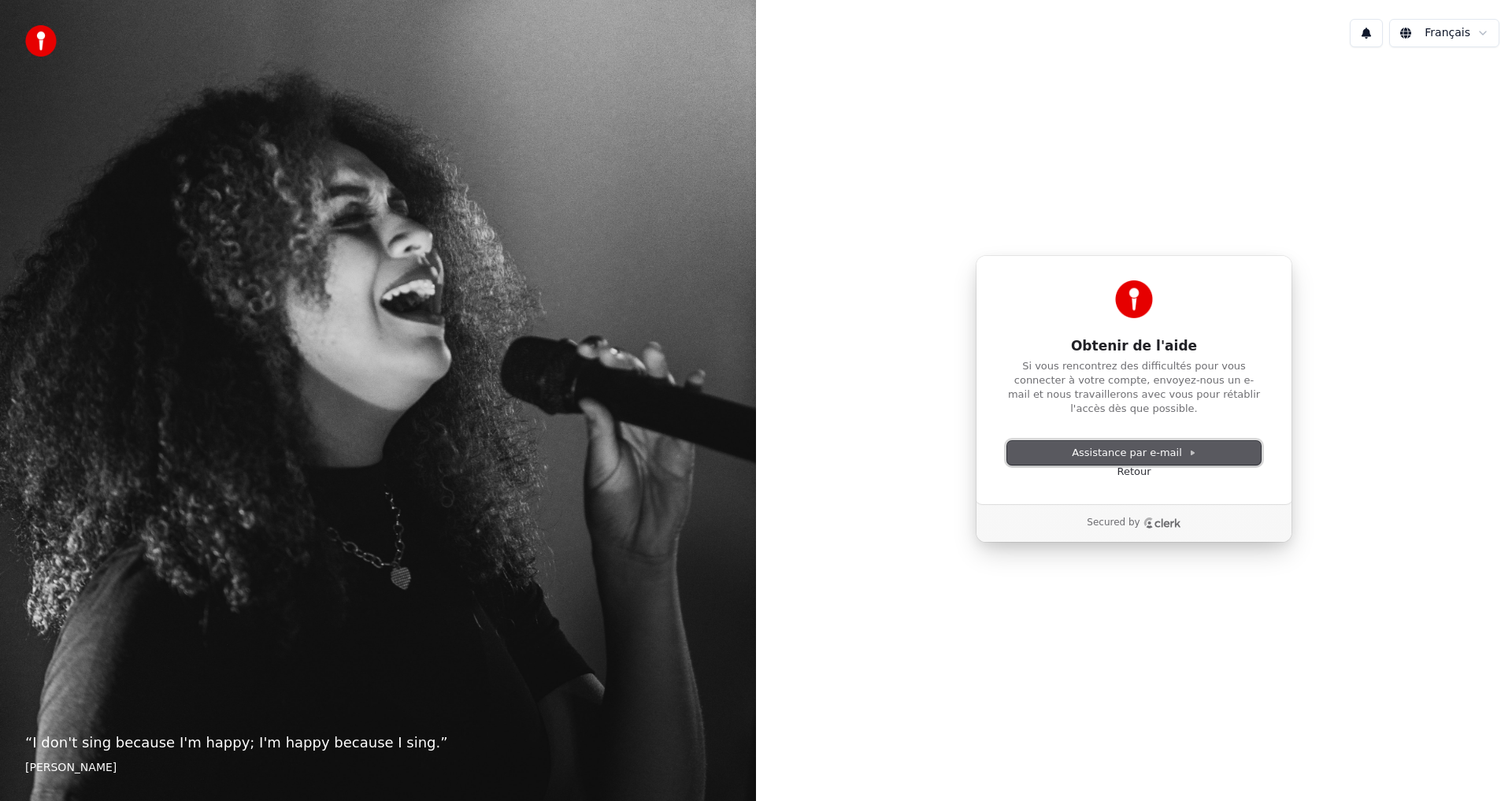
click at [1125, 449] on span "Assistance par e-mail" at bounding box center [1134, 453] width 125 height 14
drag, startPoint x: 1122, startPoint y: 448, endPoint x: 1108, endPoint y: 429, distance: 23.6
click at [1120, 437] on div "Obtenir de l'aide Si vous rencontrez des difficultés pour vous connecter à votr…" at bounding box center [1134, 379] width 316 height 249
click at [1091, 442] on button "Assistance par e-mail" at bounding box center [1134, 453] width 253 height 24
click at [1463, 36] on html "“ I don't sing because I'm happy; I'm happy because I sing. ” [PERSON_NAME] Fra…" at bounding box center [756, 400] width 1512 height 801
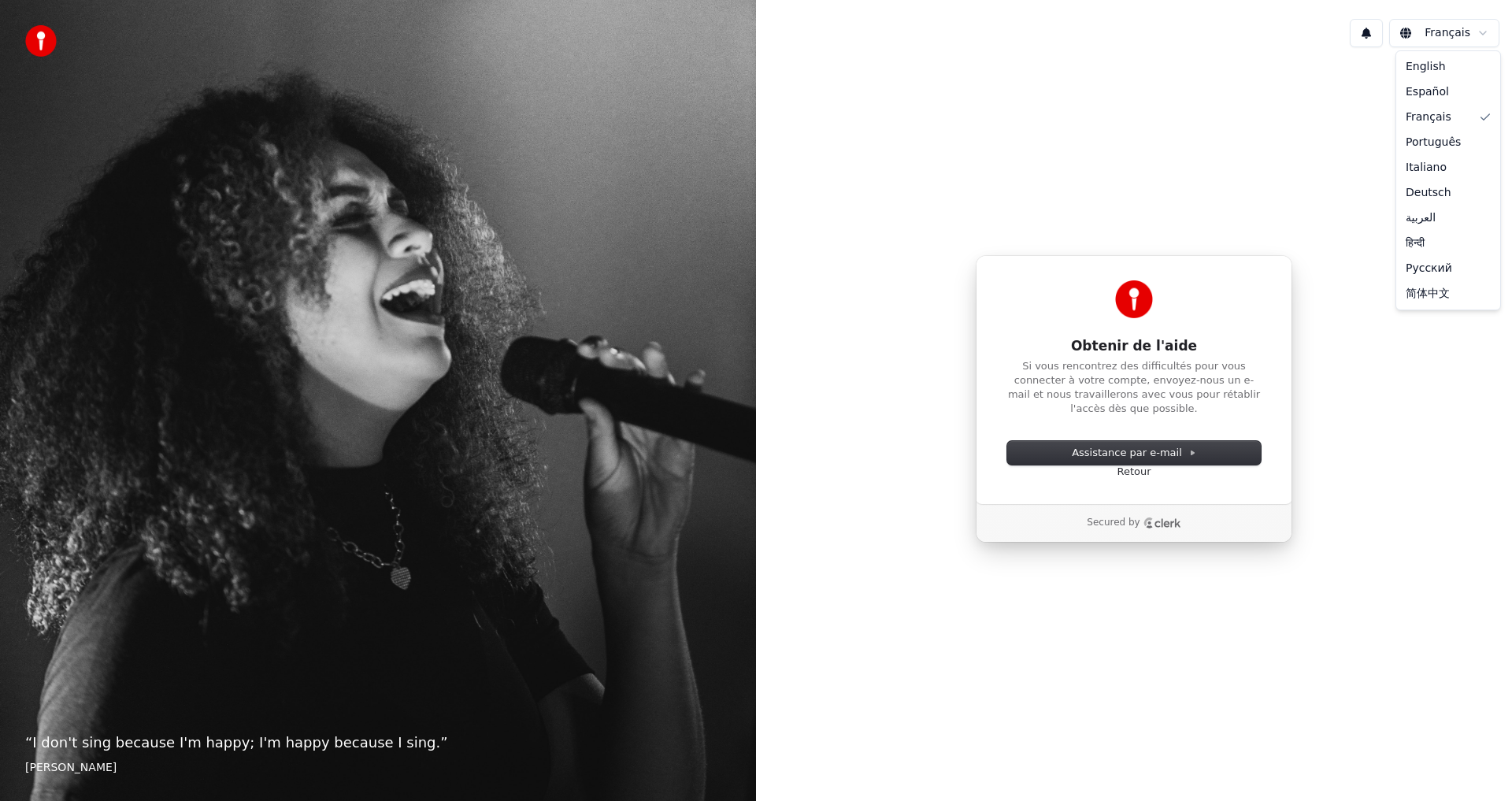
click at [1204, 75] on html "“ I don't sing because I'm happy; I'm happy because I sing. ” [PERSON_NAME] Fra…" at bounding box center [756, 400] width 1512 height 801
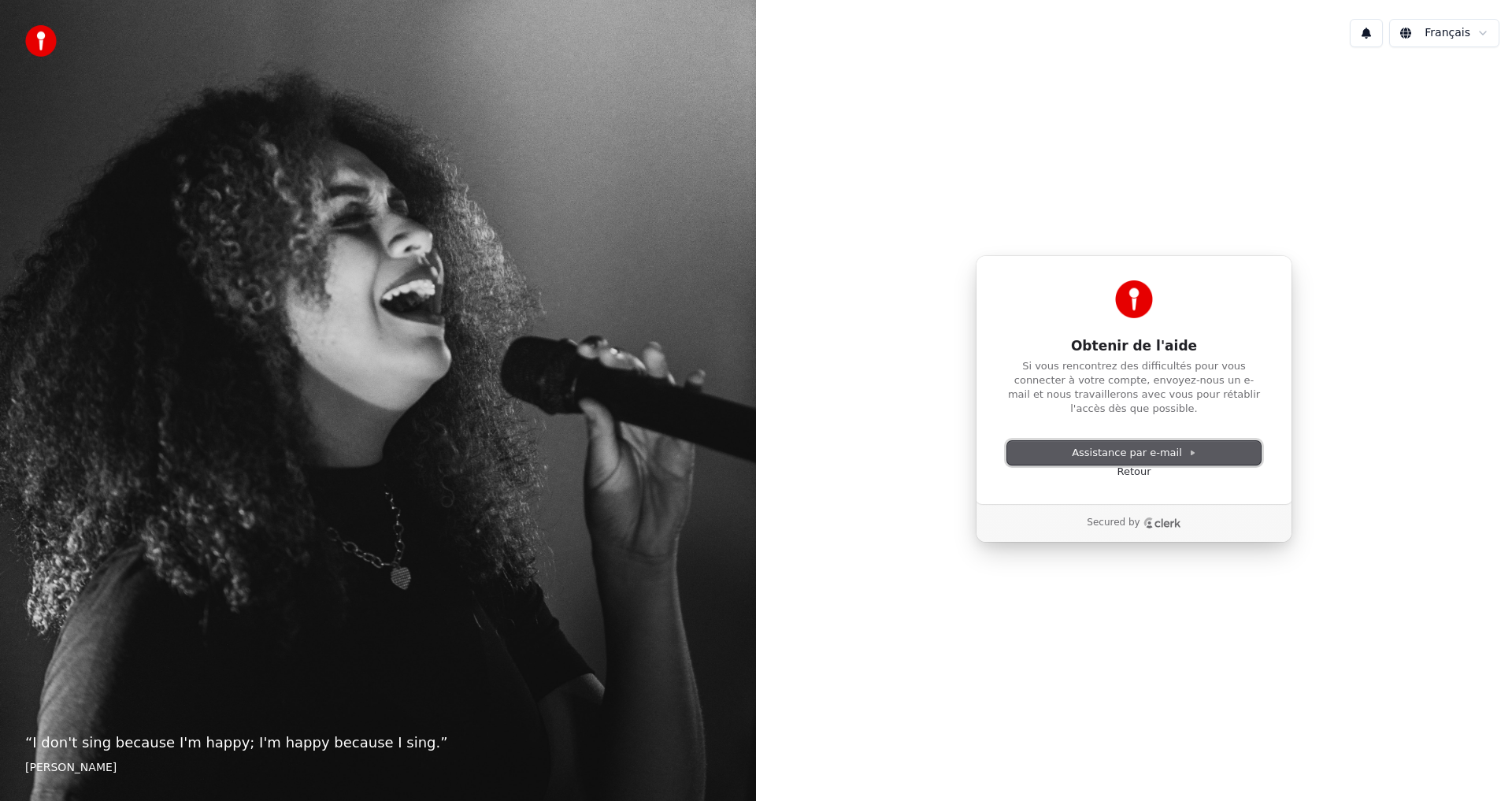
drag, startPoint x: 1191, startPoint y: 451, endPoint x: 1250, endPoint y: 452, distance: 59.0
click at [1191, 451] on button "Assistance par e-mail" at bounding box center [1134, 453] width 253 height 24
